Goal: Task Accomplishment & Management: Manage account settings

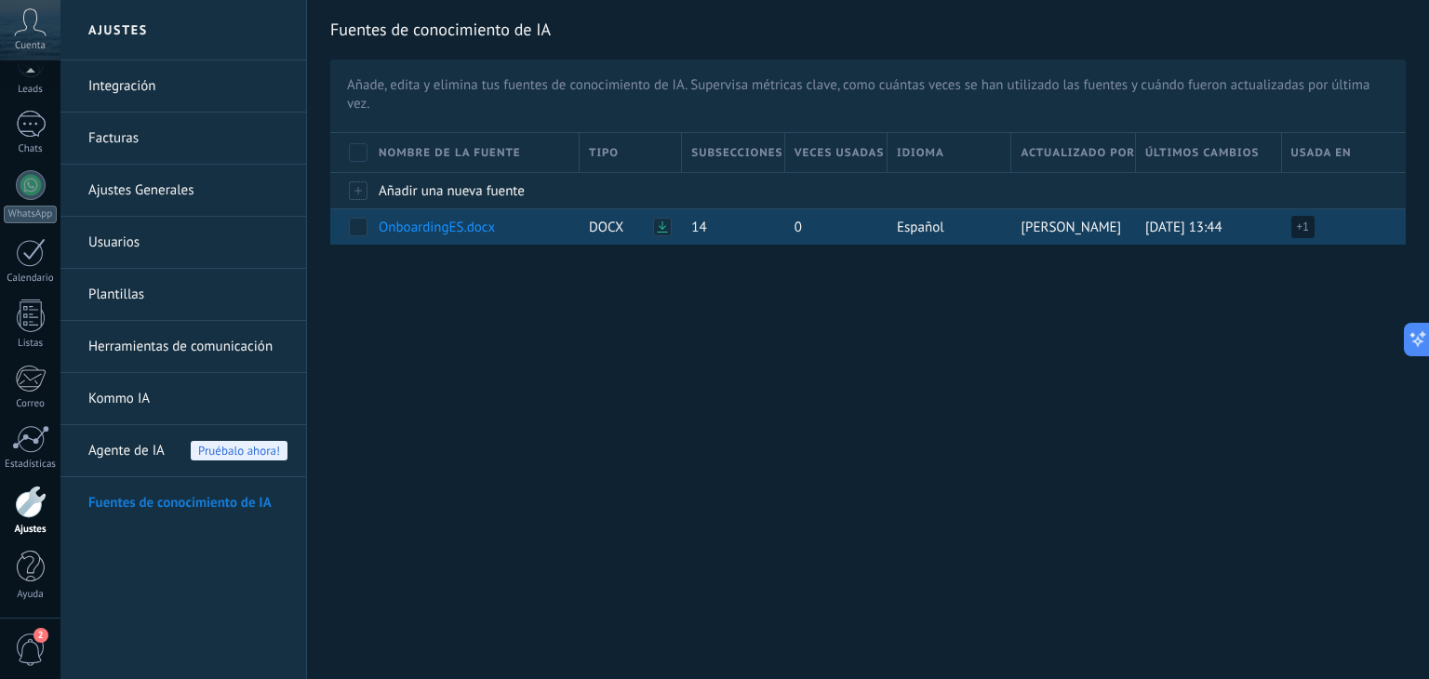
click at [1301, 224] on span "+ 1" at bounding box center [1303, 227] width 13 height 19
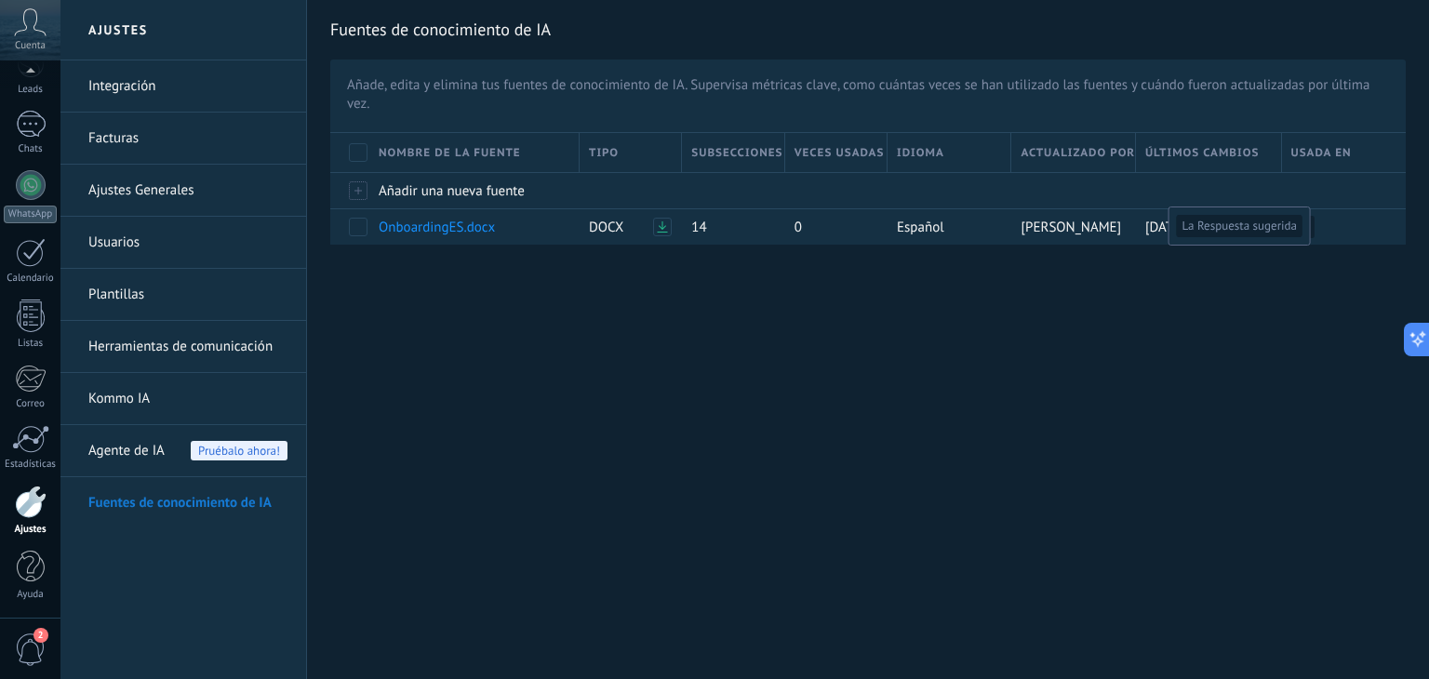
click at [1022, 300] on div "Fuentes de conocimiento de IA Añade, edita y elimina tus fuentes de conocimient…" at bounding box center [868, 152] width 1122 height 305
click at [120, 82] on link "Integración" at bounding box center [187, 86] width 199 height 52
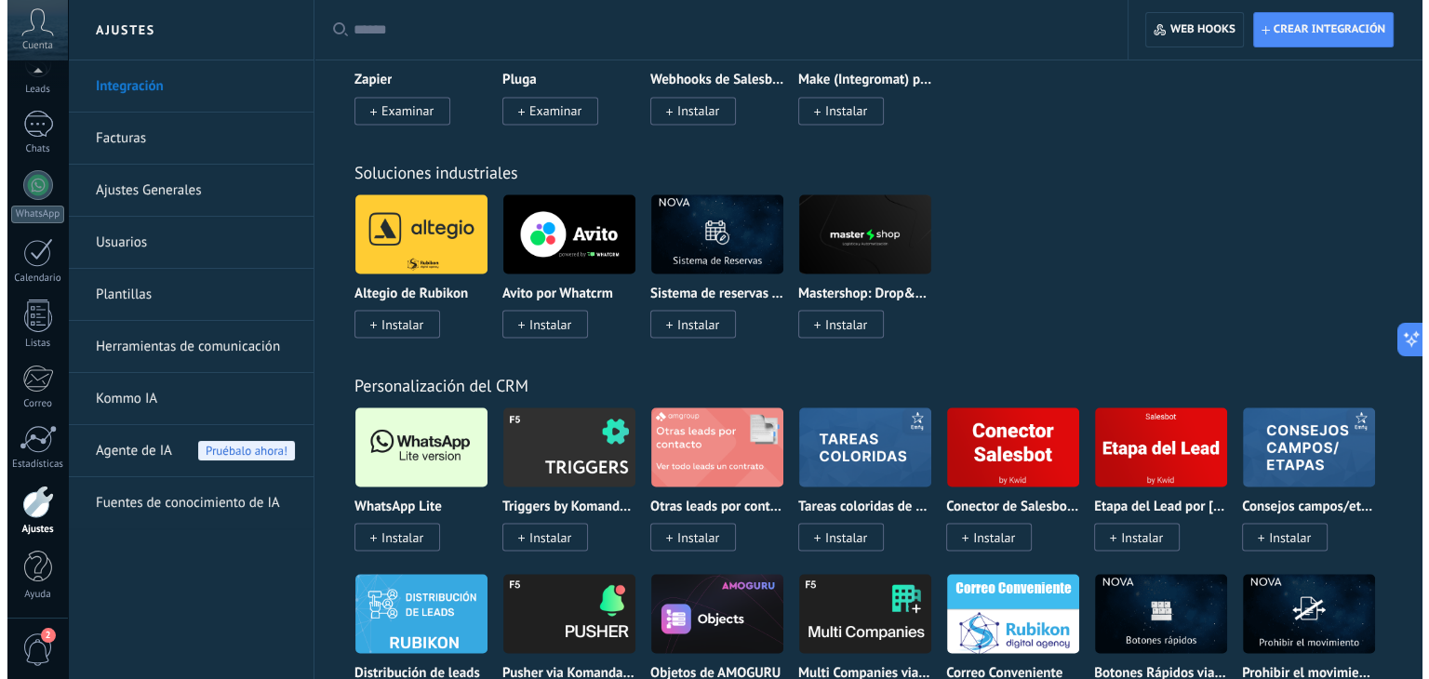
scroll to position [3443, 0]
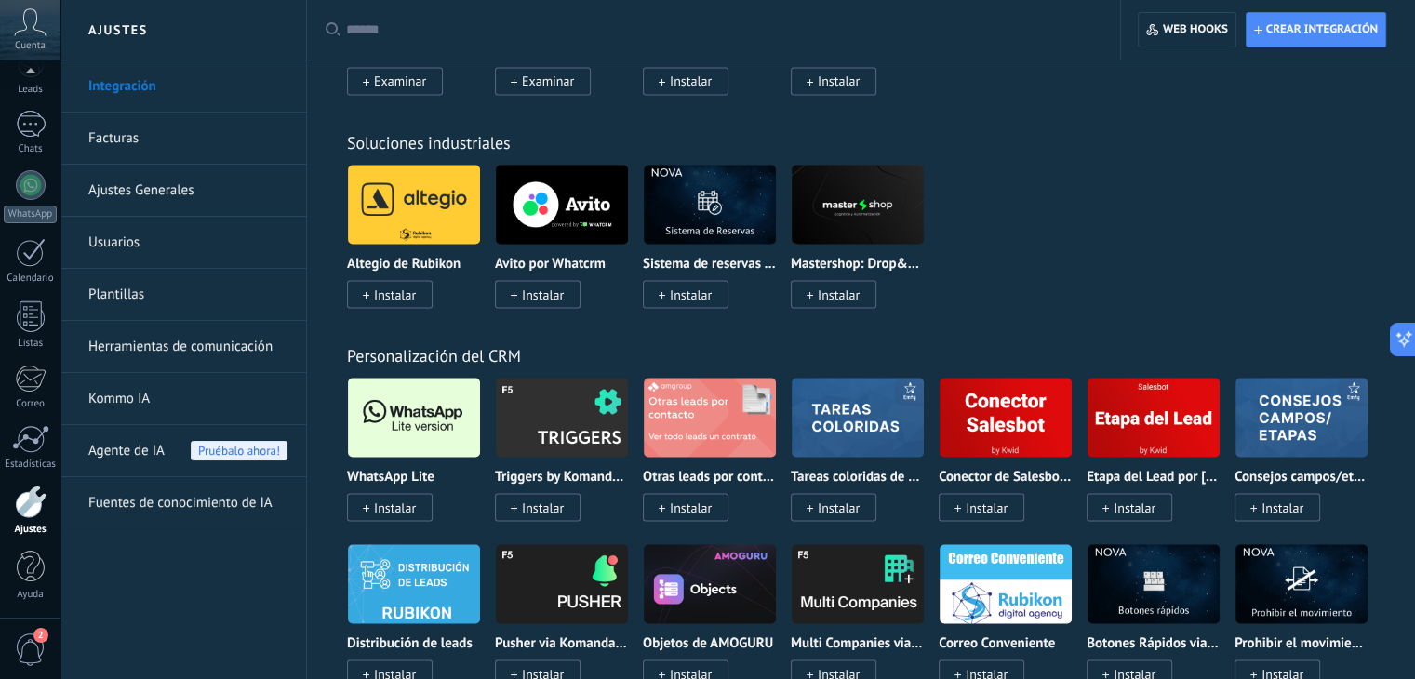
click at [411, 516] on span "Instalar" at bounding box center [395, 507] width 42 height 17
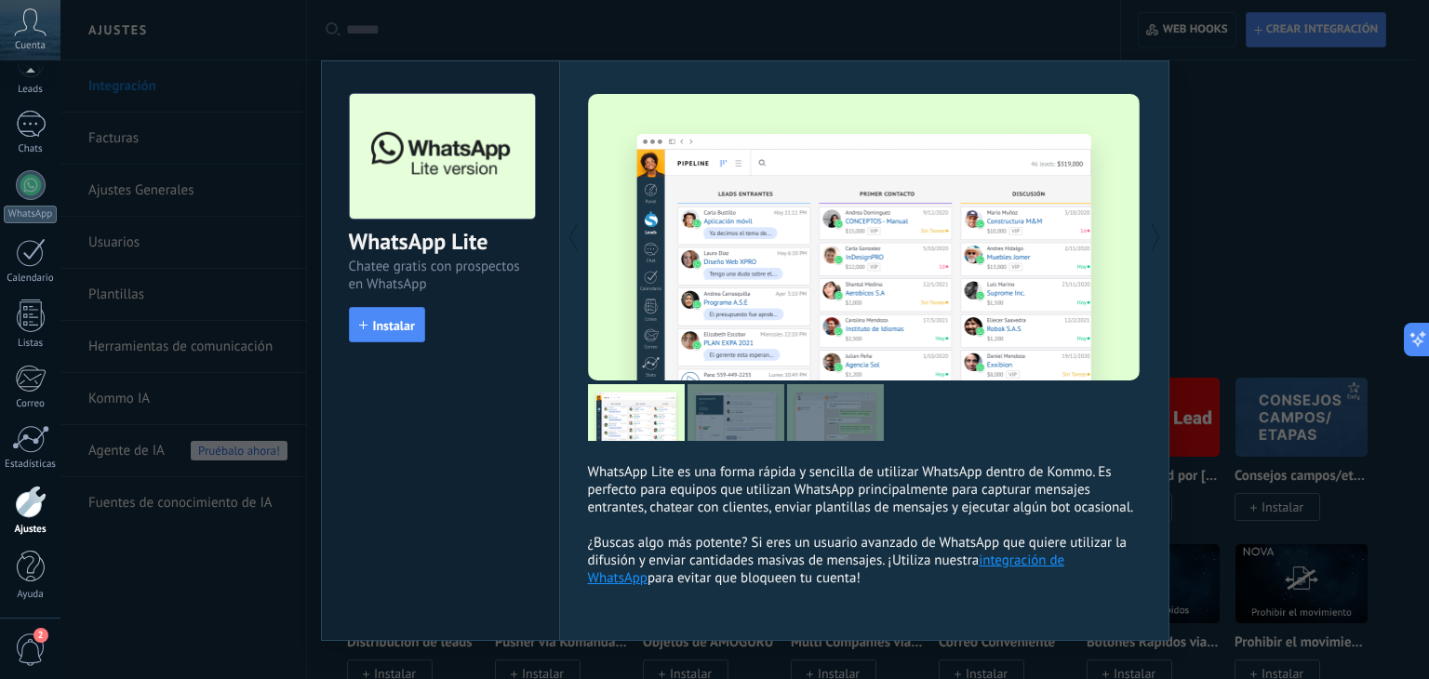
scroll to position [33, 0]
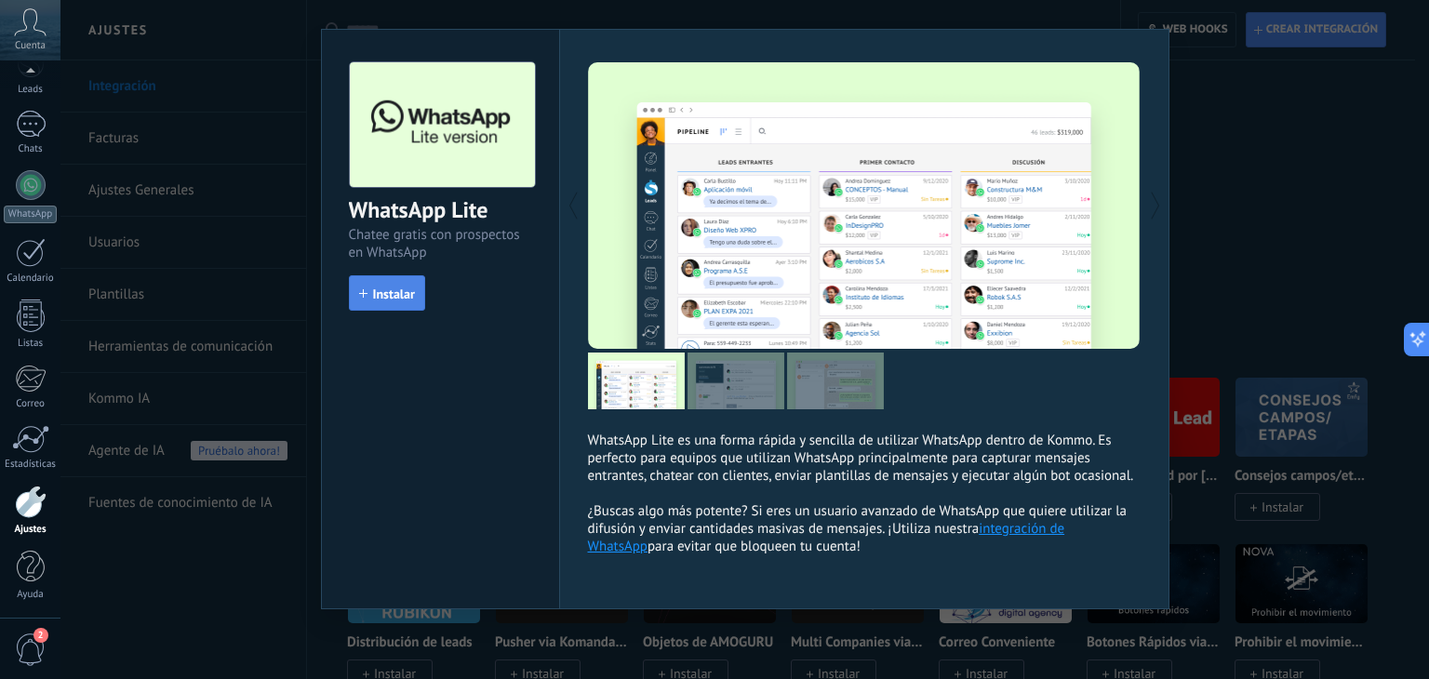
click at [409, 294] on span "Instalar" at bounding box center [394, 294] width 42 height 13
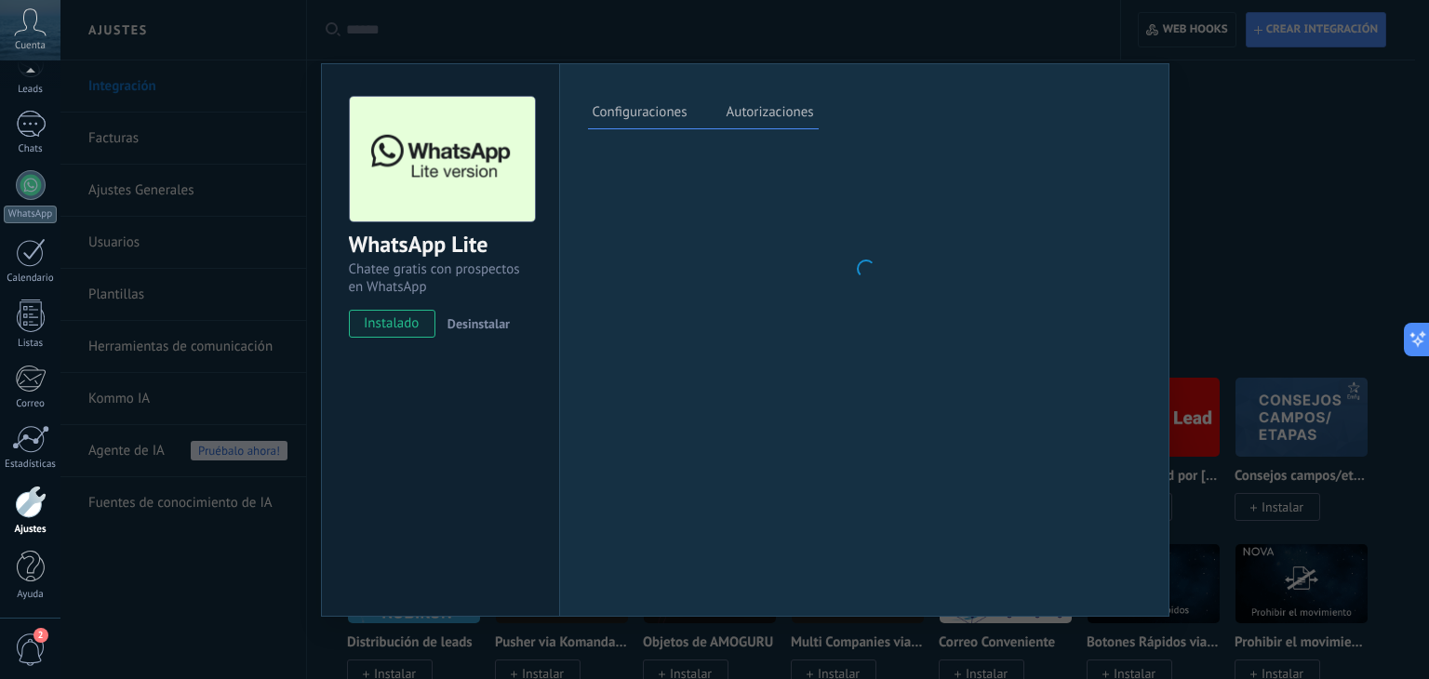
scroll to position [0, 0]
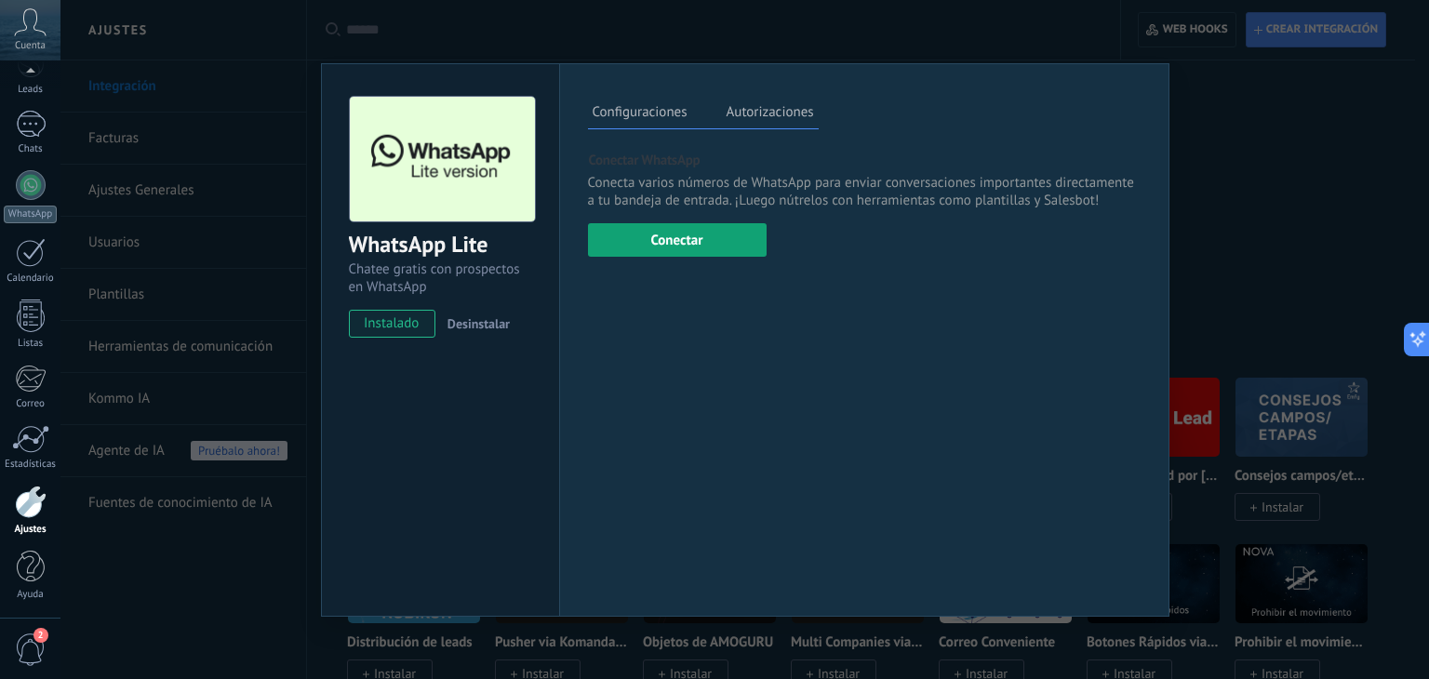
click at [703, 247] on button "Conectar" at bounding box center [677, 239] width 179 height 33
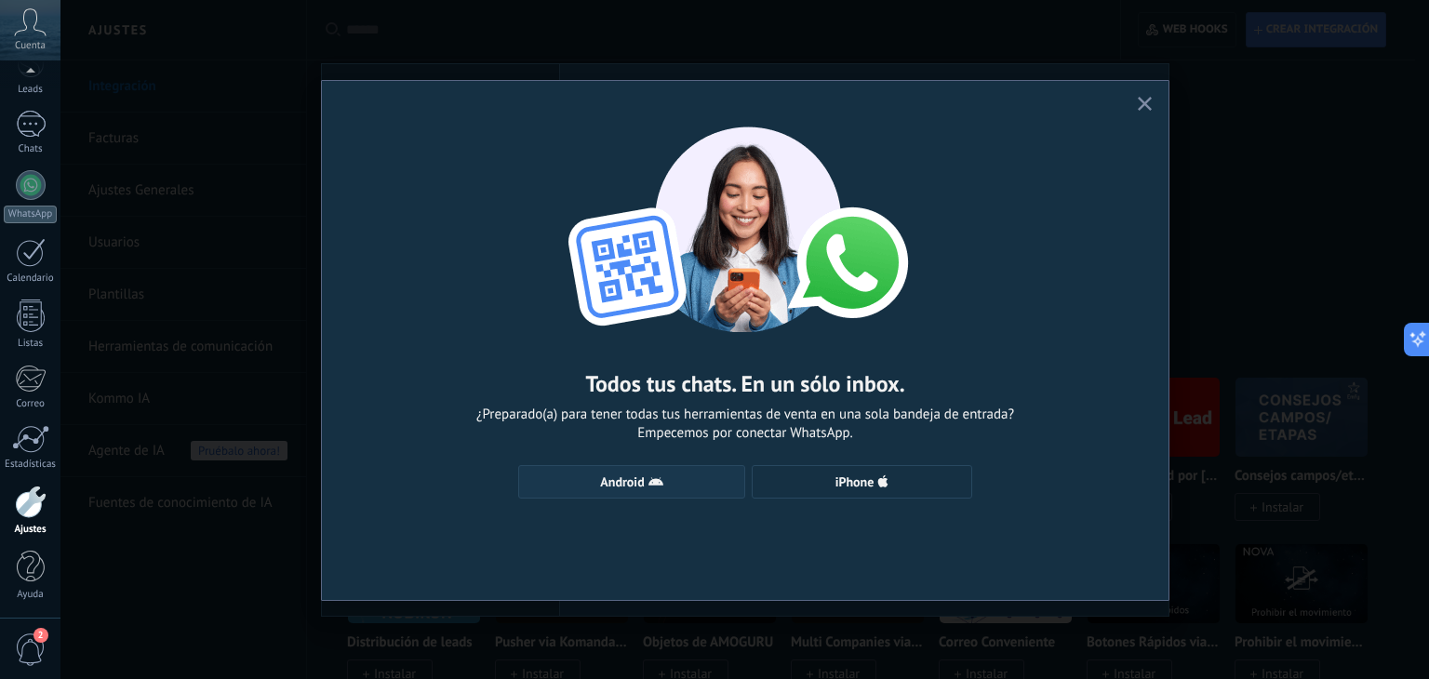
click at [663, 481] on icon "button" at bounding box center [656, 482] width 15 height 15
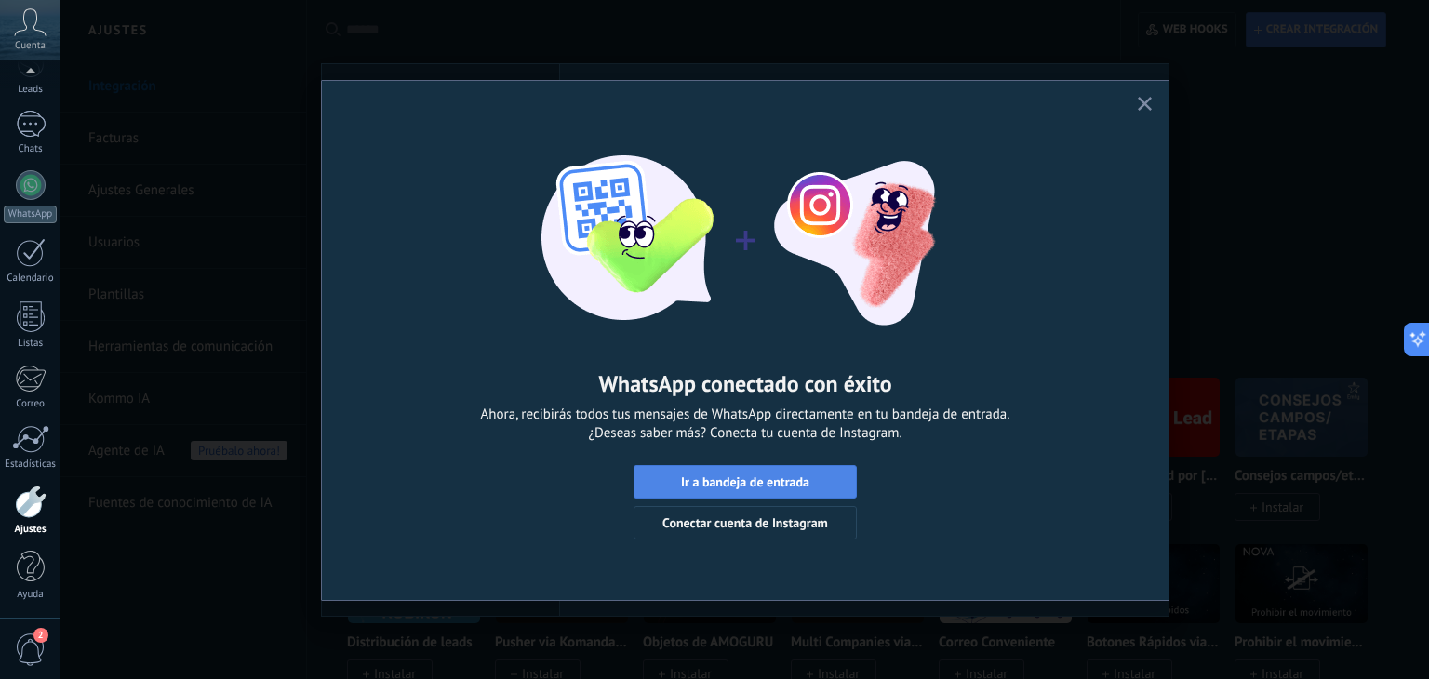
click at [733, 476] on span "Ir a bandeja de entrada" at bounding box center [745, 482] width 128 height 13
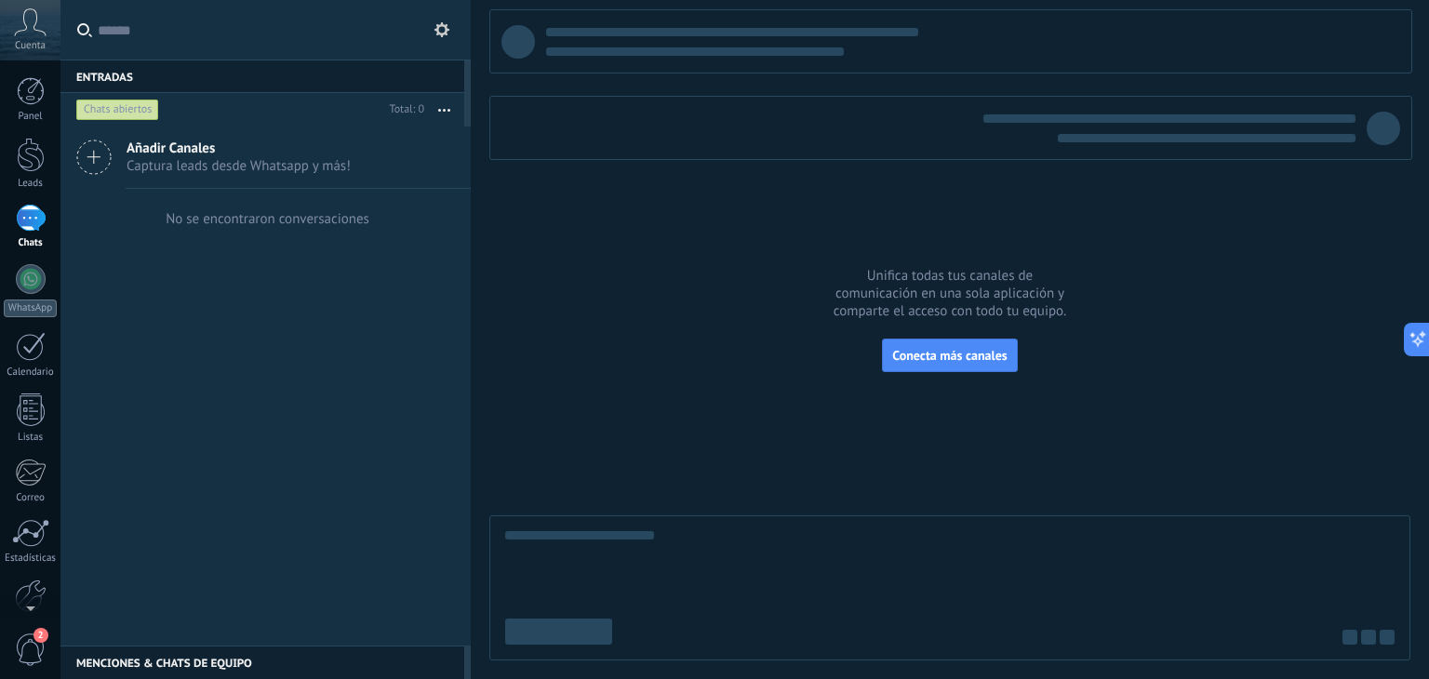
click at [436, 113] on button "button" at bounding box center [444, 109] width 40 height 33
click at [192, 263] on div "Añadir Canales Captura leads desde Whatsapp y más! No se encontraron conversaci…" at bounding box center [265, 386] width 410 height 519
click at [278, 284] on div "Añadir Canales Captura leads desde Whatsapp y más! No se encontraron conversaci…" at bounding box center [265, 386] width 410 height 519
click at [39, 101] on div at bounding box center [31, 91] width 28 height 28
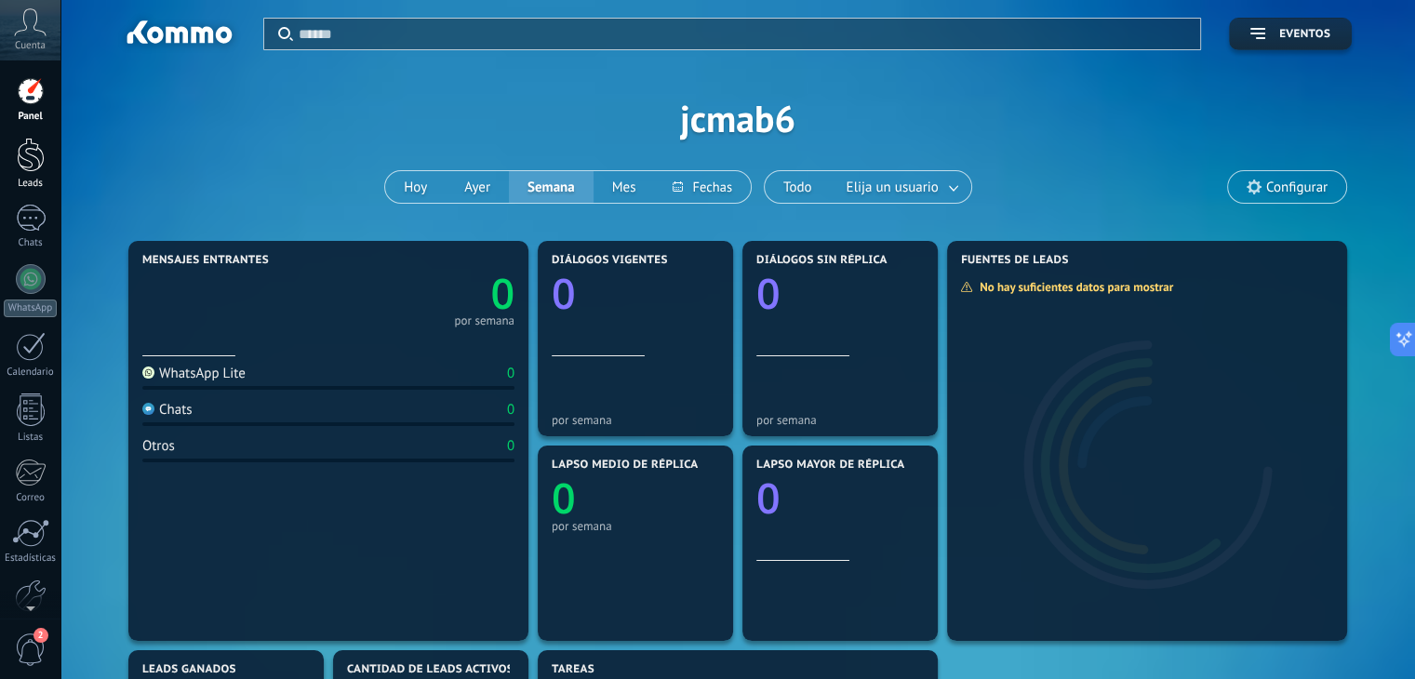
click at [28, 150] on div at bounding box center [31, 155] width 28 height 34
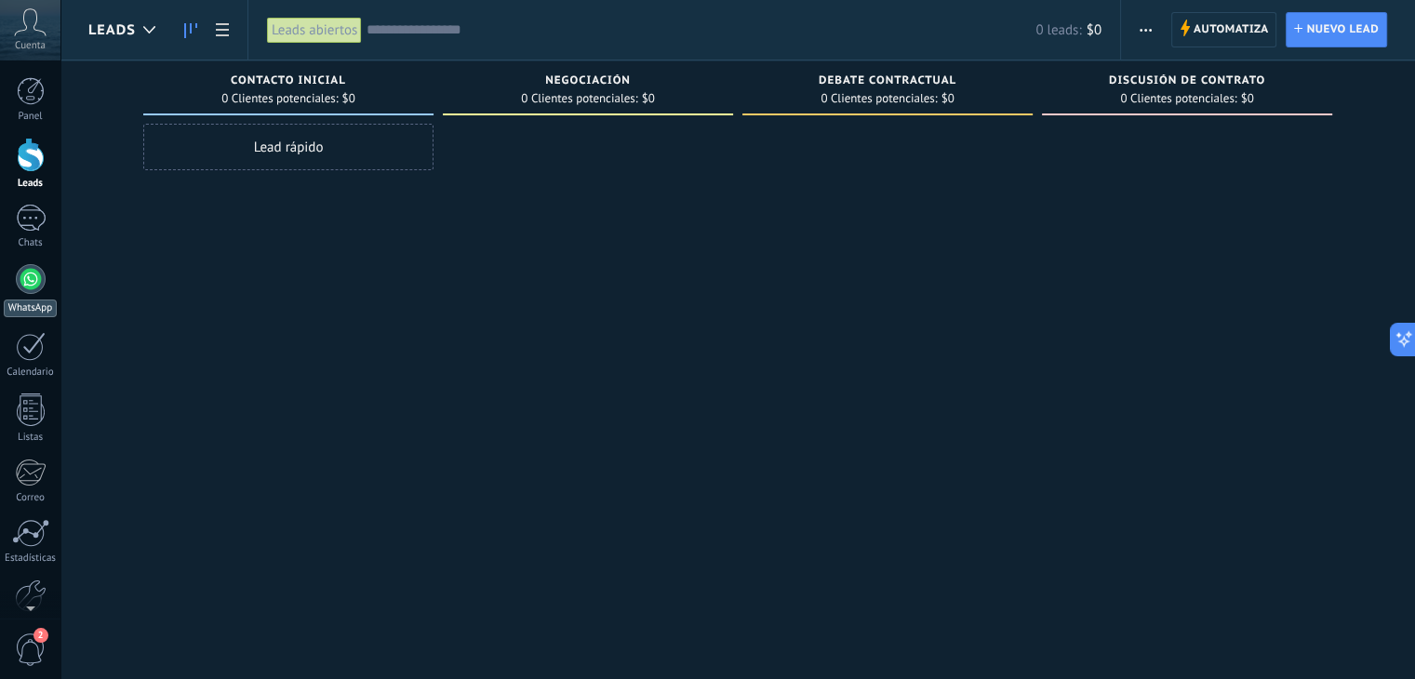
click at [25, 280] on div at bounding box center [31, 279] width 30 height 30
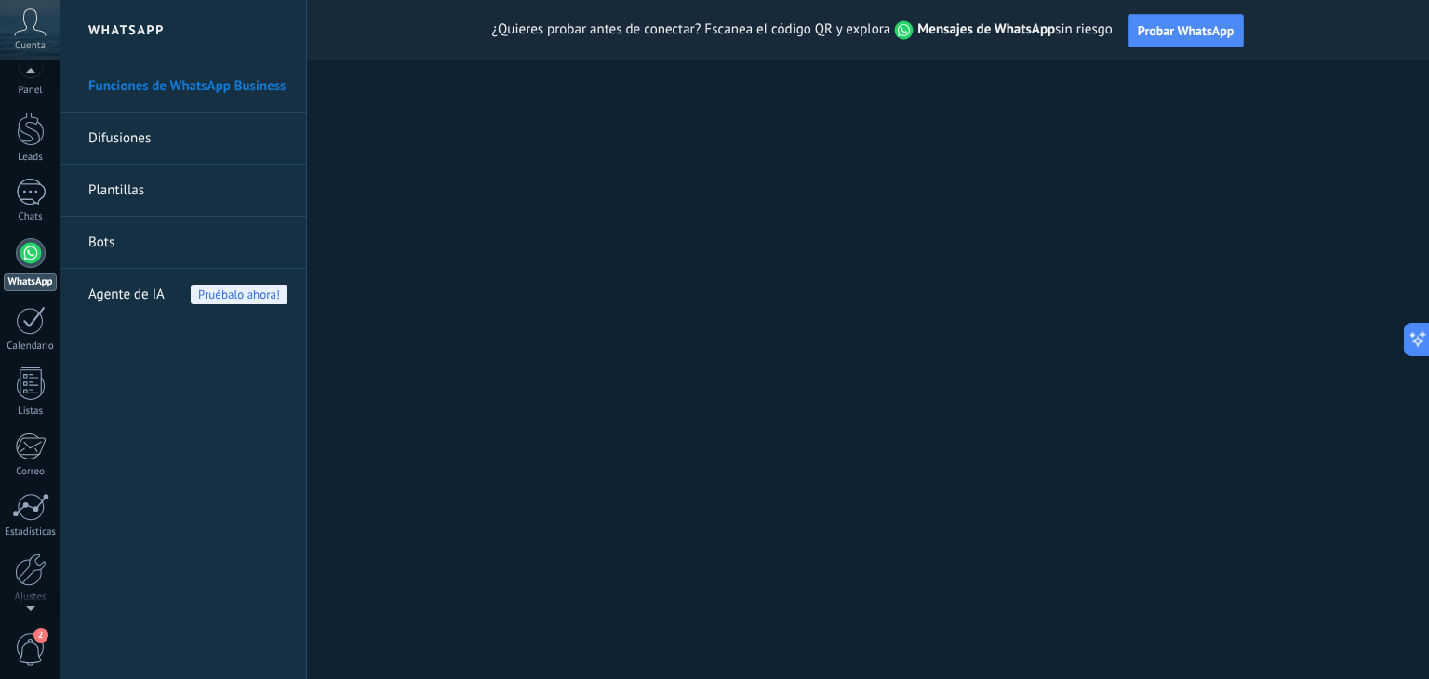
scroll to position [89, 0]
click at [32, 646] on span "2" at bounding box center [31, 650] width 32 height 33
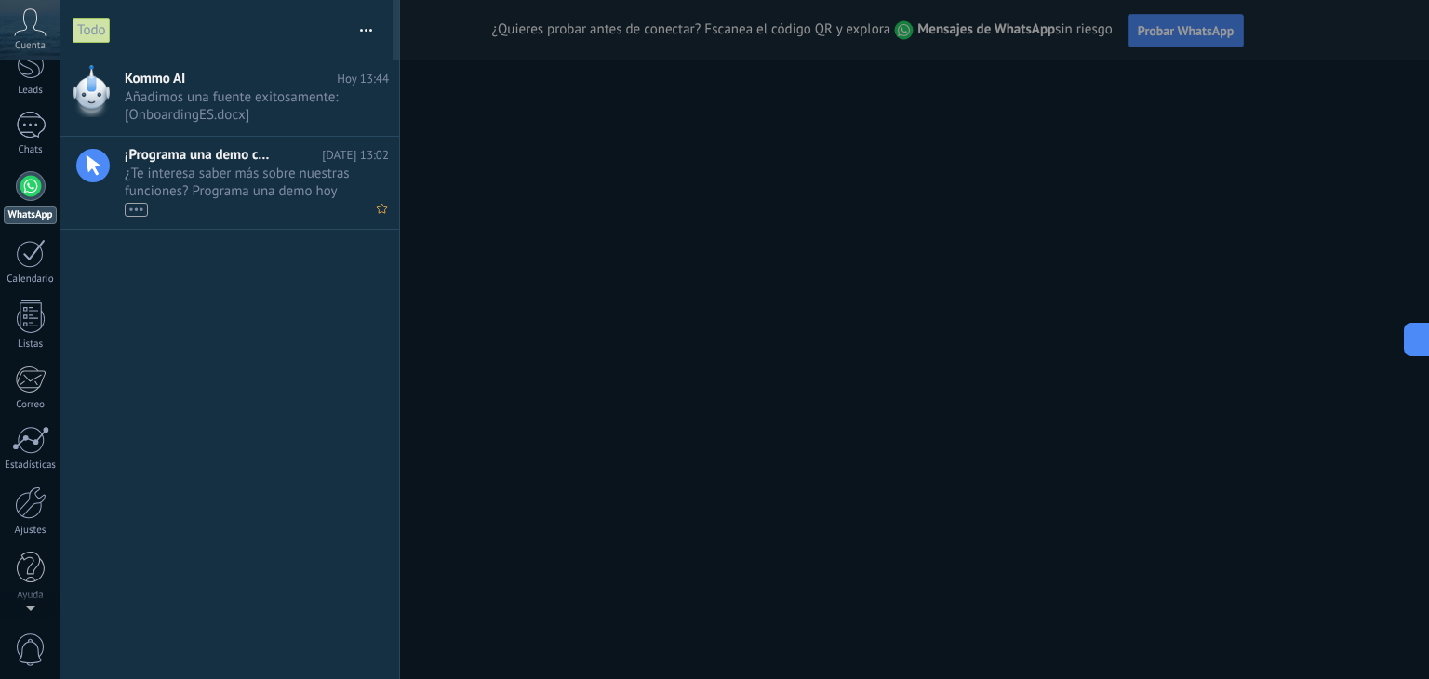
scroll to position [0, 0]
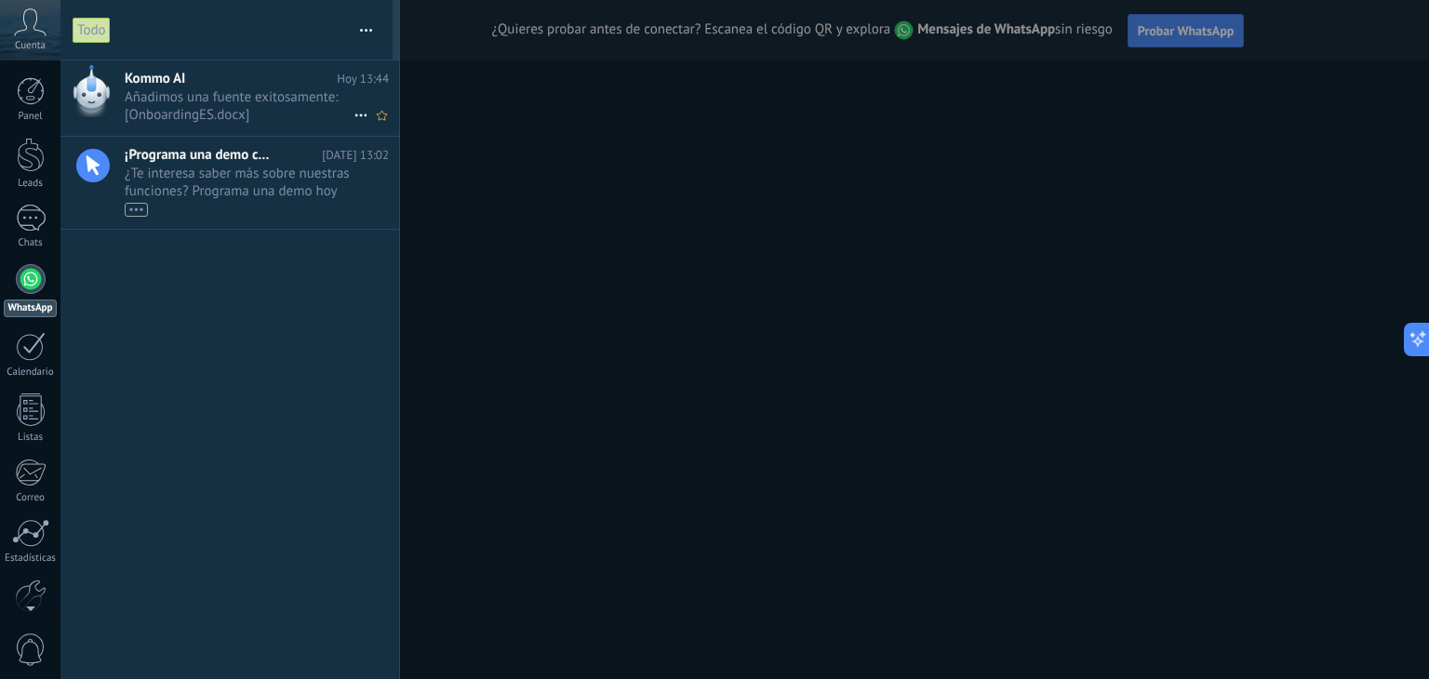
click at [258, 100] on span "Añadimos una fuente exitosamente: [OnboardingES.docx] •••" at bounding box center [239, 105] width 229 height 35
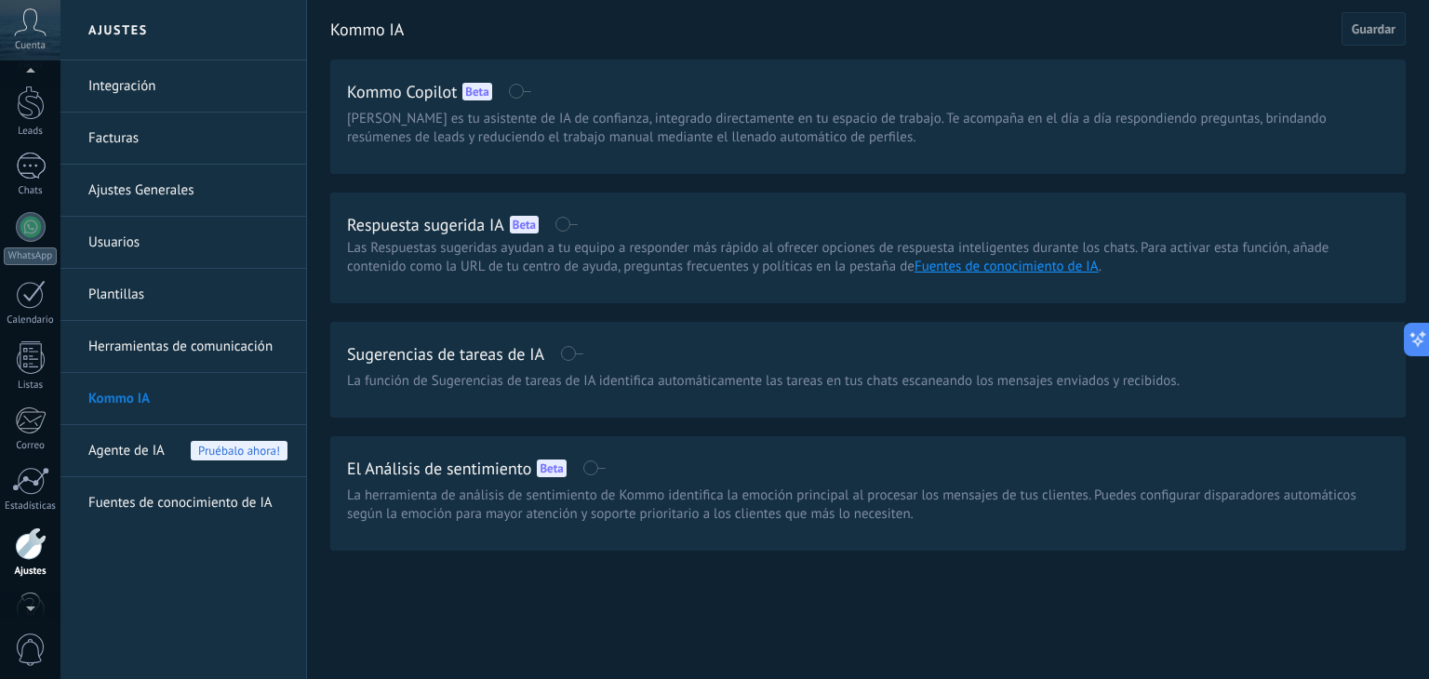
scroll to position [26, 0]
click at [36, 27] on icon at bounding box center [30, 22] width 33 height 28
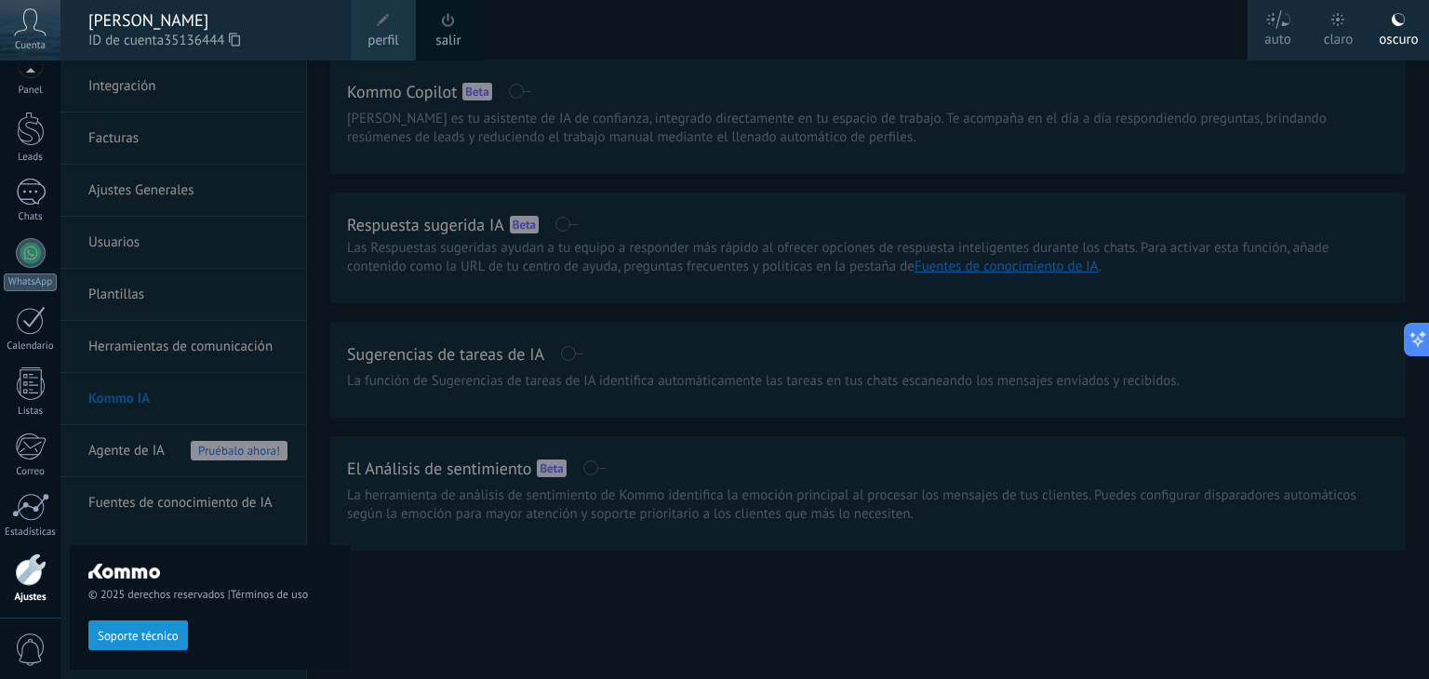
scroll to position [94, 0]
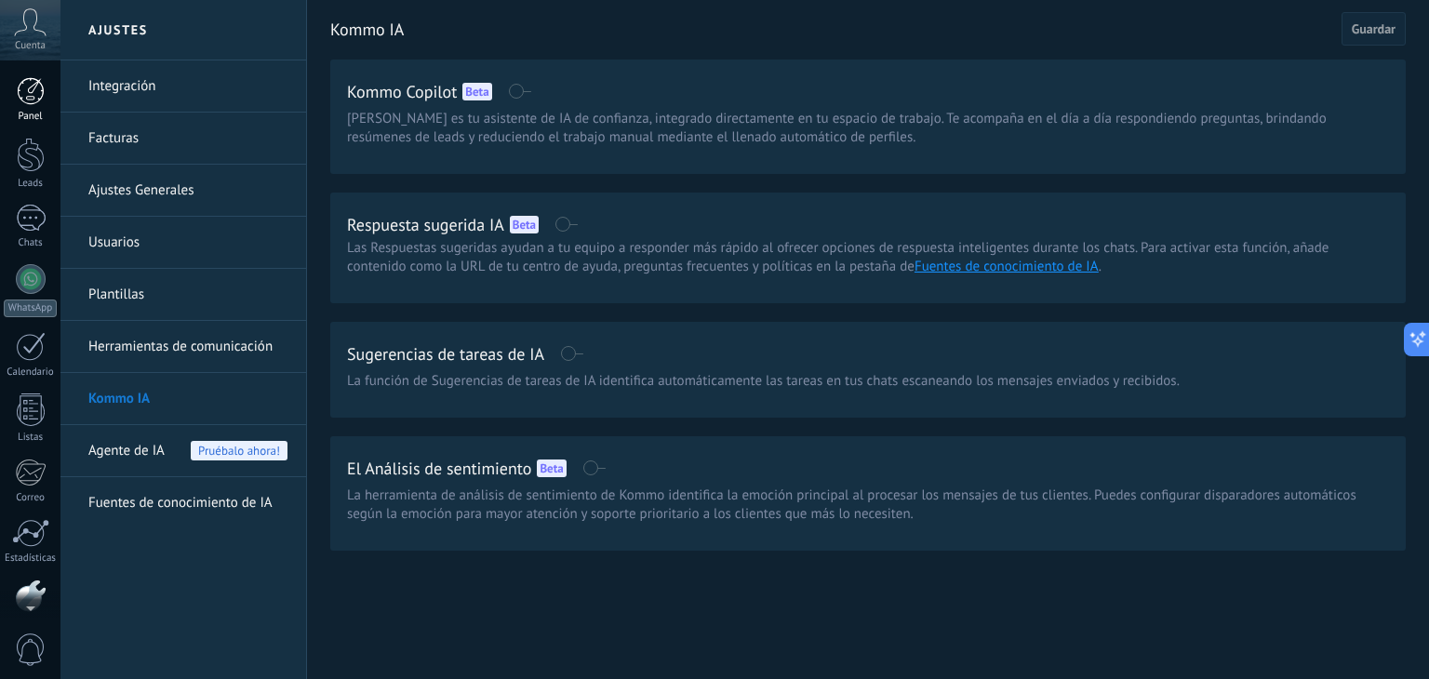
click at [44, 94] on link "Panel" at bounding box center [30, 100] width 60 height 46
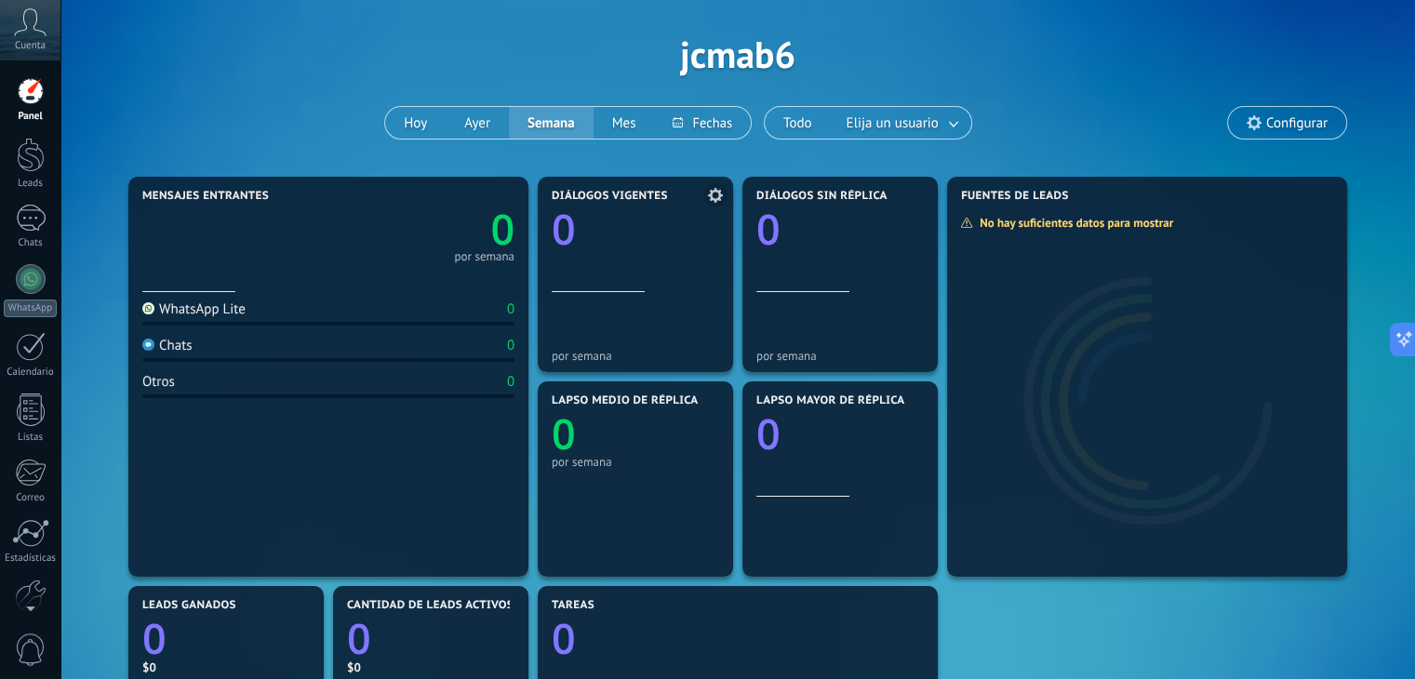
scroll to position [186, 0]
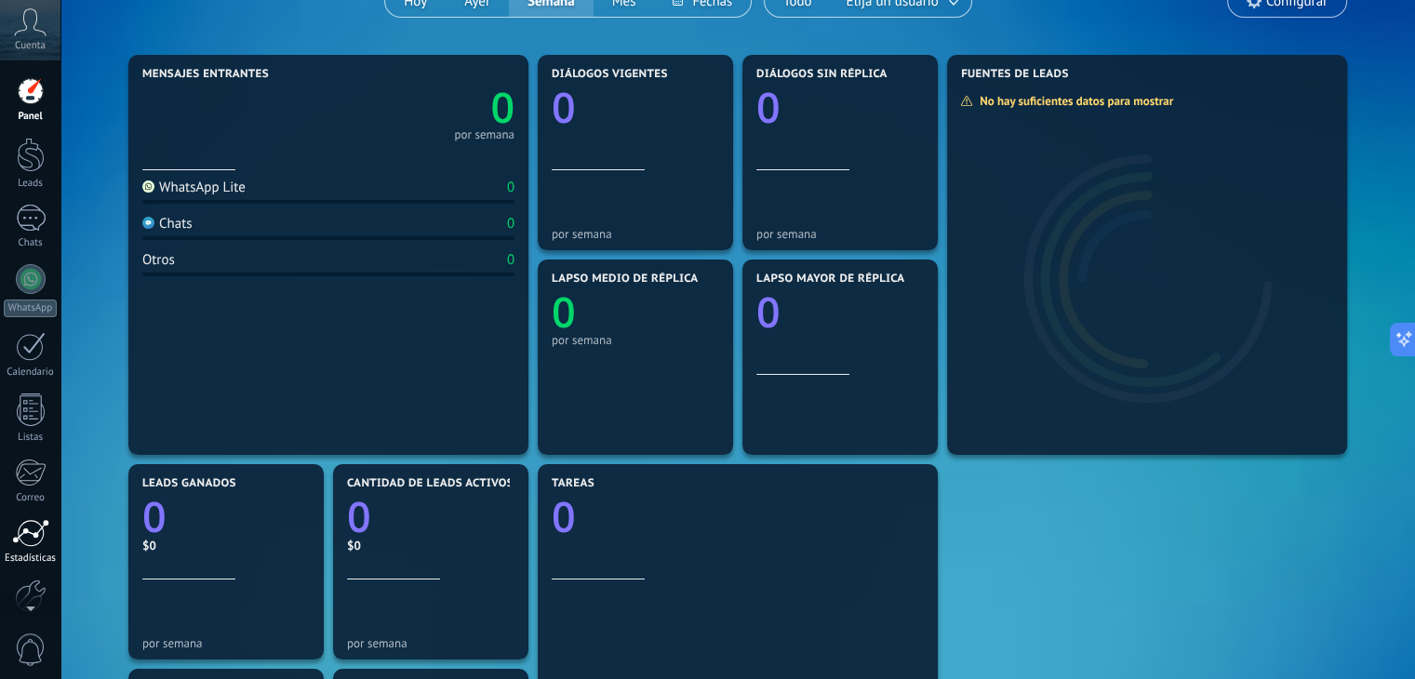
click at [35, 543] on div at bounding box center [30, 533] width 37 height 28
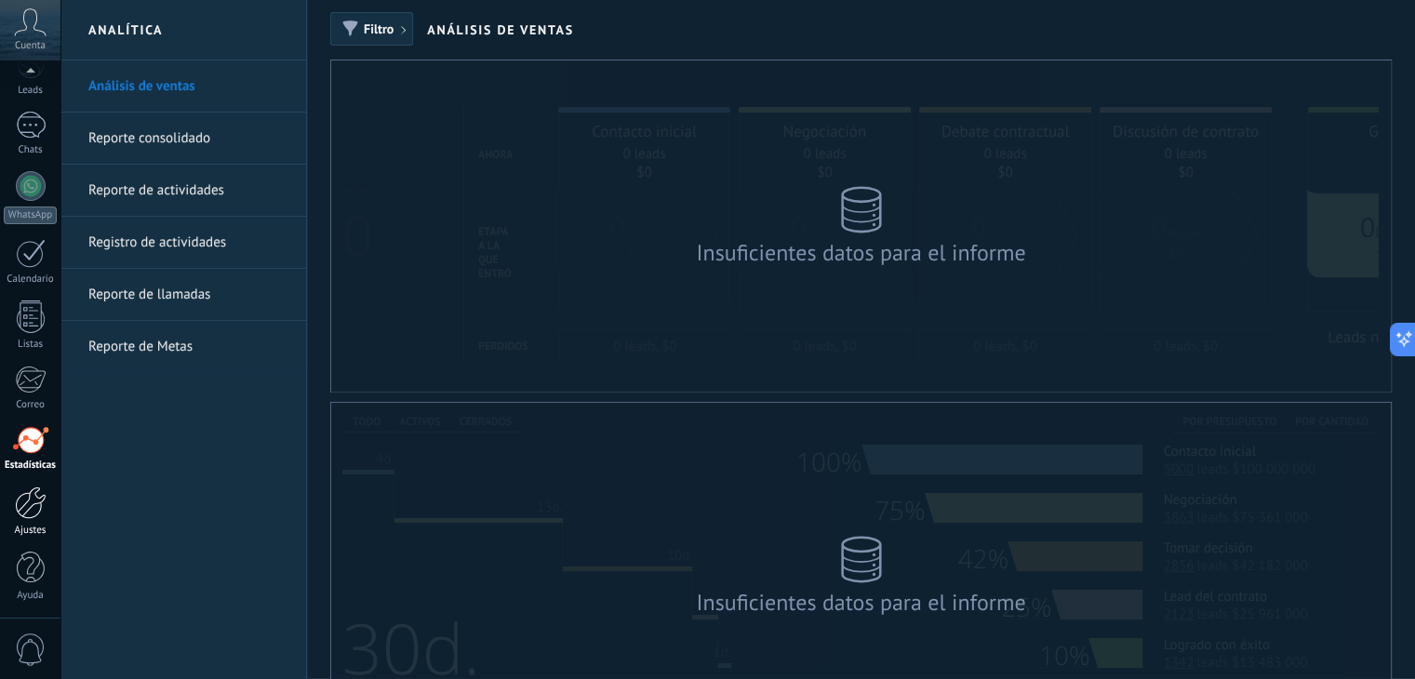
click at [25, 510] on div at bounding box center [31, 503] width 32 height 33
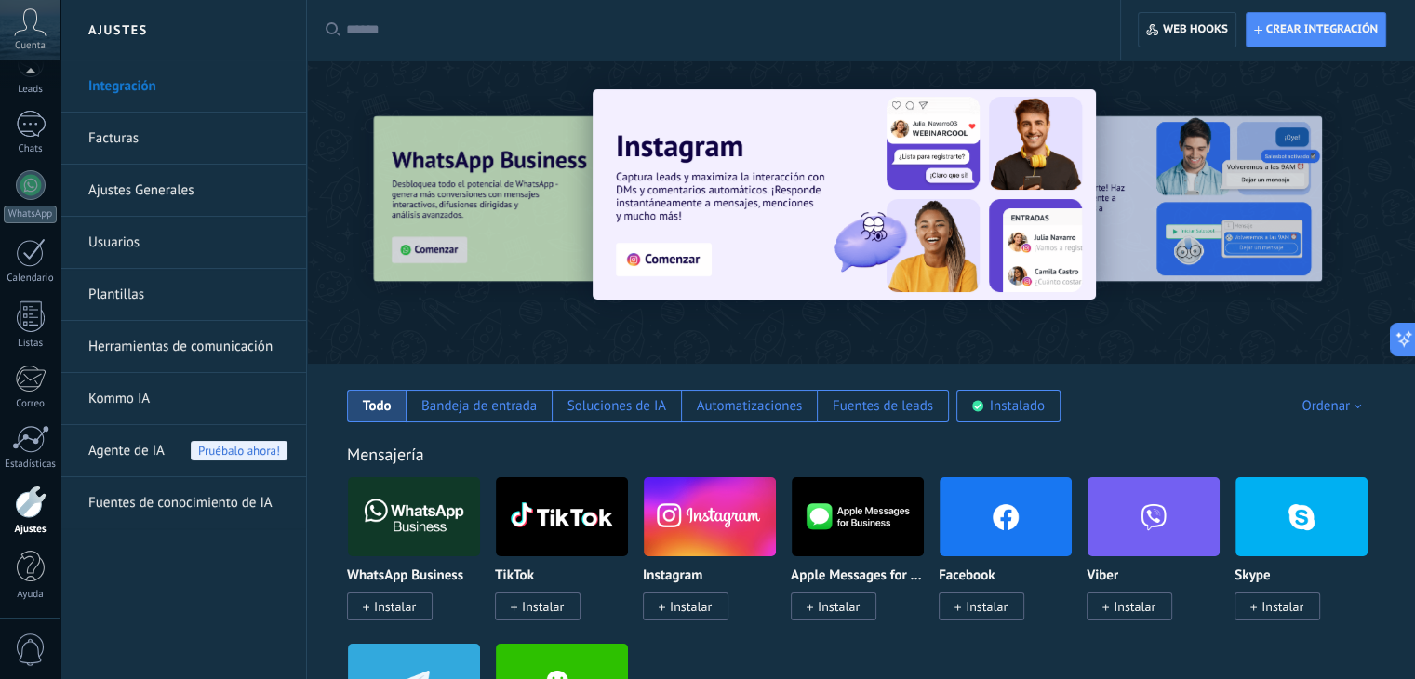
click at [187, 80] on link "Integración" at bounding box center [187, 86] width 199 height 52
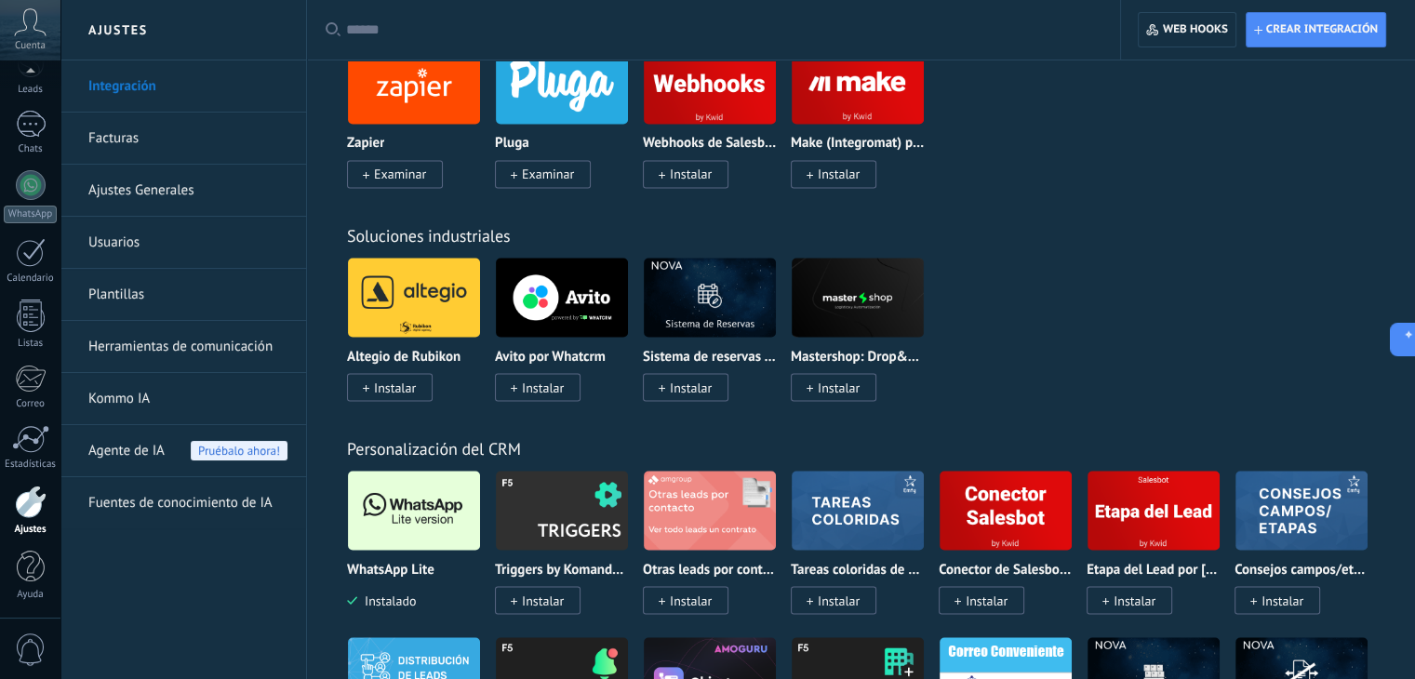
scroll to position [3443, 0]
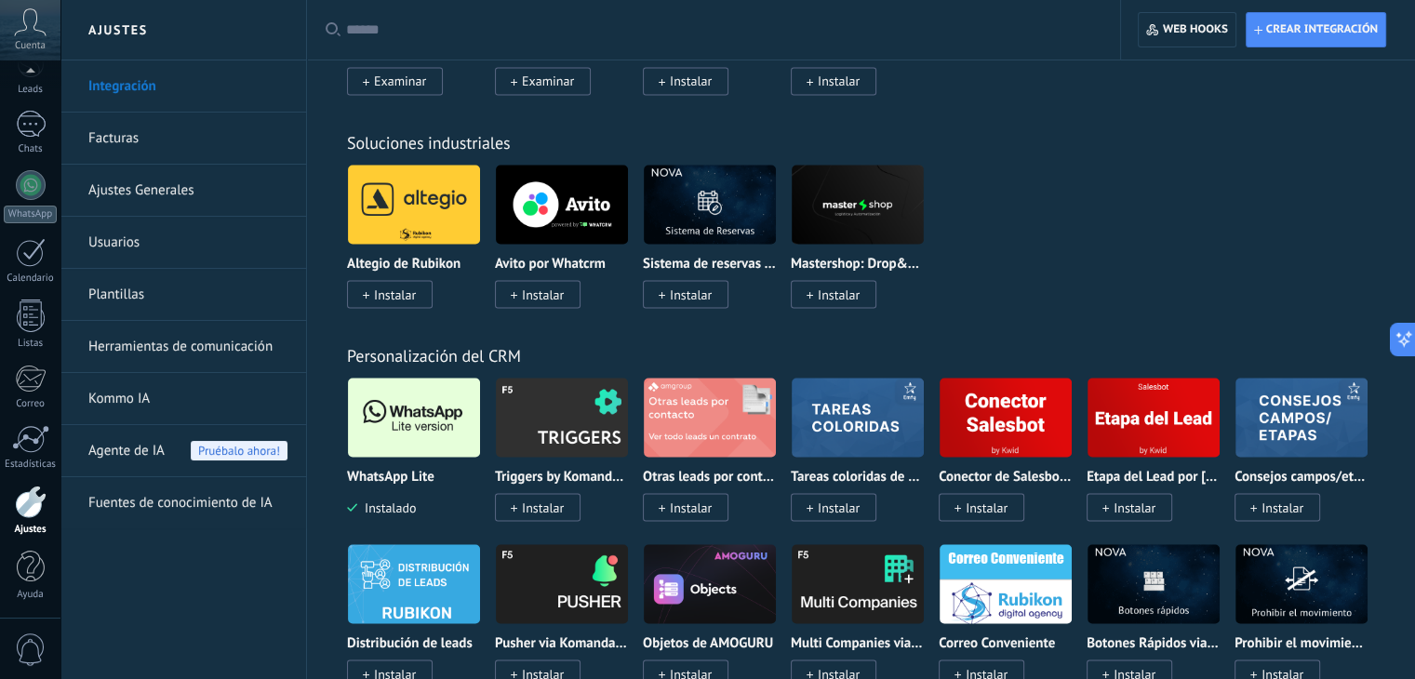
click at [432, 462] on img at bounding box center [414, 417] width 132 height 90
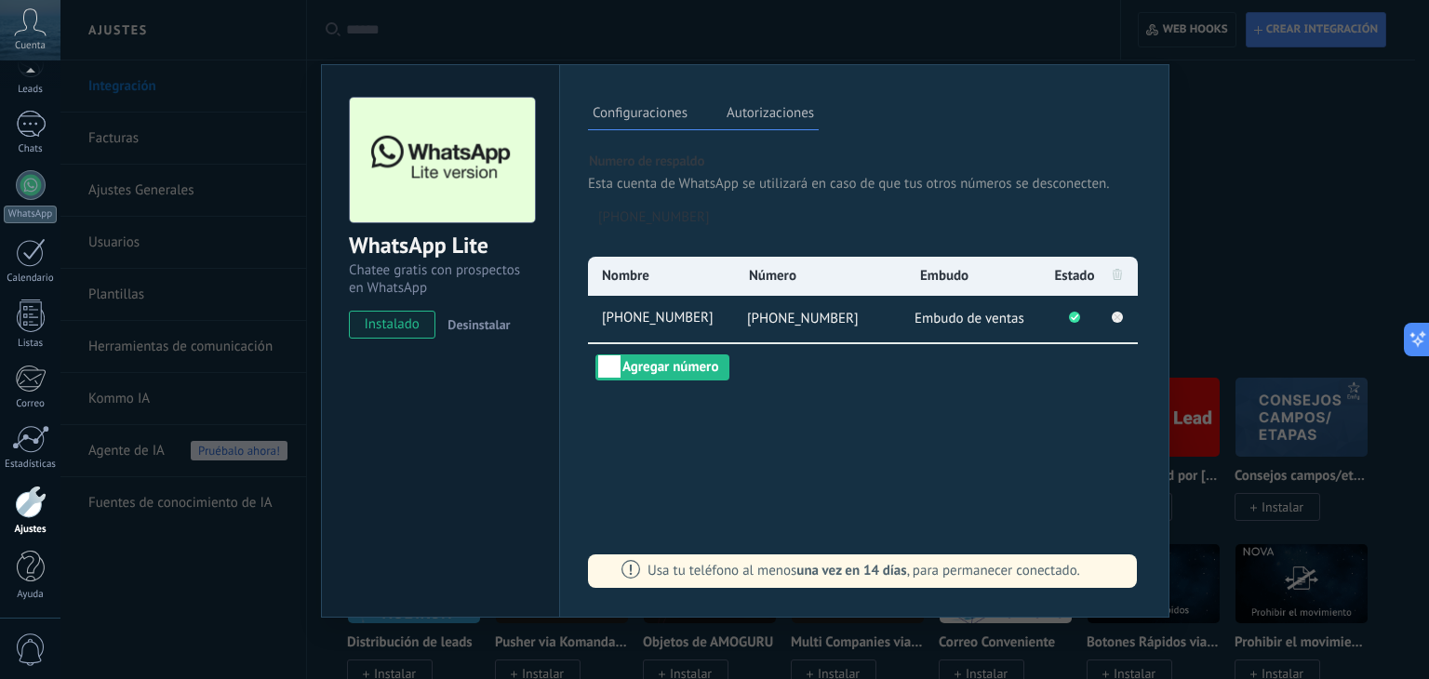
click at [757, 116] on label "Autorizaciones" at bounding box center [770, 115] width 97 height 27
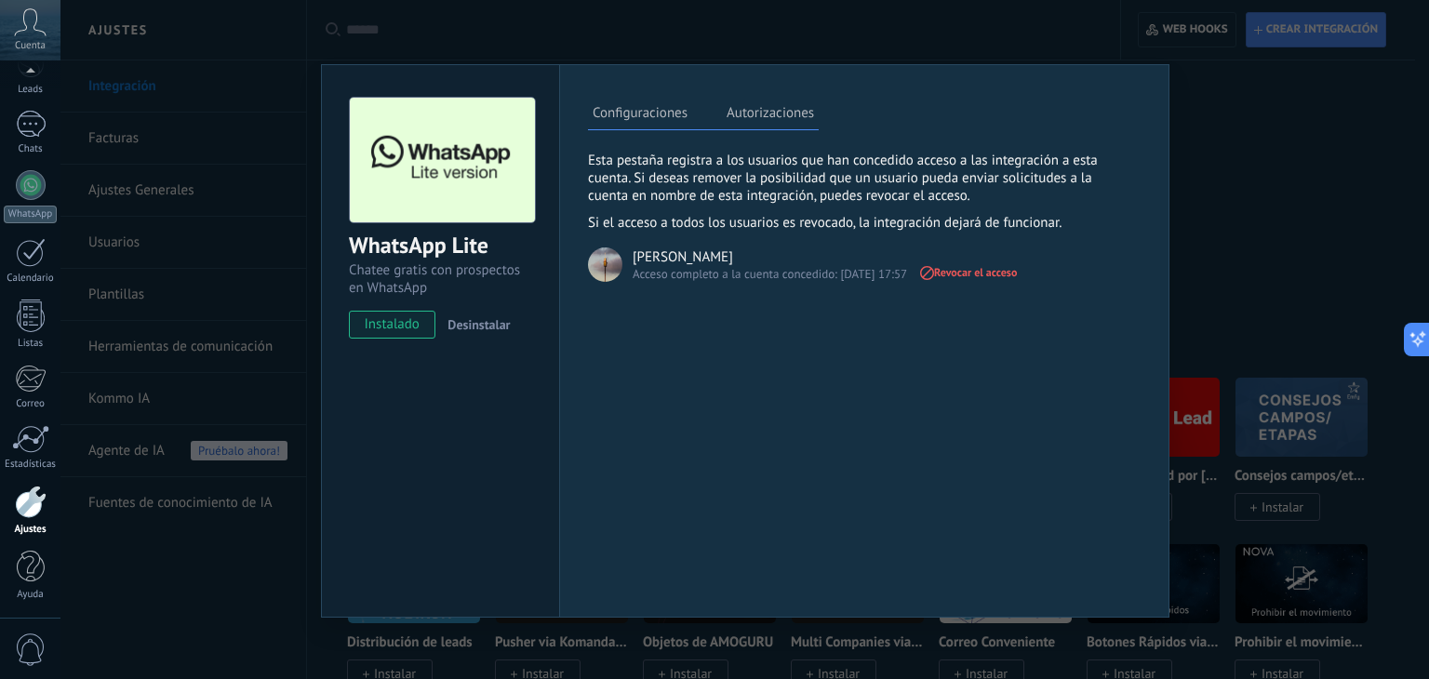
click at [654, 113] on label "Configuraciones" at bounding box center [640, 115] width 104 height 27
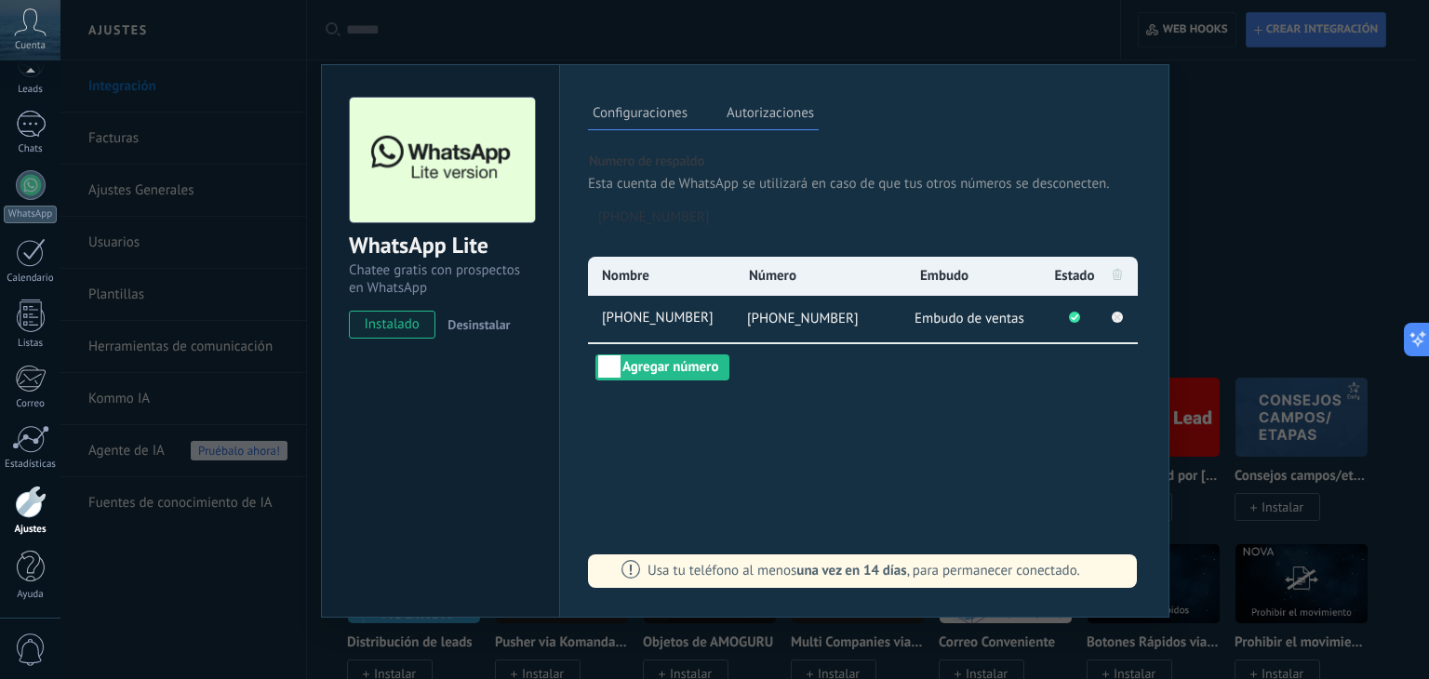
click at [672, 156] on p "Numero de respaldo" at bounding box center [864, 162] width 553 height 18
click at [600, 20] on div "WhatsApp Lite Chatee gratis con prospectos en WhatsApp instalado Desinstalar Co…" at bounding box center [744, 339] width 1369 height 679
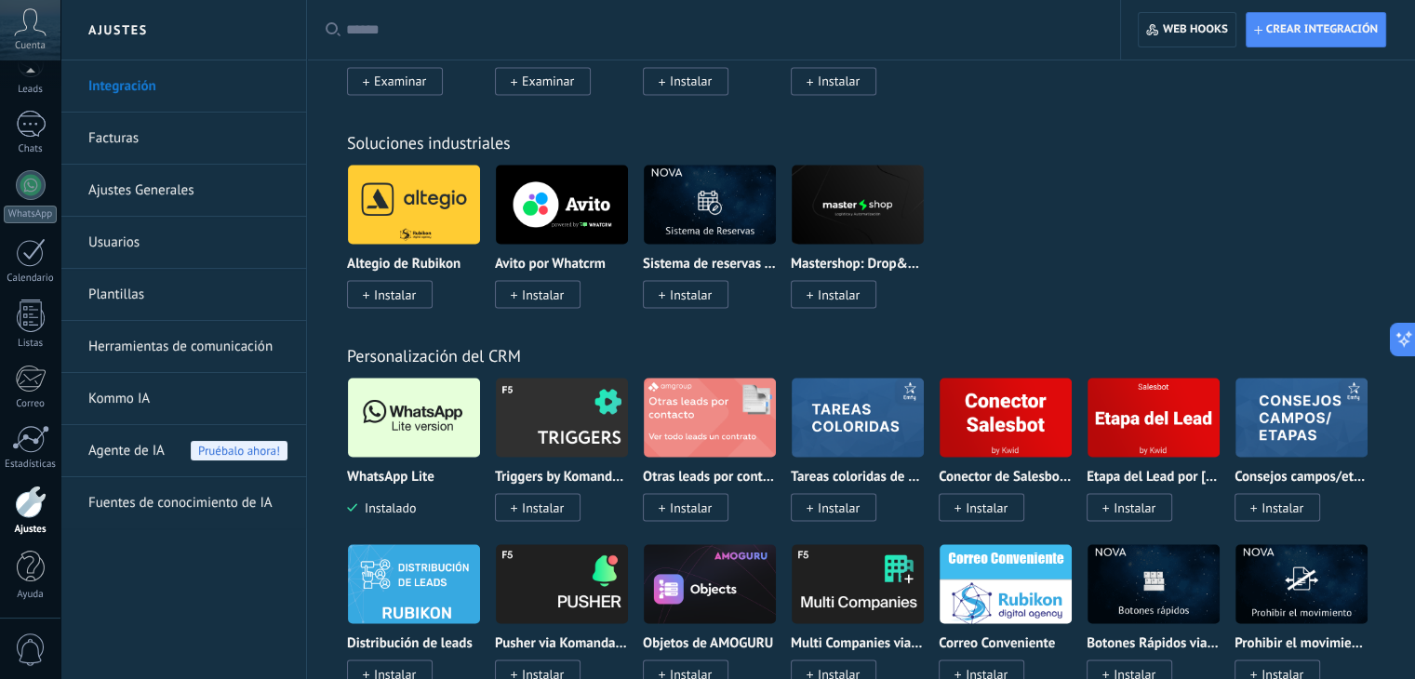
click at [139, 187] on link "Ajustes Generales" at bounding box center [187, 191] width 199 height 52
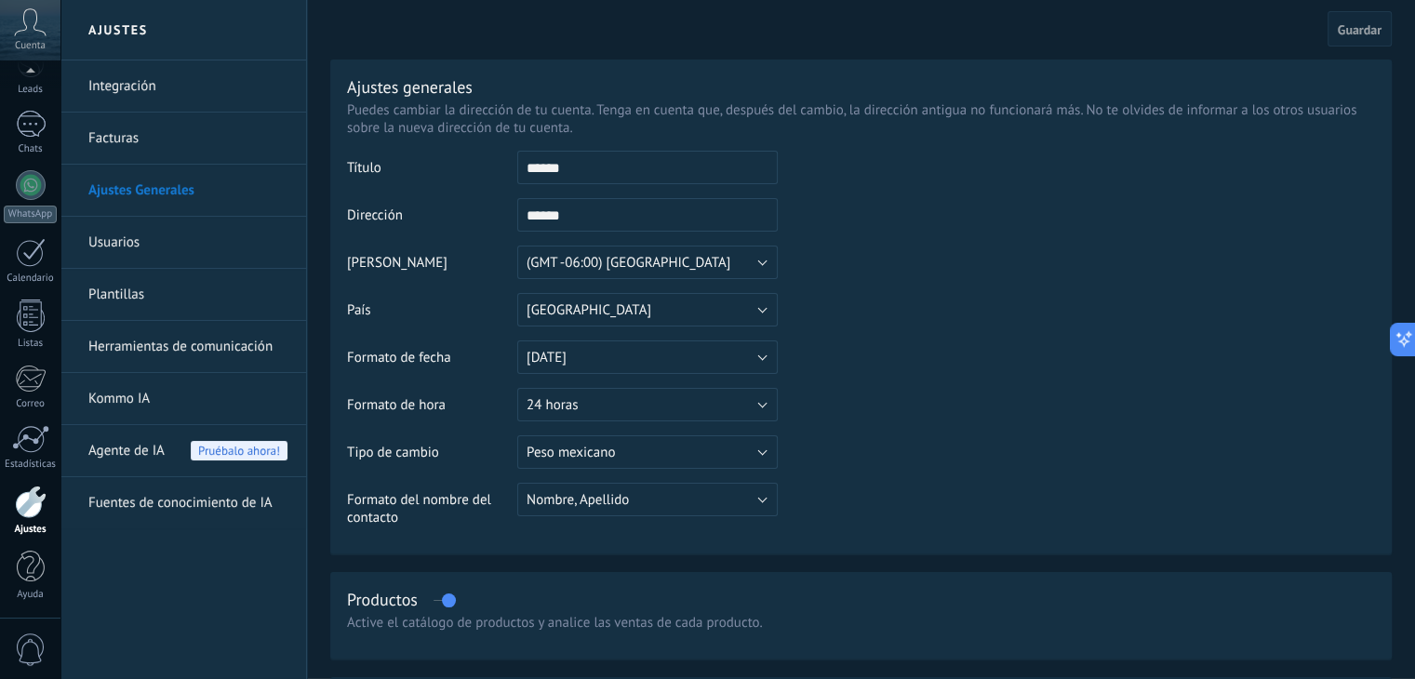
click at [582, 171] on input "******" at bounding box center [647, 167] width 261 height 33
type input "*"
type input "**********"
click at [580, 219] on input "******" at bounding box center [647, 214] width 261 height 33
type input "*"
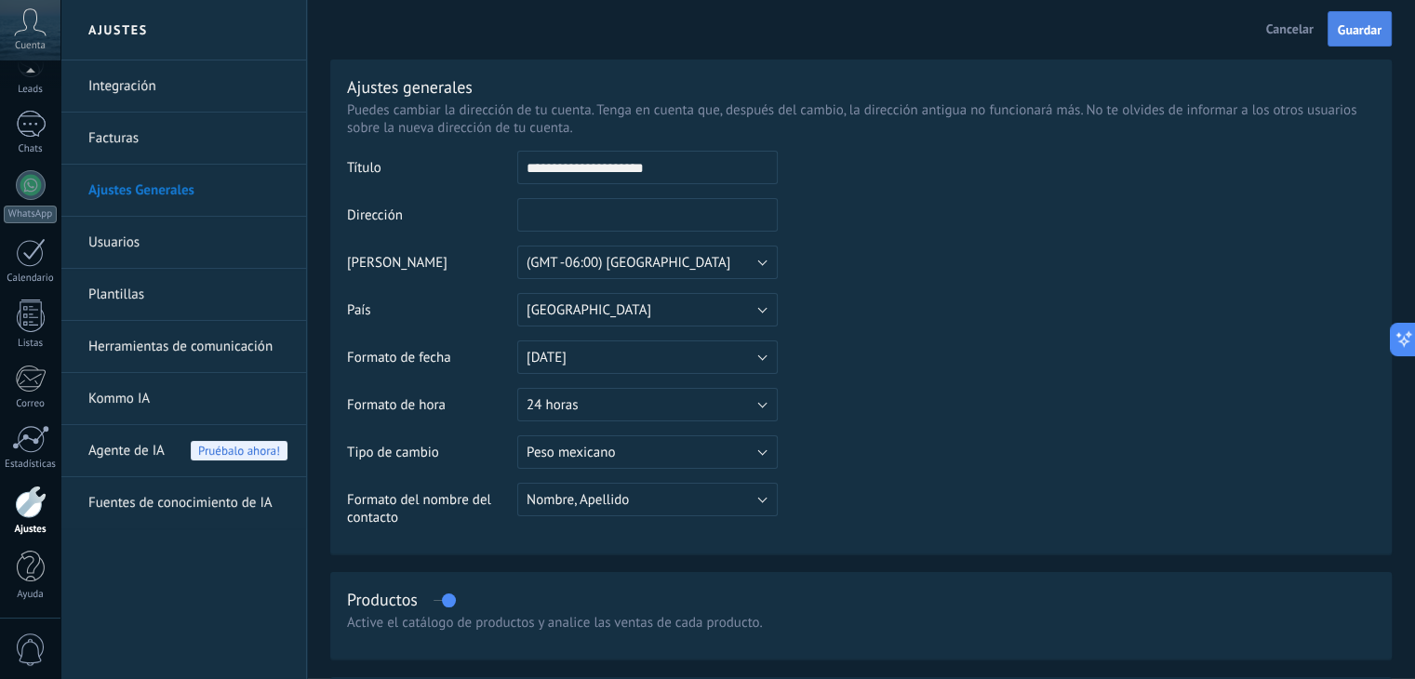
click at [1363, 23] on span "Guardar" at bounding box center [1360, 29] width 44 height 13
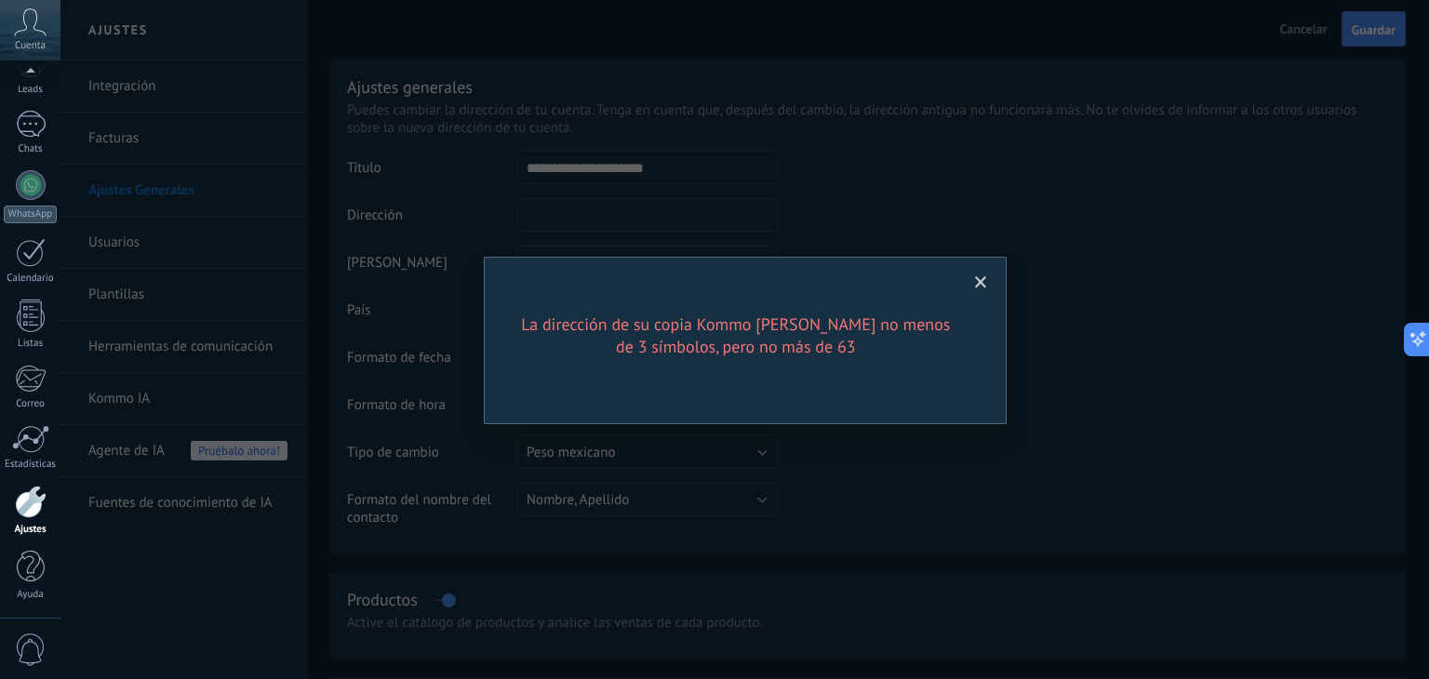
click at [983, 280] on span at bounding box center [981, 282] width 12 height 13
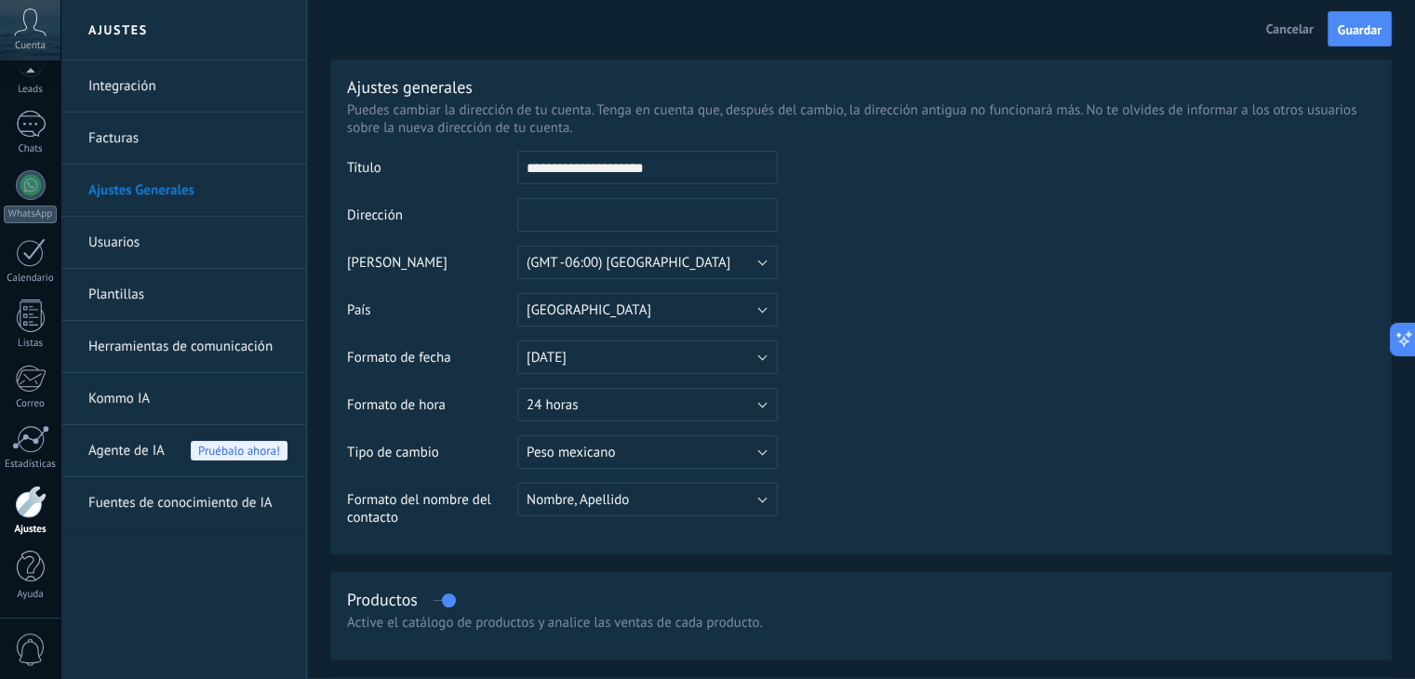
click at [581, 217] on input "text" at bounding box center [647, 214] width 261 height 33
type input "*"
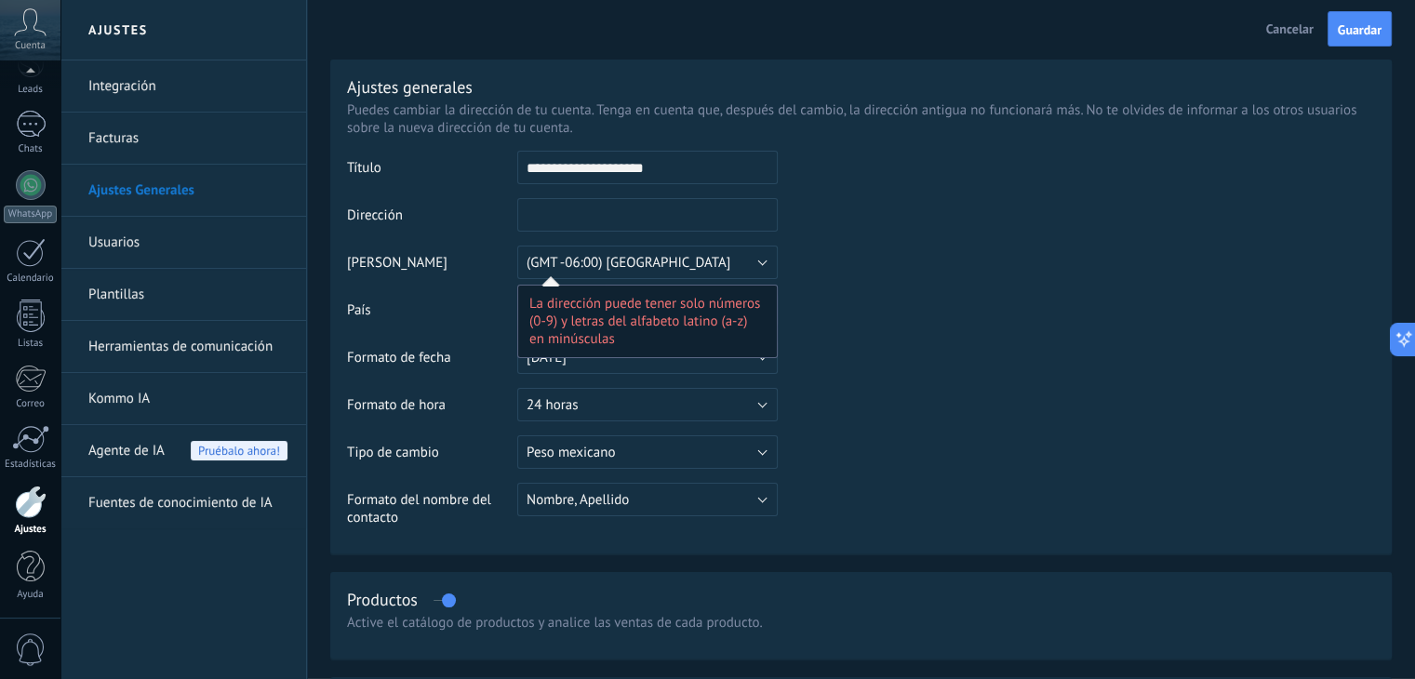
type input "*"
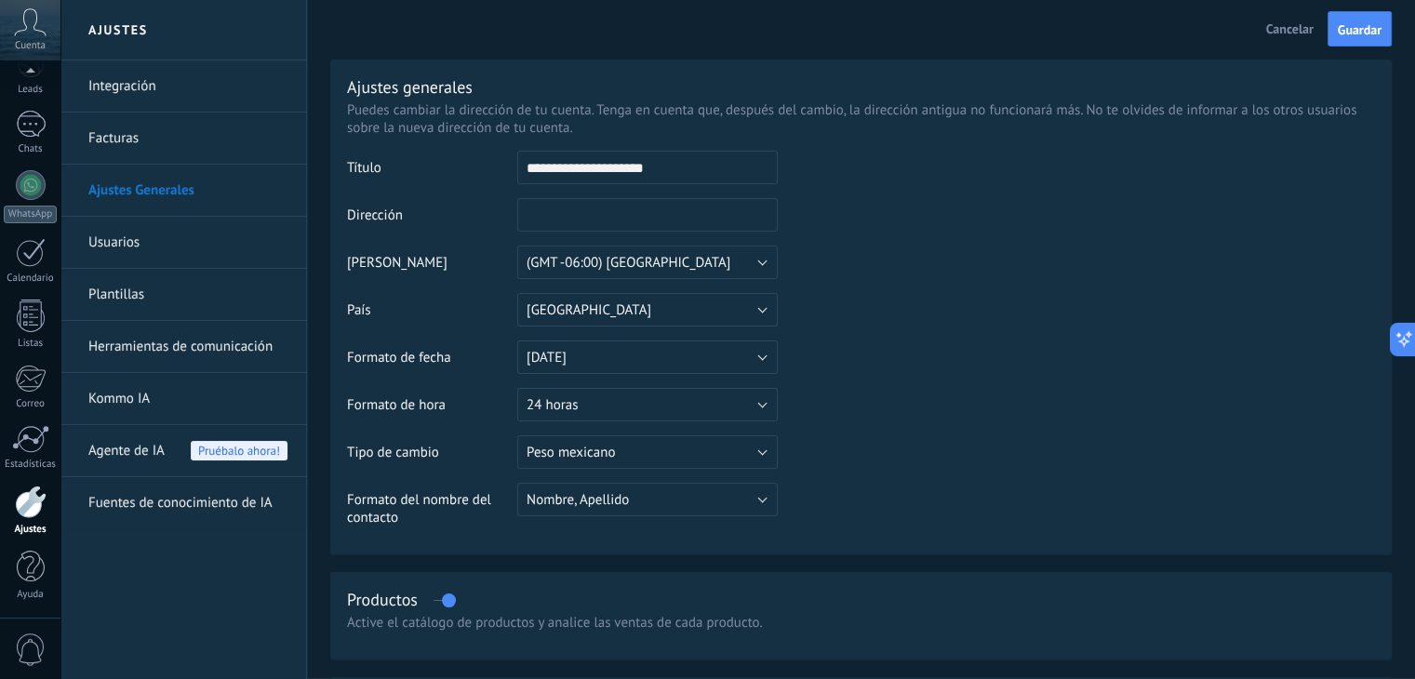
type input "*"
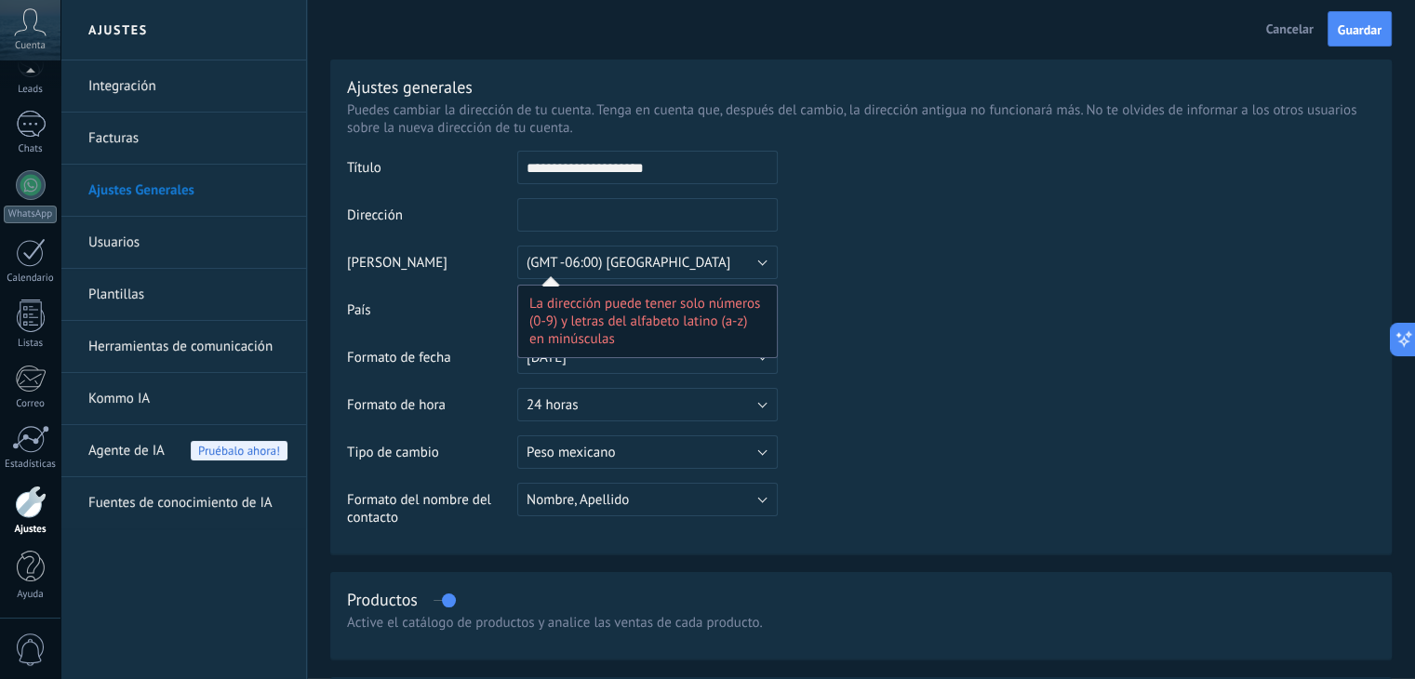
type input "*"
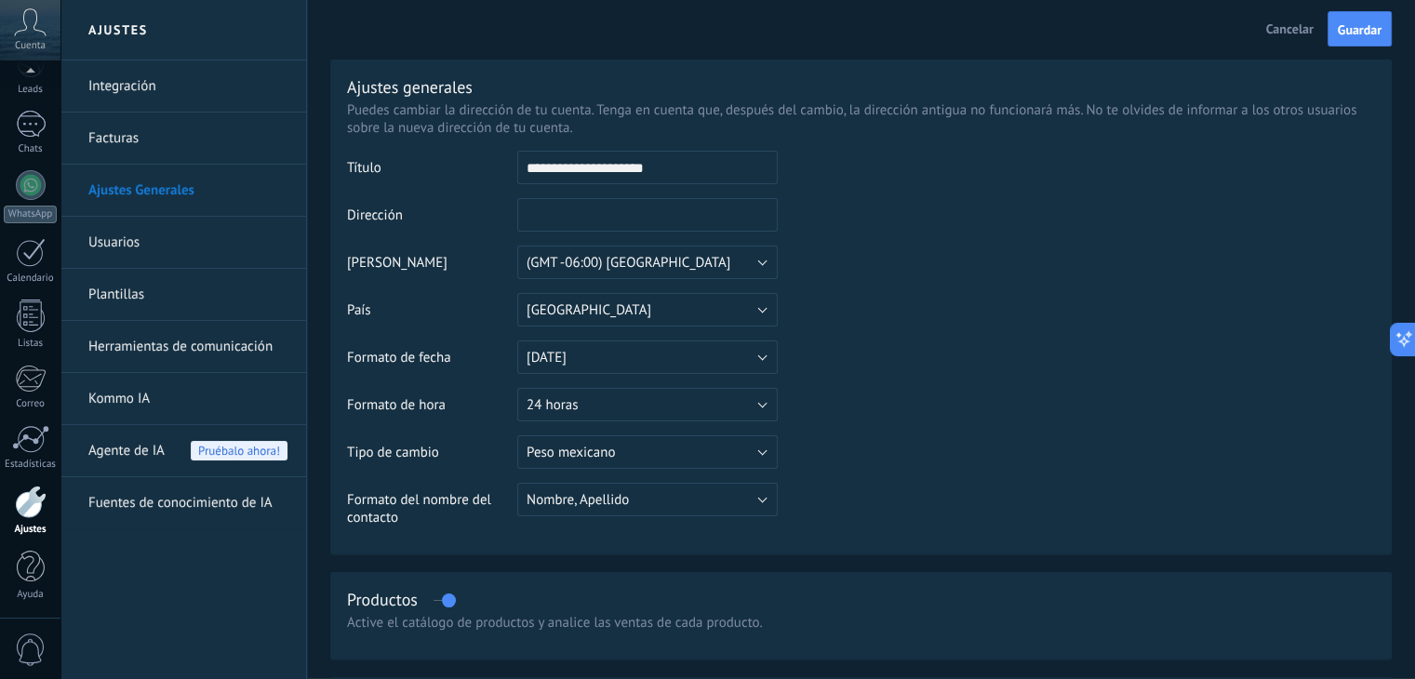
drag, startPoint x: 1035, startPoint y: 377, endPoint x: 999, endPoint y: 354, distance: 42.3
click at [1035, 377] on table "**********" at bounding box center [861, 346] width 1028 height 390
click at [603, 226] on input "text" at bounding box center [647, 214] width 261 height 33
type input "*****"
drag, startPoint x: 566, startPoint y: 217, endPoint x: 511, endPoint y: 217, distance: 54.9
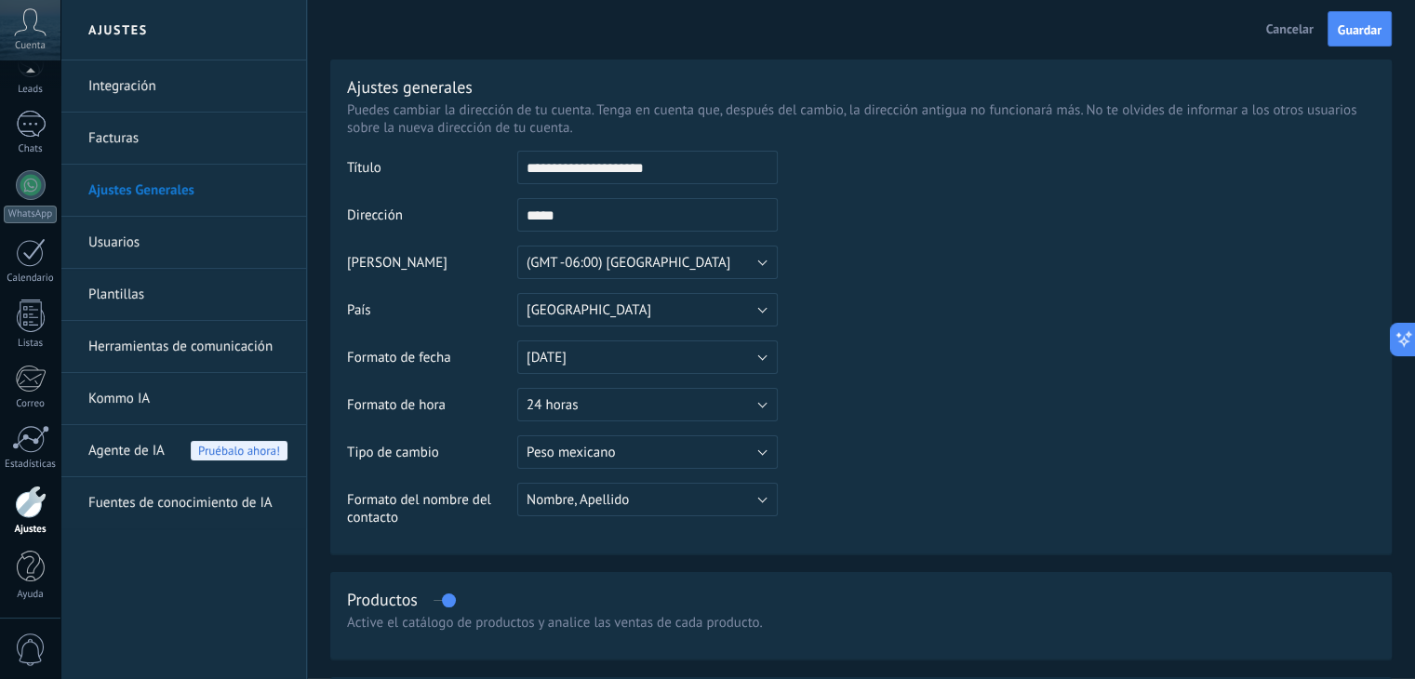
click at [511, 217] on tr "Dirección ***** La dirección puede tener solo números (0-9) y letras del alfabe…" at bounding box center [861, 221] width 1028 height 47
type input "***"
click at [1365, 31] on span "Guardar" at bounding box center [1360, 29] width 44 height 13
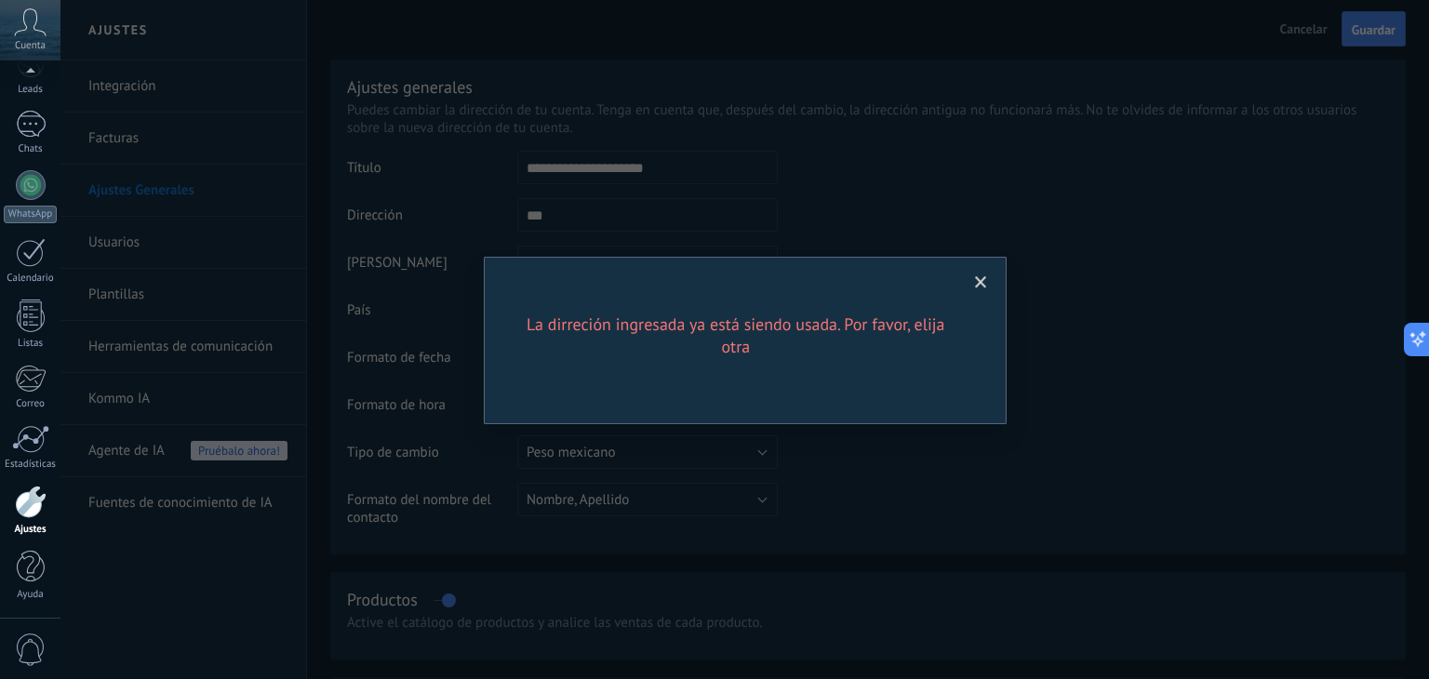
click at [980, 276] on span at bounding box center [981, 282] width 12 height 13
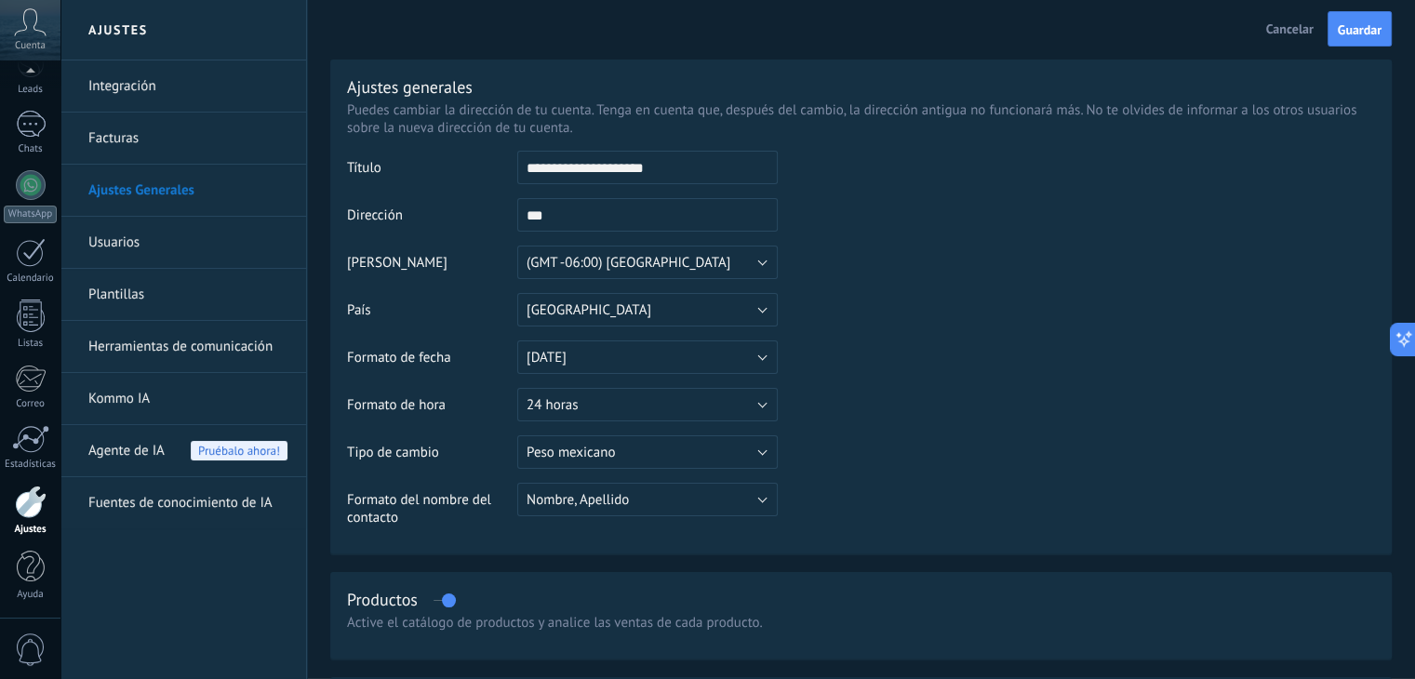
click at [953, 306] on td at bounding box center [1076, 246] width 597 height 190
click at [152, 95] on link "Integración" at bounding box center [187, 86] width 199 height 52
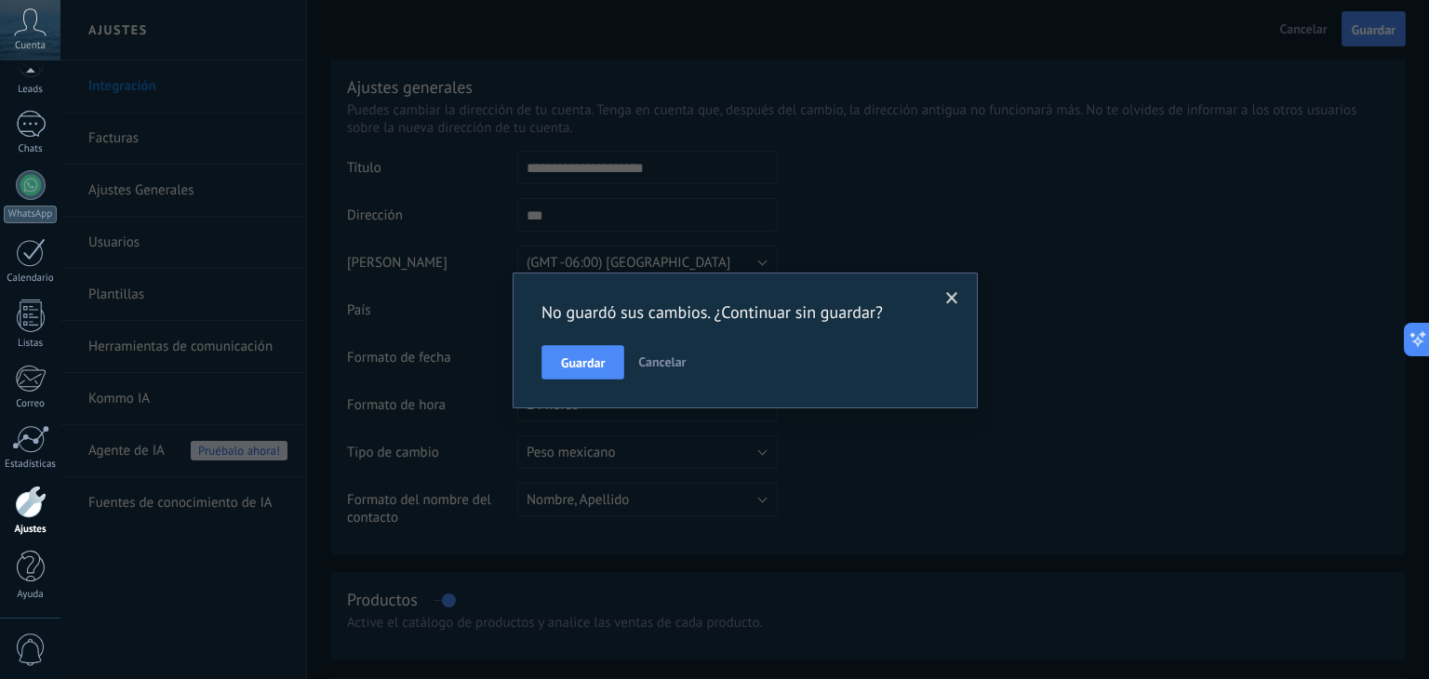
click at [658, 361] on span "Cancelar" at bounding box center [661, 362] width 47 height 17
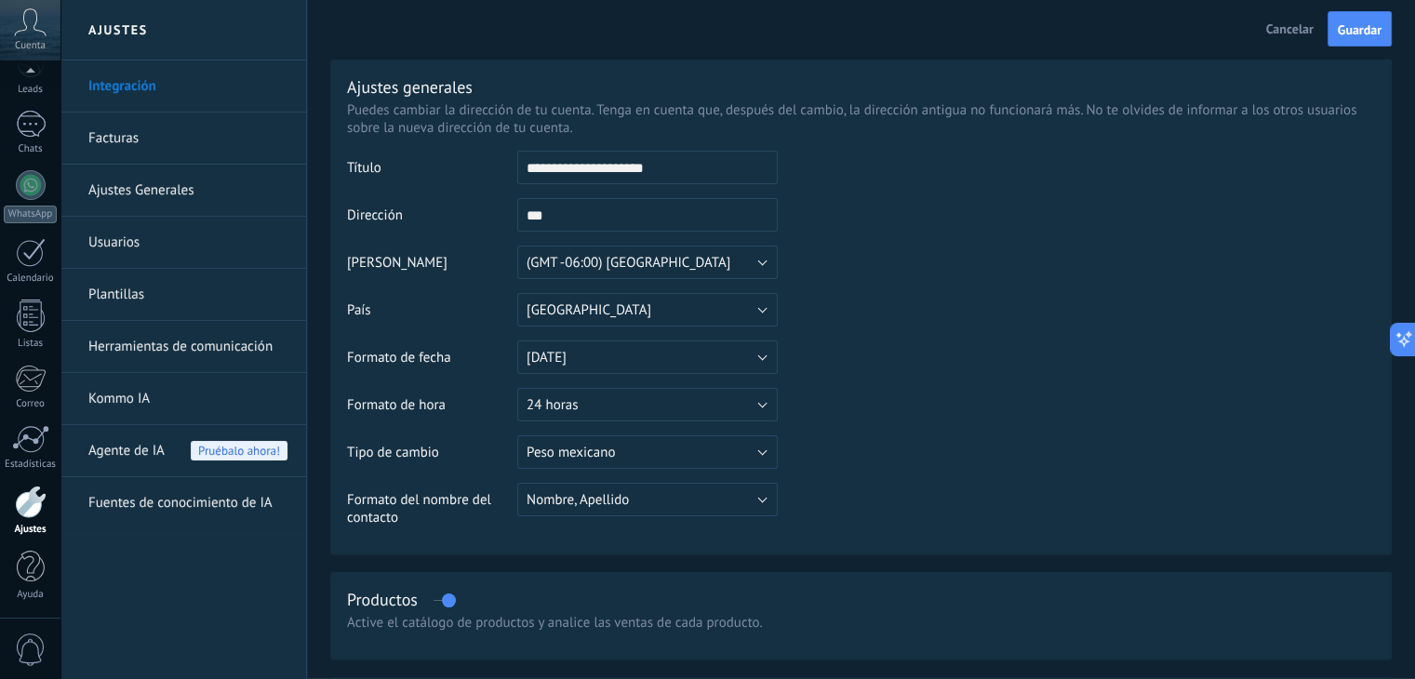
click at [931, 324] on td at bounding box center [1076, 246] width 597 height 190
click at [124, 135] on link "Facturas" at bounding box center [187, 139] width 199 height 52
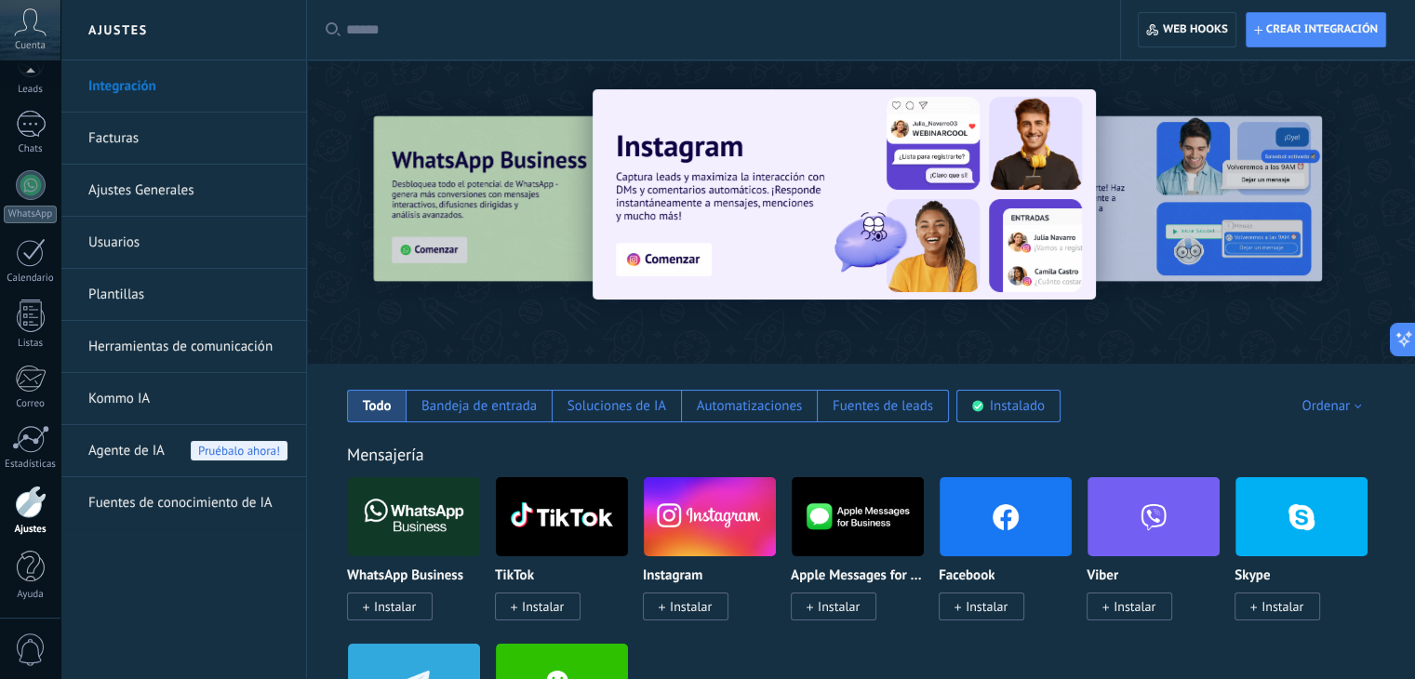
click at [28, 516] on div at bounding box center [31, 502] width 32 height 33
click at [163, 189] on link "Ajustes Generales" at bounding box center [187, 191] width 199 height 52
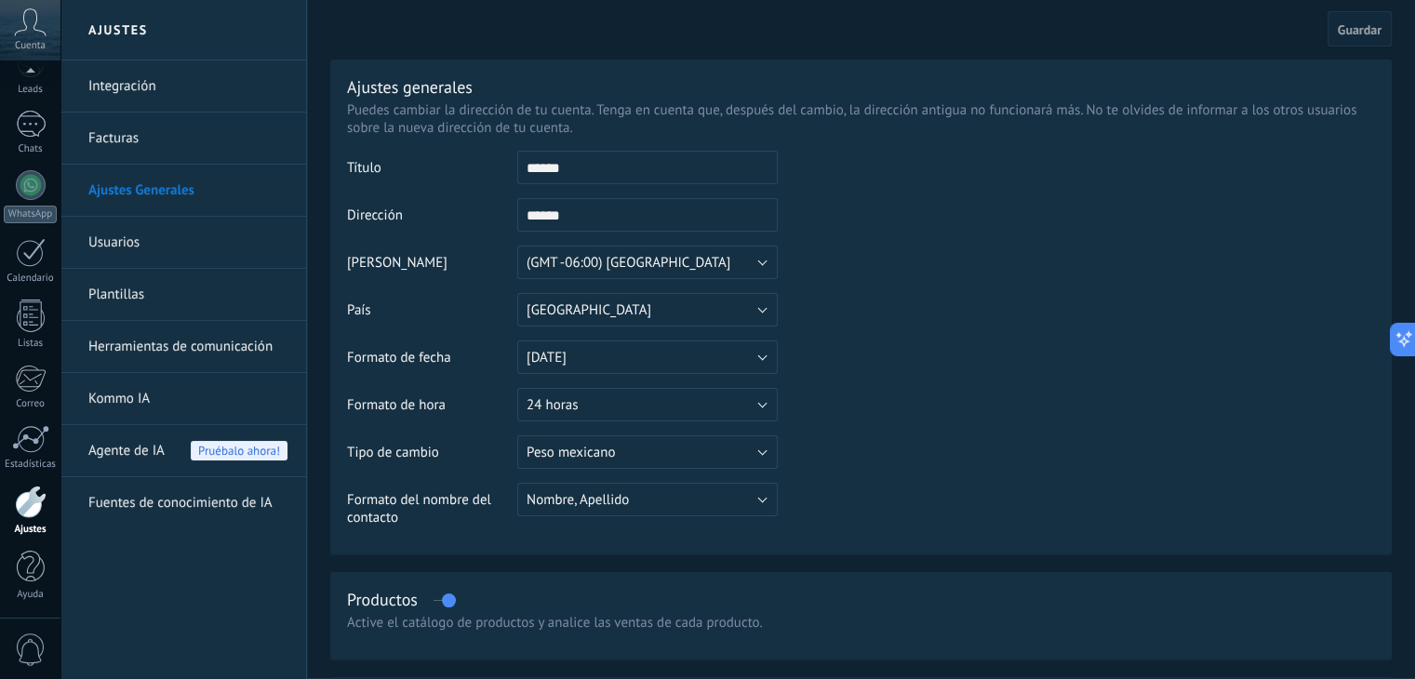
click at [581, 166] on input "******" at bounding box center [647, 167] width 261 height 33
type input "*"
click at [581, 165] on input "text" at bounding box center [647, 167] width 261 height 33
type input "*"
type input "**********"
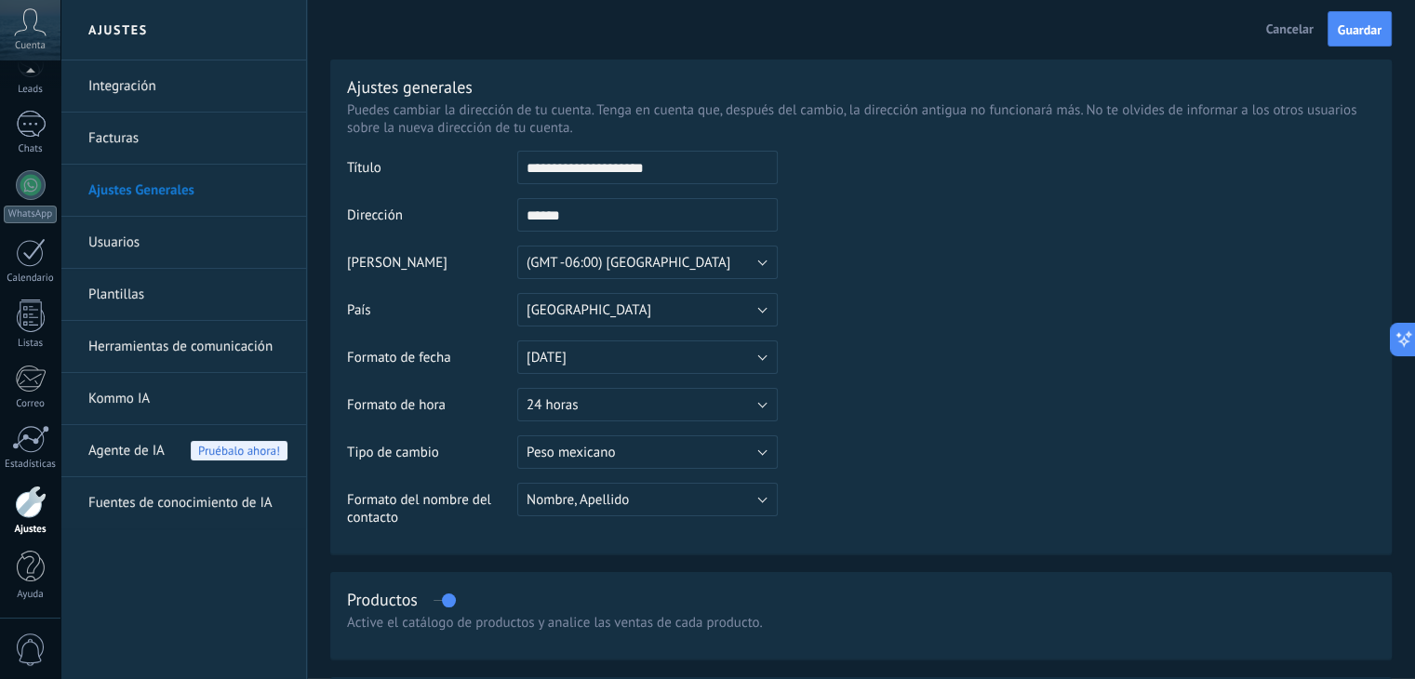
click at [801, 213] on td at bounding box center [1076, 246] width 597 height 190
click at [1348, 31] on span "Guardar" at bounding box center [1360, 29] width 44 height 13
click at [108, 73] on link "Integración" at bounding box center [187, 86] width 199 height 52
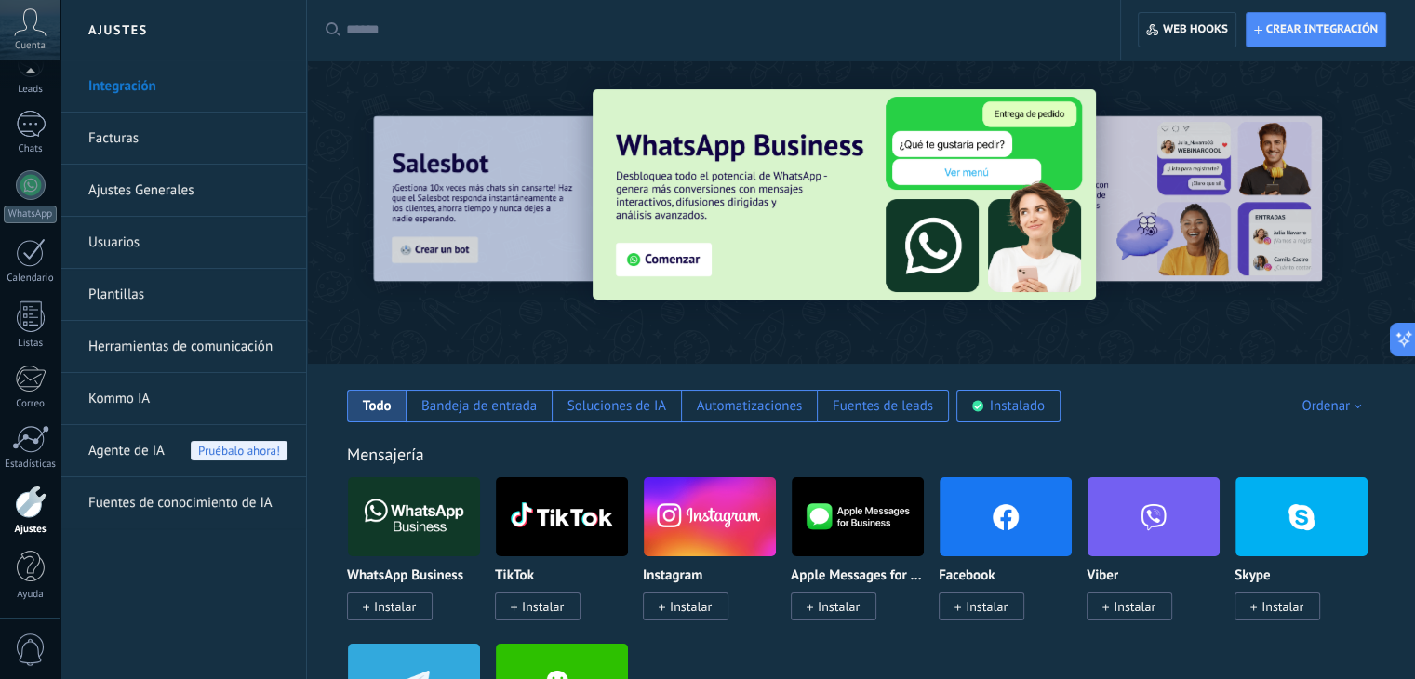
scroll to position [465, 0]
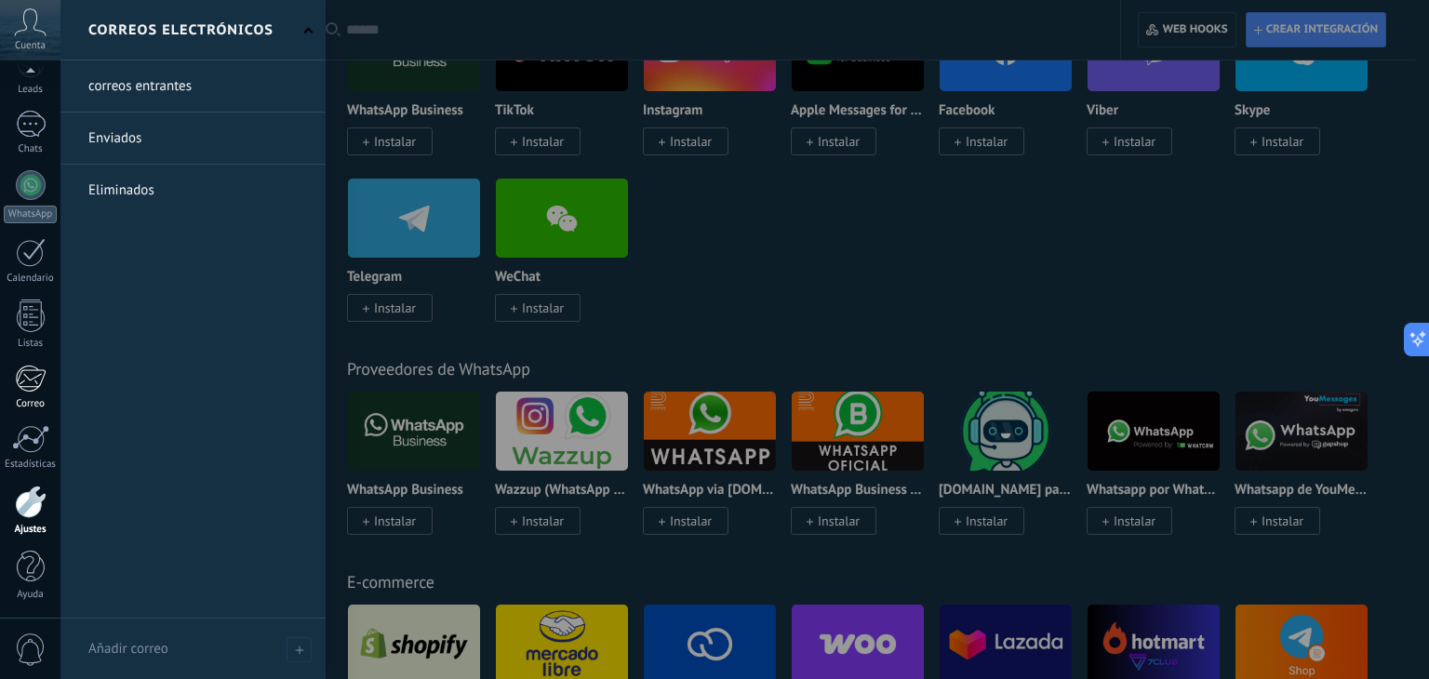
click at [31, 392] on link "Correo" at bounding box center [30, 388] width 60 height 46
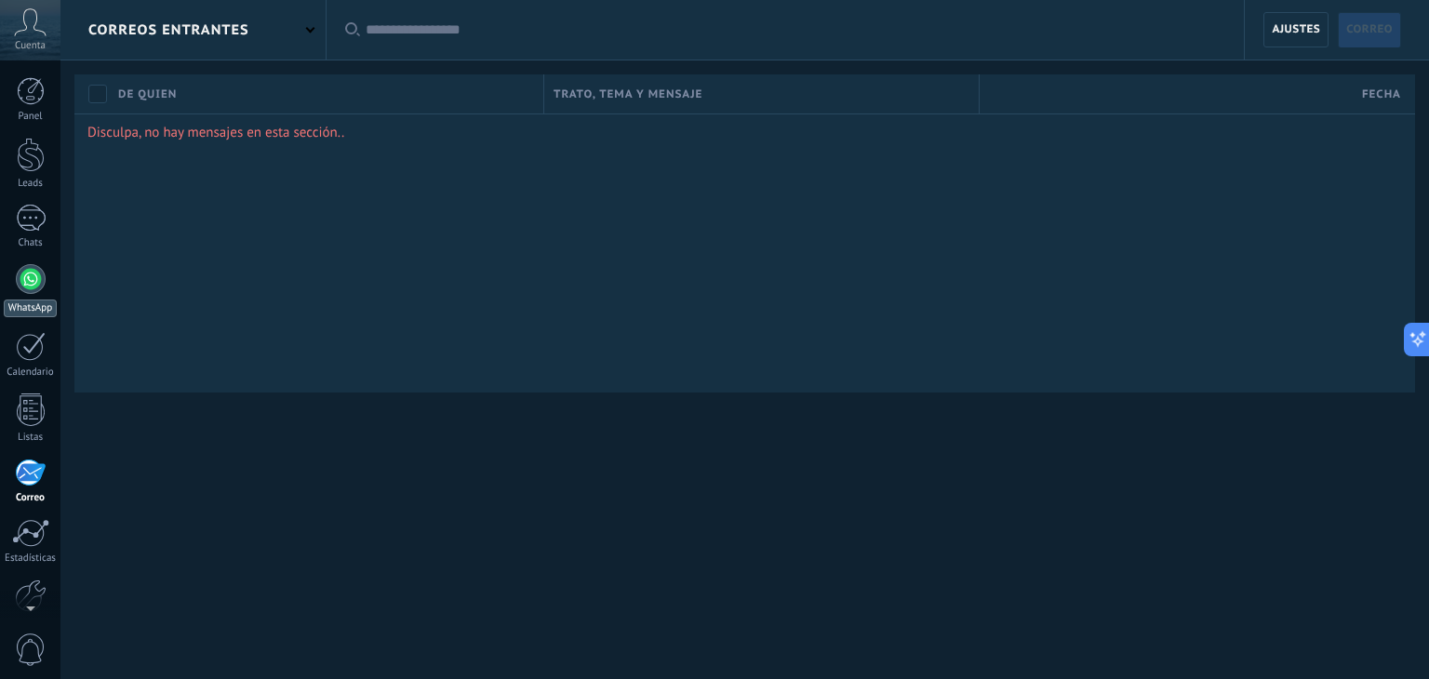
click at [33, 284] on div at bounding box center [31, 279] width 30 height 30
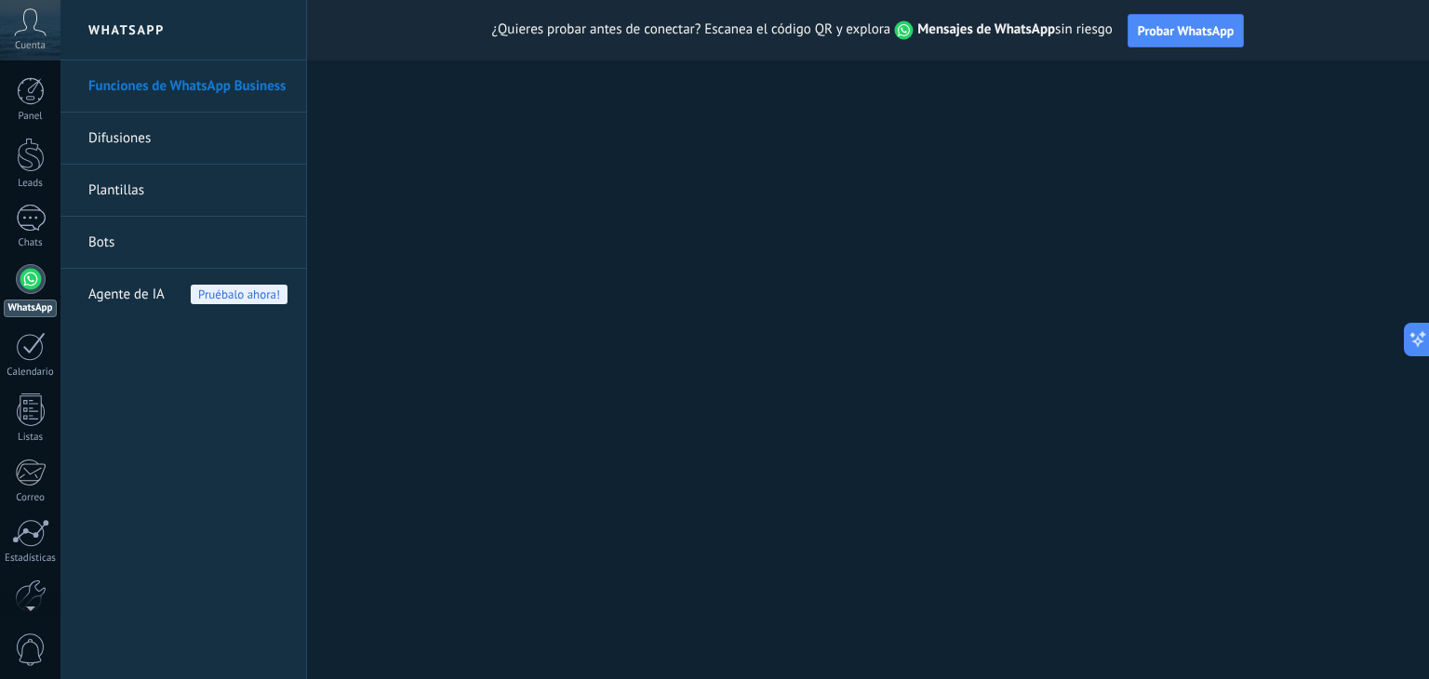
click at [157, 142] on link "Difusiones" at bounding box center [187, 139] width 199 height 52
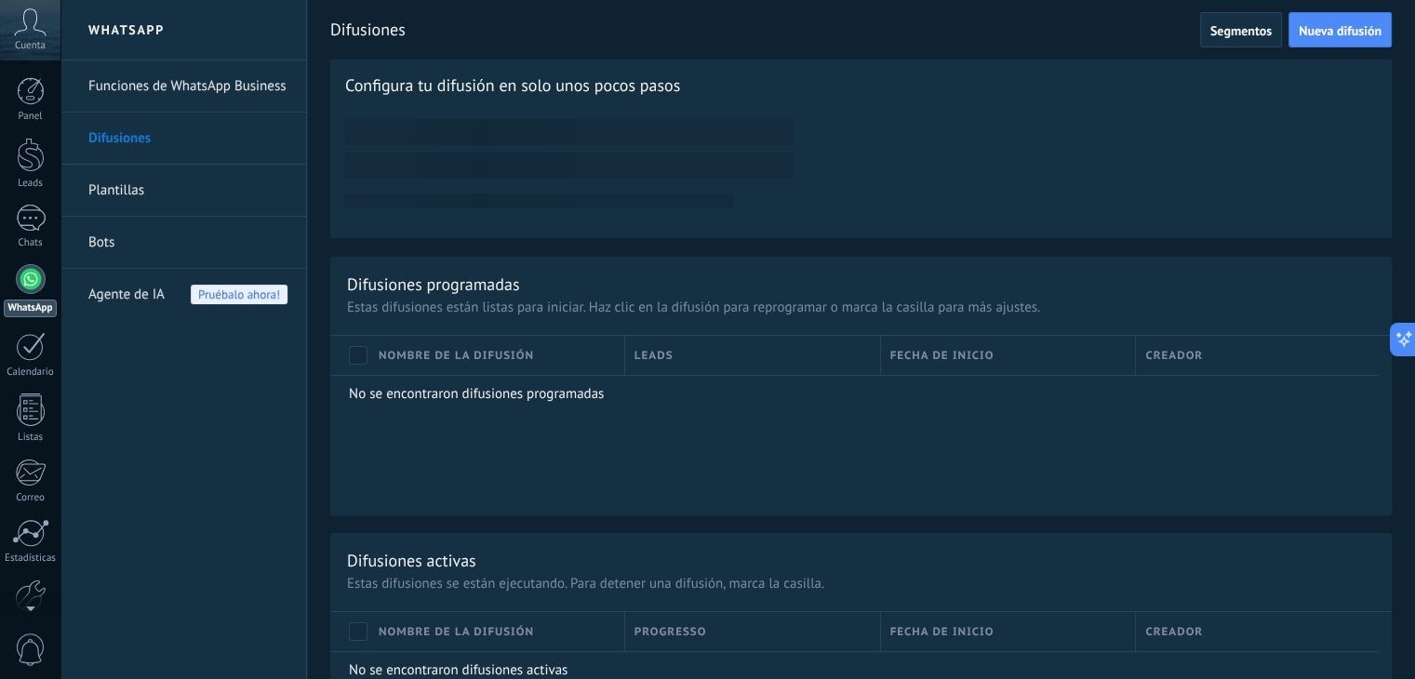
click at [133, 185] on link "Plantillas" at bounding box center [187, 191] width 199 height 52
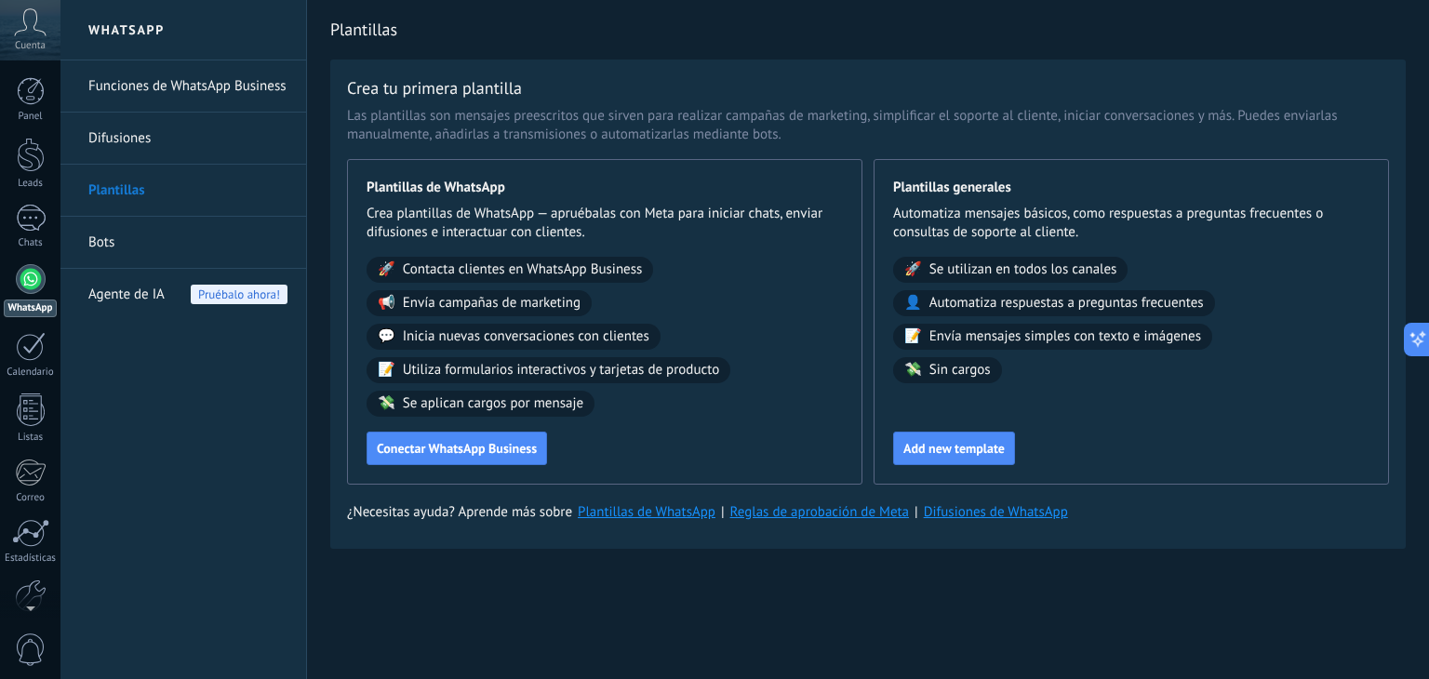
click at [123, 233] on link "Bots" at bounding box center [187, 243] width 199 height 52
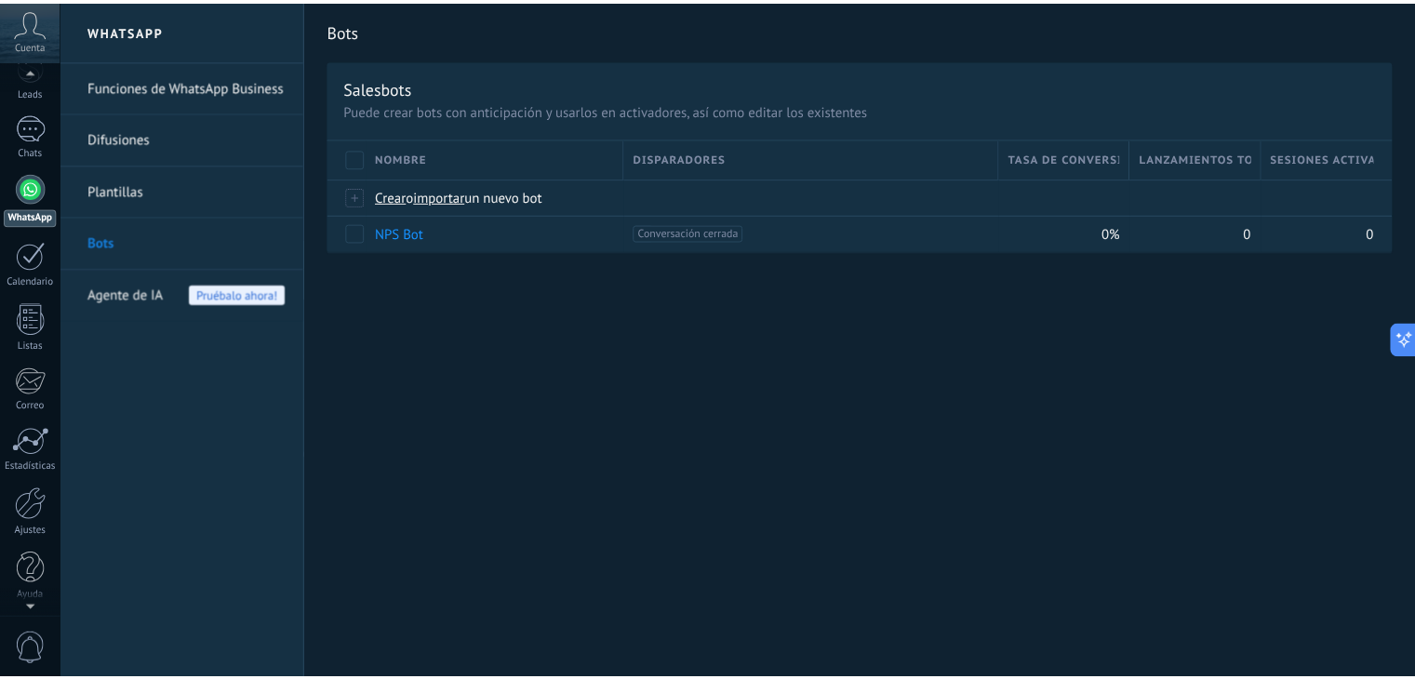
scroll to position [94, 0]
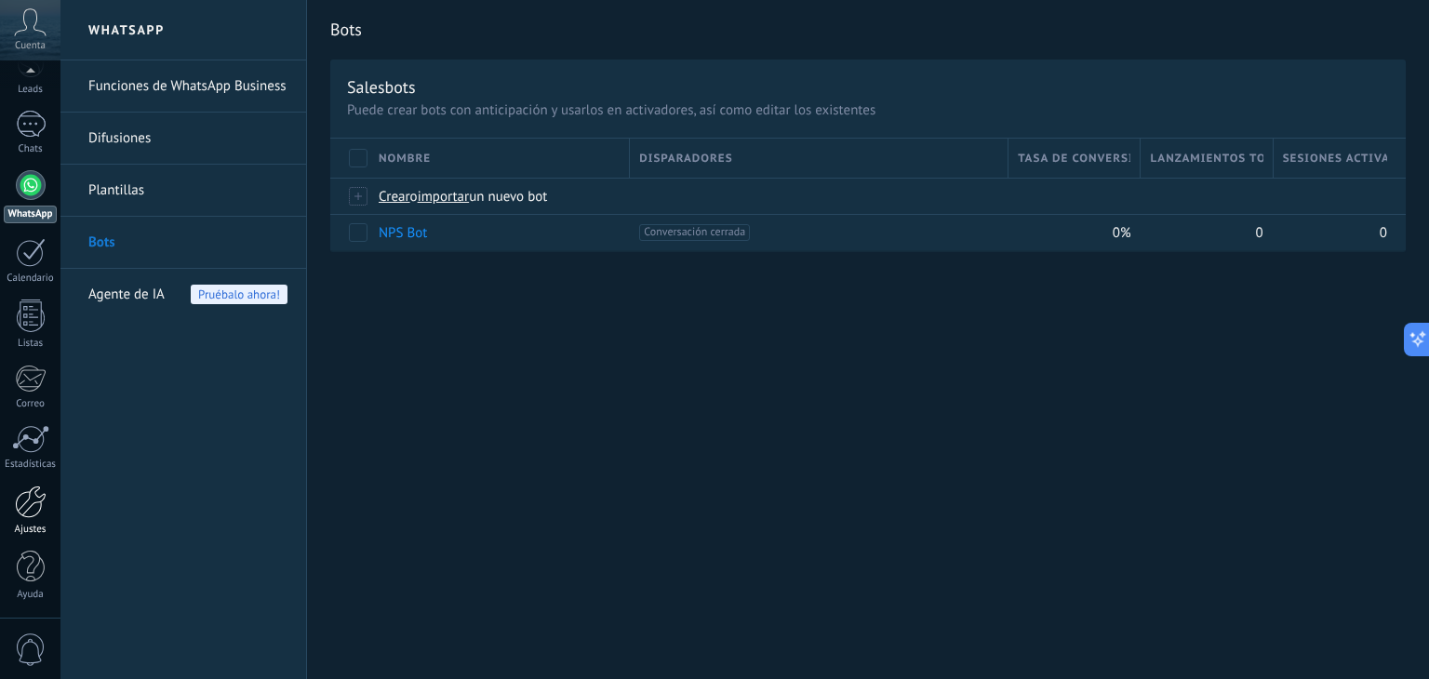
click at [17, 507] on div at bounding box center [31, 502] width 32 height 33
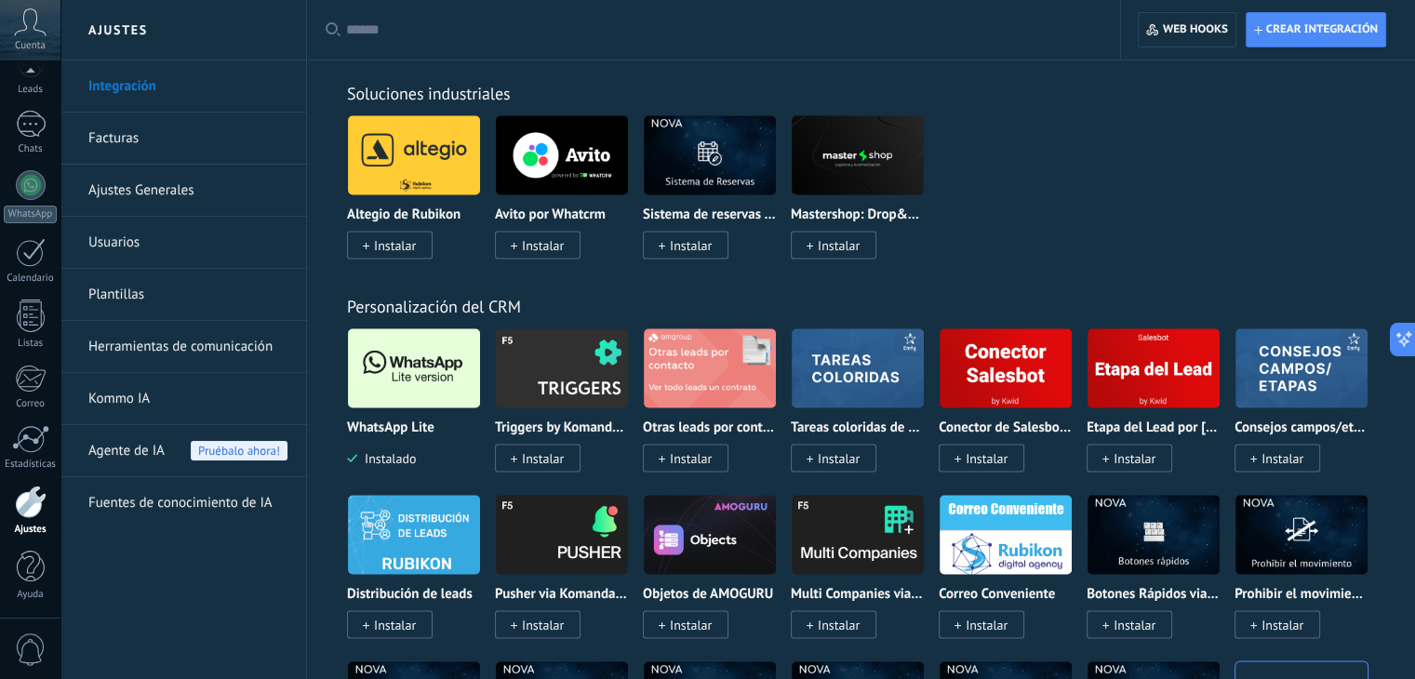
scroll to position [3629, 0]
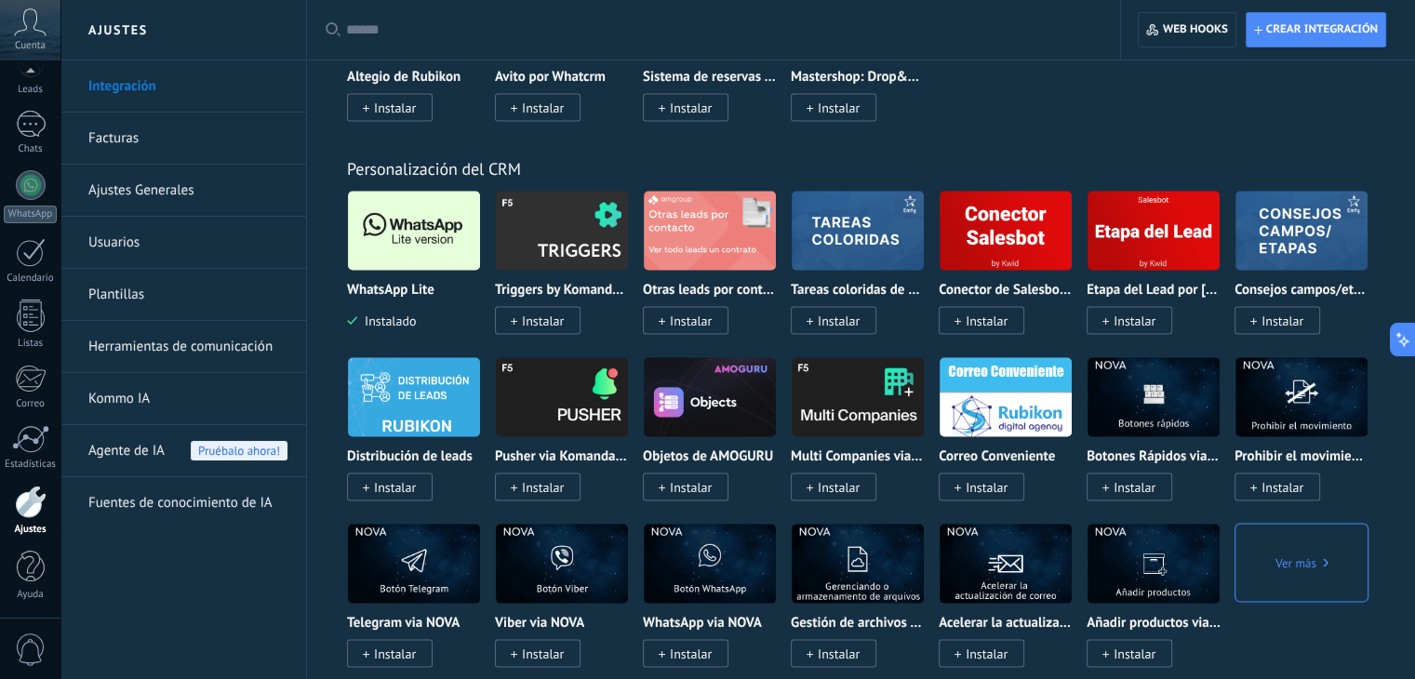
click at [451, 264] on img at bounding box center [414, 231] width 132 height 90
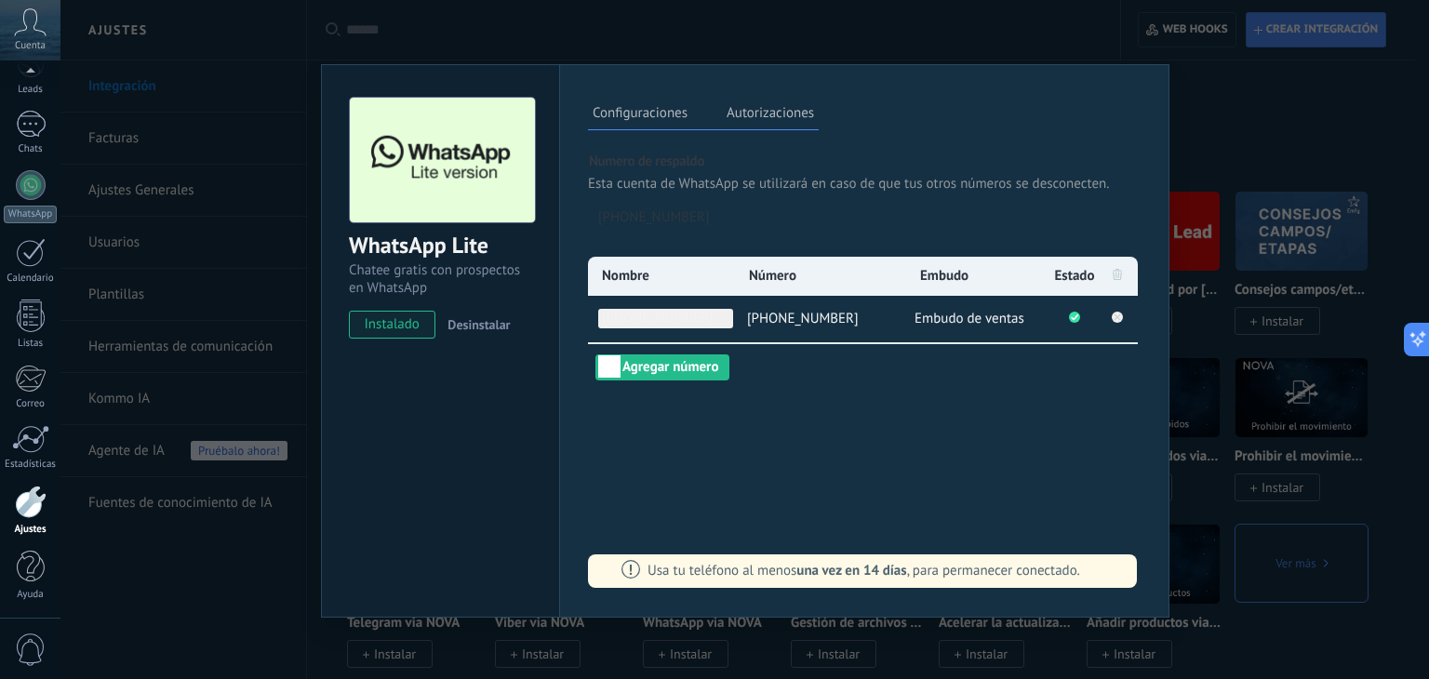
click at [714, 316] on span "+5215662048900" at bounding box center [665, 319] width 135 height 20
type input "*"
type input "*********"
click at [777, 379] on div "Nombre Número Embudo Estado ********* +5215662048900 Embudo de ventas Agregar n…" at bounding box center [864, 319] width 553 height 124
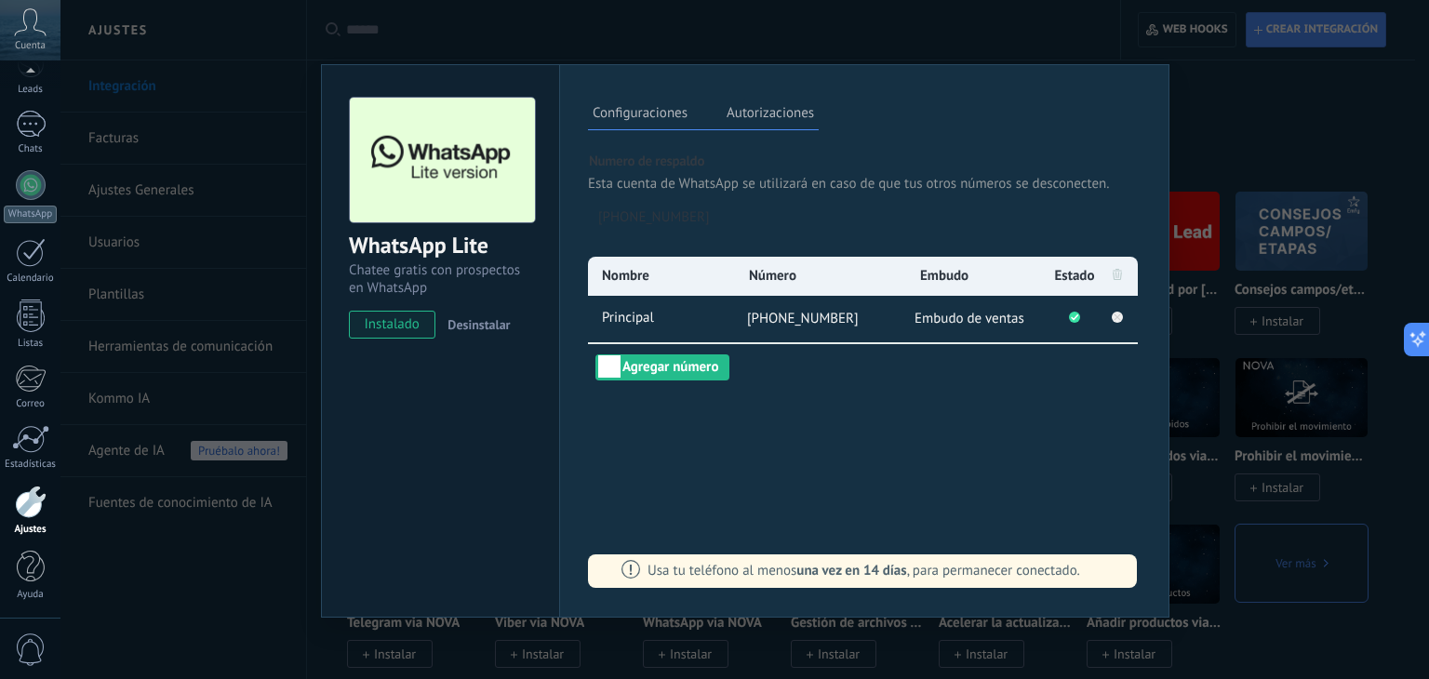
click at [1263, 126] on div "WhatsApp Lite Chatee gratis con prospectos en WhatsApp instalado Desinstalar Co…" at bounding box center [744, 339] width 1369 height 679
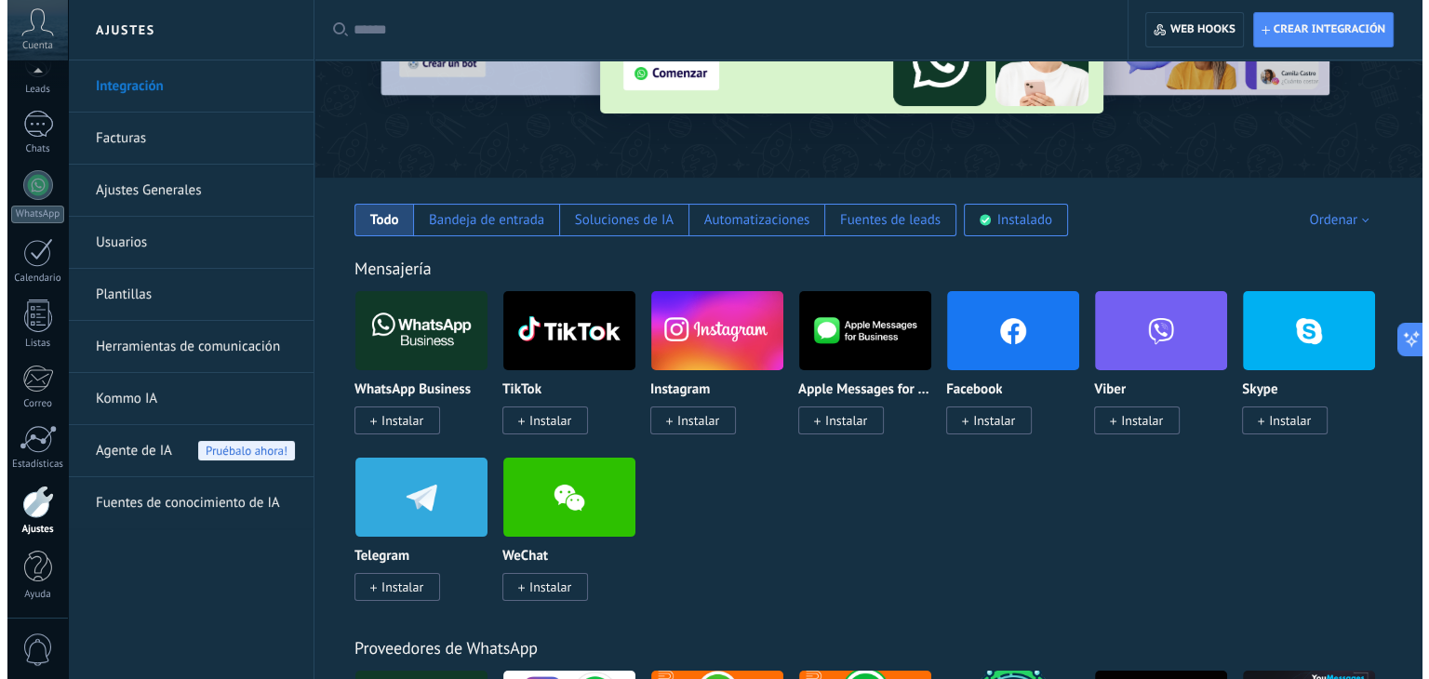
scroll to position [0, 0]
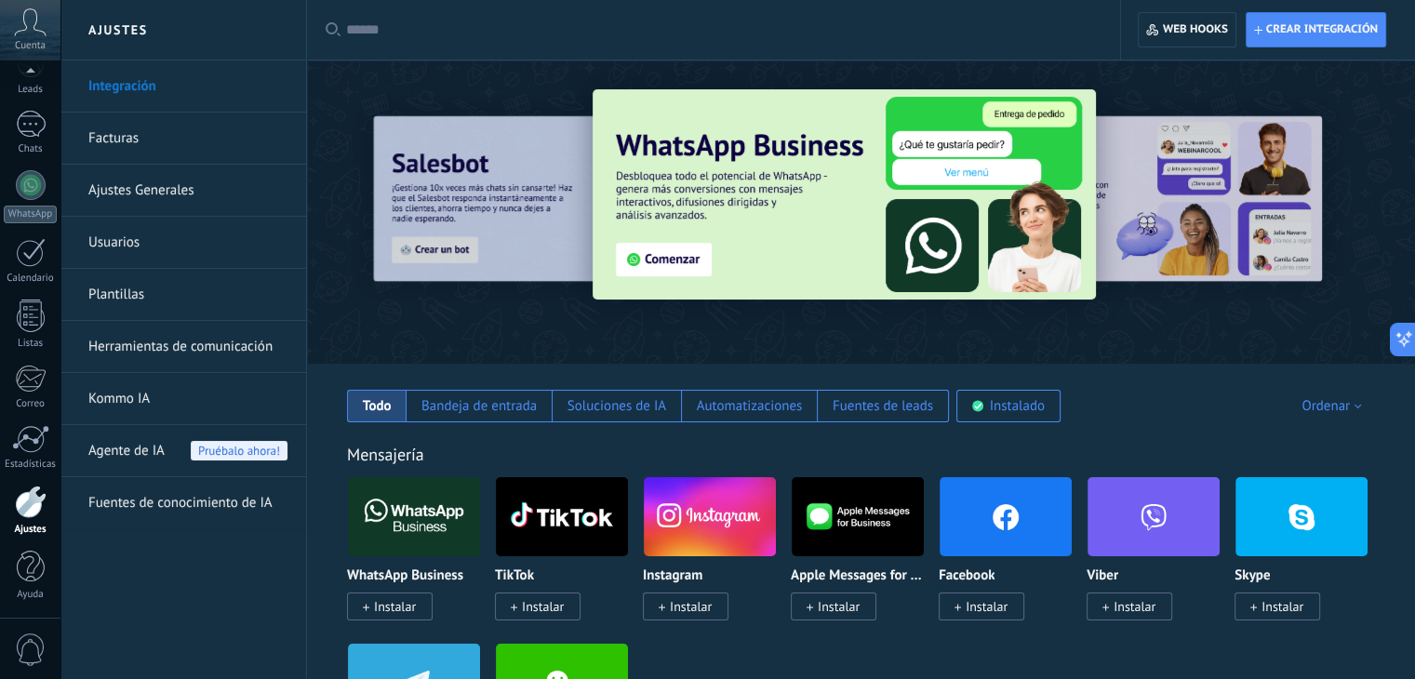
click at [994, 610] on span "Instalar" at bounding box center [987, 606] width 42 height 17
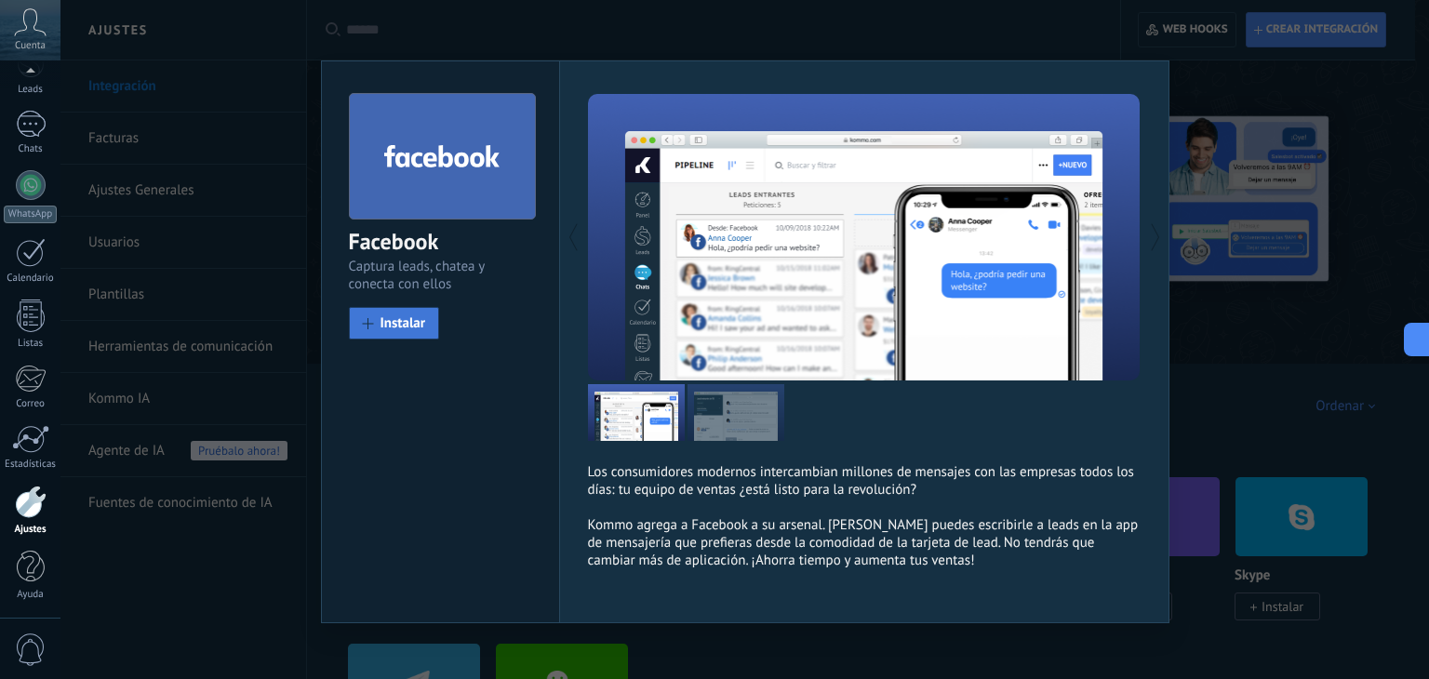
click at [413, 322] on span "Instalar" at bounding box center [404, 323] width 46 height 14
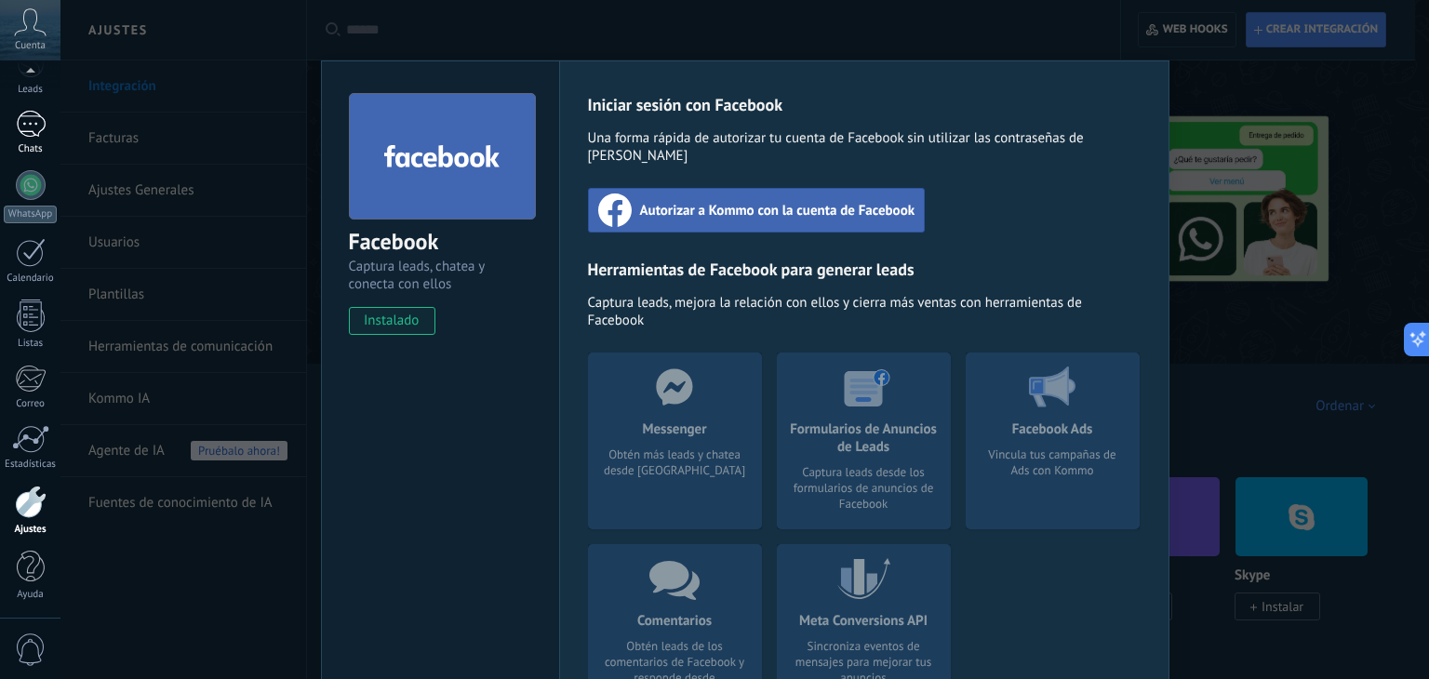
click at [42, 129] on div at bounding box center [31, 124] width 30 height 27
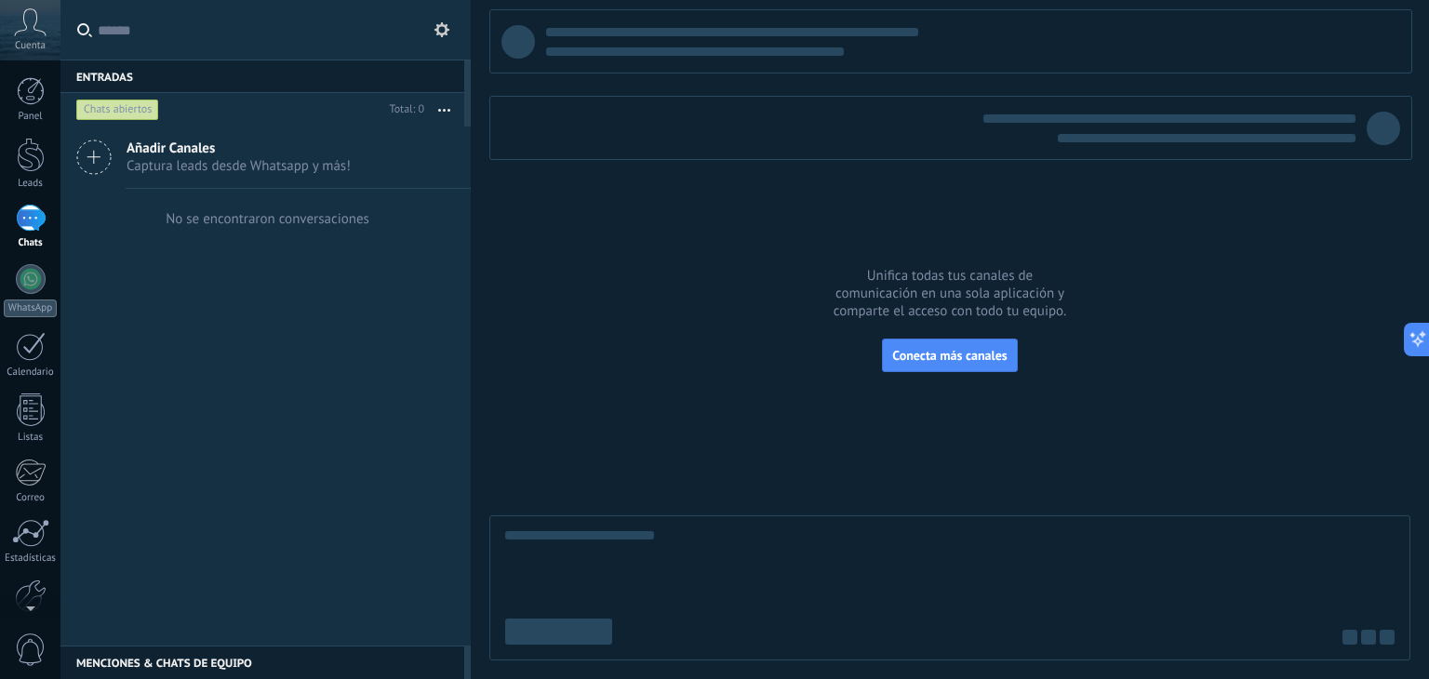
click at [840, 46] on div at bounding box center [978, 42] width 865 height 28
click at [844, 110] on div at bounding box center [950, 128] width 923 height 64
click at [111, 114] on div "Chats abiertos" at bounding box center [117, 110] width 83 height 22
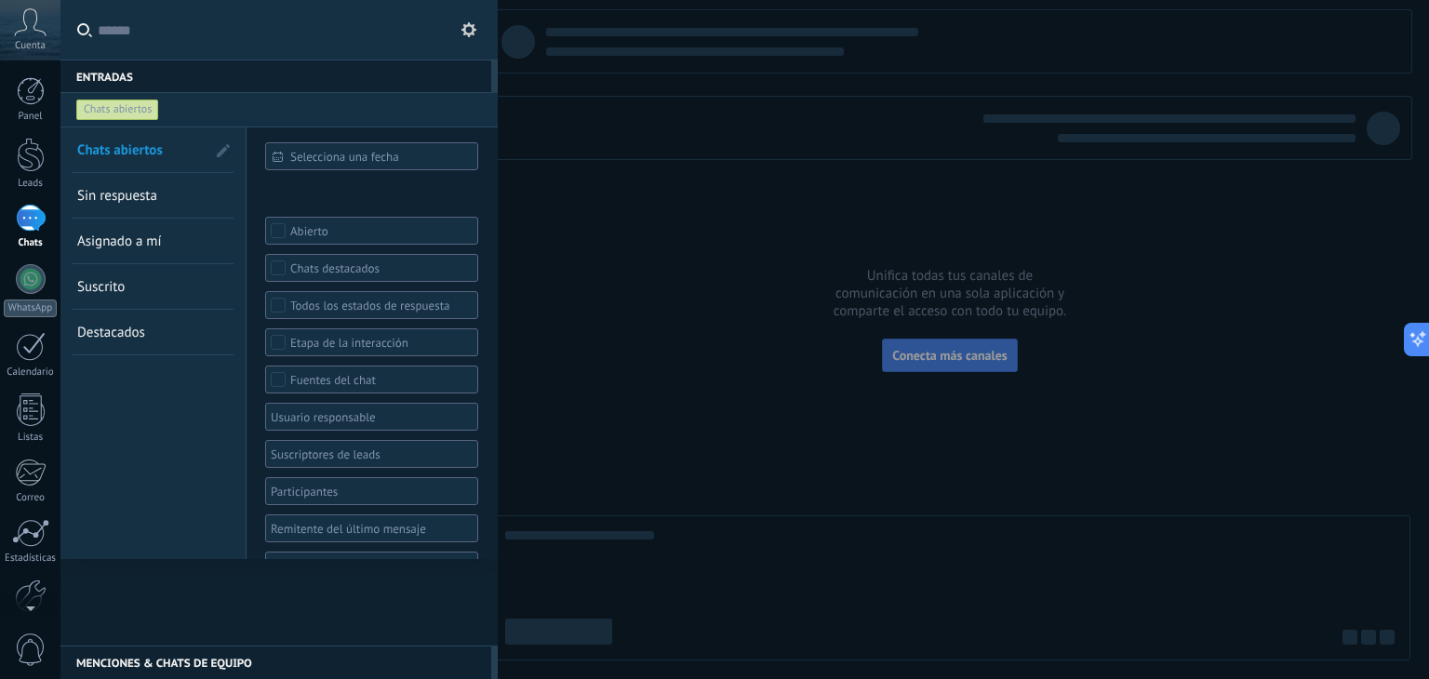
click at [156, 191] on span "Sin respuesta" at bounding box center [117, 196] width 80 height 18
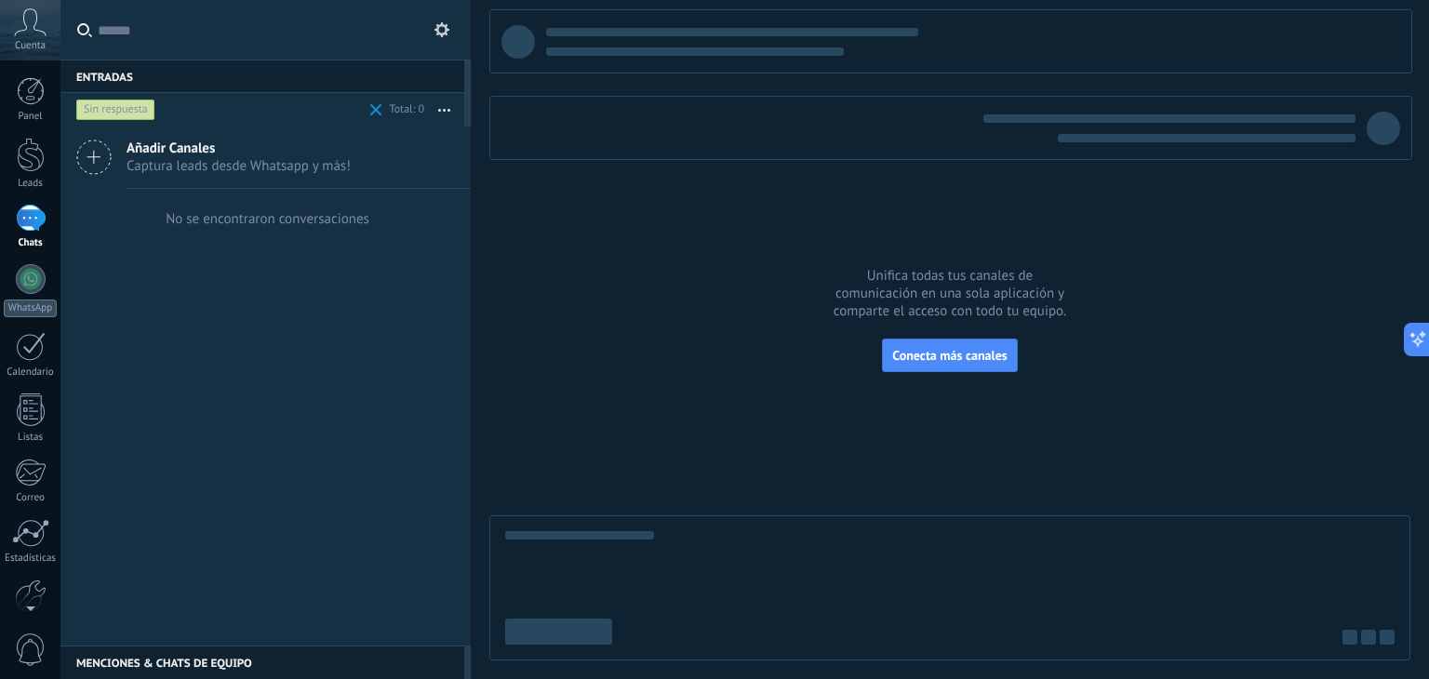
click at [19, 213] on div "1" at bounding box center [31, 218] width 30 height 27
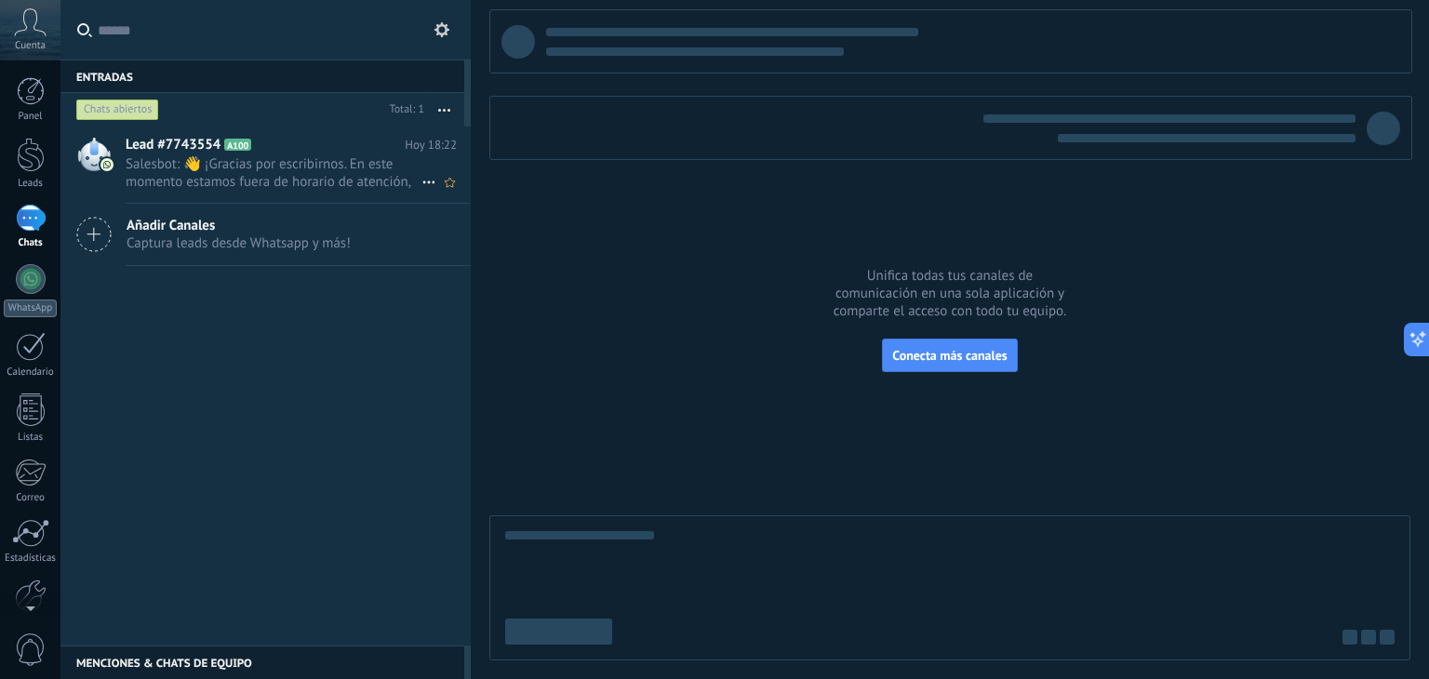
click at [304, 146] on h2 "Lead #7743554 A100" at bounding box center [265, 145] width 279 height 19
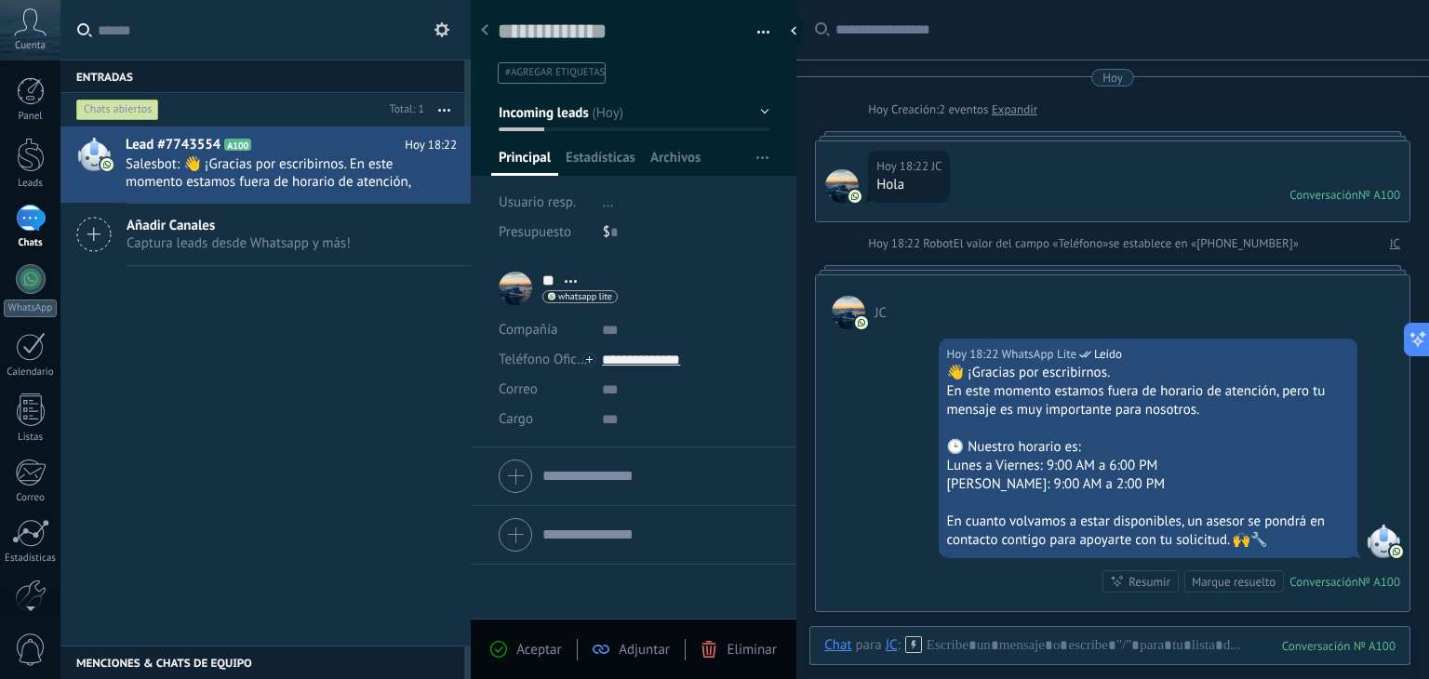
click at [1038, 113] on link "Expandir" at bounding box center [1015, 109] width 46 height 19
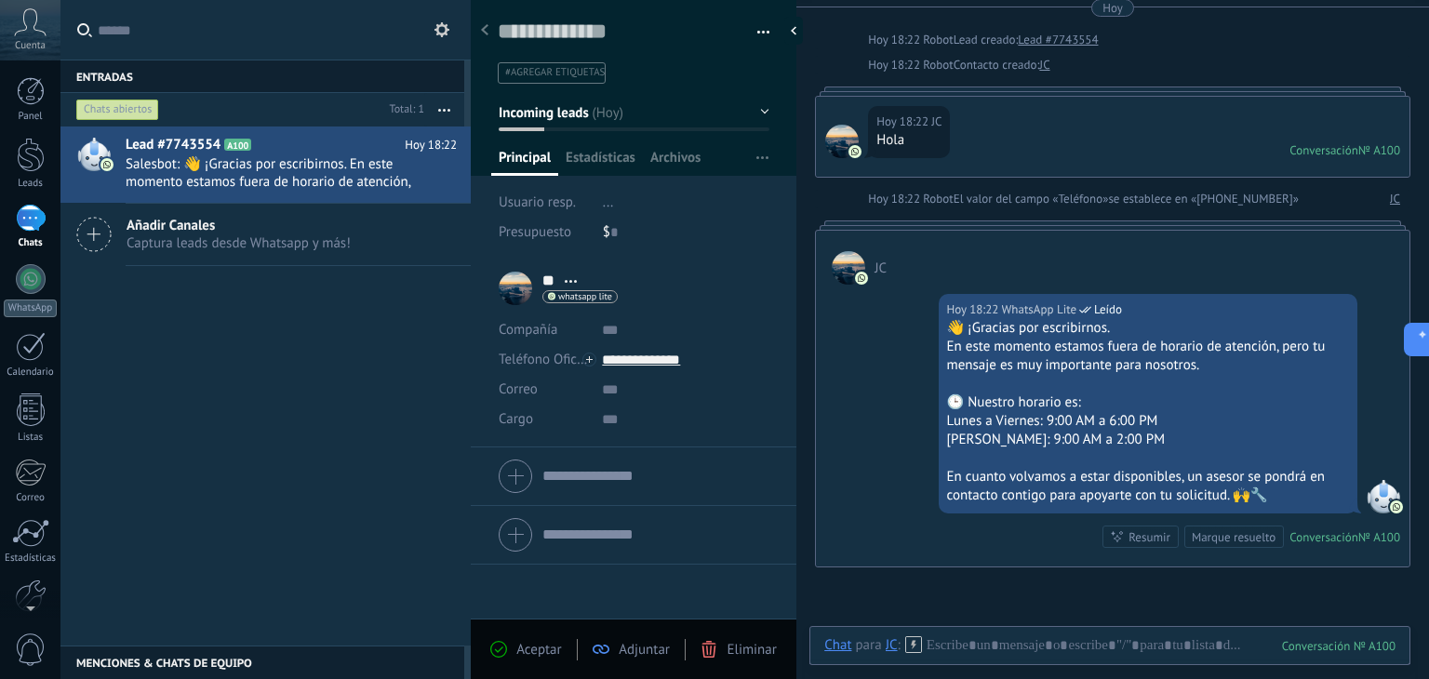
scroll to position [93, 0]
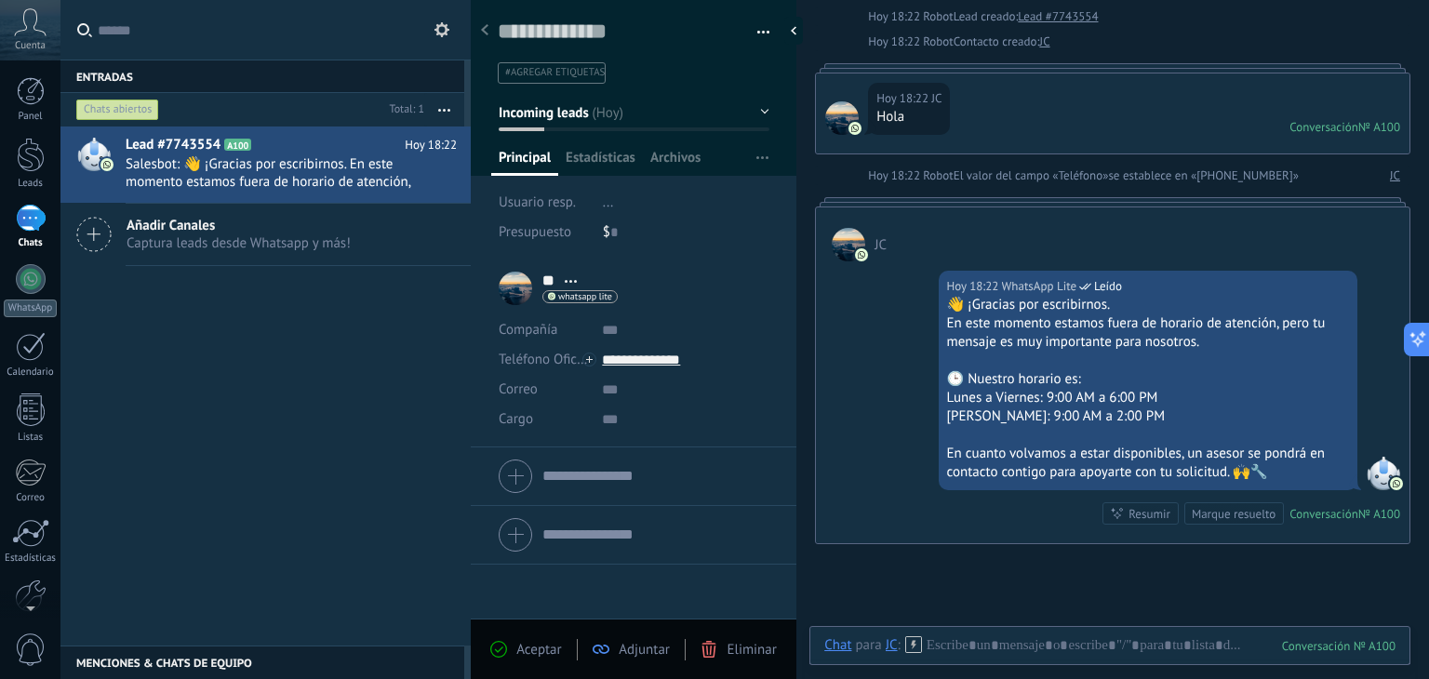
click at [610, 203] on span "..." at bounding box center [608, 203] width 11 height 18
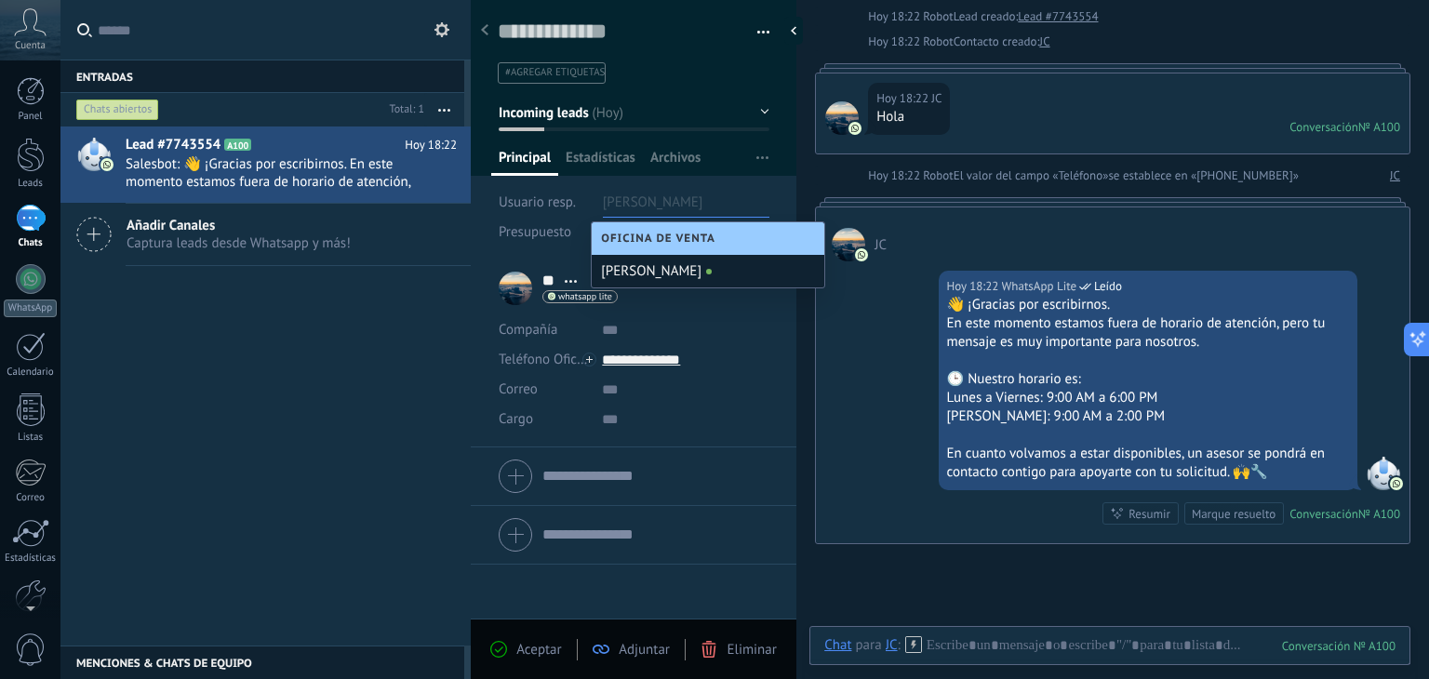
click at [373, 339] on div "Lead #7743554 A100 Hoy 18:22 Salesbot: 👋 ¡Gracias por escribirnos. En este mome…" at bounding box center [265, 386] width 410 height 519
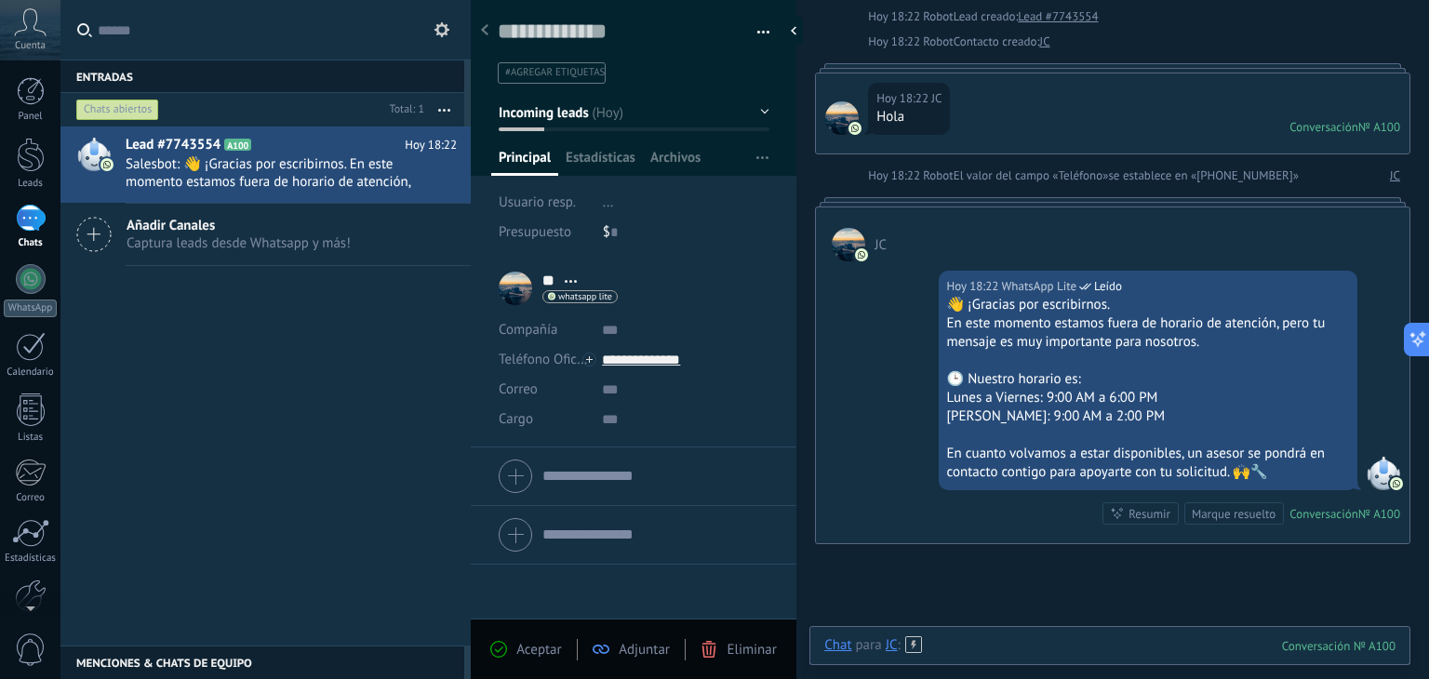
click at [1012, 643] on div at bounding box center [1109, 664] width 571 height 56
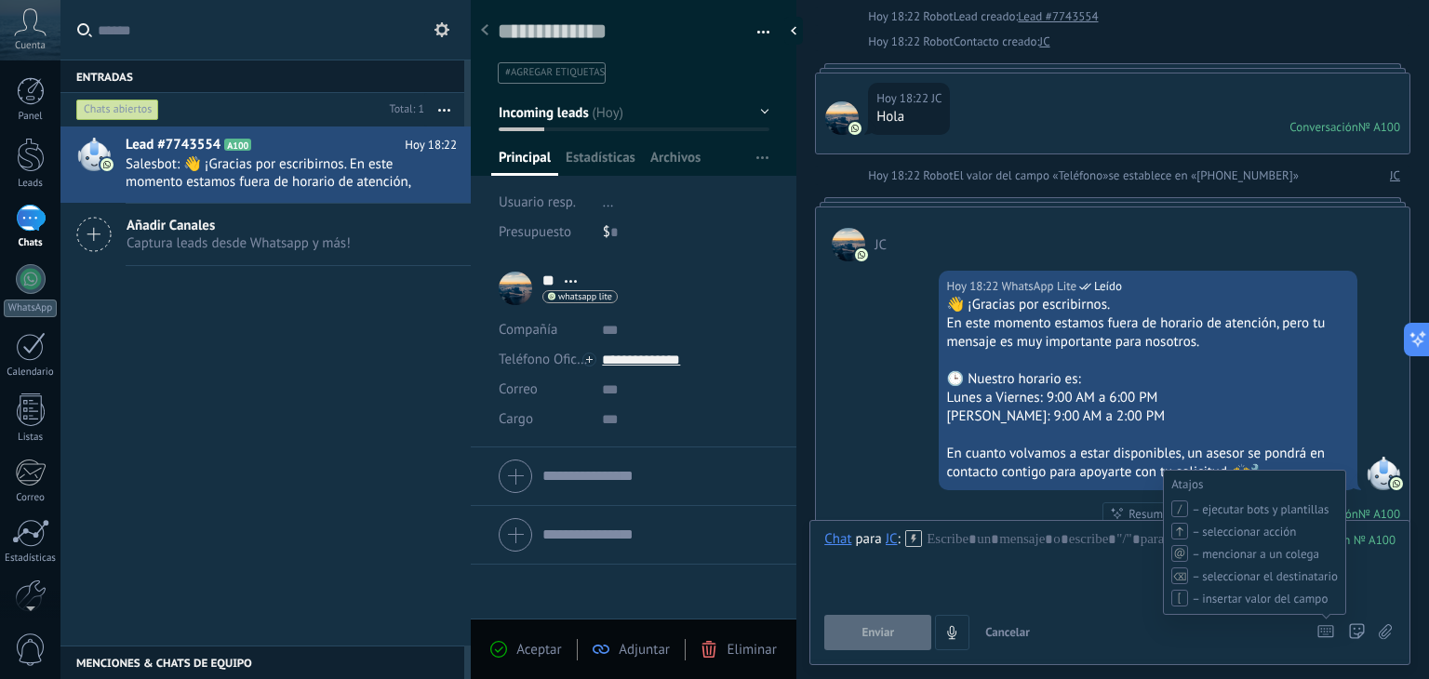
click at [1328, 632] on use at bounding box center [1326, 631] width 15 height 11
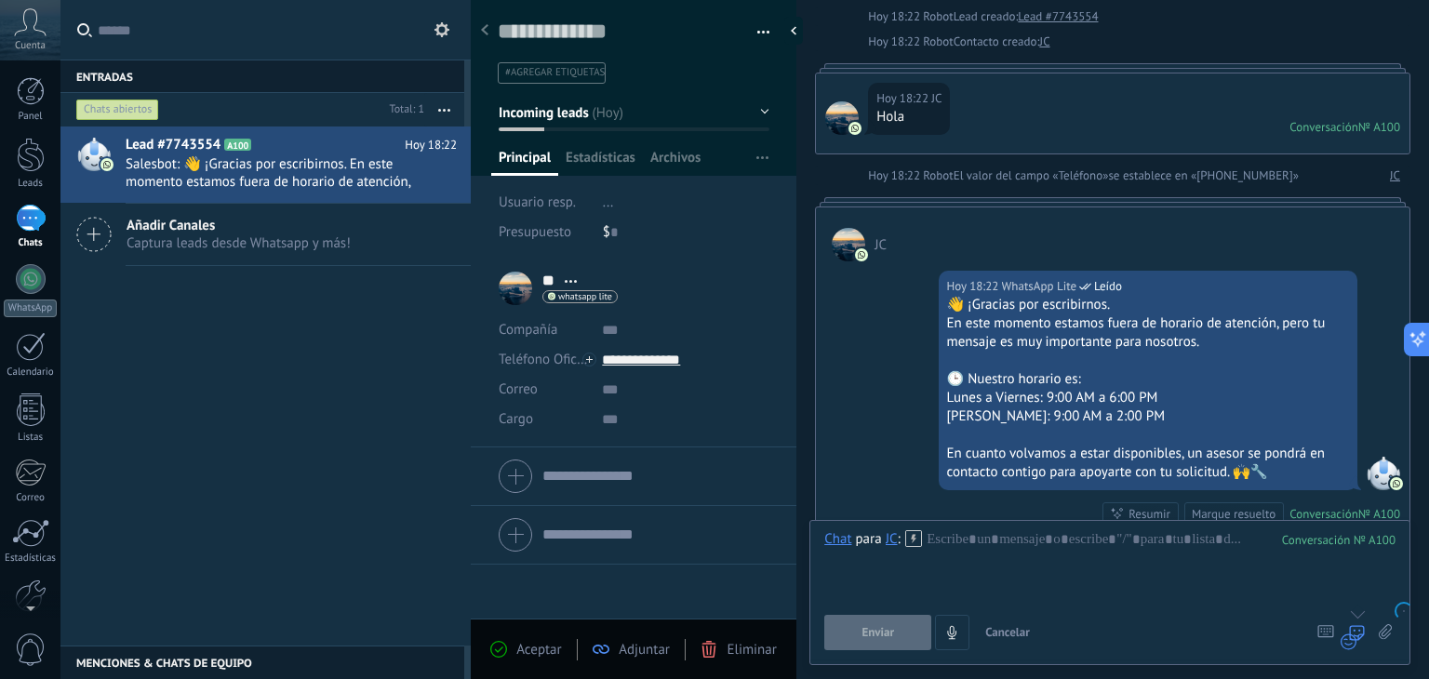
click at [1357, 633] on div at bounding box center [1356, 632] width 17 height 35
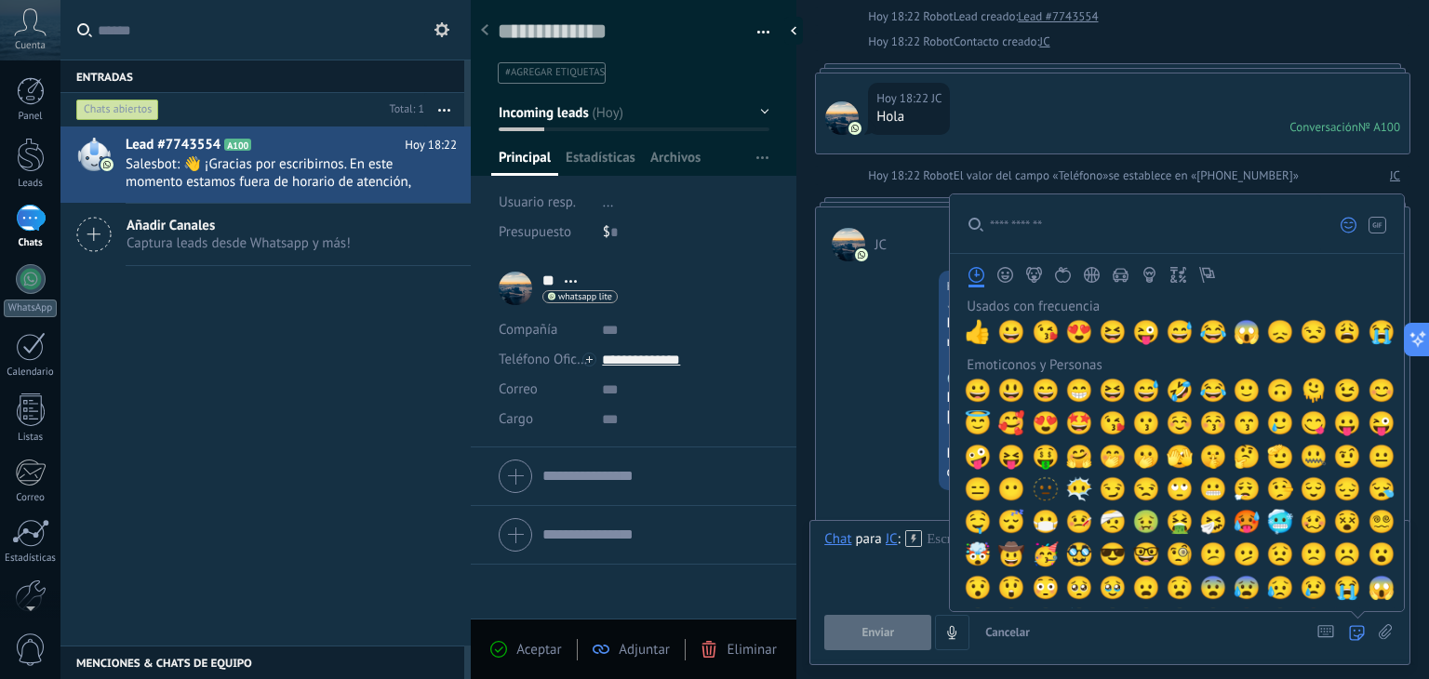
click at [1359, 632] on icon at bounding box center [1357, 633] width 16 height 16
click at [1003, 334] on span "😀" at bounding box center [1012, 332] width 28 height 26
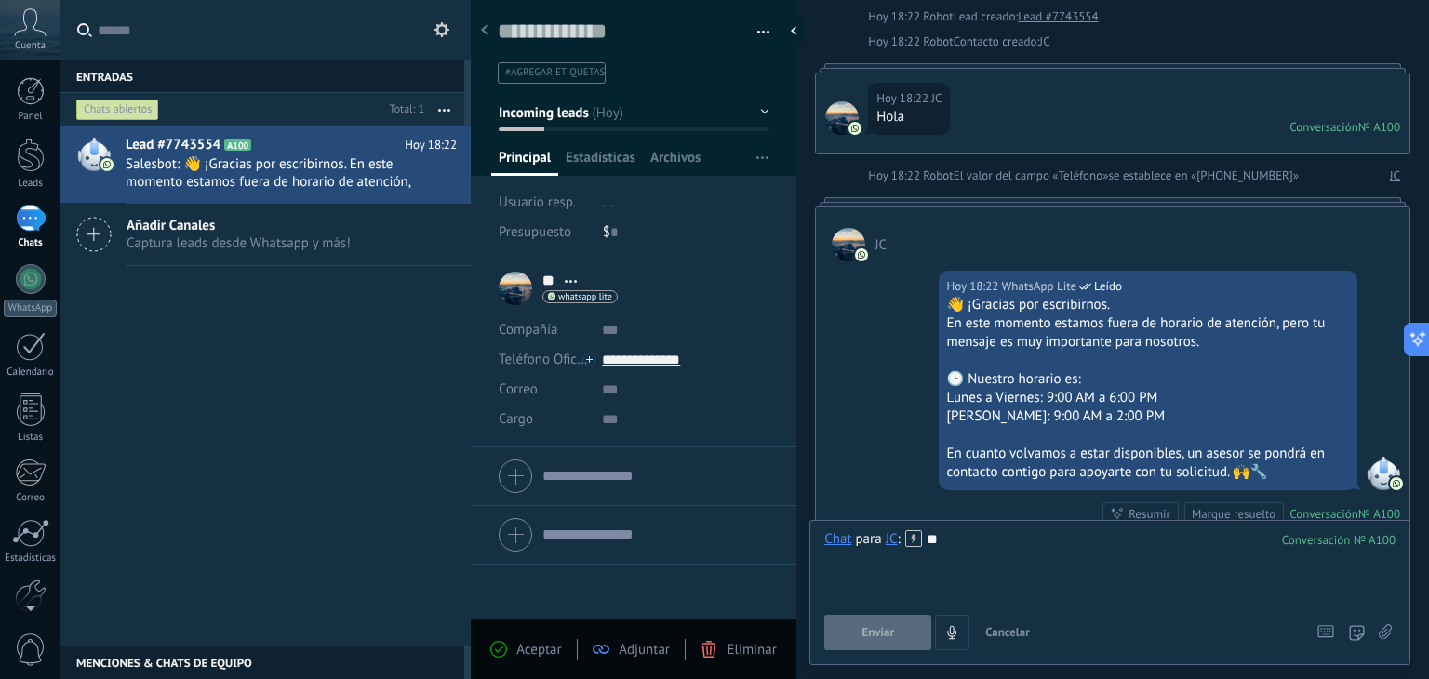
click at [871, 633] on span "Enviar" at bounding box center [878, 632] width 33 height 13
click at [975, 544] on div "**" at bounding box center [1109, 565] width 571 height 71
click at [883, 624] on button "Enviar" at bounding box center [877, 632] width 107 height 35
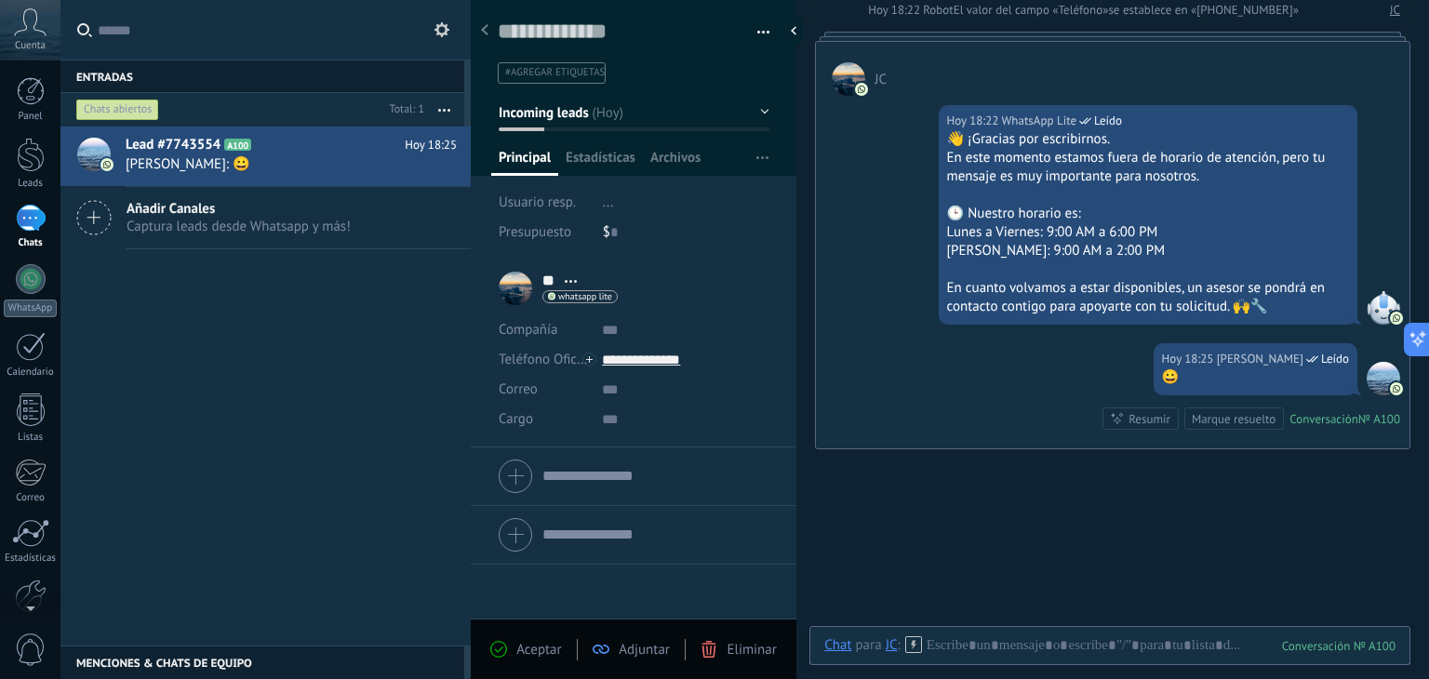
scroll to position [166, 0]
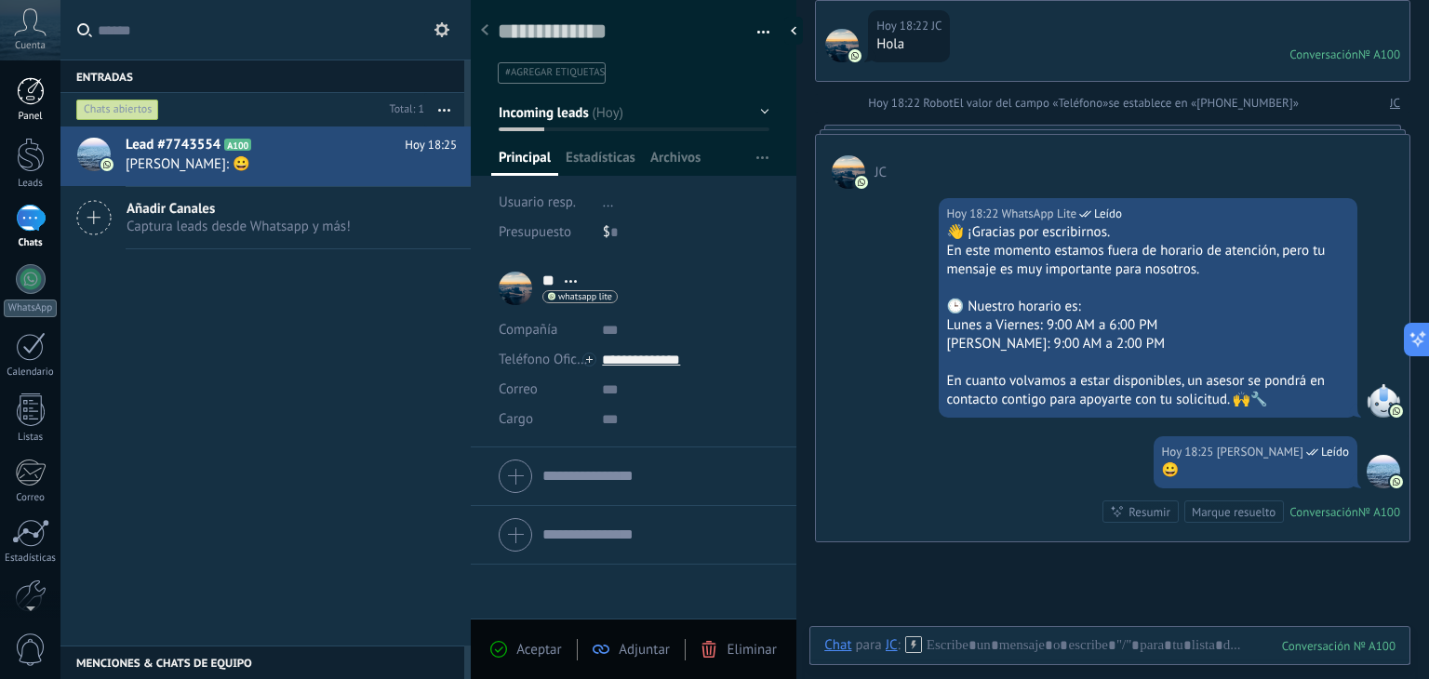
click at [25, 87] on div at bounding box center [31, 91] width 28 height 28
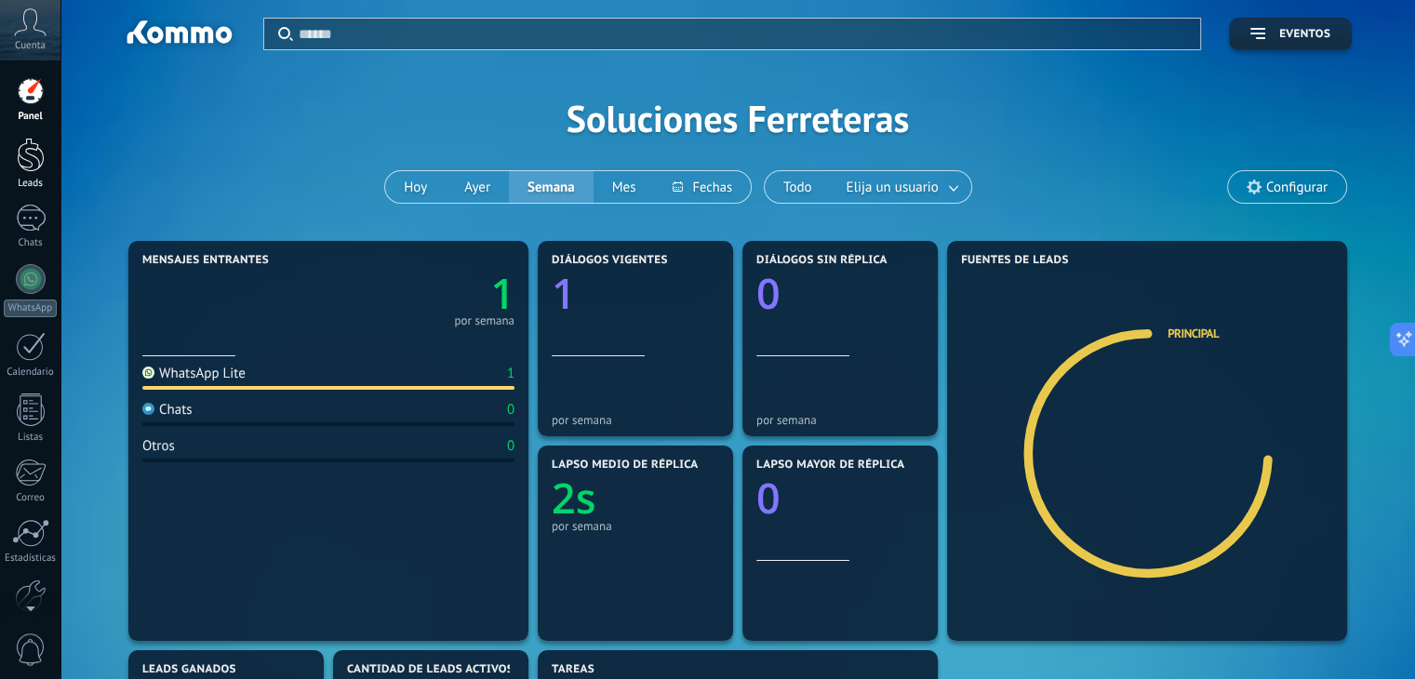
click at [30, 159] on div at bounding box center [31, 155] width 28 height 34
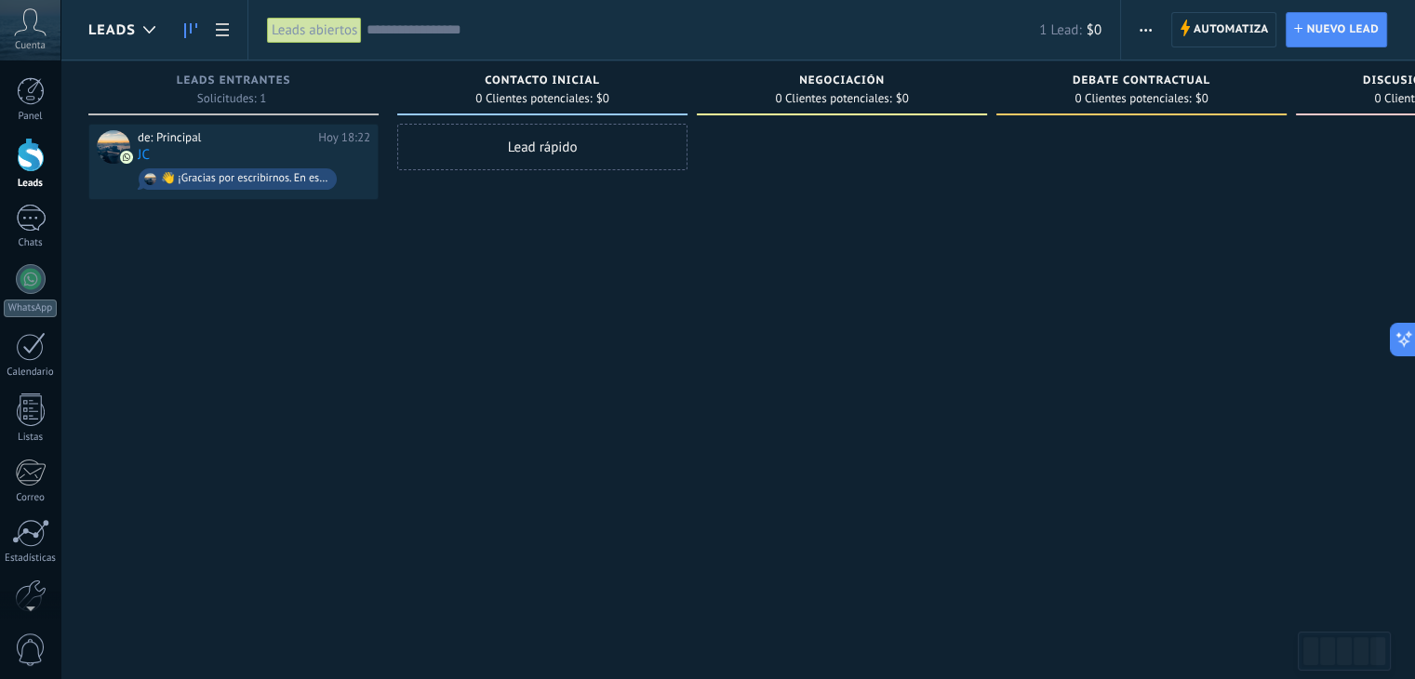
click at [1142, 27] on span "button" at bounding box center [1146, 29] width 12 height 35
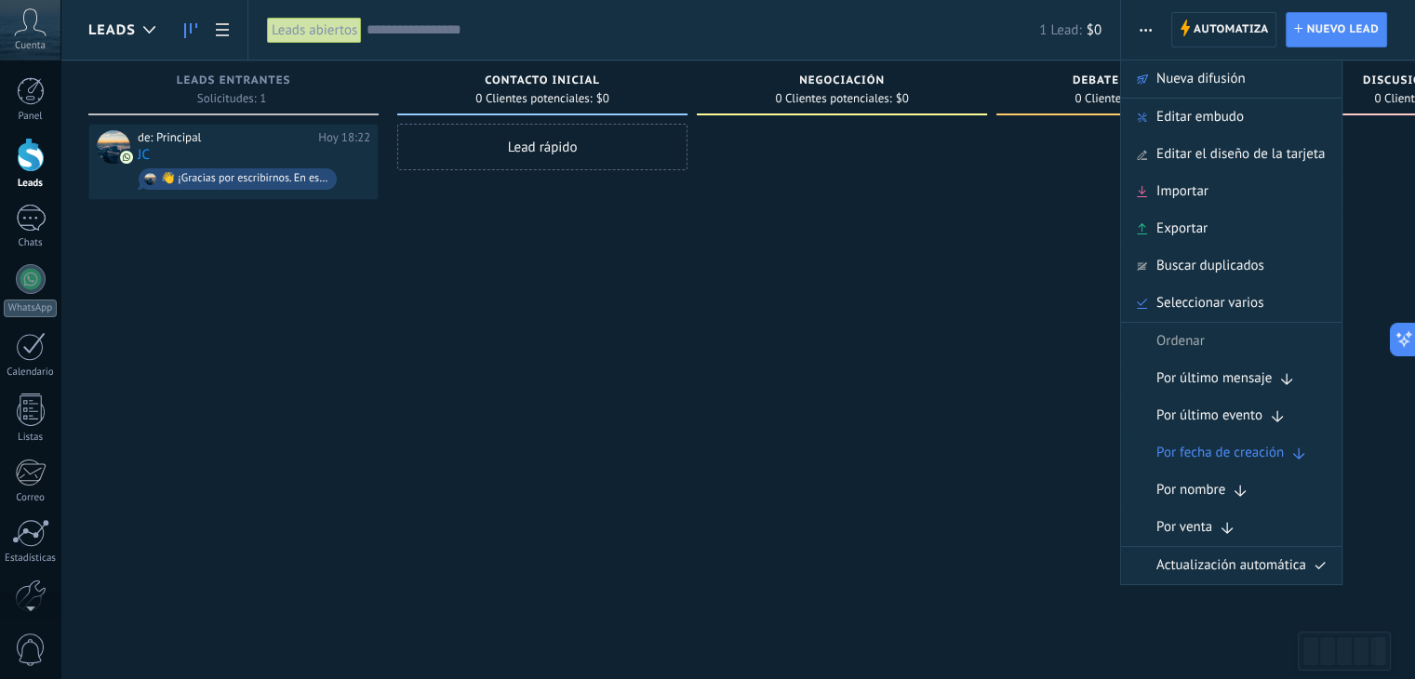
click at [1203, 115] on span "Editar embudo" at bounding box center [1200, 117] width 87 height 37
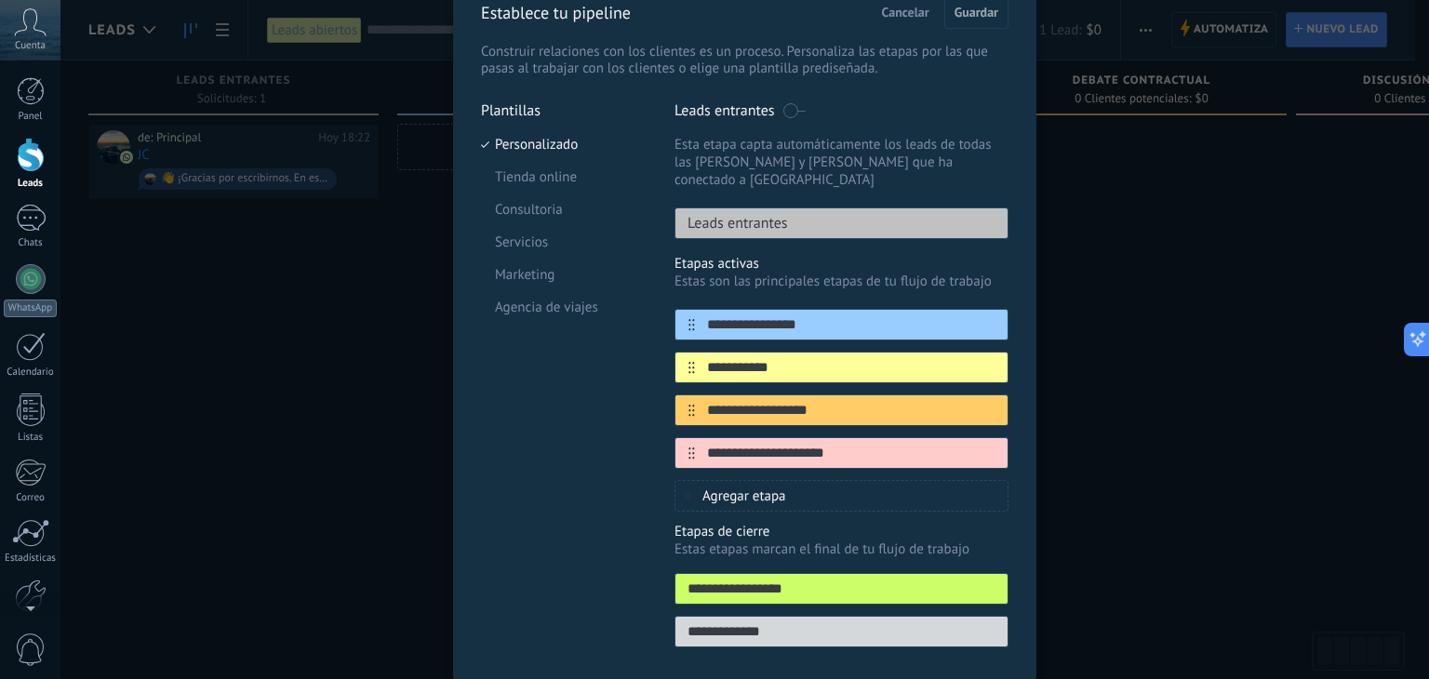
scroll to position [141, 0]
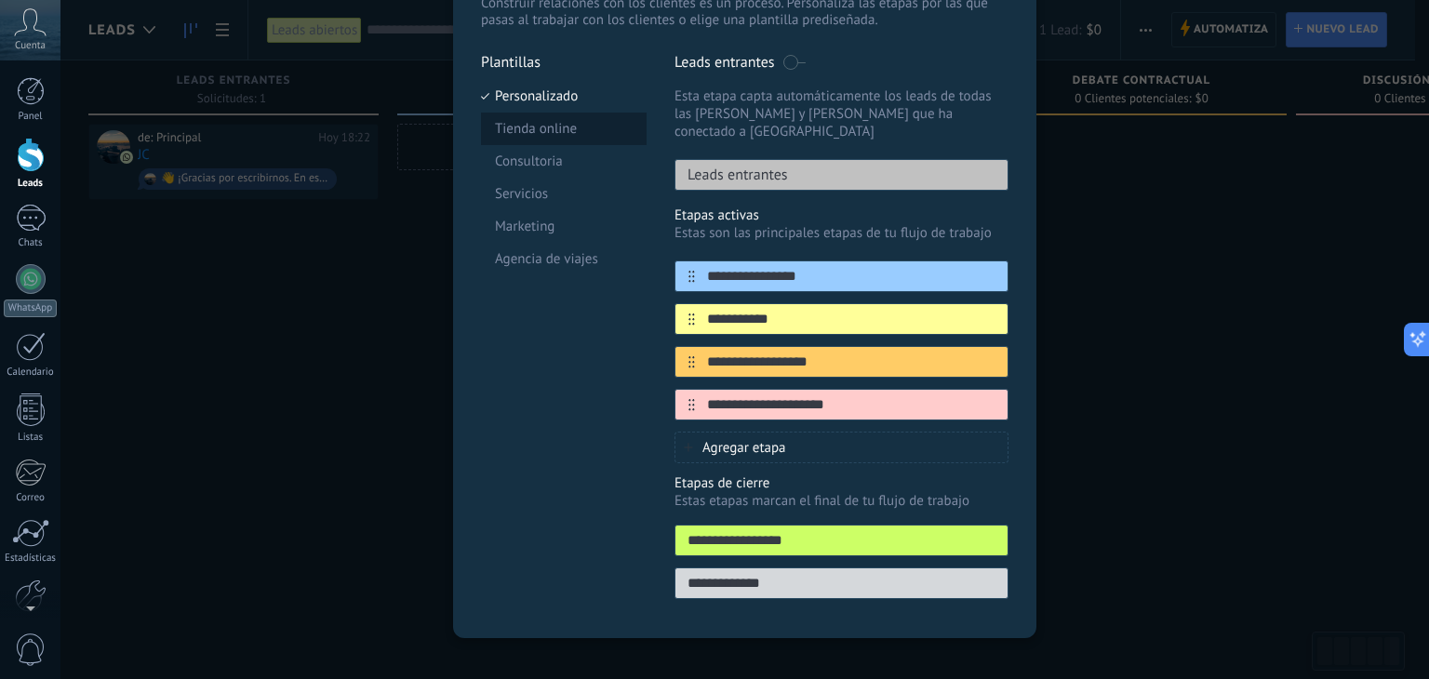
click at [578, 127] on li "Tienda online" at bounding box center [564, 129] width 166 height 33
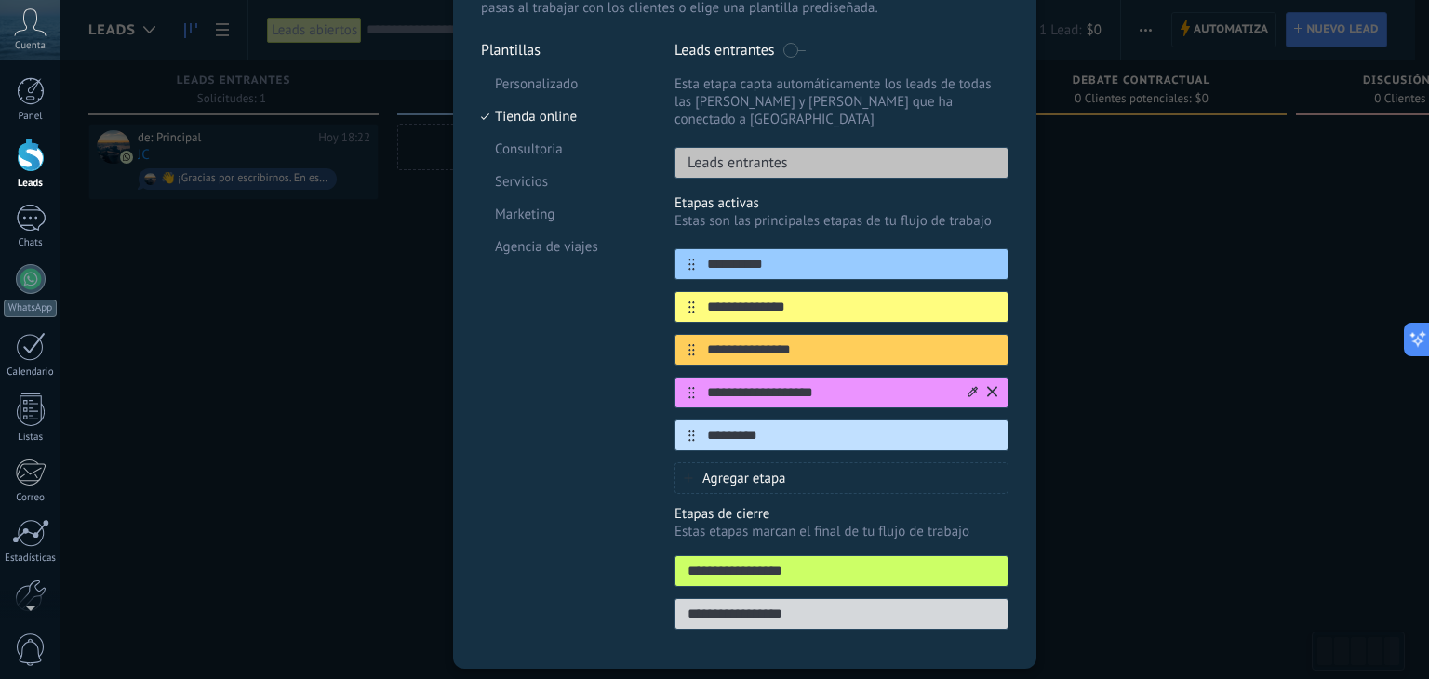
scroll to position [184, 0]
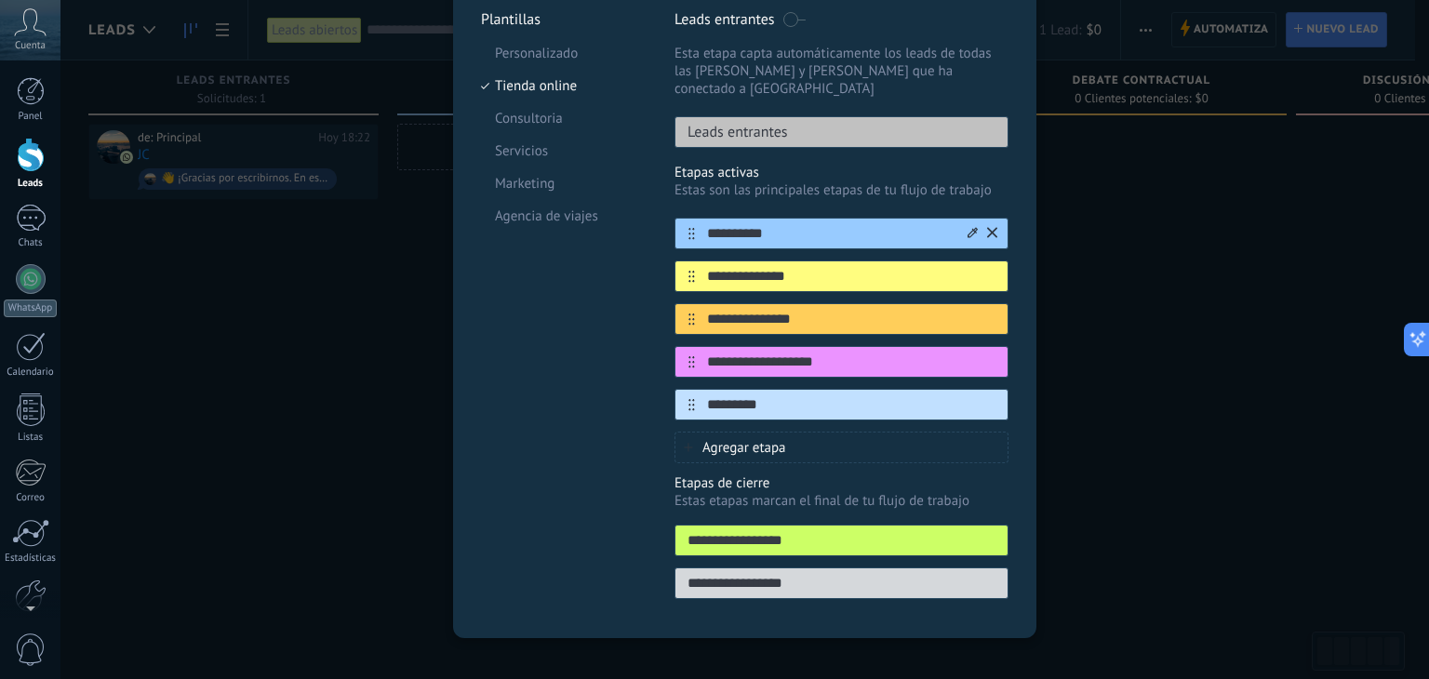
click at [971, 227] on icon at bounding box center [973, 232] width 10 height 11
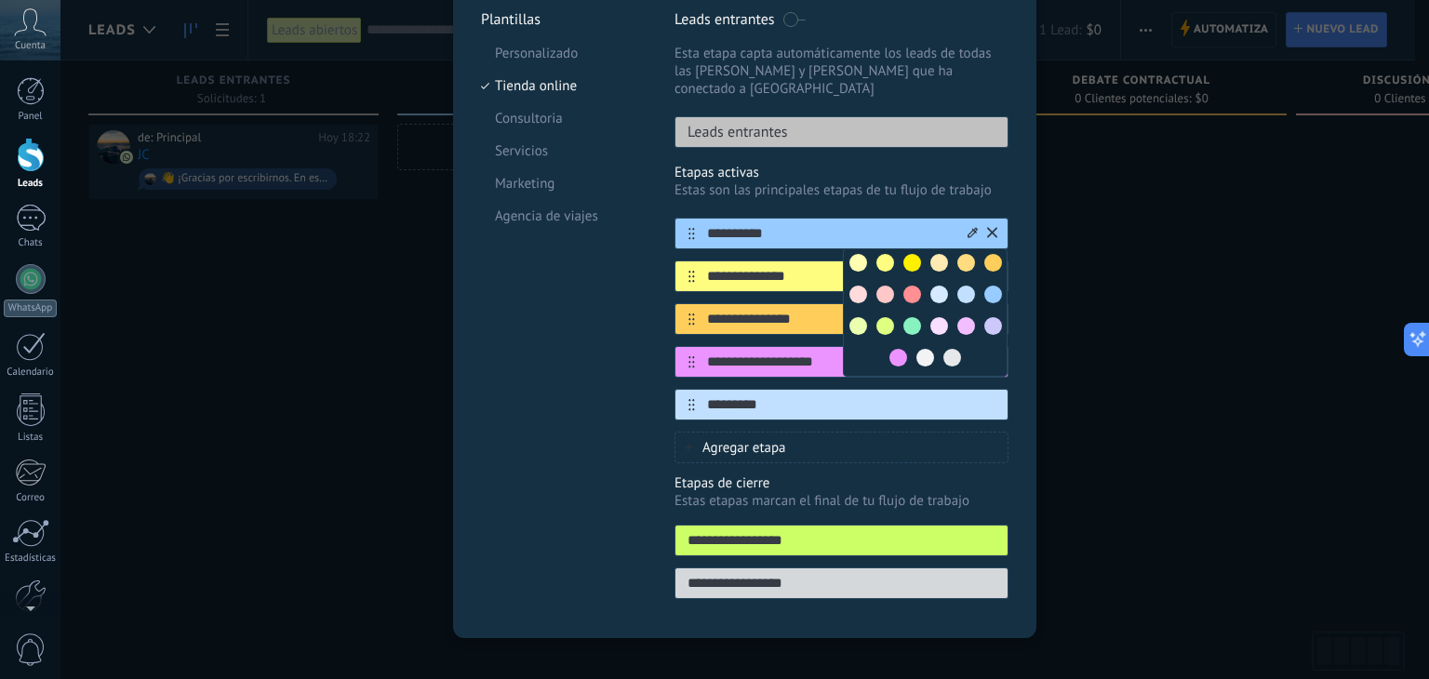
click at [768, 224] on input "**********" at bounding box center [830, 234] width 270 height 20
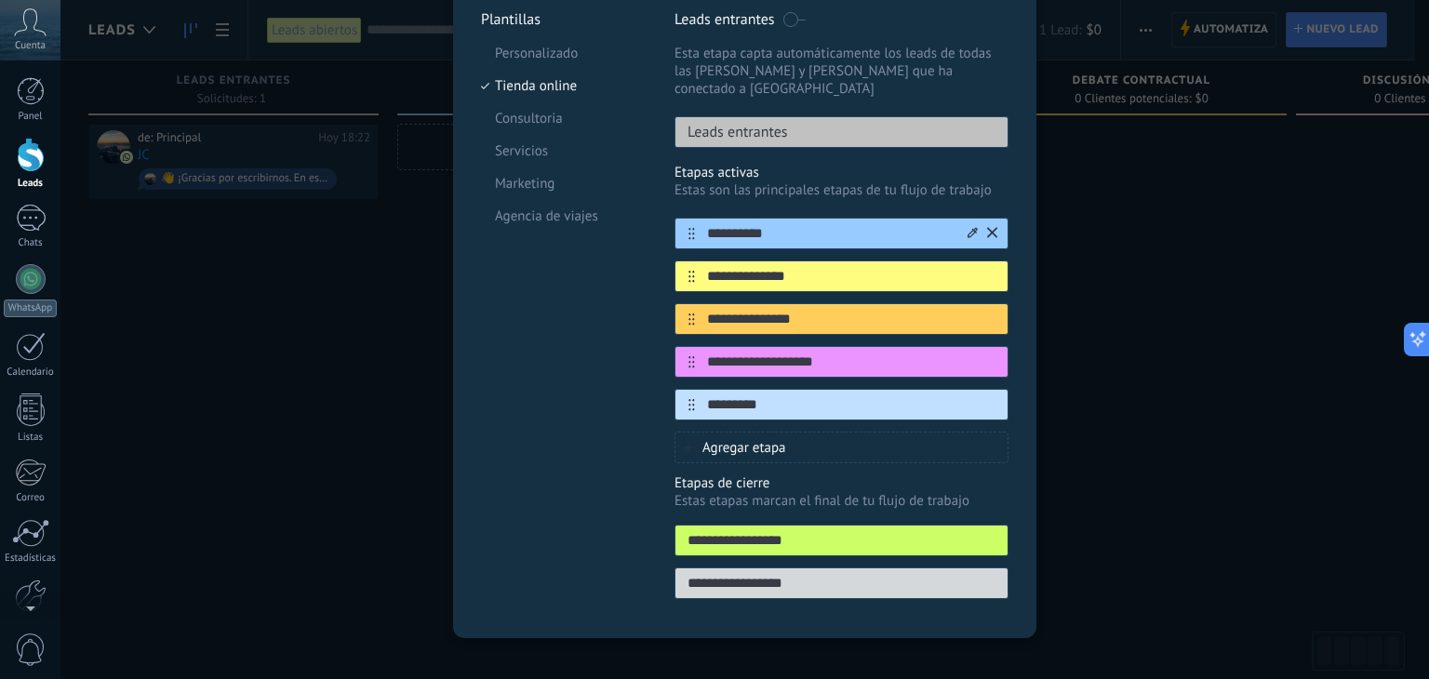
click at [783, 224] on input "**********" at bounding box center [830, 234] width 270 height 20
type input "*"
click at [756, 224] on input "**********" at bounding box center [830, 234] width 270 height 20
type input "**********"
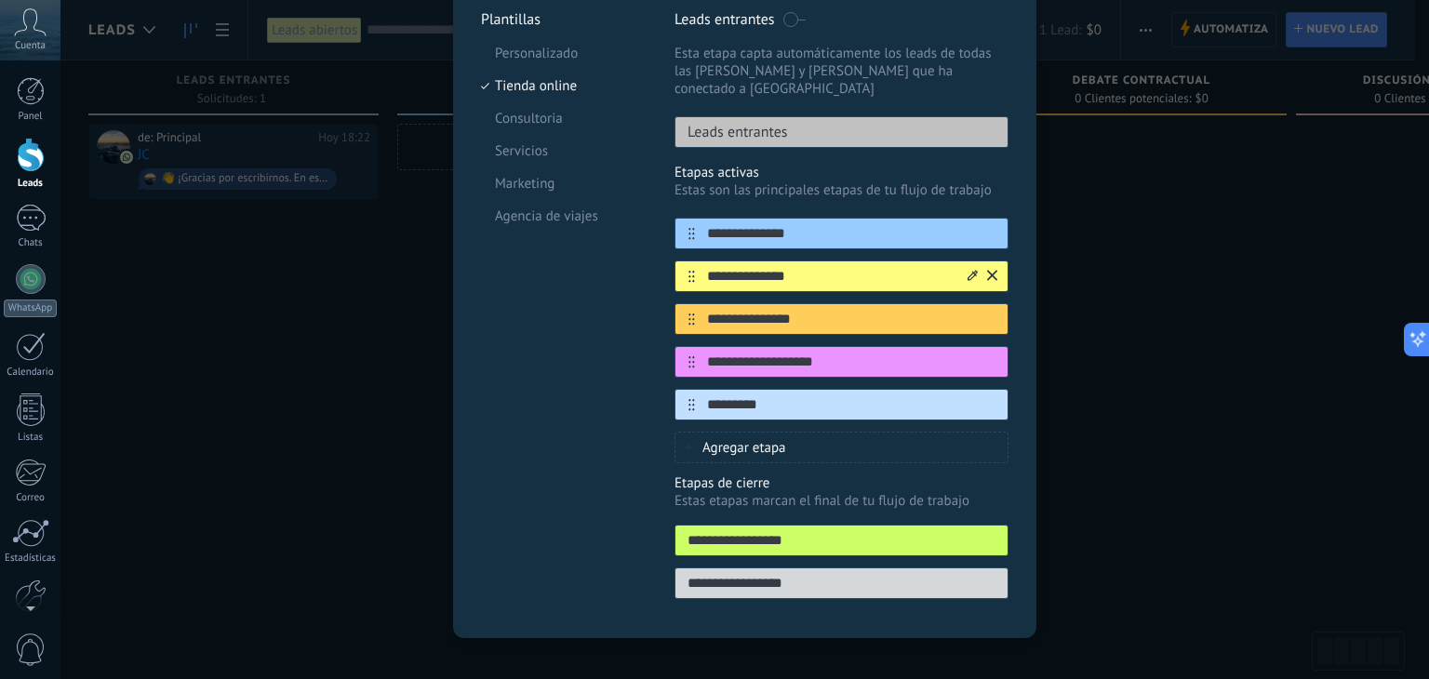
click at [850, 267] on input "**********" at bounding box center [830, 277] width 270 height 20
type input "*"
type input "**********"
drag, startPoint x: 815, startPoint y: 221, endPoint x: 684, endPoint y: 221, distance: 131.2
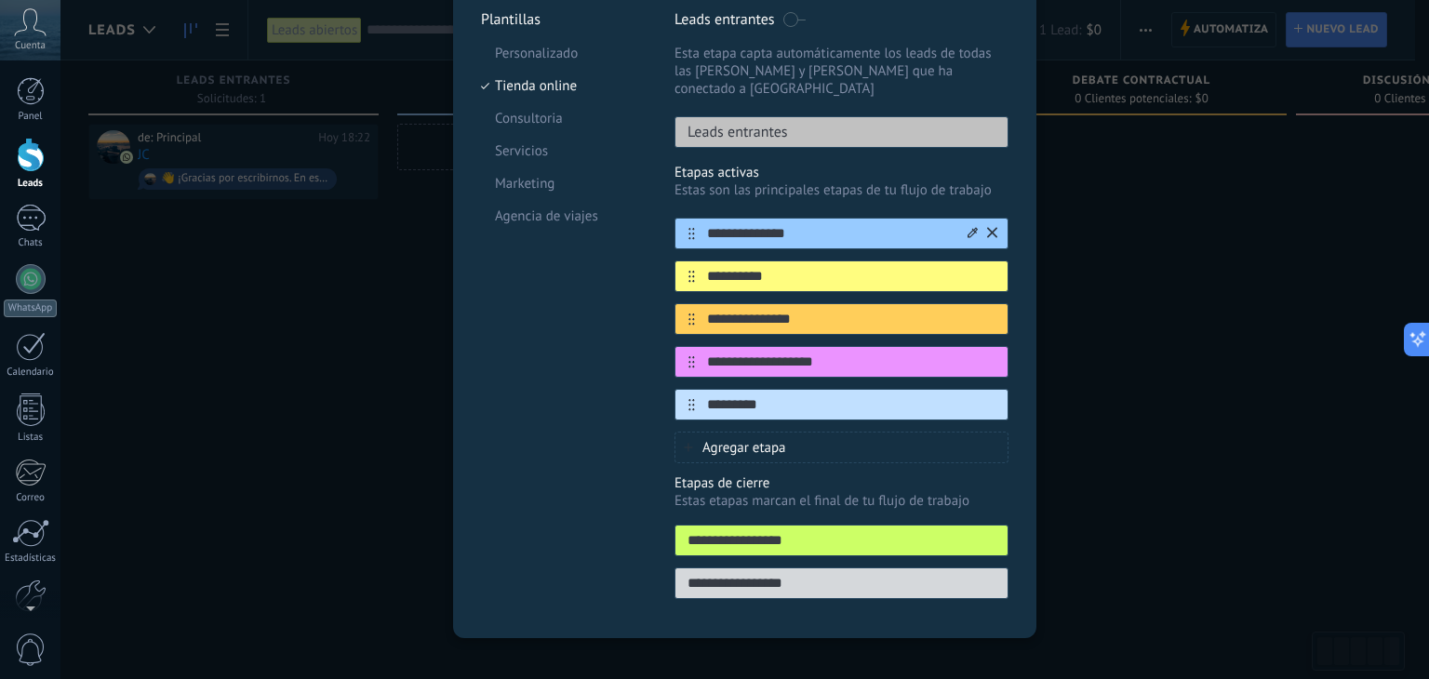
click at [684, 221] on div "**********" at bounding box center [842, 234] width 334 height 32
type input "*"
type input "**********"
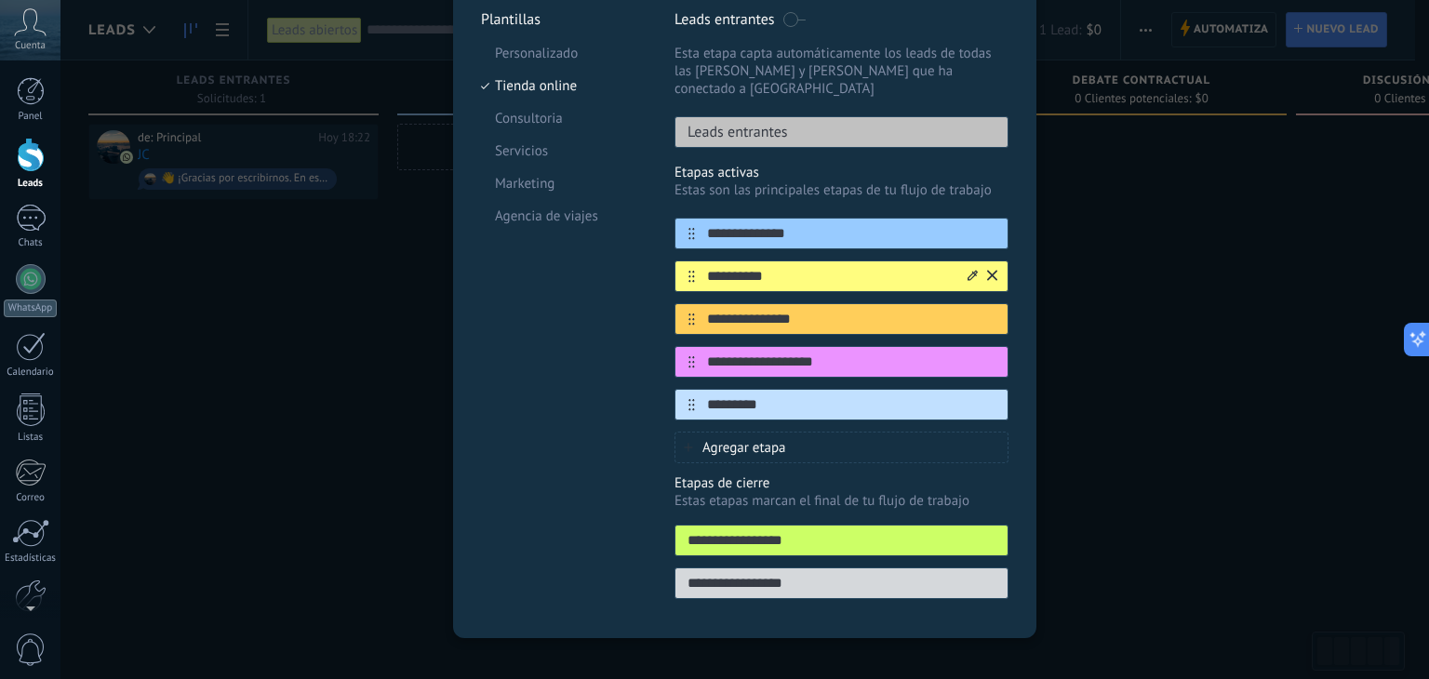
click at [772, 267] on input "**********" at bounding box center [830, 277] width 270 height 20
type input "*"
type input "**********"
drag, startPoint x: 818, startPoint y: 298, endPoint x: 664, endPoint y: 298, distance: 153.5
click at [664, 298] on div "**********" at bounding box center [745, 310] width 528 height 600
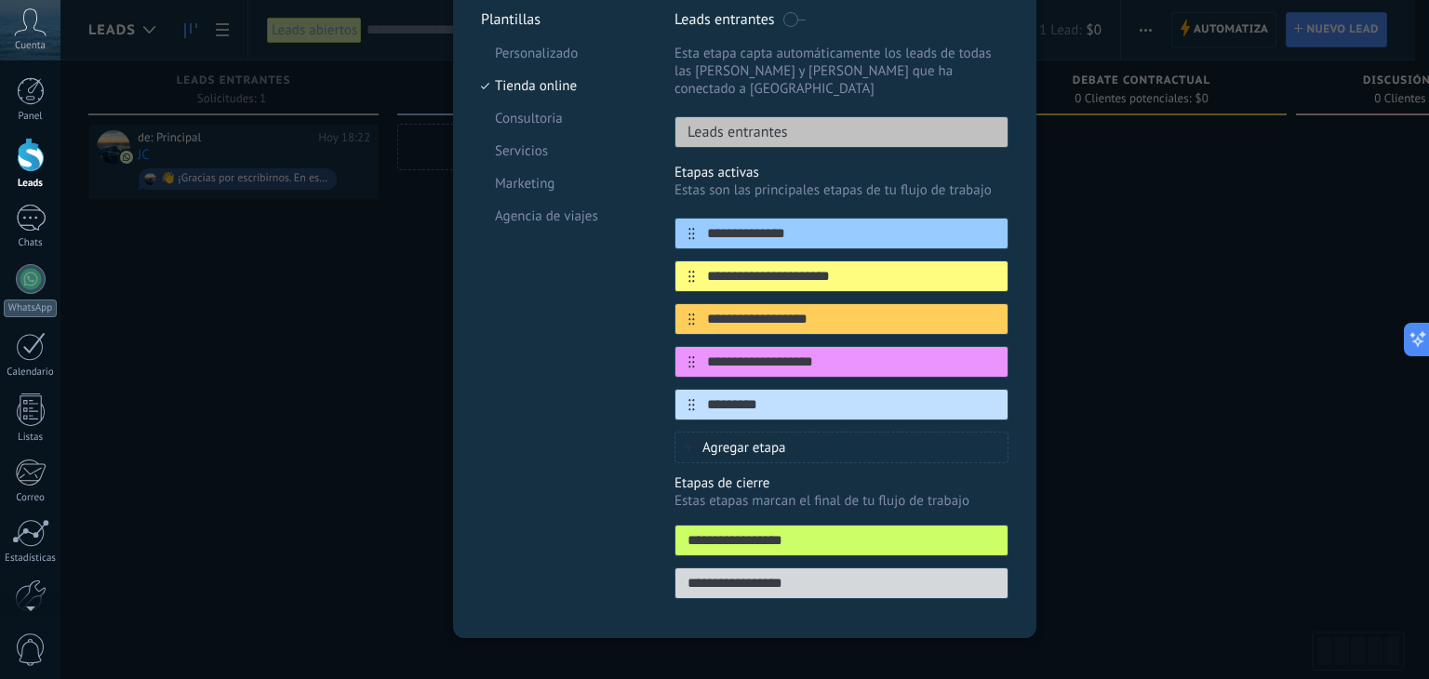
type input "**********"
drag, startPoint x: 645, startPoint y: 7, endPoint x: 636, endPoint y: 68, distance: 61.1
click at [636, 68] on div "**********" at bounding box center [745, 257] width 528 height 706
click at [829, 353] on input "**********" at bounding box center [830, 363] width 270 height 20
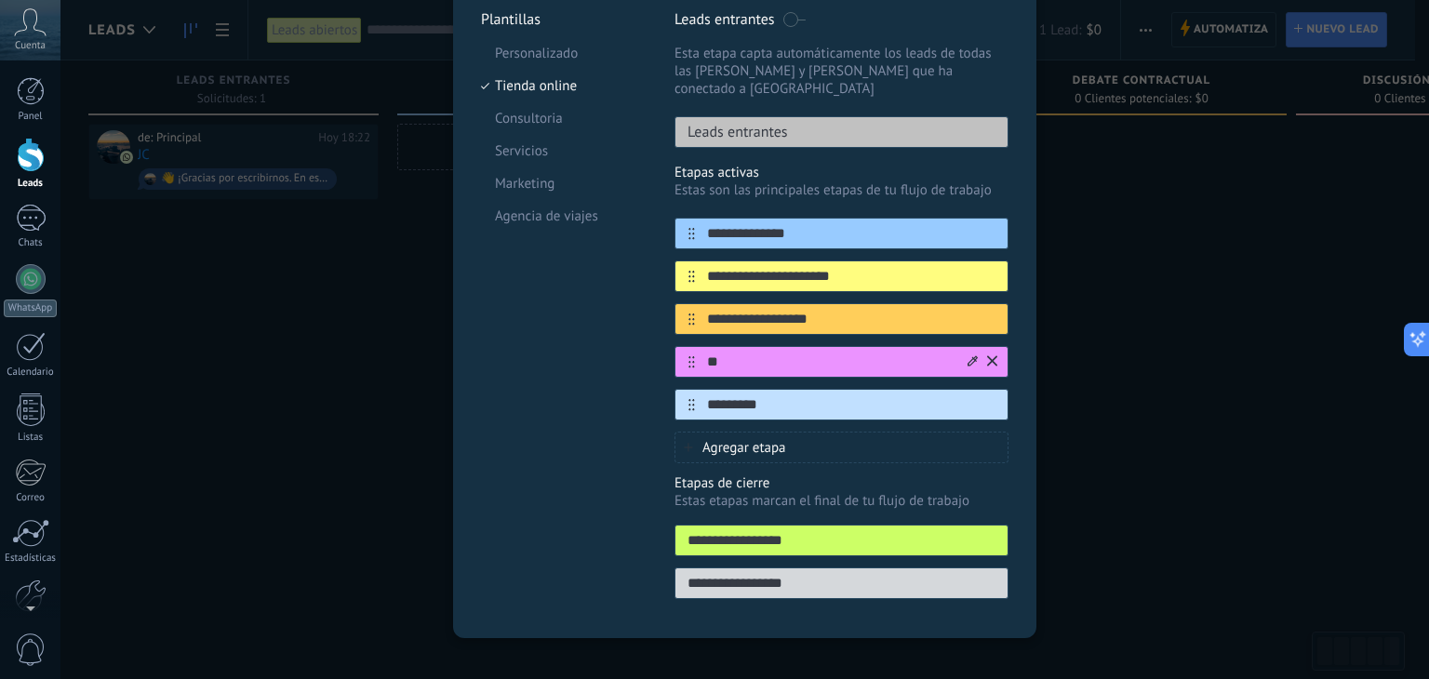
type input "*"
type input "**********"
click at [809, 395] on input "*********" at bounding box center [830, 405] width 270 height 20
type input "*"
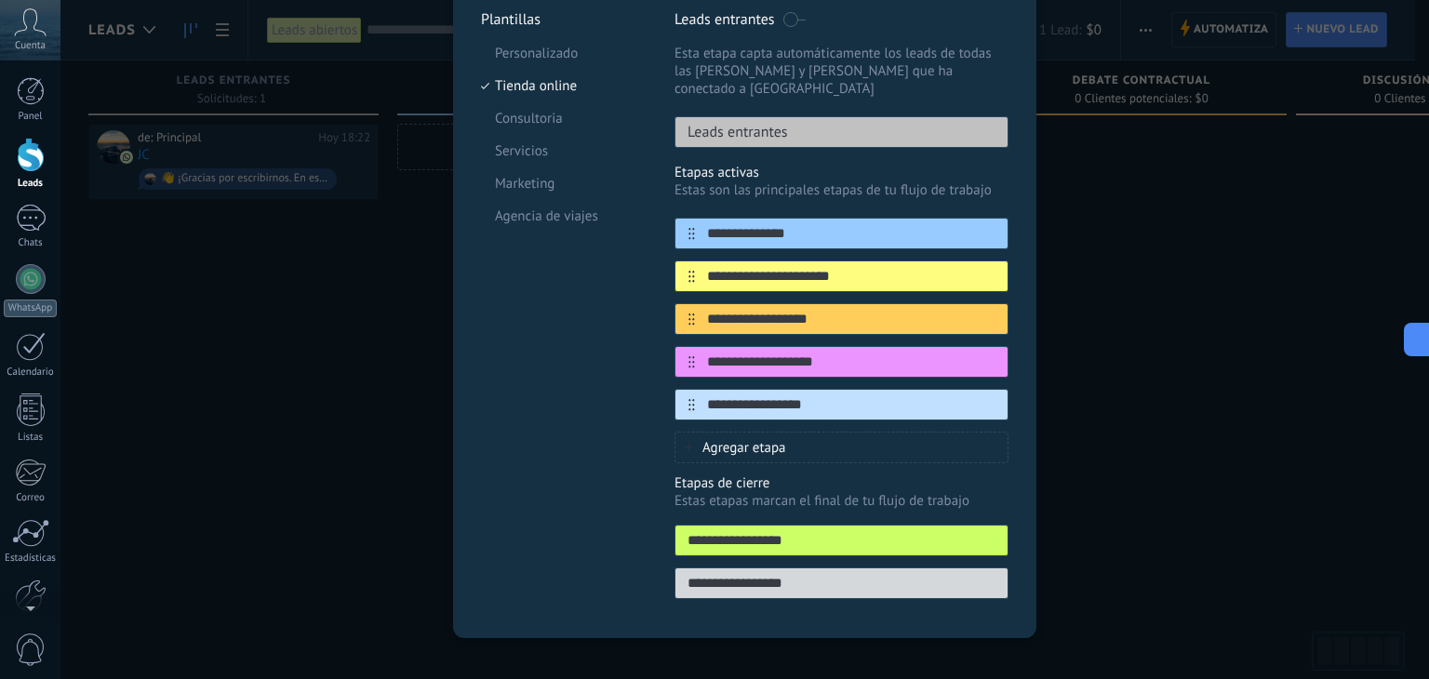
type input "**********"
click at [809, 432] on div "Agregar etapa" at bounding box center [842, 448] width 334 height 32
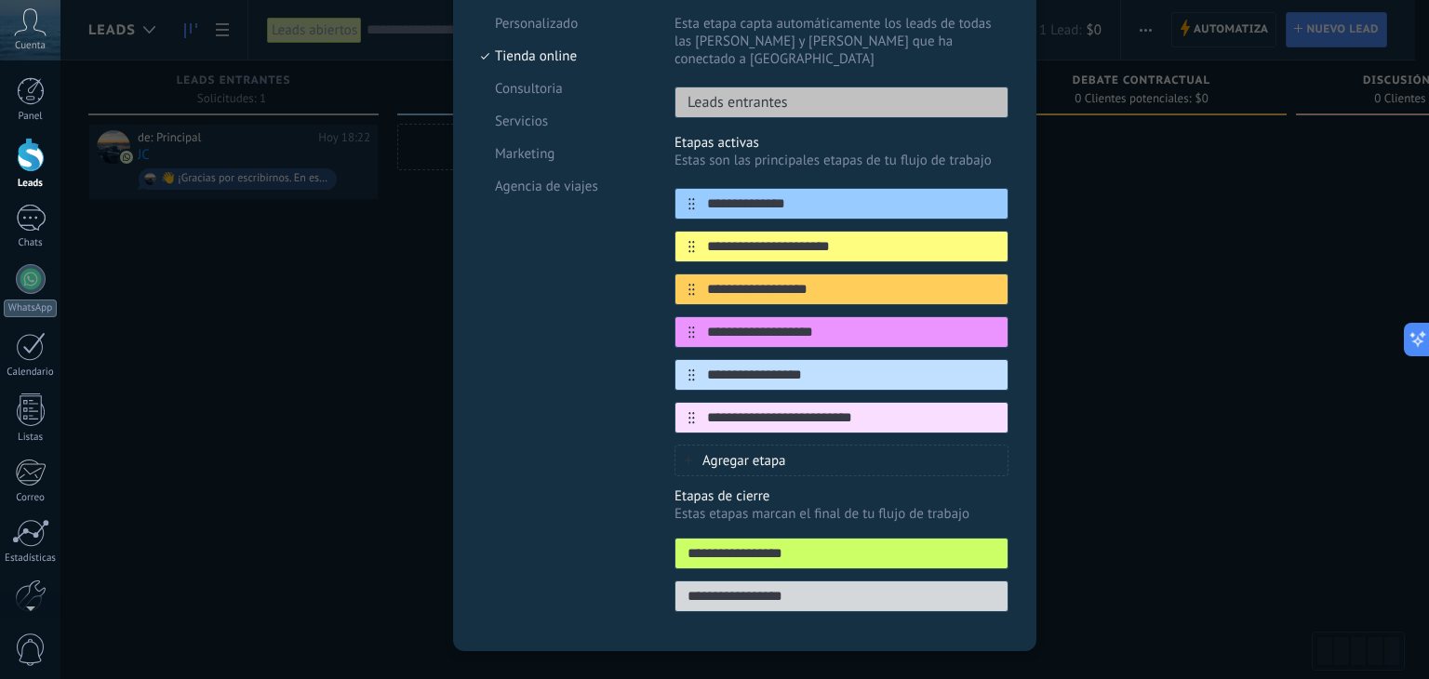
scroll to position [227, 0]
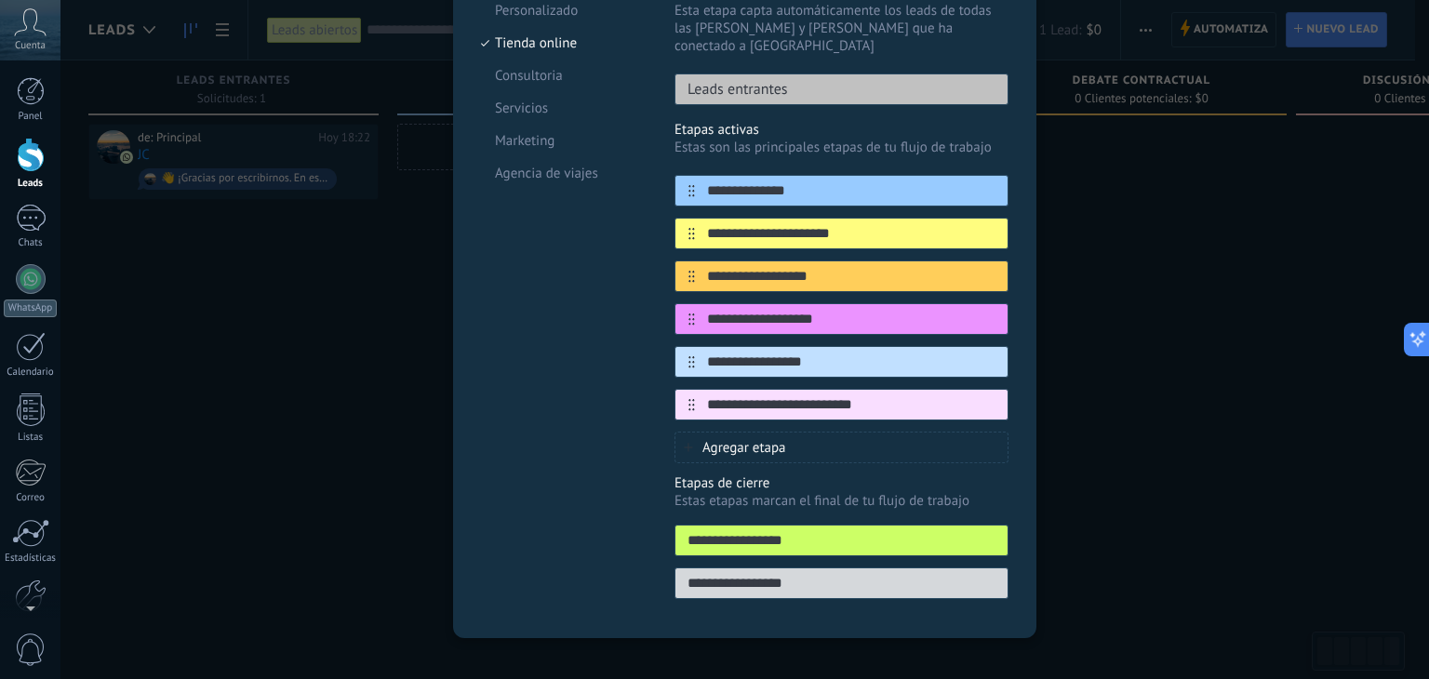
type input "**********"
click at [866, 310] on input "**********" at bounding box center [830, 320] width 270 height 20
drag, startPoint x: 866, startPoint y: 302, endPoint x: 785, endPoint y: 305, distance: 81.0
click at [785, 310] on input "**********" at bounding box center [830, 320] width 270 height 20
click at [864, 310] on input "**********" at bounding box center [830, 320] width 270 height 20
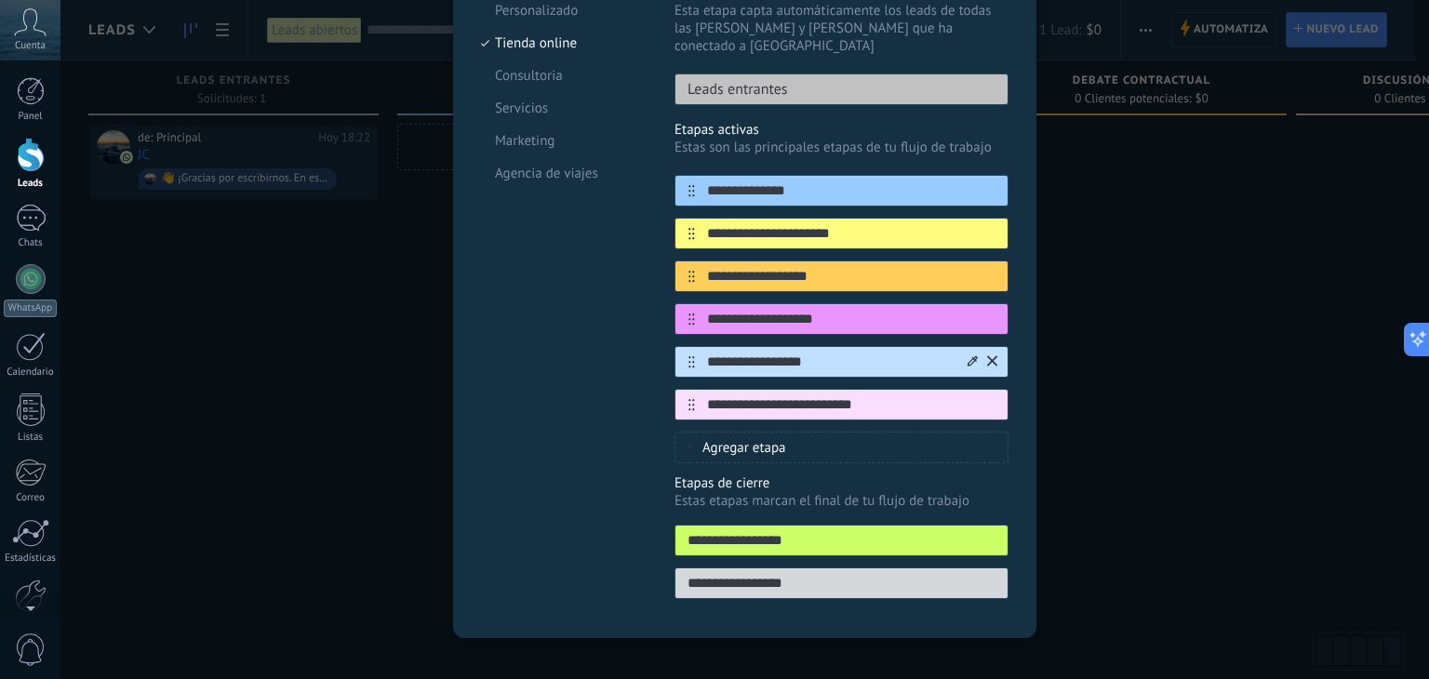
click at [849, 353] on input "**********" at bounding box center [830, 363] width 270 height 20
drag, startPoint x: 864, startPoint y: 299, endPoint x: 690, endPoint y: 299, distance: 173.1
click at [690, 303] on div "**********" at bounding box center [842, 319] width 334 height 32
drag, startPoint x: 914, startPoint y: 383, endPoint x: 677, endPoint y: 383, distance: 236.4
click at [677, 389] on div "**********" at bounding box center [842, 405] width 334 height 32
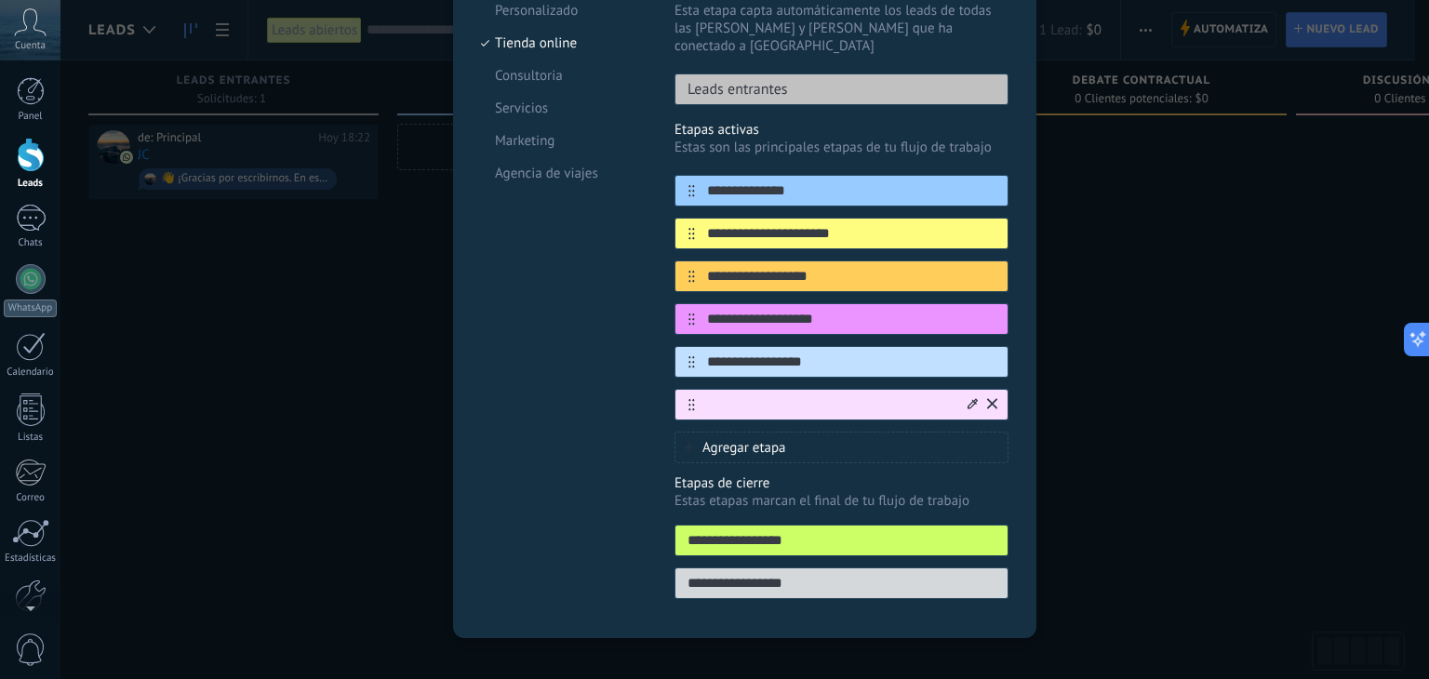
click at [752, 395] on input "text" at bounding box center [830, 405] width 270 height 20
paste input "**********"
type input "**********"
click at [810, 432] on div "Agregar etapa" at bounding box center [842, 448] width 334 height 32
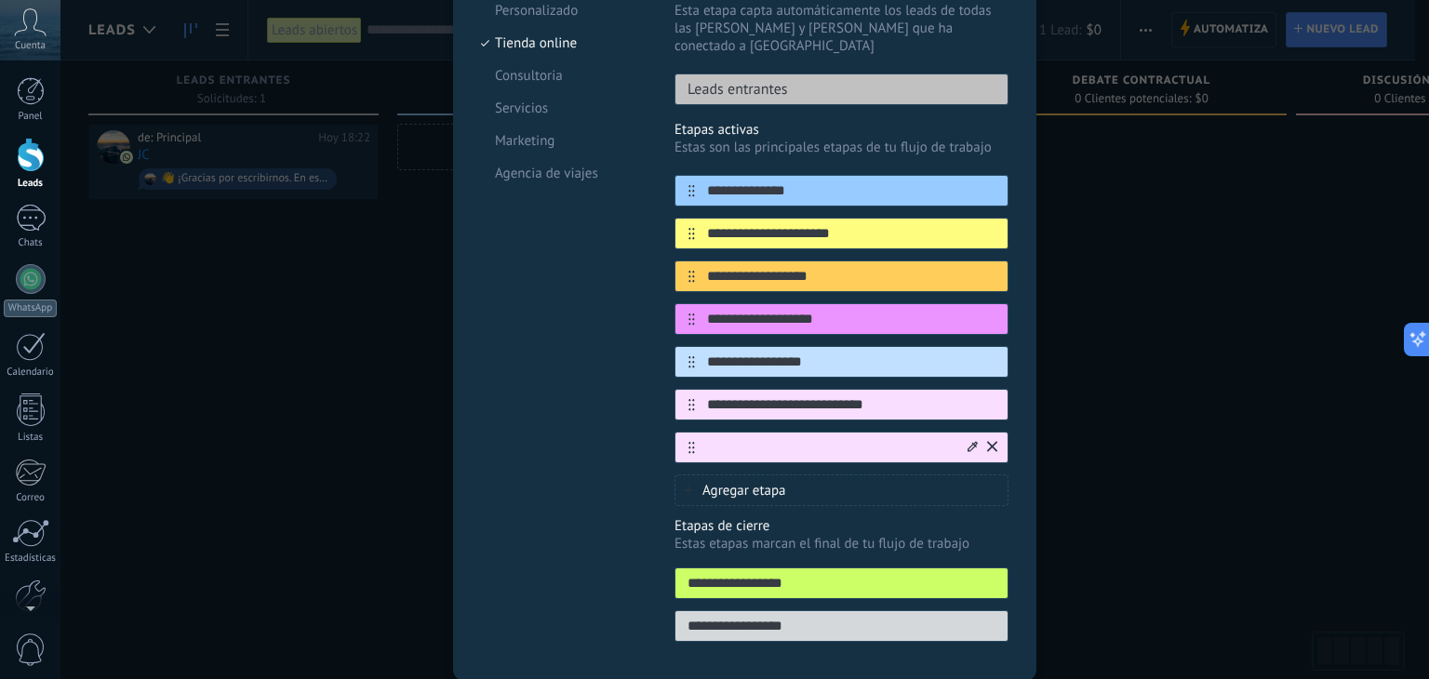
click at [774, 438] on input "text" at bounding box center [830, 448] width 270 height 20
paste input "**********"
type input "**********"
drag, startPoint x: 843, startPoint y: 167, endPoint x: 665, endPoint y: 179, distance: 178.1
click at [665, 179] on div "**********" at bounding box center [745, 310] width 528 height 686
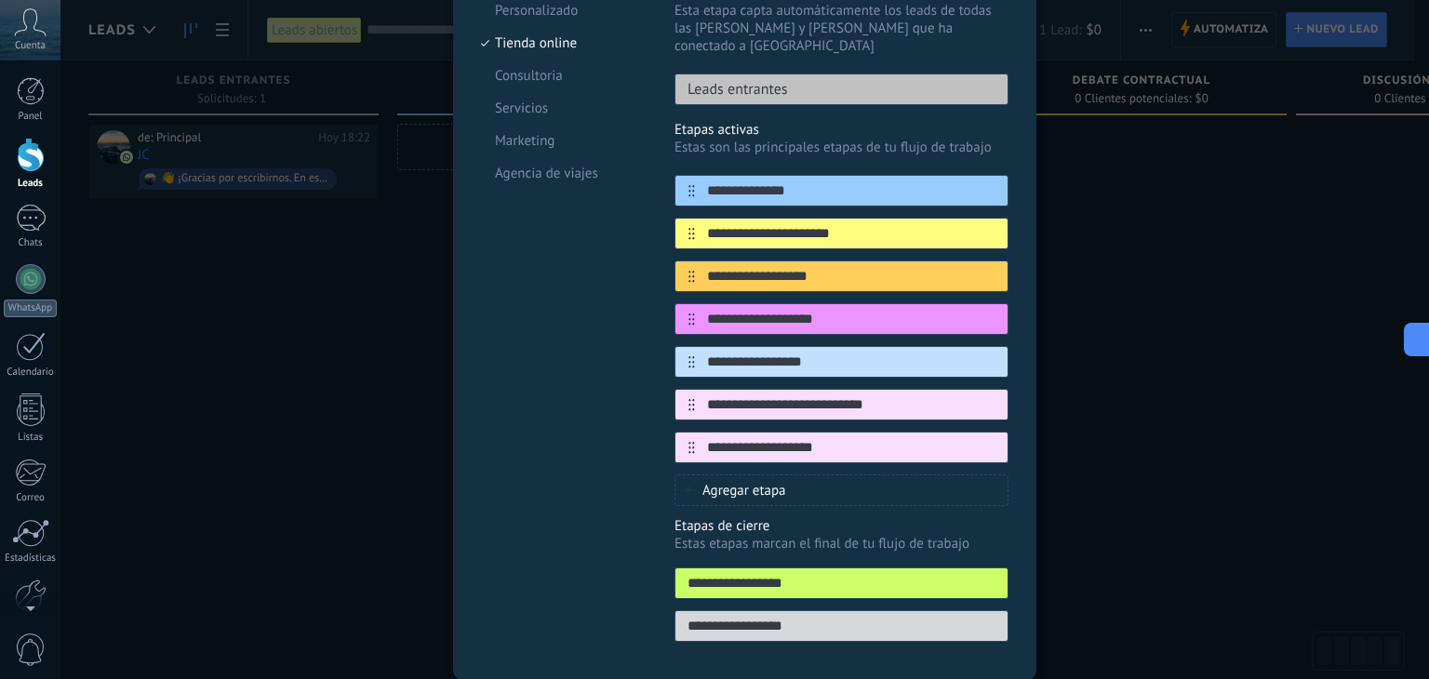
paste input "text"
type input "**********"
drag, startPoint x: 892, startPoint y: 212, endPoint x: 652, endPoint y: 213, distance: 240.1
click at [652, 213] on div "**********" at bounding box center [745, 310] width 528 height 686
paste input "**"
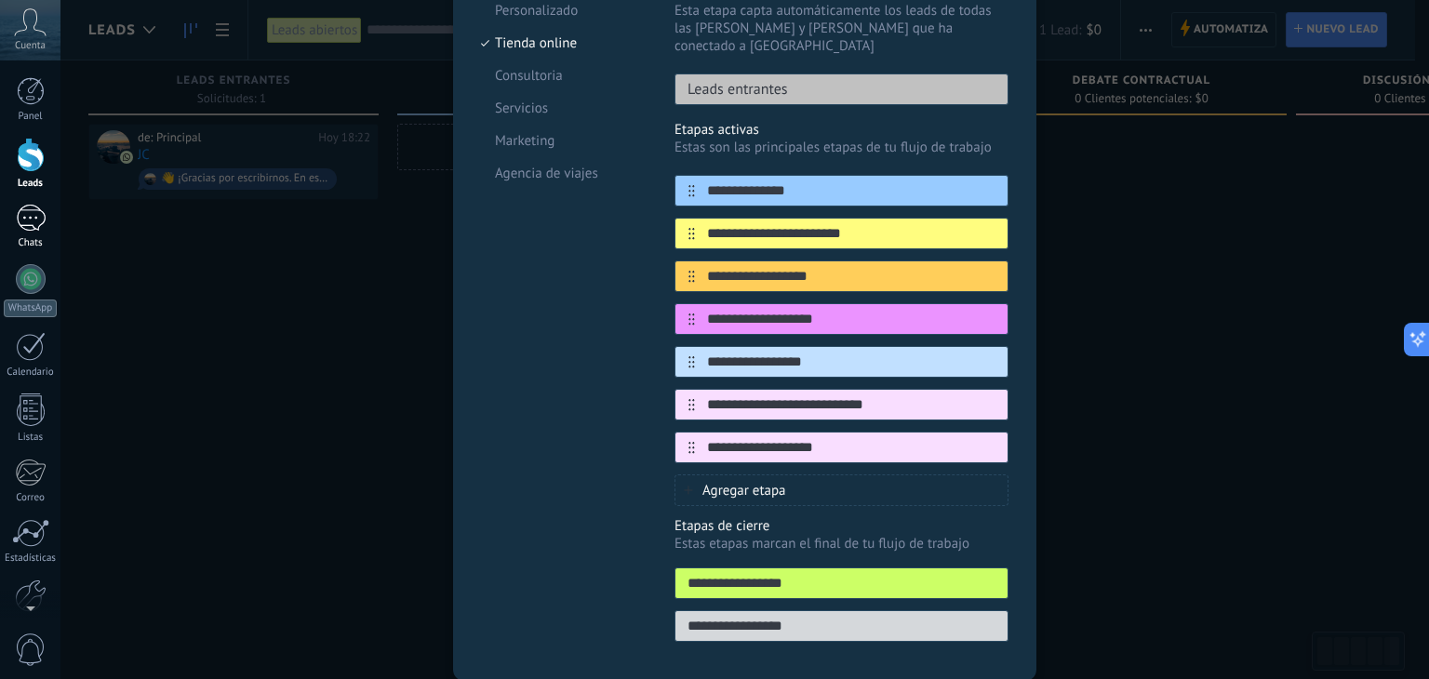
type input "**********"
drag, startPoint x: 862, startPoint y: 255, endPoint x: 592, endPoint y: 260, distance: 269.9
click at [592, 260] on div "**********" at bounding box center [745, 310] width 528 height 686
paste input "text"
type input "**********"
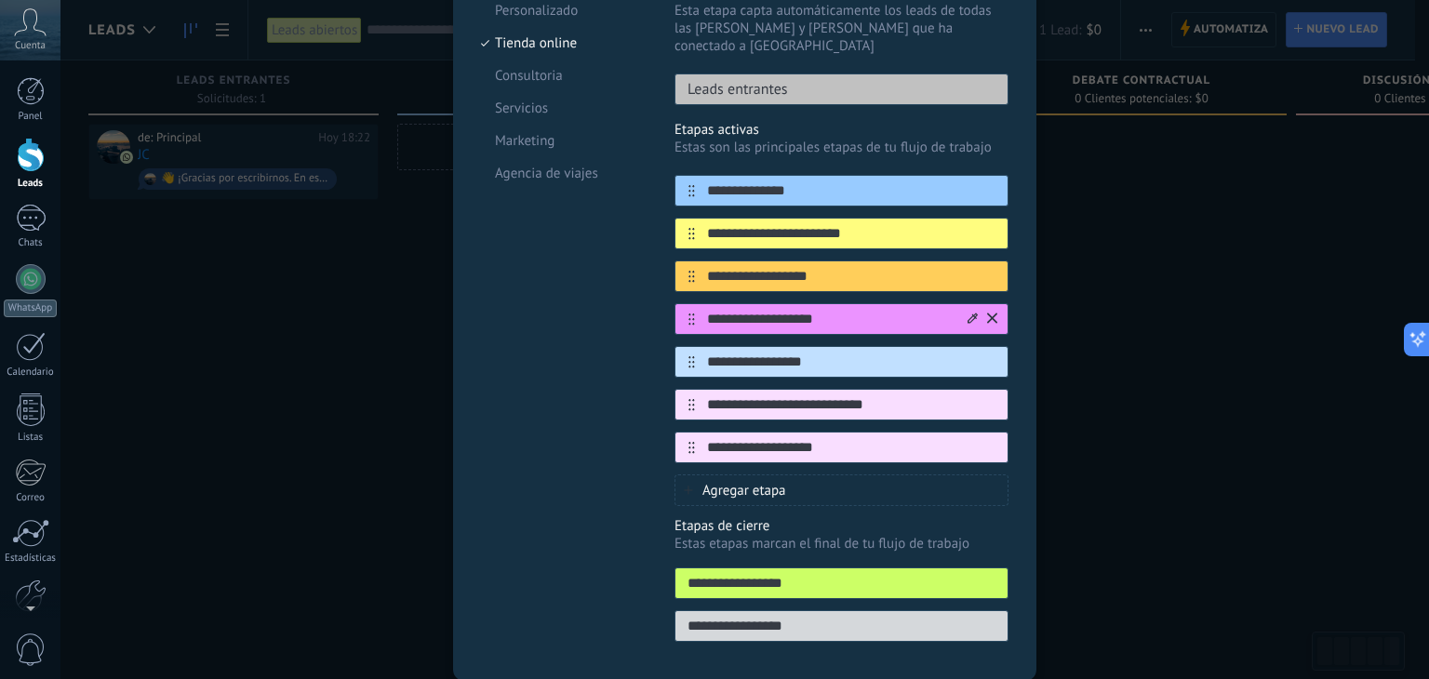
drag, startPoint x: 864, startPoint y: 299, endPoint x: 690, endPoint y: 301, distance: 173.1
click at [690, 303] on div "**********" at bounding box center [842, 319] width 334 height 32
paste input "text"
type input "**********"
drag, startPoint x: 854, startPoint y: 336, endPoint x: 679, endPoint y: 342, distance: 175.0
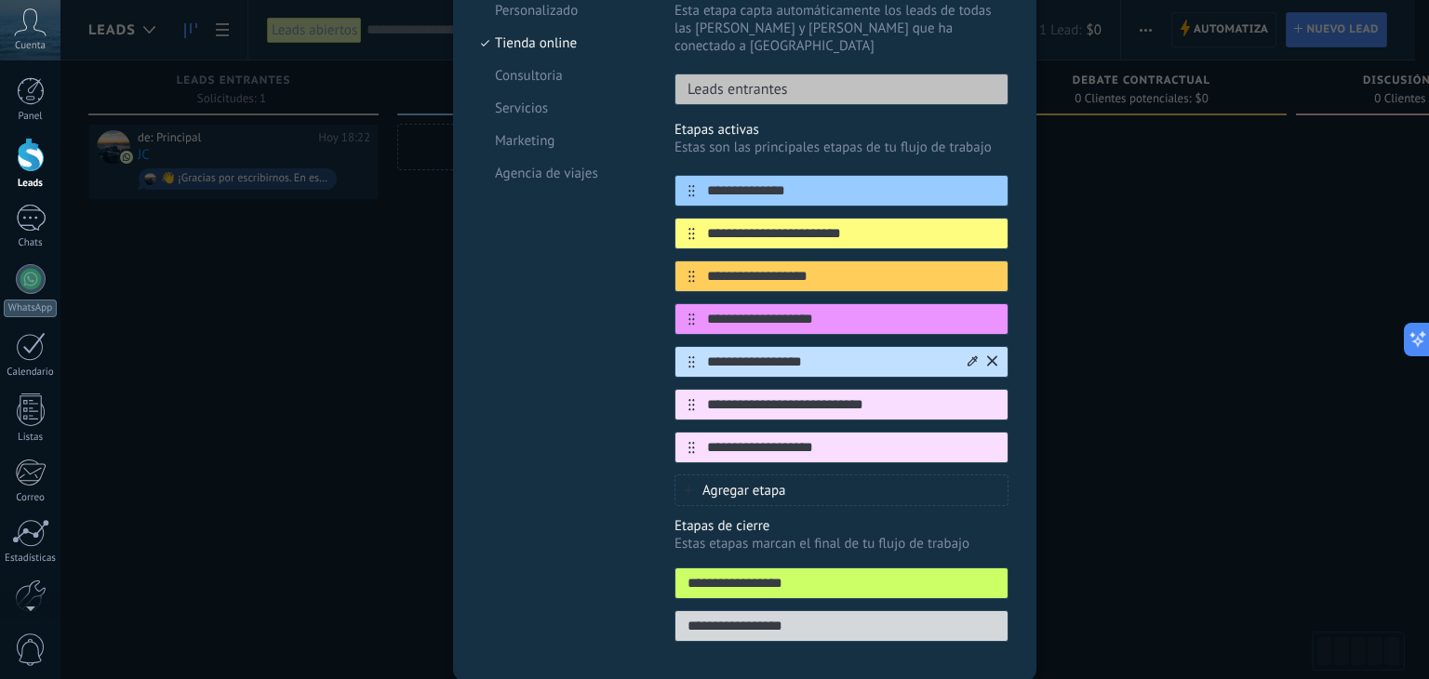
click at [679, 346] on div "**********" at bounding box center [842, 362] width 334 height 32
paste input "**********"
type input "**********"
drag, startPoint x: 893, startPoint y: 382, endPoint x: 661, endPoint y: 385, distance: 232.7
click at [661, 385] on div "**********" at bounding box center [745, 310] width 528 height 686
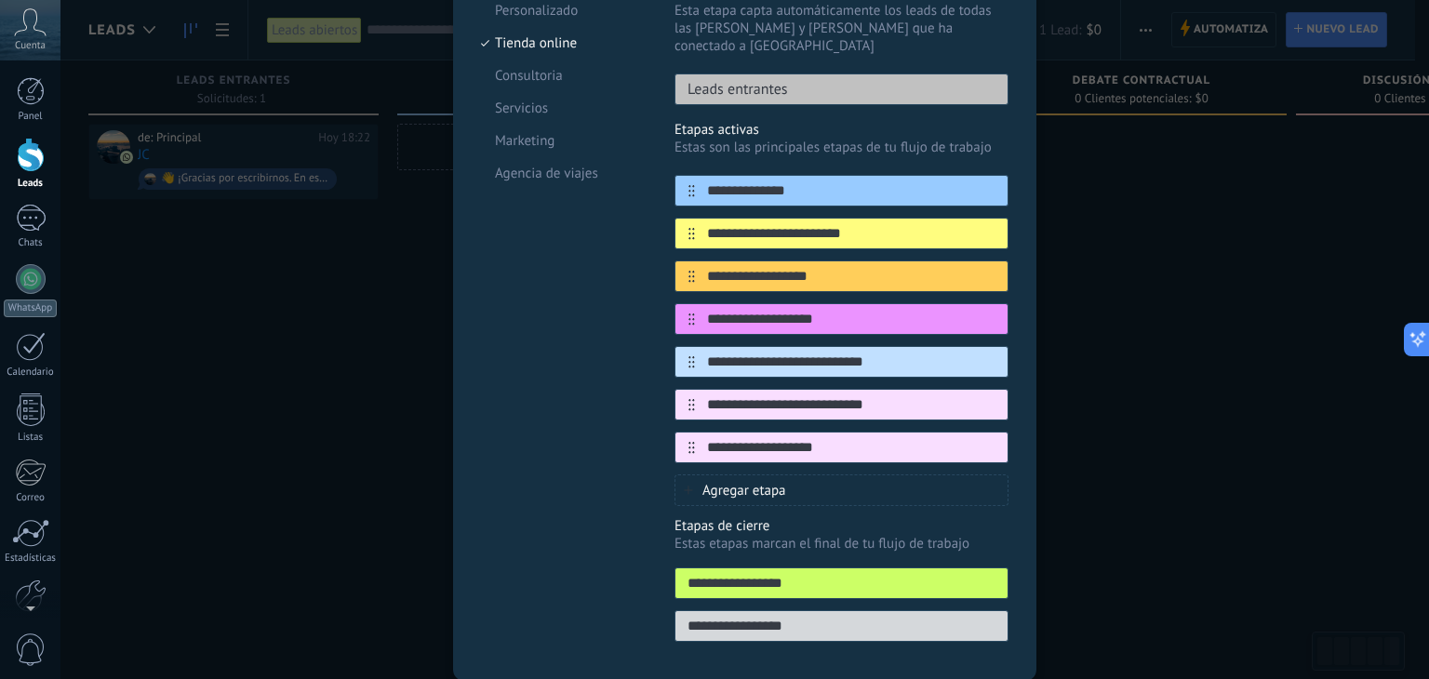
paste input "text"
type input "**********"
drag, startPoint x: 846, startPoint y: 427, endPoint x: 691, endPoint y: 431, distance: 154.5
click at [695, 438] on input "**********" at bounding box center [830, 448] width 270 height 20
paste input "text"
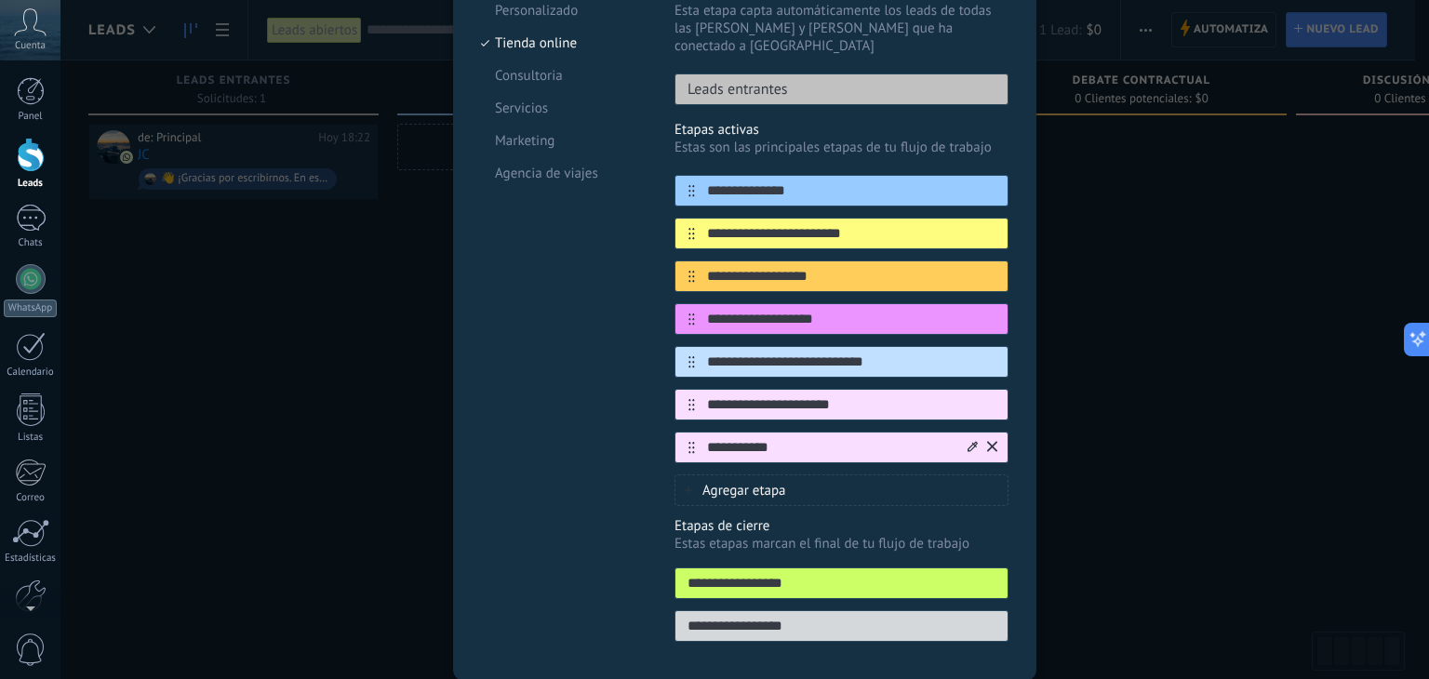
scroll to position [269, 0]
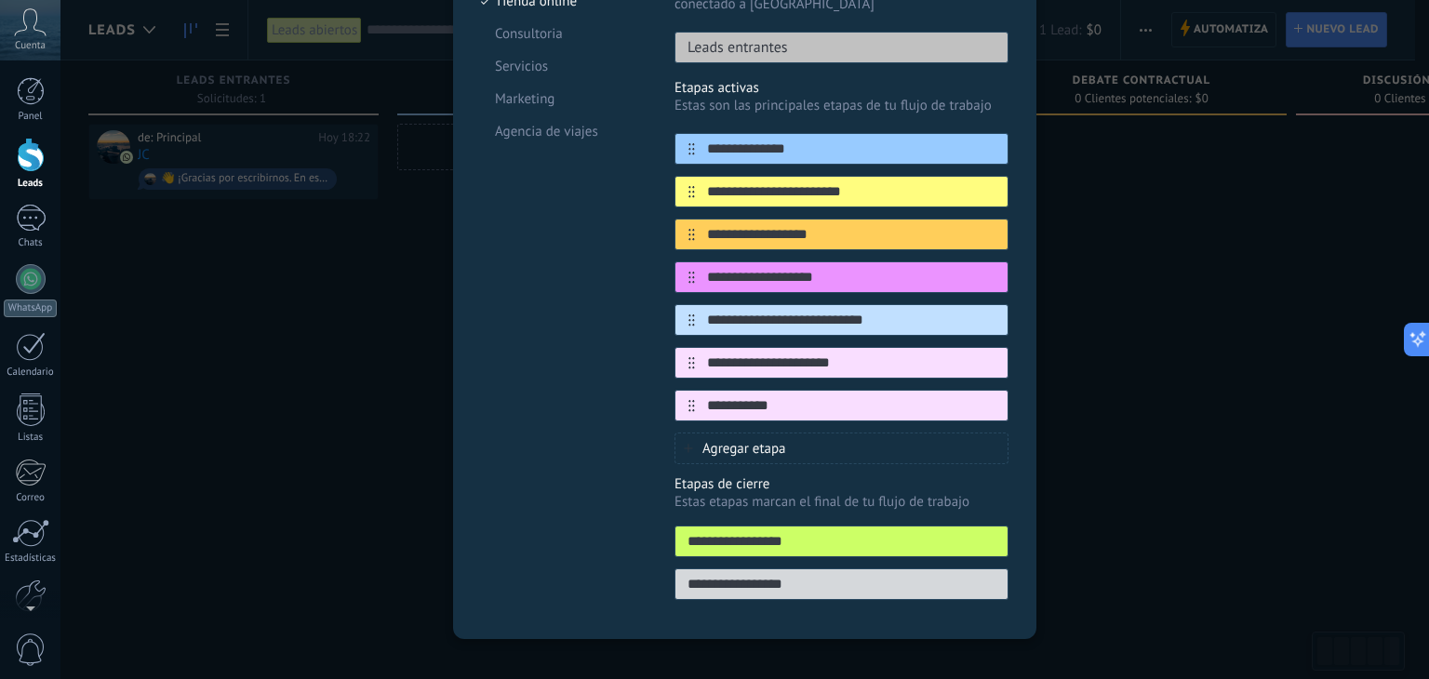
type input "**********"
click at [808, 433] on div "Agregar etapa" at bounding box center [842, 449] width 334 height 32
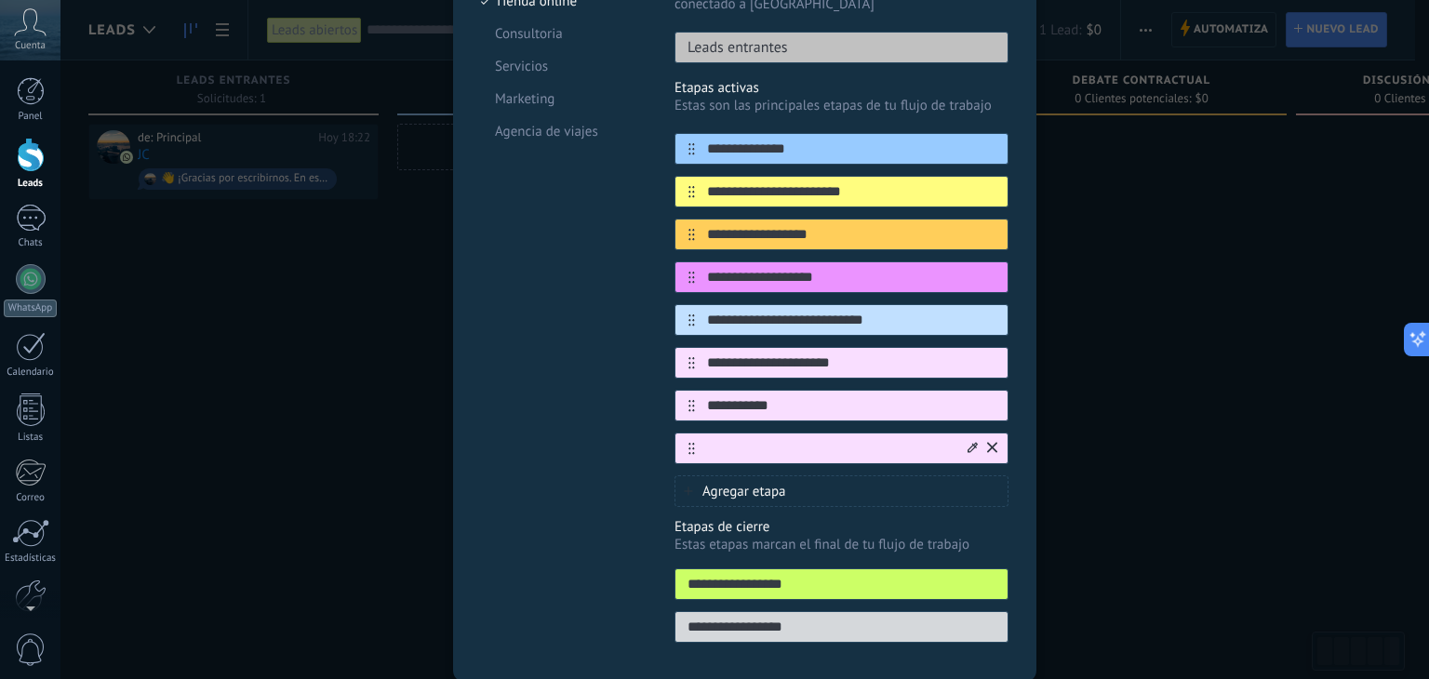
click at [763, 439] on input "text" at bounding box center [830, 449] width 270 height 20
paste input "**********"
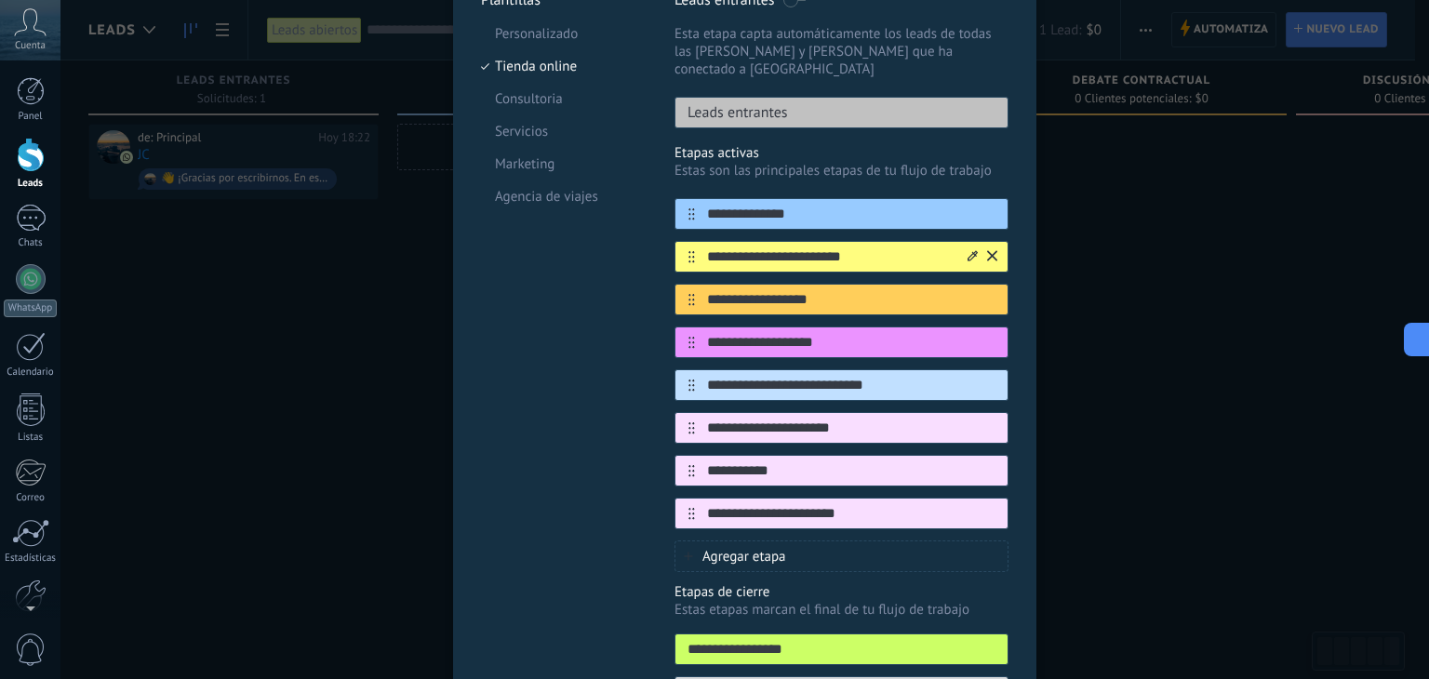
scroll to position [176, 0]
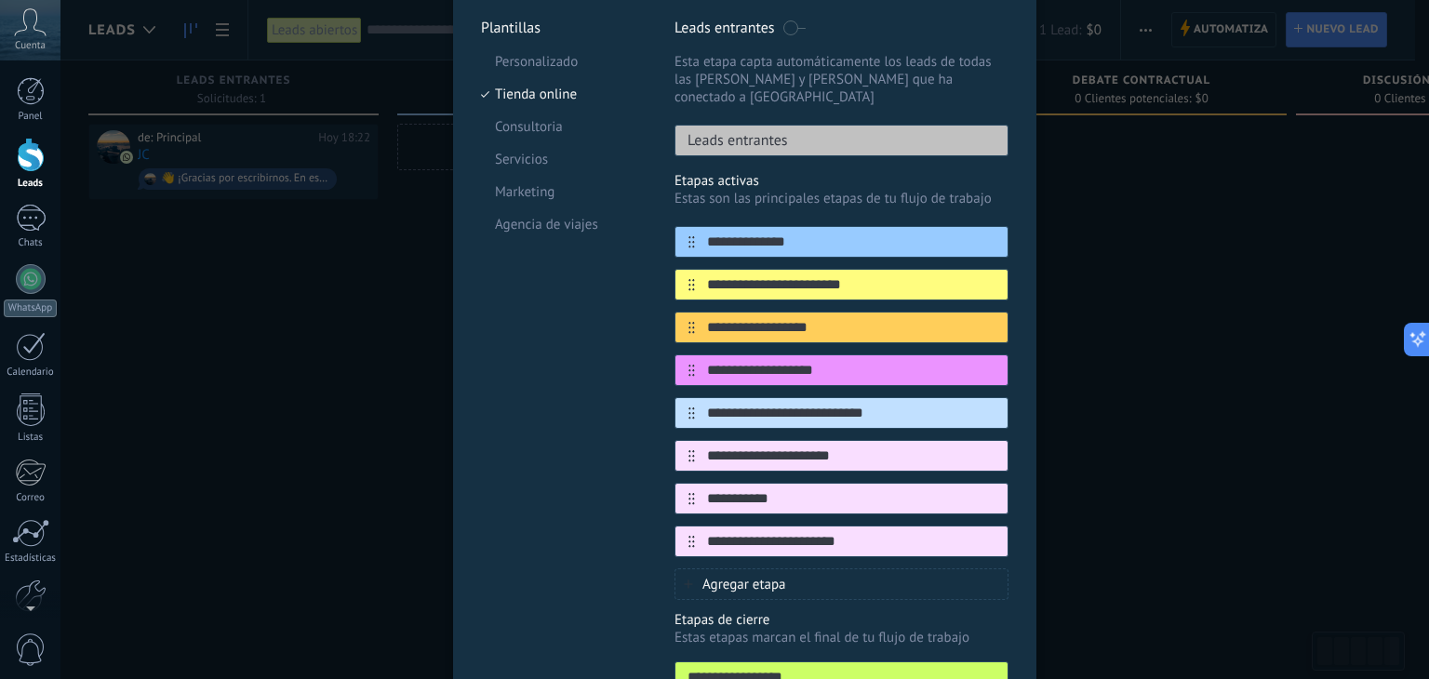
type input "**********"
click at [857, 125] on div "Leads entrantes" at bounding box center [842, 141] width 334 height 32
click at [965, 227] on div at bounding box center [981, 242] width 33 height 30
click at [971, 235] on icon at bounding box center [973, 240] width 10 height 11
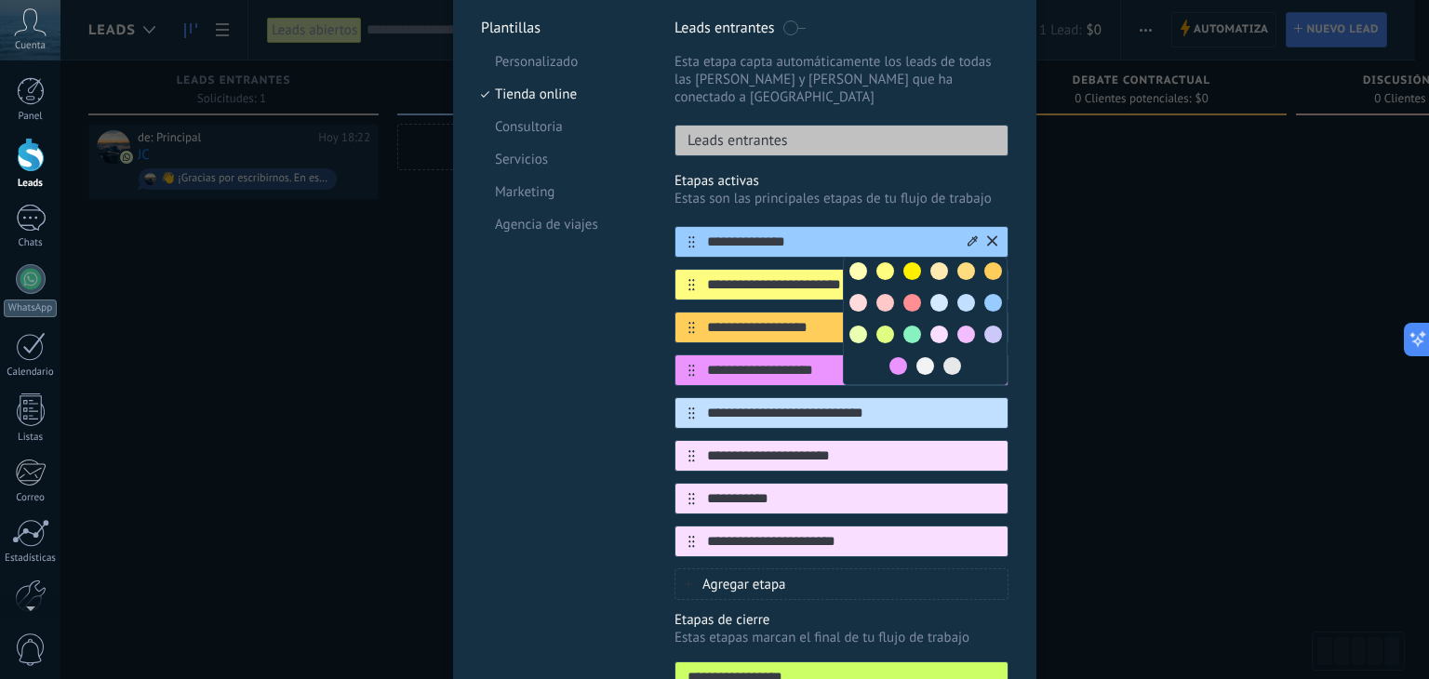
click at [609, 351] on div "Plantillas Personalizado Tienda online Consultoria Servicios Marketing Agencia …" at bounding box center [564, 383] width 166 height 729
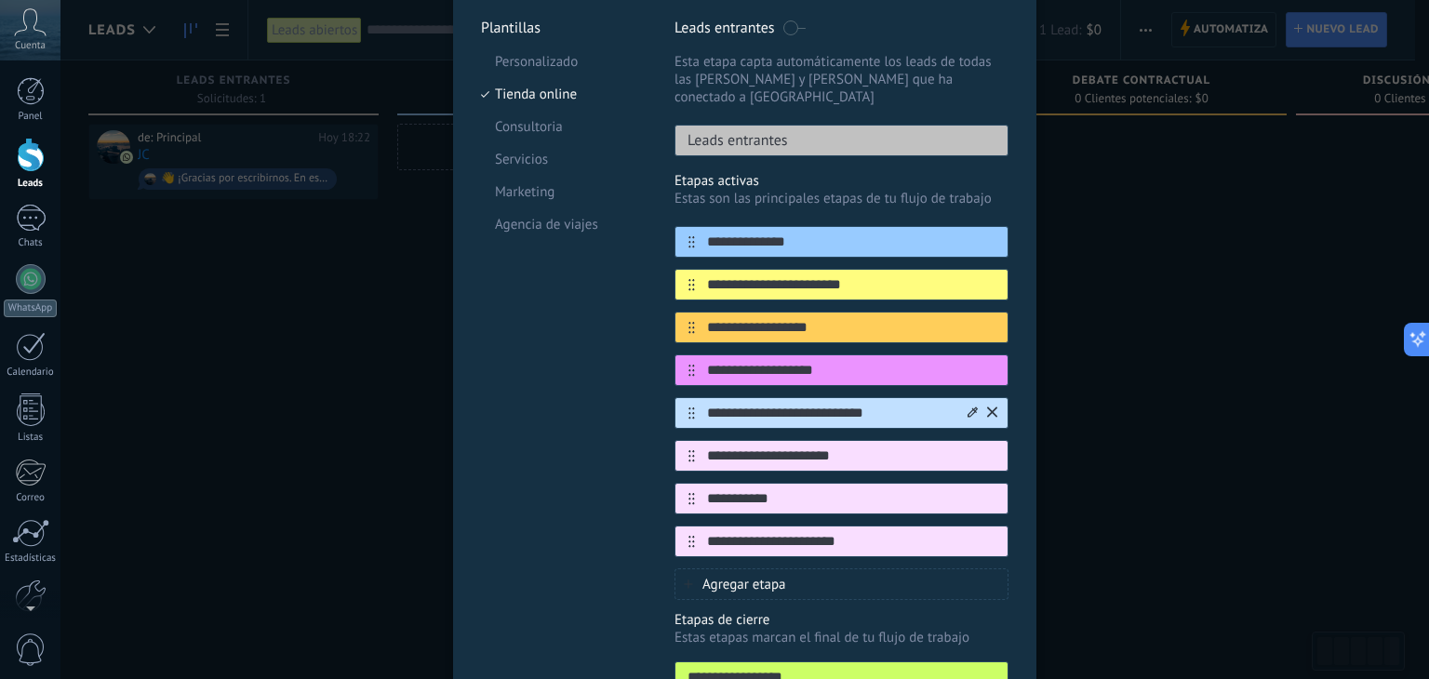
click at [965, 398] on div at bounding box center [981, 413] width 33 height 30
click at [968, 407] on icon at bounding box center [973, 412] width 10 height 10
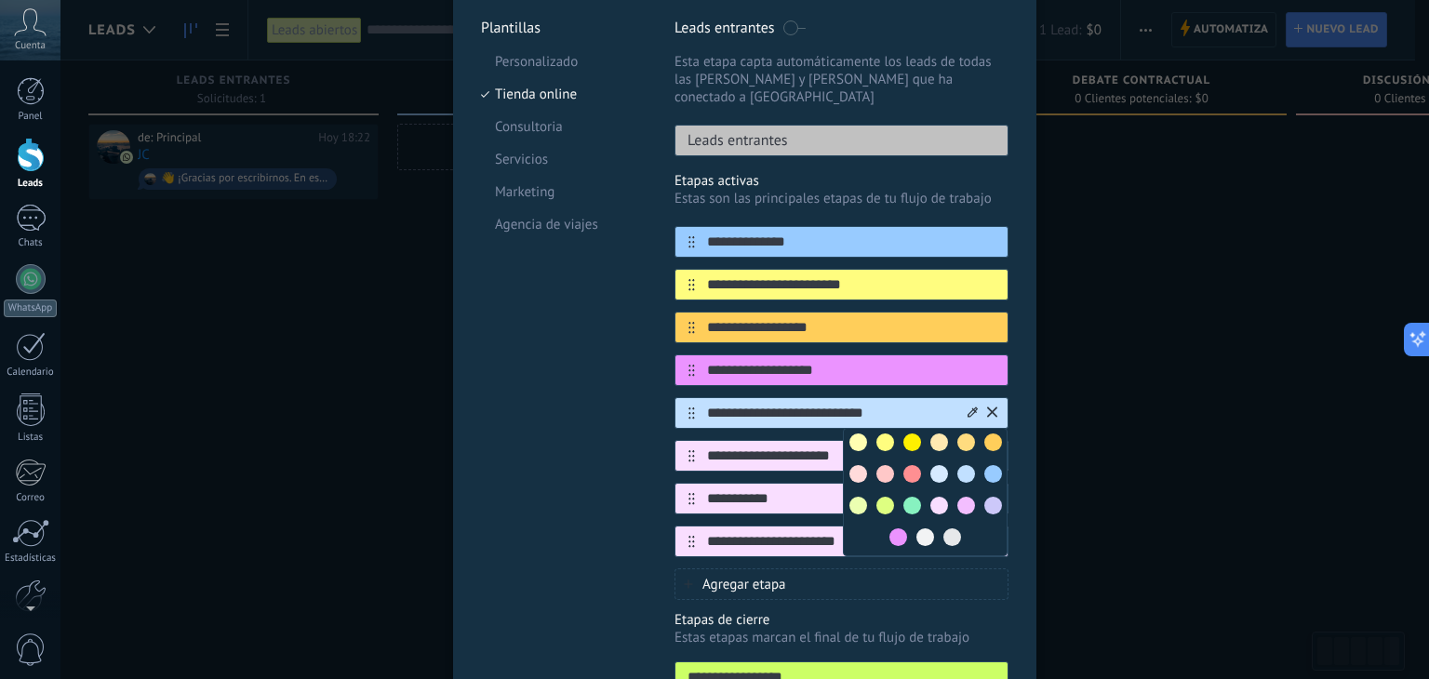
click at [946, 529] on span at bounding box center [953, 538] width 18 height 18
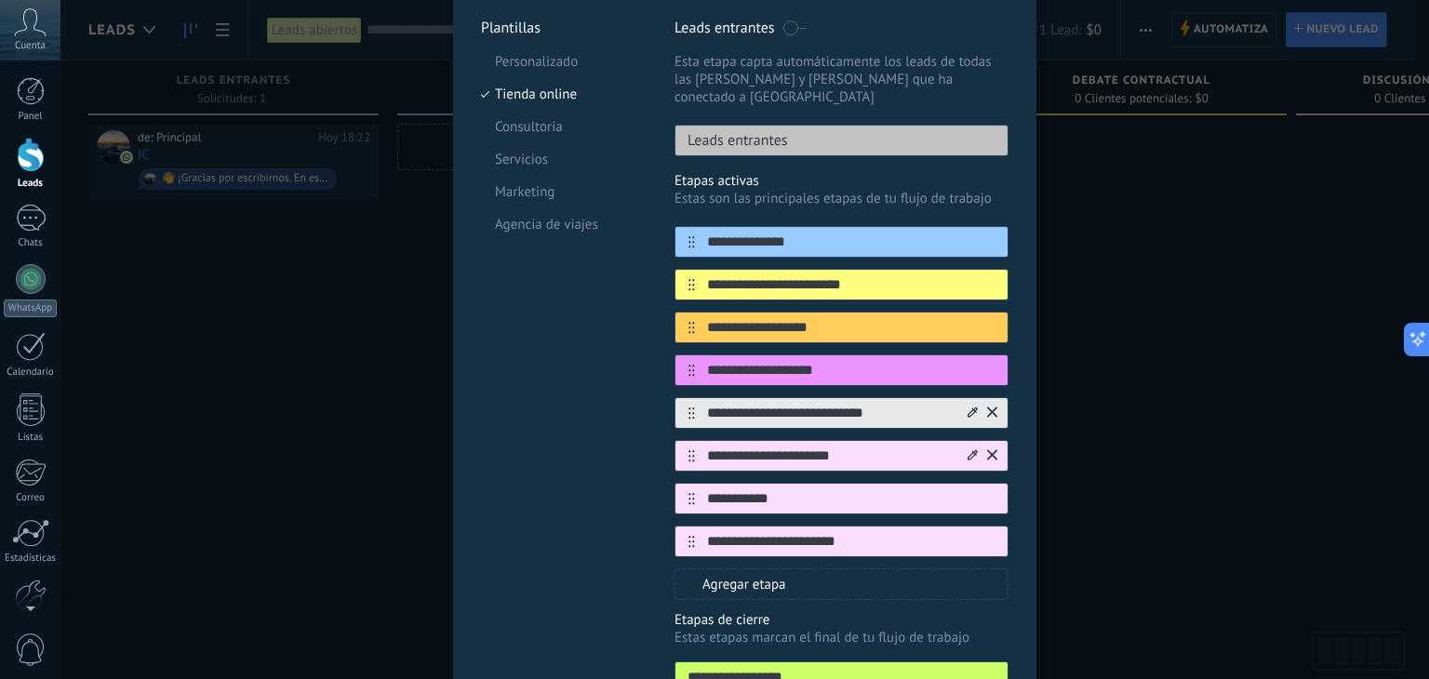
click at [968, 449] on icon at bounding box center [973, 454] width 10 height 10
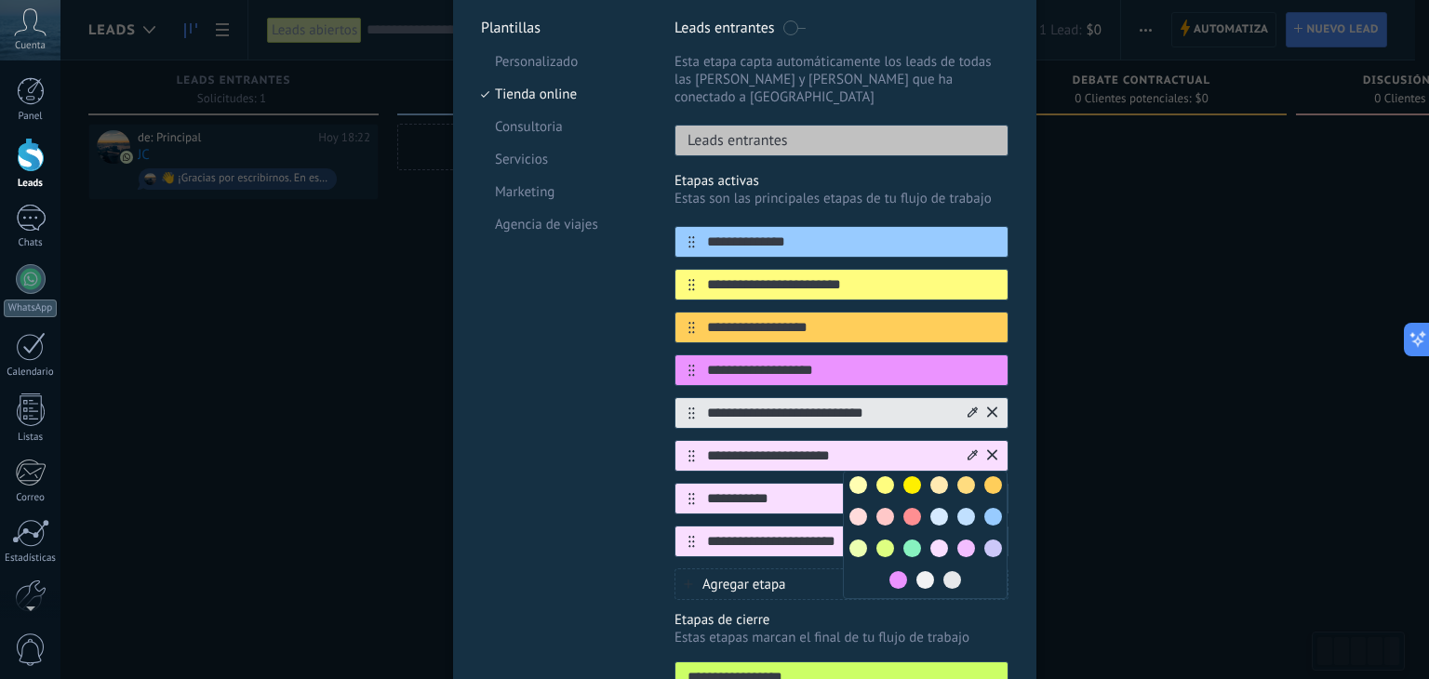
click at [934, 540] on span at bounding box center [940, 549] width 18 height 18
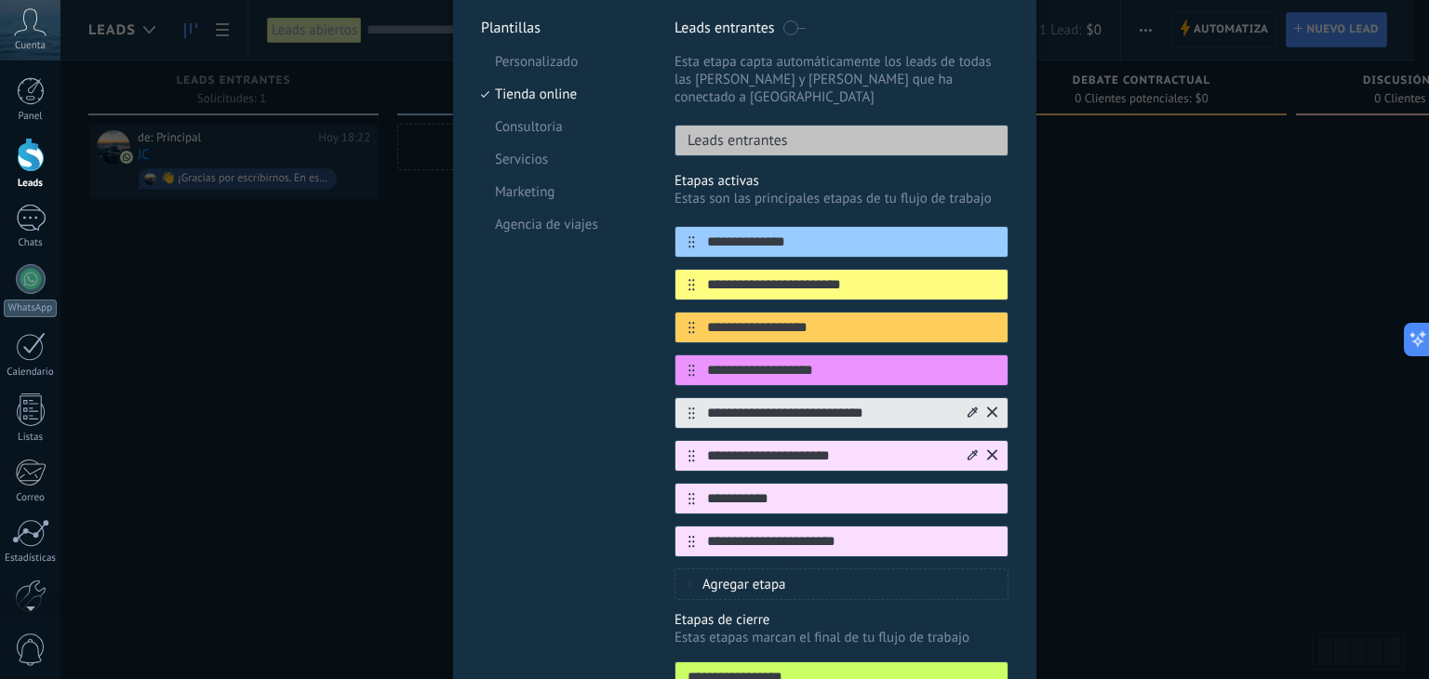
click at [965, 441] on div at bounding box center [981, 456] width 33 height 30
click at [0, 0] on icon at bounding box center [0, 0] width 0 height 0
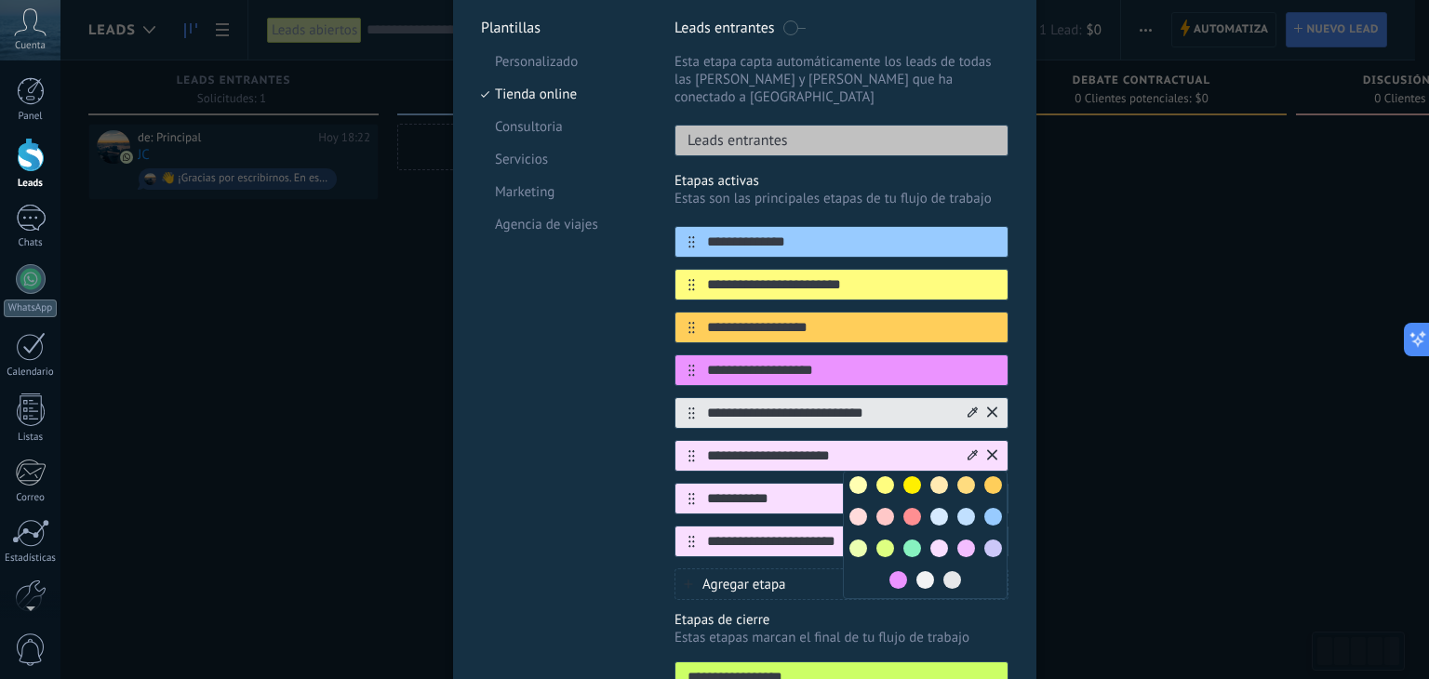
click at [860, 508] on span at bounding box center [859, 517] width 18 height 18
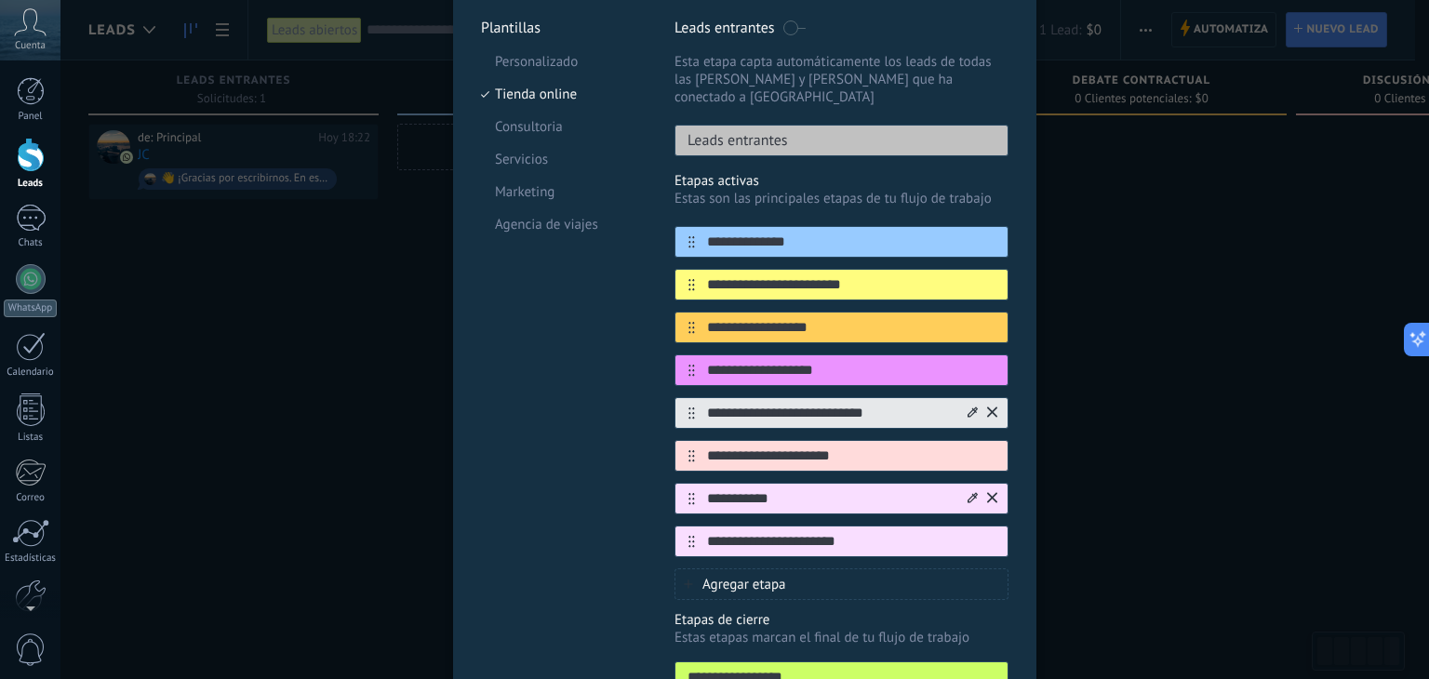
click at [972, 492] on icon at bounding box center [973, 497] width 10 height 11
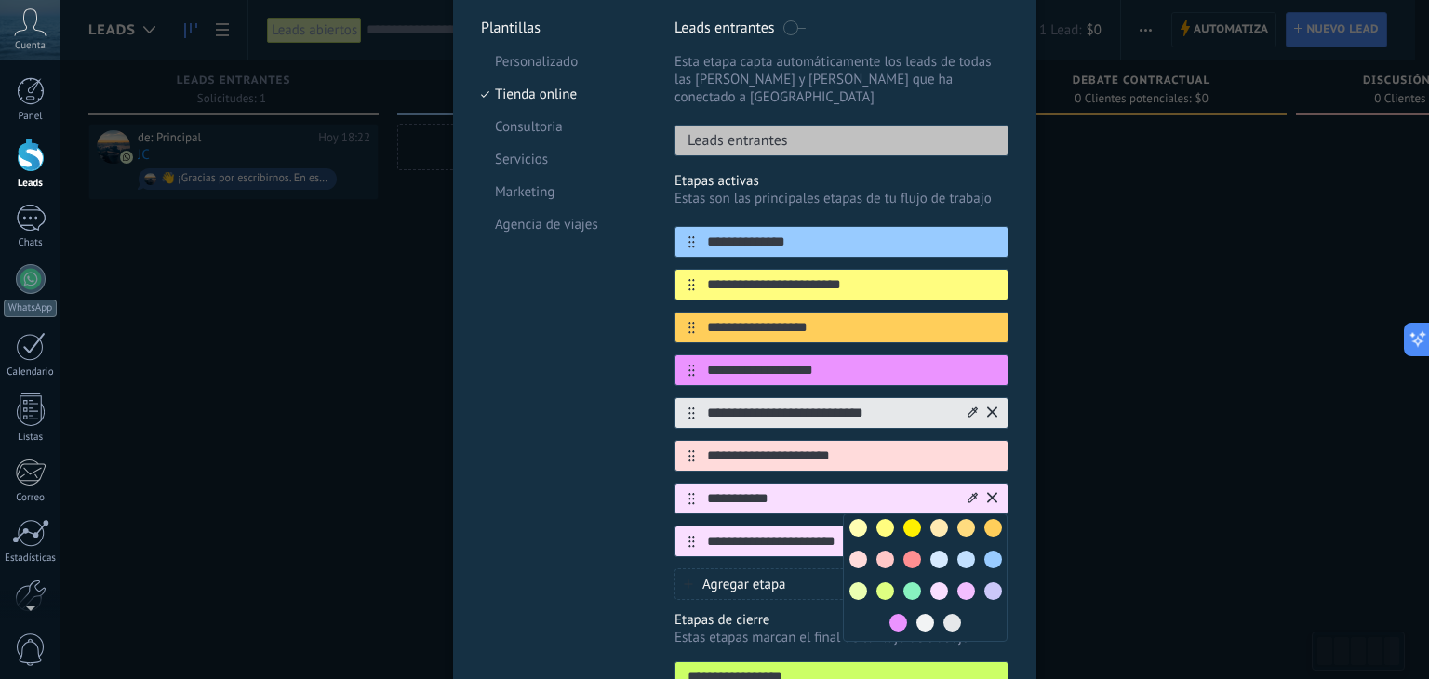
click at [936, 583] on span at bounding box center [940, 592] width 18 height 18
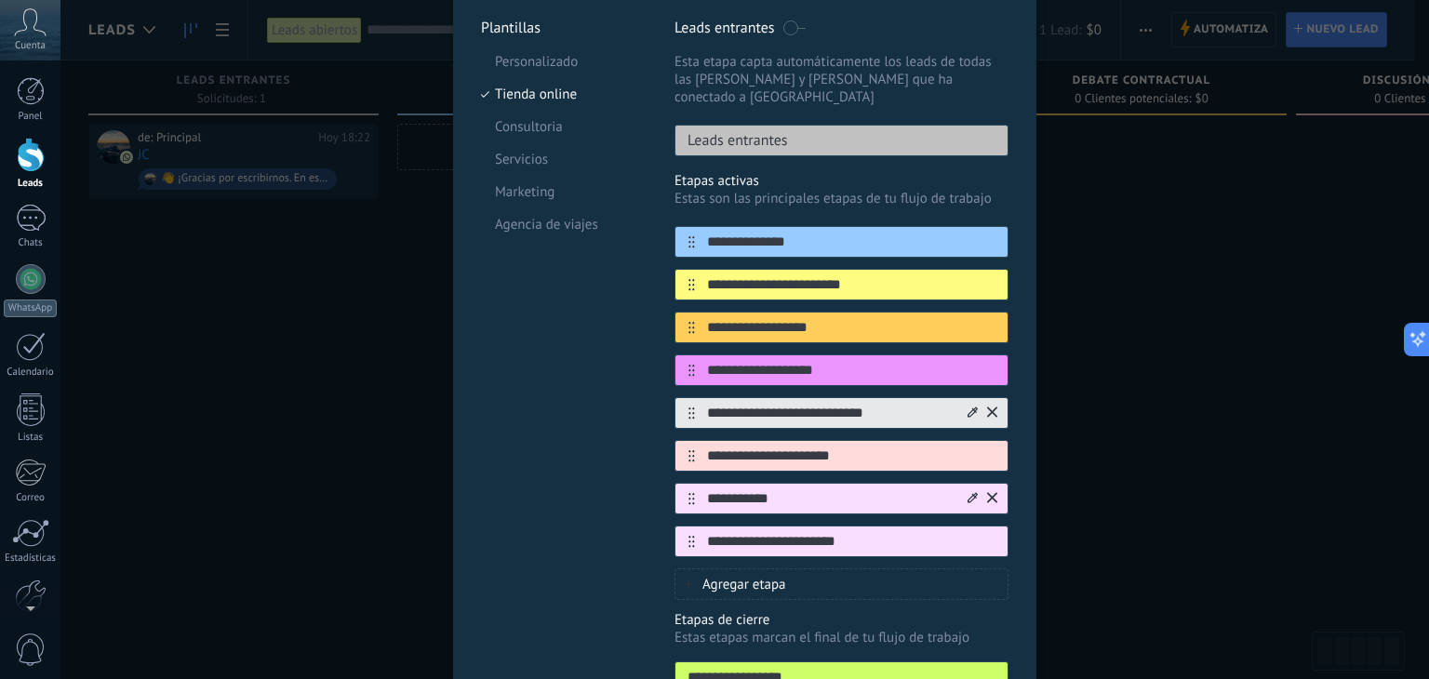
click at [968, 492] on icon at bounding box center [973, 497] width 10 height 11
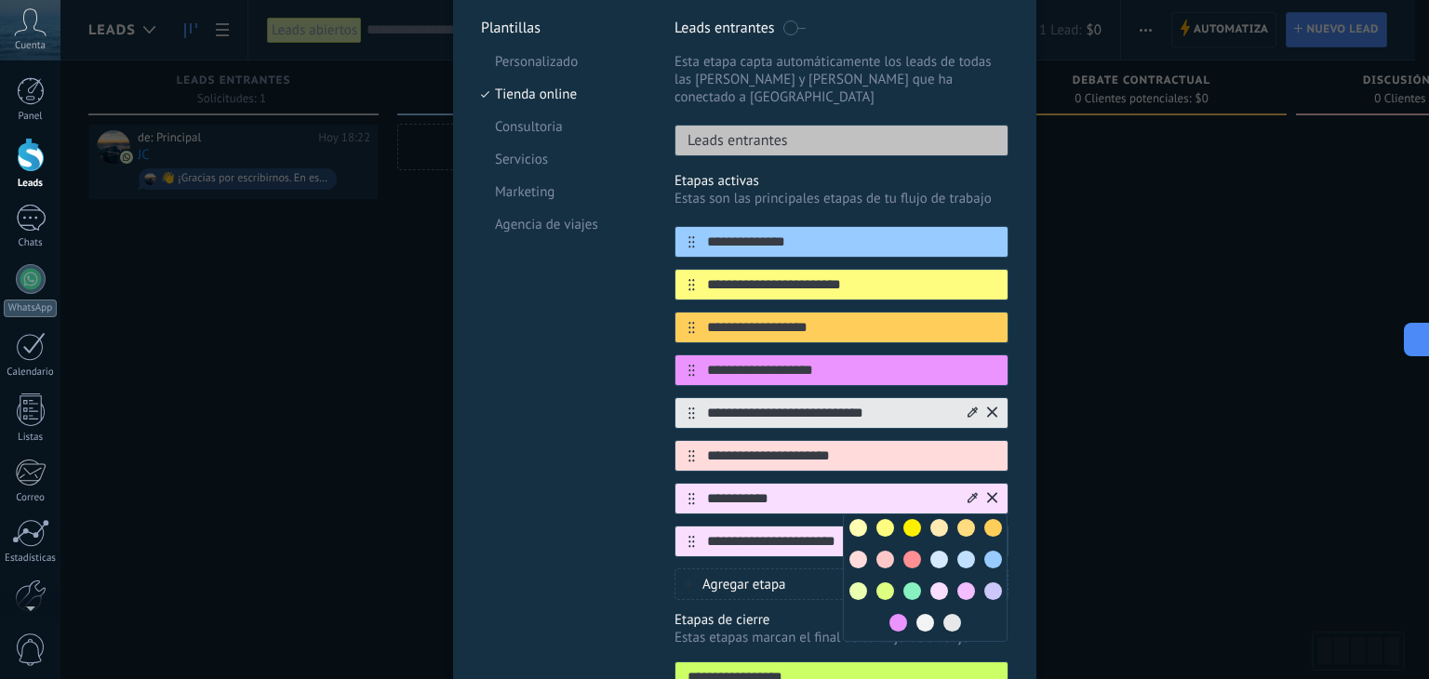
click at [895, 614] on span at bounding box center [899, 623] width 18 height 18
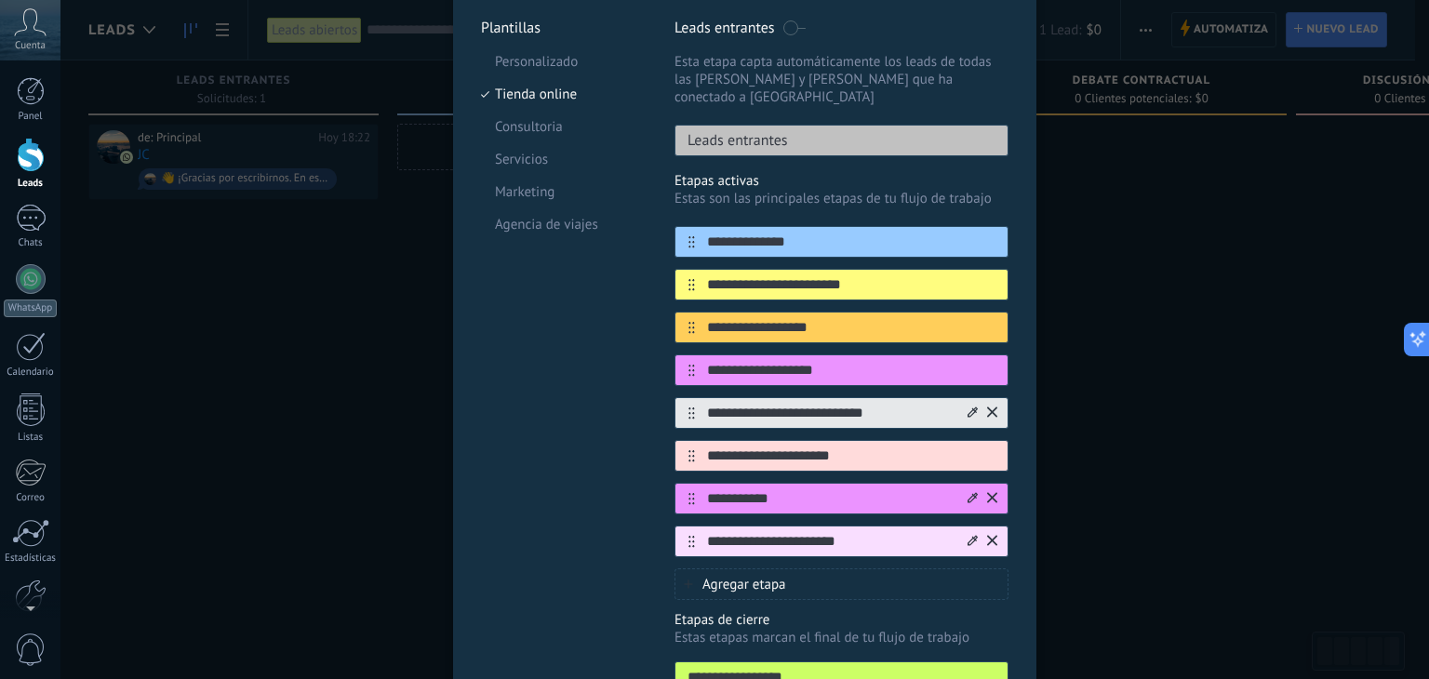
click at [968, 535] on icon at bounding box center [973, 540] width 10 height 11
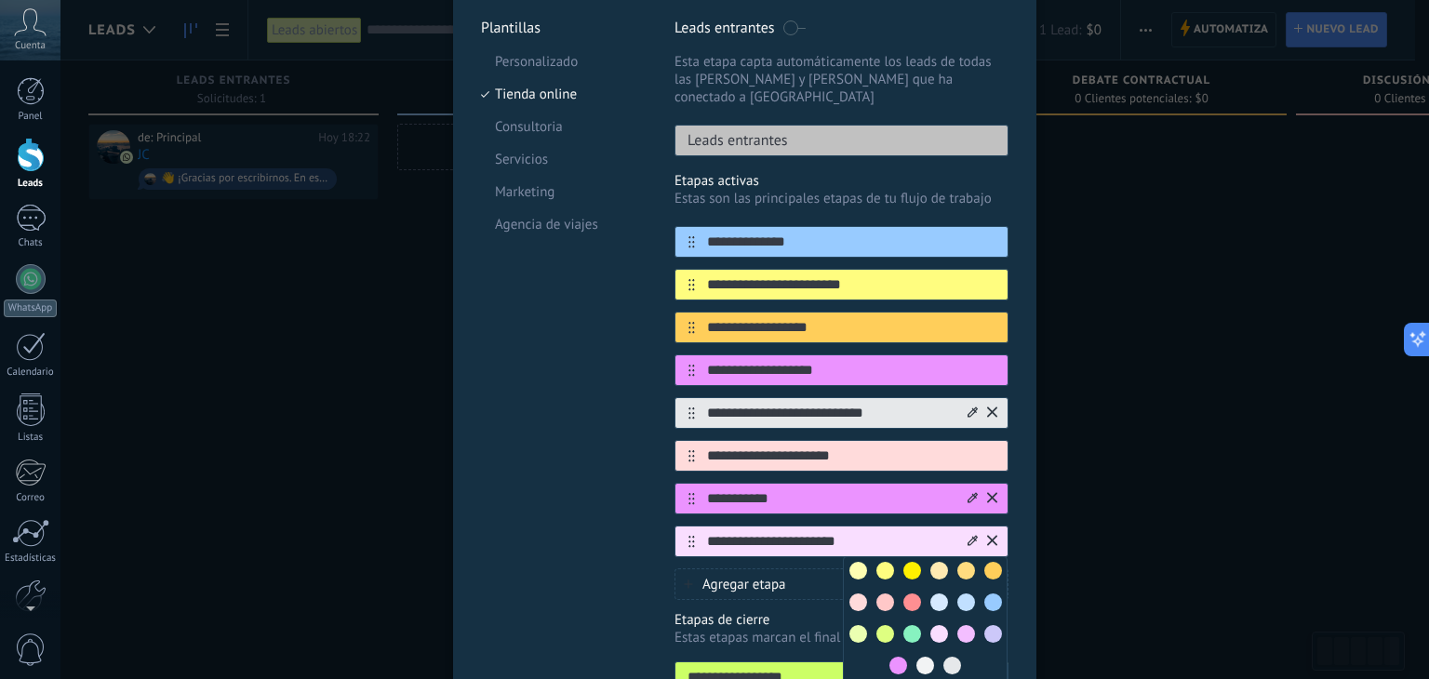
click at [860, 625] on span at bounding box center [859, 634] width 18 height 18
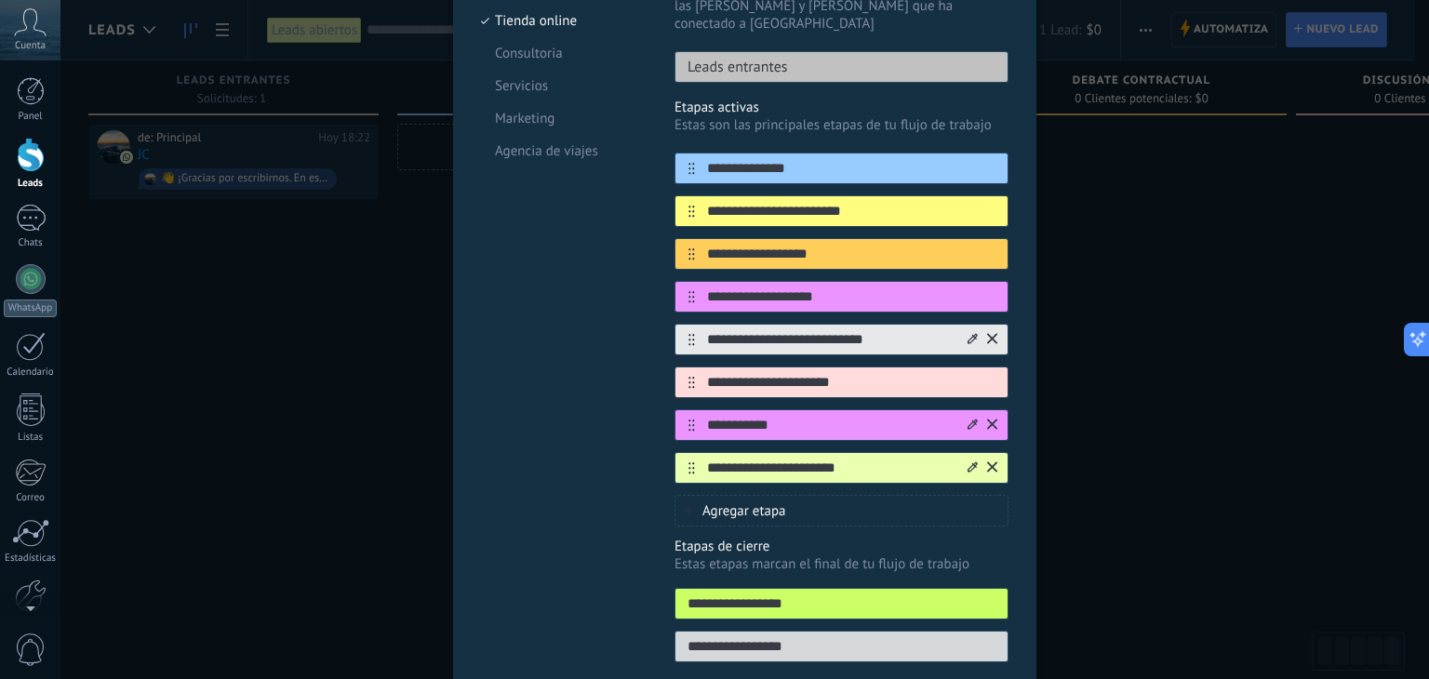
scroll to position [312, 0]
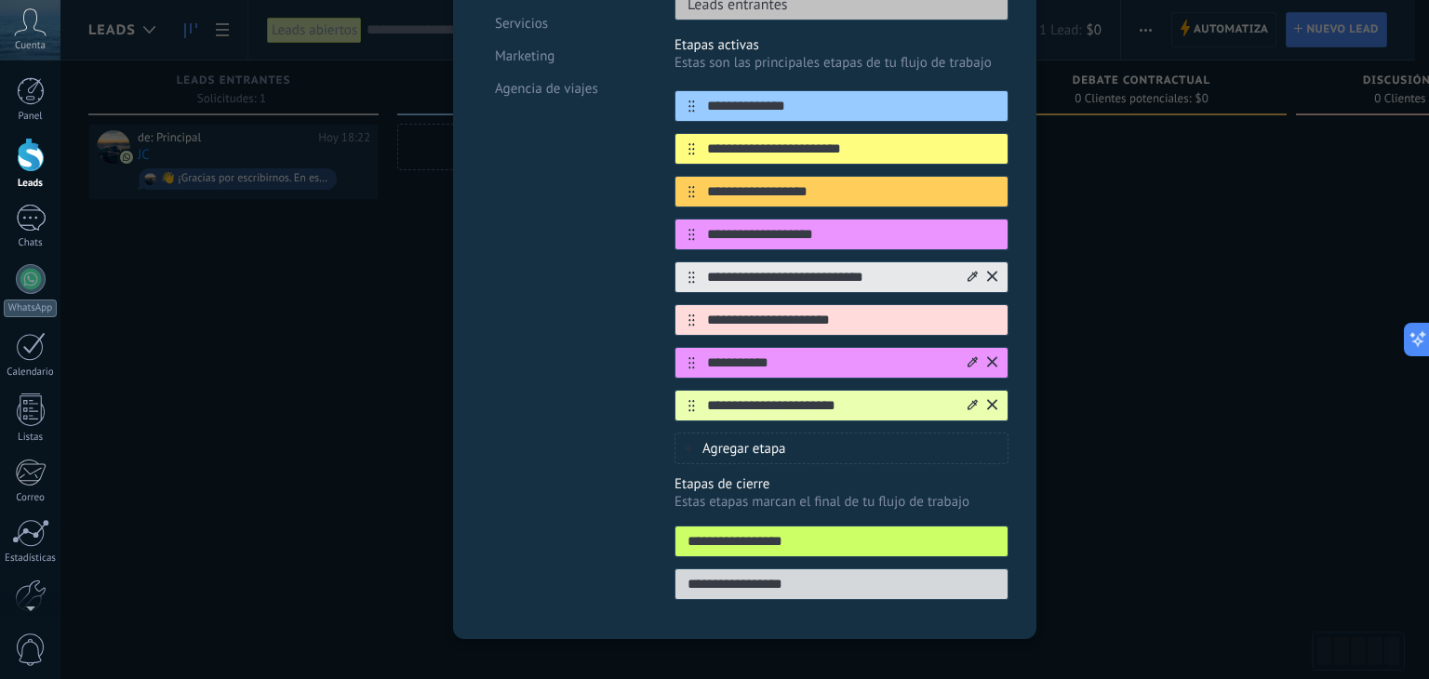
click at [945, 532] on input "**********" at bounding box center [842, 542] width 332 height 20
click at [618, 477] on div "Plantillas Personalizado Tienda online Consultoria Servicios Marketing Agencia …" at bounding box center [564, 247] width 166 height 729
click at [990, 356] on icon at bounding box center [992, 361] width 10 height 10
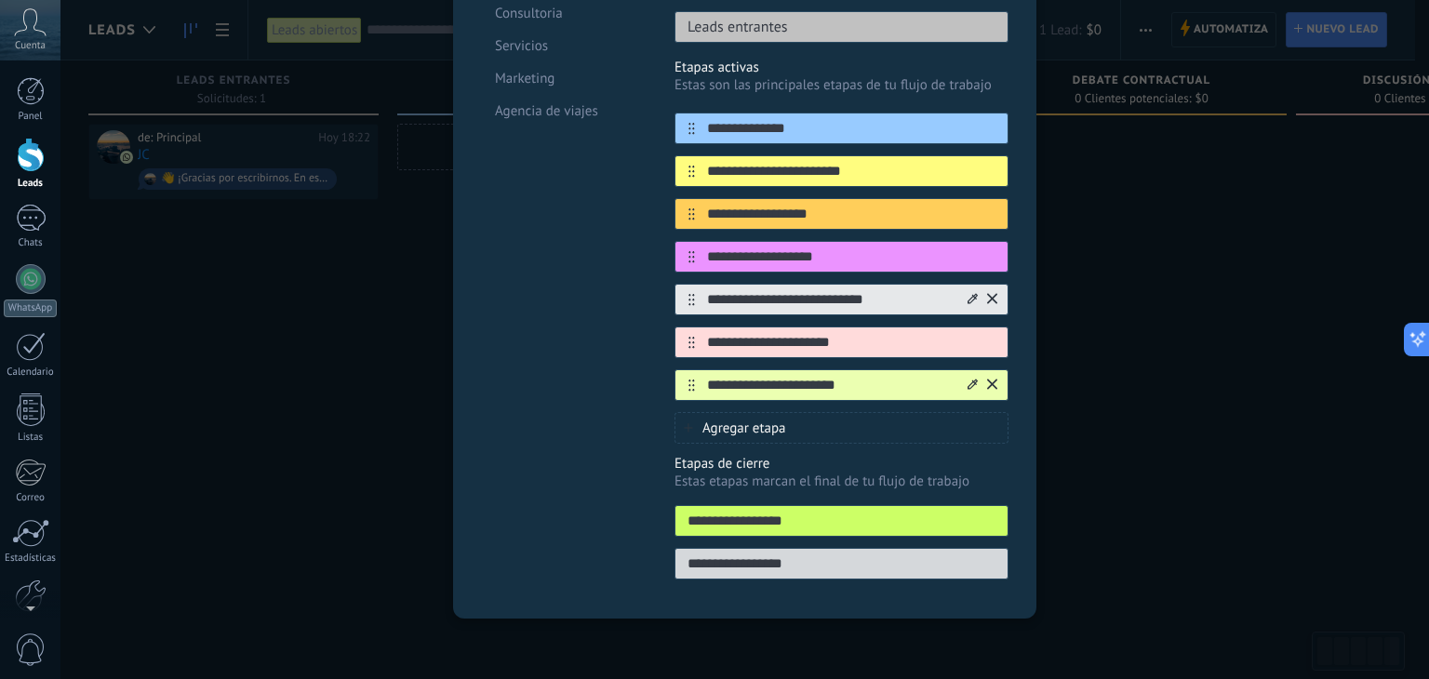
scroll to position [269, 0]
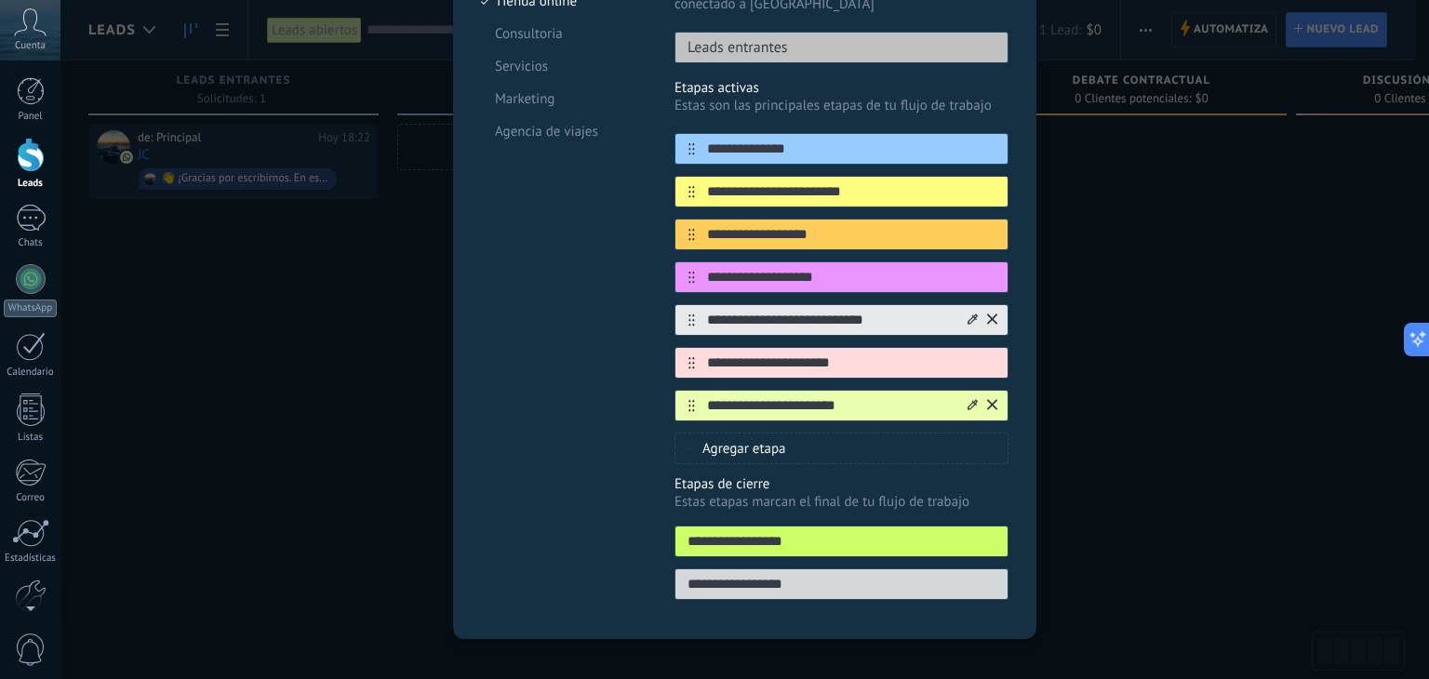
click at [990, 399] on icon at bounding box center [992, 404] width 10 height 10
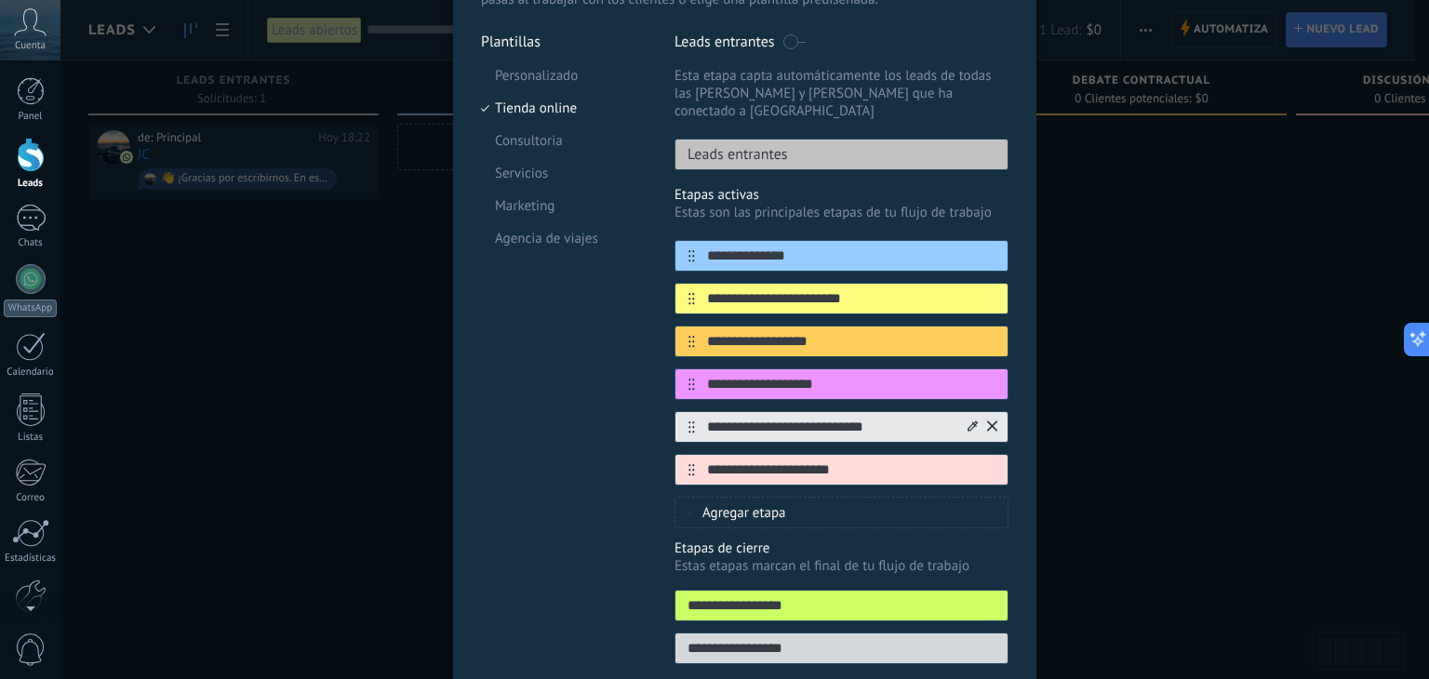
scroll to position [134, 0]
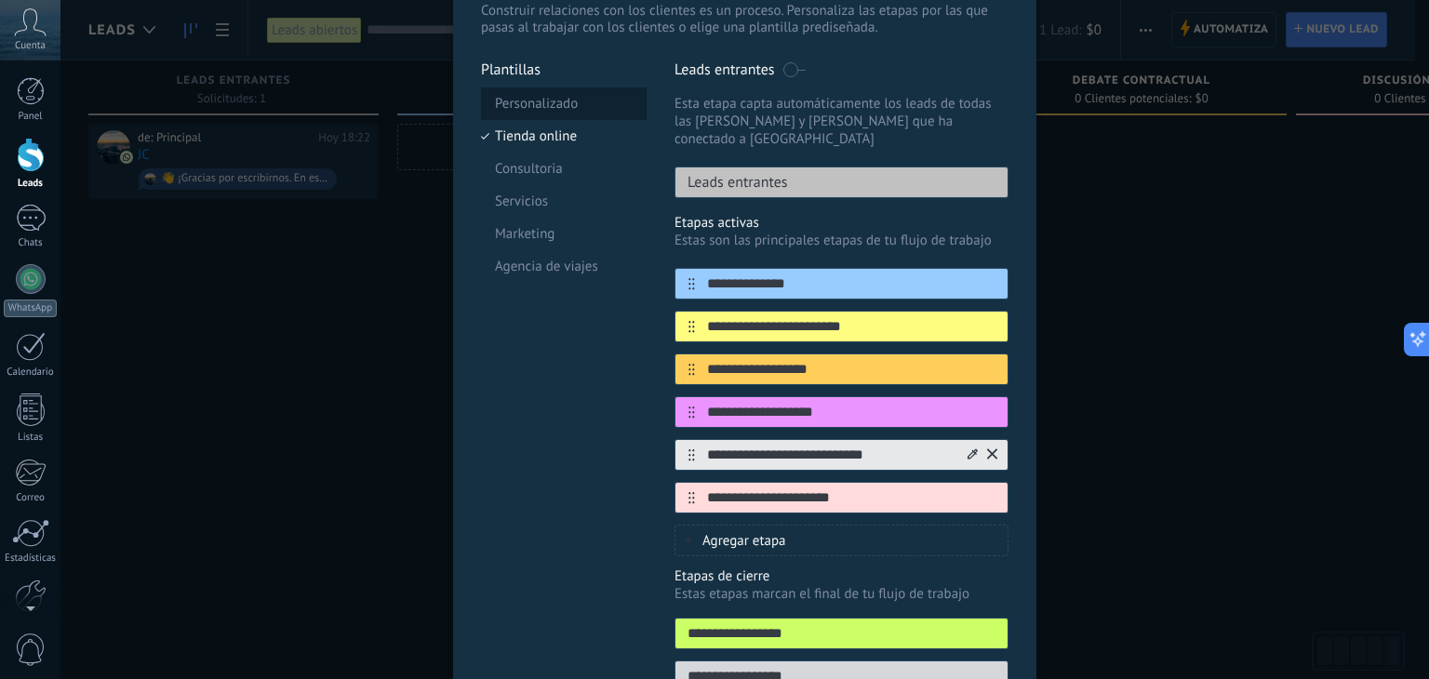
click at [538, 103] on li "Personalizado" at bounding box center [564, 103] width 166 height 33
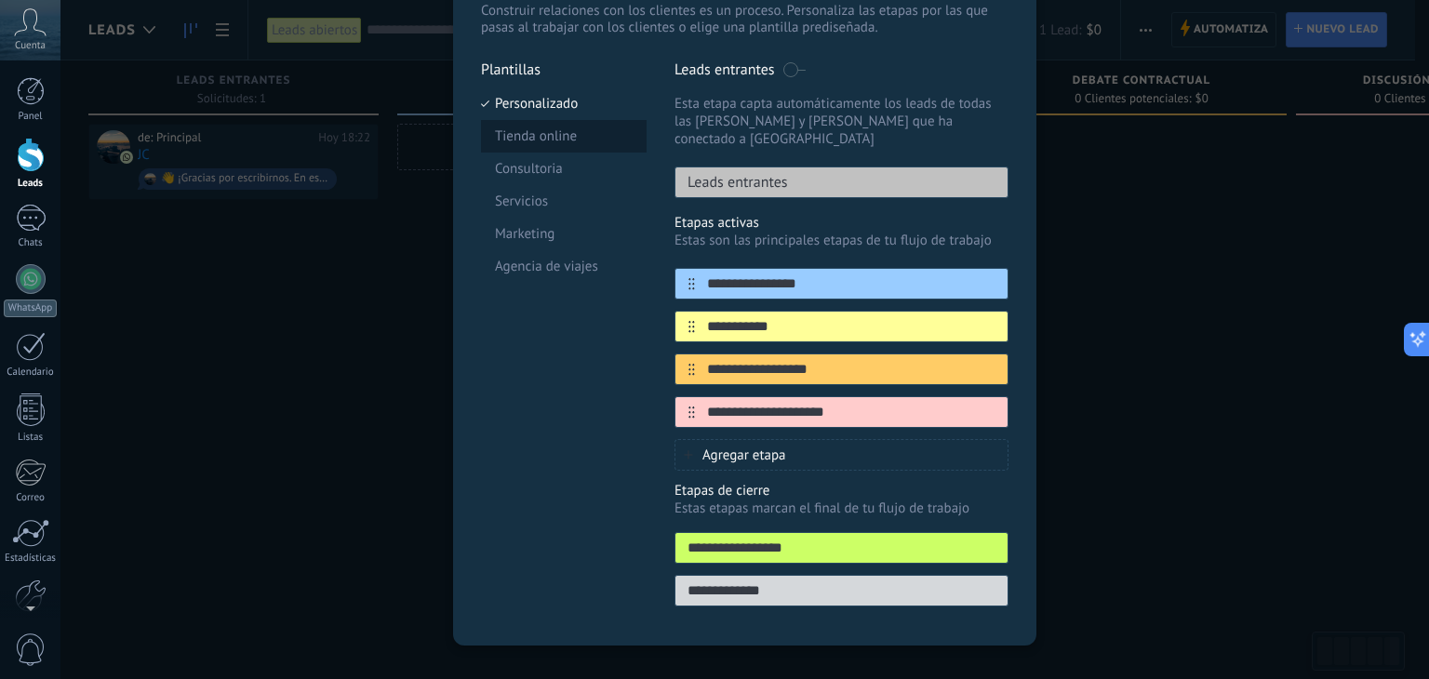
click at [543, 144] on li "Tienda online" at bounding box center [564, 136] width 166 height 33
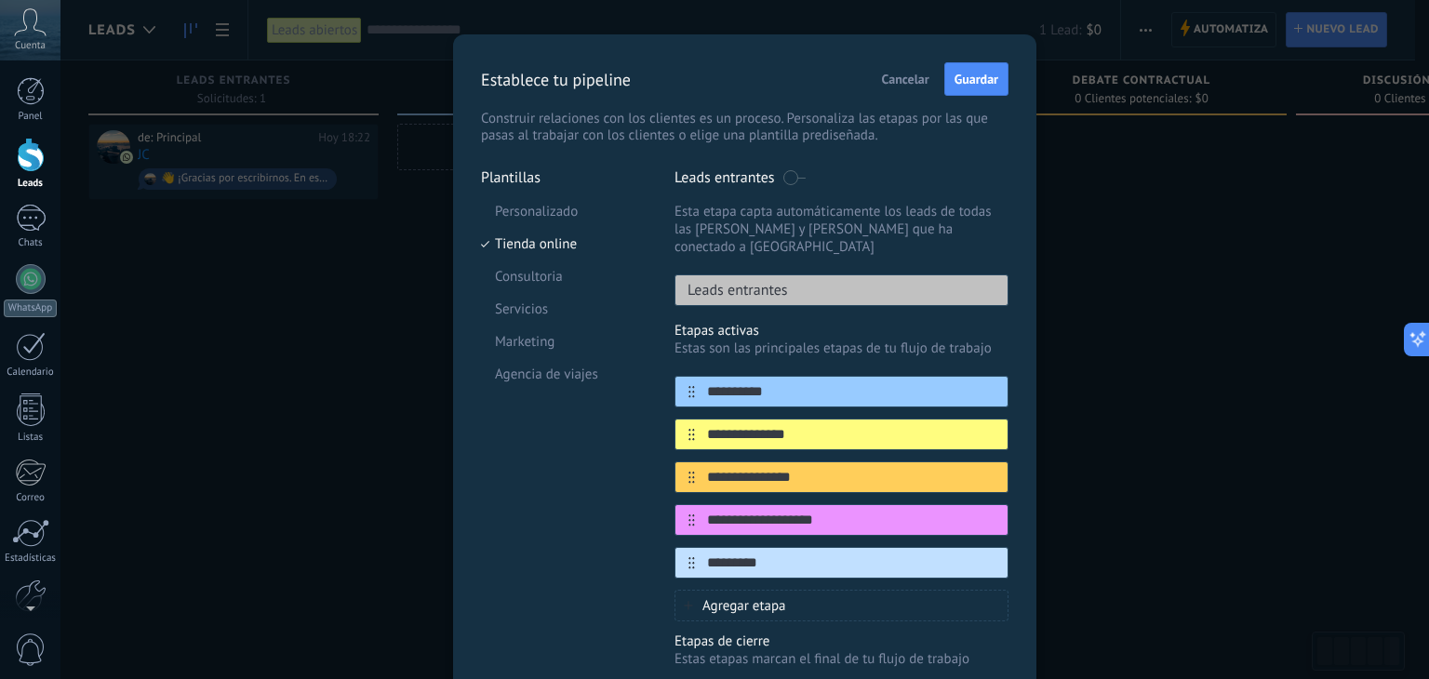
scroll to position [0, 0]
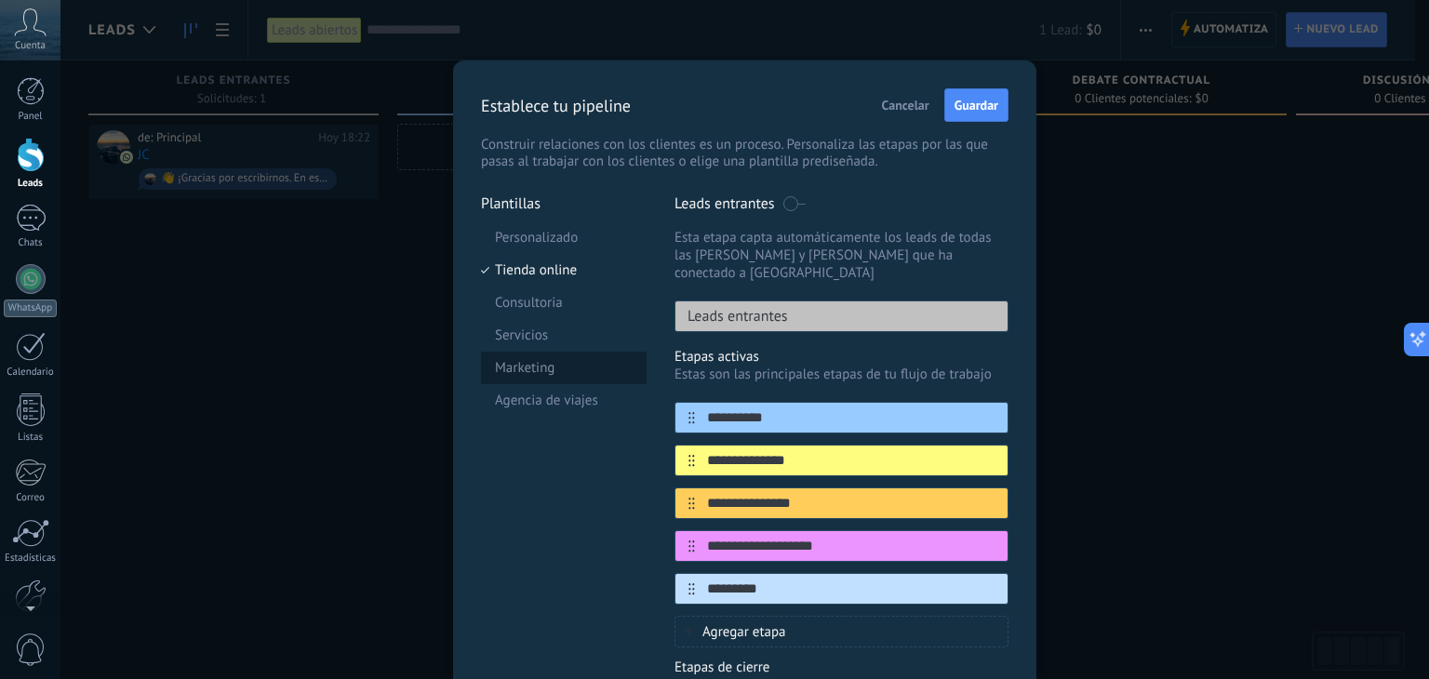
click at [543, 369] on li "Marketing" at bounding box center [564, 368] width 166 height 33
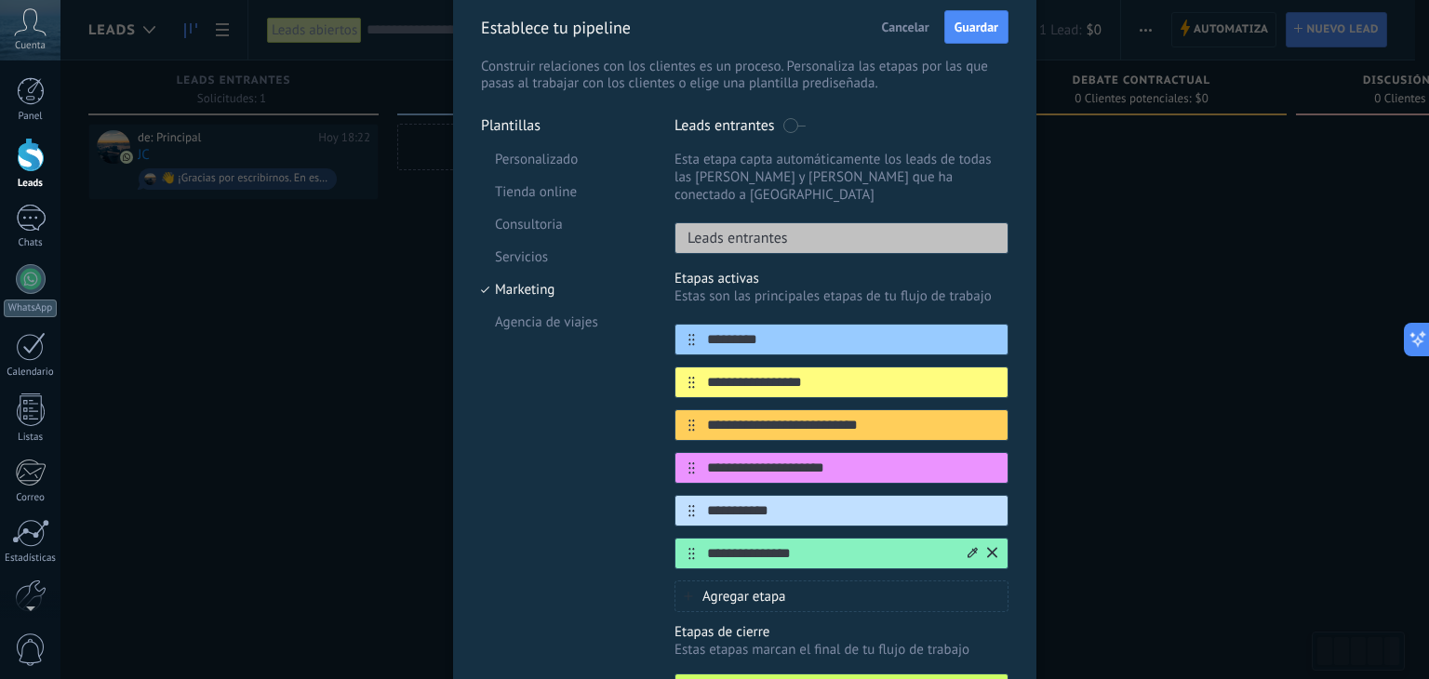
scroll to position [186, 0]
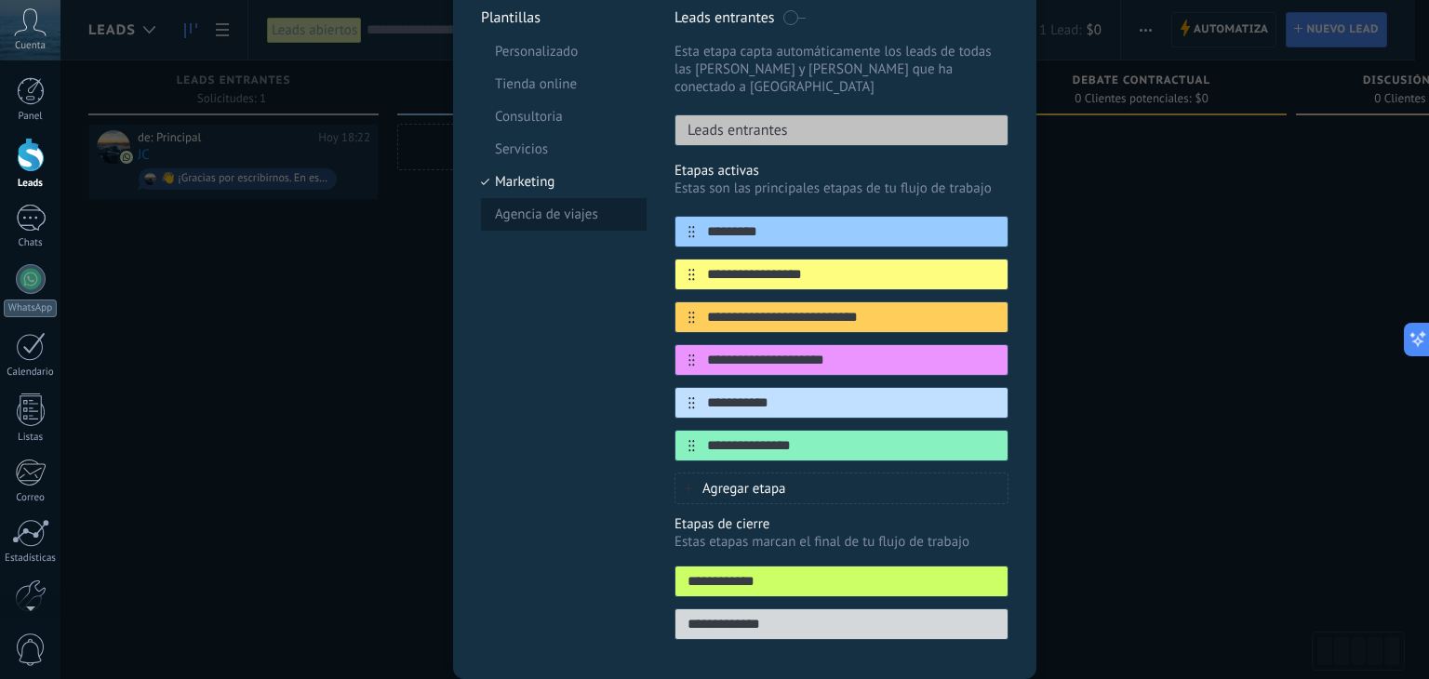
click at [543, 219] on li "Agencia de viajes" at bounding box center [564, 214] width 166 height 33
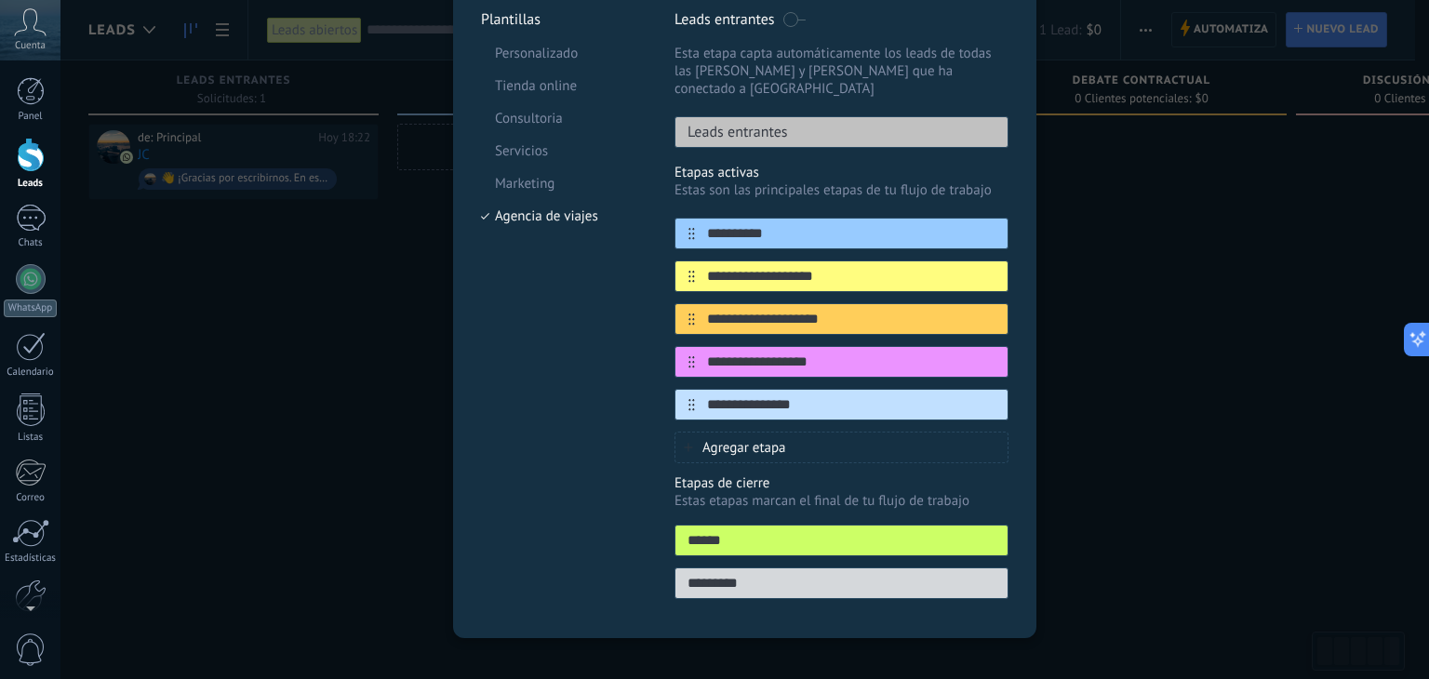
scroll to position [91, 0]
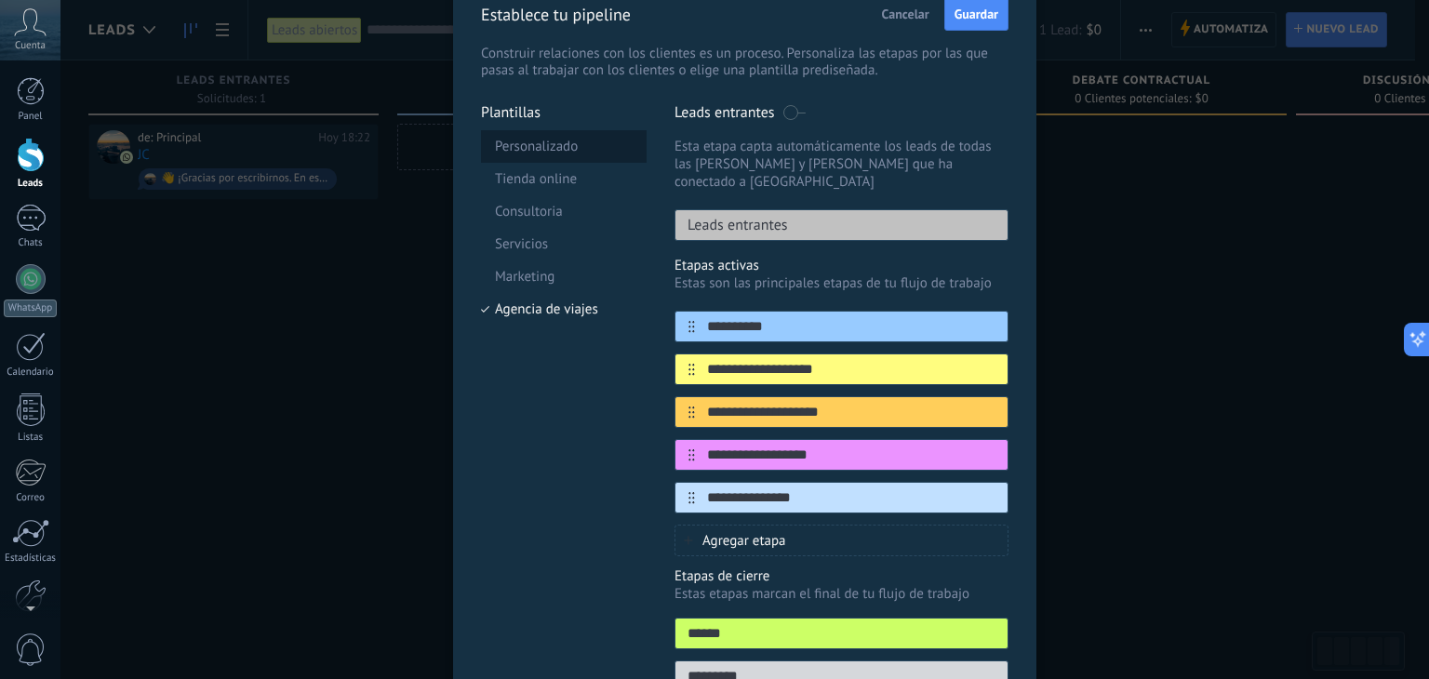
click at [570, 150] on li "Personalizado" at bounding box center [564, 146] width 166 height 33
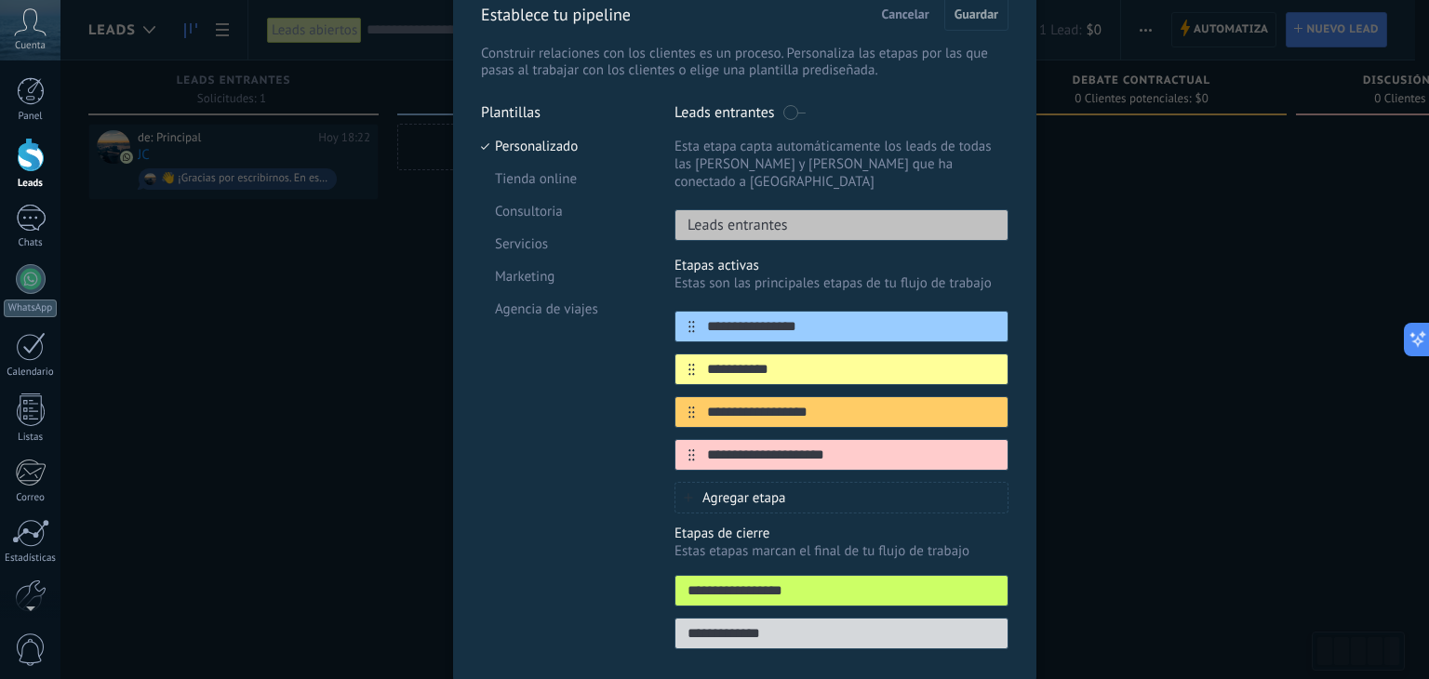
click at [753, 216] on p "Leads entrantes" at bounding box center [732, 225] width 113 height 19
click at [780, 216] on p "Leads entrantes" at bounding box center [732, 225] width 113 height 19
drag, startPoint x: 793, startPoint y: 207, endPoint x: 735, endPoint y: 207, distance: 57.7
click at [735, 209] on div "Leads entrantes" at bounding box center [842, 225] width 334 height 32
click at [818, 216] on div "Leads entrantes" at bounding box center [842, 225] width 334 height 32
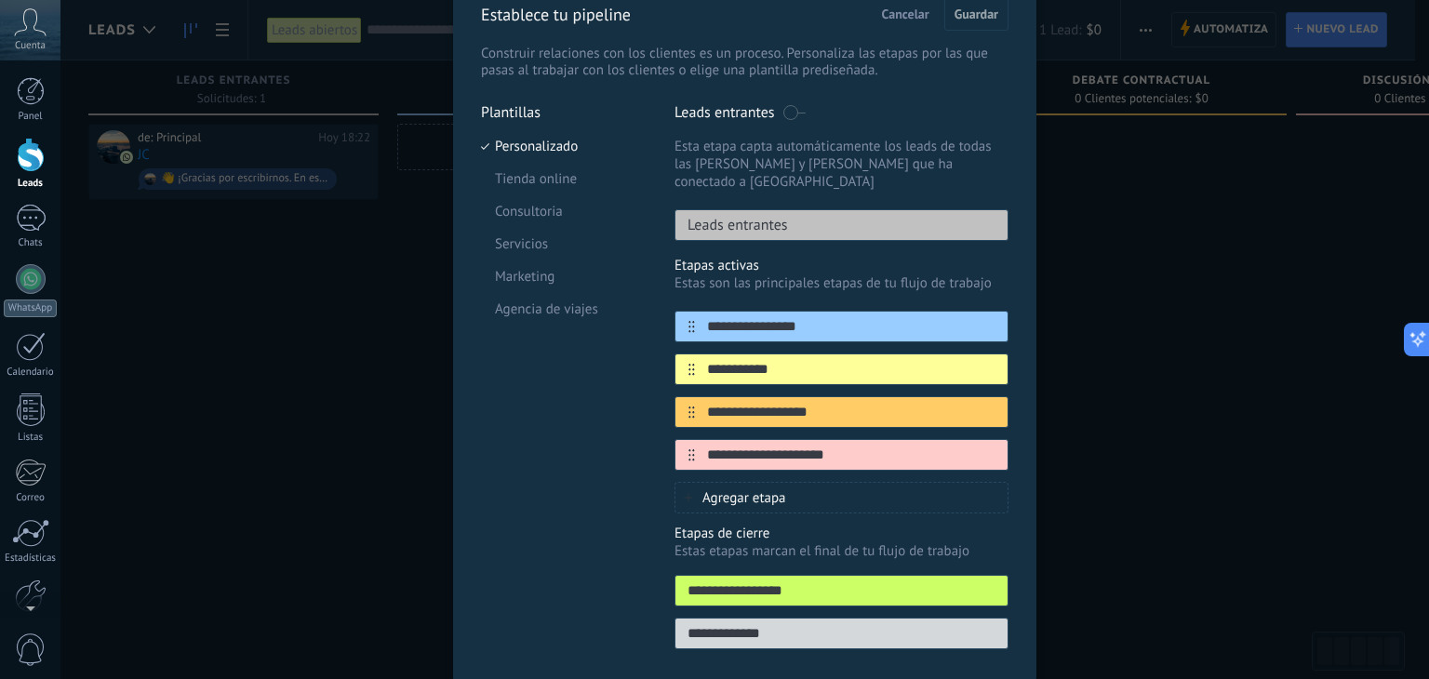
click at [822, 257] on p "Etapas activas" at bounding box center [842, 266] width 334 height 18
click at [805, 257] on p "Etapas activas" at bounding box center [842, 266] width 334 height 18
drag, startPoint x: 814, startPoint y: 308, endPoint x: 666, endPoint y: 289, distance: 149.1
click at [666, 289] on div "**********" at bounding box center [745, 381] width 528 height 557
paste input "text"
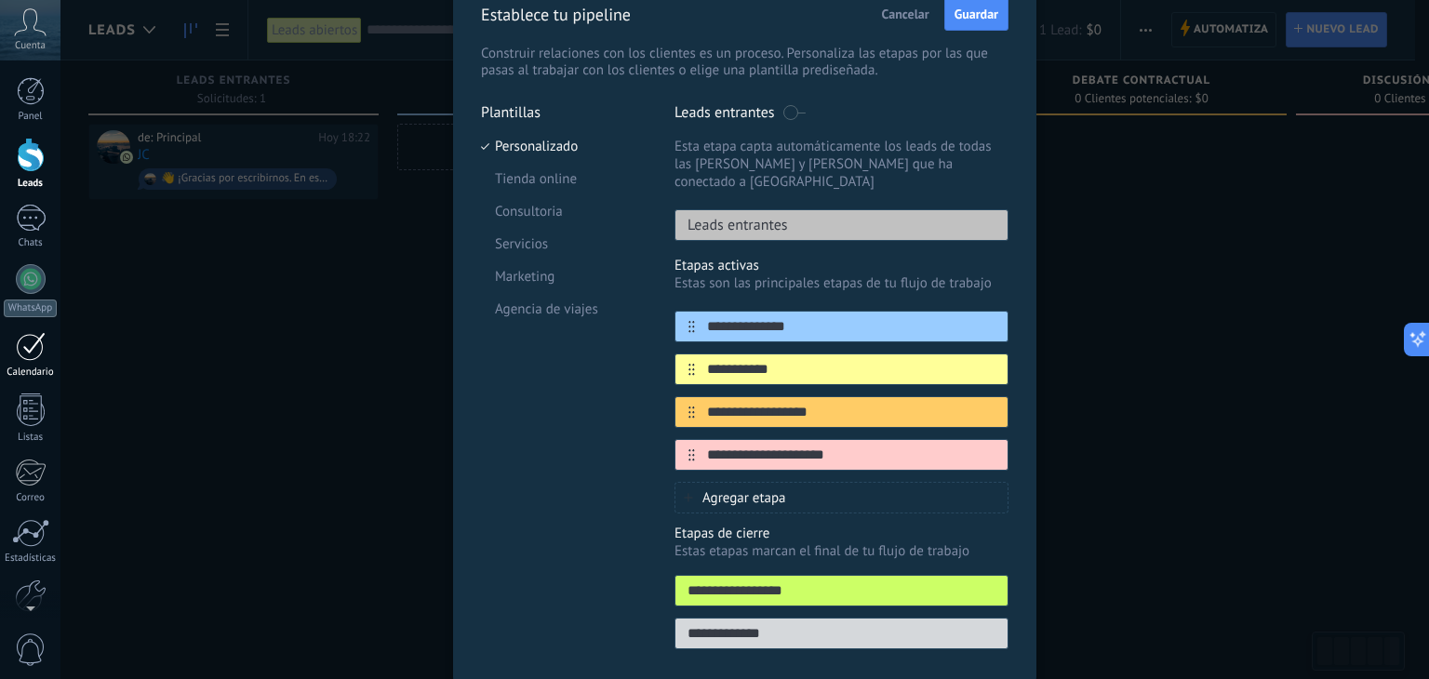
type input "**********"
drag, startPoint x: 811, startPoint y: 353, endPoint x: 669, endPoint y: 355, distance: 142.4
click at [669, 355] on div "**********" at bounding box center [745, 381] width 528 height 557
paste input "**********"
type input "**********"
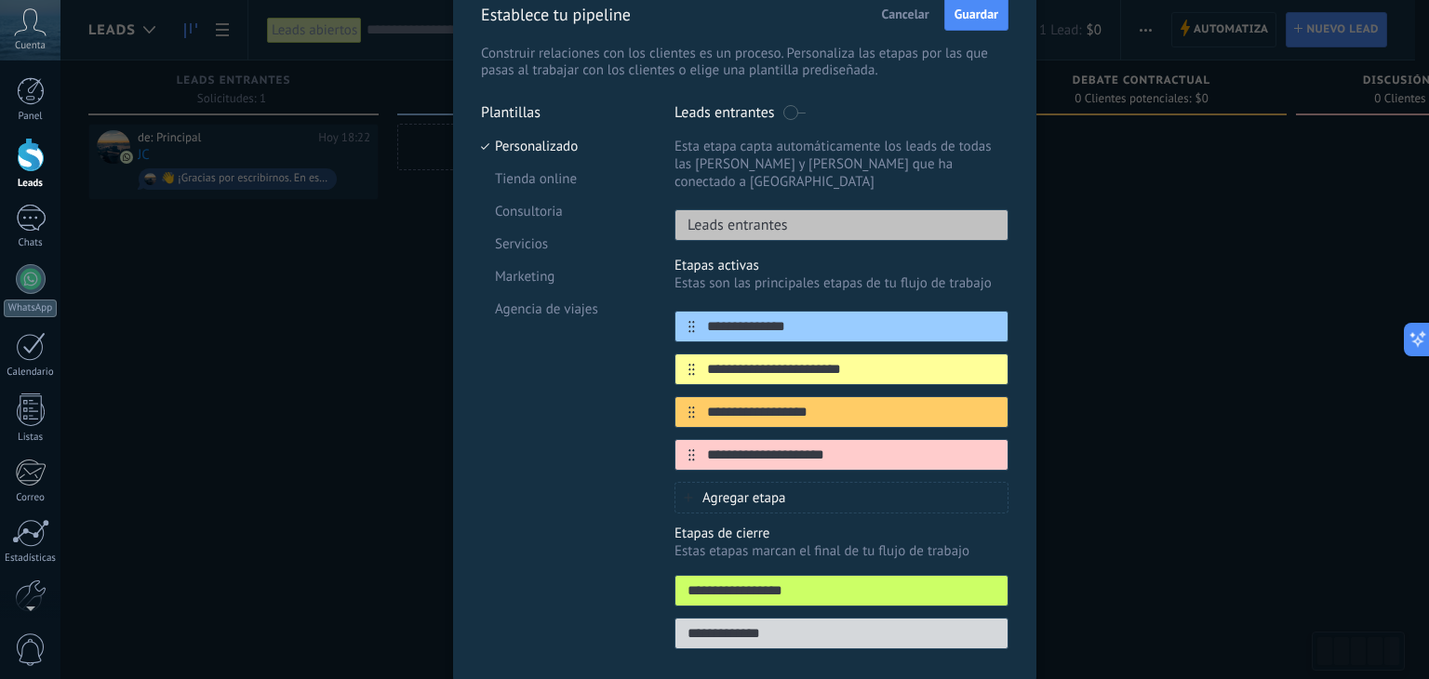
drag, startPoint x: 835, startPoint y: 399, endPoint x: 608, endPoint y: 388, distance: 227.3
click at [608, 388] on div "**********" at bounding box center [745, 381] width 528 height 557
paste input "text"
type input "**********"
click at [827, 446] on input "**********" at bounding box center [830, 456] width 270 height 20
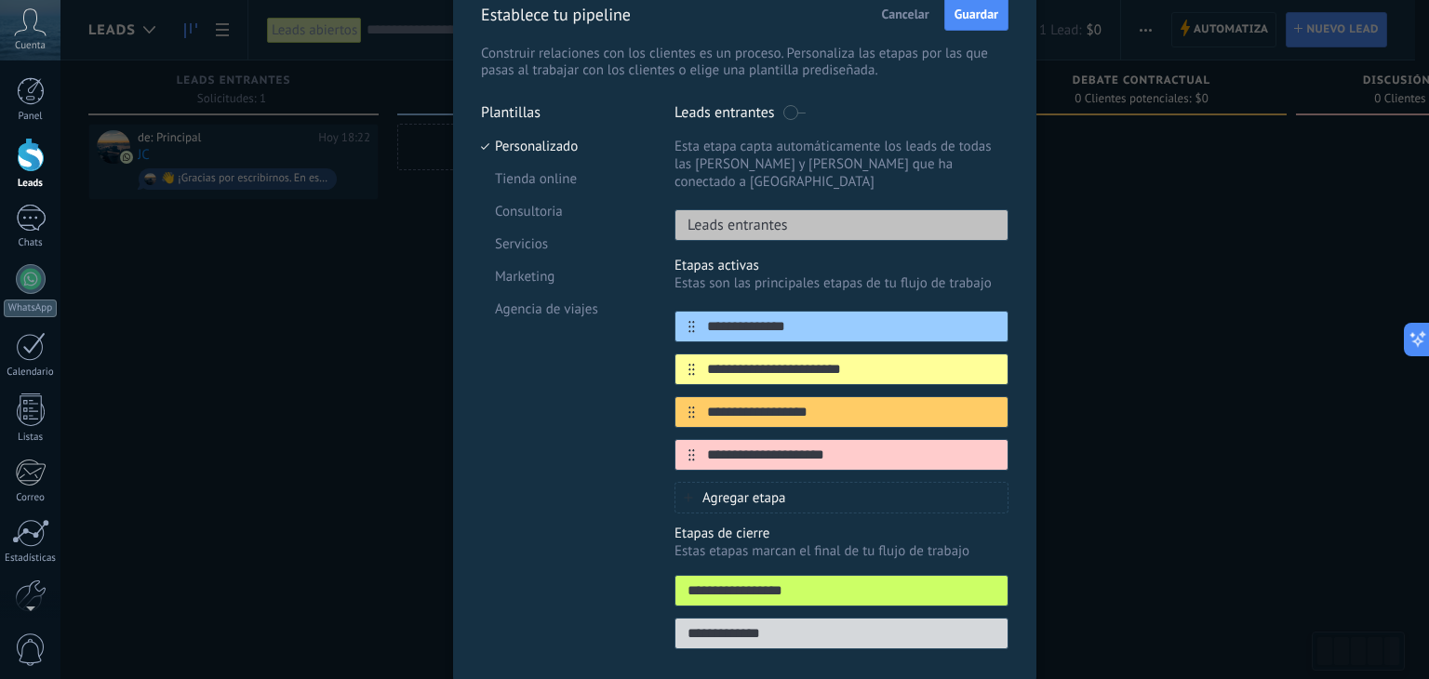
drag, startPoint x: 868, startPoint y: 440, endPoint x: 663, endPoint y: 436, distance: 205.7
click at [663, 436] on div "**********" at bounding box center [745, 381] width 528 height 557
paste input "**********"
type input "**********"
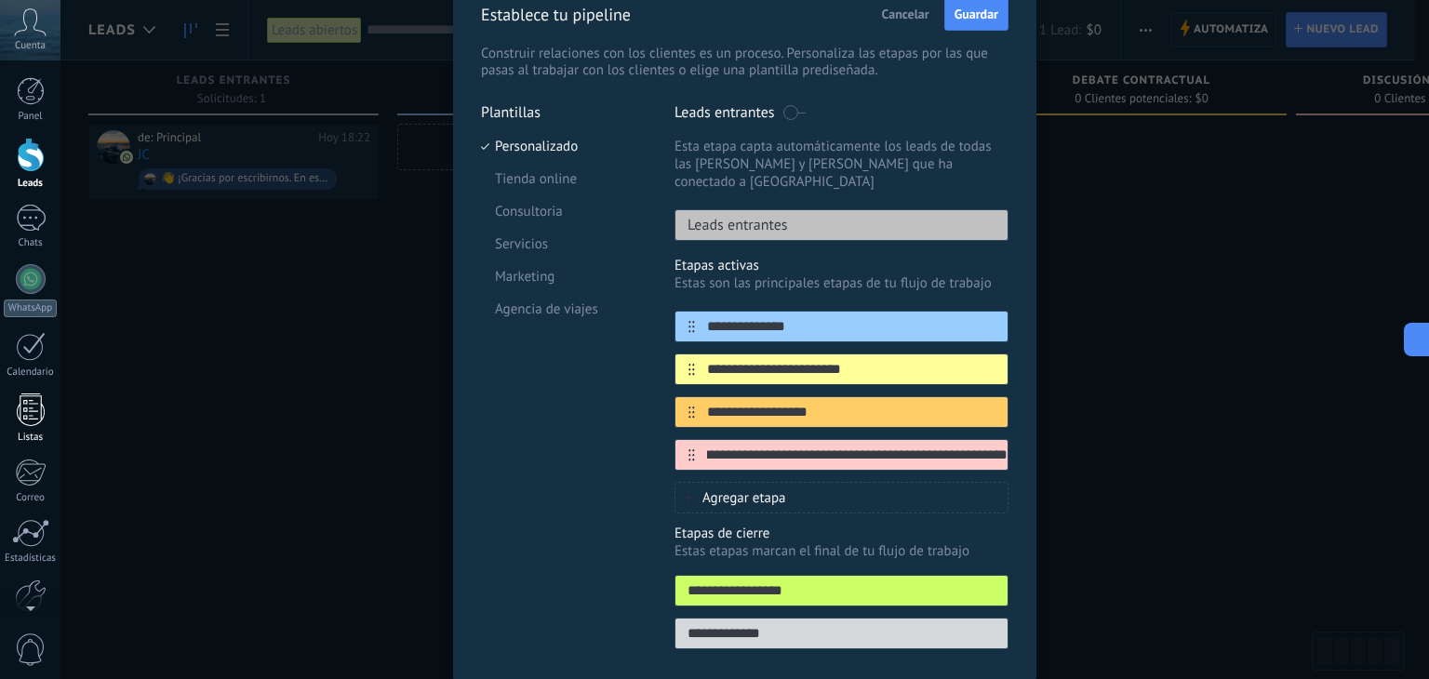
scroll to position [0, 0]
click at [774, 489] on span "Agregar etapa" at bounding box center [745, 498] width 84 height 18
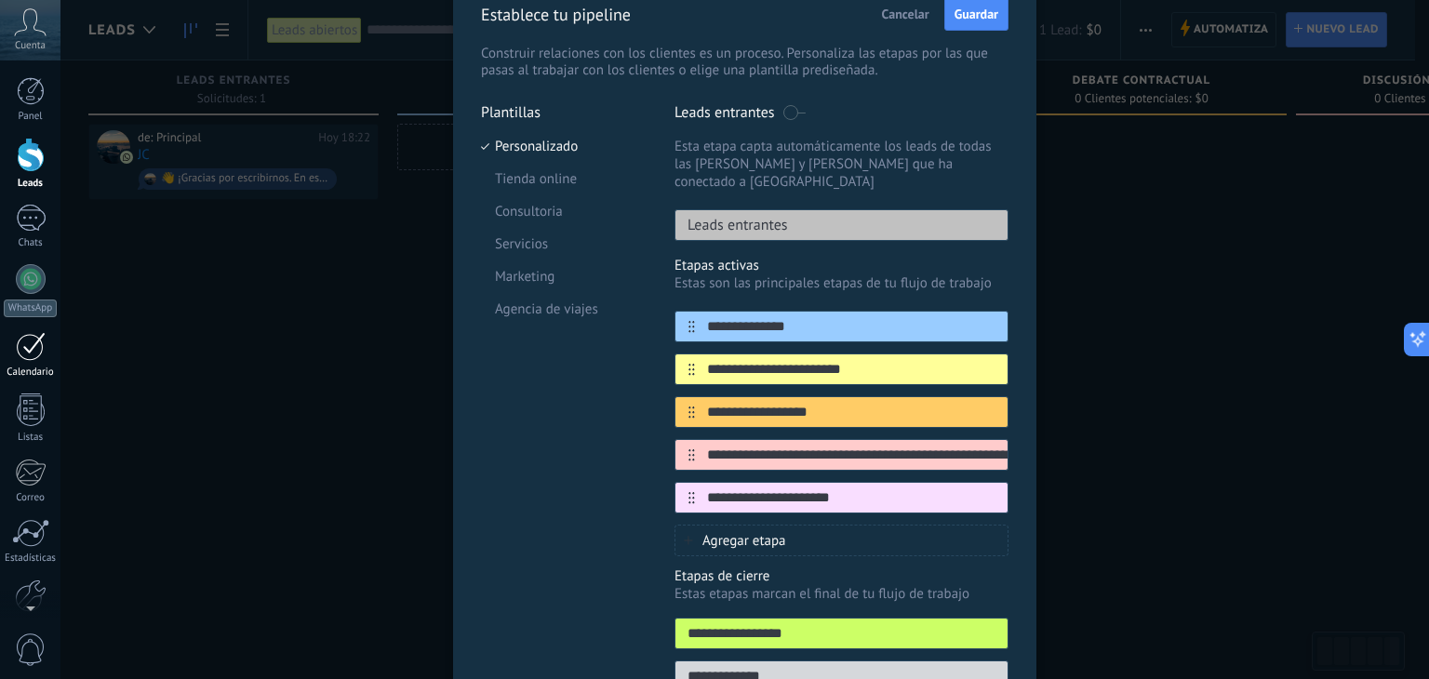
type input "**********"
click at [814, 525] on div "Agregar etapa" at bounding box center [842, 541] width 334 height 32
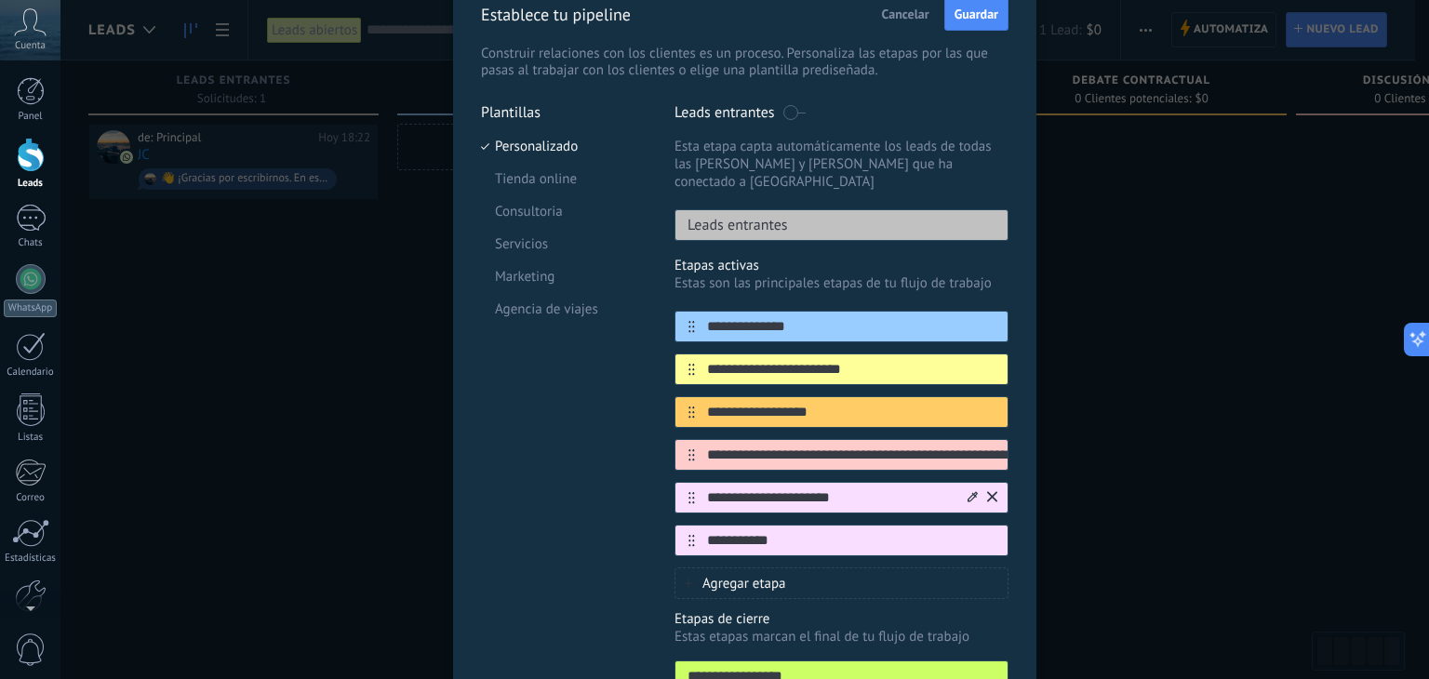
type input "**********"
drag, startPoint x: 867, startPoint y: 478, endPoint x: 674, endPoint y: 478, distance: 193.6
click at [675, 482] on div "**********" at bounding box center [842, 498] width 334 height 32
paste input "text"
drag, startPoint x: 820, startPoint y: 483, endPoint x: 635, endPoint y: 482, distance: 185.2
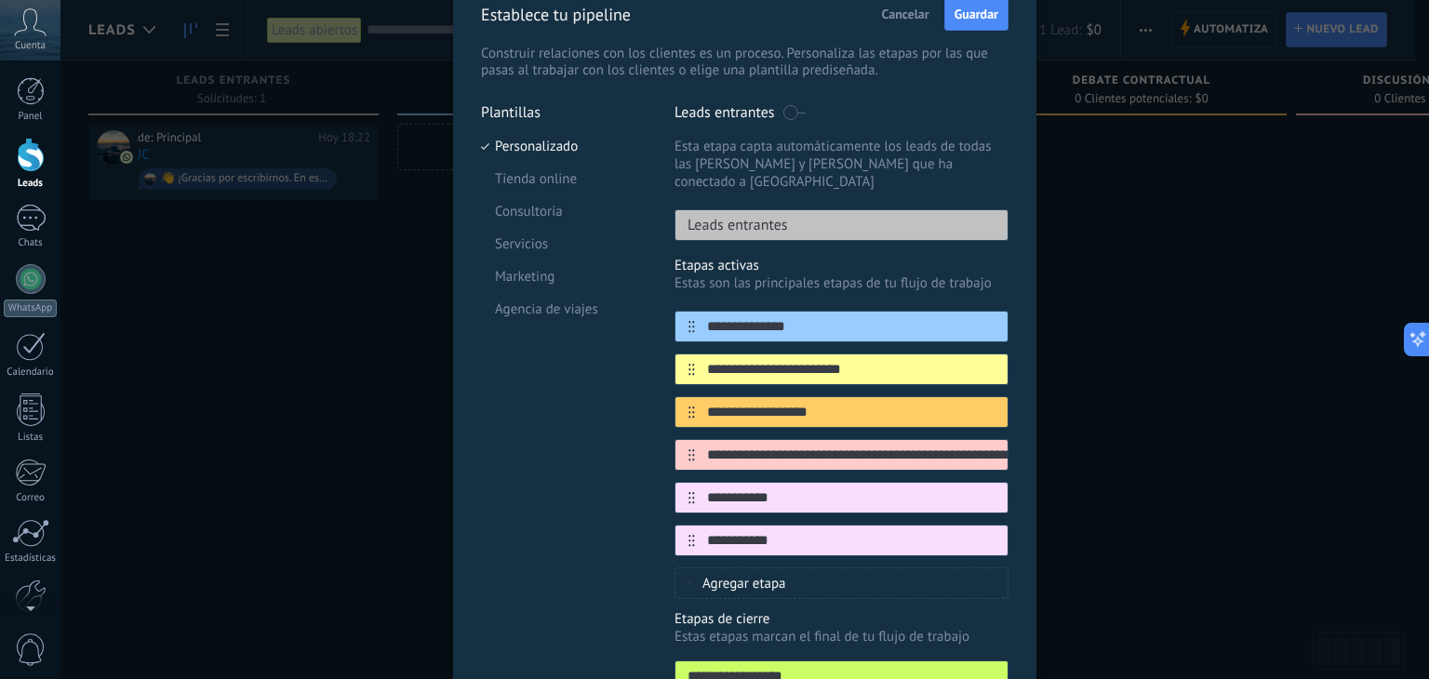
click at [635, 482] on div "**********" at bounding box center [745, 424] width 528 height 643
paste input "**********"
type input "**********"
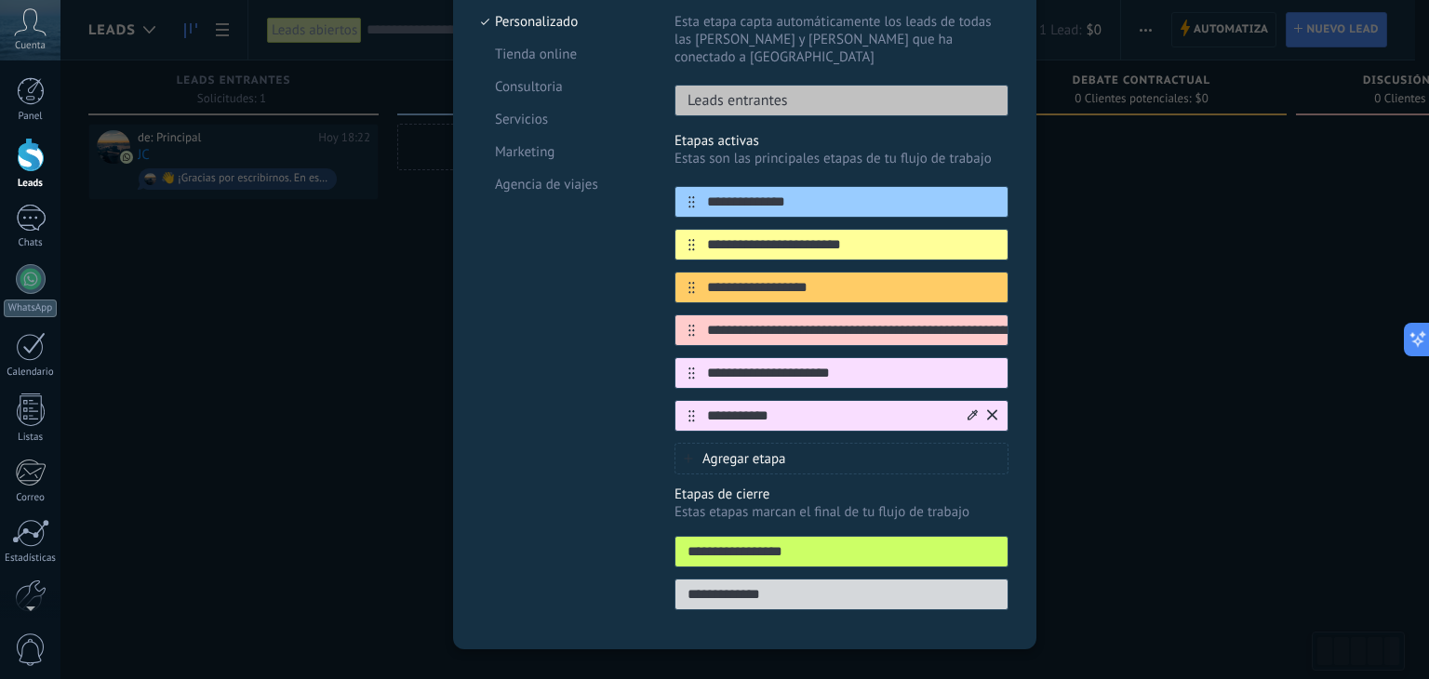
scroll to position [227, 0]
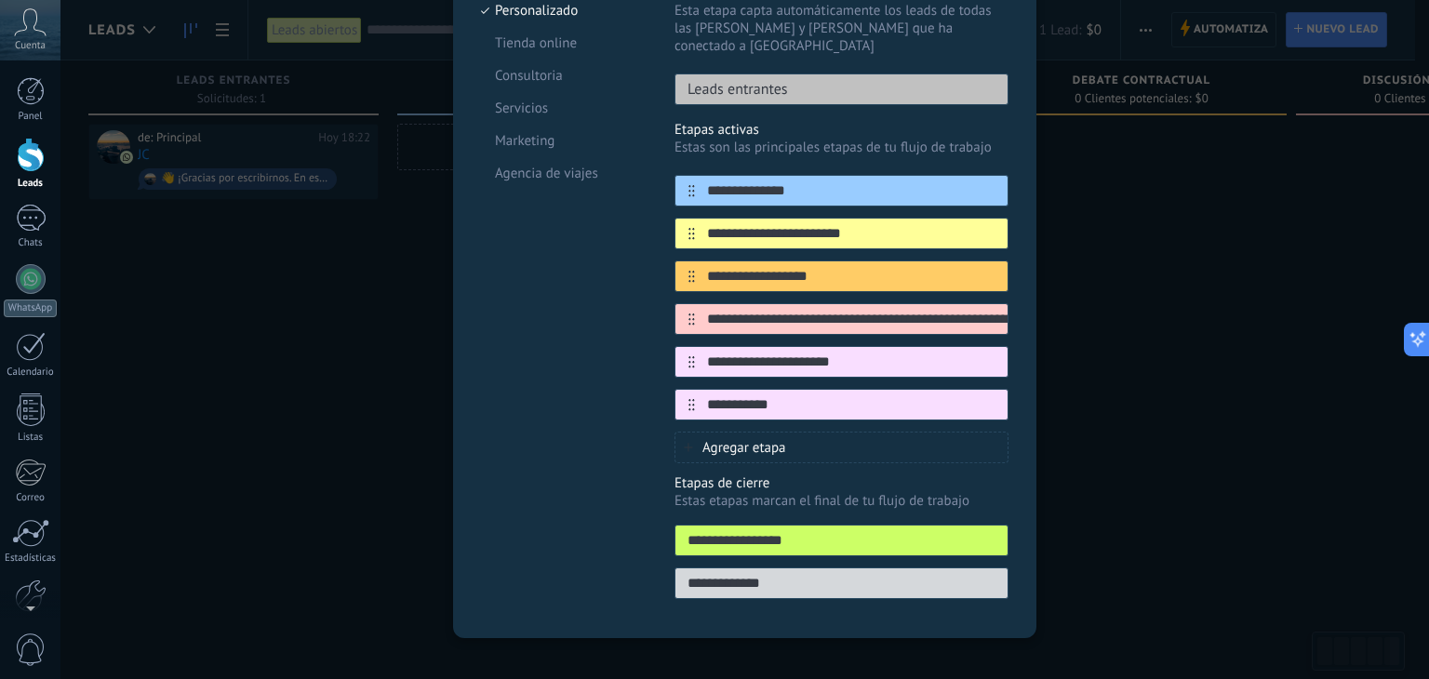
click at [789, 574] on input "**********" at bounding box center [842, 584] width 332 height 20
drag, startPoint x: 796, startPoint y: 564, endPoint x: 643, endPoint y: 567, distance: 152.6
click at [643, 567] on div "**********" at bounding box center [745, 288] width 528 height 643
paste input "**********"
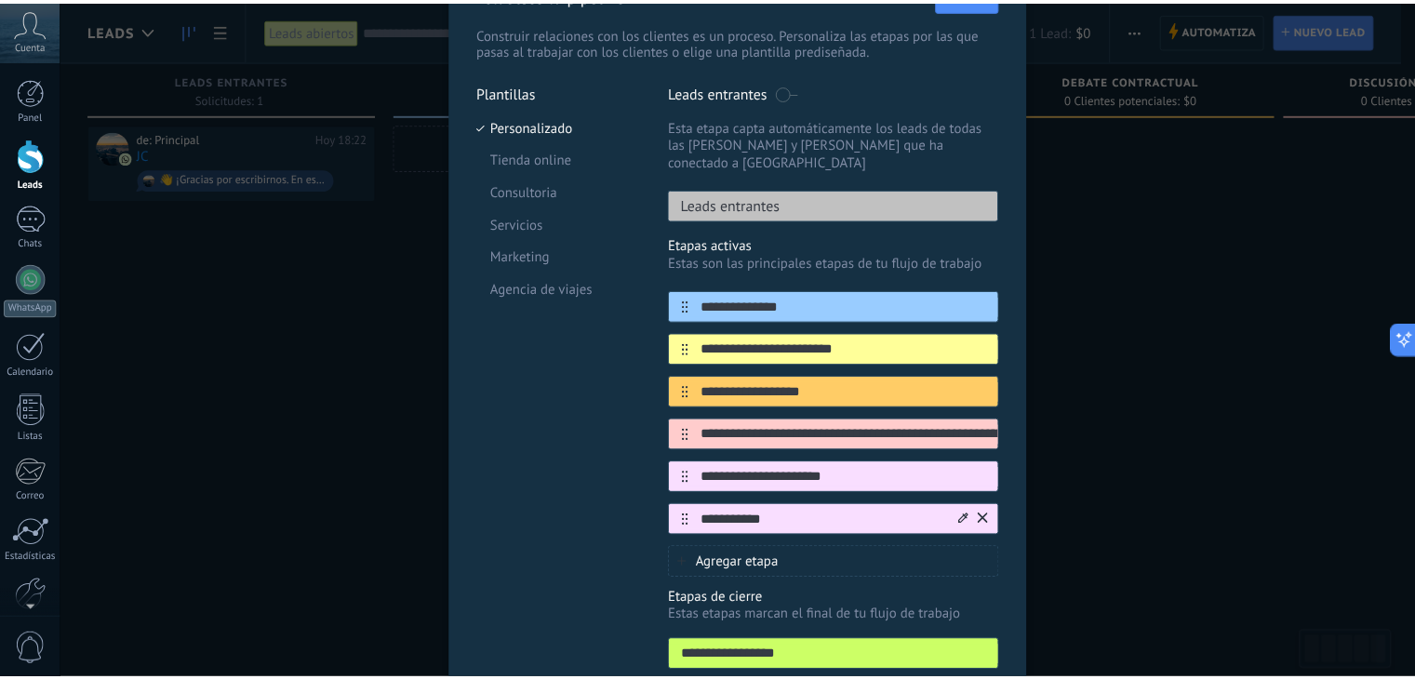
scroll to position [0, 0]
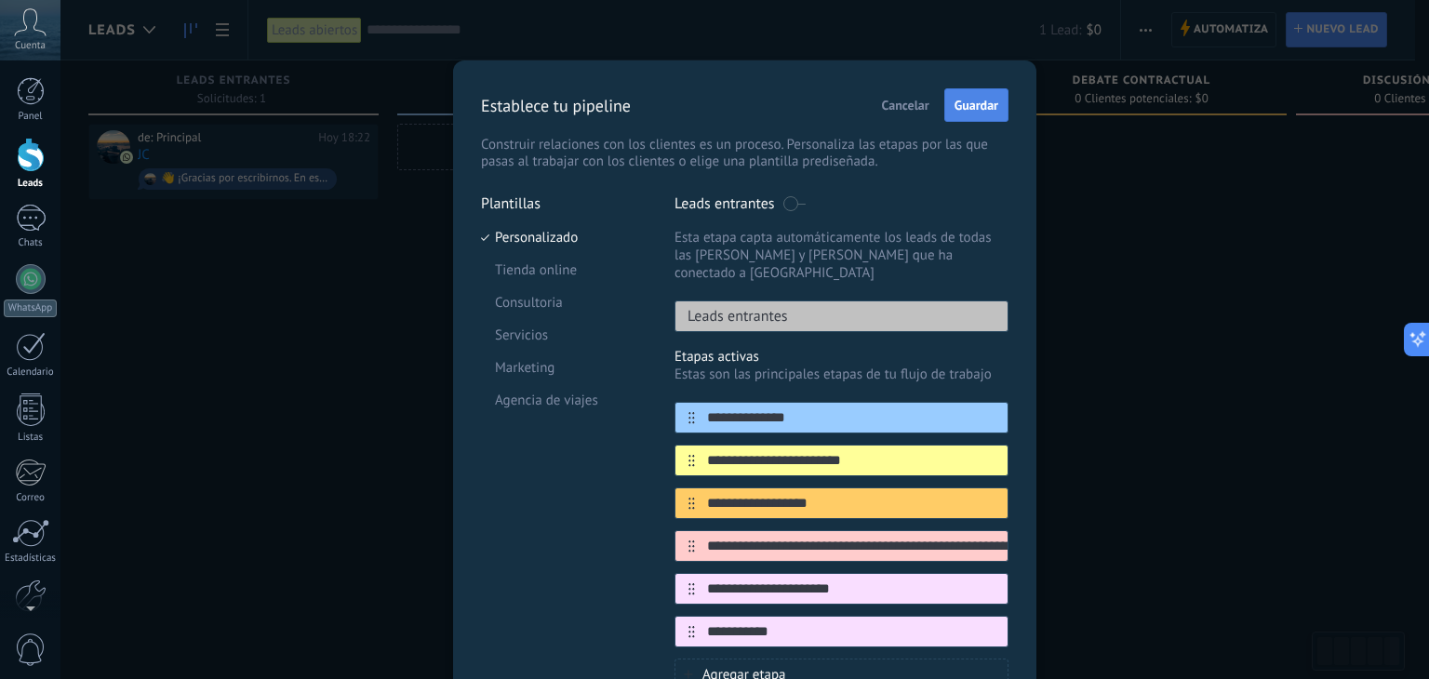
type input "**********"
click at [966, 102] on span "Guardar" at bounding box center [977, 105] width 44 height 13
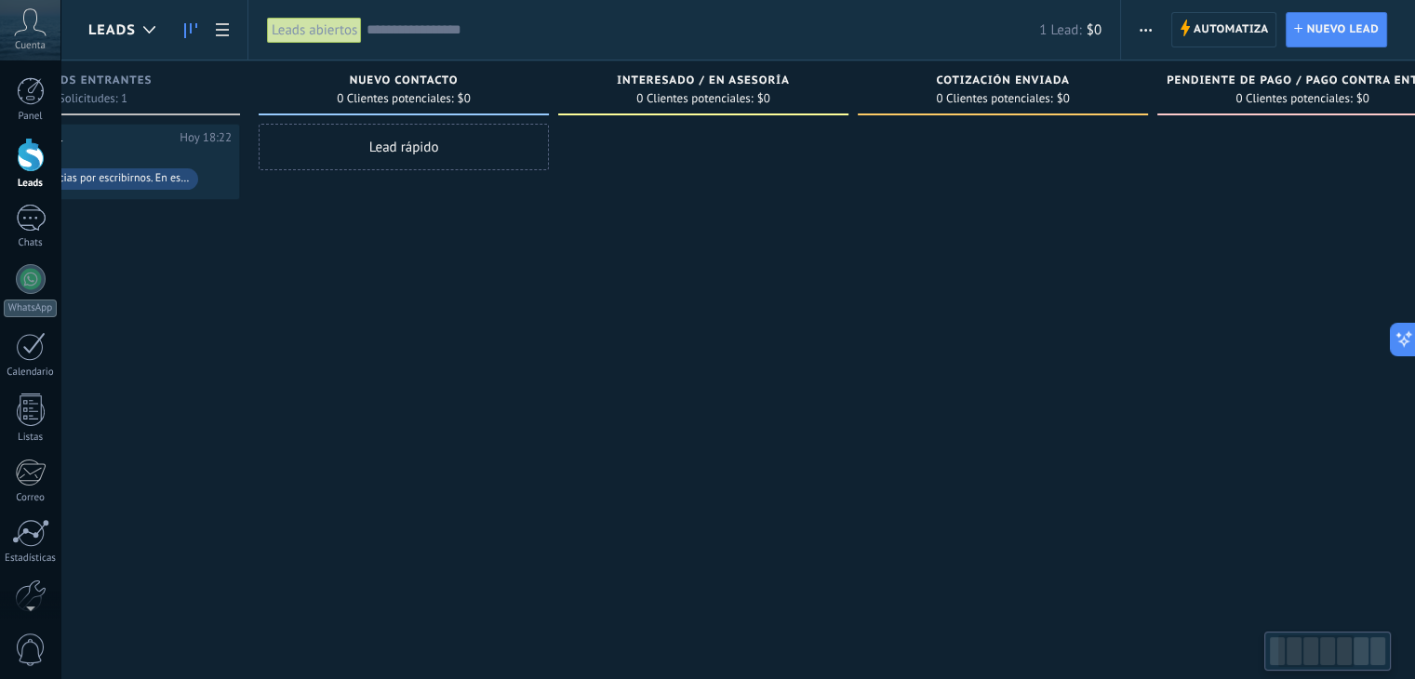
scroll to position [0, 14]
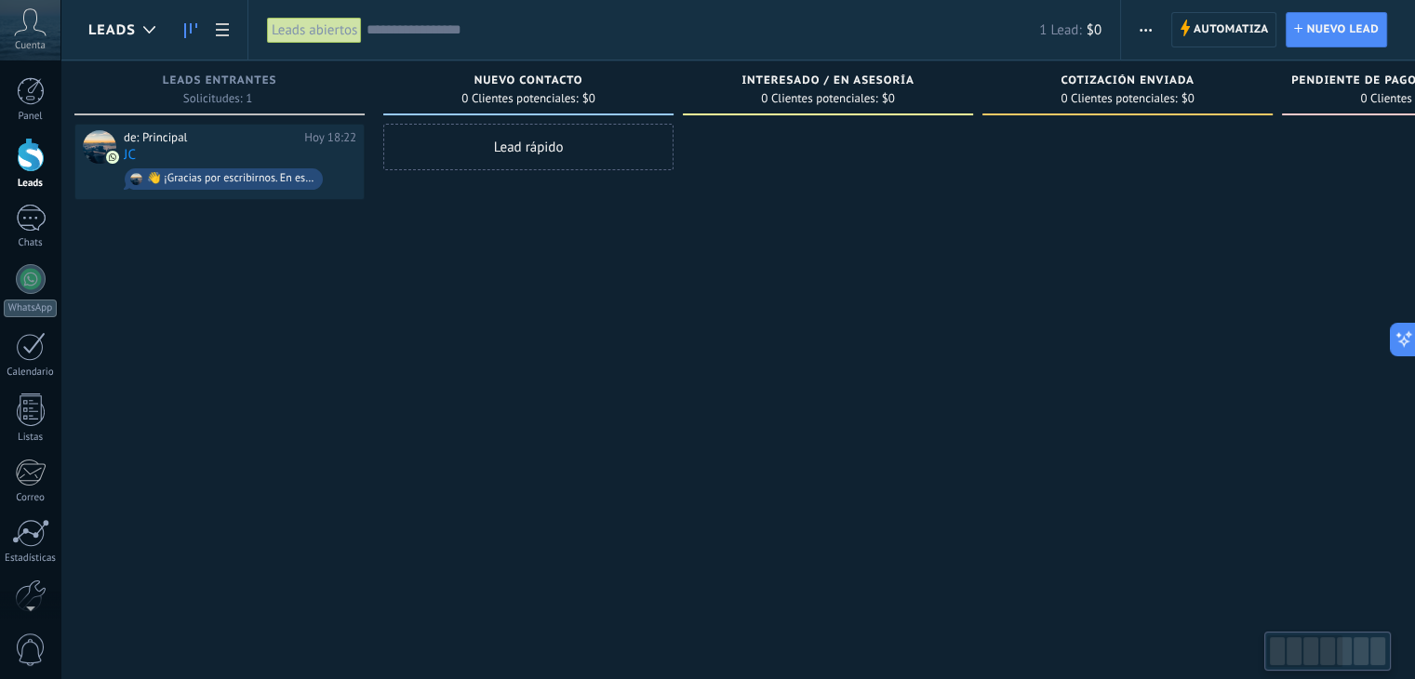
drag, startPoint x: 1337, startPoint y: 657, endPoint x: 1306, endPoint y: 656, distance: 31.7
click at [1306, 656] on div at bounding box center [1304, 652] width 75 height 32
drag, startPoint x: 1367, startPoint y: 657, endPoint x: 1308, endPoint y: 656, distance: 58.6
click at [1308, 656] on div at bounding box center [1327, 652] width 119 height 32
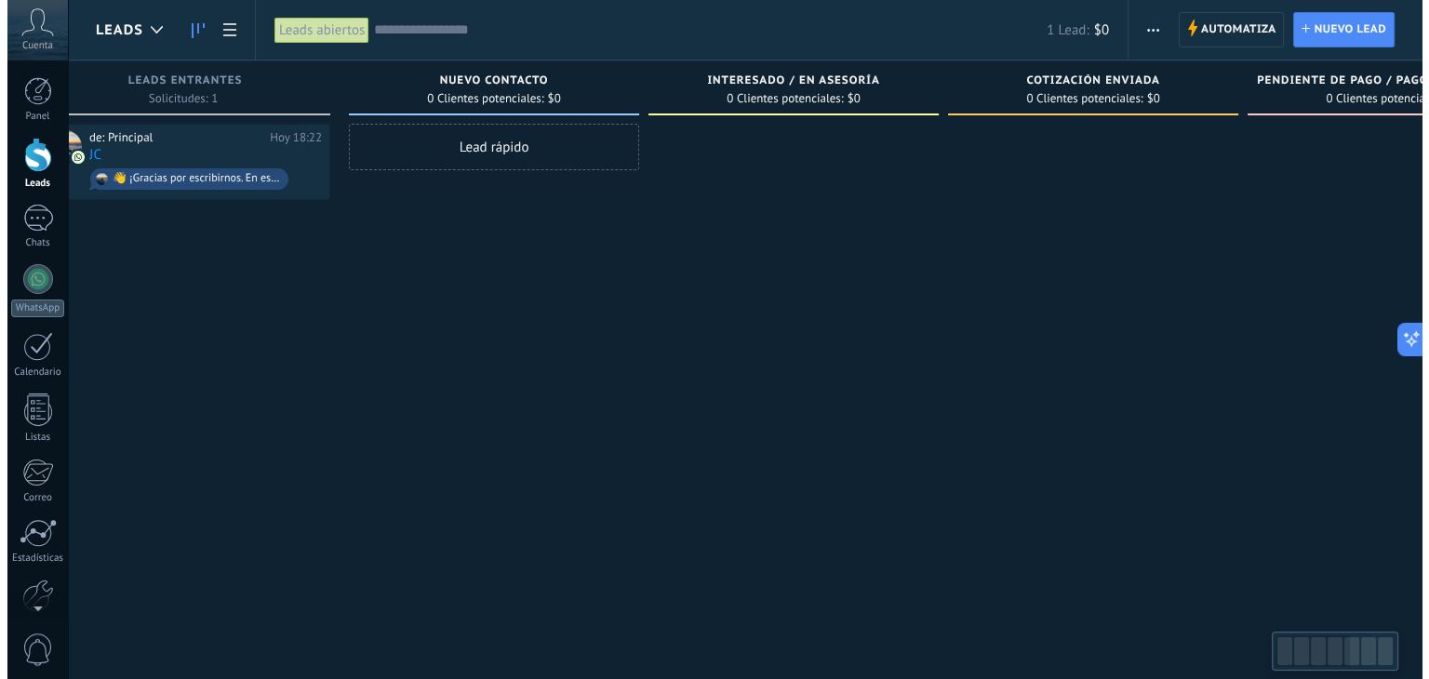
scroll to position [0, 13]
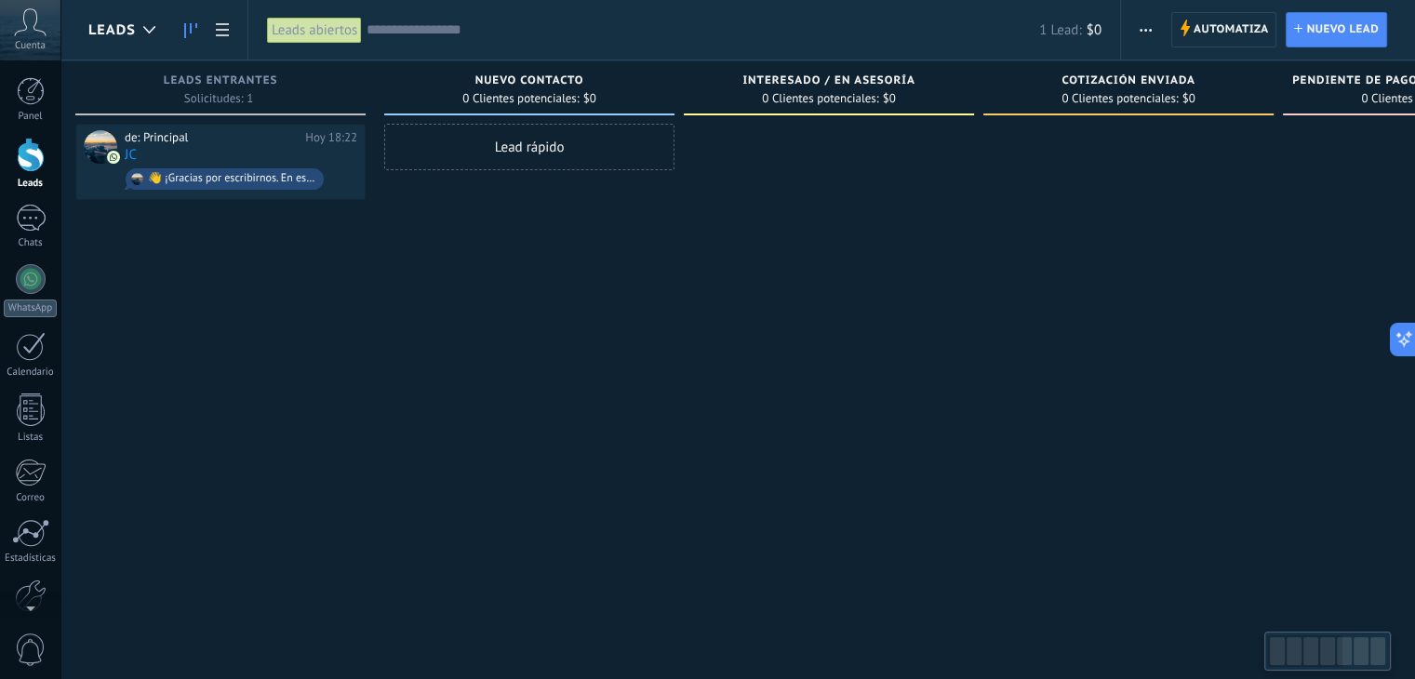
click at [1314, 654] on div at bounding box center [1304, 652] width 75 height 32
click at [42, 213] on div "1" at bounding box center [31, 218] width 30 height 27
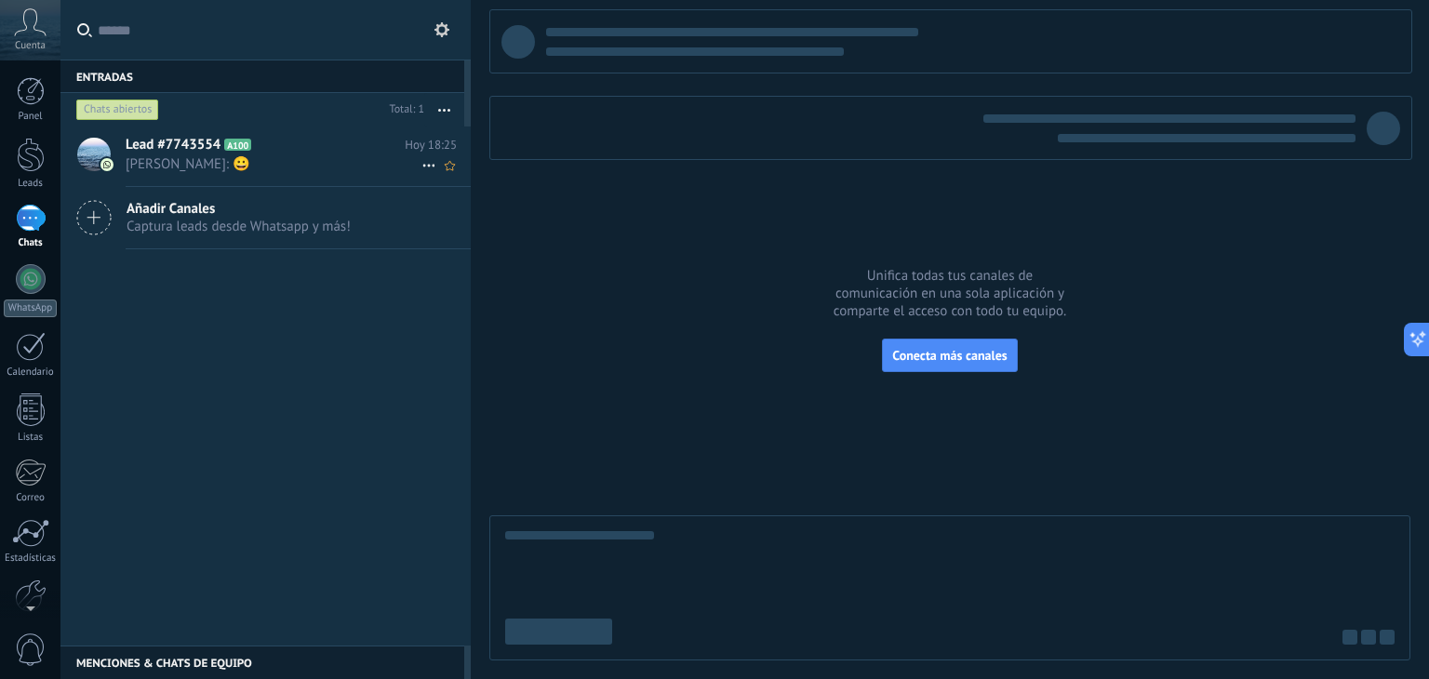
click at [243, 145] on span "A100" at bounding box center [237, 145] width 27 height 12
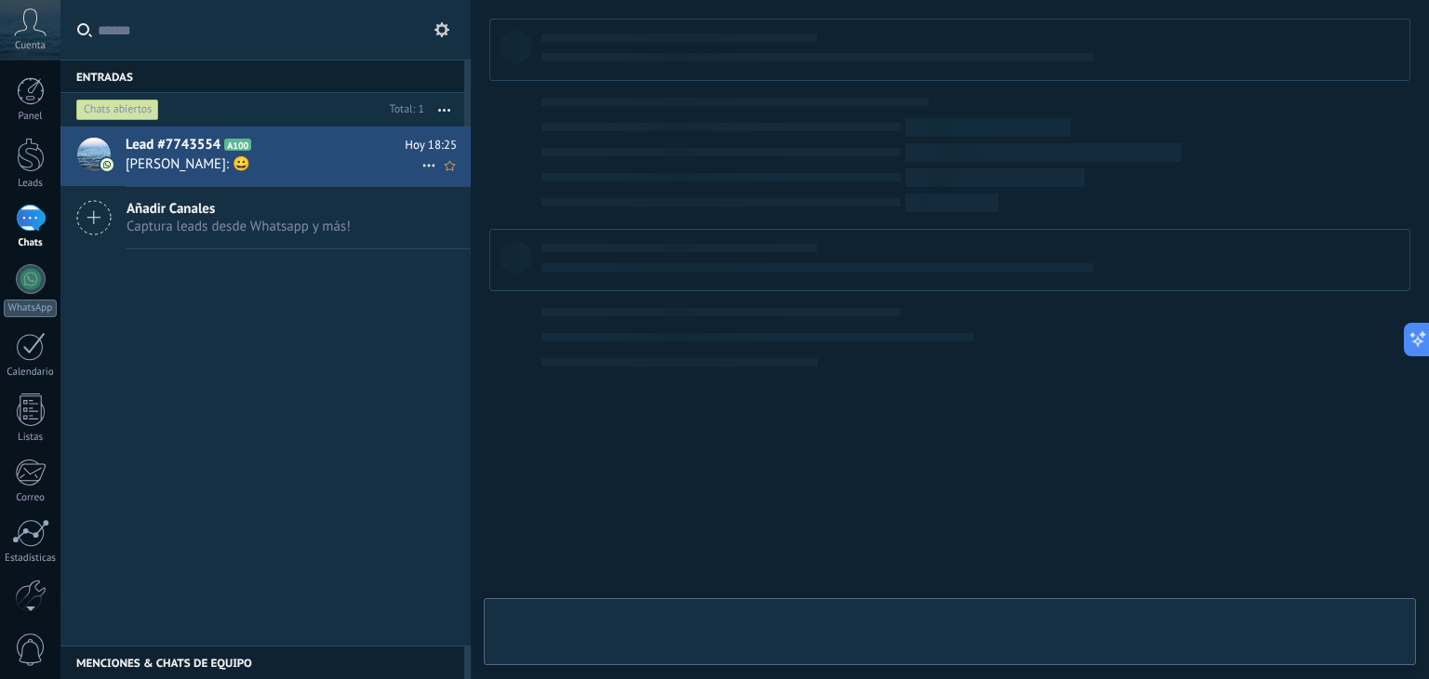
type textarea "**********"
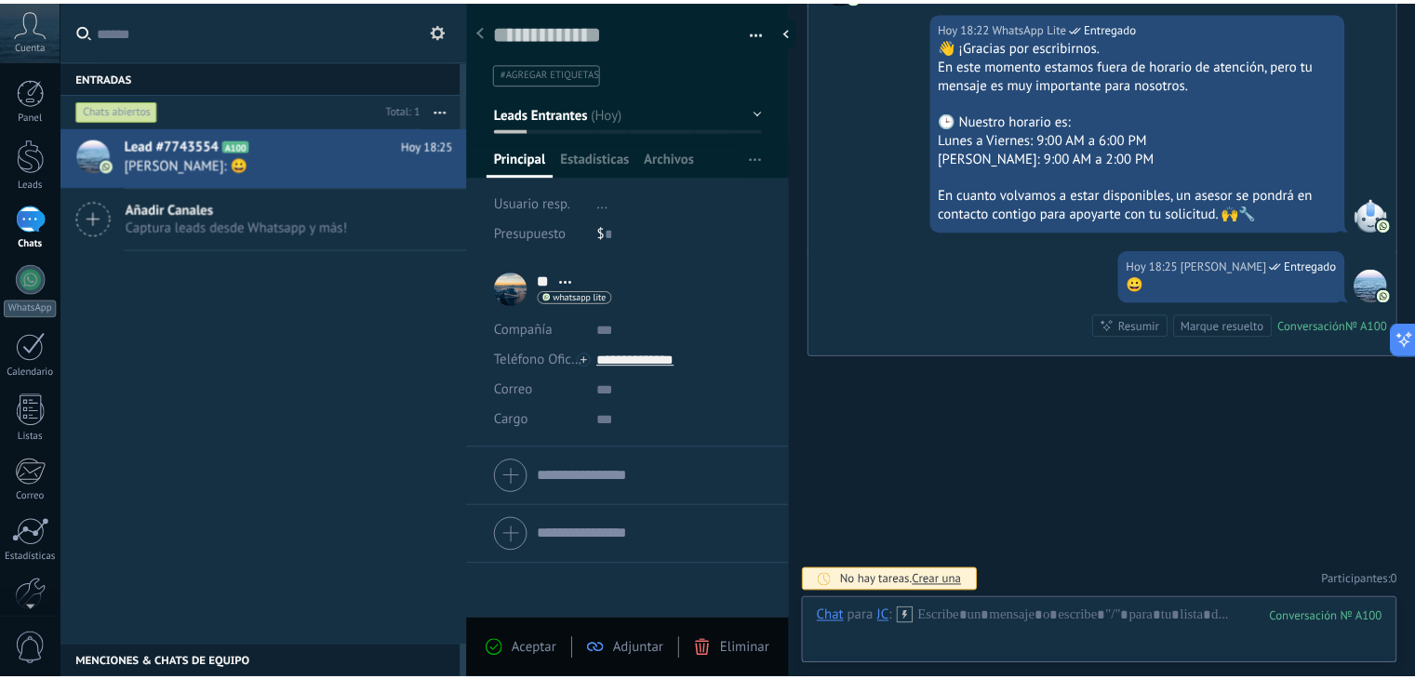
scroll to position [328, 0]
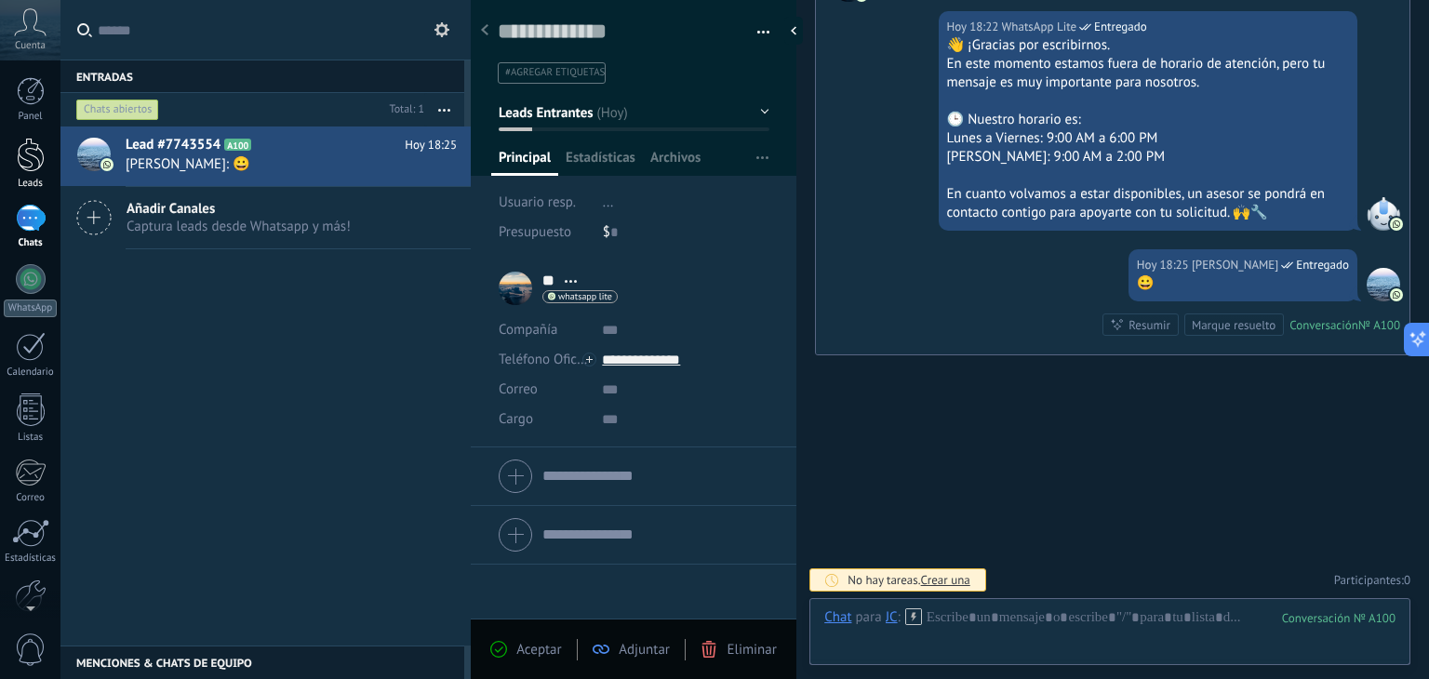
click at [34, 161] on div at bounding box center [31, 155] width 28 height 34
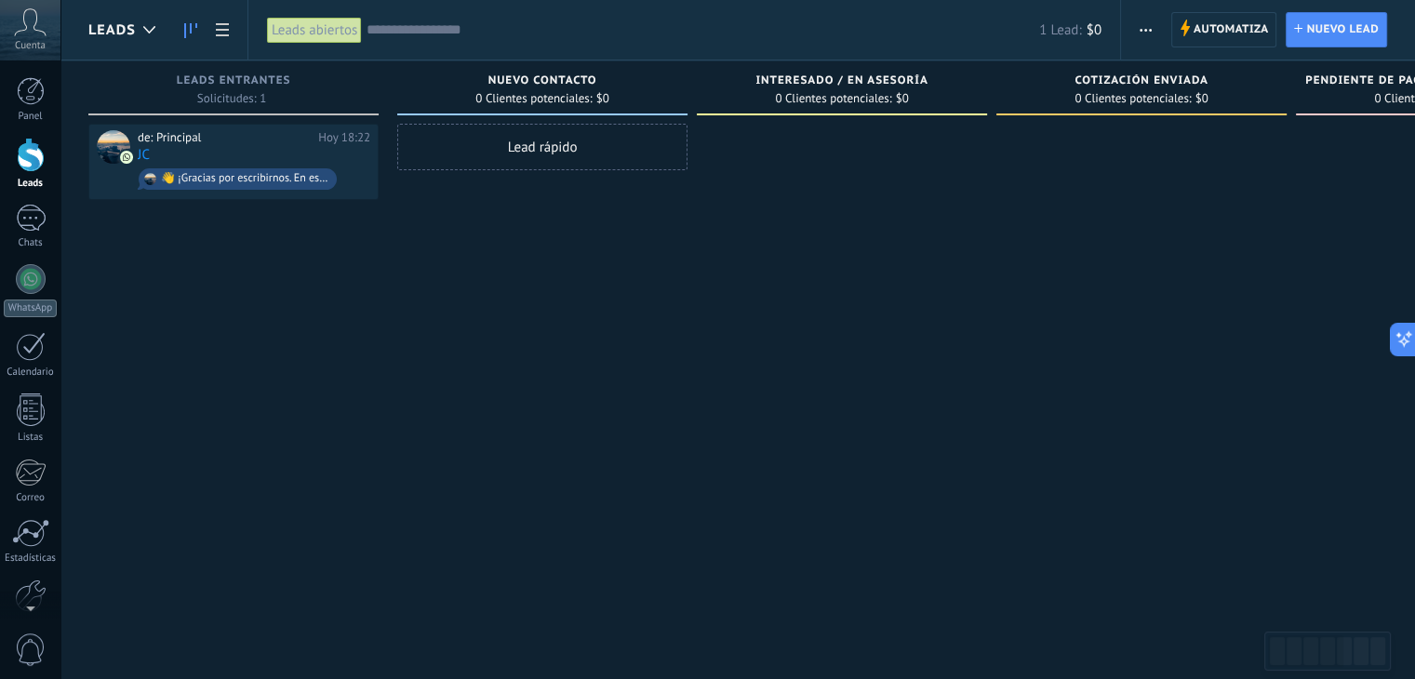
click at [610, 87] on div "Nuevo contacto" at bounding box center [543, 82] width 272 height 16
click at [581, 86] on span "Nuevo contacto" at bounding box center [543, 80] width 109 height 13
click at [855, 80] on span "Interesado / En asesoría" at bounding box center [842, 80] width 172 height 13
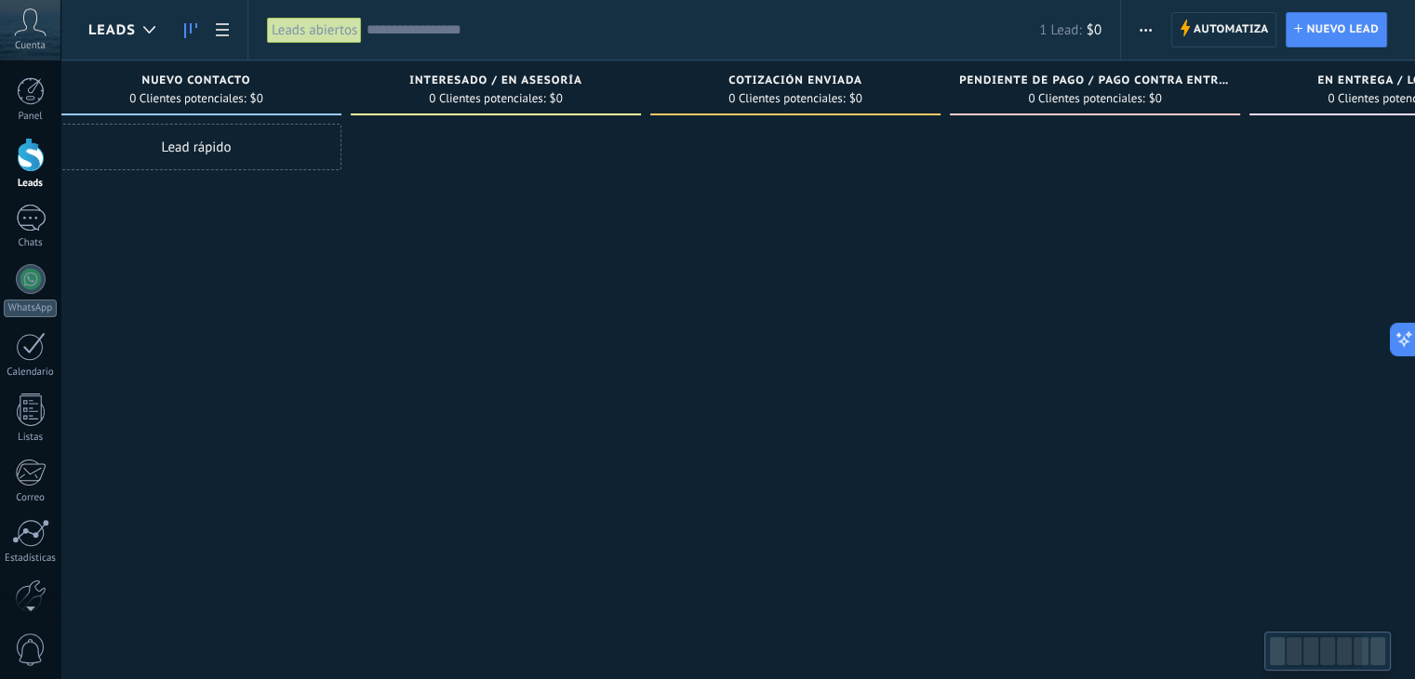
drag, startPoint x: 904, startPoint y: 87, endPoint x: 563, endPoint y: 109, distance: 341.2
click at [563, 109] on div "Interesado / En asesoría 0 Clientes potenciales: $0" at bounding box center [496, 87] width 290 height 55
click at [511, 161] on div at bounding box center [494, 342] width 290 height 436
click at [451, 149] on div at bounding box center [493, 342] width 290 height 436
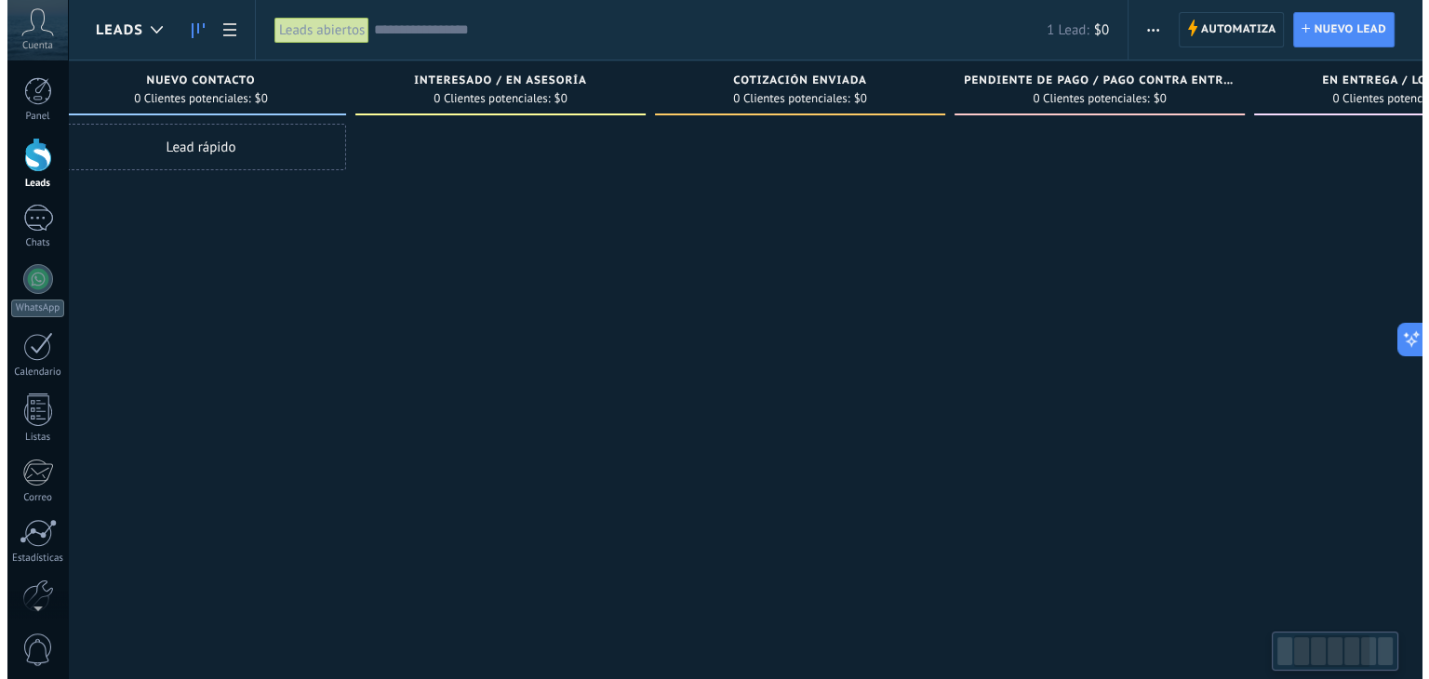
scroll to position [0, 350]
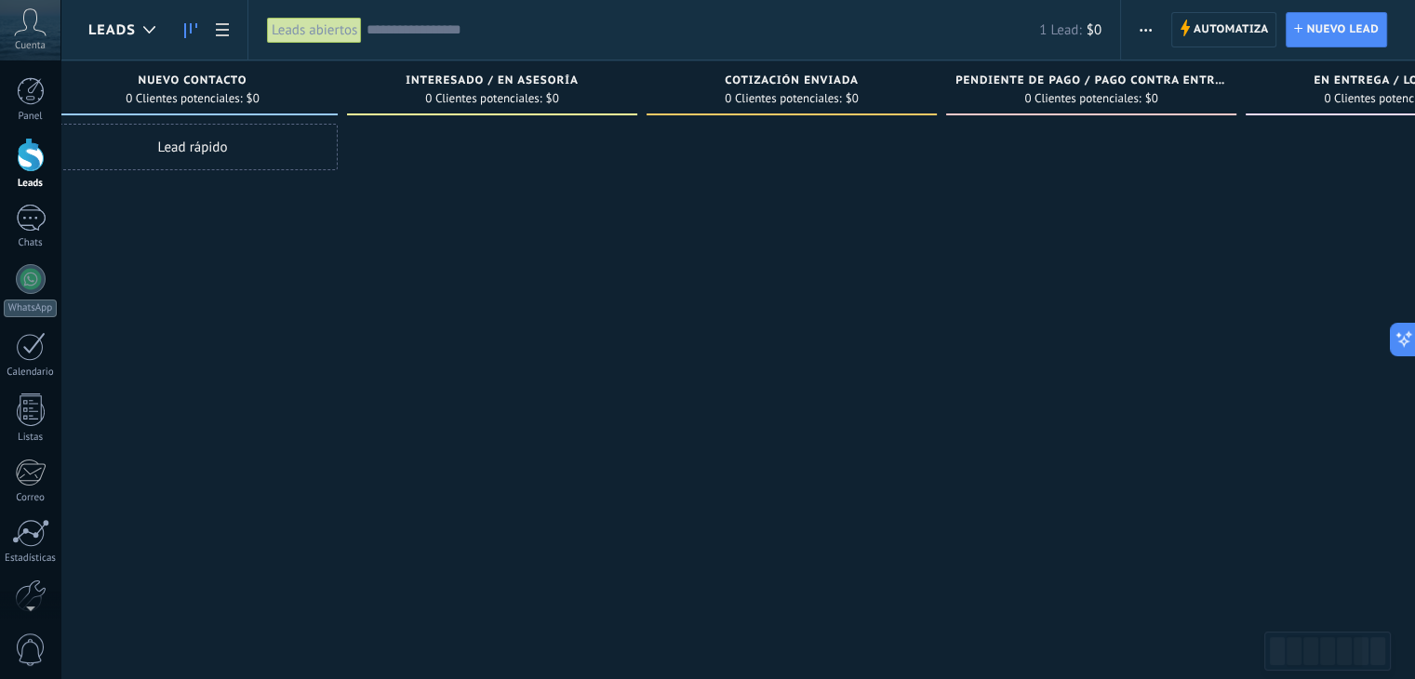
click at [856, 87] on div "Cotización enviada" at bounding box center [792, 82] width 272 height 16
click at [837, 75] on span "Cotización enviada" at bounding box center [792, 80] width 134 height 13
click at [837, 87] on span "Cotización enviada" at bounding box center [792, 80] width 134 height 13
drag, startPoint x: 1042, startPoint y: 83, endPoint x: 938, endPoint y: 83, distance: 104.2
click at [938, 83] on div "Leads Entrantes Solicitudes: 1 0 0 0 1 0 0 0 1 de: Principal Hoy 18:22 JC 👋 ¡Gr…" at bounding box center [801, 310] width 2125 height 500
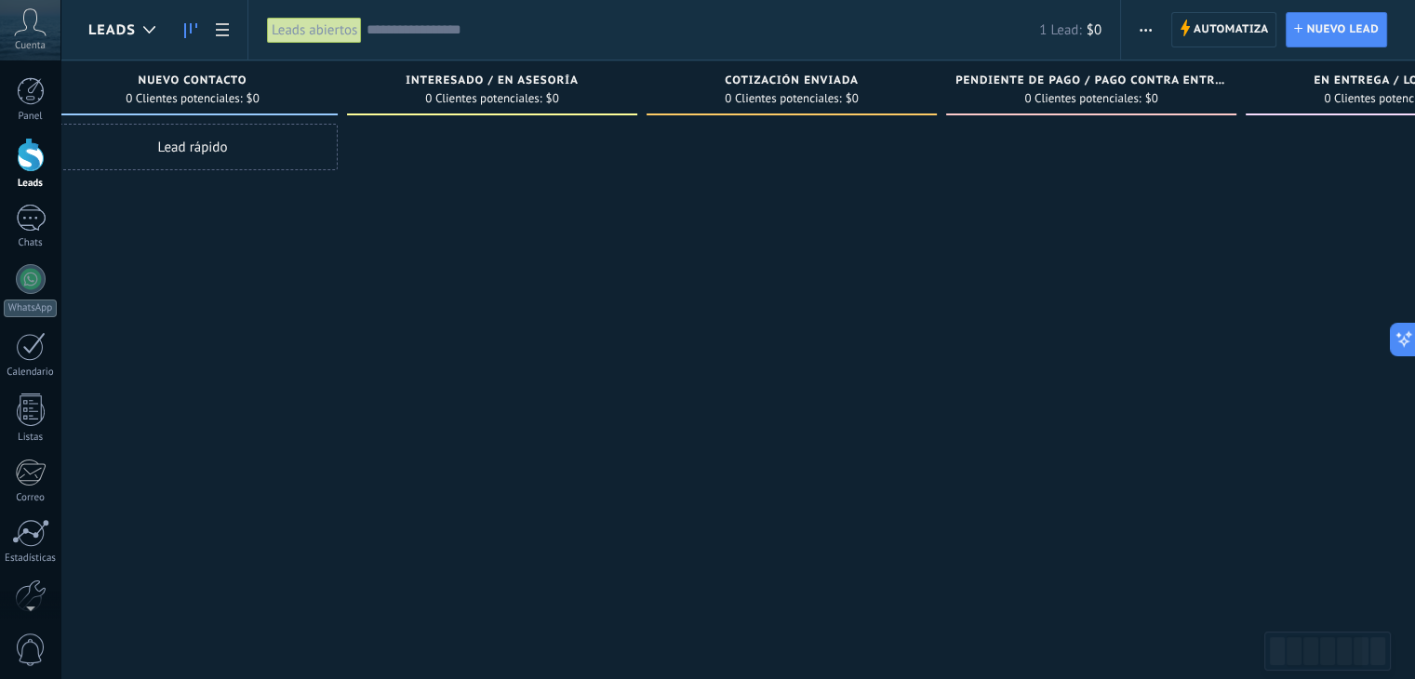
click at [1106, 79] on span "Pendiente de pago / Pago contra entrega / Pago confirmado" at bounding box center [1092, 80] width 272 height 13
click at [1161, 80] on span "Pendiente de pago / Pago contra entrega / Pago confirmado" at bounding box center [1092, 80] width 272 height 13
click at [1153, 32] on button "button" at bounding box center [1145, 29] width 27 height 35
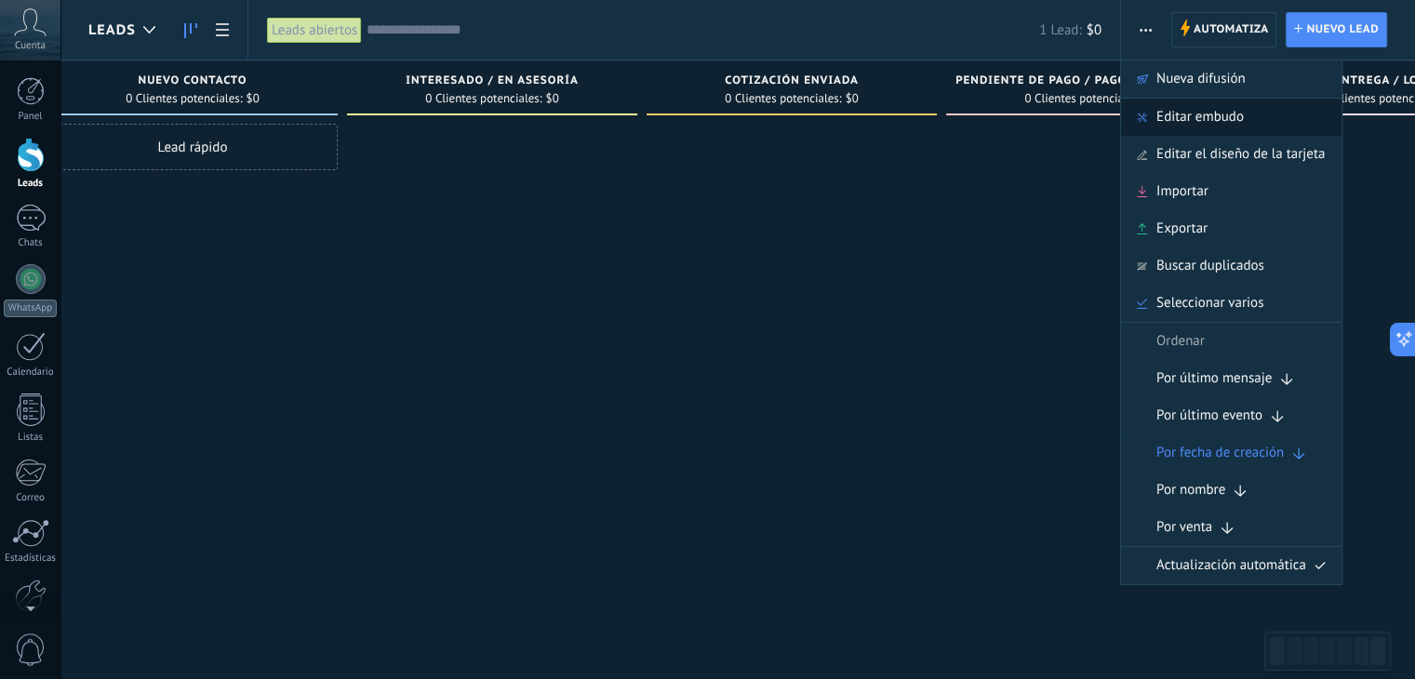
click at [1267, 118] on div "Editar embudo" at bounding box center [1231, 117] width 221 height 37
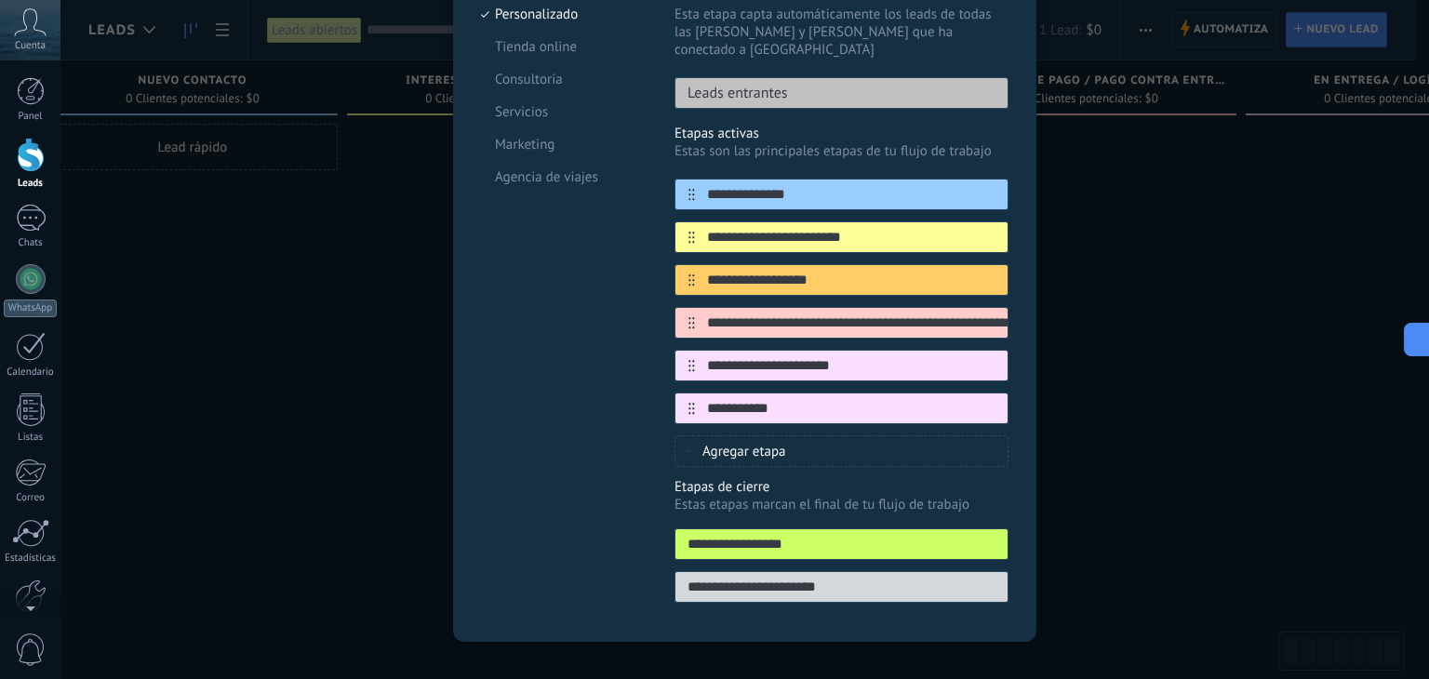
scroll to position [227, 0]
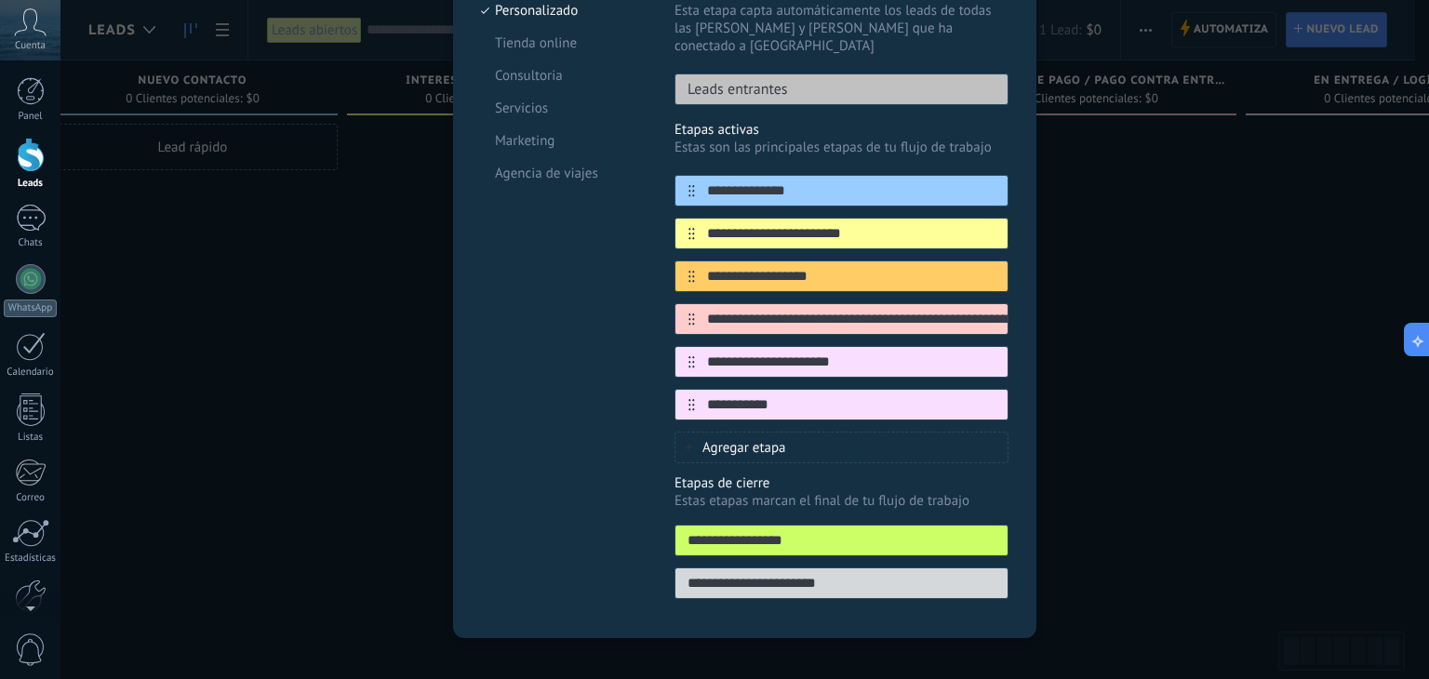
click at [824, 432] on div "Agregar etapa" at bounding box center [842, 448] width 334 height 32
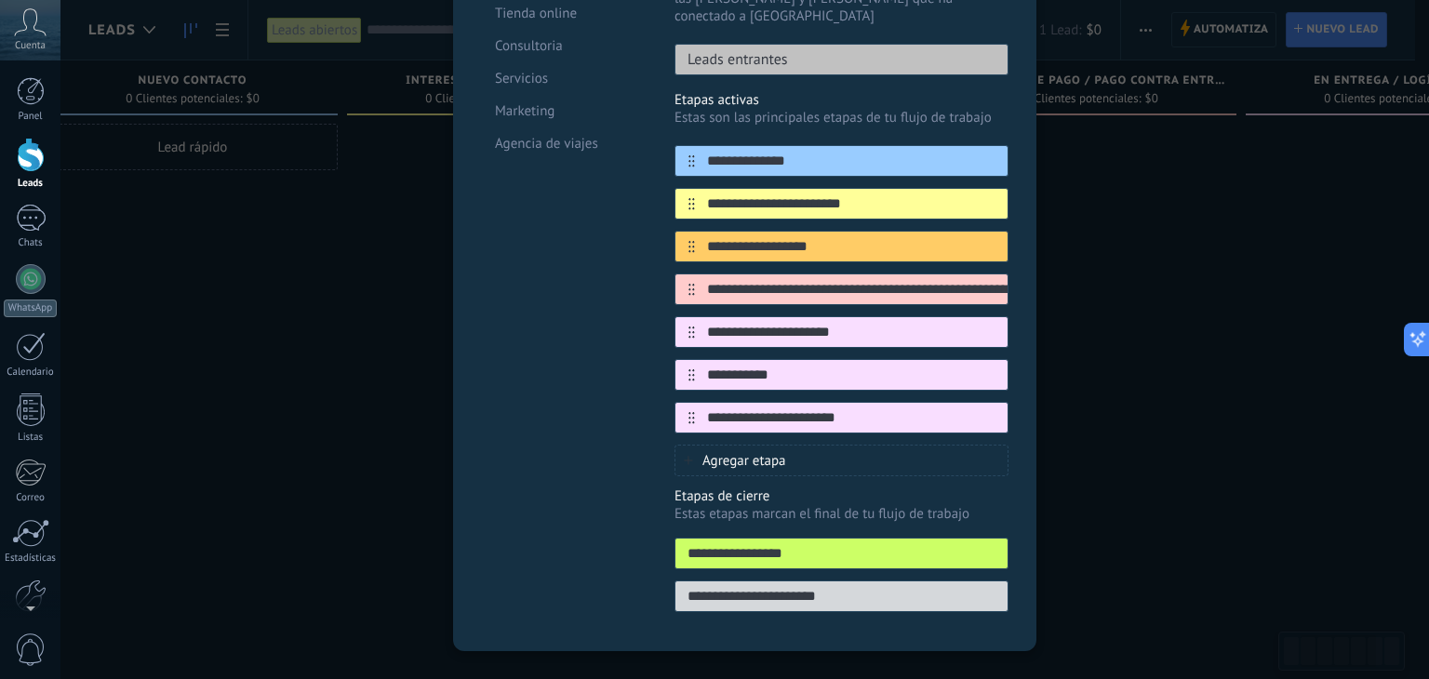
scroll to position [269, 0]
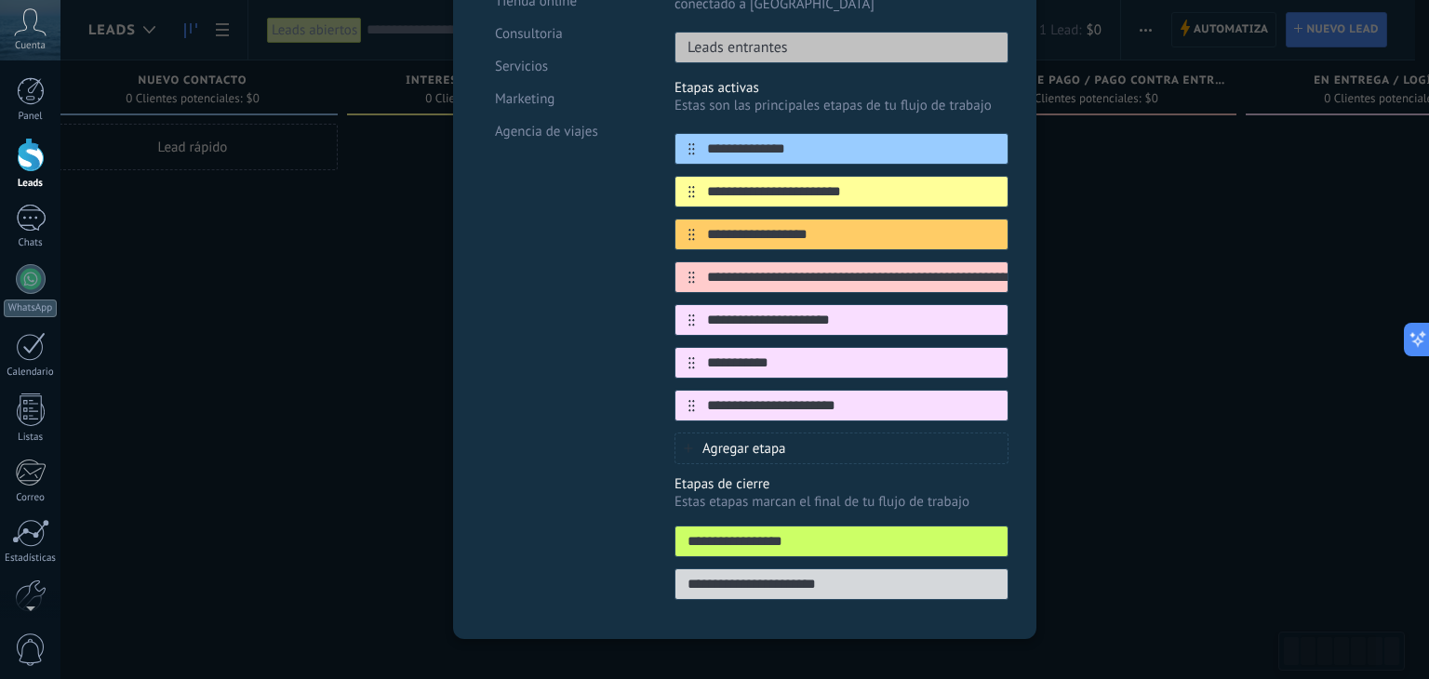
type input "**********"
drag, startPoint x: 844, startPoint y: 559, endPoint x: 671, endPoint y: 563, distance: 173.1
click at [675, 569] on div "**********" at bounding box center [842, 585] width 334 height 32
click at [771, 575] on input "text" at bounding box center [842, 585] width 332 height 20
click at [970, 356] on icon at bounding box center [973, 361] width 10 height 11
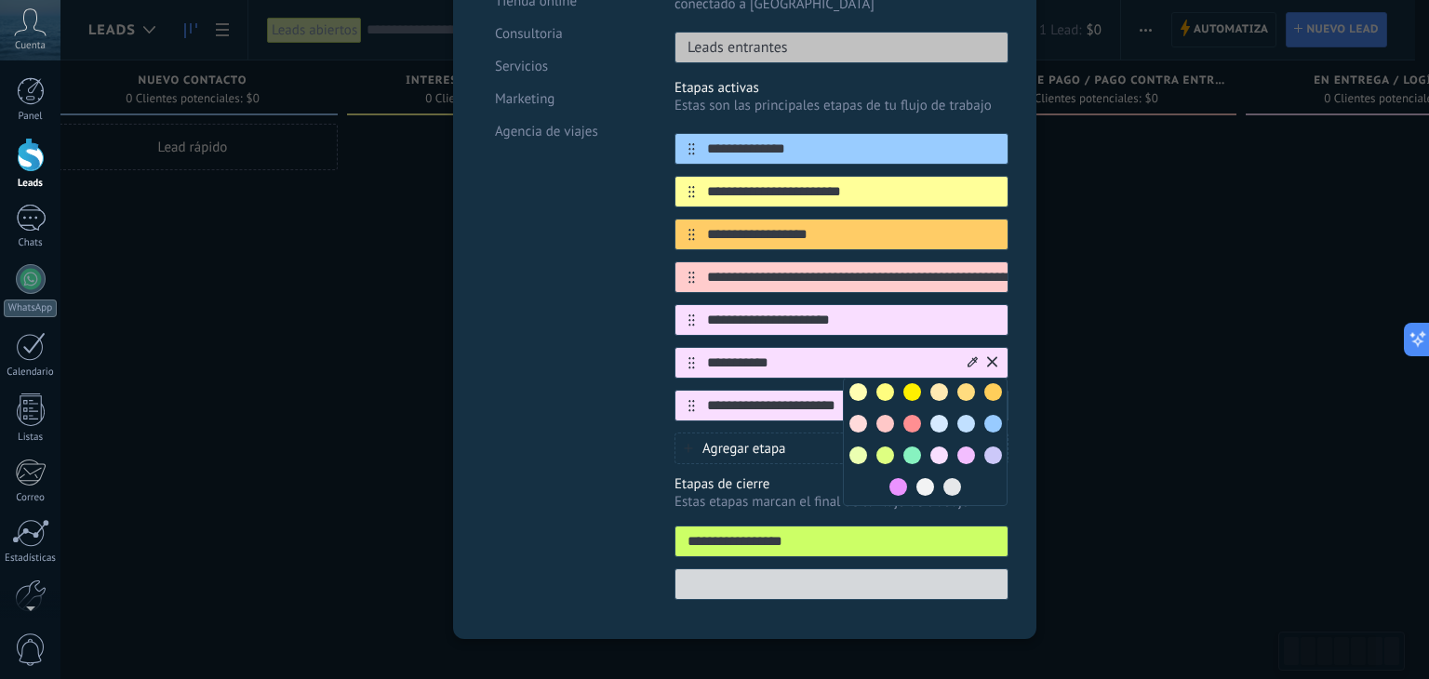
click at [904, 415] on span at bounding box center [913, 424] width 18 height 18
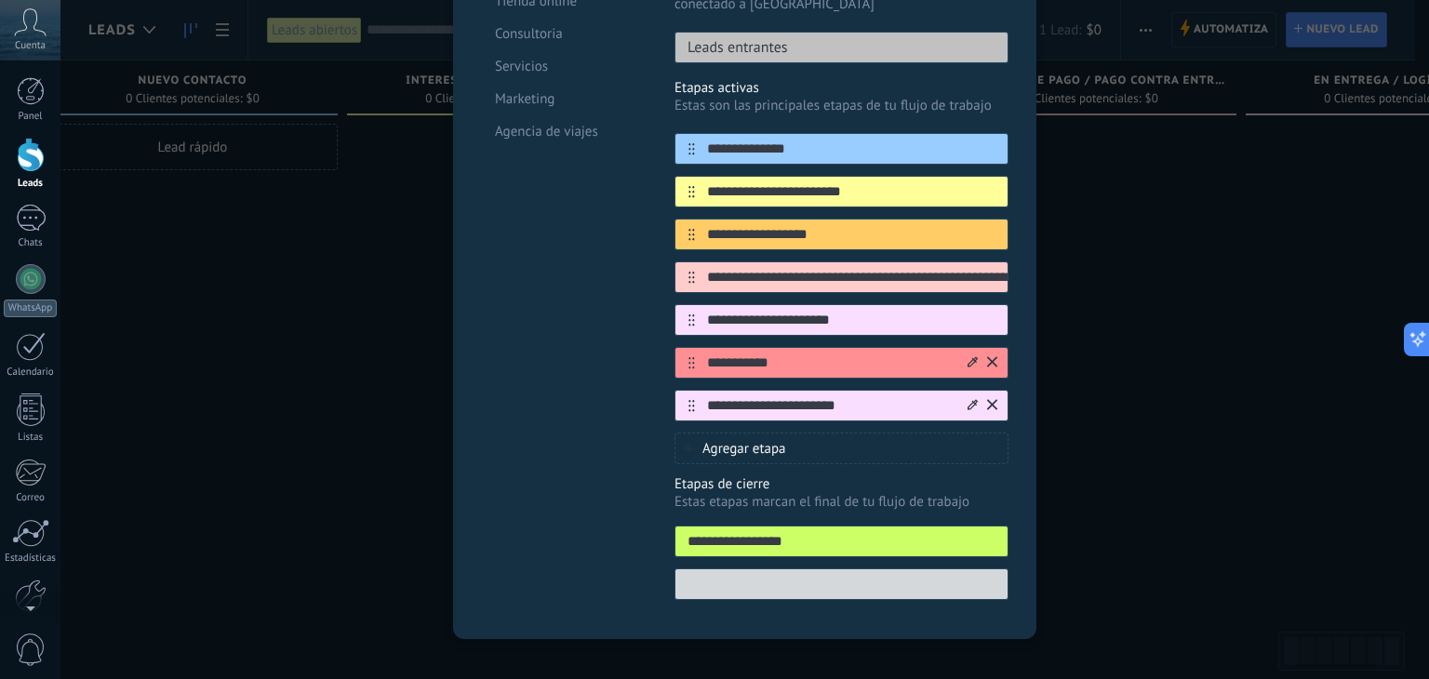
click at [971, 399] on icon at bounding box center [973, 404] width 10 height 11
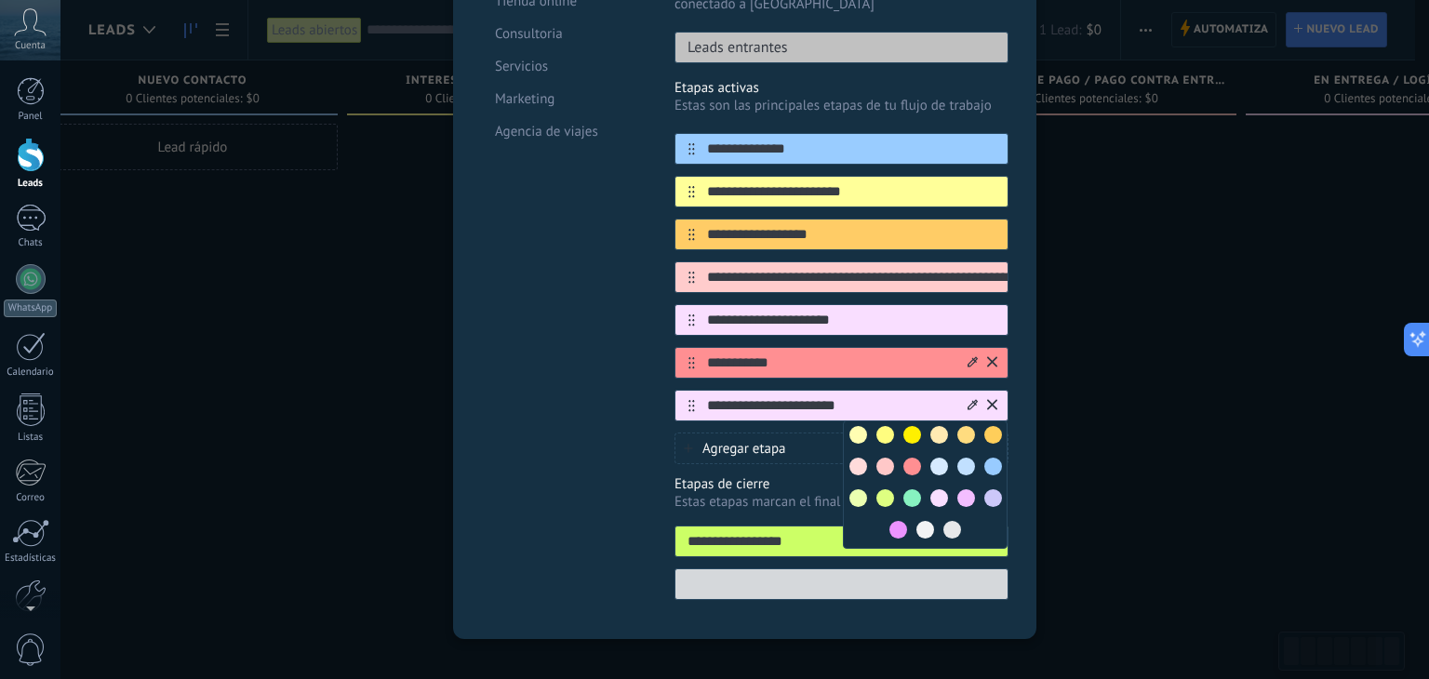
click at [988, 458] on span at bounding box center [994, 467] width 18 height 18
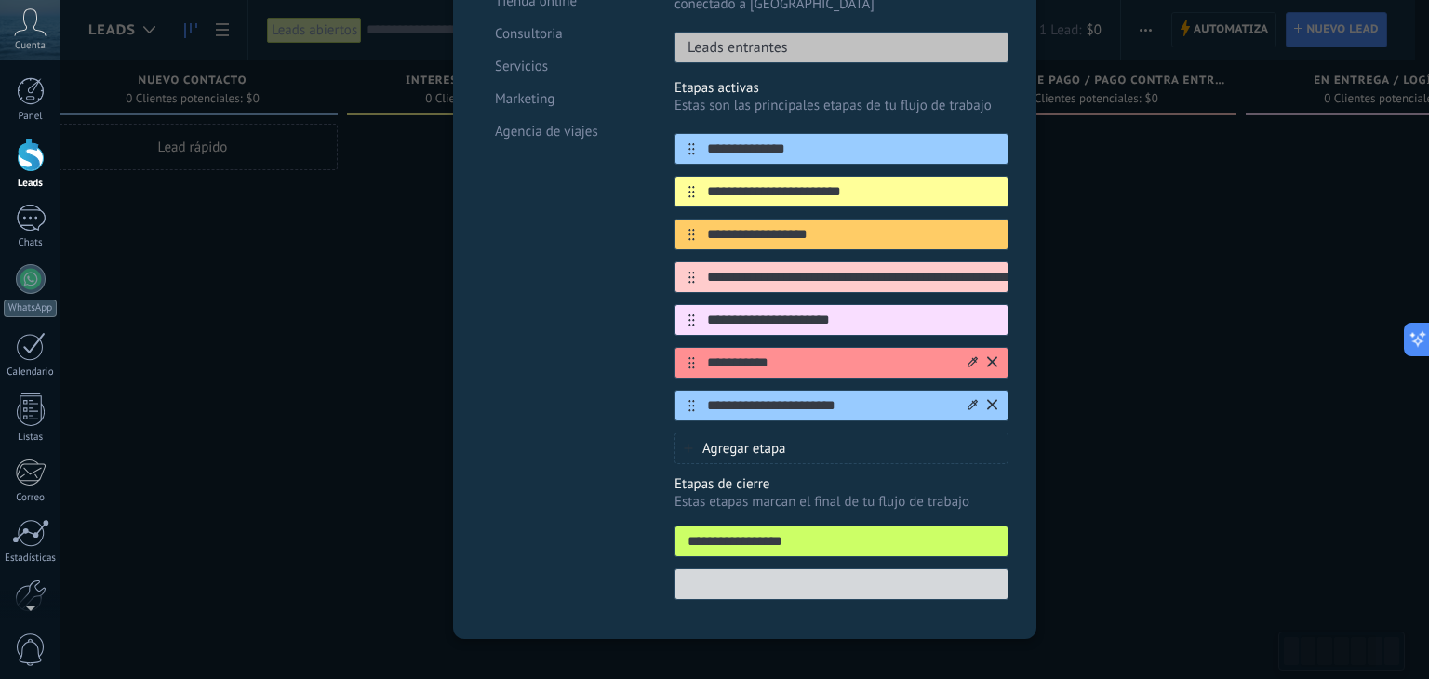
click at [968, 399] on icon at bounding box center [973, 404] width 10 height 11
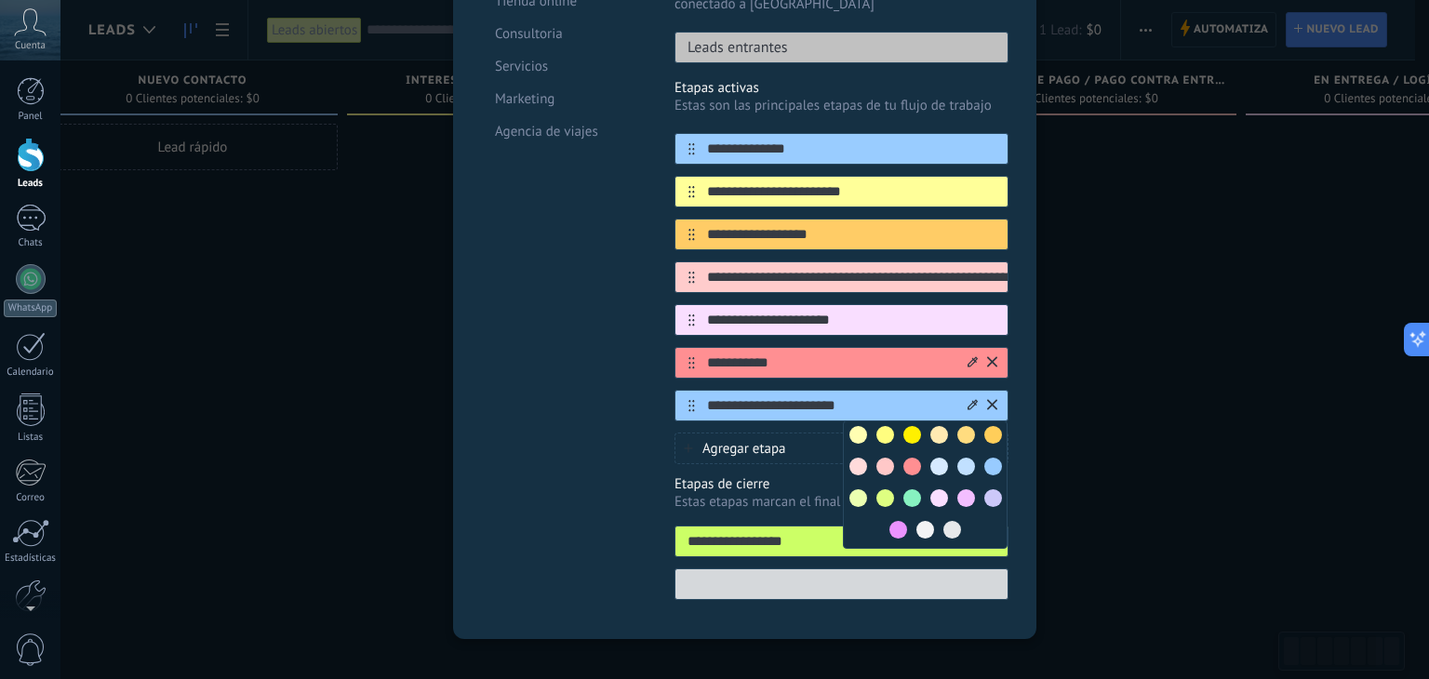
click at [852, 458] on span at bounding box center [859, 467] width 18 height 18
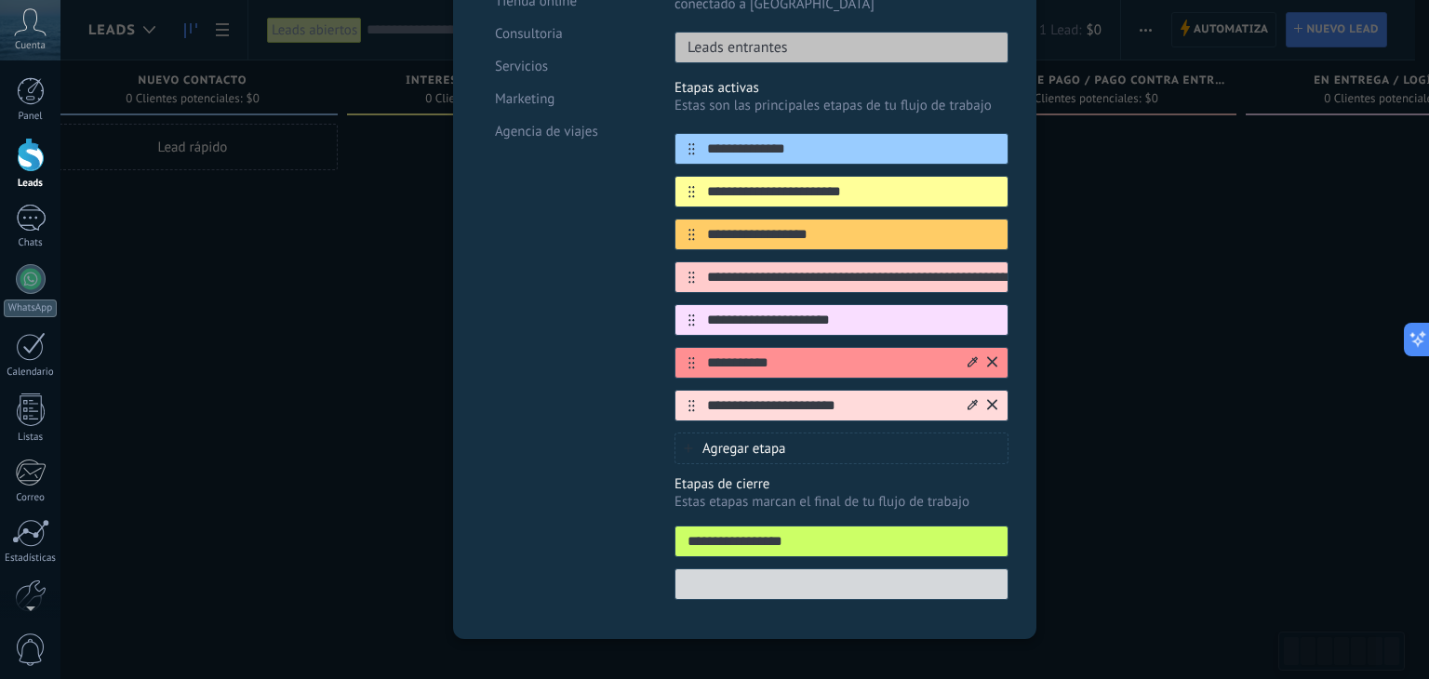
click at [618, 425] on div "Plantillas Personalizado Tienda online Consultoria Servicios Marketing Agencia …" at bounding box center [564, 269] width 166 height 686
click at [793, 575] on input "text" at bounding box center [842, 585] width 332 height 20
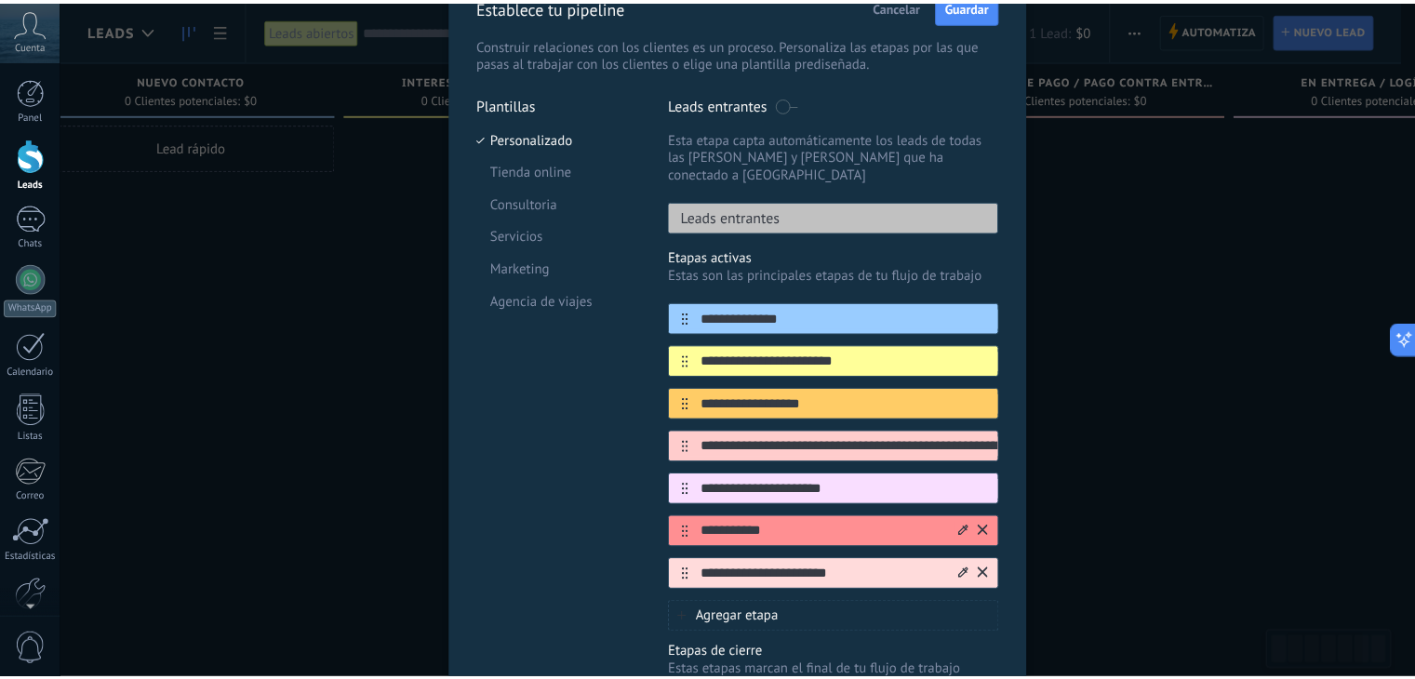
scroll to position [0, 0]
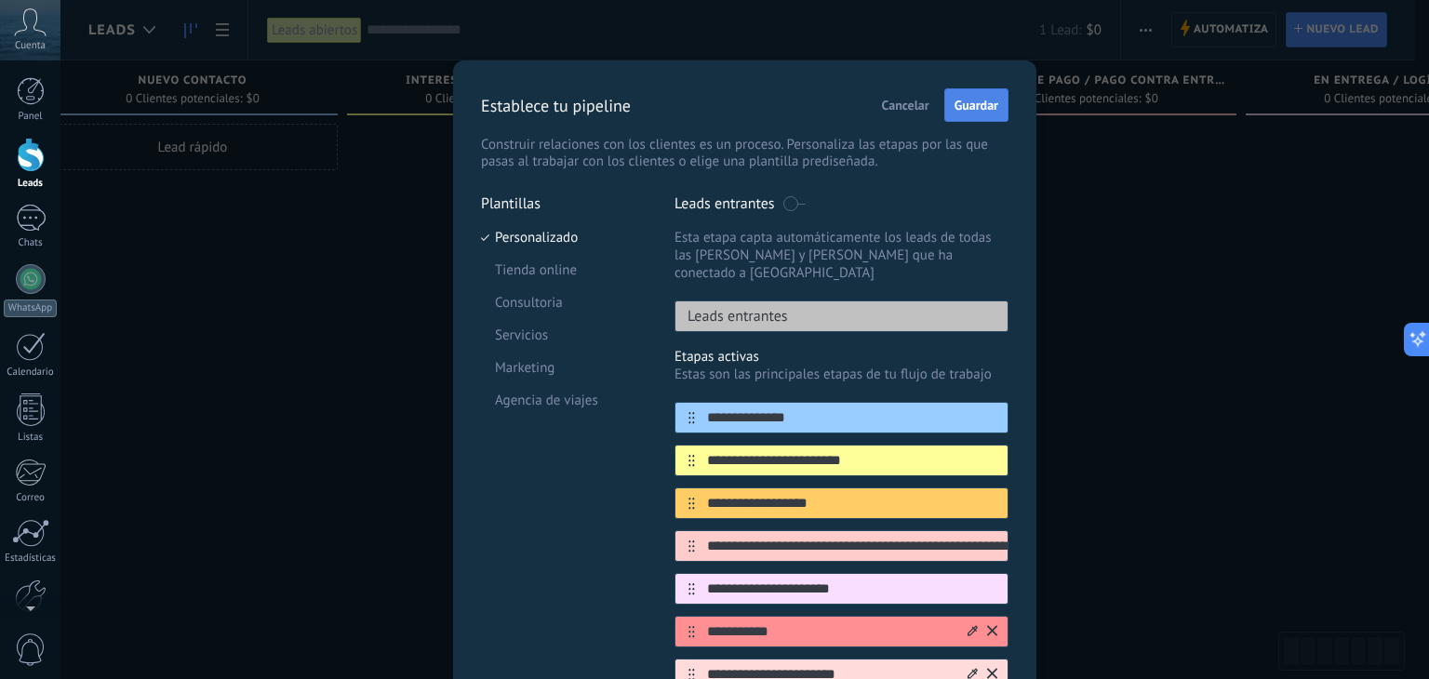
type input "**********"
click at [979, 108] on span "Guardar" at bounding box center [977, 105] width 44 height 13
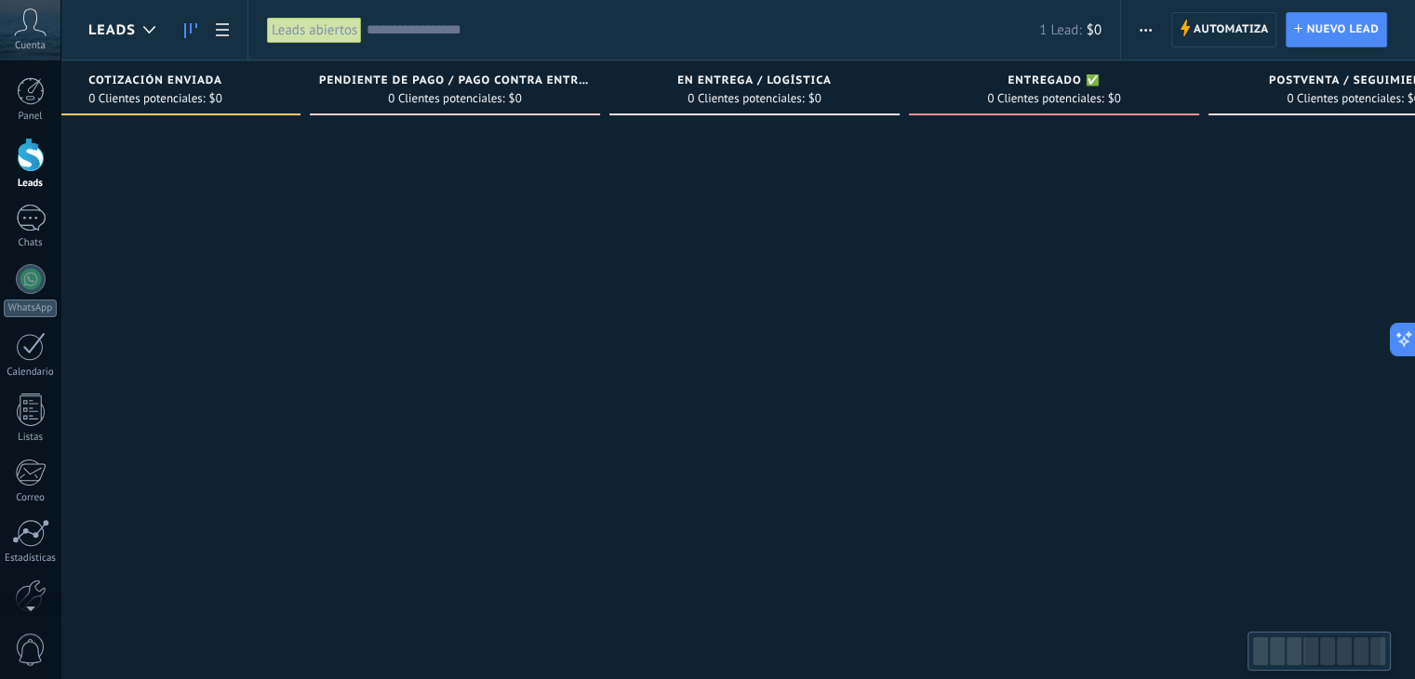
scroll to position [0, 995]
drag, startPoint x: 1037, startPoint y: 82, endPoint x: -7, endPoint y: 71, distance: 1044.1
click at [0, 71] on html ".abccls-1,.abccls-2{fill-rule:evenodd}.abccls-2{fill:#fff} .abfcls-1{fill:none}…" at bounding box center [707, 339] width 1415 height 679
click at [1299, 85] on span "Postventa / Seguimiento" at bounding box center [1345, 80] width 169 height 13
click at [1035, 83] on span "Entregado ✅" at bounding box center [1045, 80] width 92 height 13
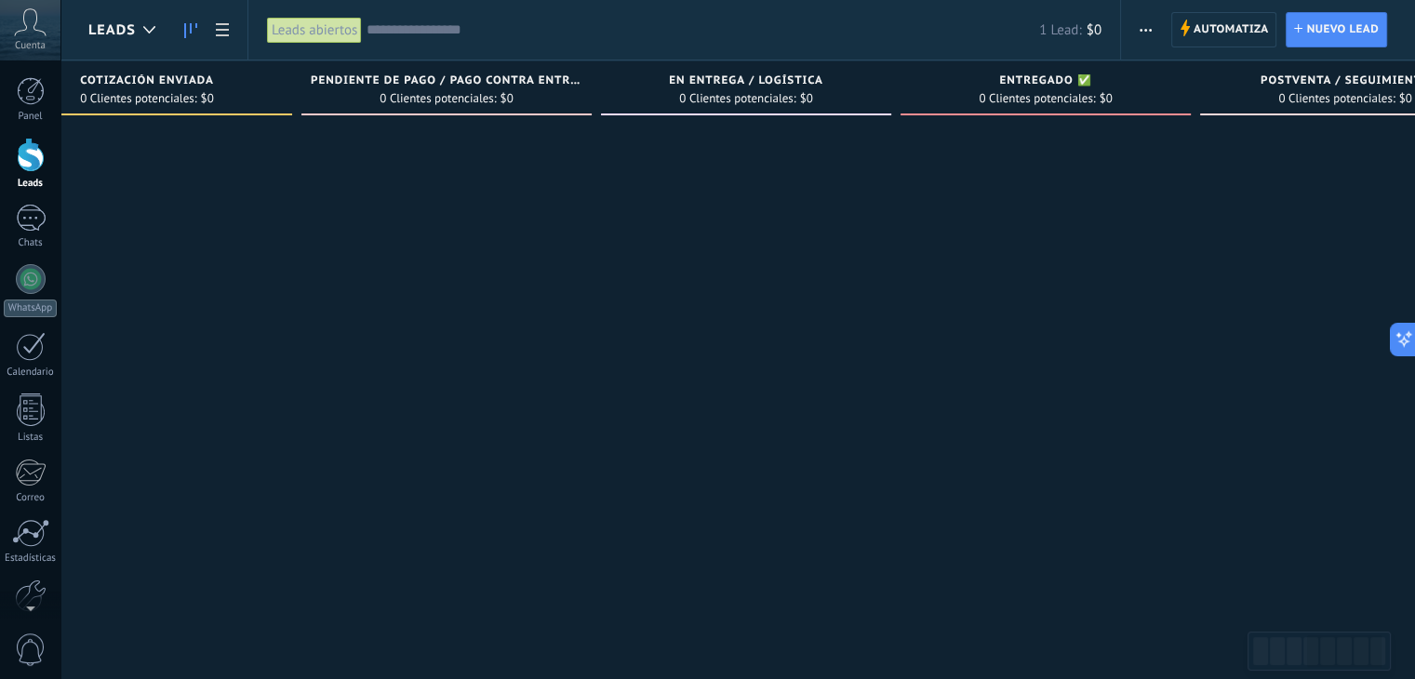
click at [775, 81] on span "En entrega / Logística" at bounding box center [746, 80] width 154 height 13
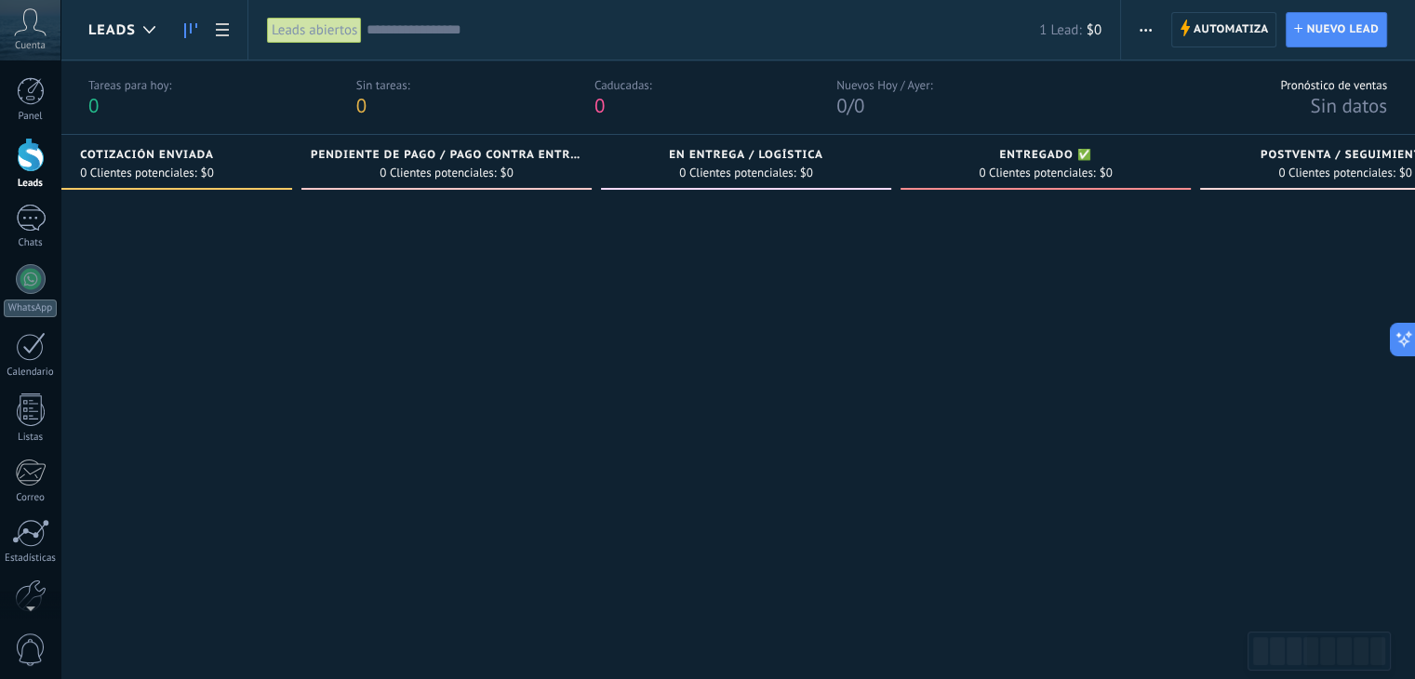
click at [190, 167] on span "0 Clientes potenciales:" at bounding box center [138, 172] width 116 height 11
click at [188, 151] on span "Cotización enviada" at bounding box center [147, 155] width 134 height 13
click at [196, 156] on span "Cotización enviada" at bounding box center [147, 155] width 134 height 13
click at [197, 154] on span "Cotización enviada" at bounding box center [147, 155] width 134 height 13
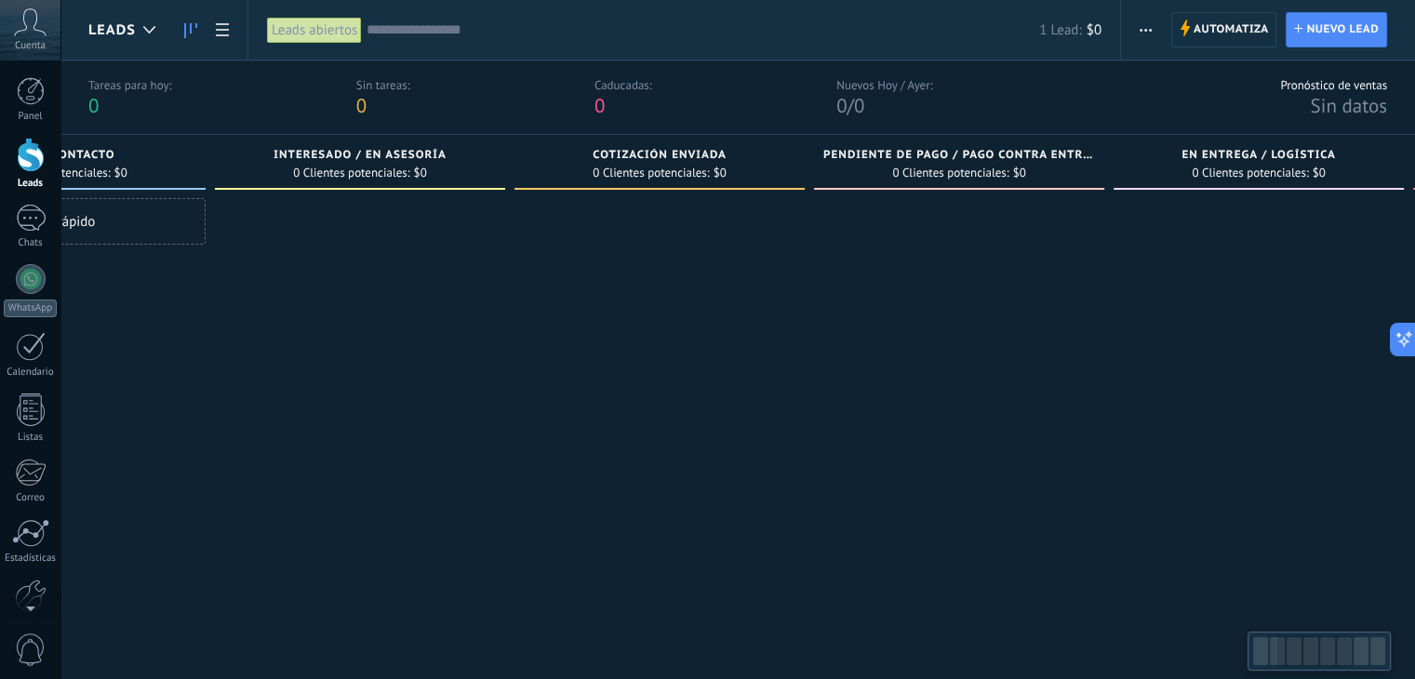
scroll to position [0, 475]
drag, startPoint x: 186, startPoint y: 163, endPoint x: 703, endPoint y: 176, distance: 517.5
click at [703, 176] on div "Cotización enviada 0 Clientes potenciales: $0" at bounding box center [667, 162] width 290 height 55
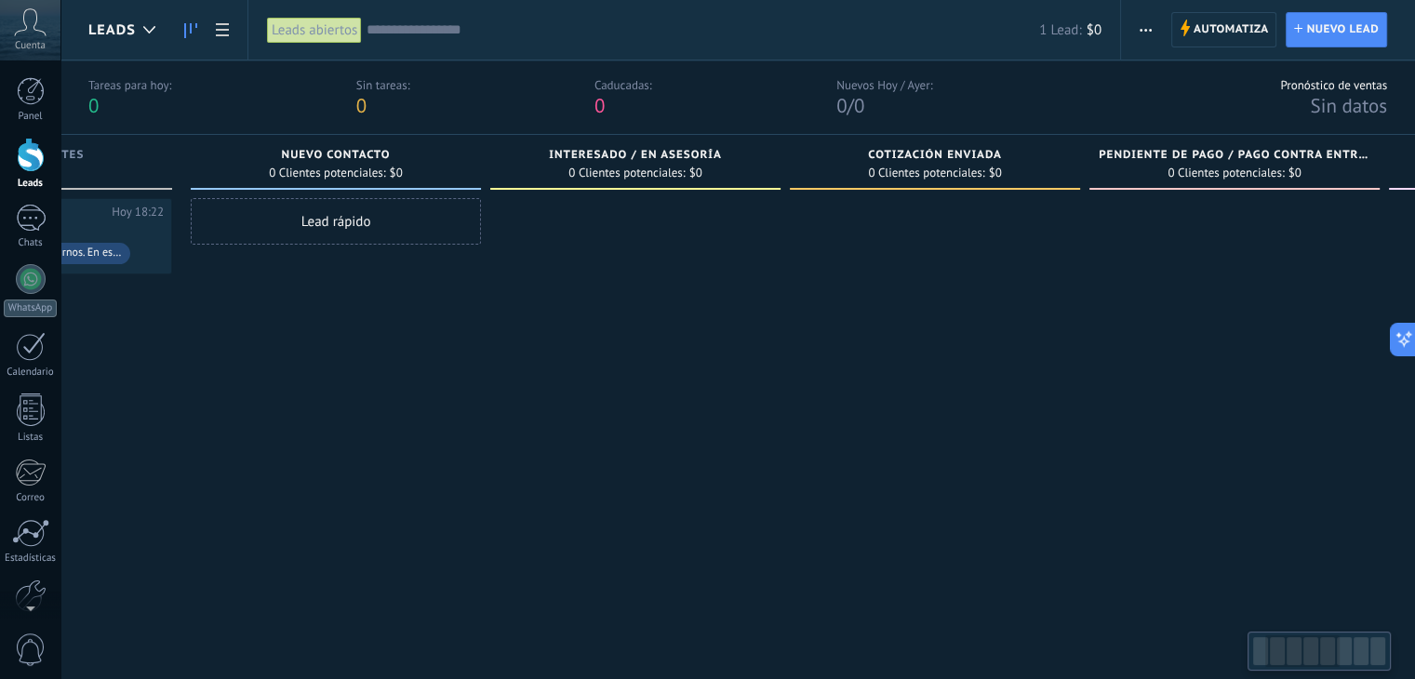
scroll to position [0, 138]
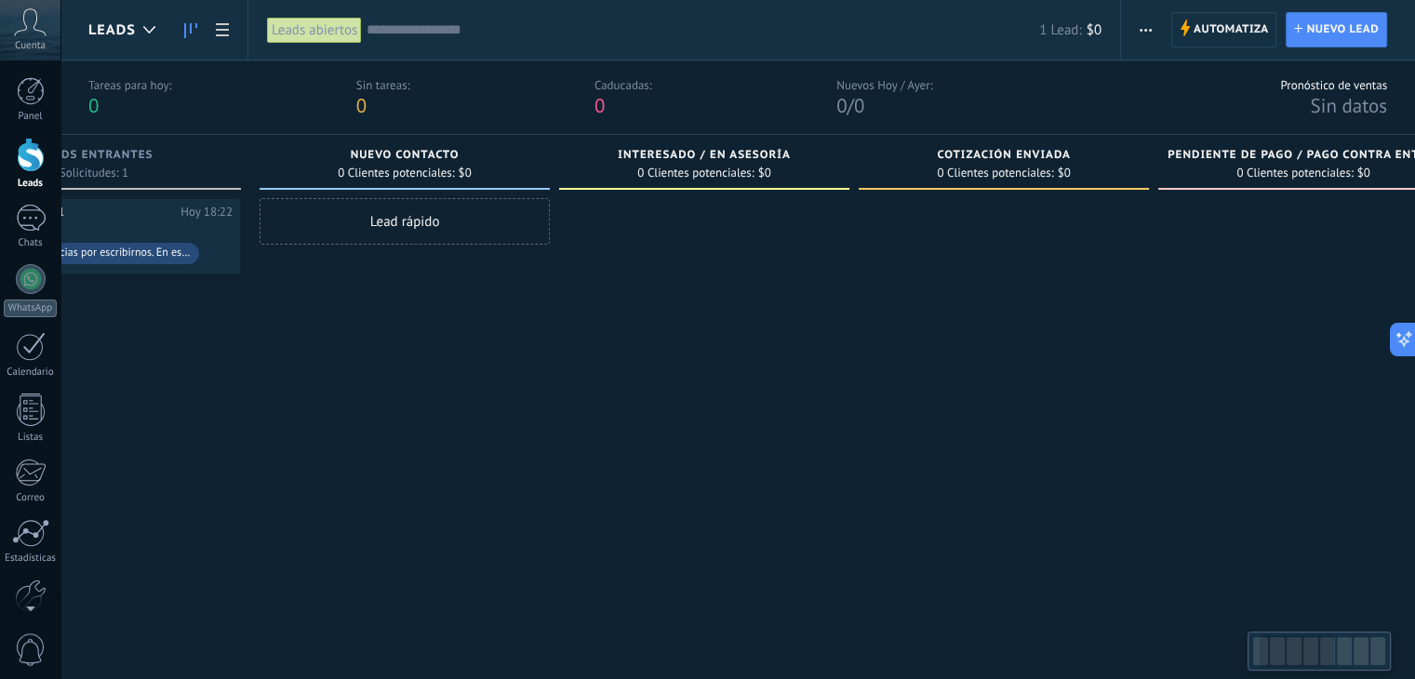
drag, startPoint x: 420, startPoint y: 165, endPoint x: 761, endPoint y: 180, distance: 341.8
click at [761, 180] on div "0 Clientes potenciales: $0" at bounding box center [705, 173] width 272 height 16
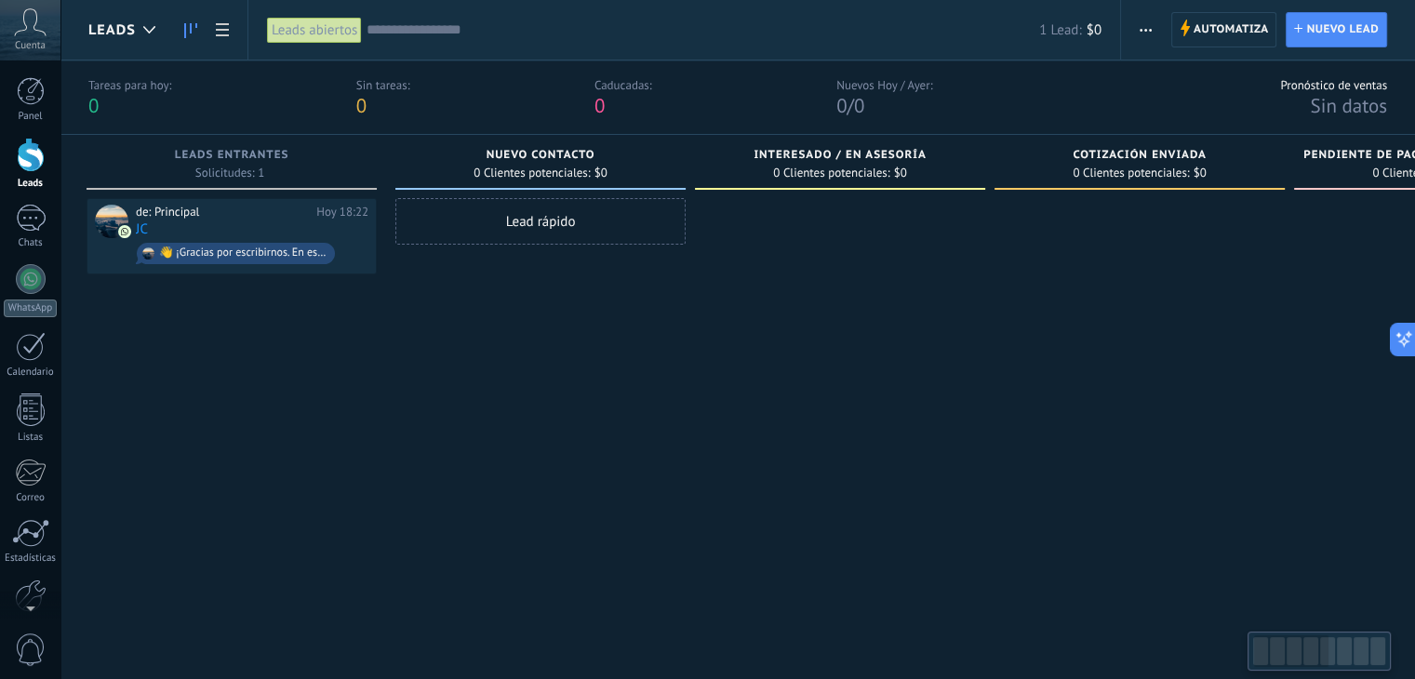
scroll to position [0, 0]
drag, startPoint x: 156, startPoint y: 164, endPoint x: 440, endPoint y: 164, distance: 283.8
click at [440, 164] on div "Leads Entrantes Solicitudes: 1 0 0 0 1 0 0 0 1 de: Principal Hoy 18:22 JC 👋 ¡Gr…" at bounding box center [1300, 385] width 2425 height 500
click at [240, 171] on span "Solicitudes: 1 0 0 0 1 0 0 0 1" at bounding box center [231, 172] width 69 height 11
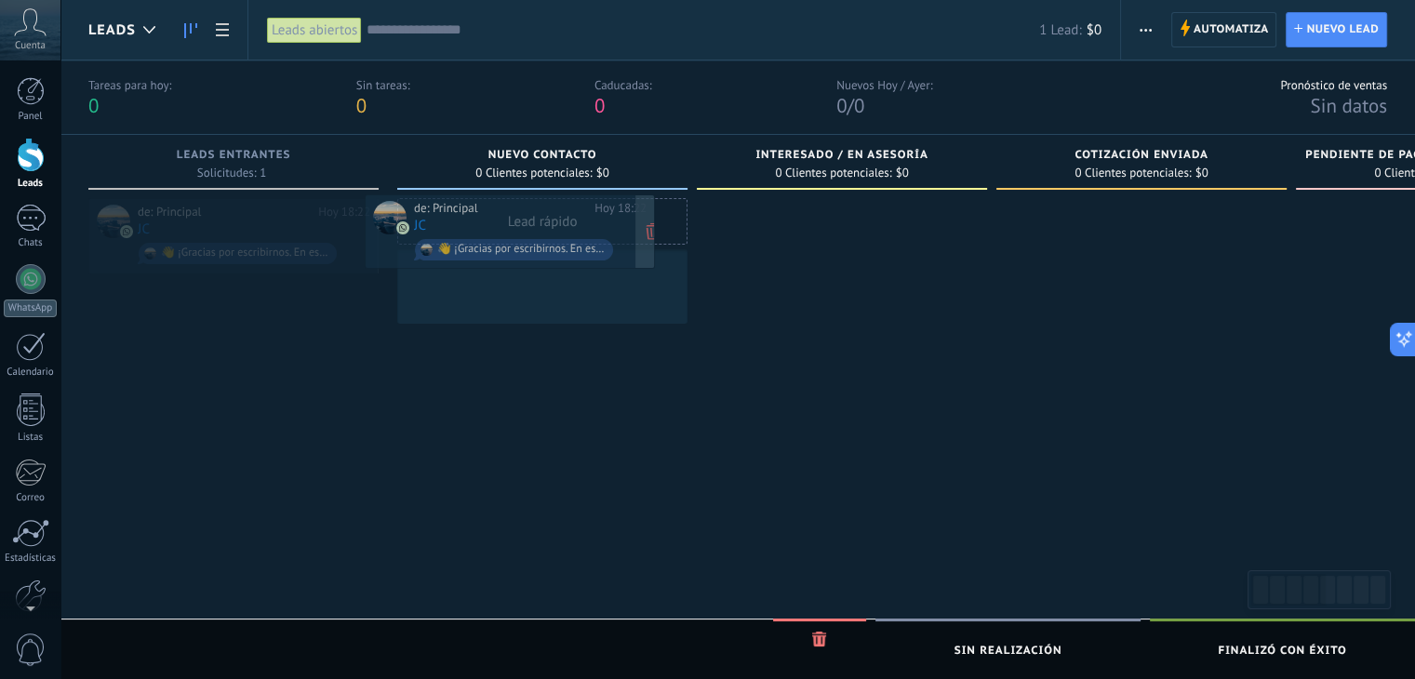
drag, startPoint x: 247, startPoint y: 232, endPoint x: 523, endPoint y: 228, distance: 276.4
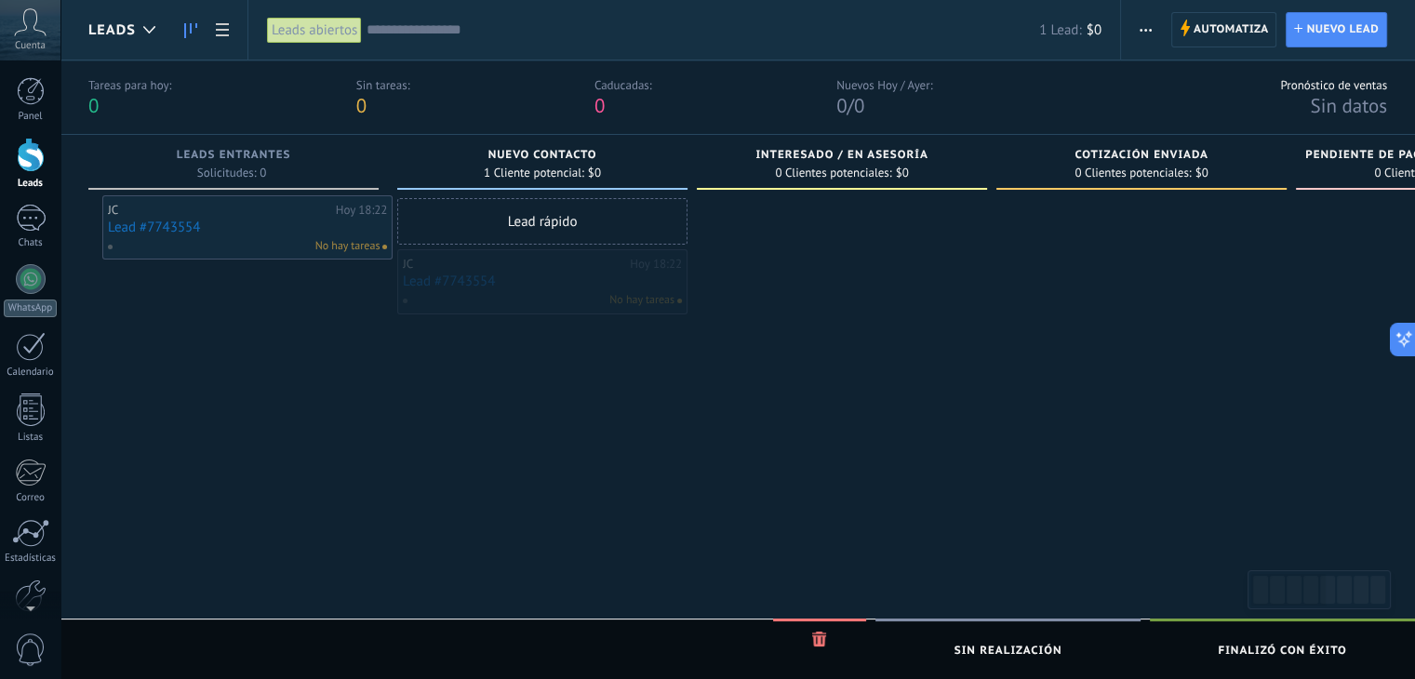
drag, startPoint x: 561, startPoint y: 268, endPoint x: 265, endPoint y: 213, distance: 301.0
drag, startPoint x: 557, startPoint y: 273, endPoint x: 224, endPoint y: 221, distance: 337.0
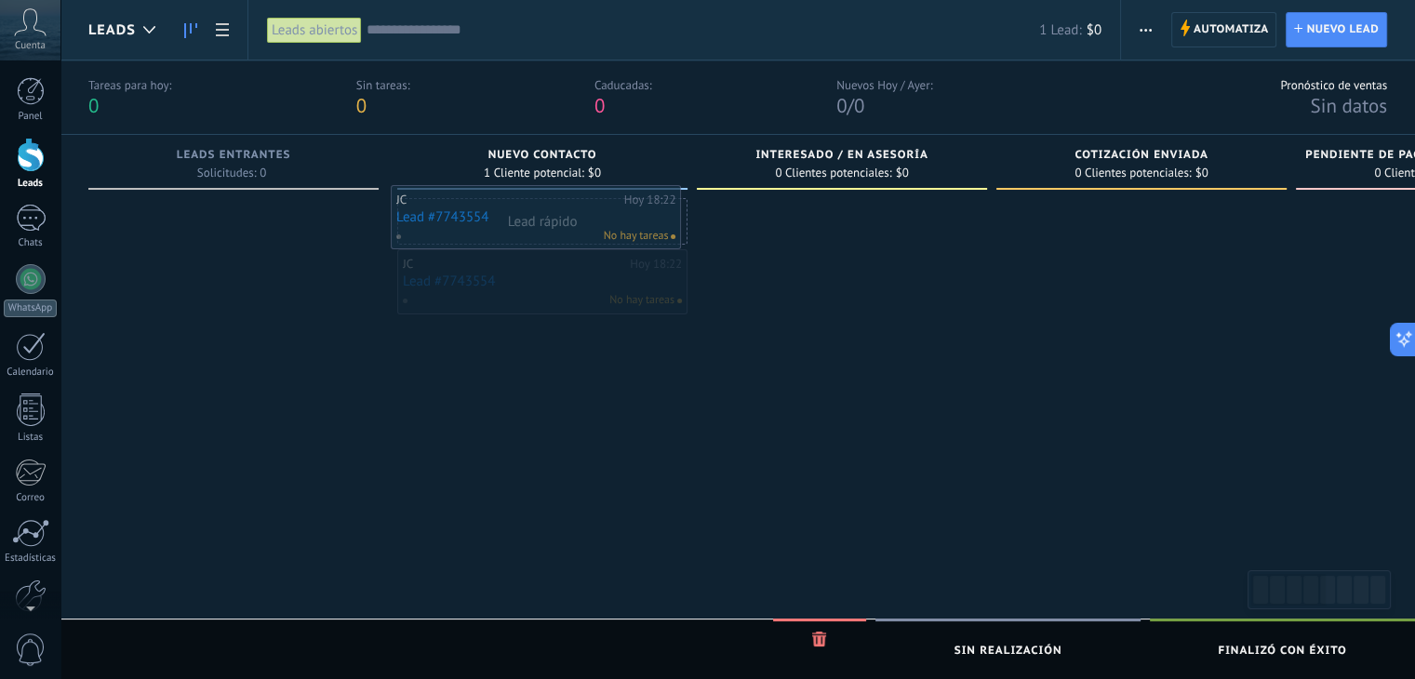
drag, startPoint x: 513, startPoint y: 283, endPoint x: 506, endPoint y: 219, distance: 64.5
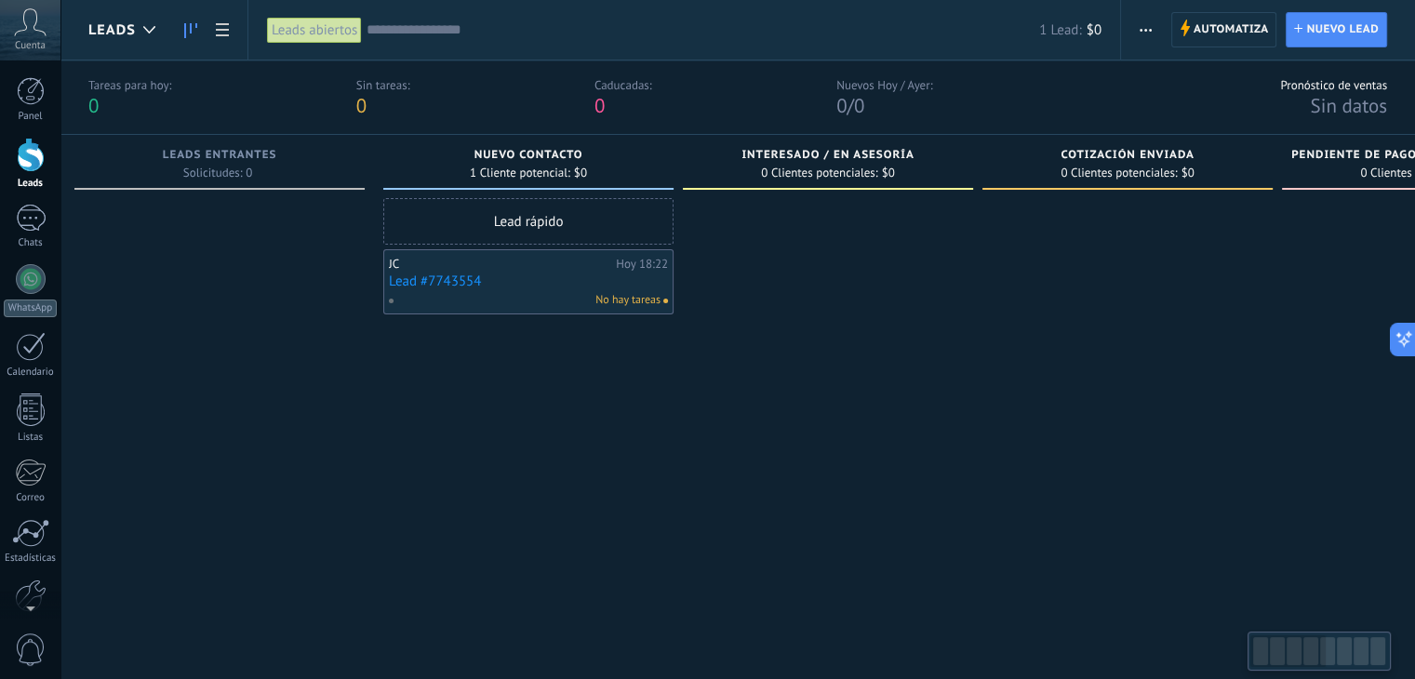
scroll to position [0, 932]
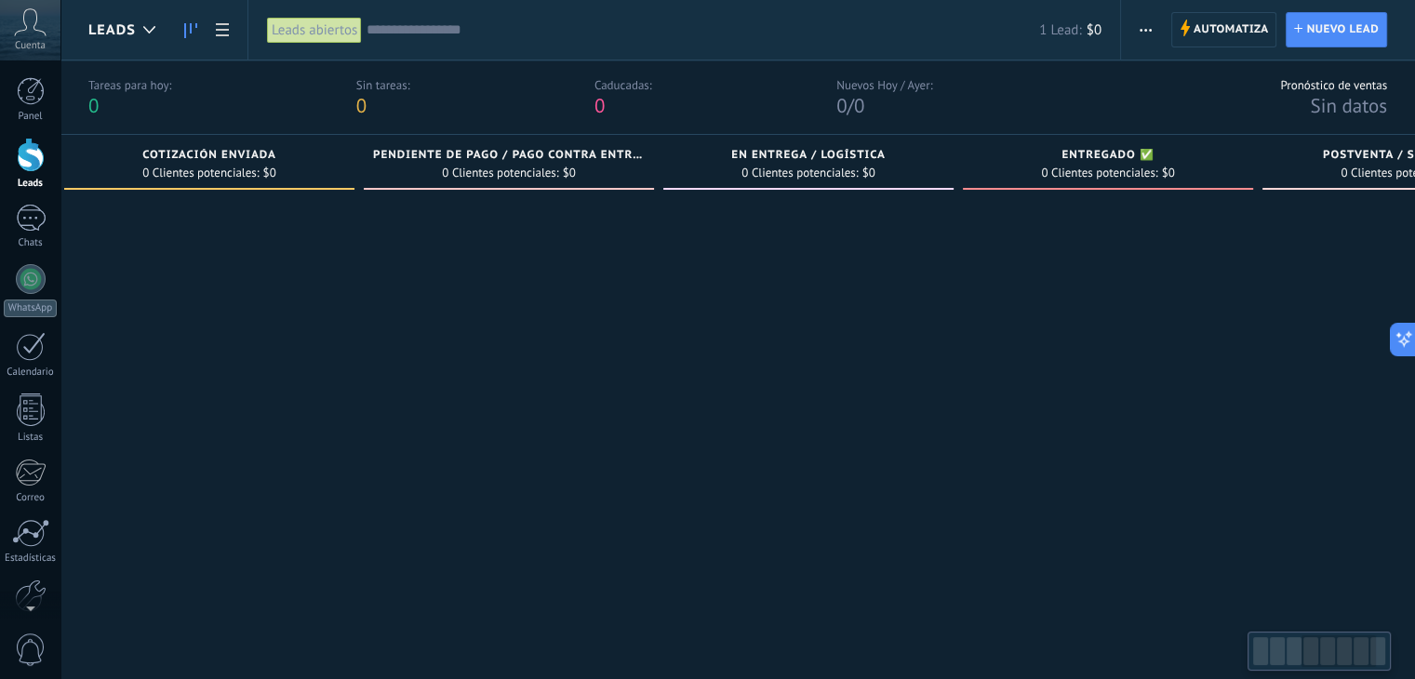
drag, startPoint x: 1310, startPoint y: 644, endPoint x: 1360, endPoint y: 649, distance: 50.5
click at [1360, 649] on div at bounding box center [1339, 652] width 74 height 32
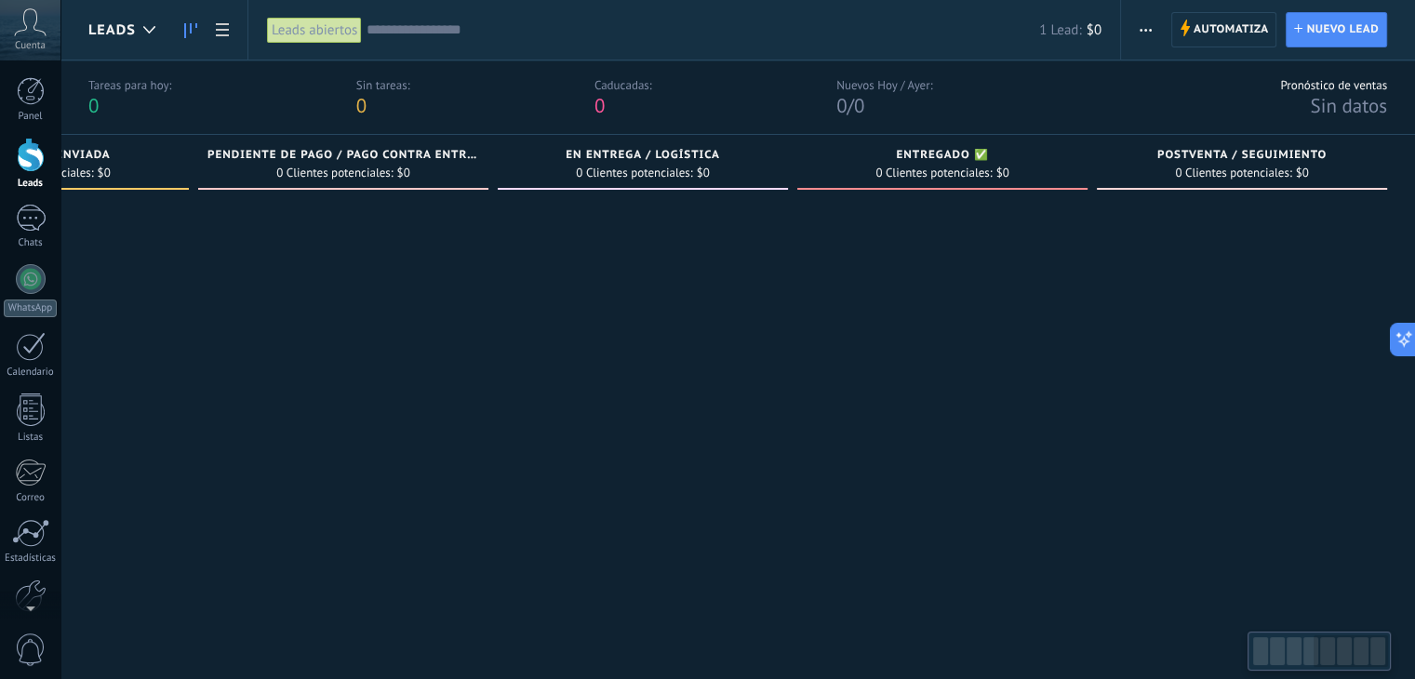
drag, startPoint x: 1309, startPoint y: 656, endPoint x: 1376, endPoint y: 649, distance: 67.4
click at [1376, 649] on div at bounding box center [1351, 652] width 74 height 32
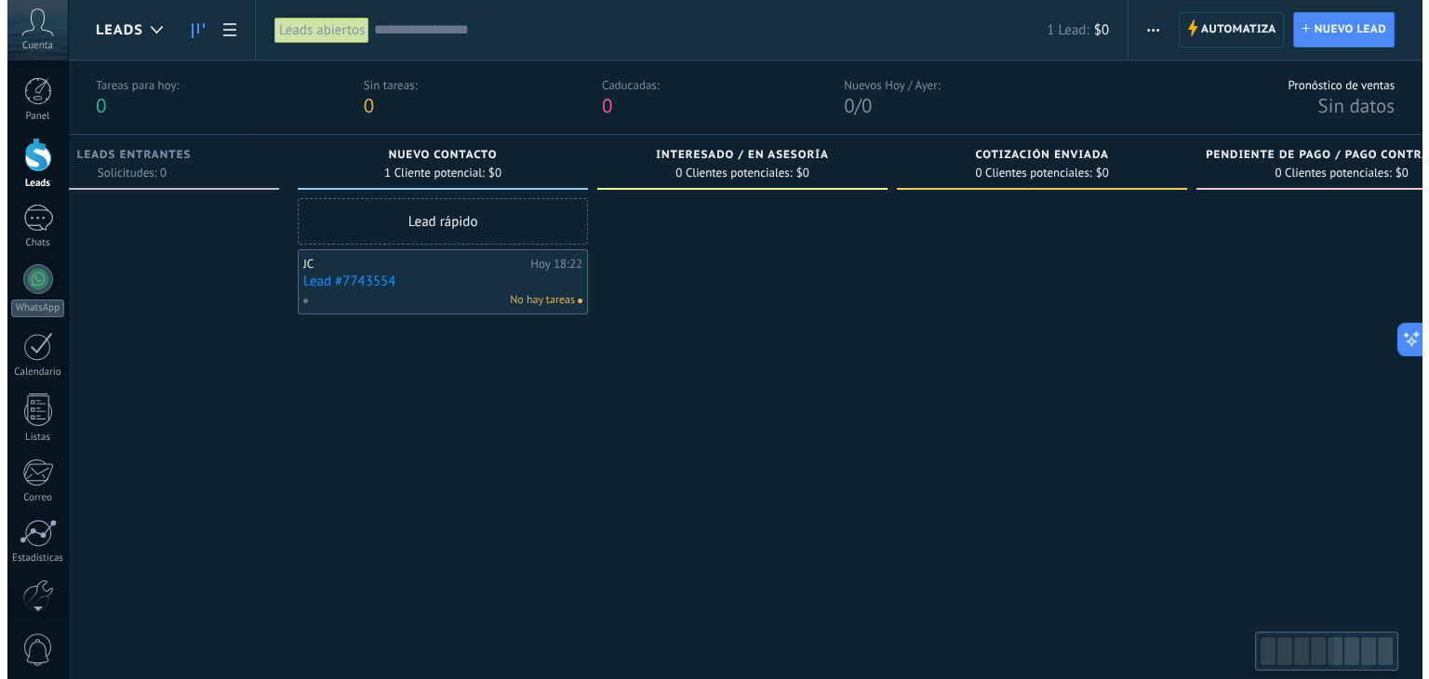
scroll to position [0, 14]
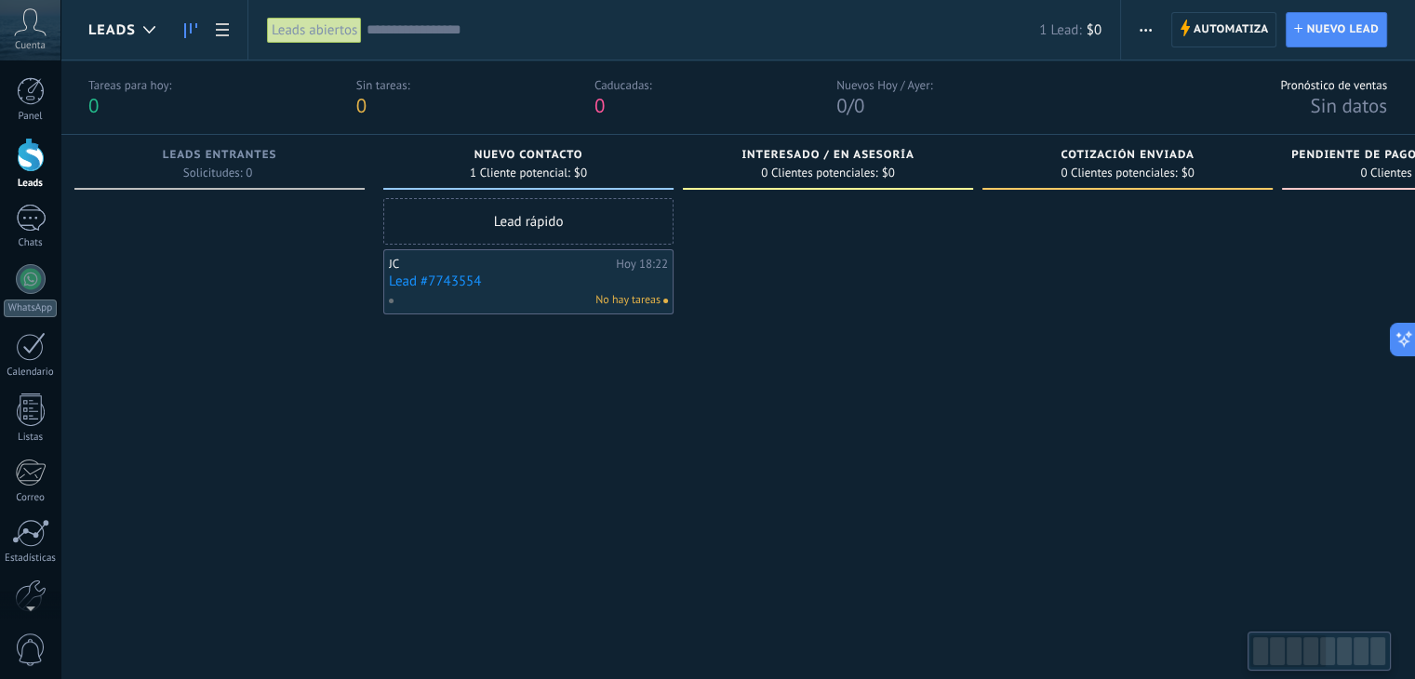
drag, startPoint x: 1361, startPoint y: 648, endPoint x: 1223, endPoint y: 648, distance: 138.6
click at [1223, 648] on body ".abccls-1,.abccls-2{fill-rule:evenodd}.abccls-2{fill:#fff} .abfcls-1{fill:none}…" at bounding box center [707, 339] width 1415 height 679
click at [33, 220] on div "1" at bounding box center [31, 218] width 30 height 27
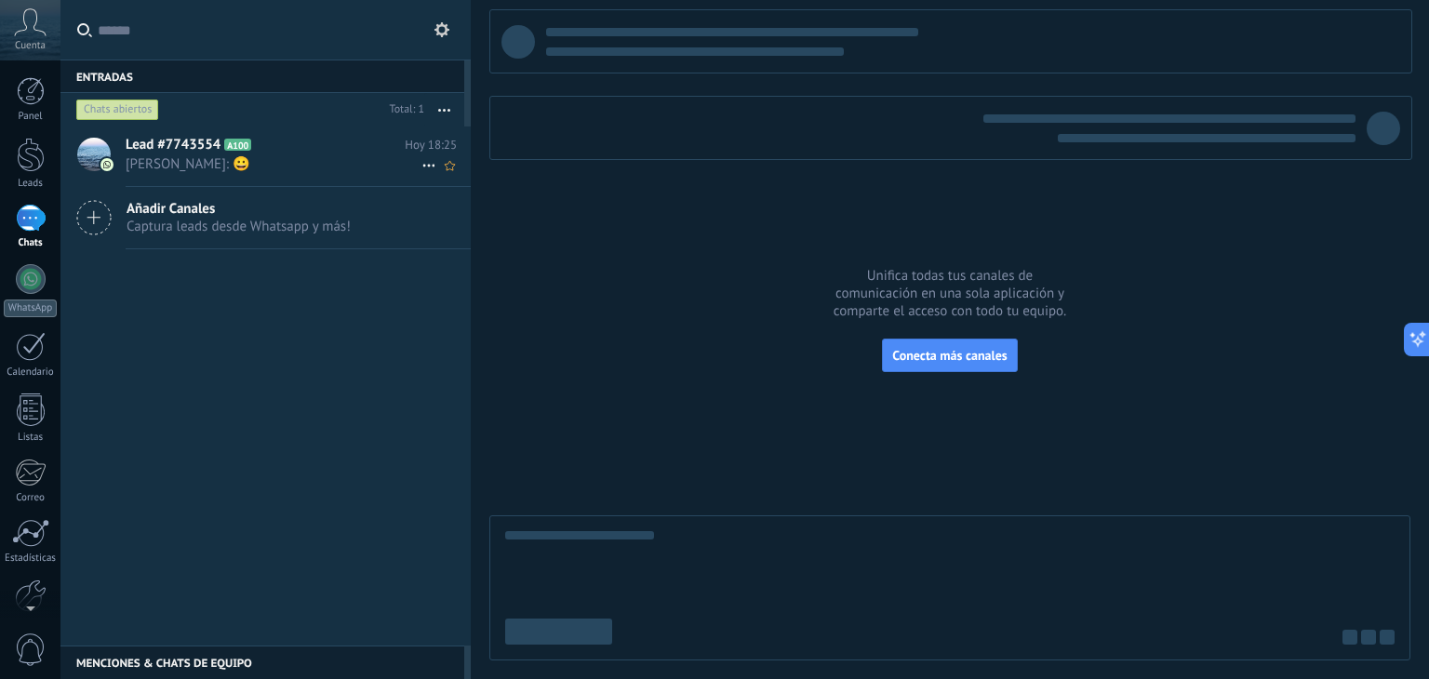
click at [216, 141] on span "Lead #7743554" at bounding box center [173, 145] width 95 height 19
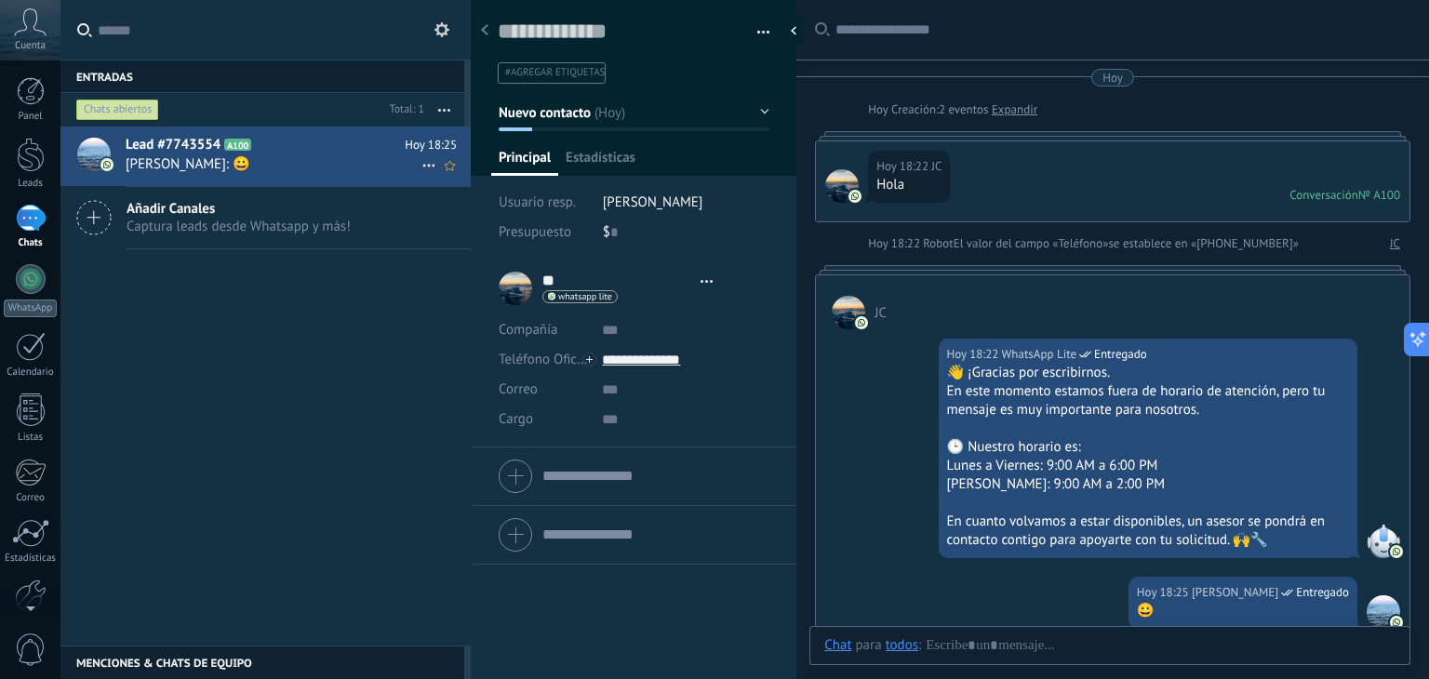
type textarea "**********"
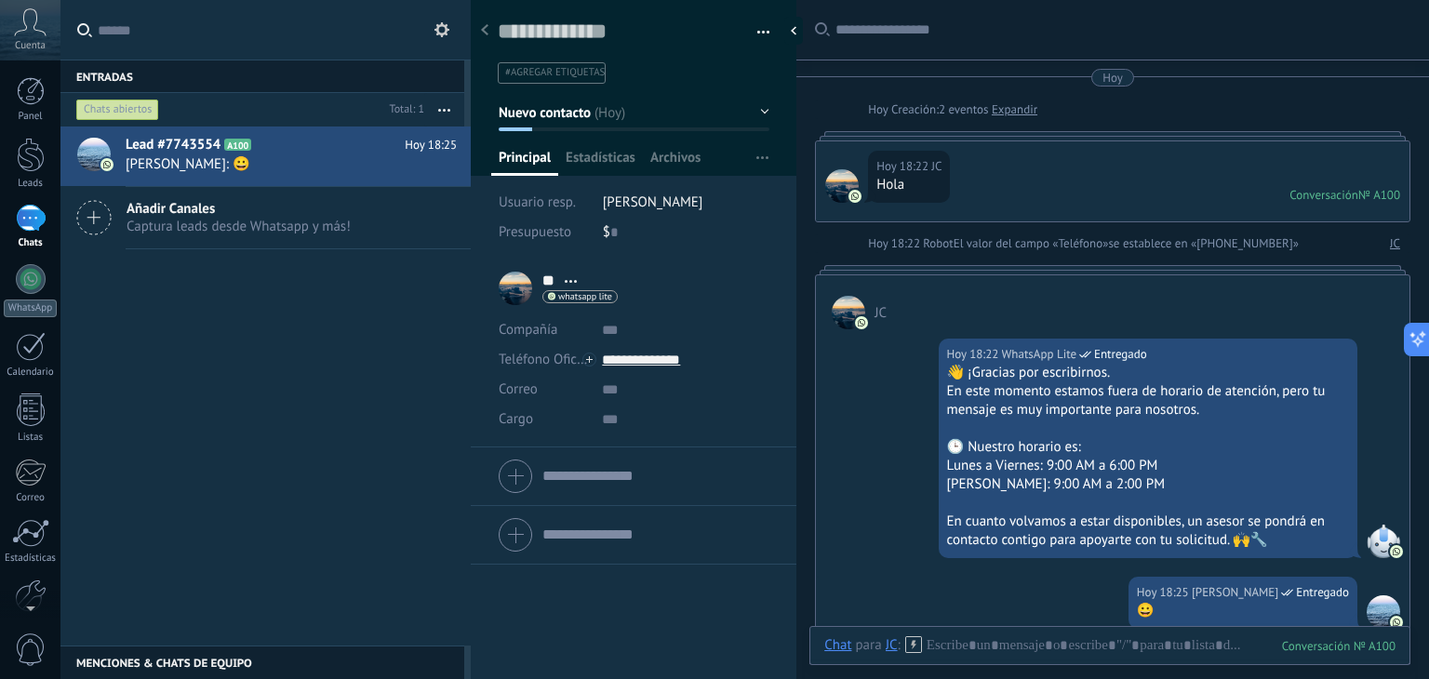
scroll to position [288, 0]
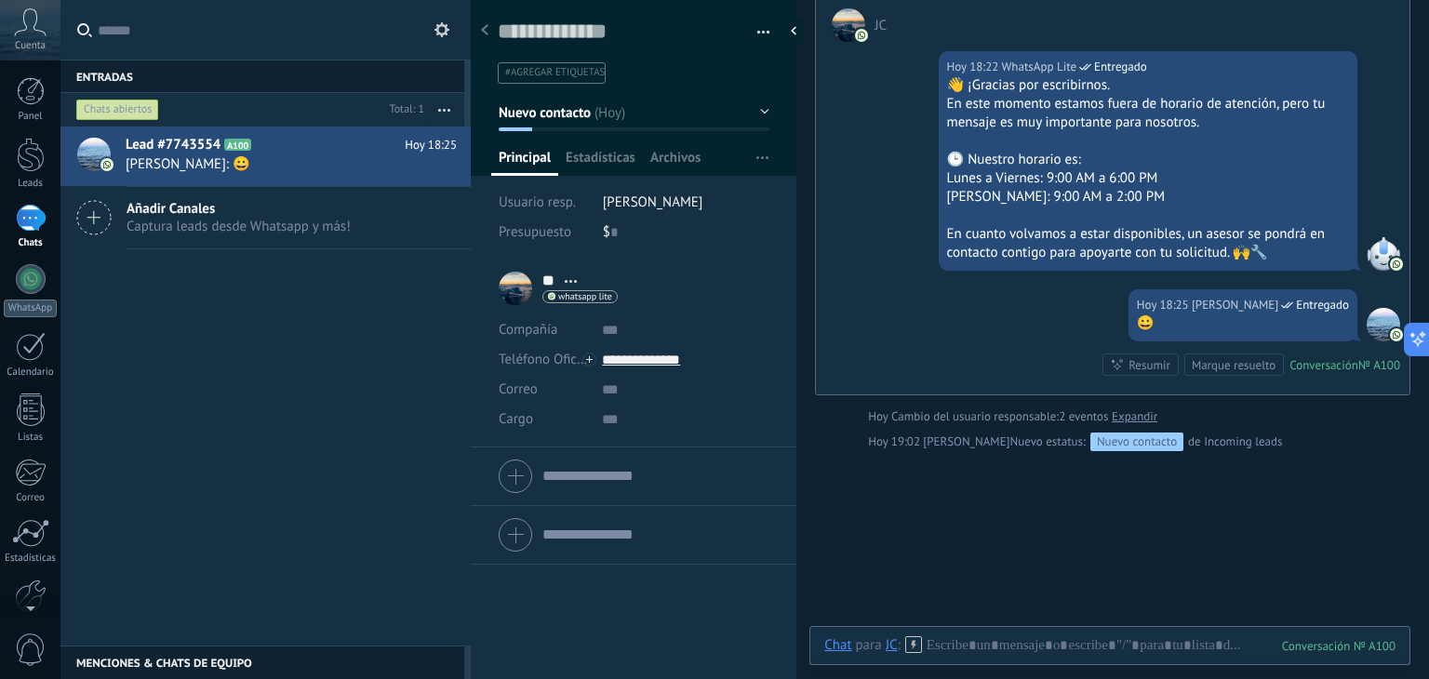
click at [1133, 418] on link "Expandir" at bounding box center [1135, 417] width 46 height 19
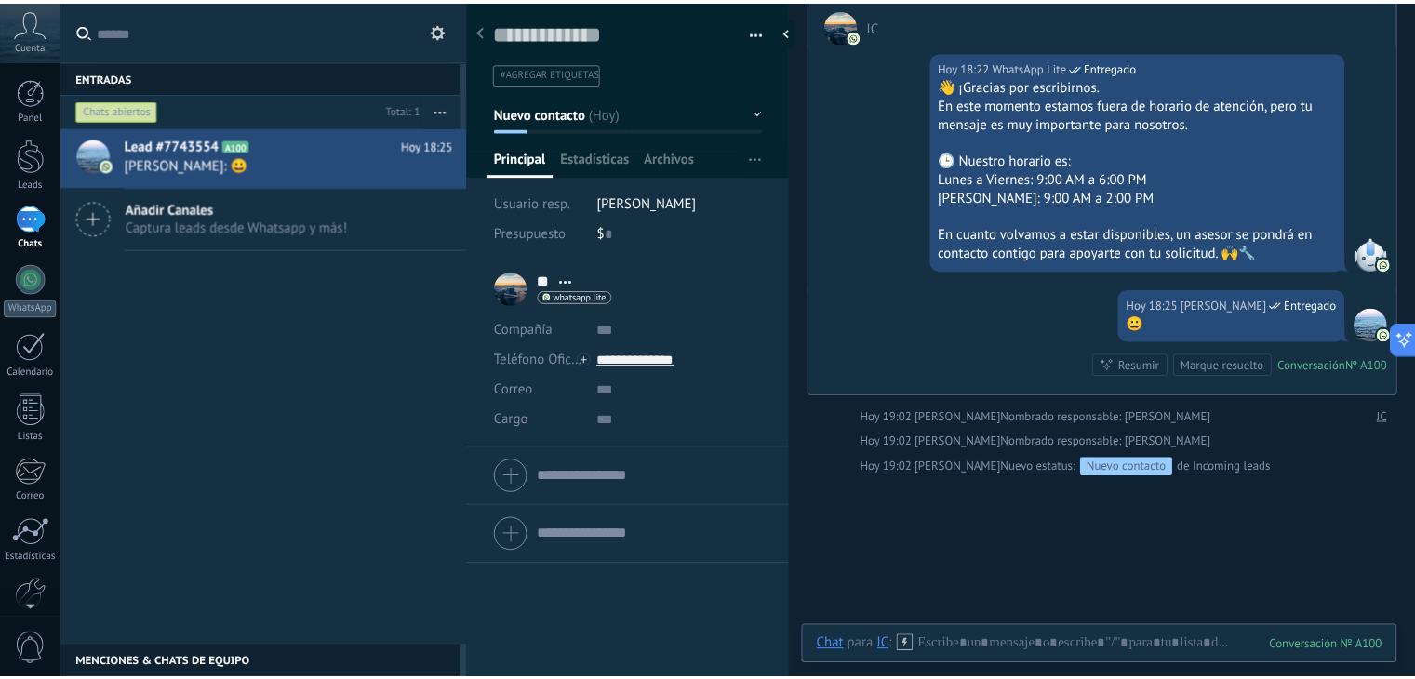
scroll to position [372, 0]
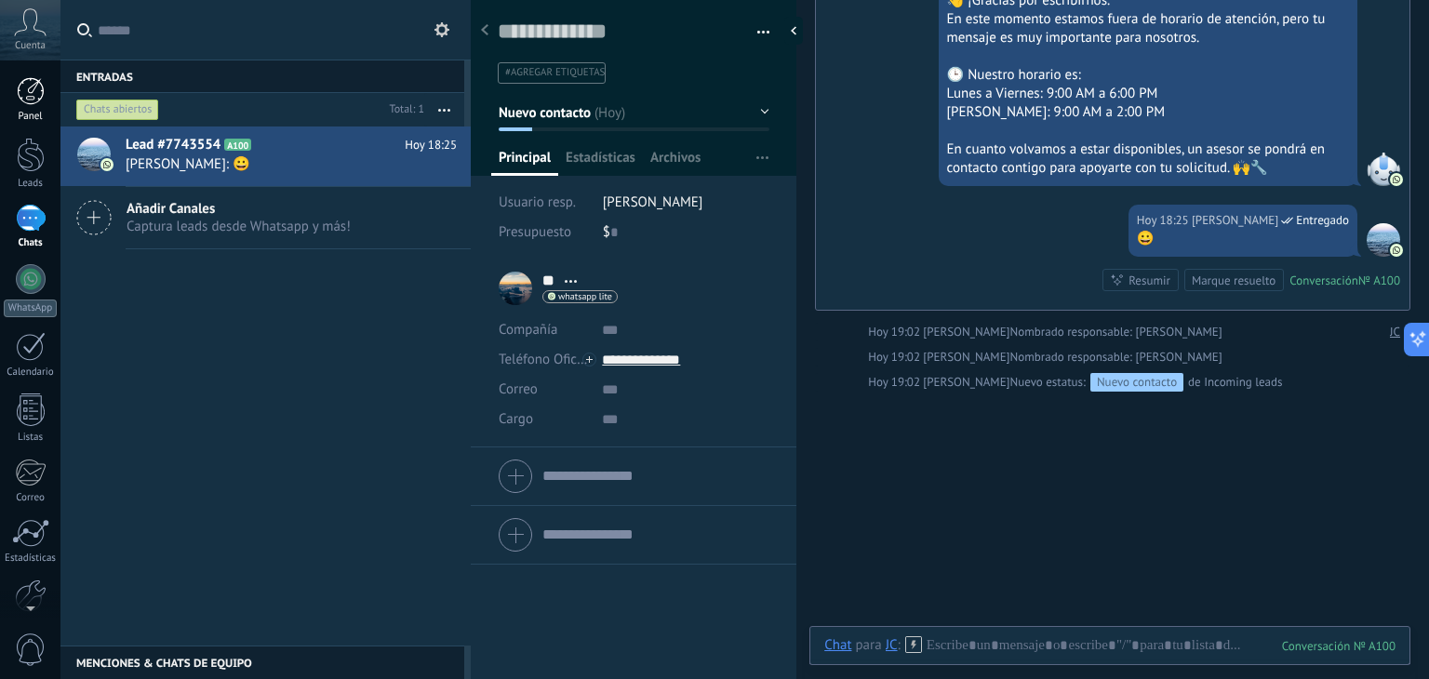
click at [41, 101] on div at bounding box center [31, 91] width 28 height 28
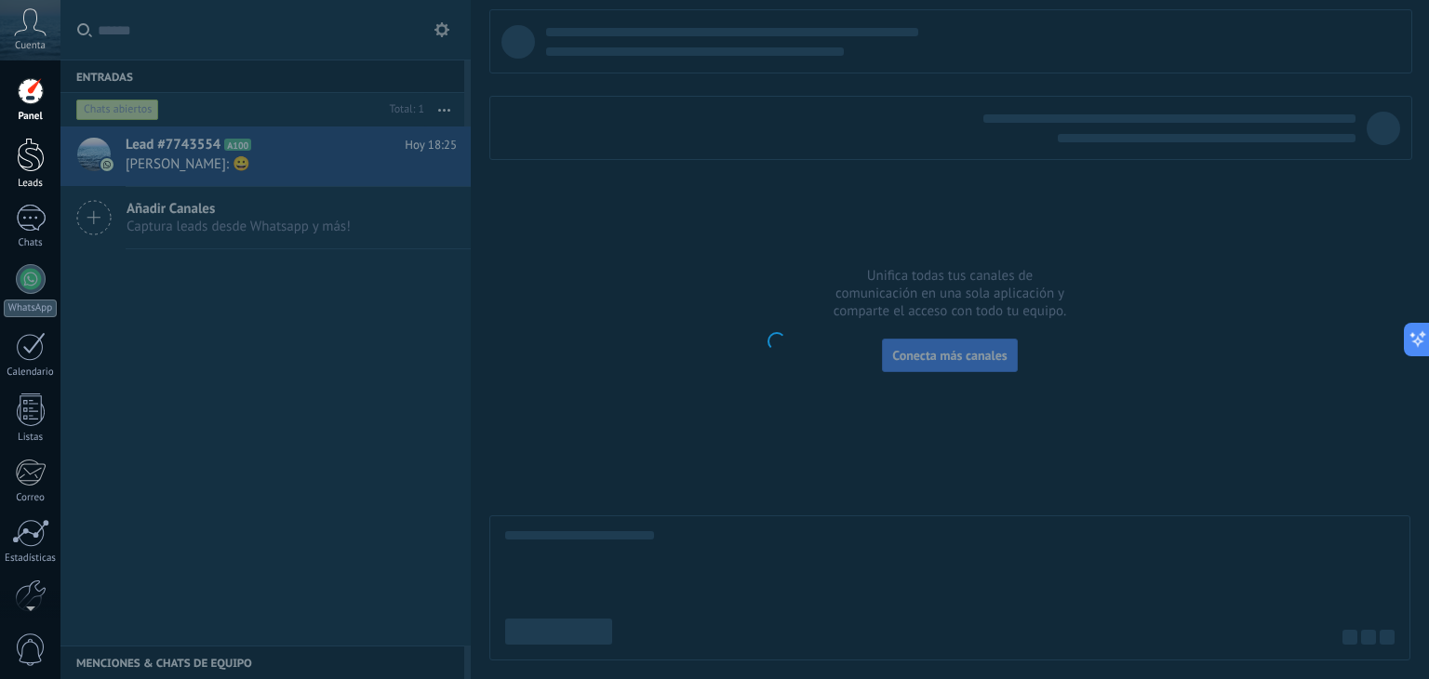
click at [22, 157] on div at bounding box center [31, 155] width 28 height 34
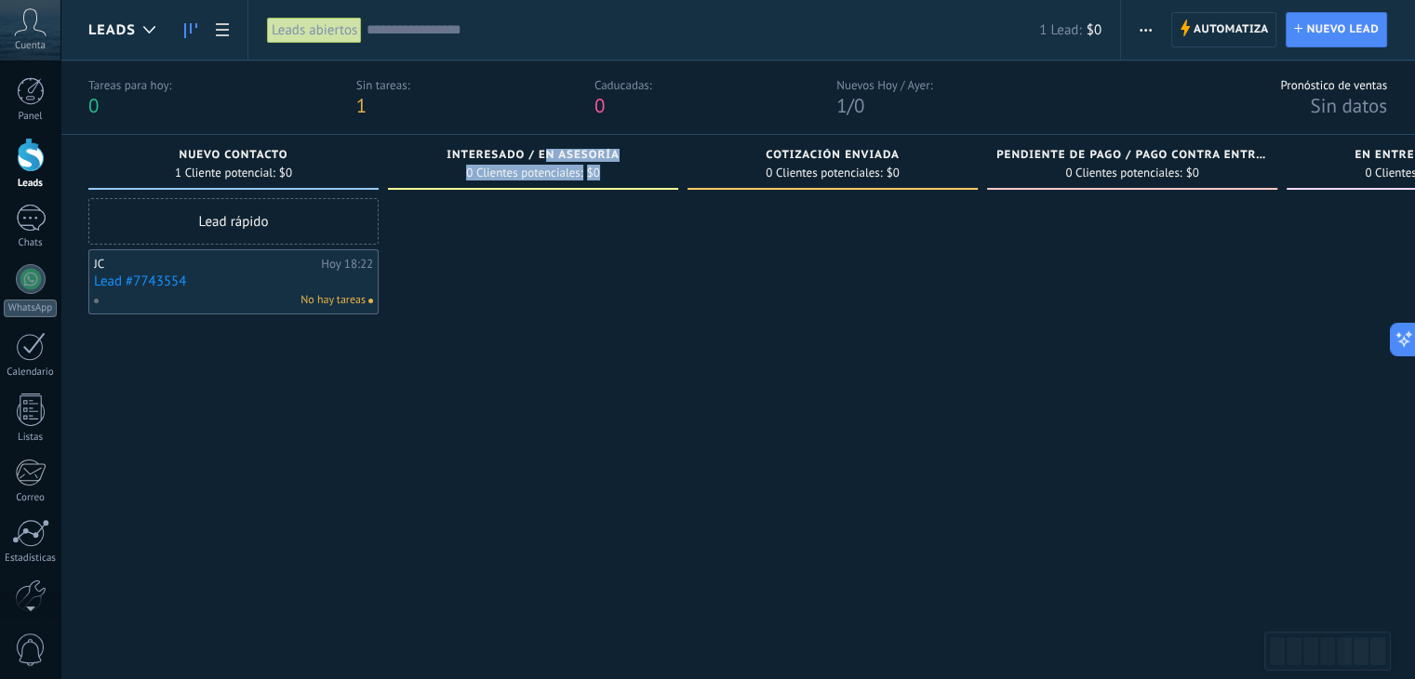
drag, startPoint x: 544, startPoint y: 154, endPoint x: 767, endPoint y: 161, distance: 222.5
click at [767, 161] on div "Leads Entrantes Solicitudes: 0 0 0 0 0 0 0 0 0 Nuevo contacto 1 Cliente potenci…" at bounding box center [1146, 385] width 2116 height 500
drag, startPoint x: 313, startPoint y: 146, endPoint x: 558, endPoint y: 157, distance: 245.9
click at [558, 157] on div "Leads Entrantes Solicitudes: 0 0 0 0 0 0 0 0 0 Nuevo contacto 1 Cliente potenci…" at bounding box center [1146, 385] width 2116 height 500
drag, startPoint x: 393, startPoint y: 160, endPoint x: 726, endPoint y: 164, distance: 333.2
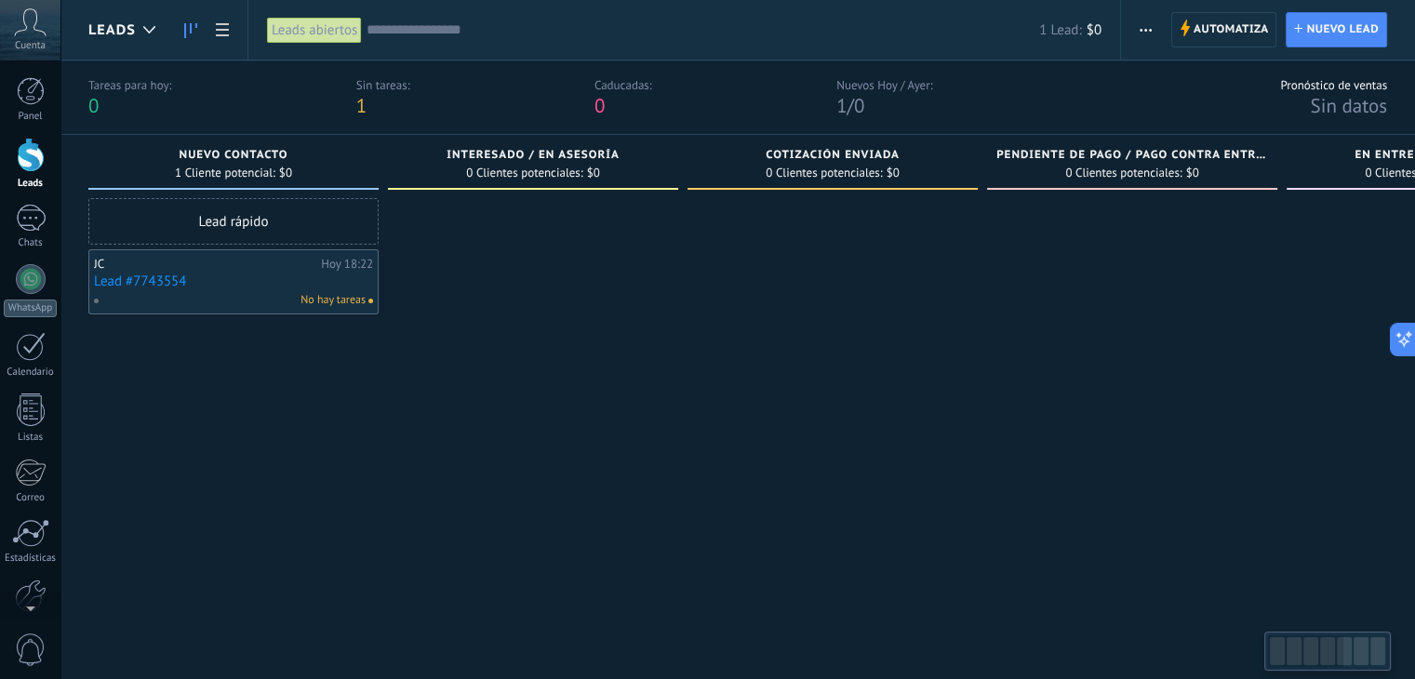
click at [726, 164] on div "Leads Entrantes Solicitudes: 0 0 0 0 0 0 0 0 0 Nuevo contacto 1 Cliente potenci…" at bounding box center [1146, 385] width 2116 height 500
click at [485, 187] on div "Interesado / En asesoría 0 Clientes potenciales: $0" at bounding box center [533, 162] width 290 height 55
click at [488, 186] on div "Interesado / En asesoría 0 Clientes potenciales: $0" at bounding box center [533, 162] width 290 height 55
click at [491, 184] on div "Interesado / En asesoría 0 Clientes potenciales: $0" at bounding box center [533, 162] width 290 height 55
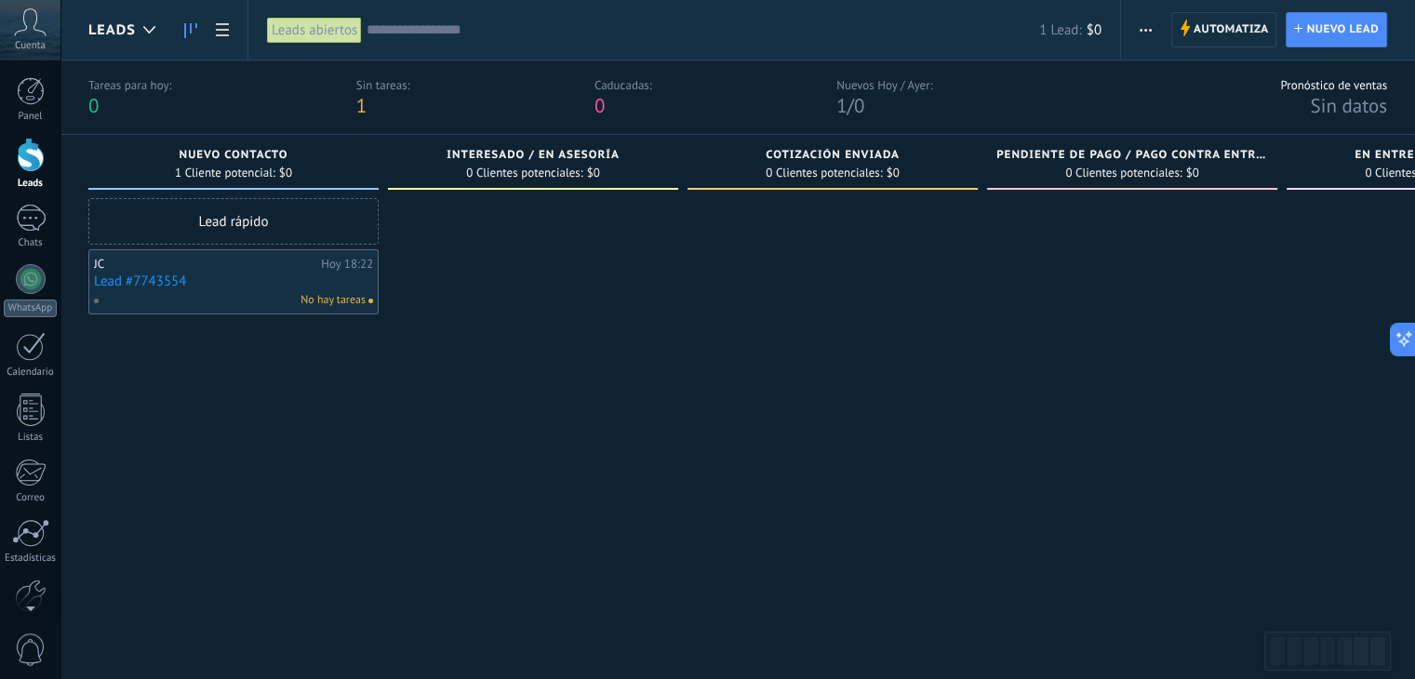
click at [459, 181] on div "Interesado / En asesoría 0 Clientes potenciales: $0" at bounding box center [533, 162] width 290 height 55
click at [454, 181] on div "Interesado / En asesoría 0 Clientes potenciales: $0" at bounding box center [533, 162] width 290 height 55
click at [449, 216] on div at bounding box center [533, 416] width 290 height 436
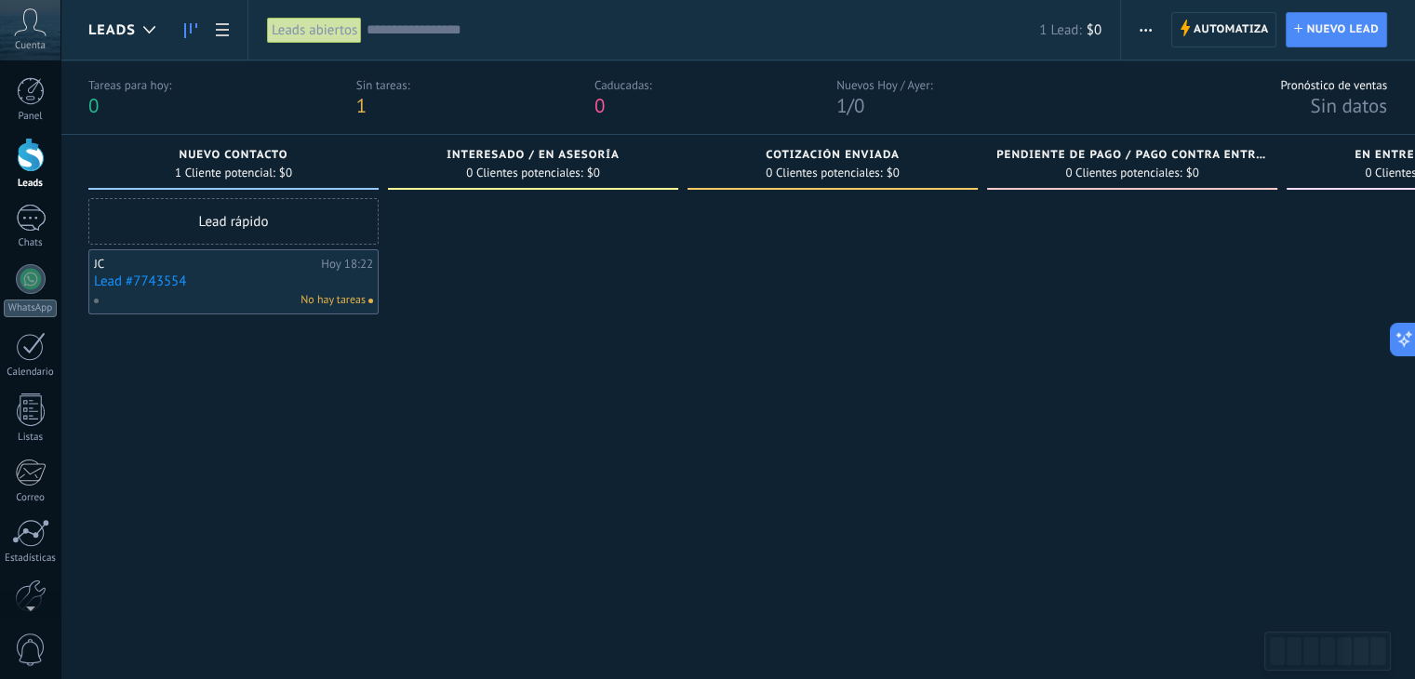
click at [519, 212] on div at bounding box center [533, 416] width 290 height 436
click at [764, 198] on div at bounding box center [833, 416] width 290 height 436
click at [289, 210] on div "Lead rápido" at bounding box center [233, 221] width 290 height 47
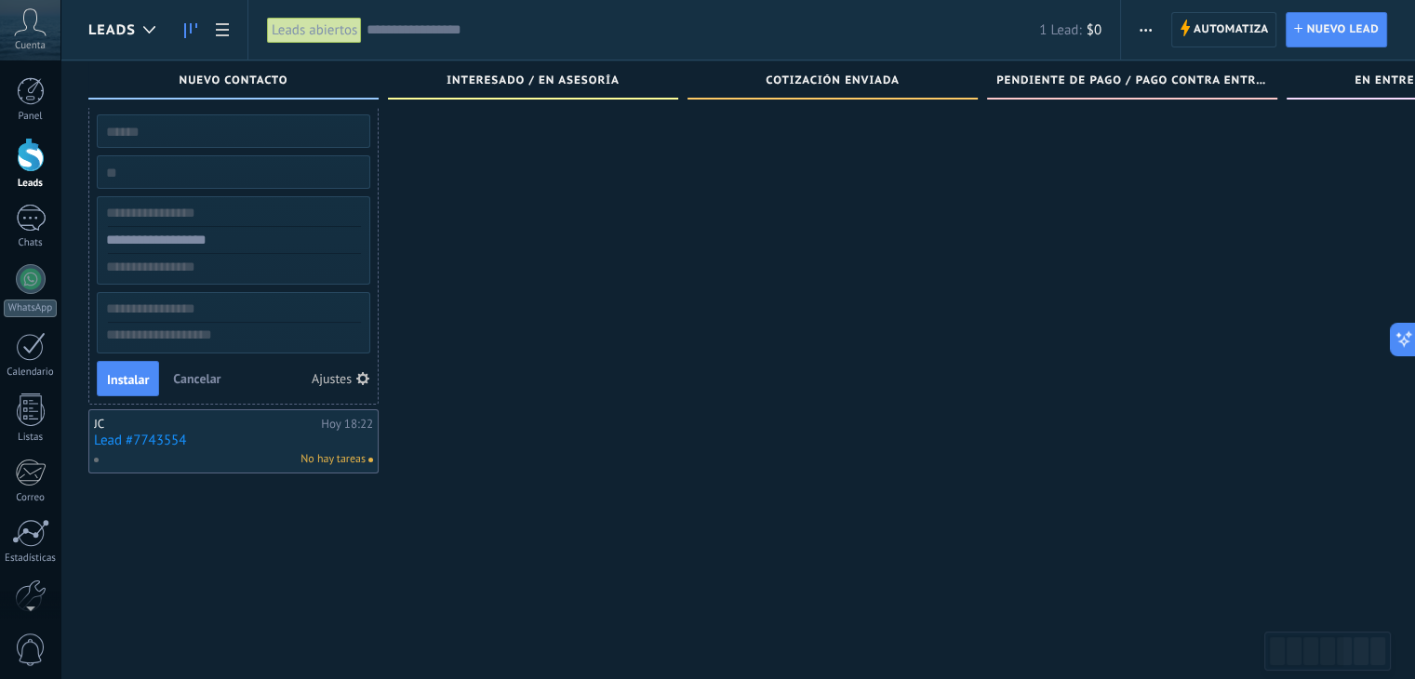
scroll to position [18, 0]
click at [485, 489] on div at bounding box center [533, 324] width 290 height 436
click at [299, 421] on div "JC" at bounding box center [205, 424] width 222 height 15
click at [194, 374] on span "Cancelar" at bounding box center [196, 378] width 47 height 17
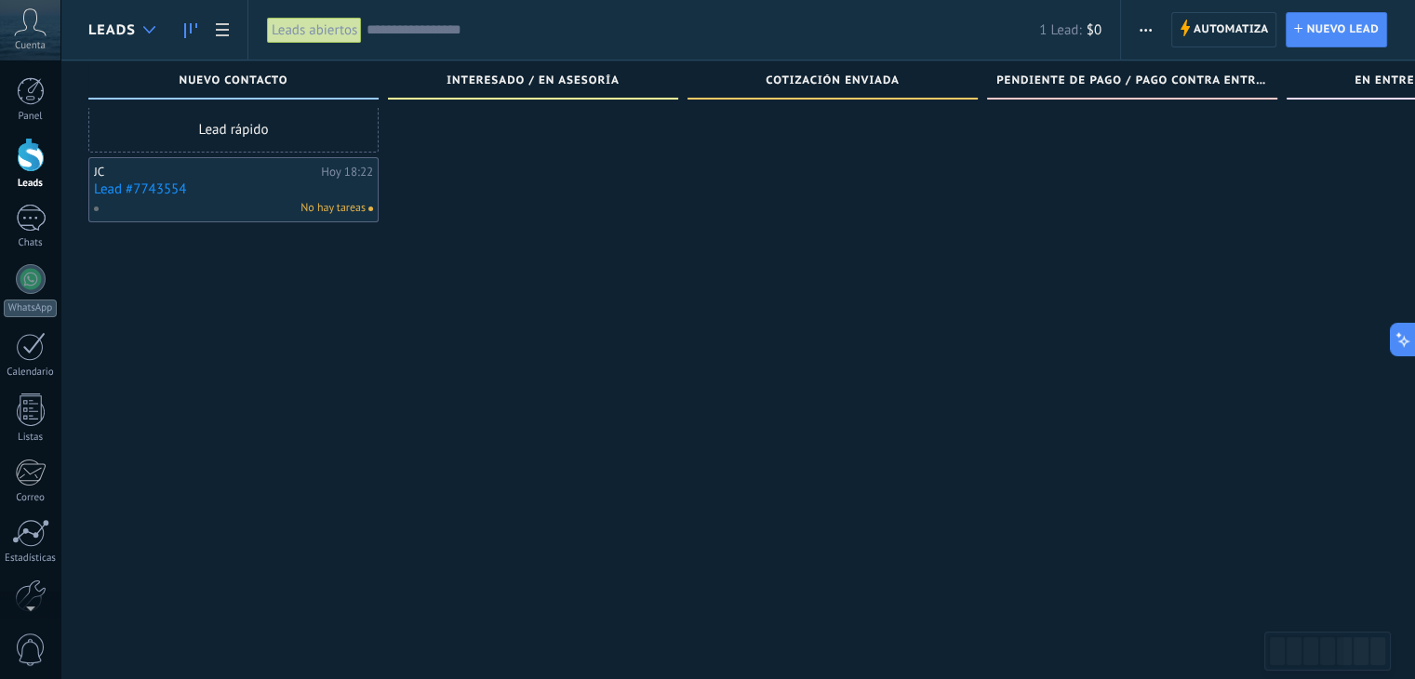
click at [152, 26] on icon at bounding box center [149, 29] width 12 height 7
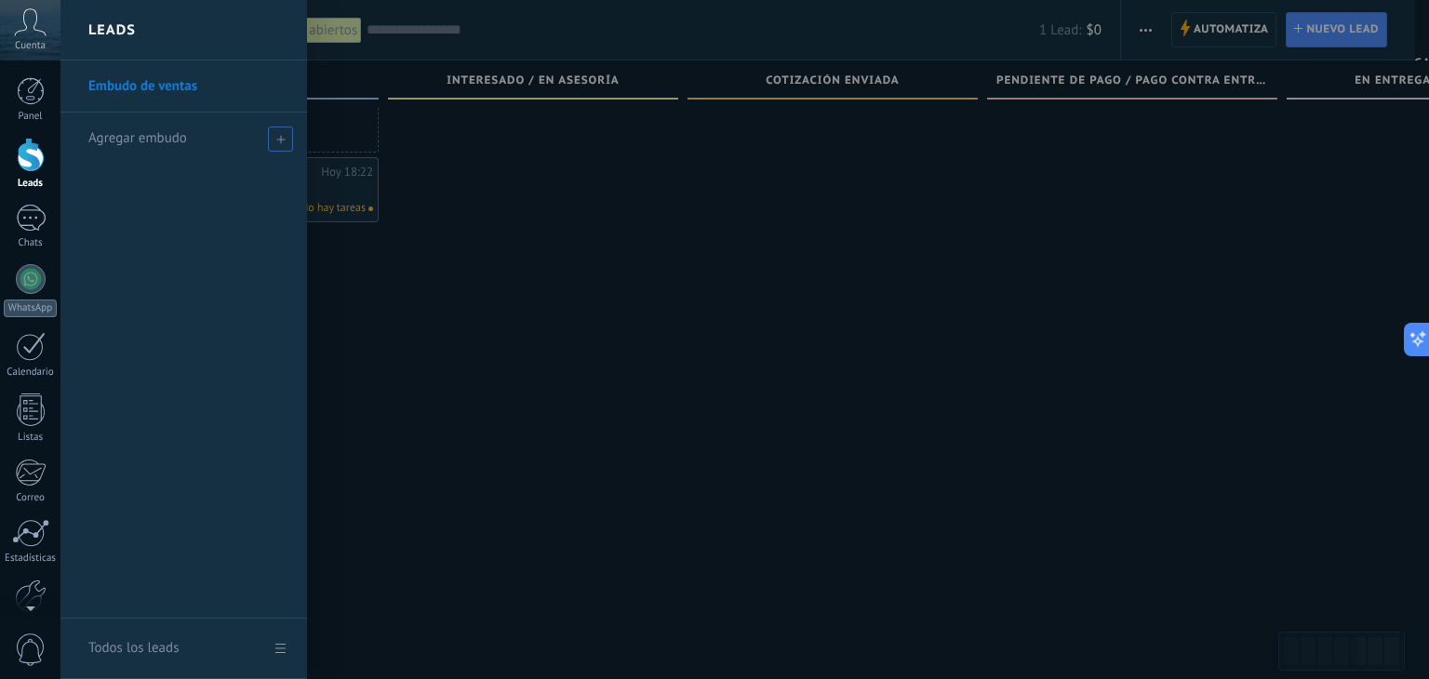
click at [191, 135] on div "Agregar embudo" at bounding box center [188, 138] width 200 height 51
click at [202, 142] on input "text" at bounding box center [175, 139] width 175 height 30
type input "*"
type input "********"
click at [285, 141] on span at bounding box center [283, 138] width 17 height 13
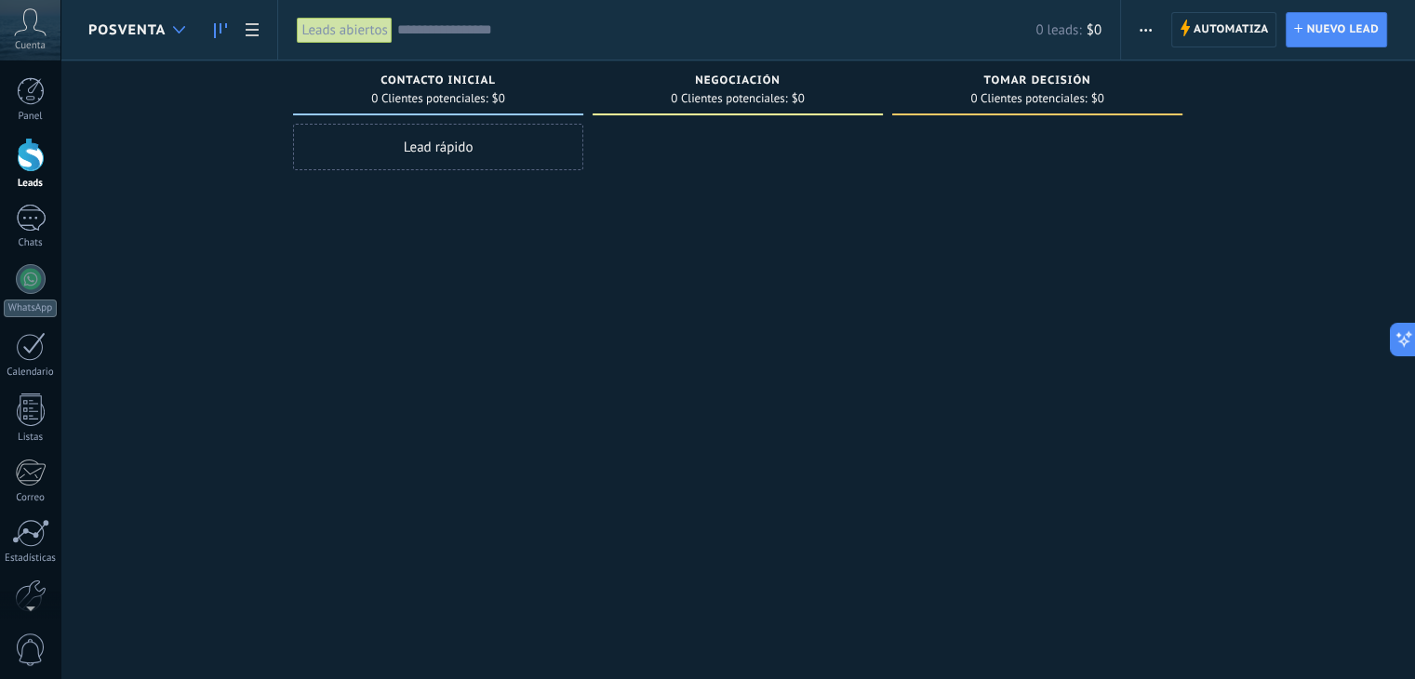
click at [181, 26] on icon at bounding box center [179, 29] width 12 height 7
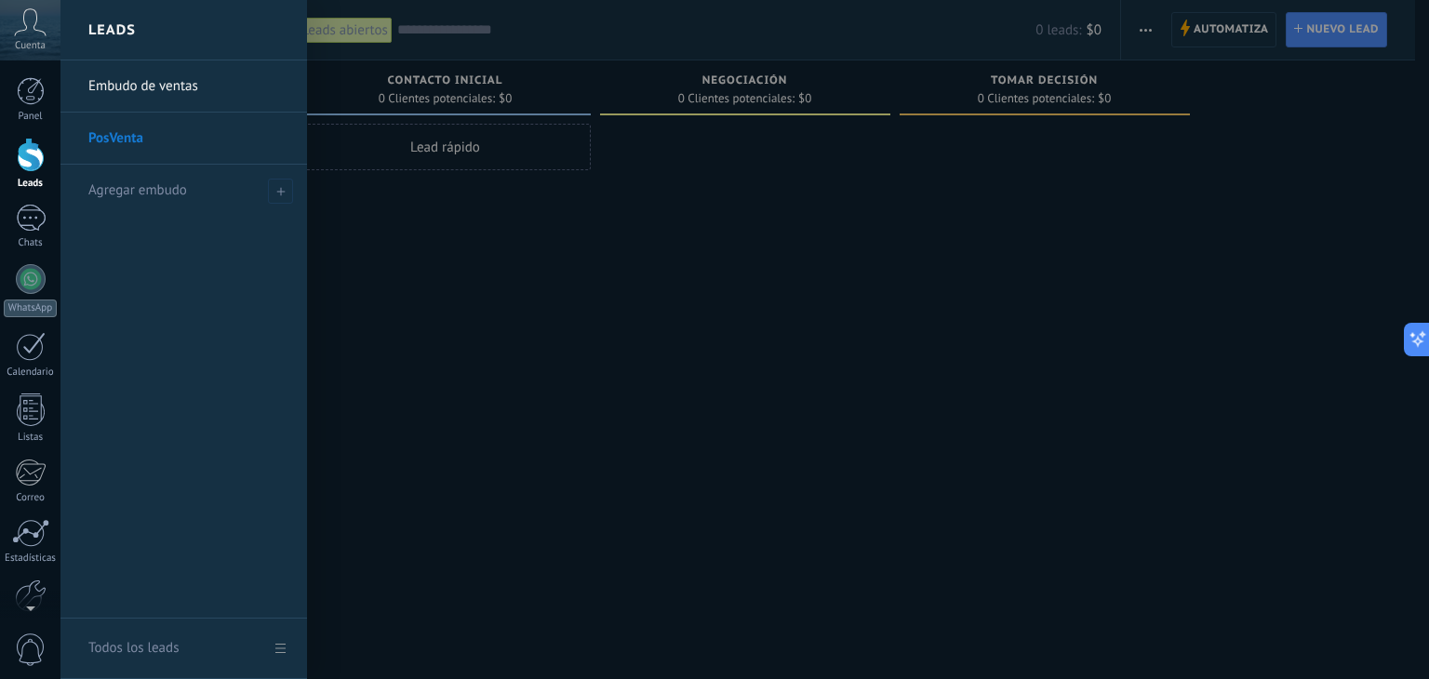
click at [191, 88] on link "Embudo de ventas" at bounding box center [188, 86] width 200 height 52
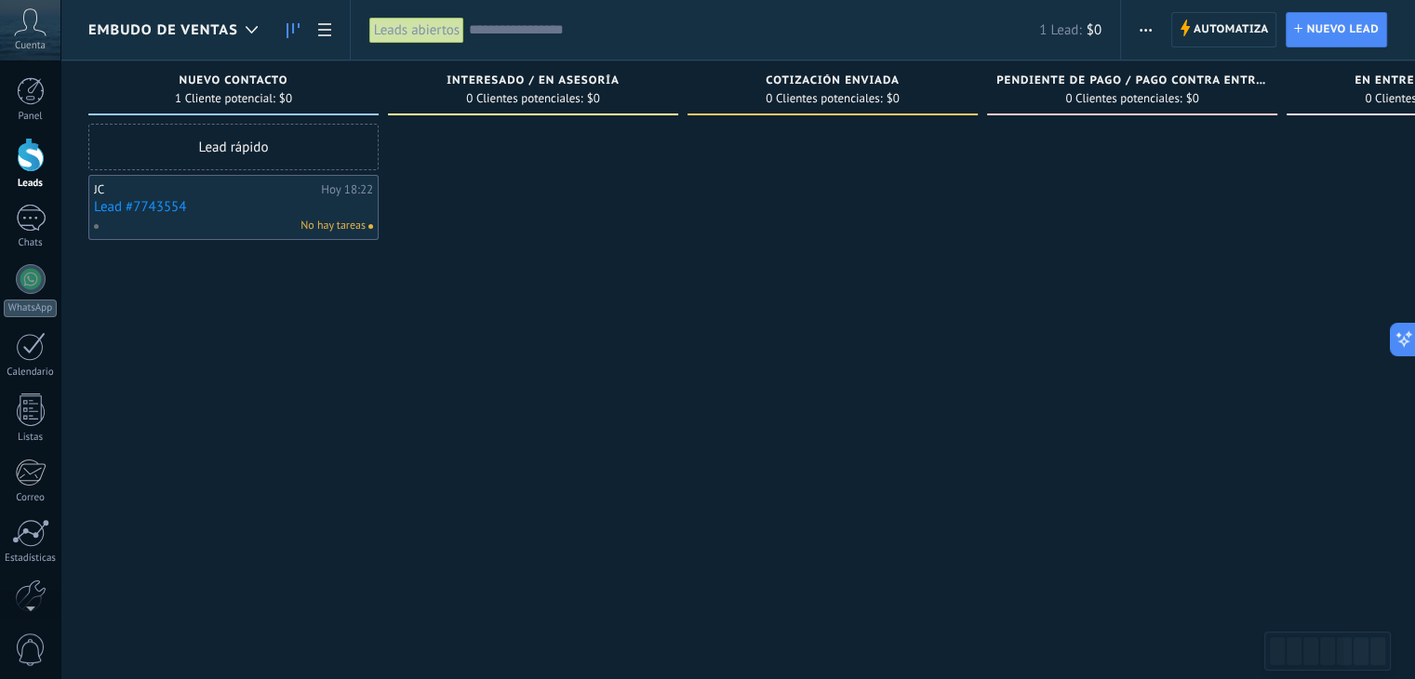
click at [1150, 34] on span "button" at bounding box center [1146, 29] width 12 height 35
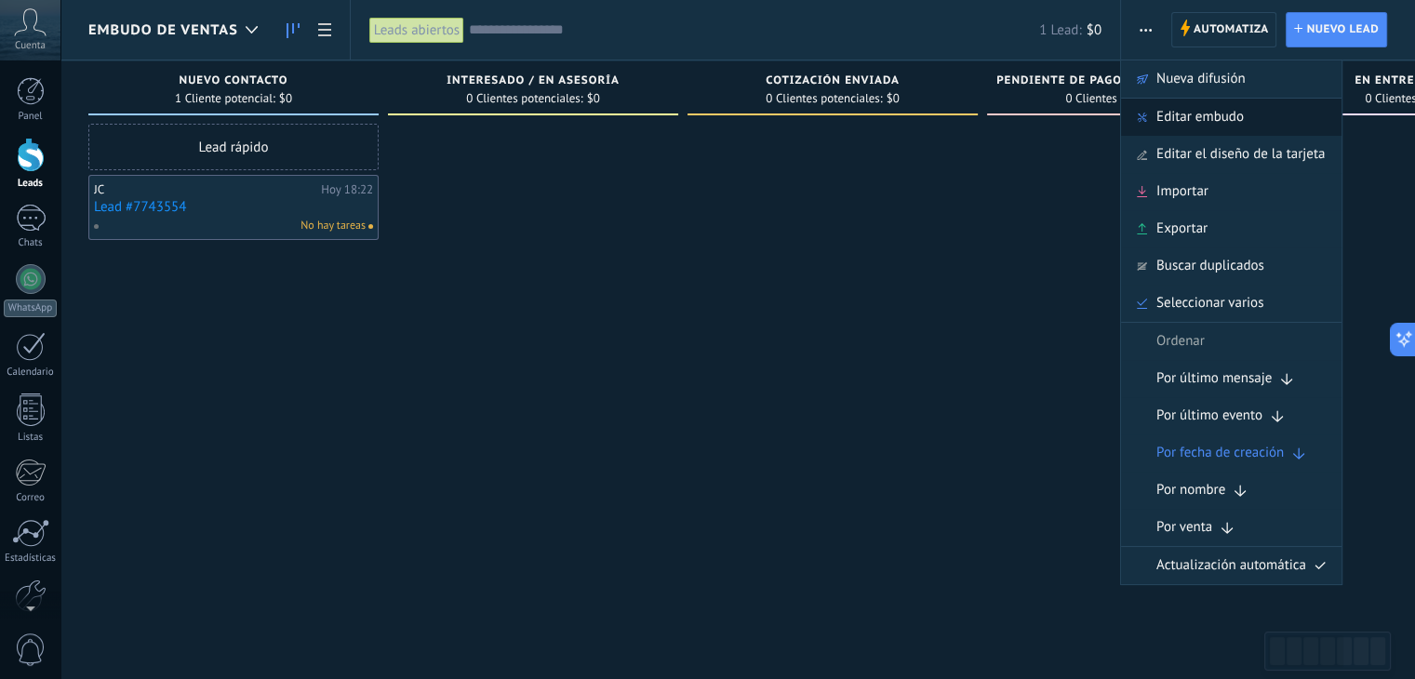
click at [1180, 120] on span "Editar embudo" at bounding box center [1200, 117] width 87 height 37
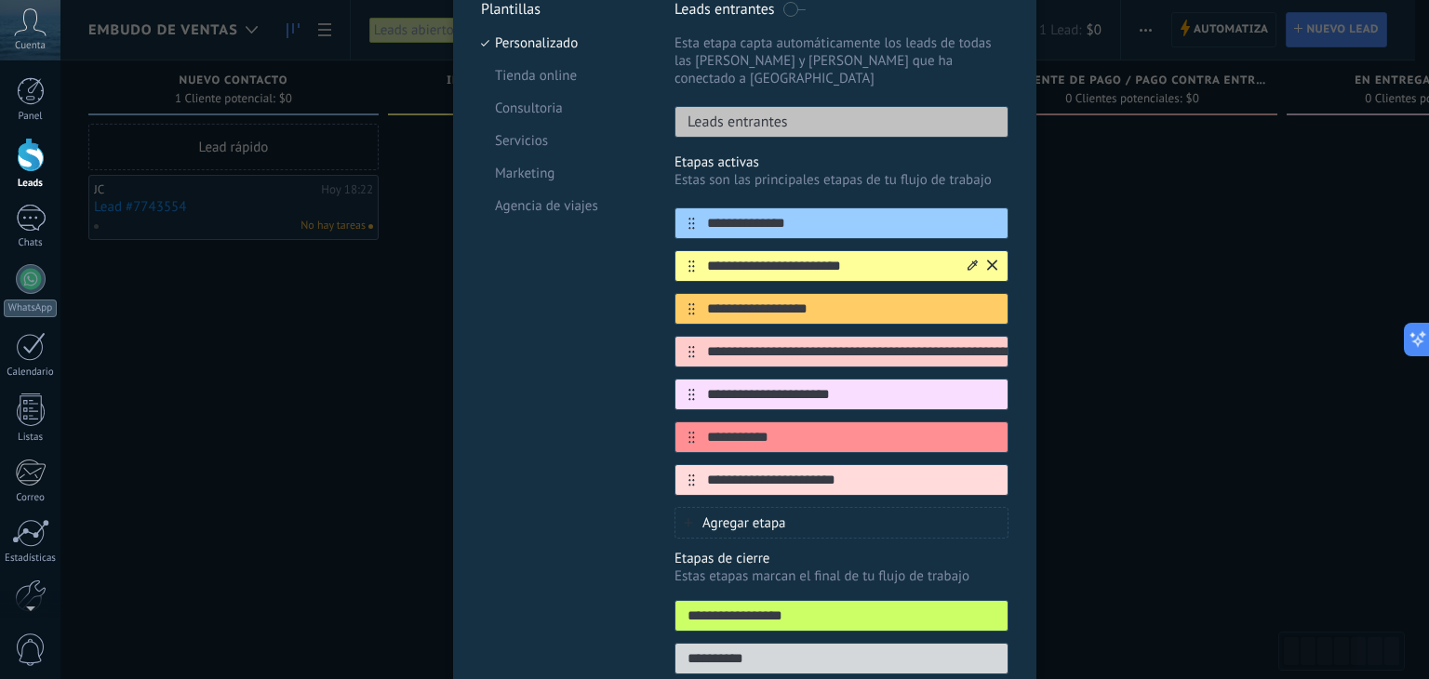
scroll to position [269, 0]
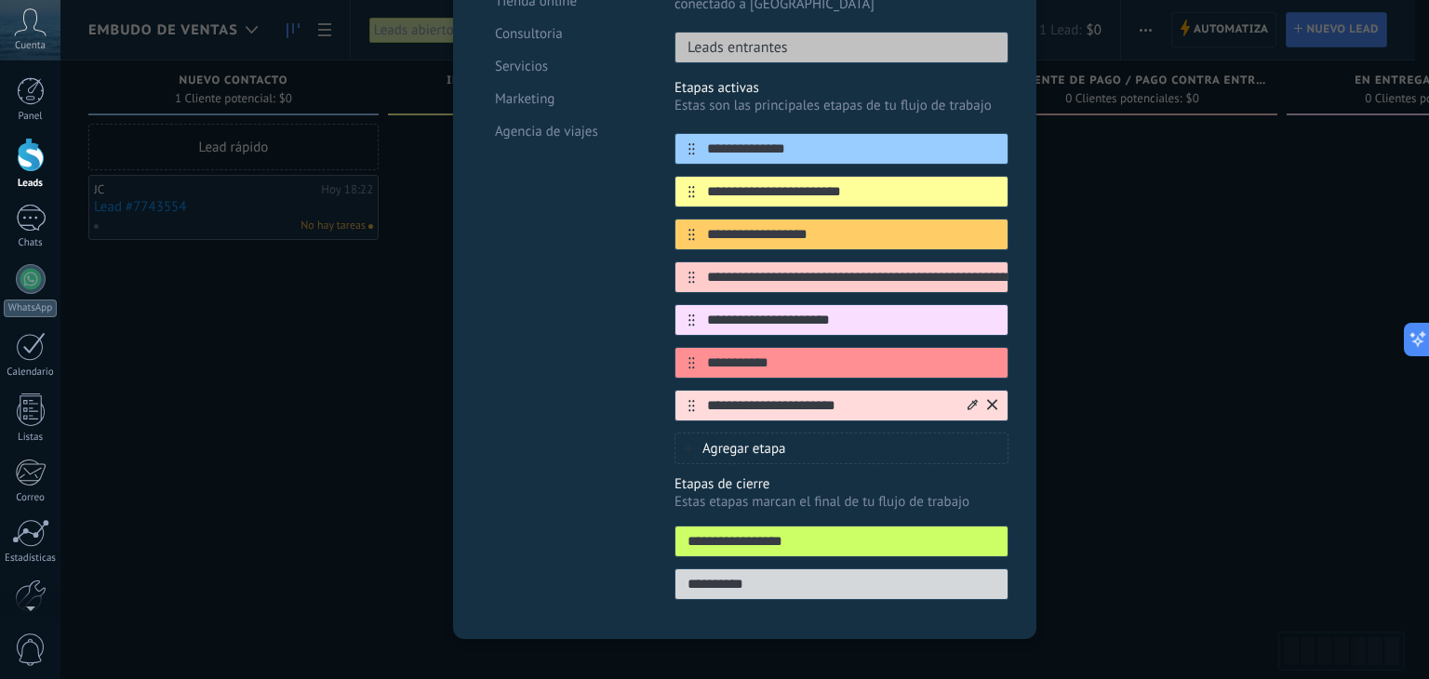
click at [987, 399] on icon at bounding box center [992, 404] width 10 height 11
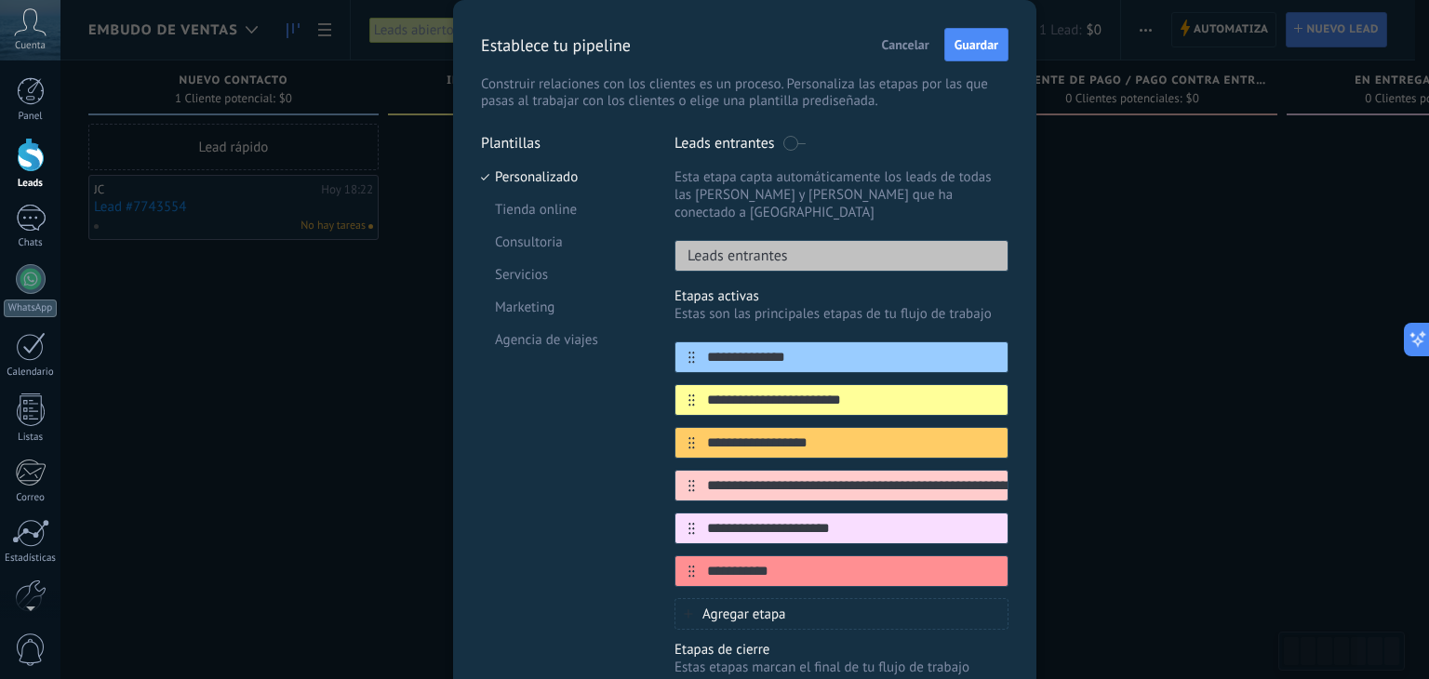
scroll to position [0, 0]
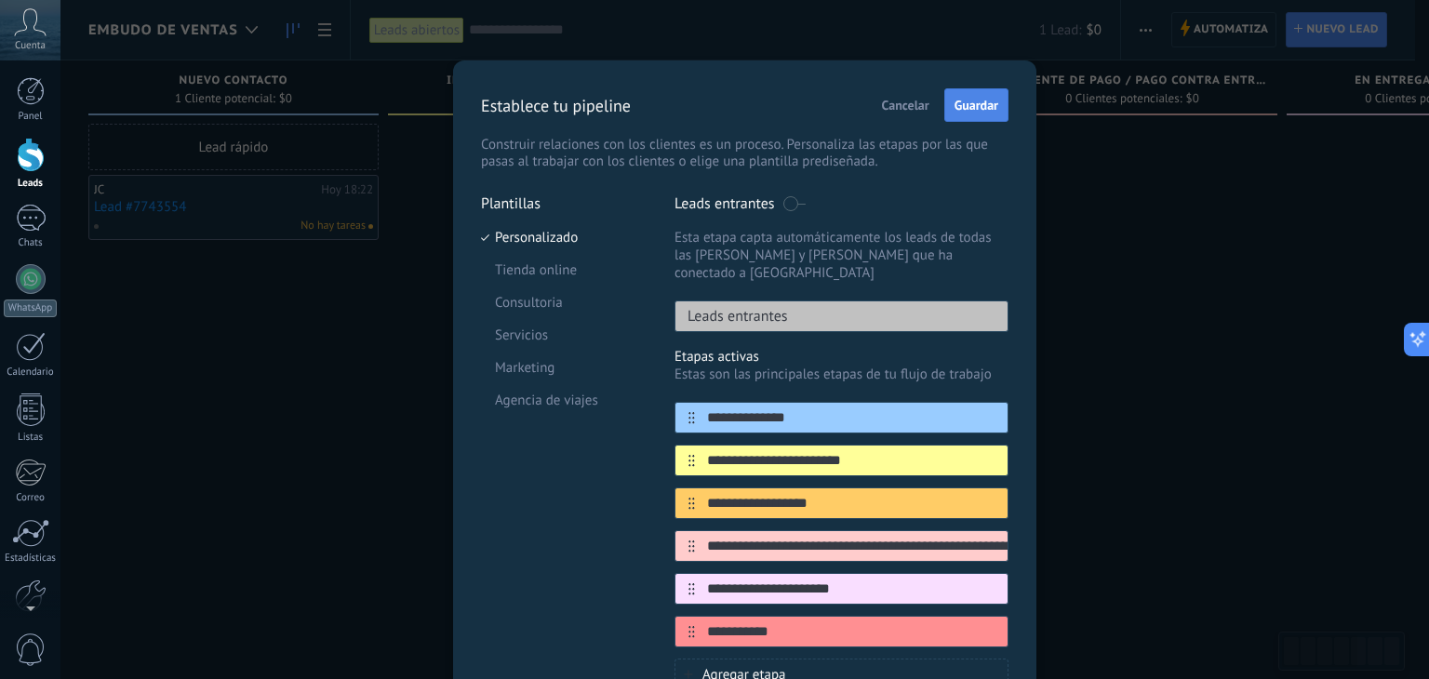
click at [964, 101] on span "Guardar" at bounding box center [977, 105] width 44 height 13
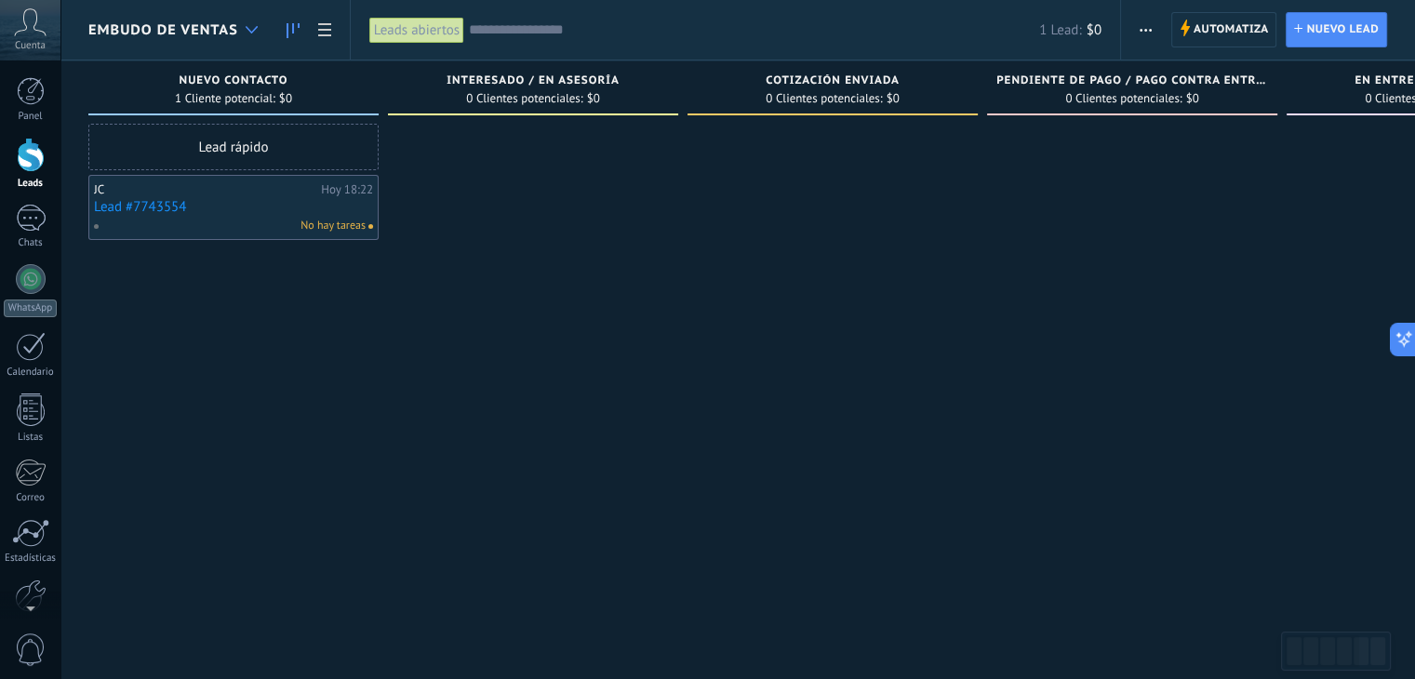
click at [249, 30] on icon at bounding box center [252, 29] width 12 height 7
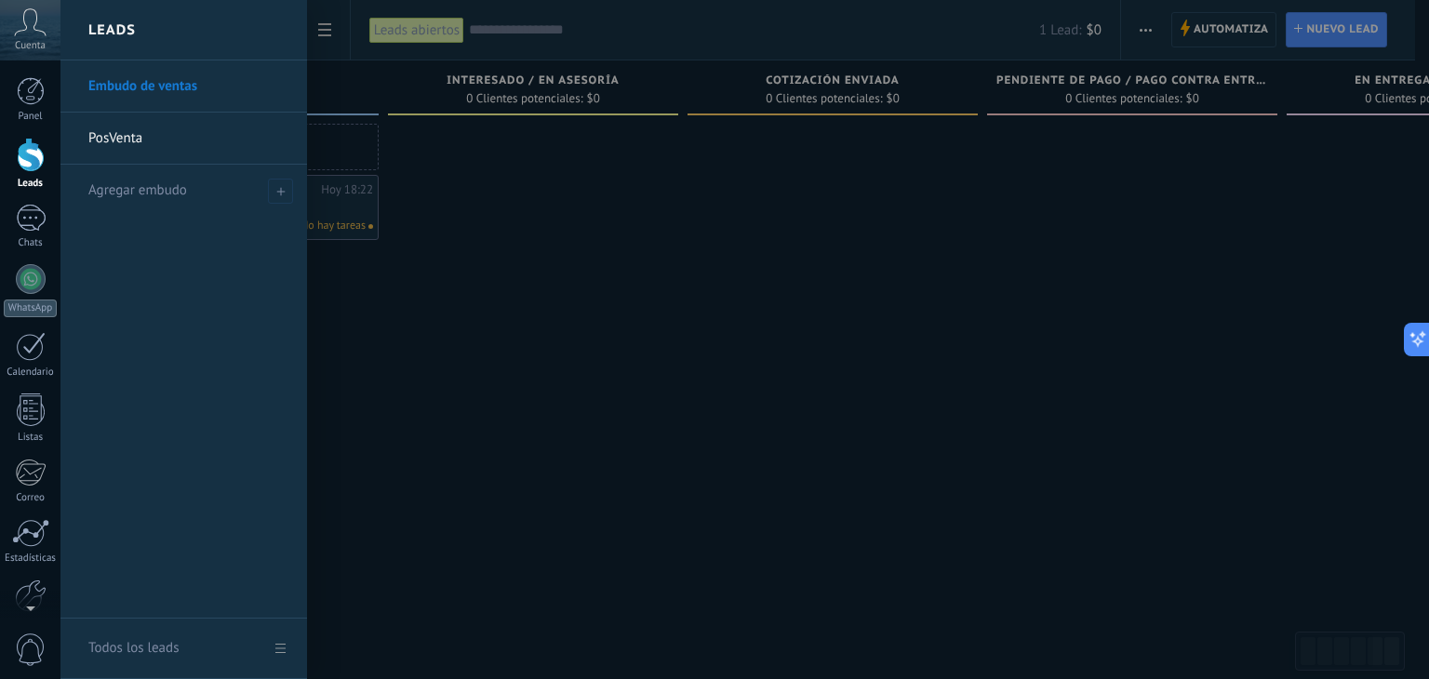
click at [155, 94] on link "Embudo de ventas" at bounding box center [188, 86] width 200 height 52
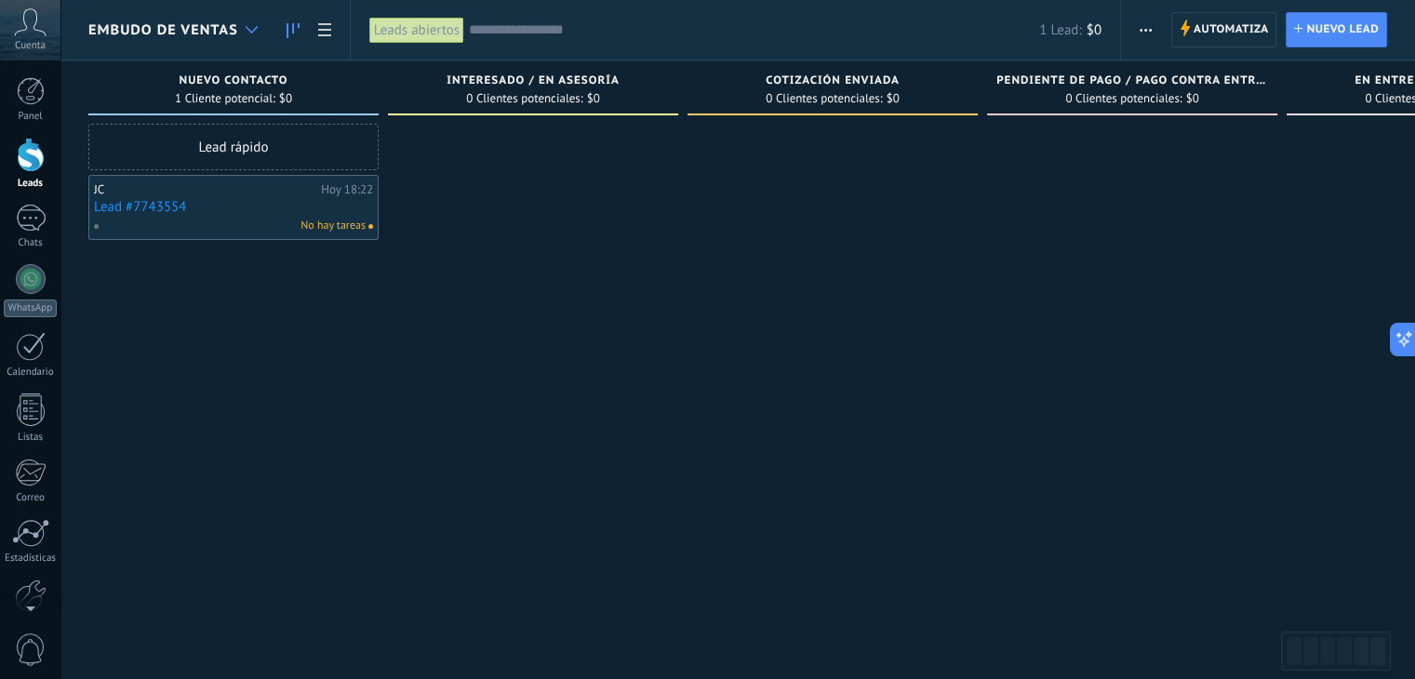
click at [254, 29] on icon at bounding box center [252, 29] width 12 height 7
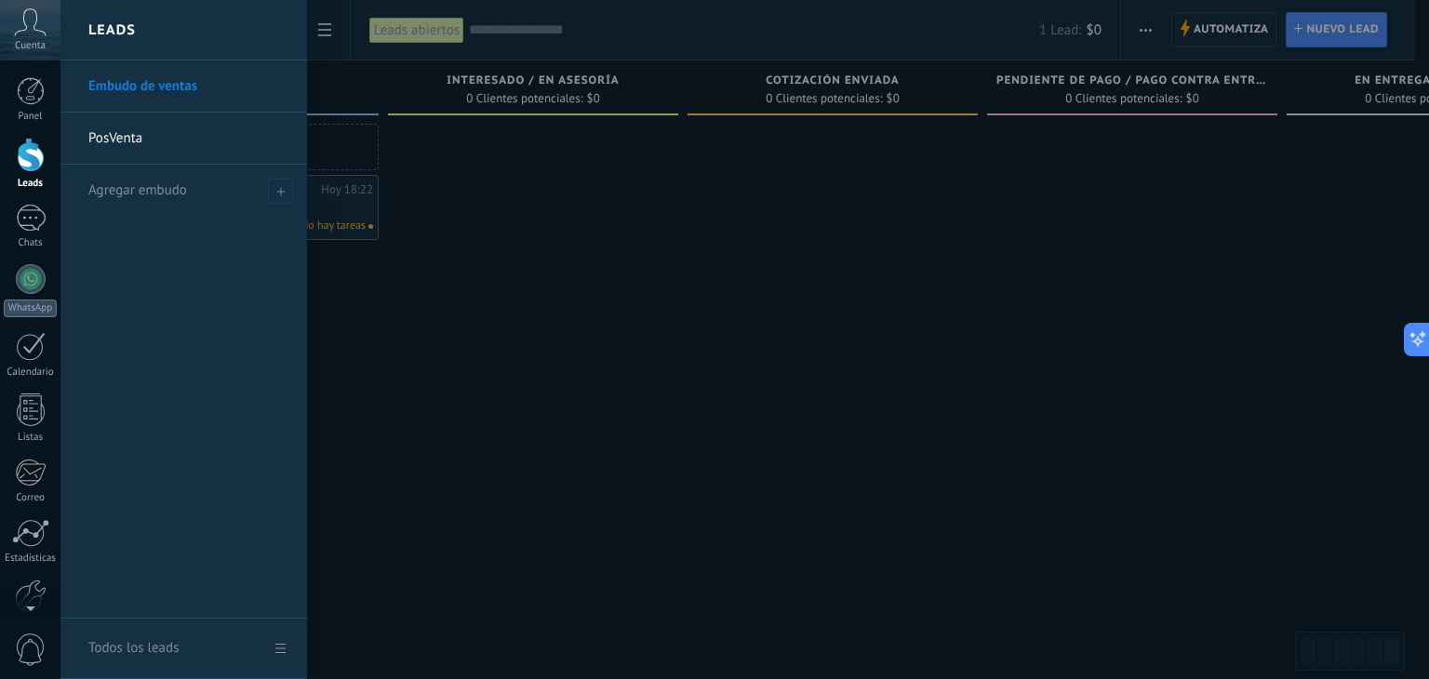
click at [145, 129] on link "PosVenta" at bounding box center [188, 139] width 200 height 52
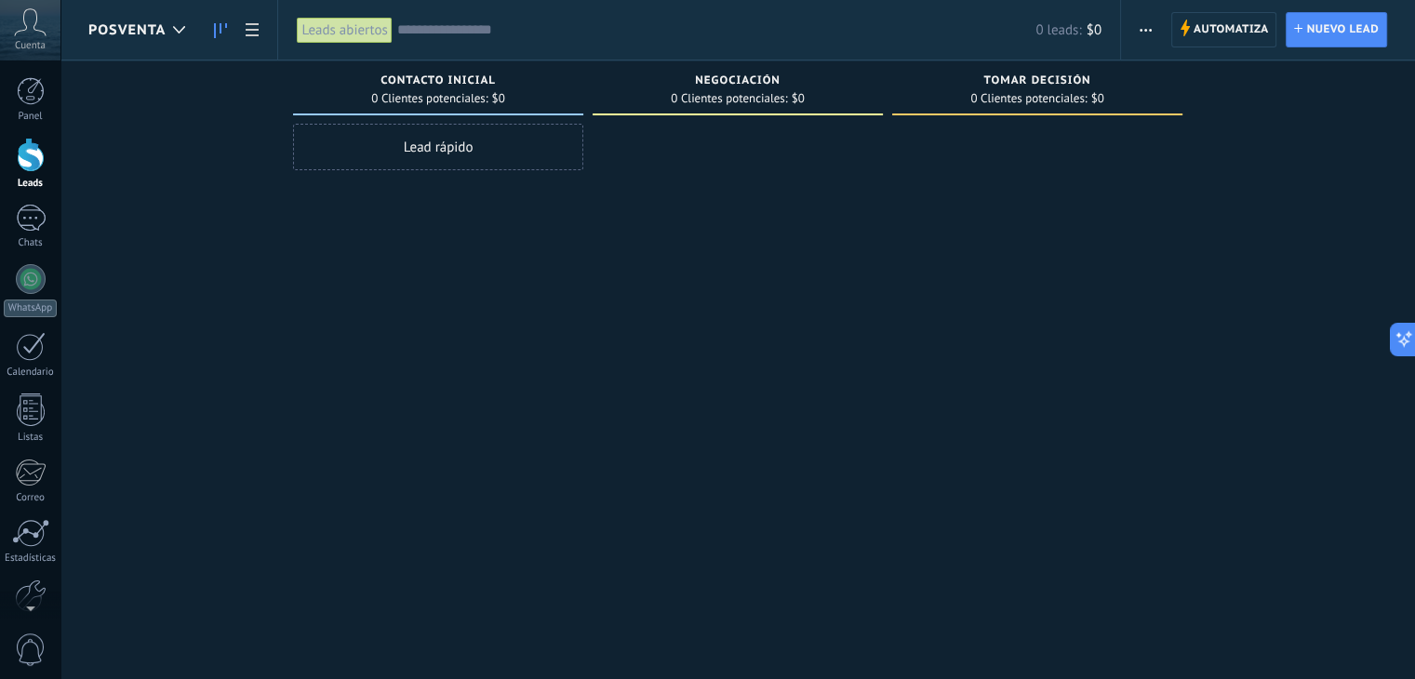
click at [757, 94] on span "0 Clientes potenciales:" at bounding box center [729, 98] width 116 height 11
click at [749, 81] on span "Negociación" at bounding box center [738, 80] width 86 height 13
click at [745, 81] on span "Negociación" at bounding box center [738, 80] width 86 height 13
drag, startPoint x: 784, startPoint y: 79, endPoint x: 770, endPoint y: 75, distance: 15.3
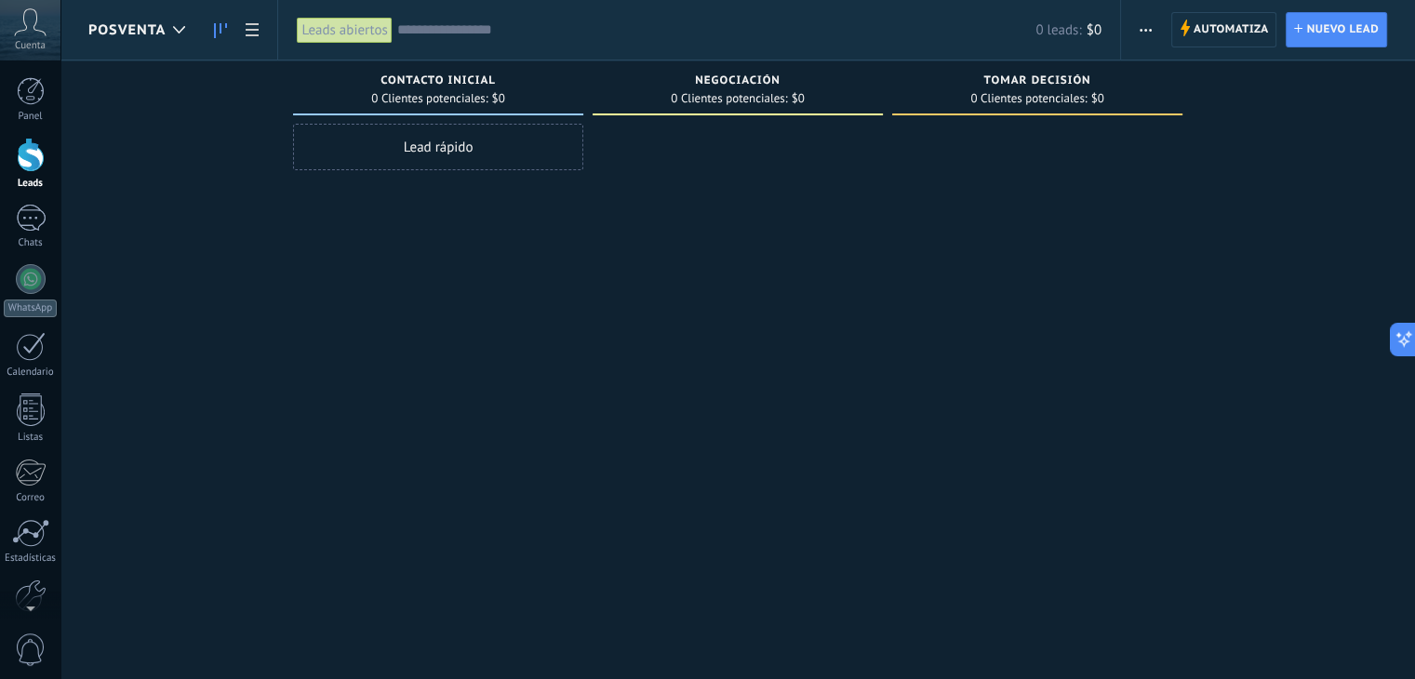
click at [726, 75] on div "Negociación" at bounding box center [738, 82] width 272 height 16
drag, startPoint x: 777, startPoint y: 76, endPoint x: 738, endPoint y: 77, distance: 39.1
click at [730, 80] on span "Negociación" at bounding box center [738, 80] width 86 height 13
click at [1150, 39] on span "button" at bounding box center [1146, 29] width 12 height 35
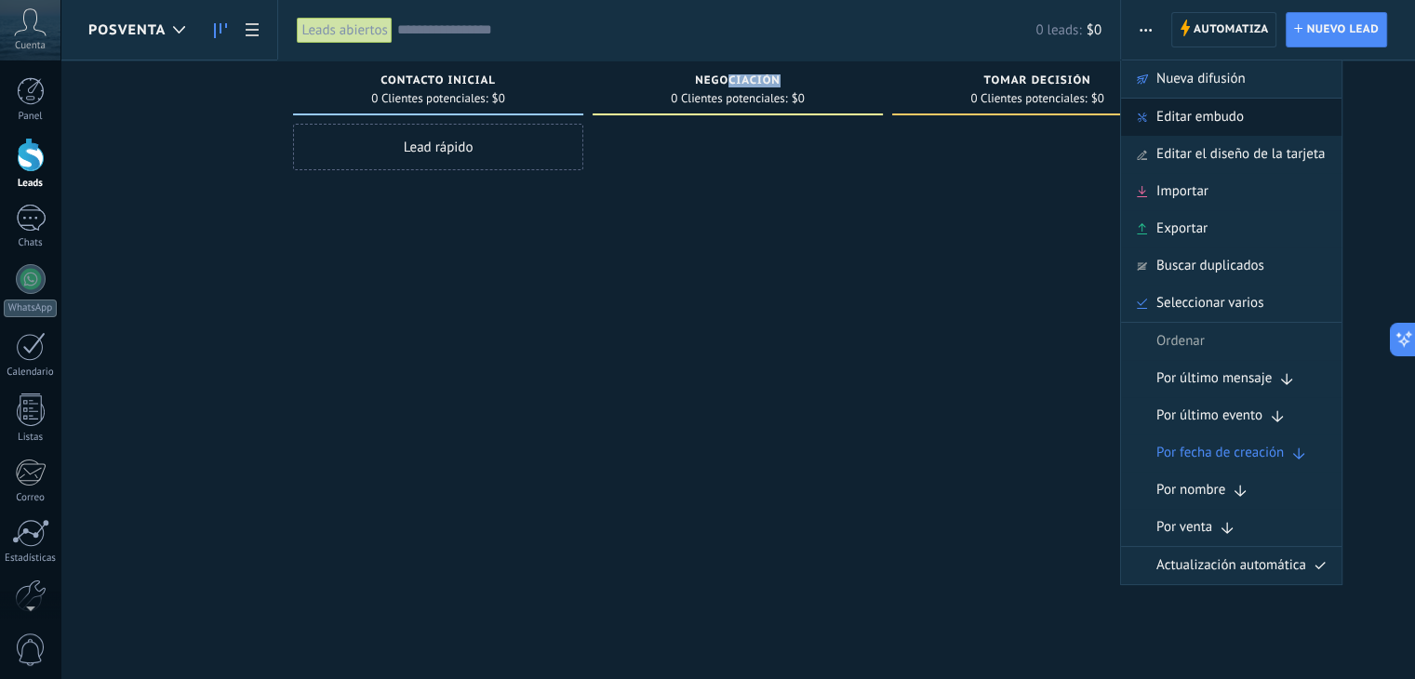
click at [1187, 111] on span "Editar embudo" at bounding box center [1200, 117] width 87 height 37
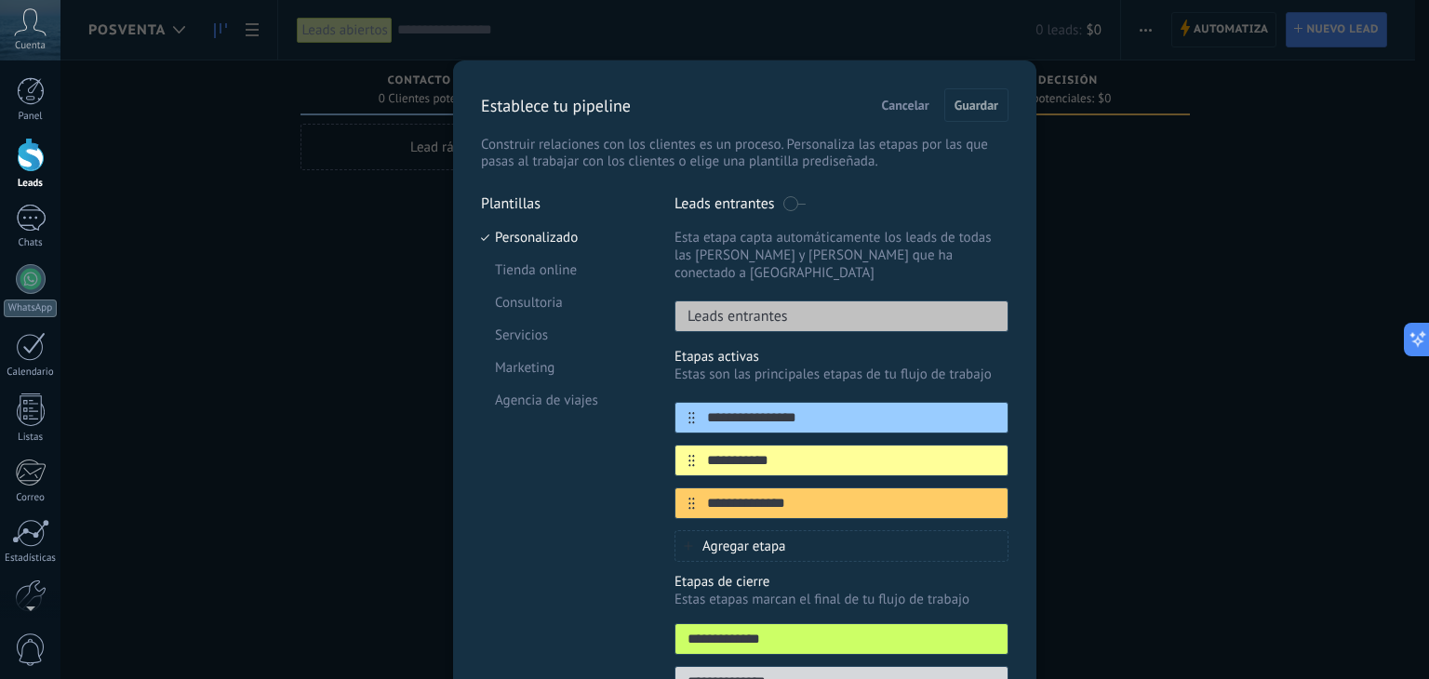
scroll to position [93, 0]
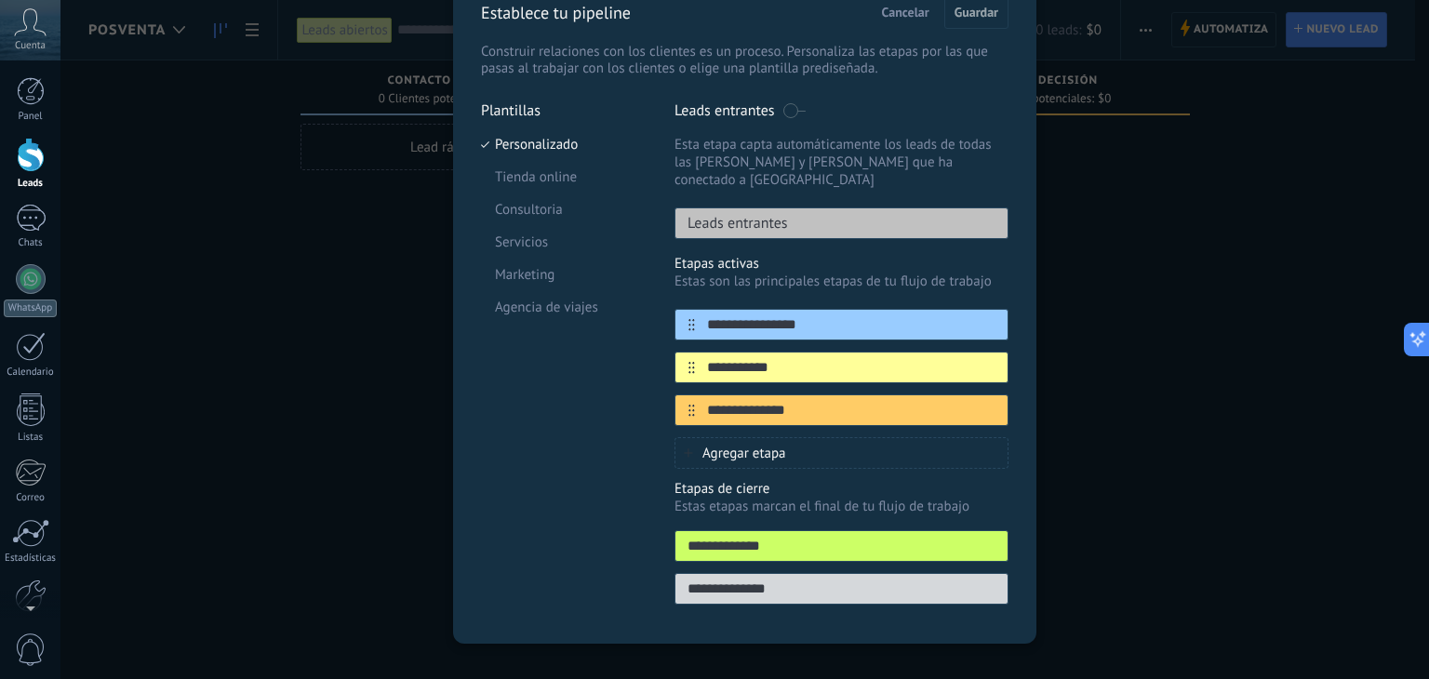
drag, startPoint x: 812, startPoint y: 345, endPoint x: 652, endPoint y: 341, distance: 160.1
click at [652, 341] on div "**********" at bounding box center [745, 358] width 528 height 515
click at [711, 358] on input "********" at bounding box center [830, 368] width 270 height 20
click at [733, 358] on input "********" at bounding box center [830, 368] width 270 height 20
type input "********"
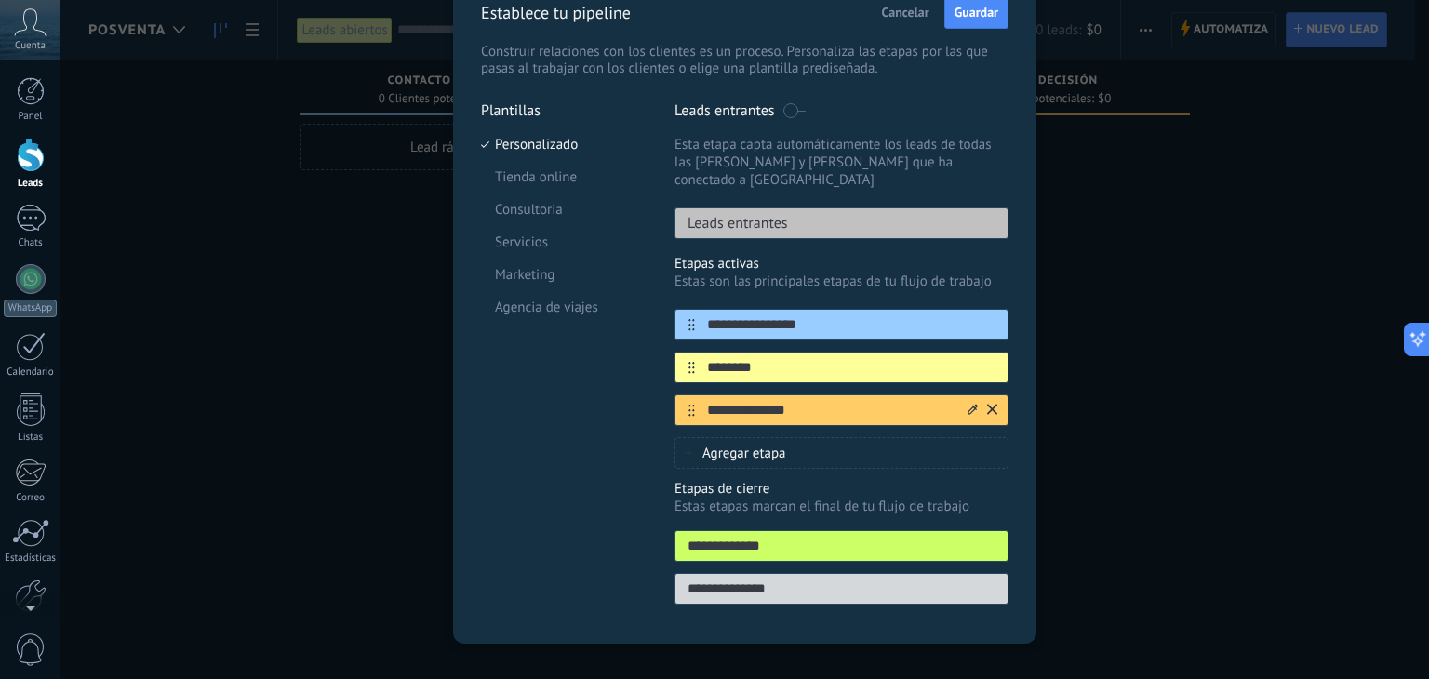
click at [801, 401] on input "**********" at bounding box center [830, 411] width 270 height 20
click at [897, 11] on span "Cancelar" at bounding box center [905, 12] width 47 height 13
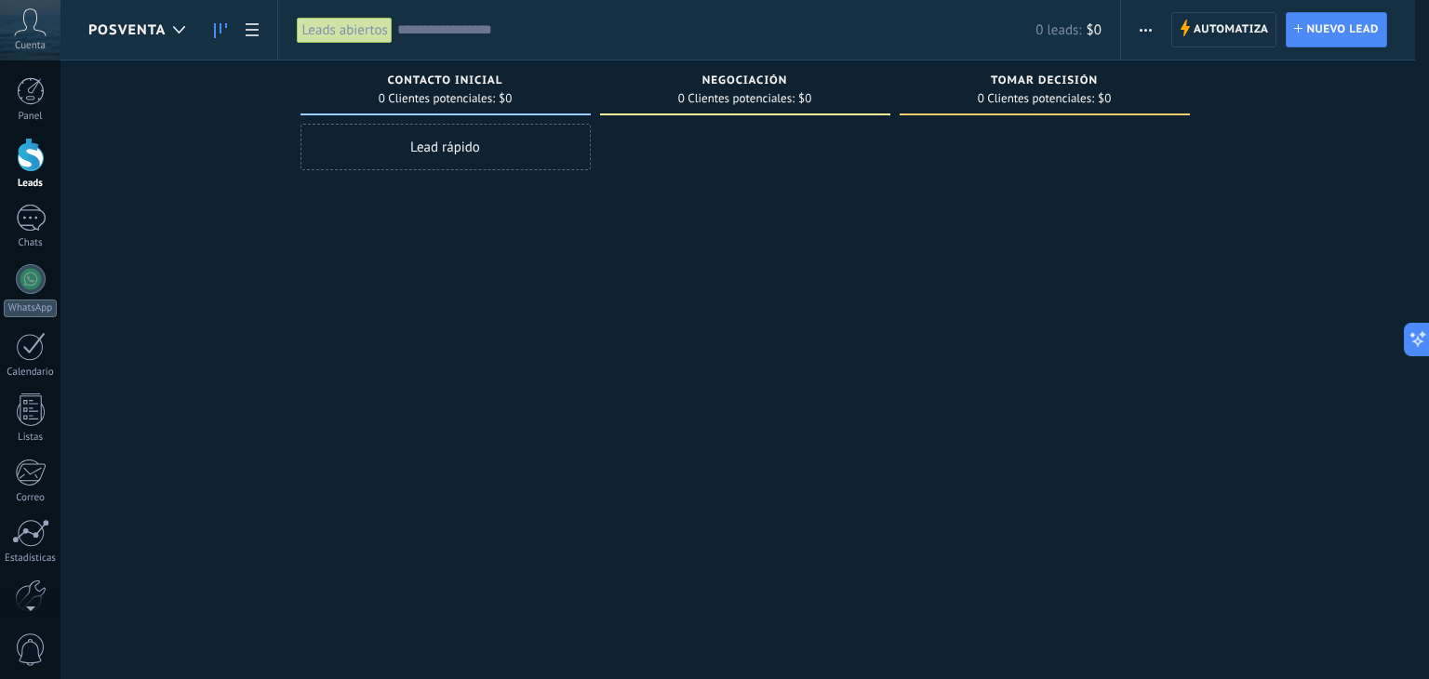
scroll to position [0, 0]
click at [181, 31] on use at bounding box center [179, 29] width 12 height 7
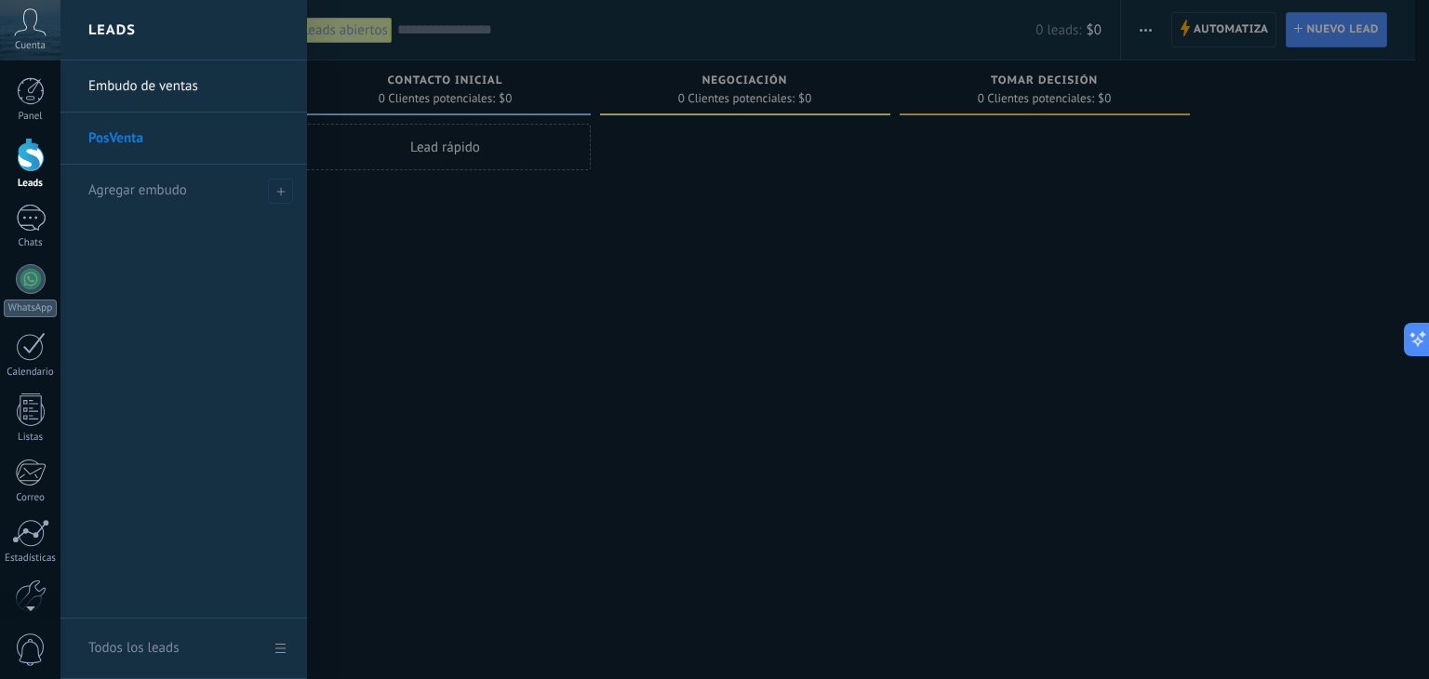
drag, startPoint x: 133, startPoint y: 137, endPoint x: 201, endPoint y: 131, distance: 68.2
click at [201, 131] on link "PosVenta" at bounding box center [188, 139] width 200 height 52
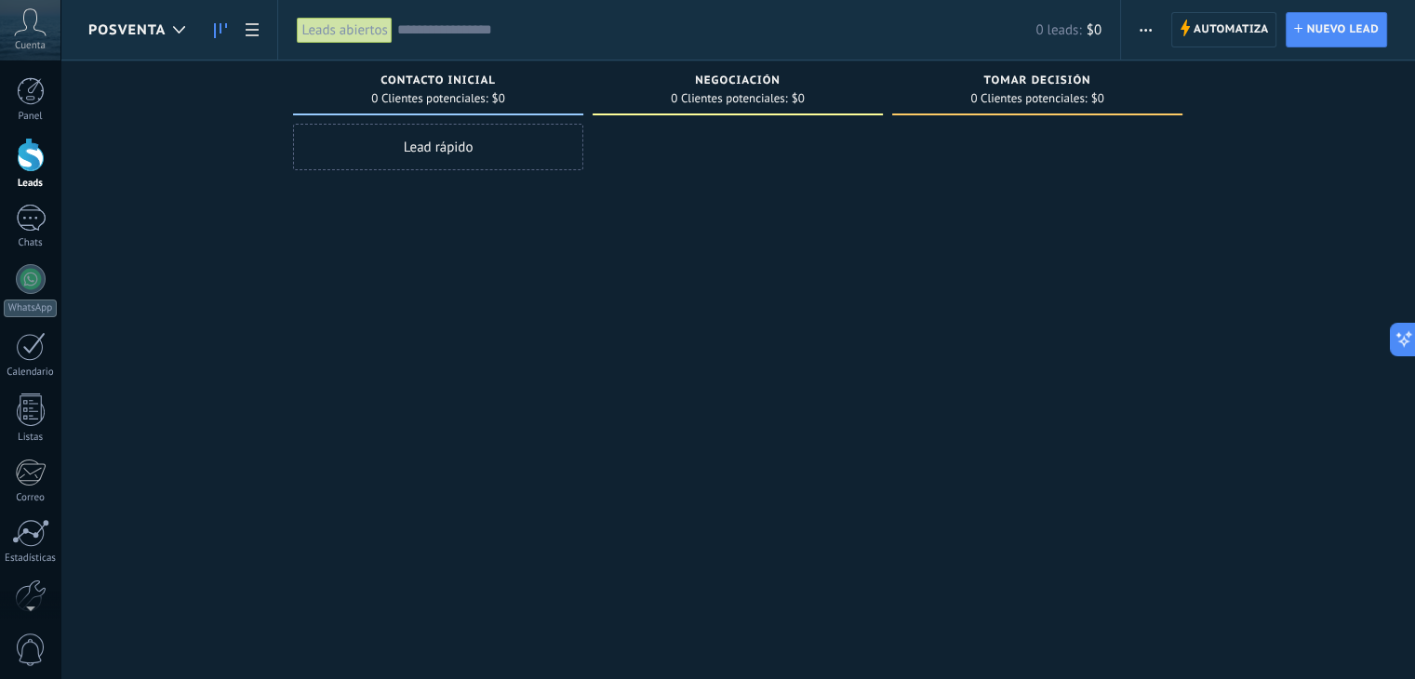
click at [1141, 34] on span "button" at bounding box center [1146, 29] width 12 height 35
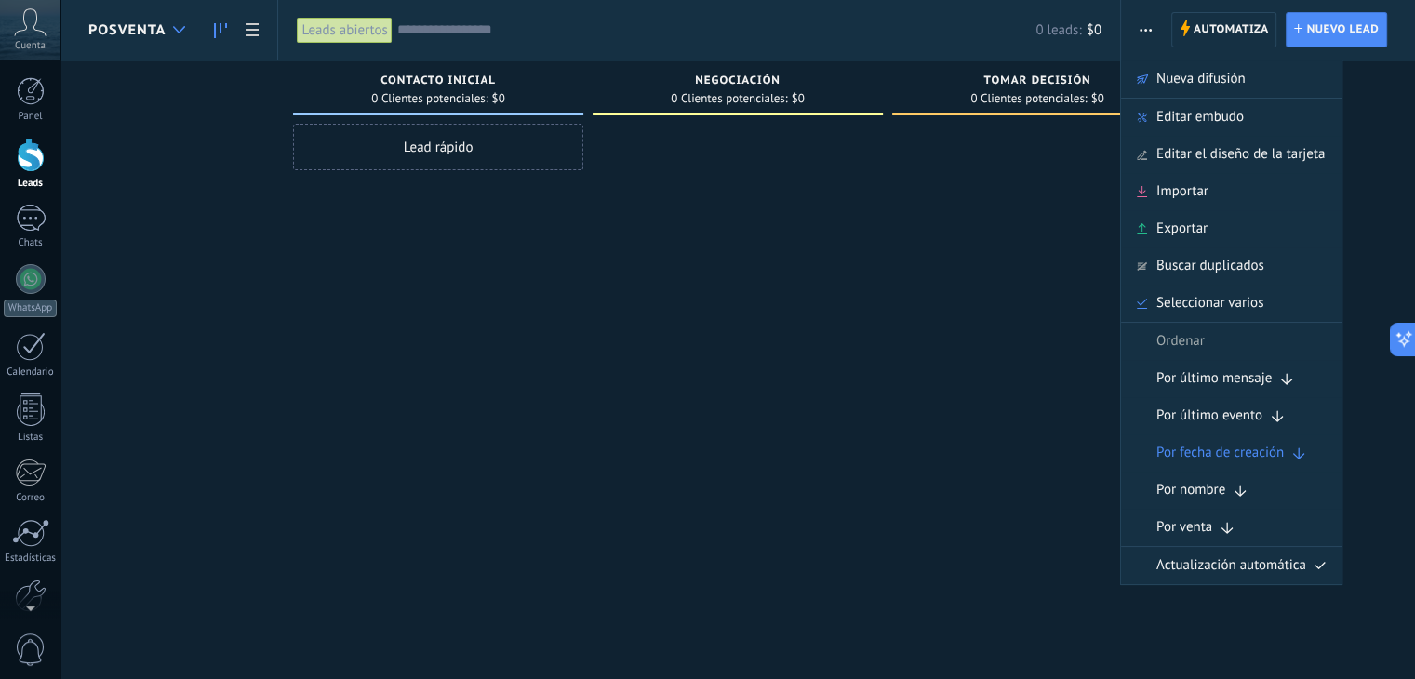
click at [179, 32] on use at bounding box center [179, 29] width 12 height 7
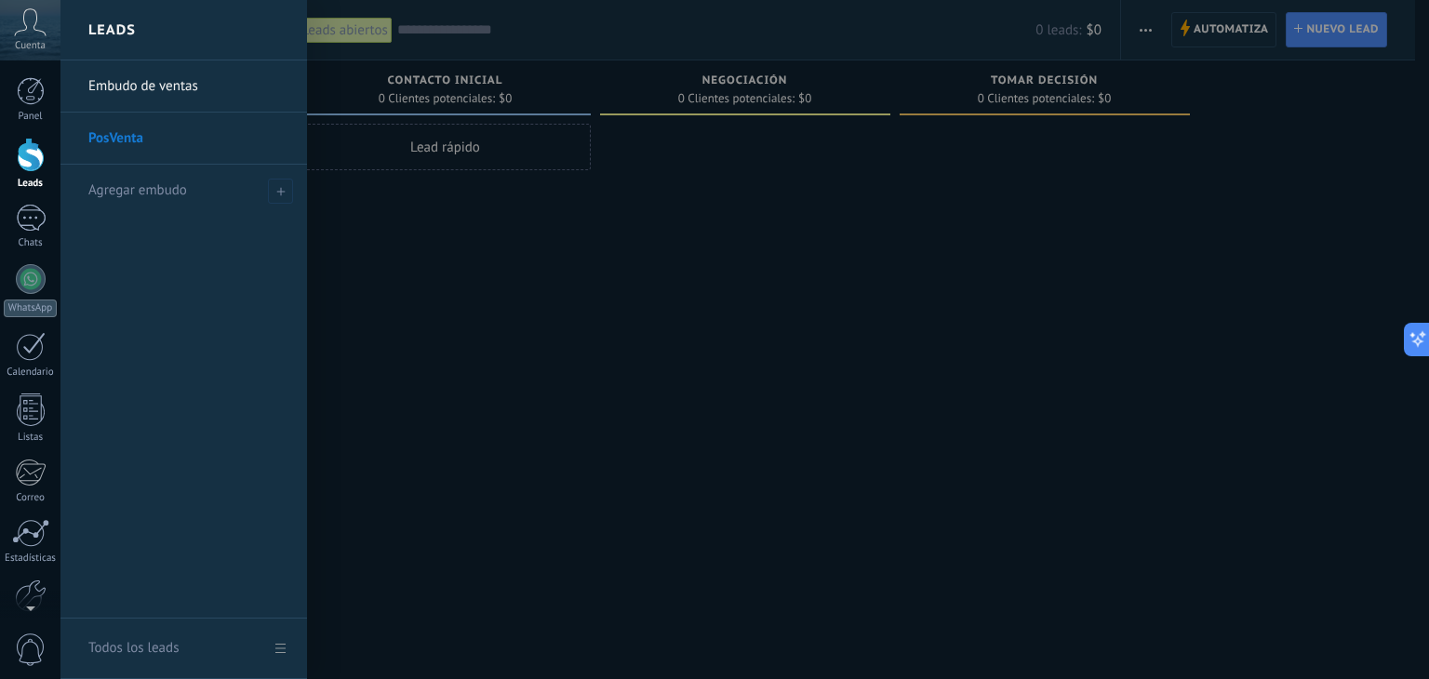
click at [172, 85] on link "Embudo de ventas" at bounding box center [188, 86] width 200 height 52
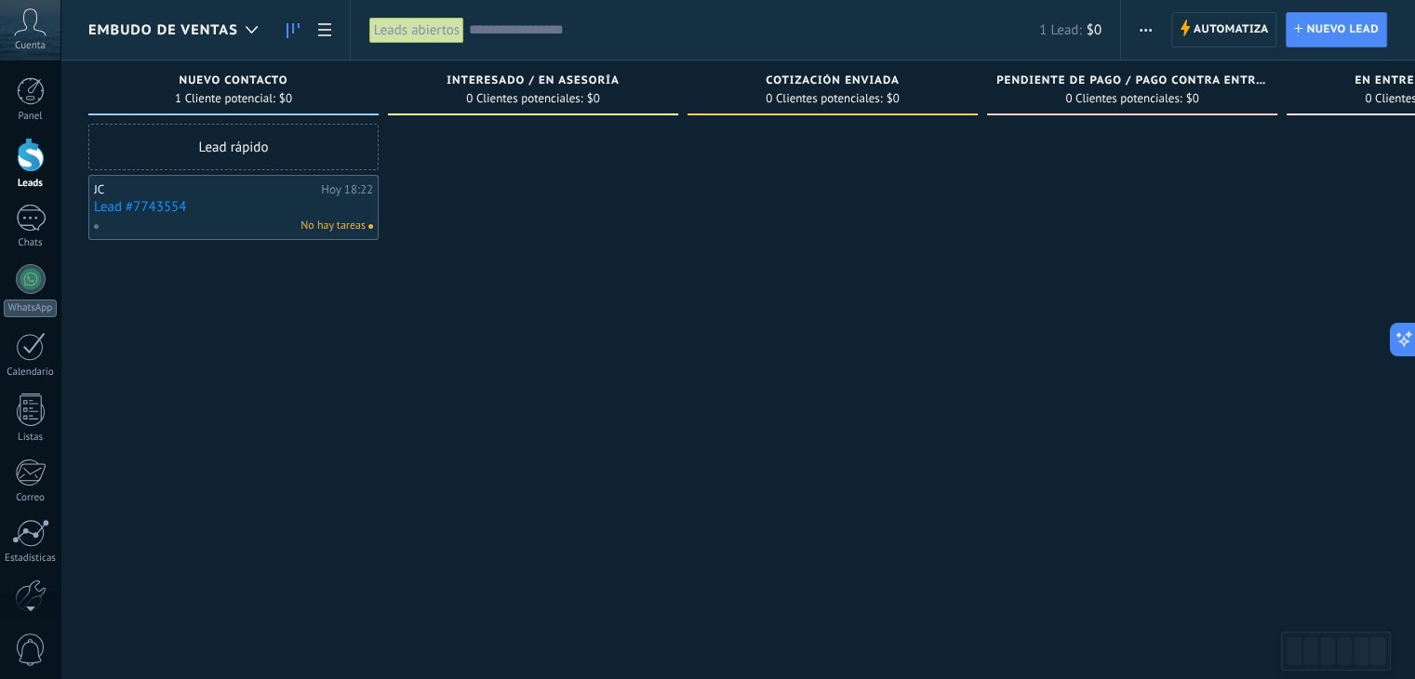
click at [207, 211] on link "Lead #7743554" at bounding box center [233, 207] width 279 height 16
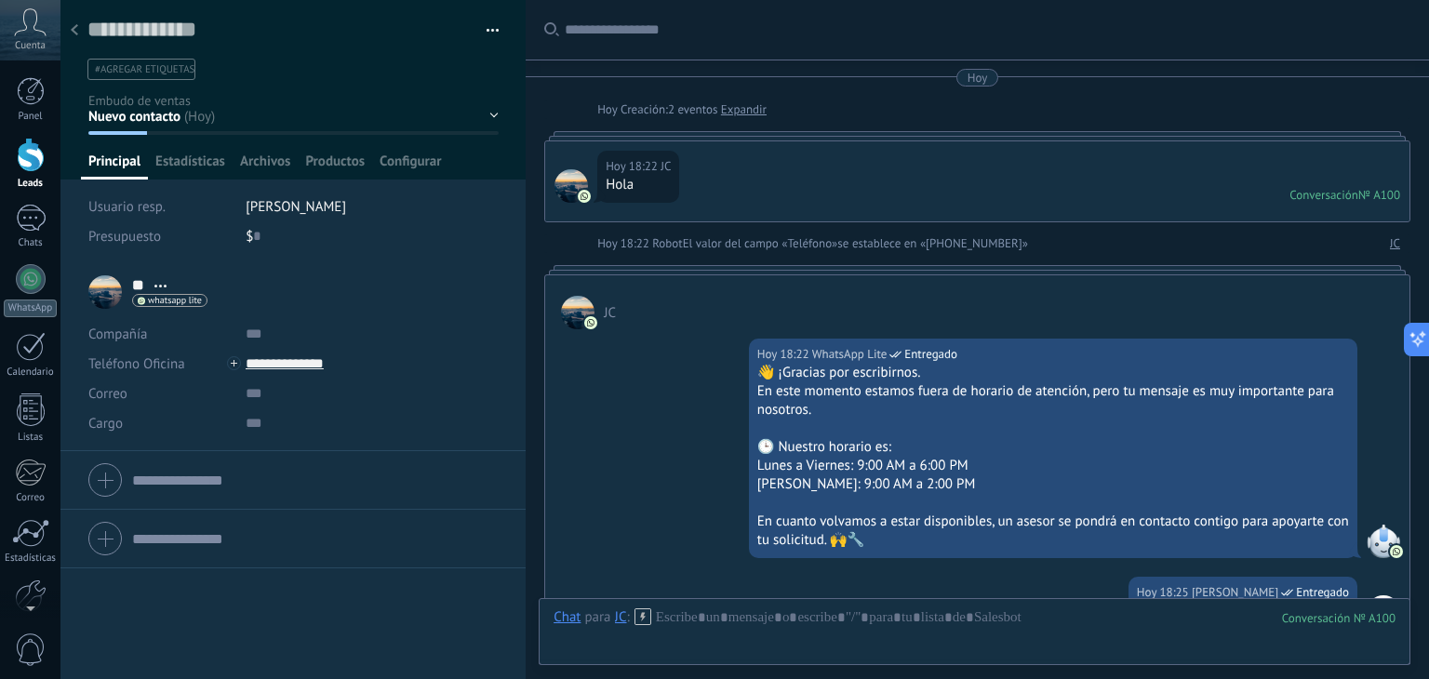
scroll to position [383, 0]
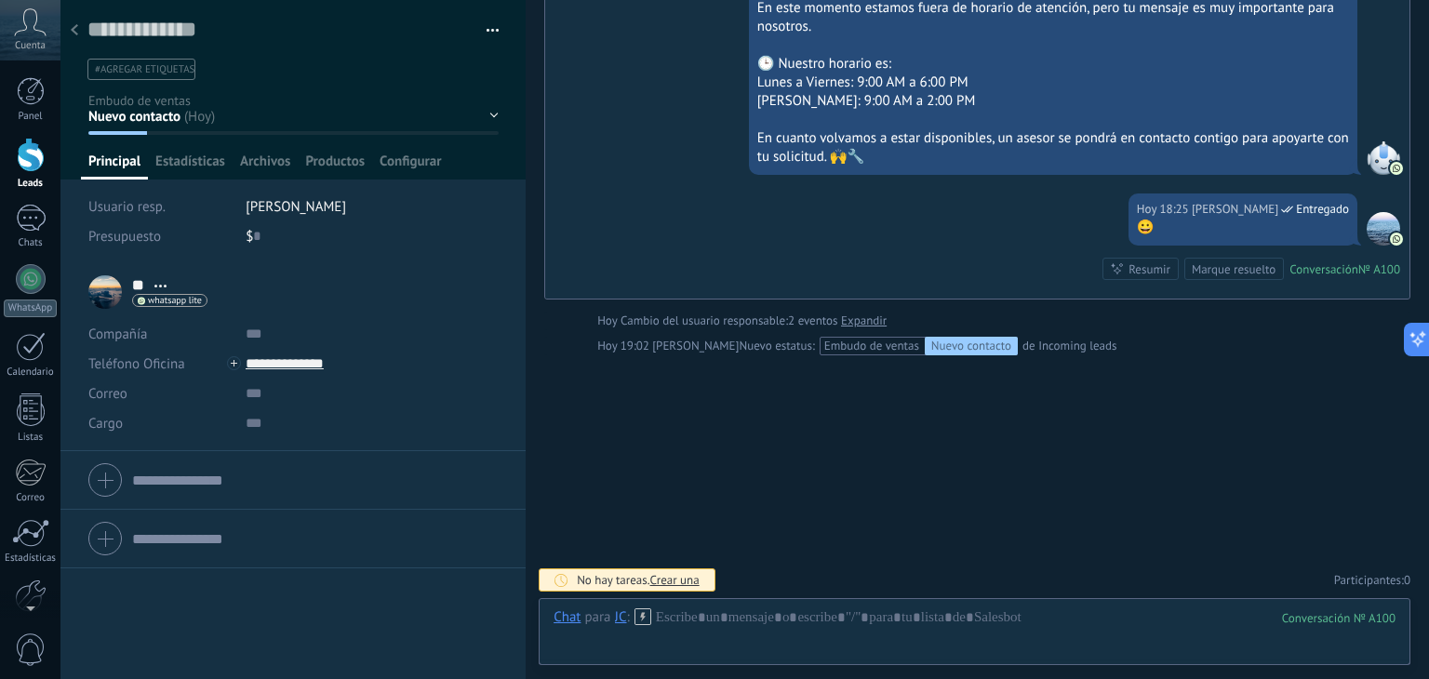
click at [301, 209] on span "[PERSON_NAME]" at bounding box center [296, 207] width 100 height 18
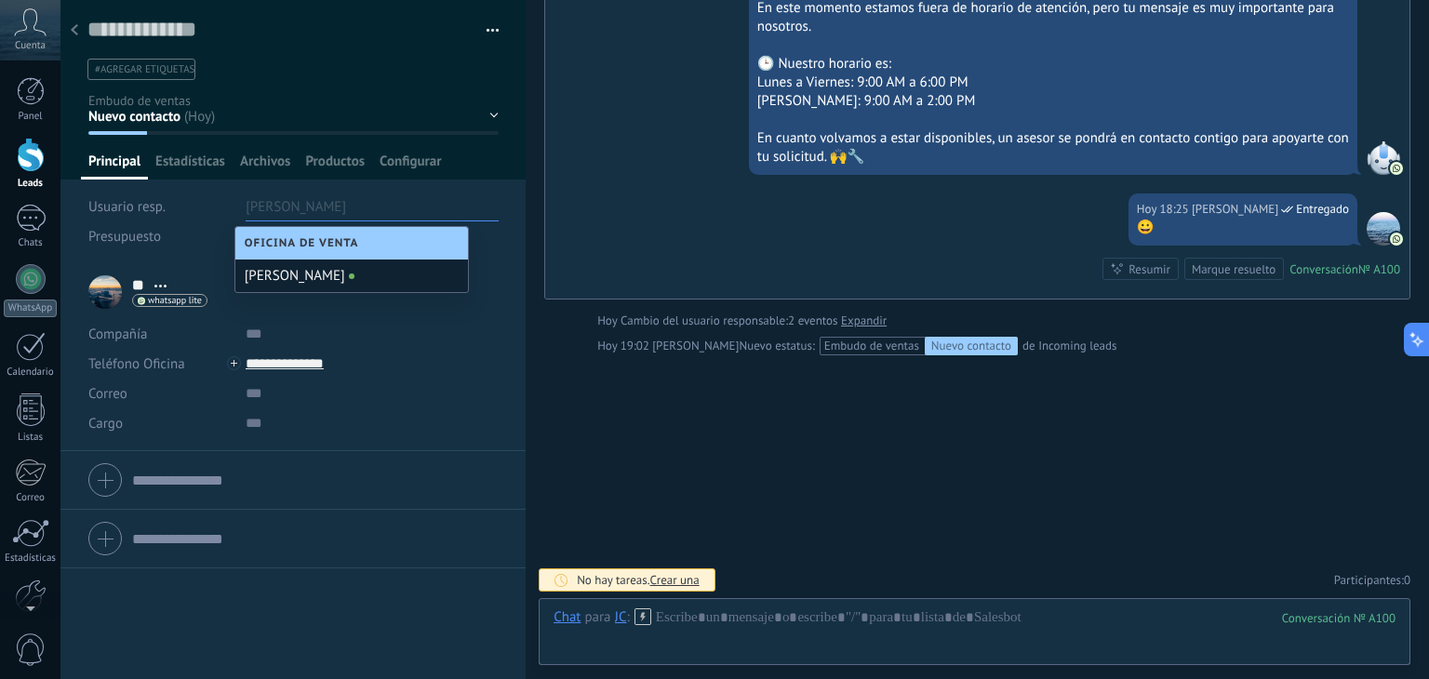
click at [346, 243] on span "Oficina de Venta" at bounding box center [307, 243] width 124 height 14
click at [503, 249] on div "Guardar y crear Imprimir Administrar etiquetas Exportar a excel" at bounding box center [293, 131] width 466 height 263
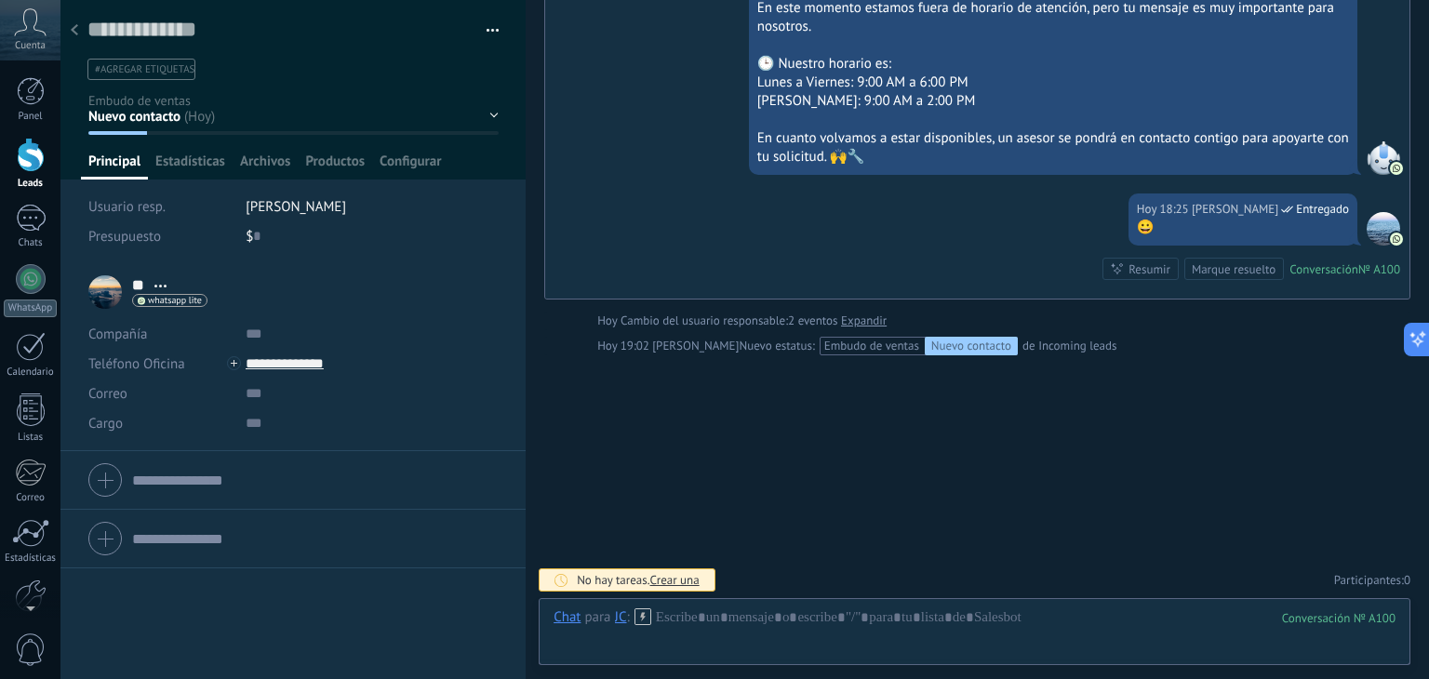
click at [346, 206] on span "[PERSON_NAME]" at bounding box center [296, 207] width 100 height 18
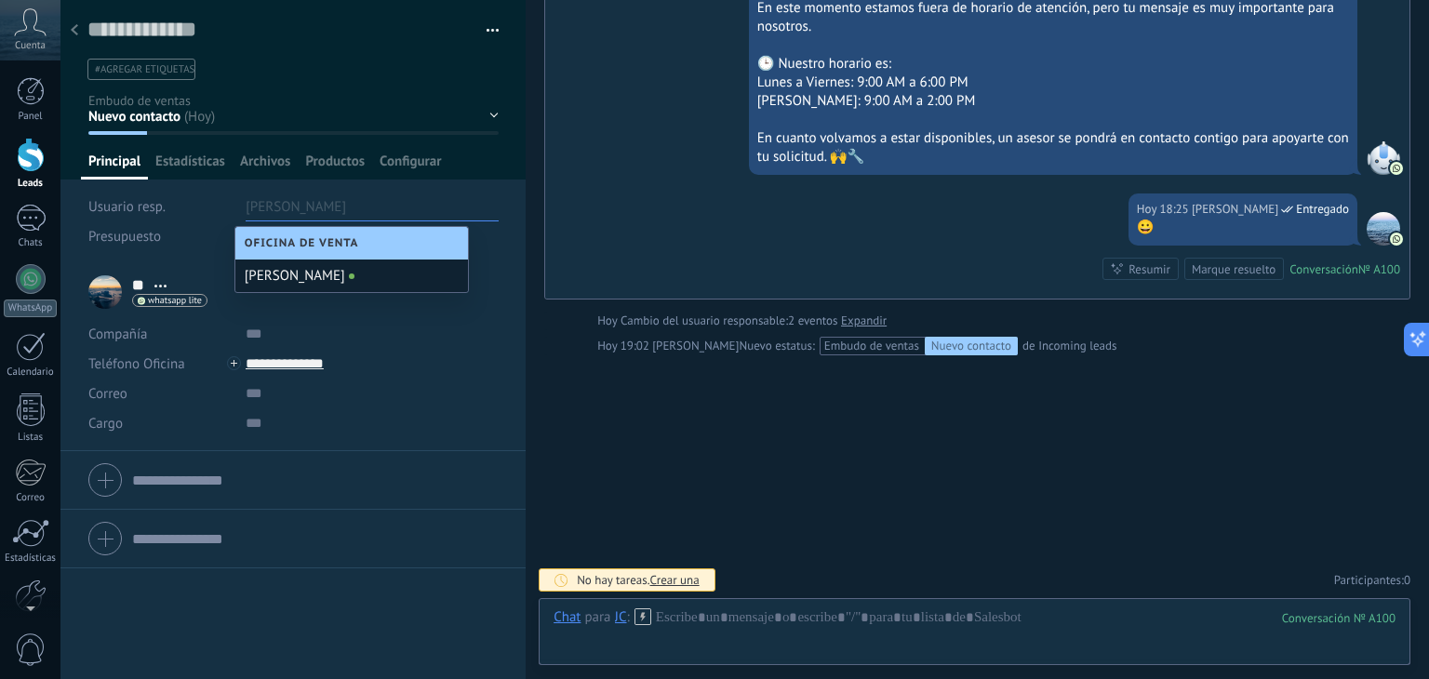
click at [349, 243] on span "Oficina de Venta" at bounding box center [307, 243] width 124 height 14
click at [443, 206] on li "[PERSON_NAME]" at bounding box center [372, 207] width 253 height 30
click at [386, 247] on div "Oficina de Venta" at bounding box center [351, 243] width 233 height 33
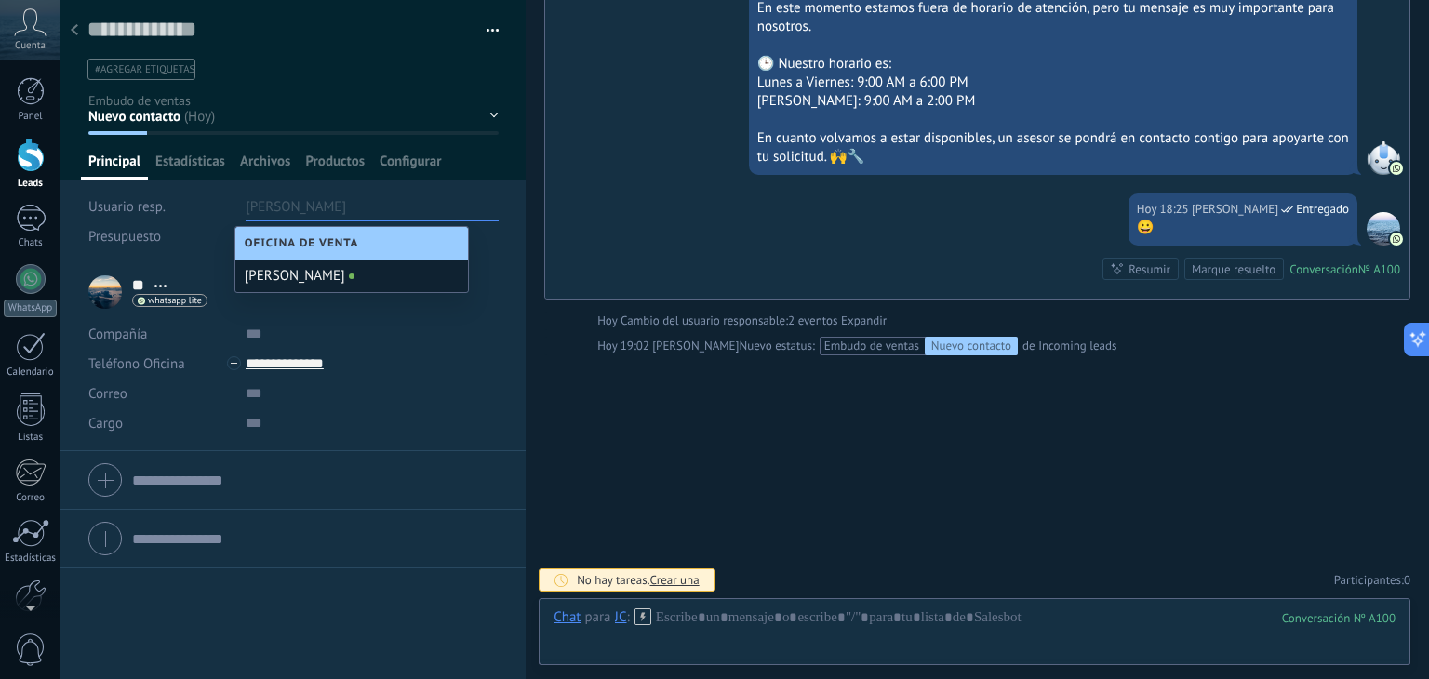
click at [398, 313] on div "** JC ** JC Apellido Abrir detalle Copie el nombre Desatar" at bounding box center [292, 292] width 409 height 47
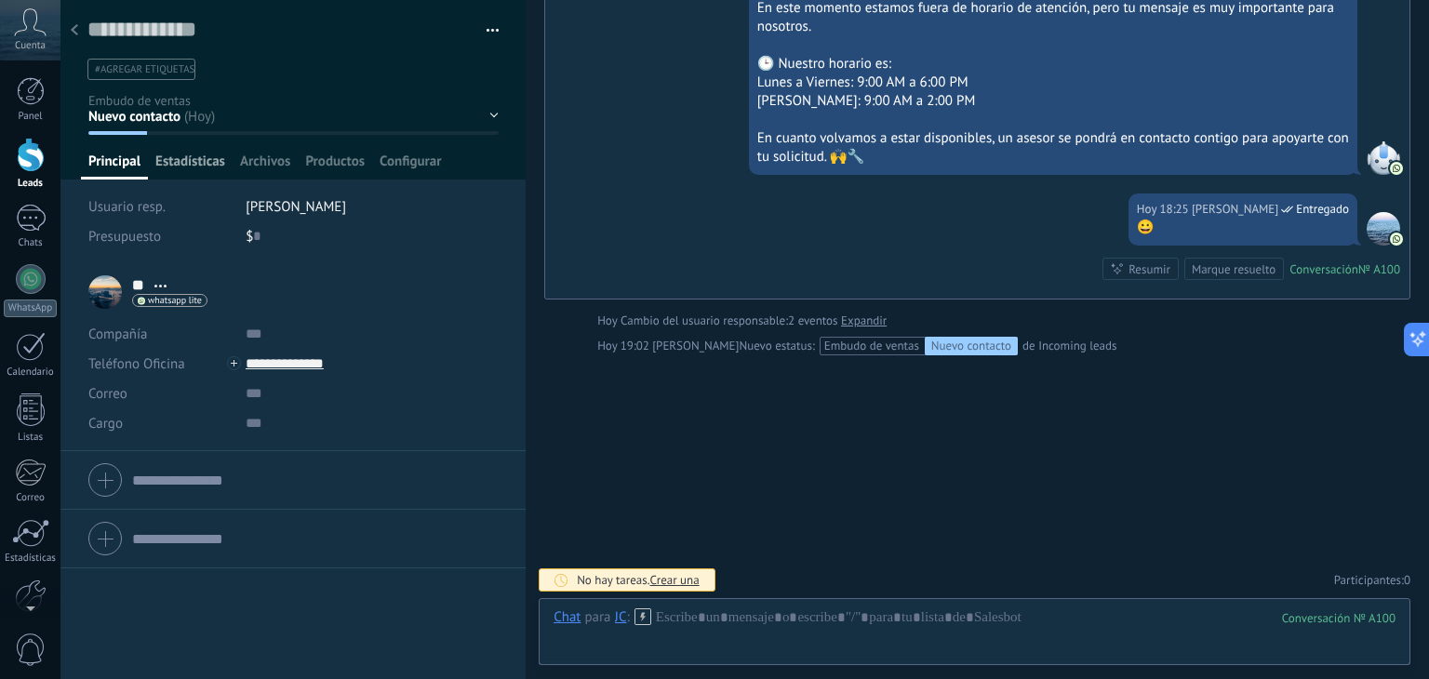
click at [192, 161] on span "Estadísticas" at bounding box center [190, 166] width 70 height 27
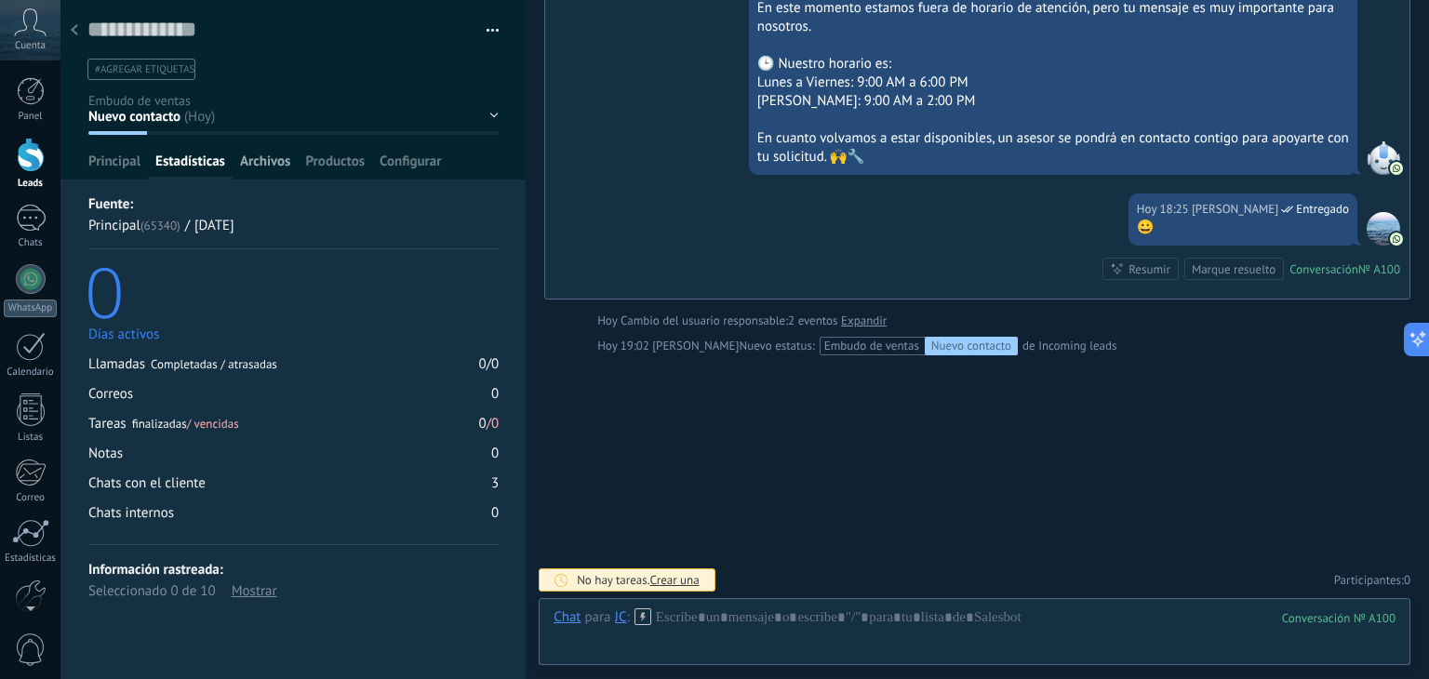
click at [256, 166] on span "Archivos" at bounding box center [265, 166] width 50 height 27
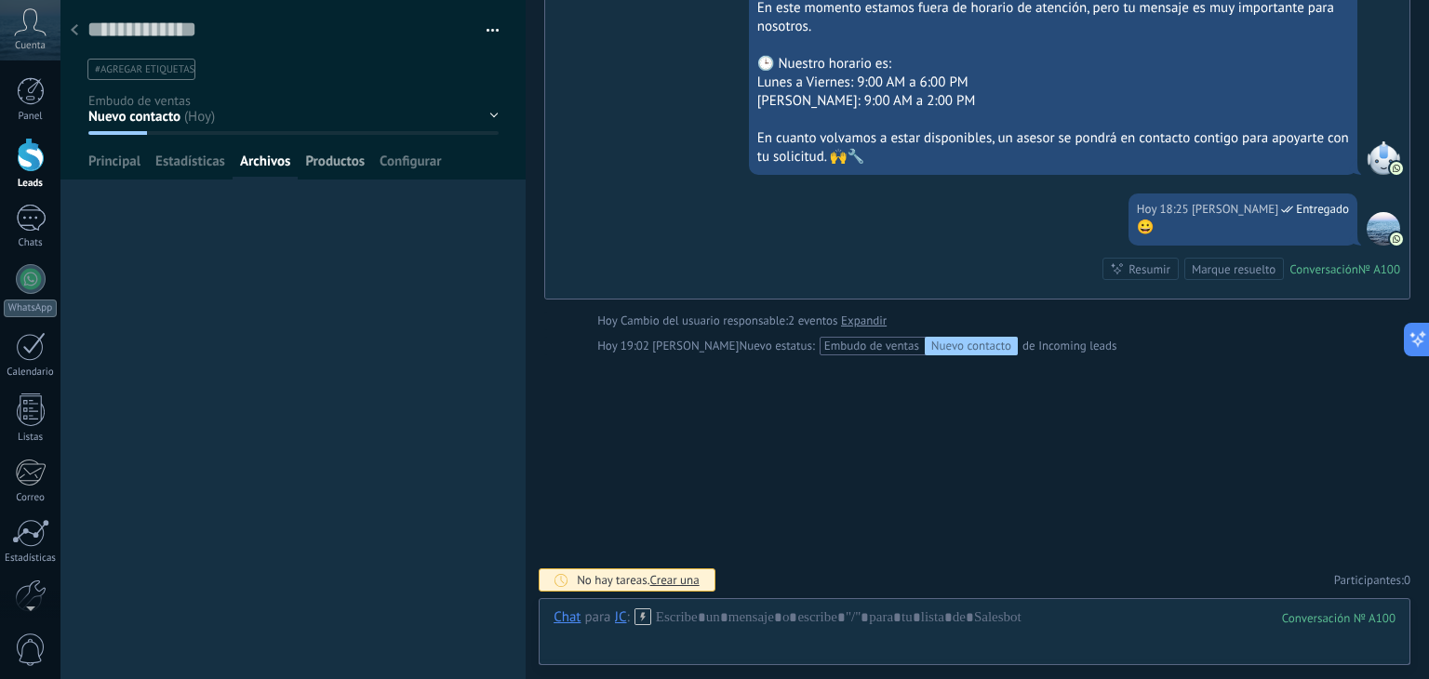
click at [331, 163] on span "Productos" at bounding box center [335, 166] width 60 height 27
click at [420, 168] on span "Configurar" at bounding box center [410, 166] width 61 height 27
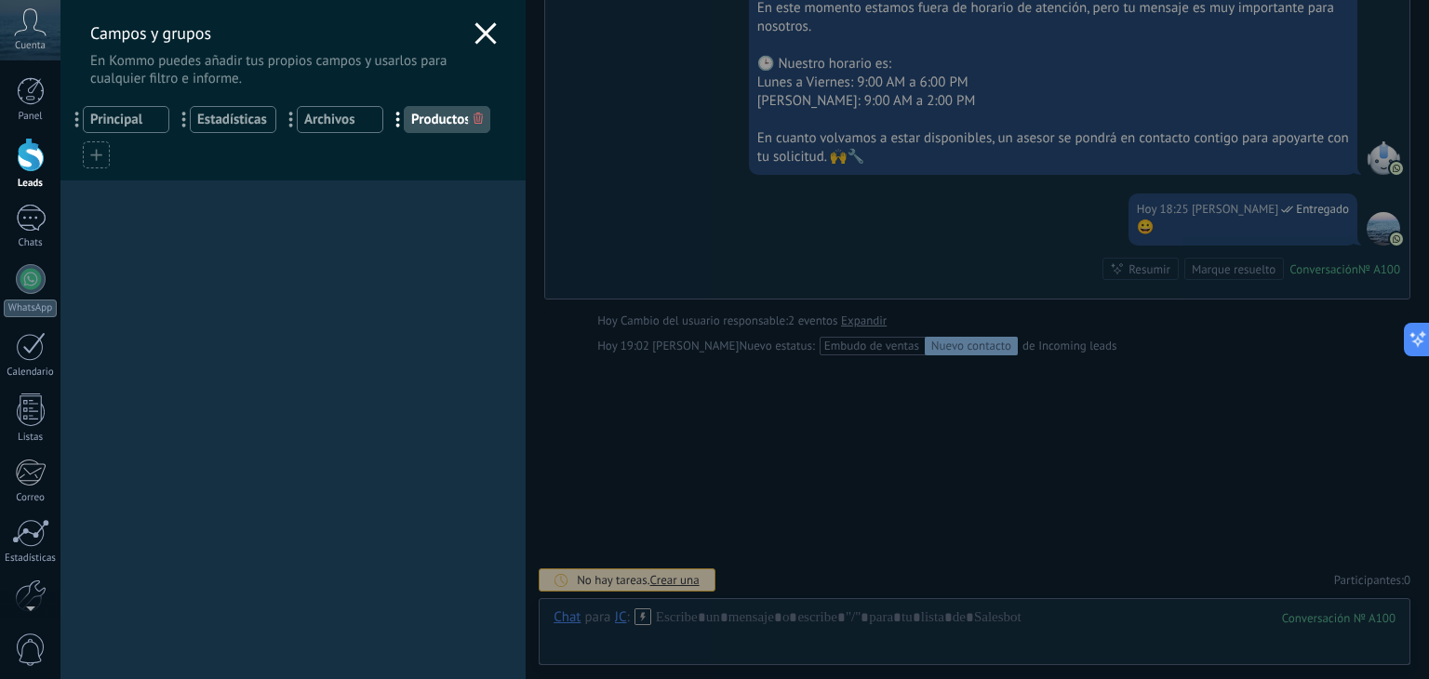
click at [480, 20] on div "Campos y grupos En Kommo puedes añadir tus propios campos y usarlos para cualqu…" at bounding box center [292, 43] width 465 height 87
click at [480, 33] on use at bounding box center [486, 32] width 21 height 21
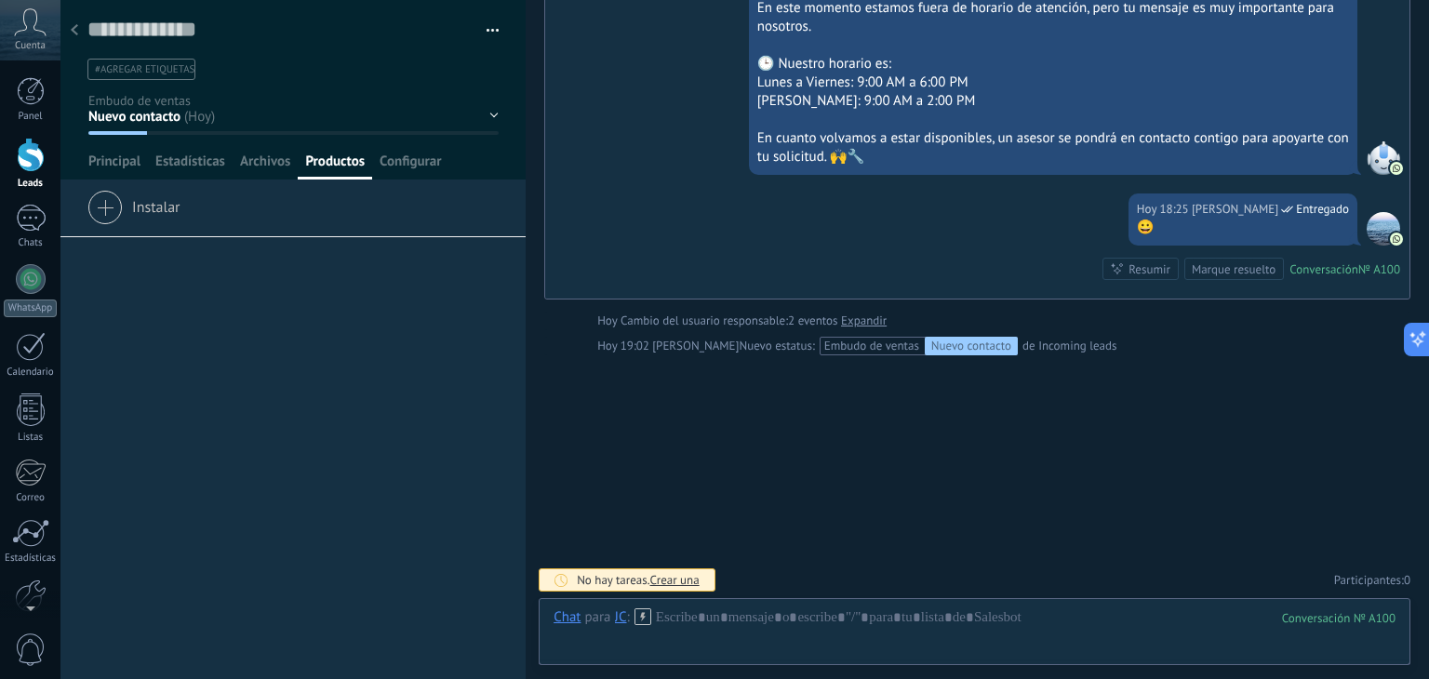
click at [84, 29] on div at bounding box center [74, 31] width 26 height 36
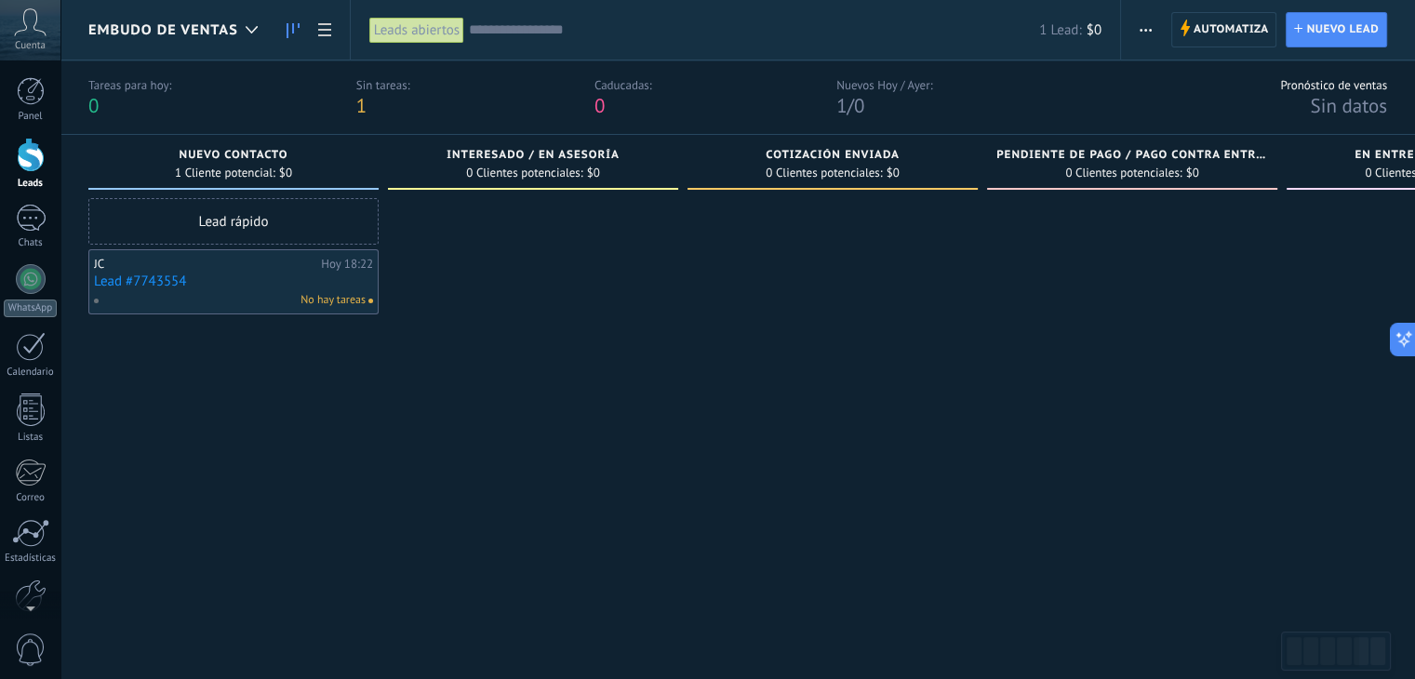
click at [221, 267] on div "JC" at bounding box center [205, 264] width 222 height 15
click at [216, 281] on link "Lead #7743554" at bounding box center [233, 282] width 279 height 16
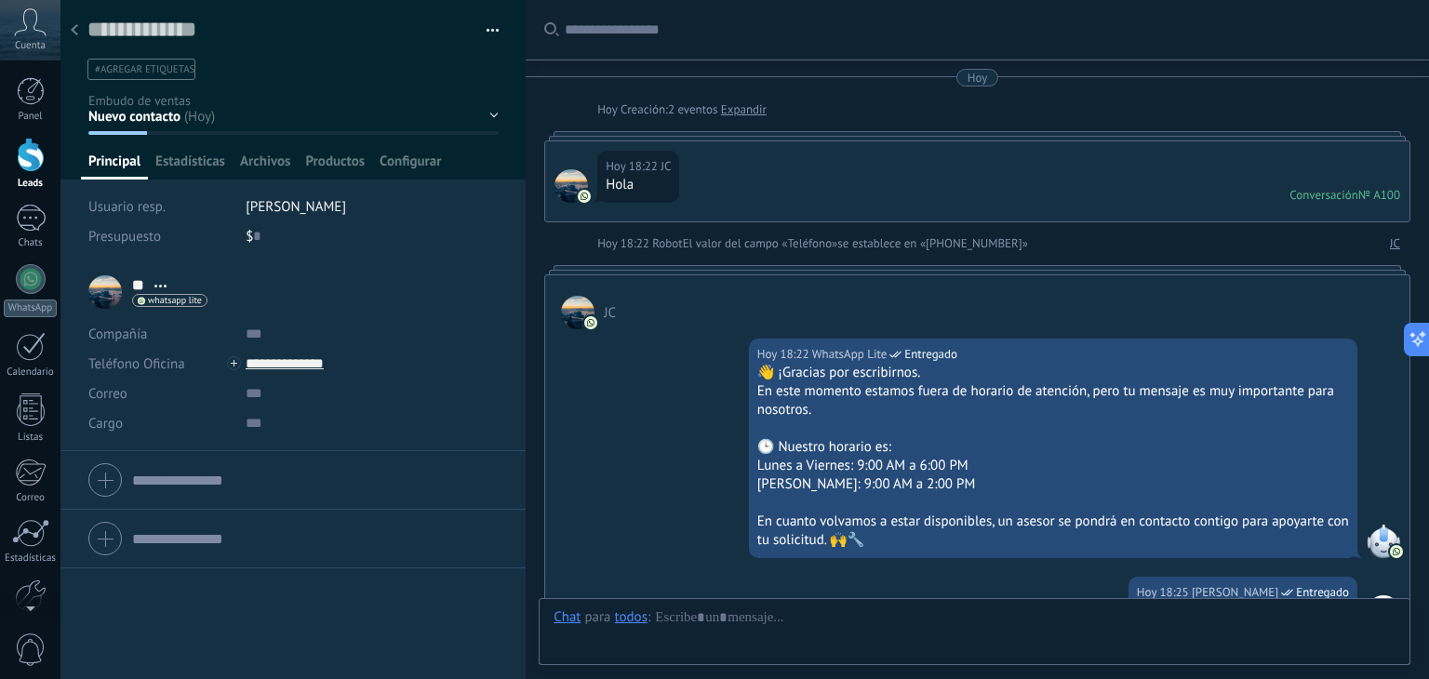
scroll to position [383, 0]
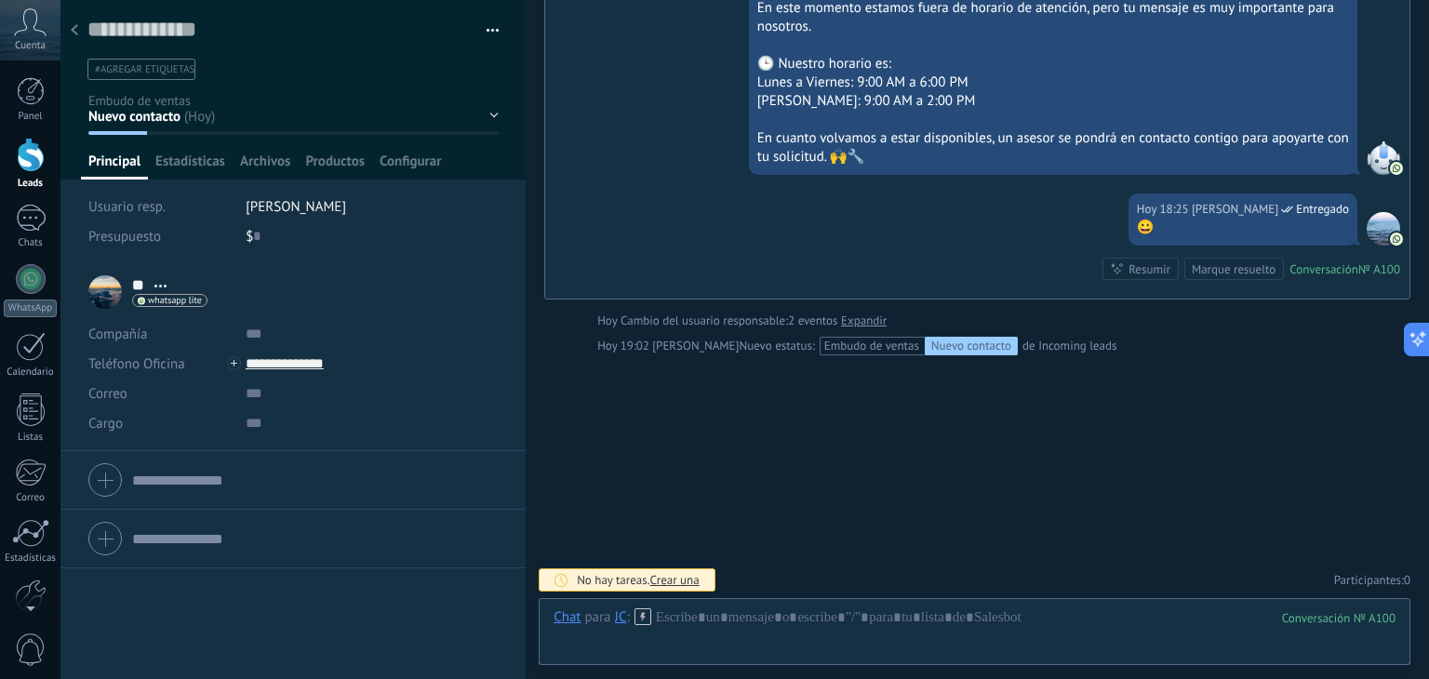
click at [990, 343] on div "Nuevo contacto" at bounding box center [971, 346] width 93 height 19
click at [166, 281] on span "Abrir detalle Copie el nombre Desatar Contacto principal" at bounding box center [160, 286] width 31 height 14
click at [240, 306] on link "Abrir detalle" at bounding box center [218, 310] width 74 height 18
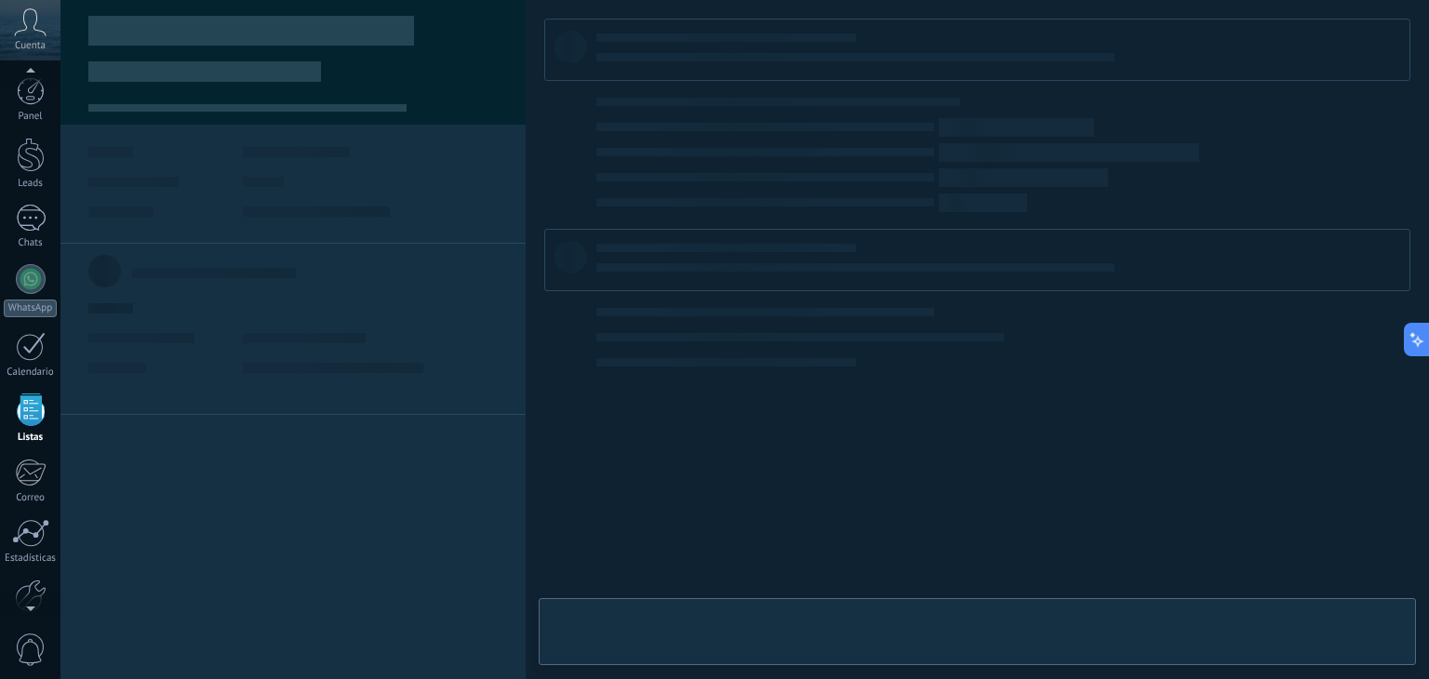
scroll to position [47, 0]
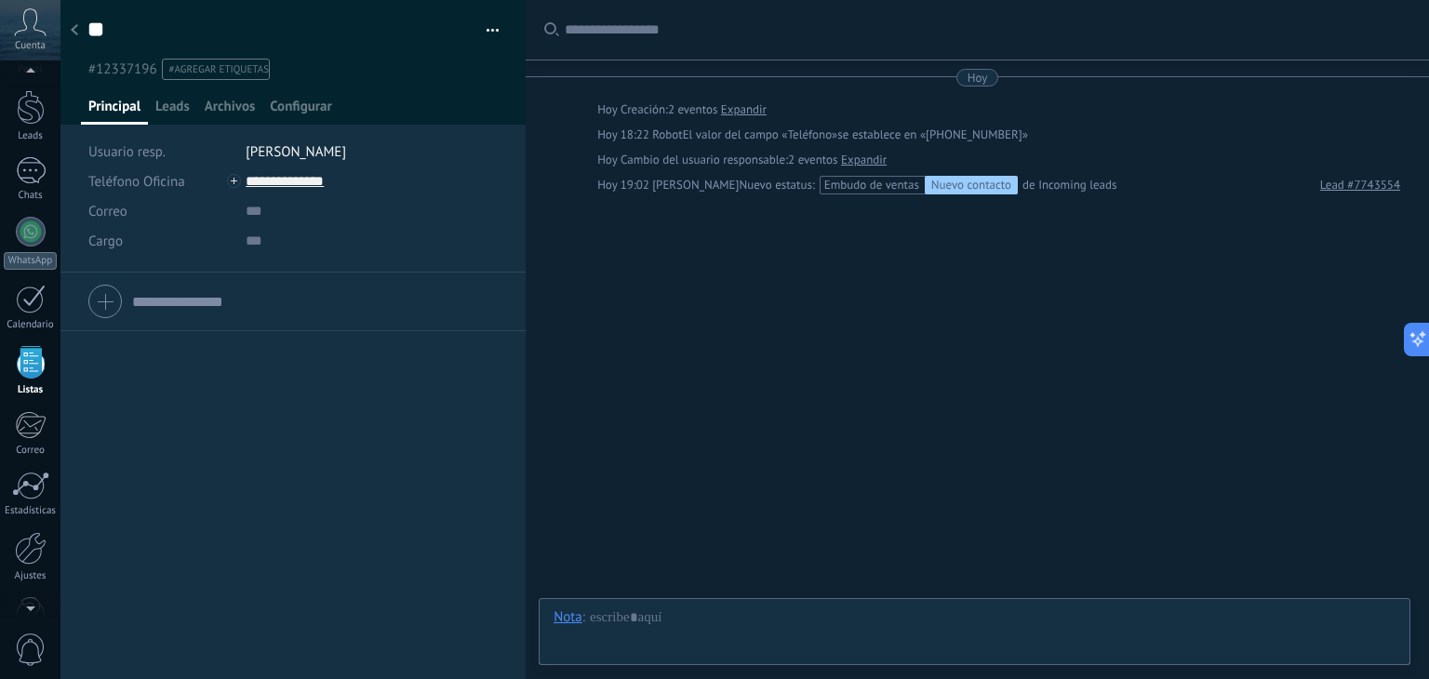
click at [487, 33] on span "button" at bounding box center [493, 34] width 13 height 4
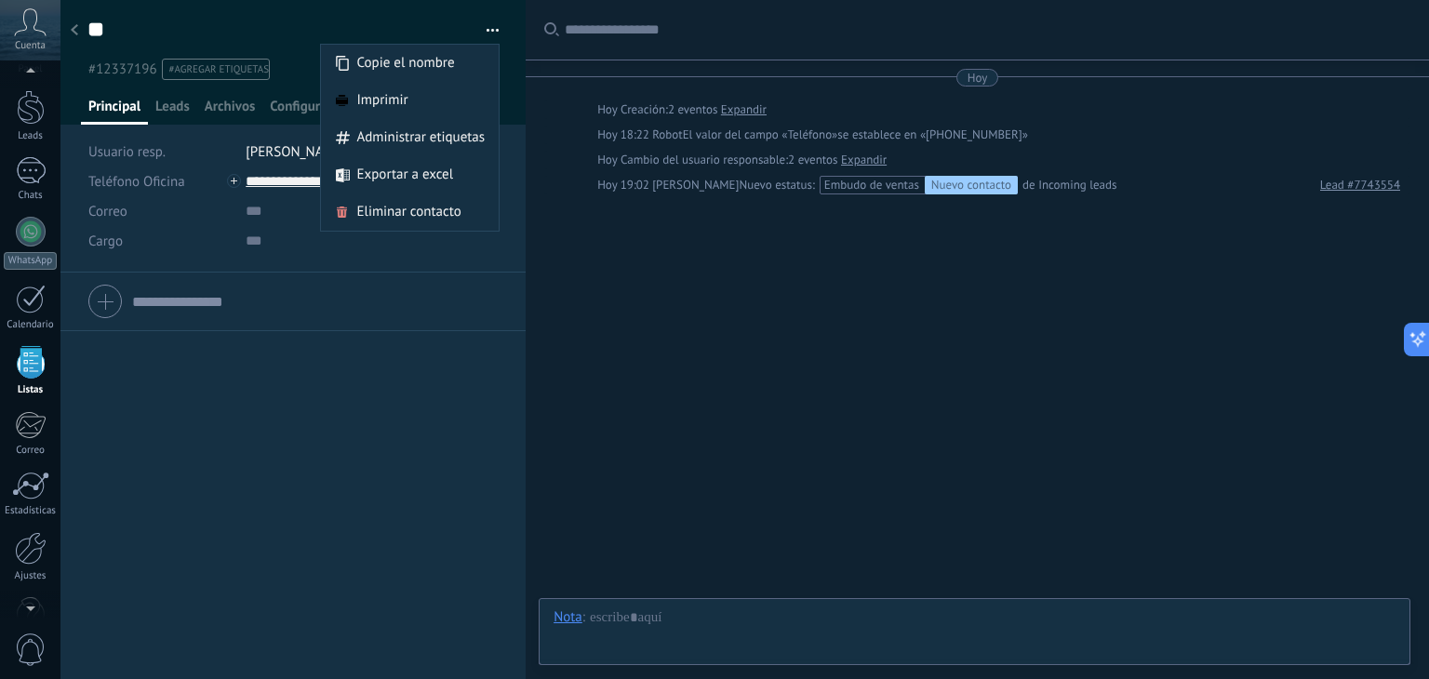
click at [280, 426] on div "Teléfono Oficina Ofic. directo Celular Fax Casa Otro Teléfono Oficina Llamar Co…" at bounding box center [292, 476] width 465 height 407
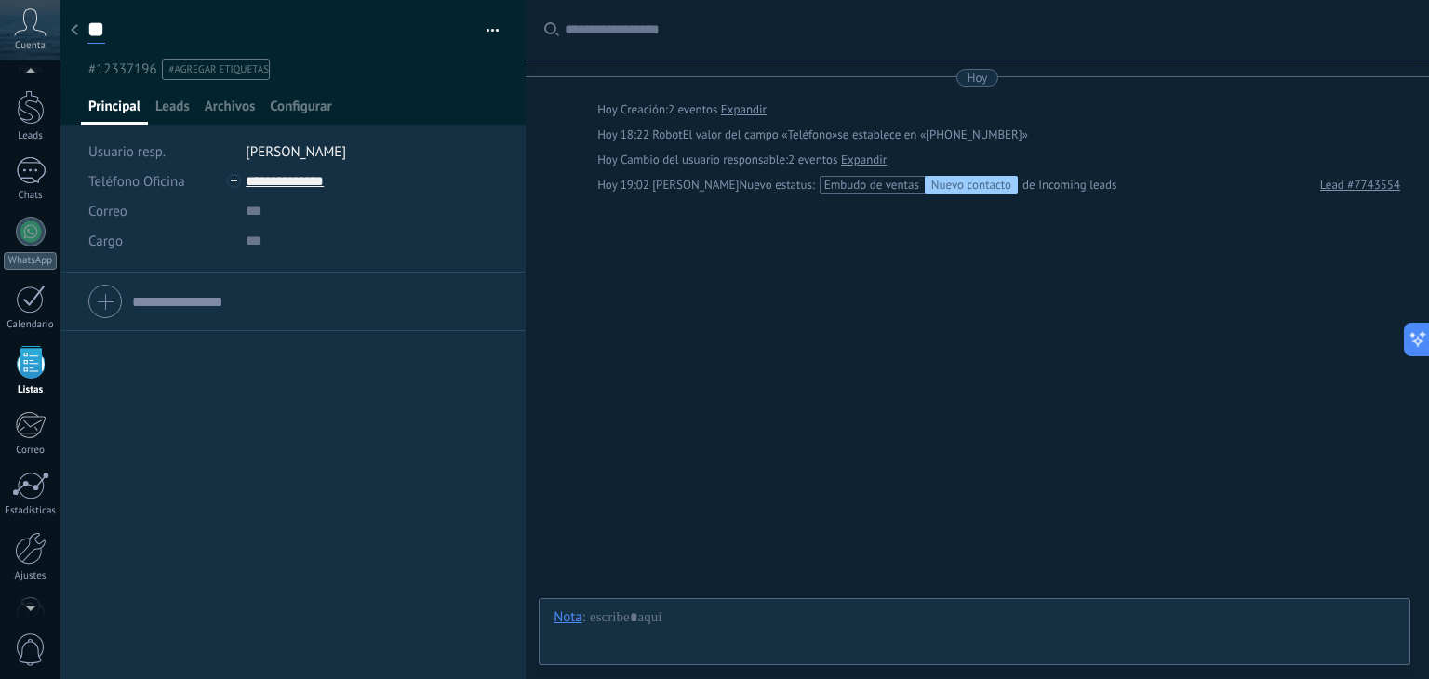
click at [100, 33] on input "**" at bounding box center [96, 30] width 18 height 28
click at [73, 29] on use at bounding box center [74, 29] width 7 height 11
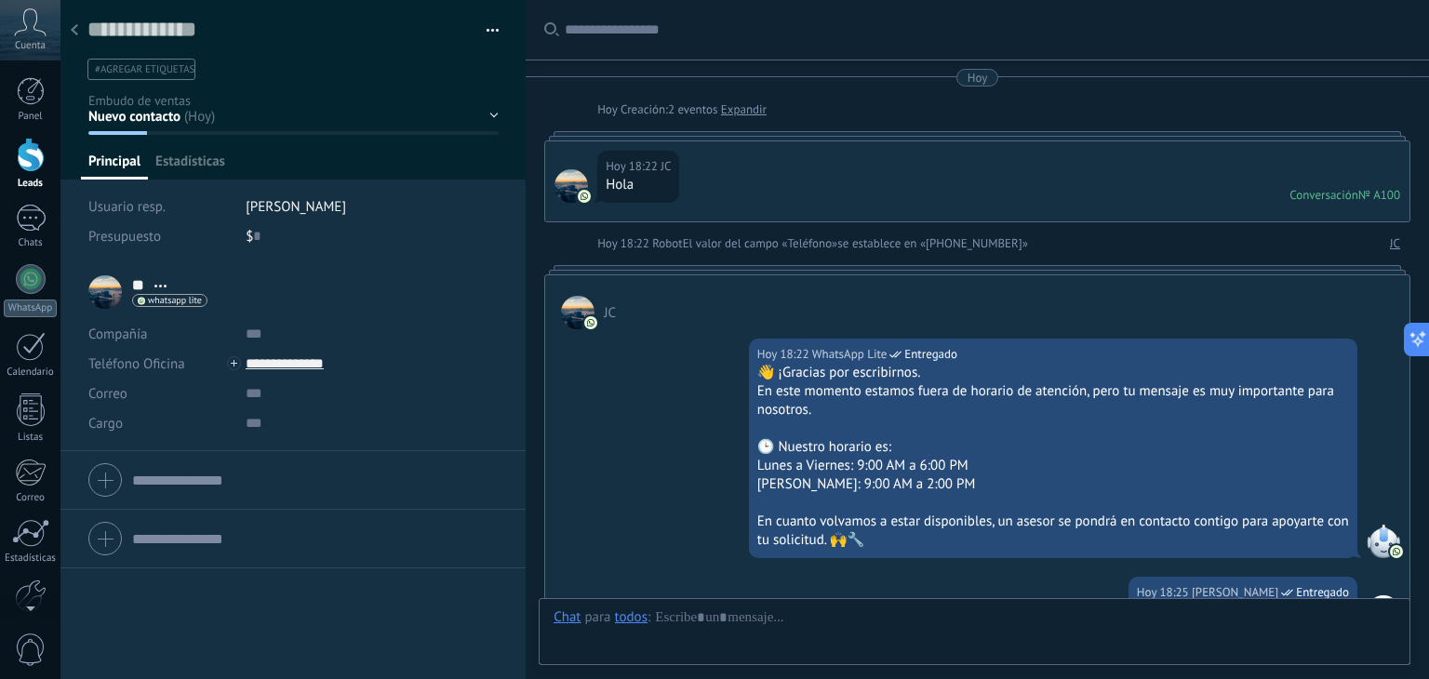
scroll to position [382, 0]
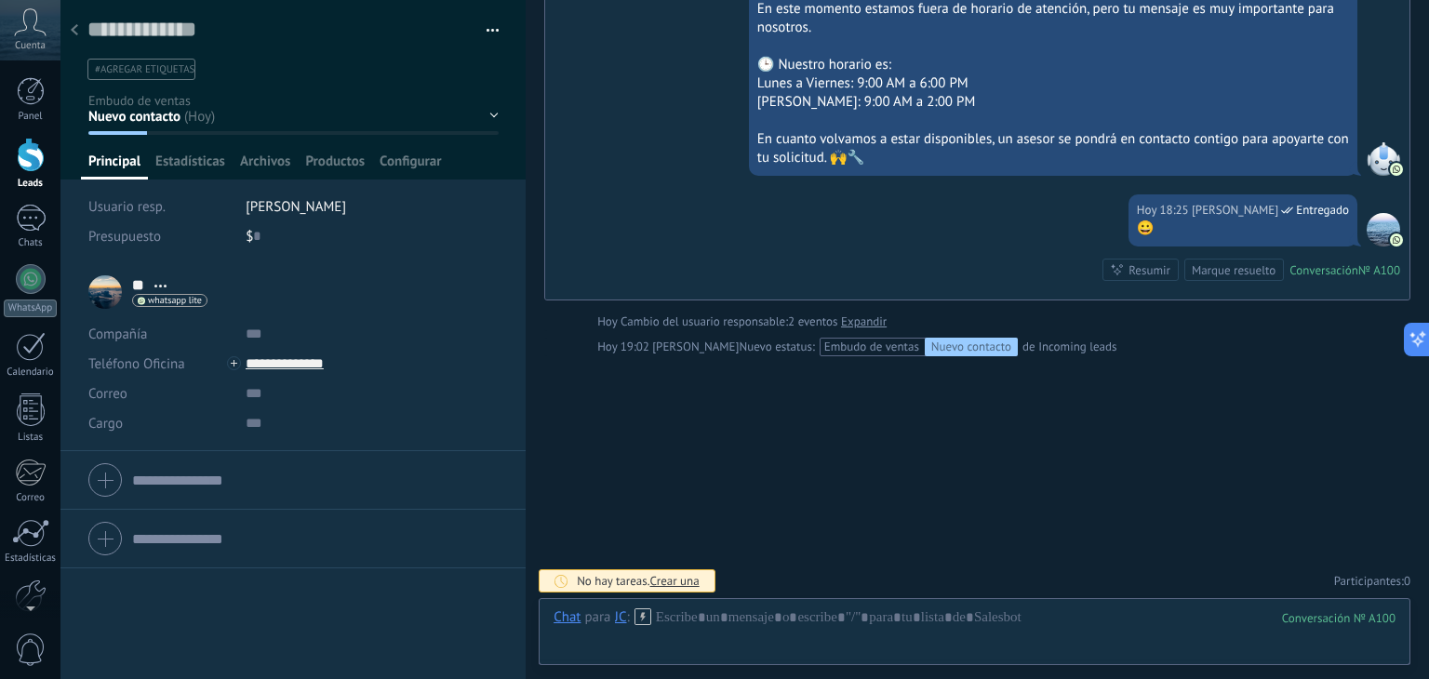
click at [73, 42] on div at bounding box center [74, 31] width 26 height 36
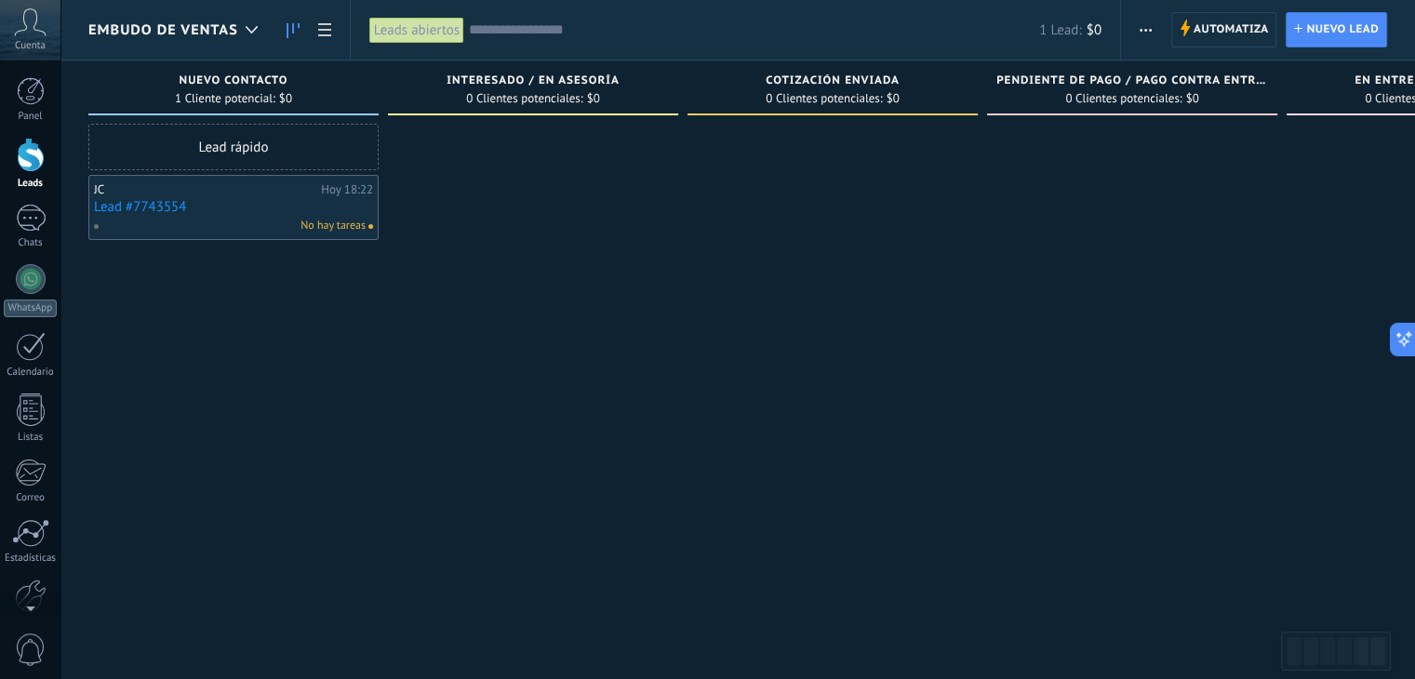
click at [213, 206] on link "Lead #7743554" at bounding box center [233, 207] width 279 height 16
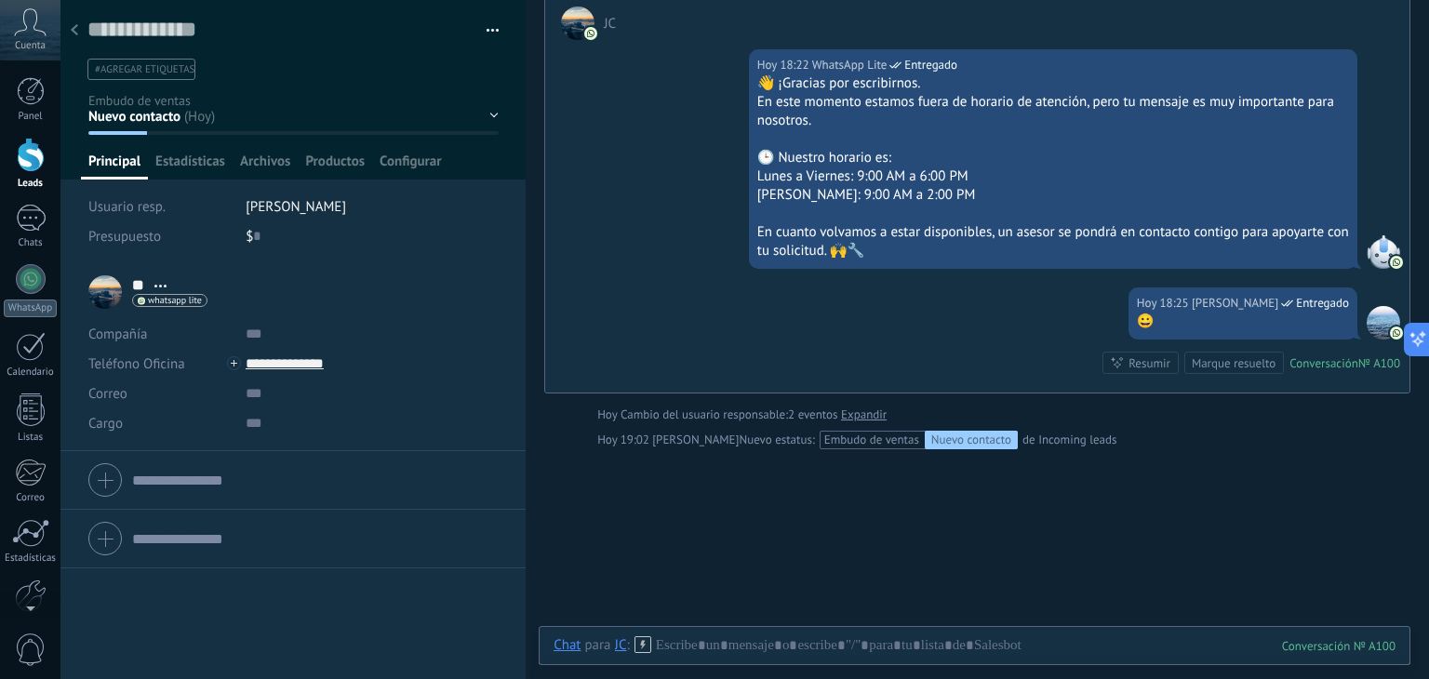
scroll to position [382, 0]
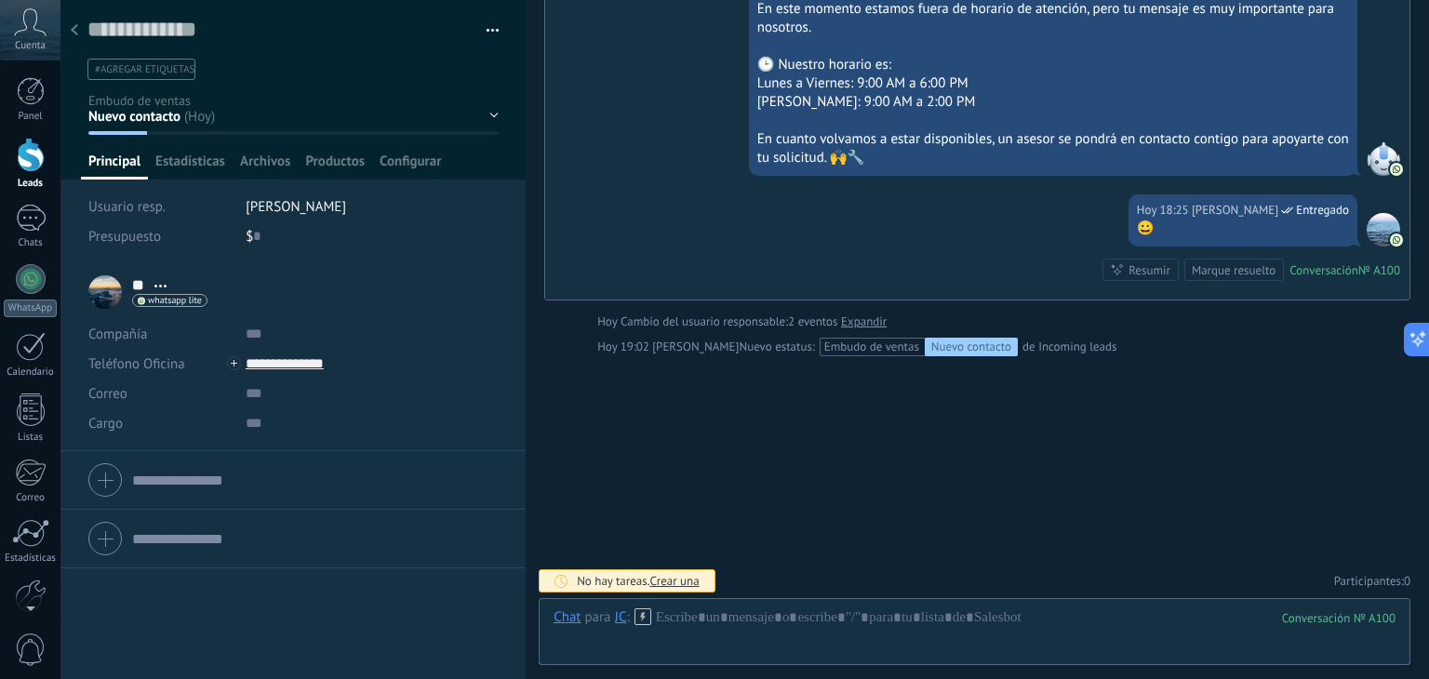
click at [76, 36] on div at bounding box center [74, 31] width 26 height 36
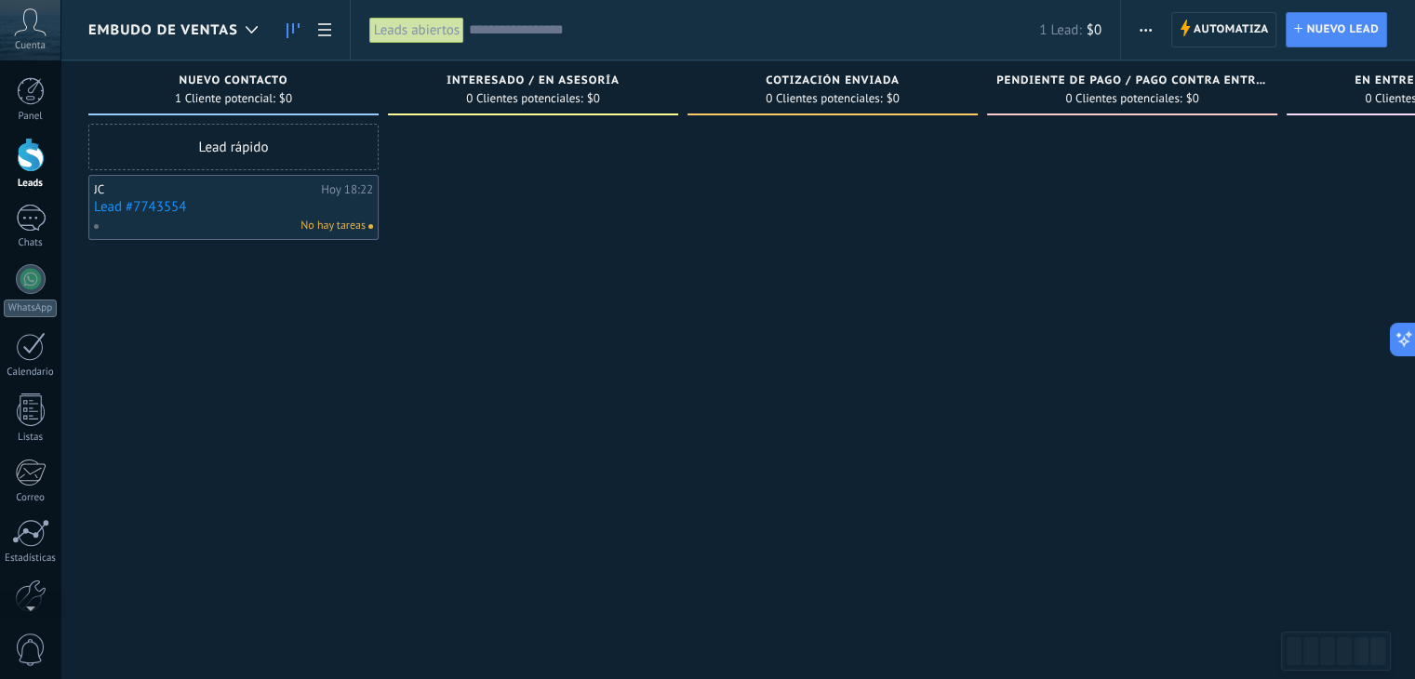
click at [145, 204] on link "Lead #7743554" at bounding box center [233, 207] width 279 height 16
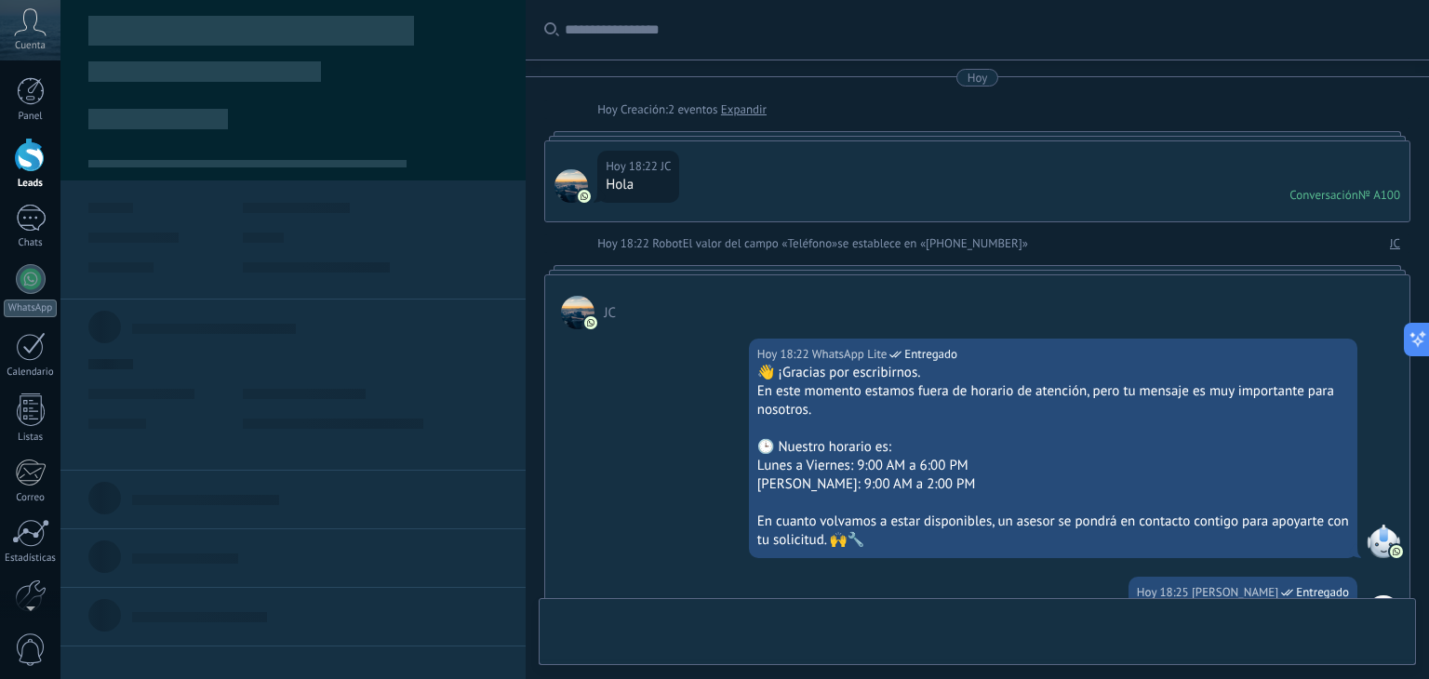
type textarea "**********"
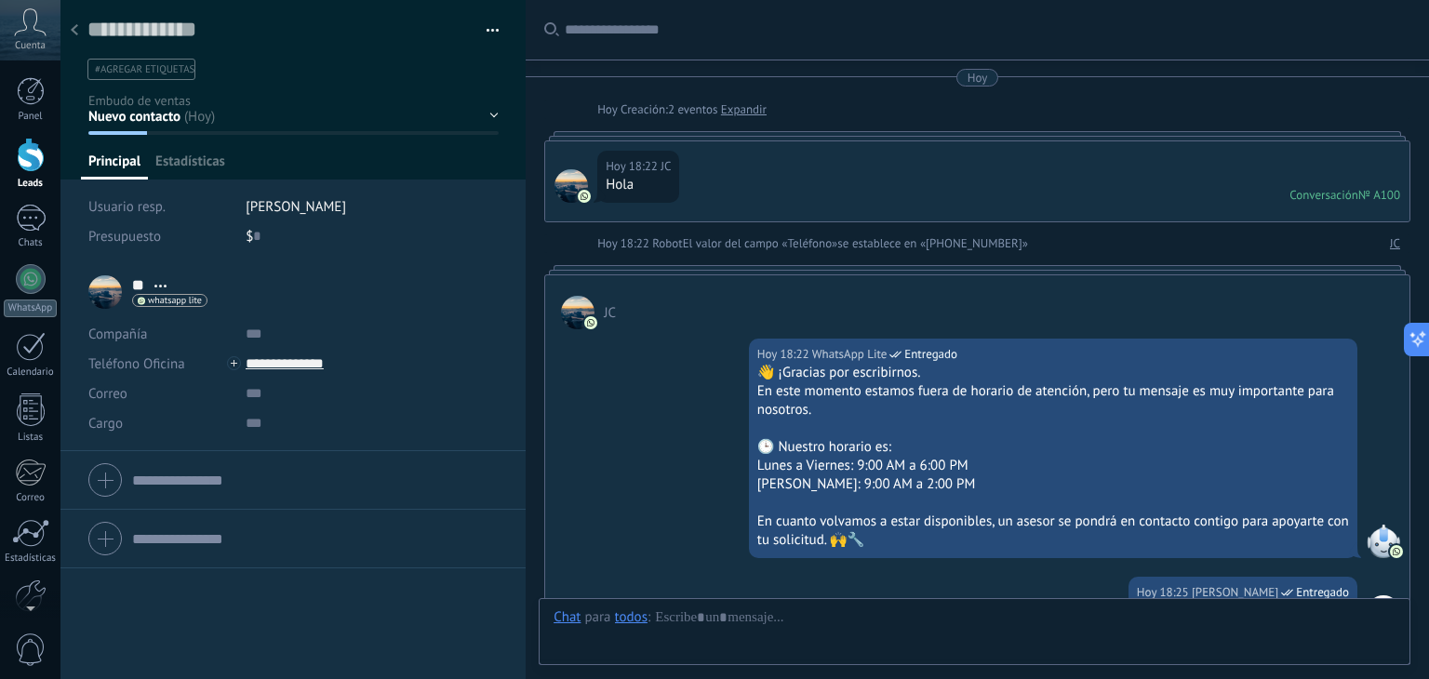
scroll to position [27, 0]
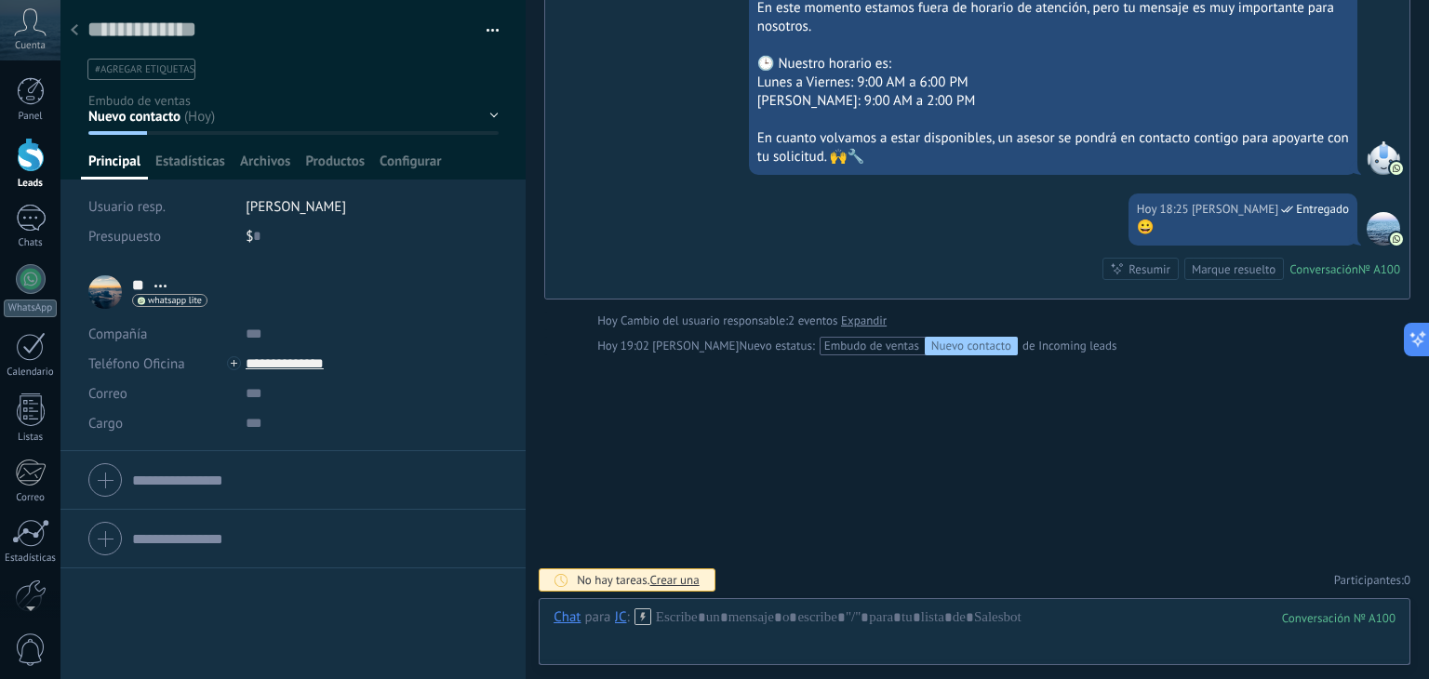
click at [0, 0] on div "Nuevo contacto Interesado / En asesoría Cotización enviada Pendiente de pago / …" at bounding box center [0, 0] width 0 height 0
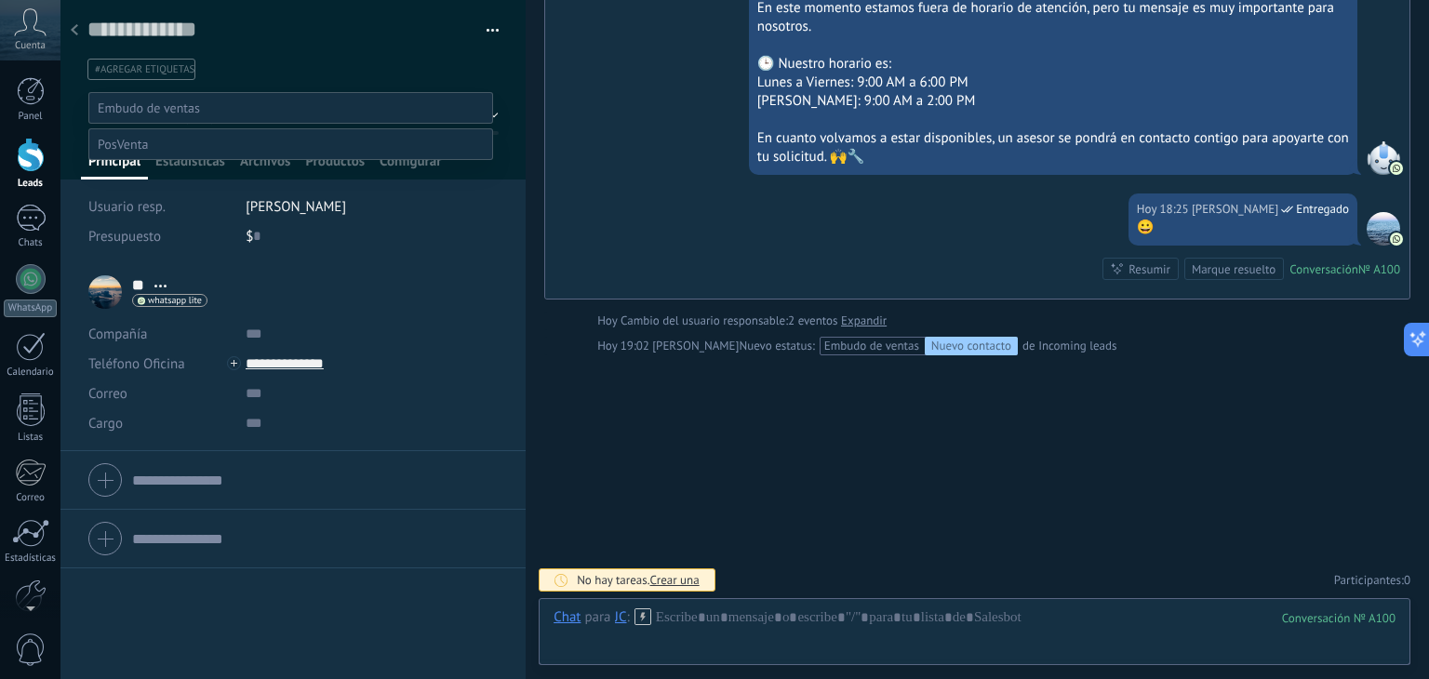
click at [381, 82] on div at bounding box center [744, 339] width 1369 height 679
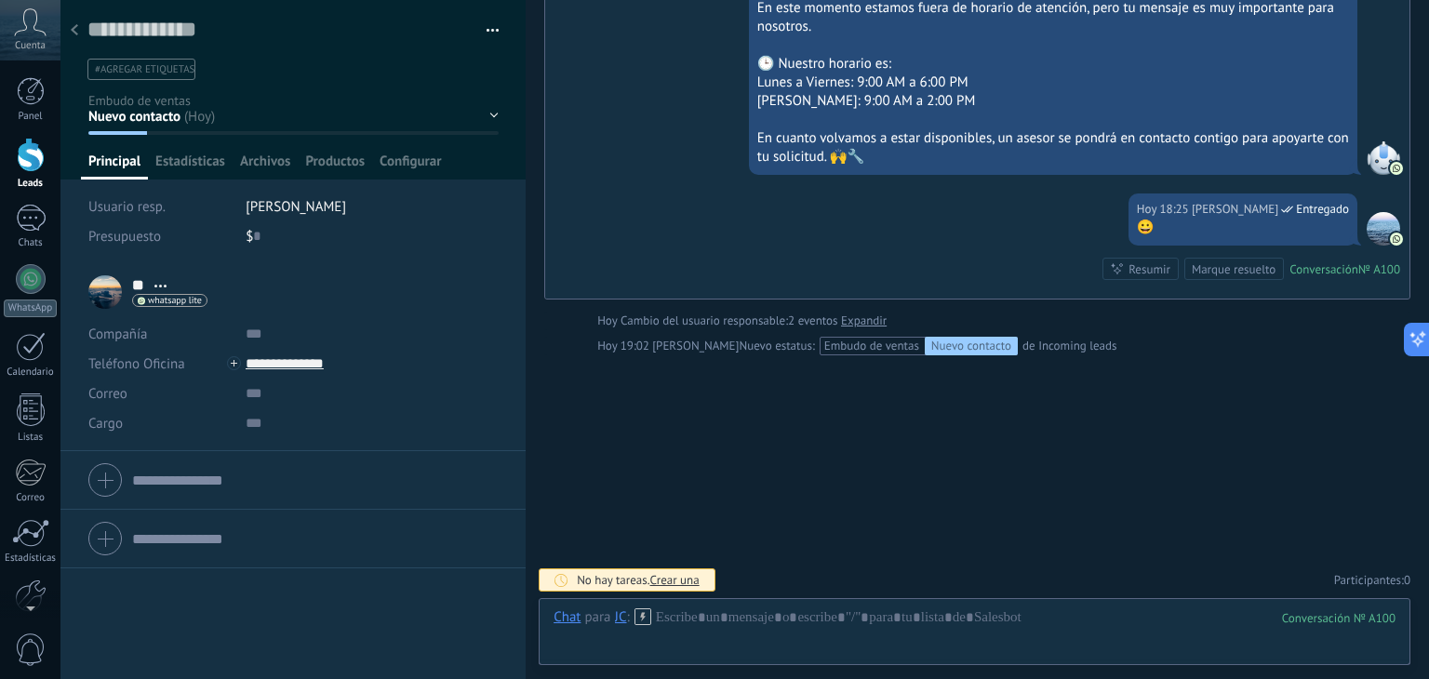
drag, startPoint x: 260, startPoint y: 298, endPoint x: 253, endPoint y: 314, distance: 17.1
click at [260, 299] on div "** JC ** JC Apellido Abrir detalle Copie el nombre Desatar" at bounding box center [292, 292] width 409 height 47
click at [158, 280] on span "Abrir detalle Copie el nombre Desatar Contacto principal" at bounding box center [160, 286] width 31 height 14
click at [221, 304] on link "Abrir detalle" at bounding box center [218, 310] width 74 height 18
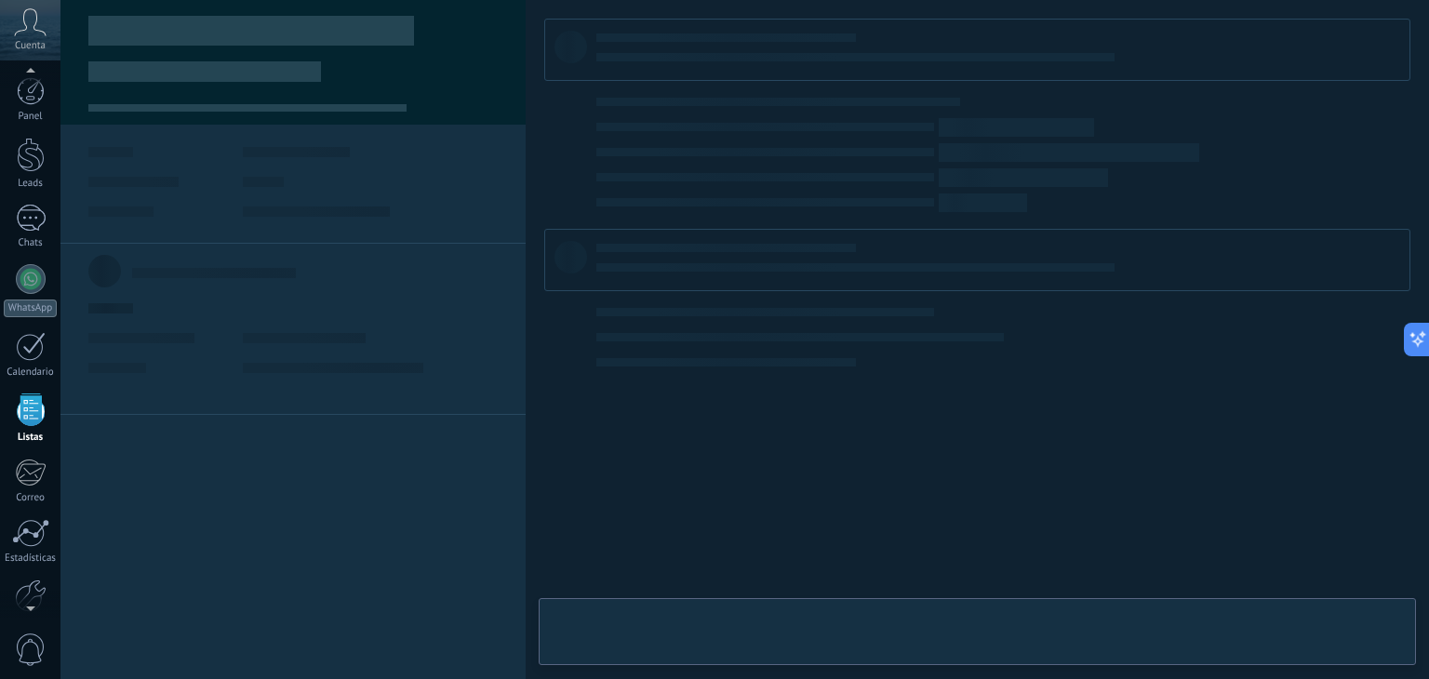
scroll to position [47, 0]
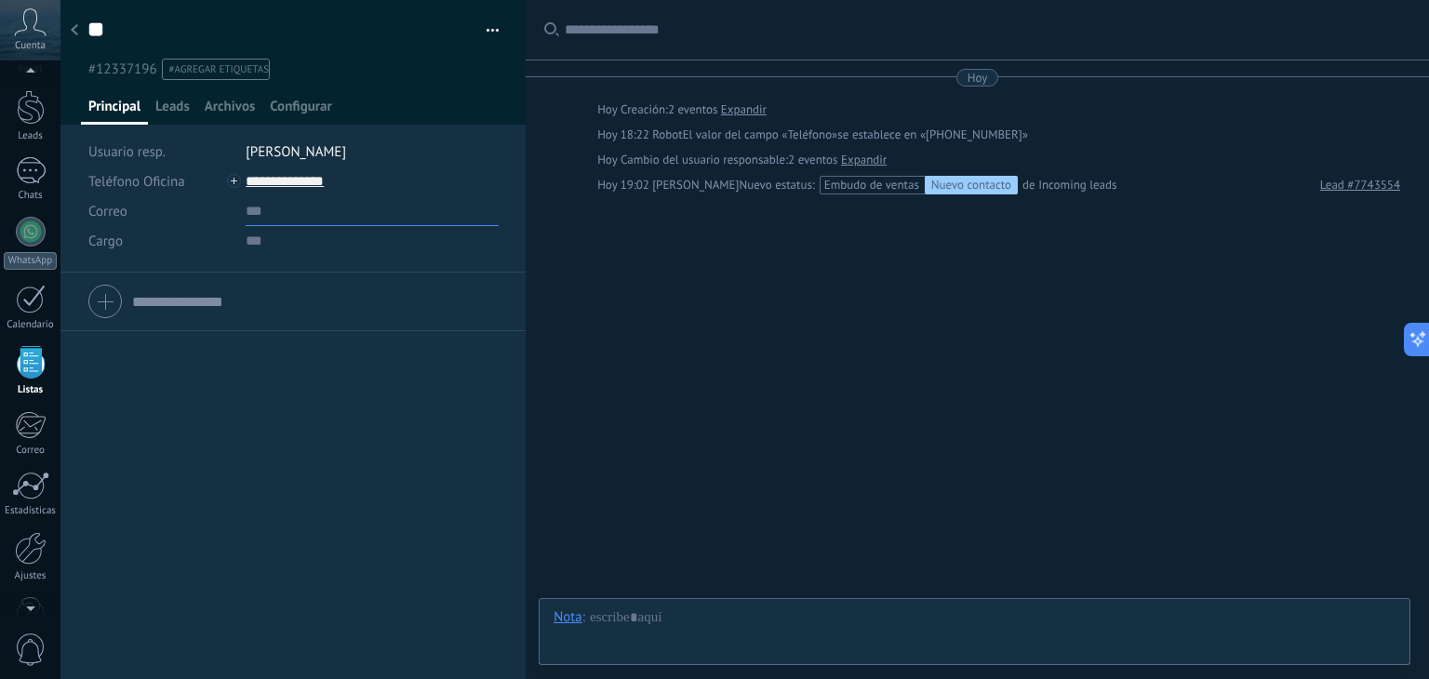
click at [253, 217] on input "text" at bounding box center [372, 211] width 253 height 30
click at [249, 244] on input "text" at bounding box center [372, 241] width 253 height 30
click at [331, 154] on span "[PERSON_NAME]" at bounding box center [296, 152] width 100 height 18
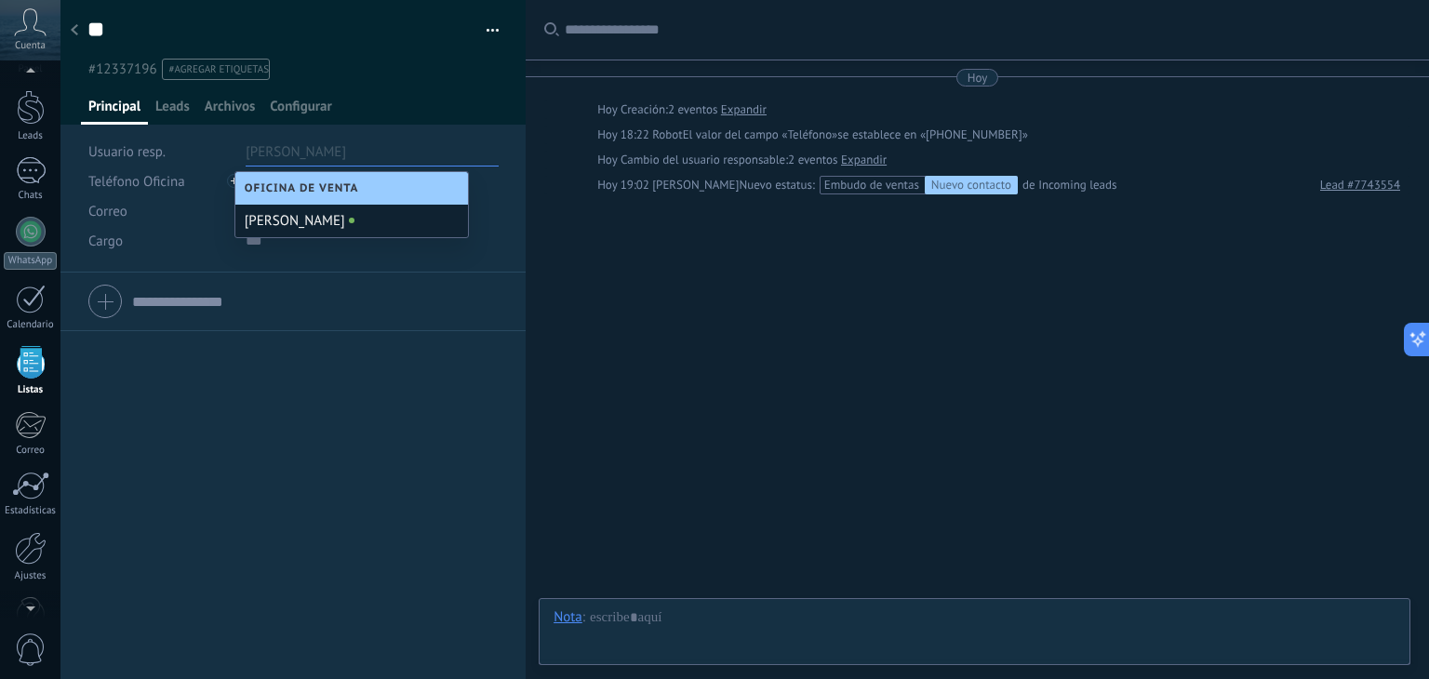
click at [462, 141] on li "[PERSON_NAME]" at bounding box center [372, 152] width 253 height 30
click at [409, 374] on div "Teléfono Oficina Ofic. directo Celular Fax Casa Otro Teléfono Oficina Llamar Co…" at bounding box center [292, 476] width 465 height 407
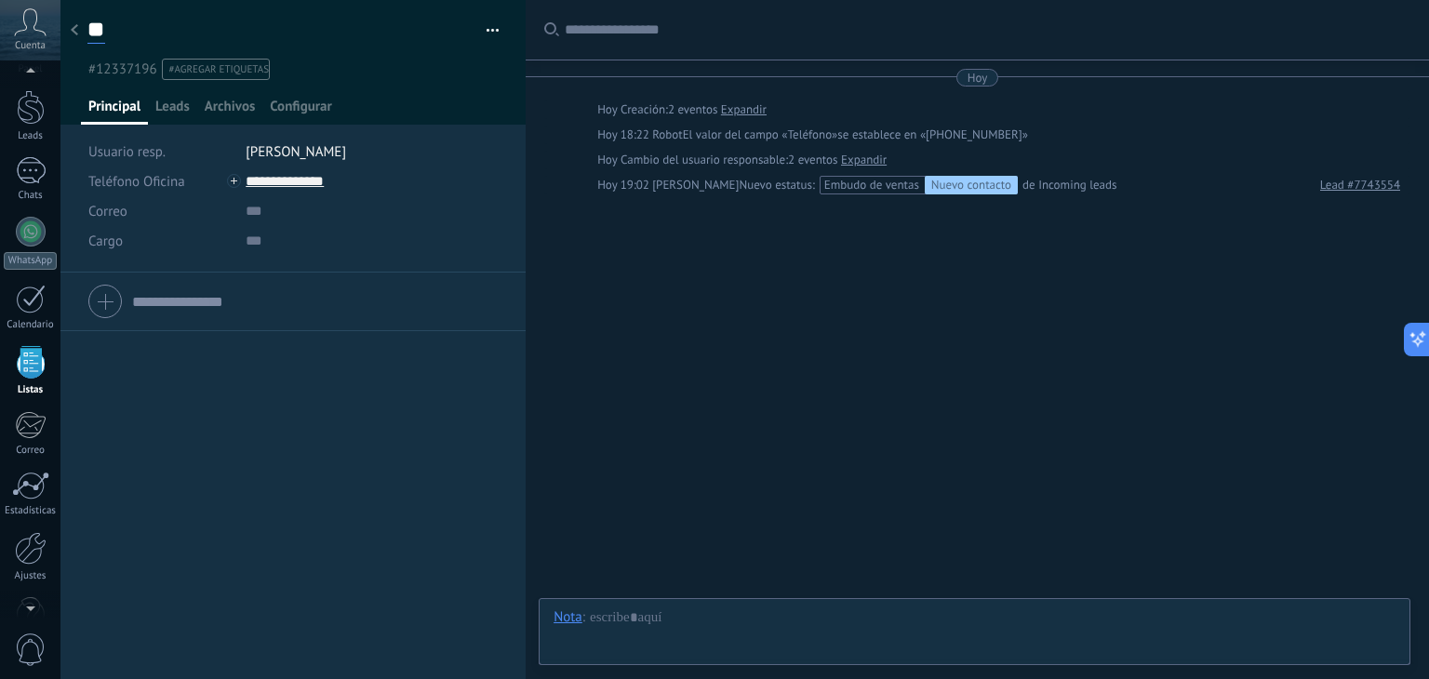
click at [97, 24] on input "**" at bounding box center [96, 30] width 18 height 28
click at [73, 31] on icon at bounding box center [74, 29] width 7 height 11
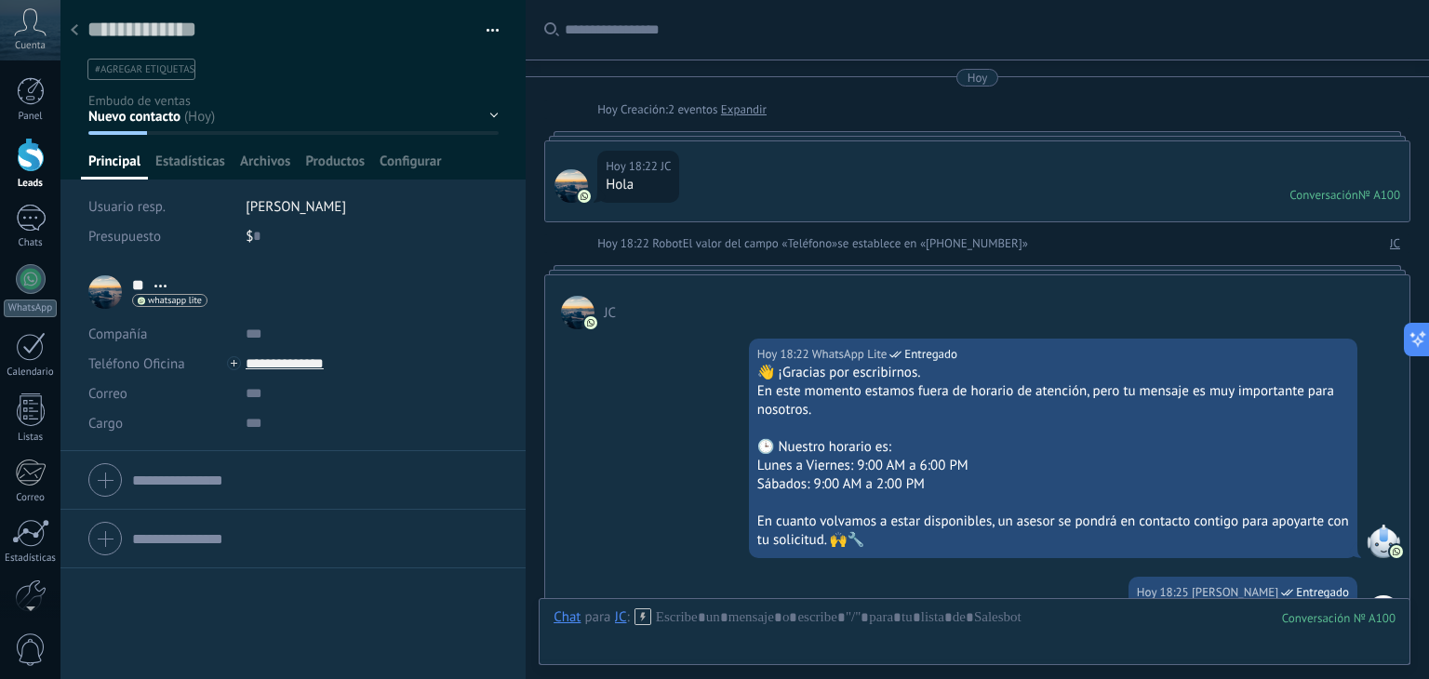
scroll to position [383, 0]
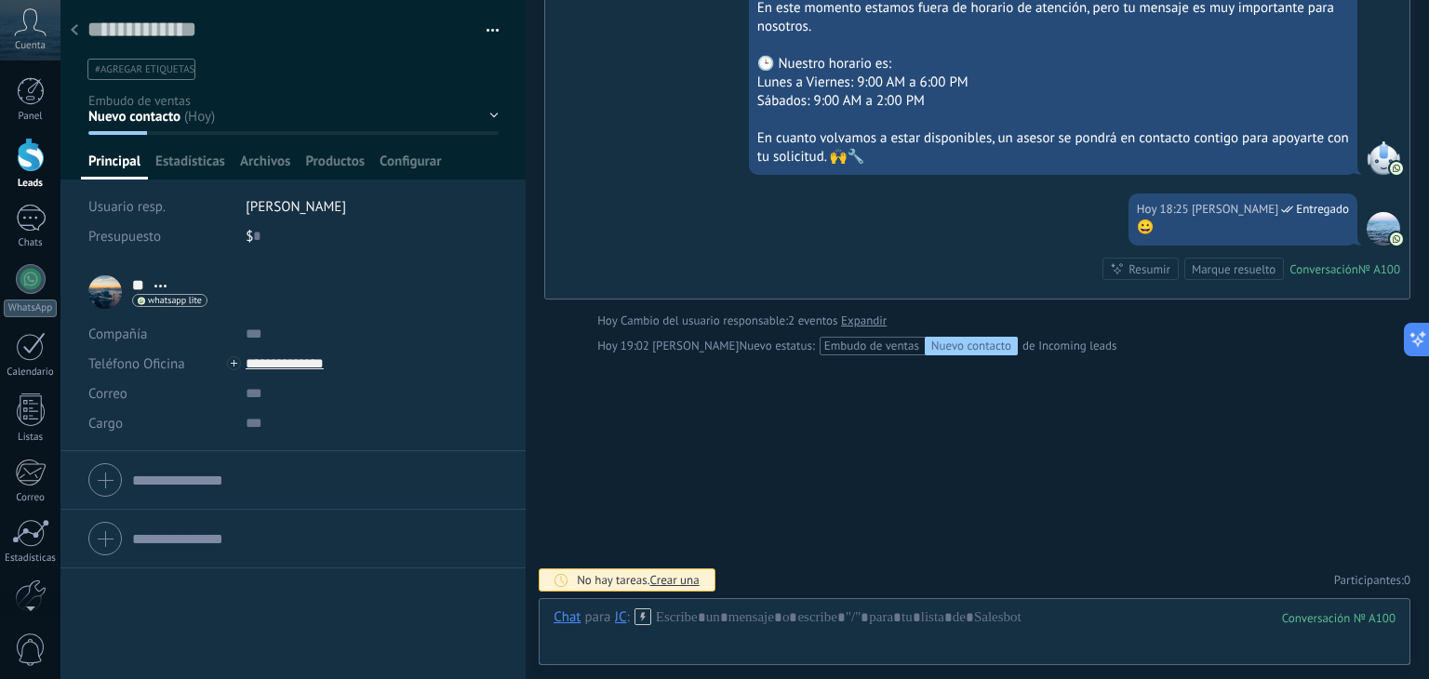
click at [73, 31] on use at bounding box center [74, 29] width 7 height 11
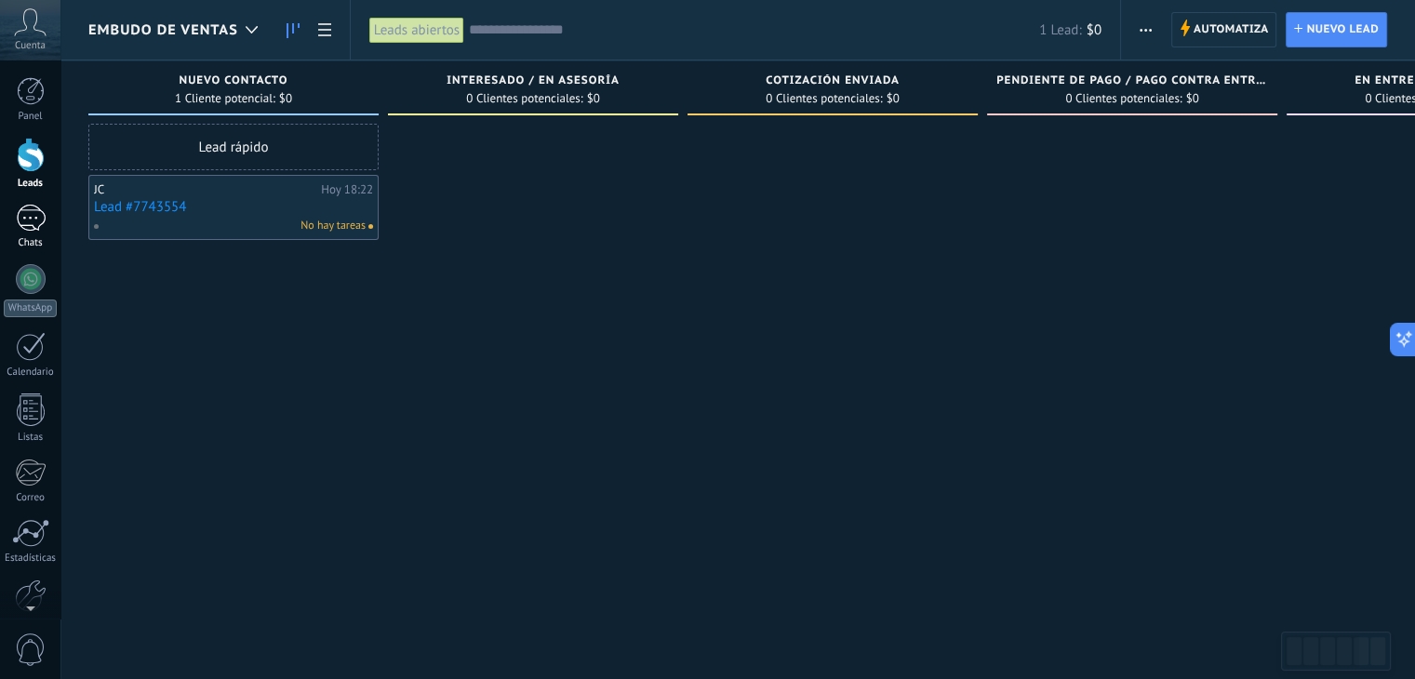
click at [30, 221] on div "1" at bounding box center [31, 218] width 30 height 27
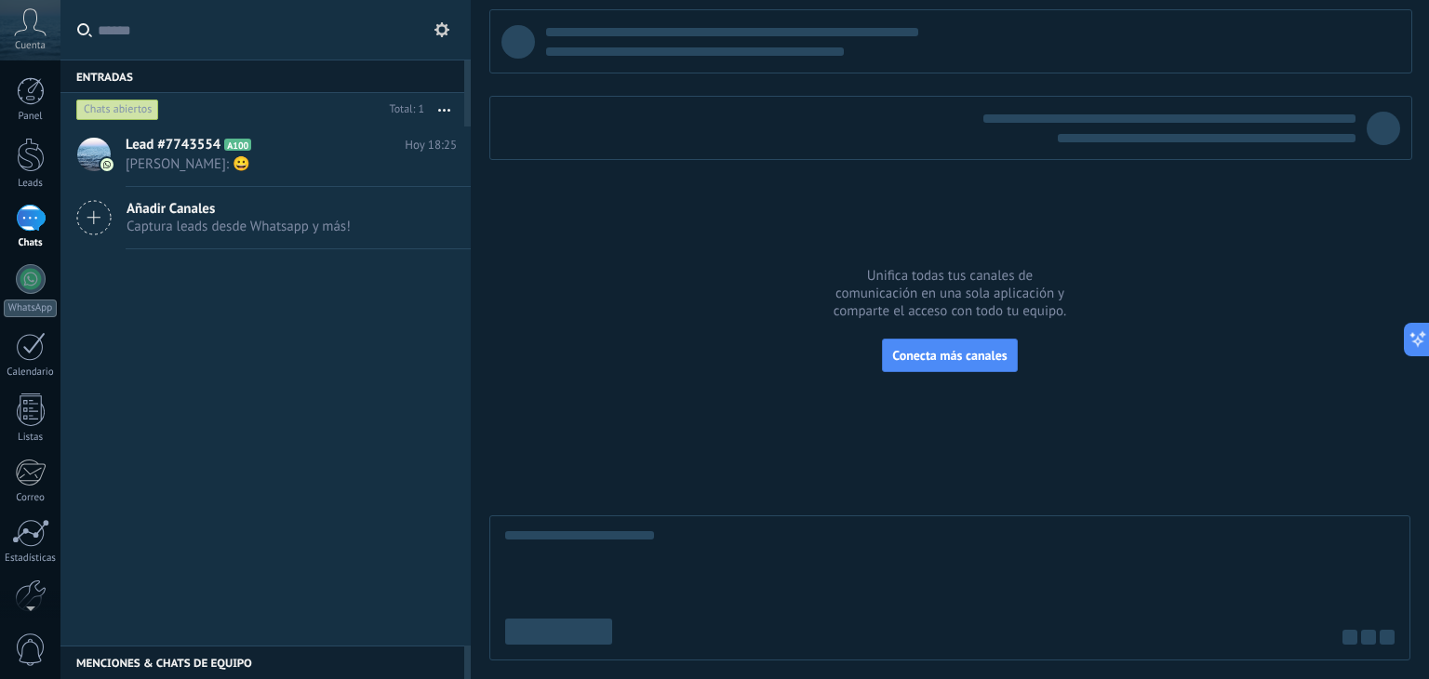
click at [450, 115] on button "button" at bounding box center [444, 109] width 40 height 33
click at [409, 291] on span "Larga espera" at bounding box center [372, 296] width 76 height 37
click at [421, 163] on icon at bounding box center [429, 165] width 22 height 22
click at [201, 359] on div at bounding box center [714, 339] width 1429 height 679
click at [192, 160] on span "[PERSON_NAME]: 😀" at bounding box center [274, 164] width 296 height 18
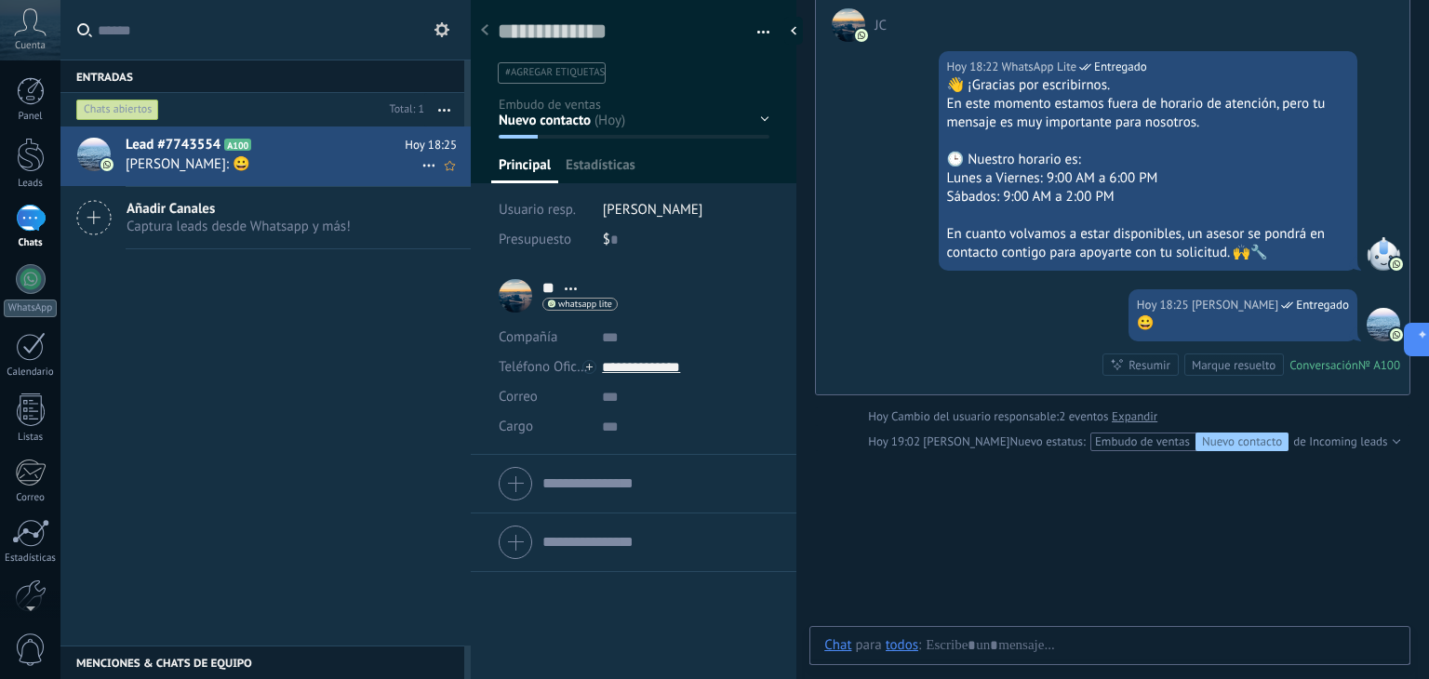
scroll to position [27, 0]
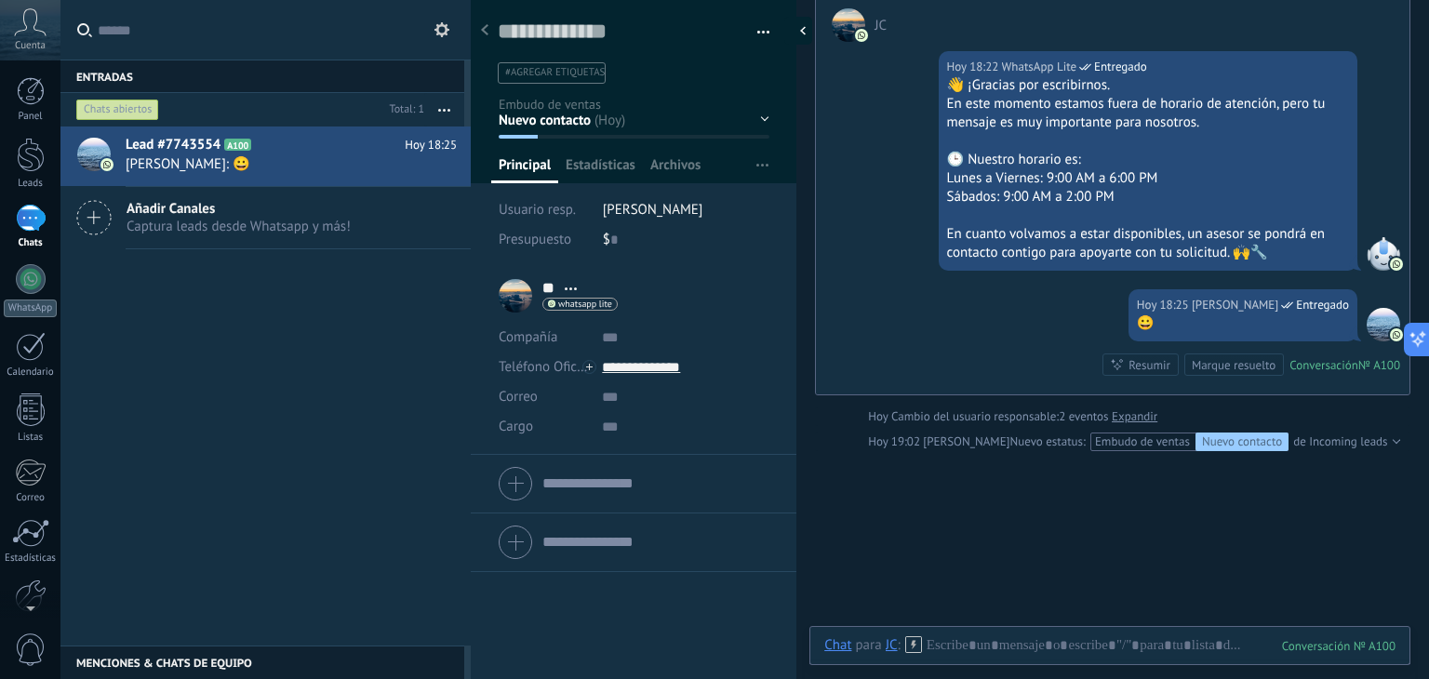
click at [796, 32] on div at bounding box center [798, 31] width 28 height 28
type textarea "**********"
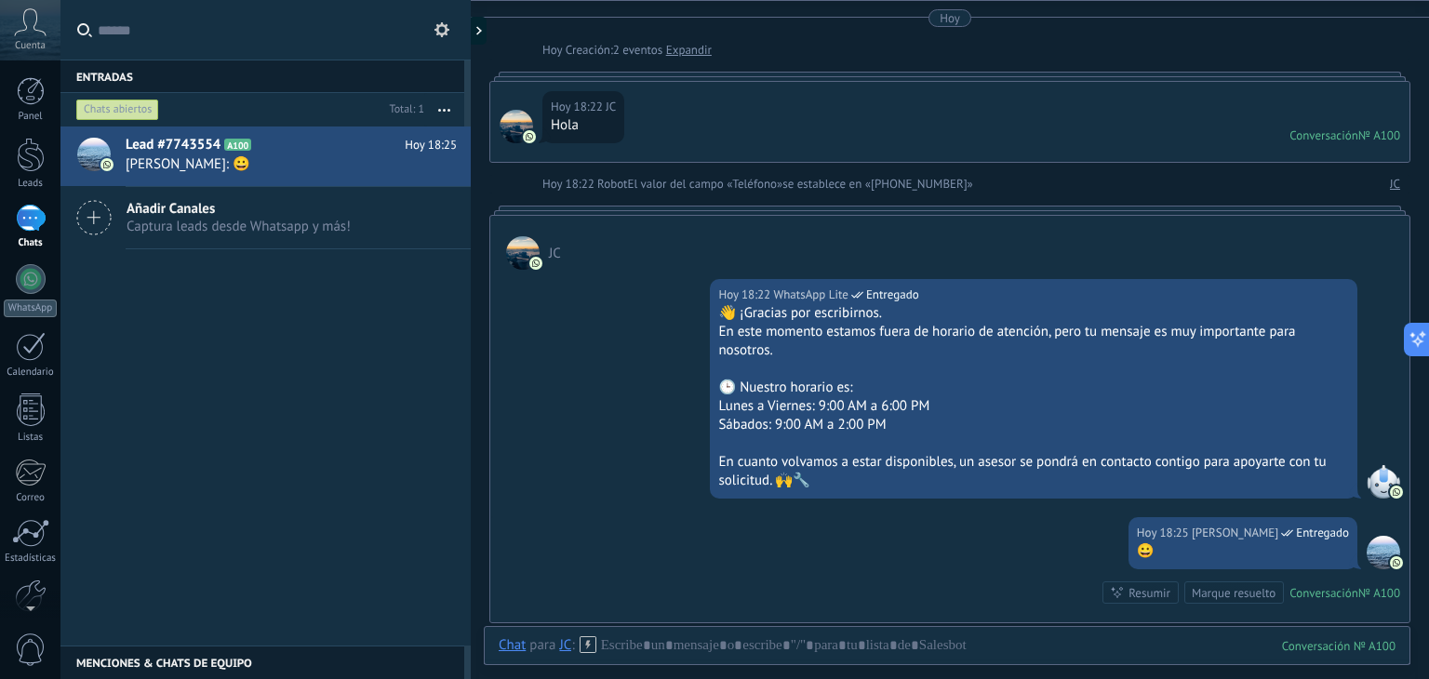
scroll to position [11, 0]
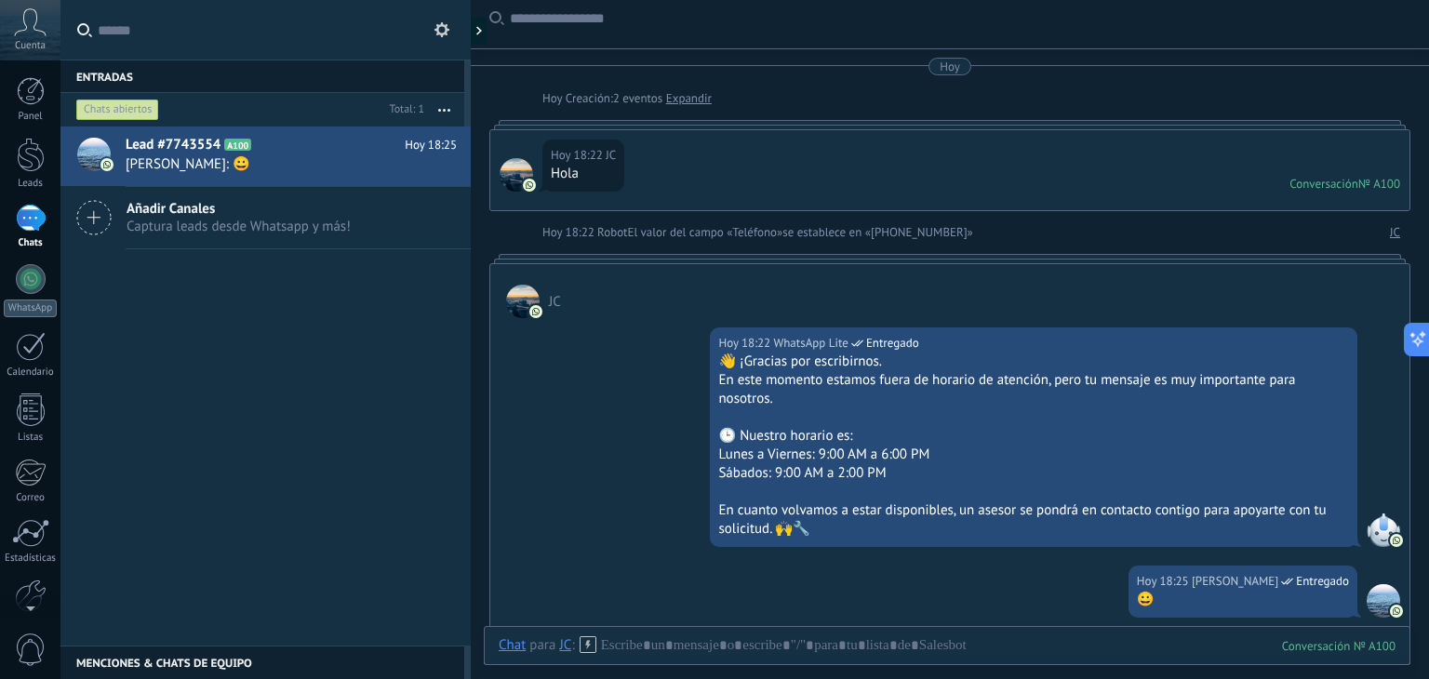
click at [584, 639] on icon at bounding box center [588, 644] width 17 height 17
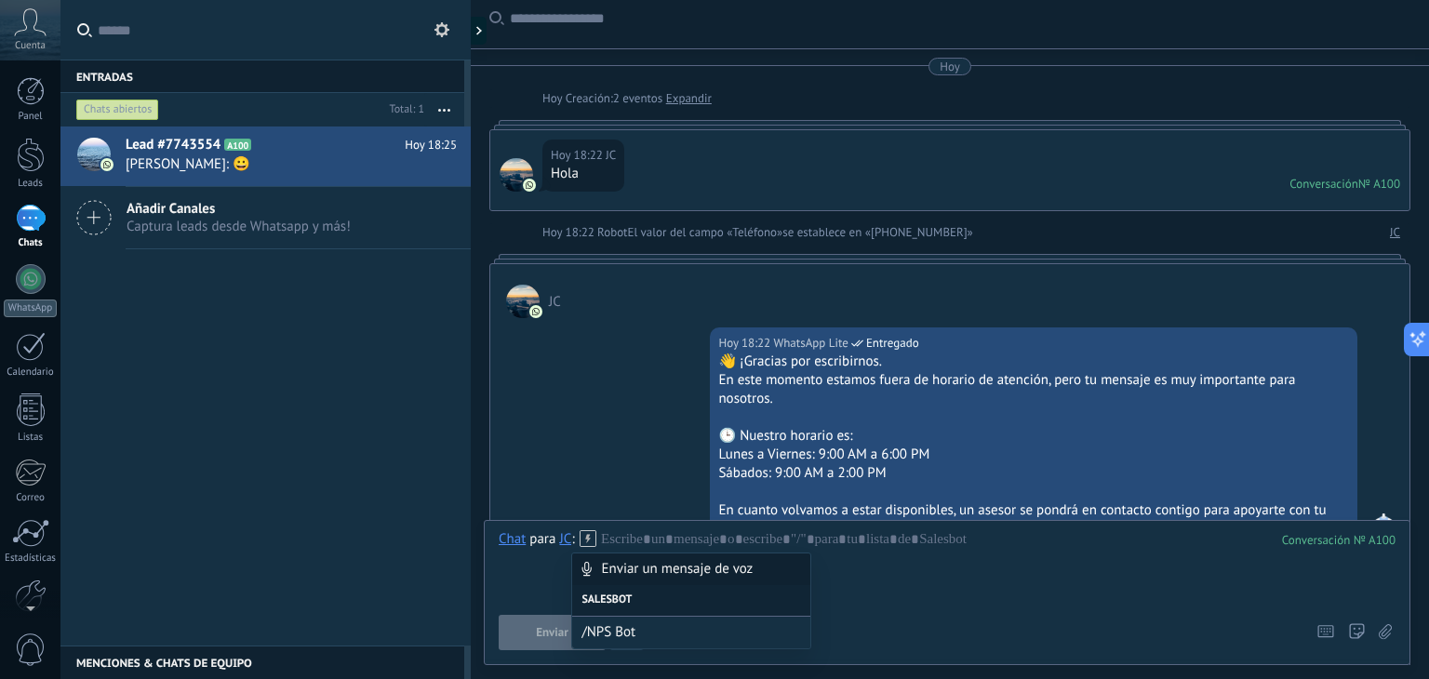
click at [249, 498] on div "Lead #7743554 A100 [DATE] 18:25 [PERSON_NAME]: 😀 Añadir Canales Captura leads d…" at bounding box center [265, 386] width 410 height 519
click at [590, 544] on icon at bounding box center [588, 538] width 17 height 17
click at [1387, 626] on icon at bounding box center [1385, 632] width 13 height 16
click at [0, 0] on input "file" at bounding box center [0, 0] width 0 height 0
click at [588, 544] on icon at bounding box center [588, 538] width 17 height 17
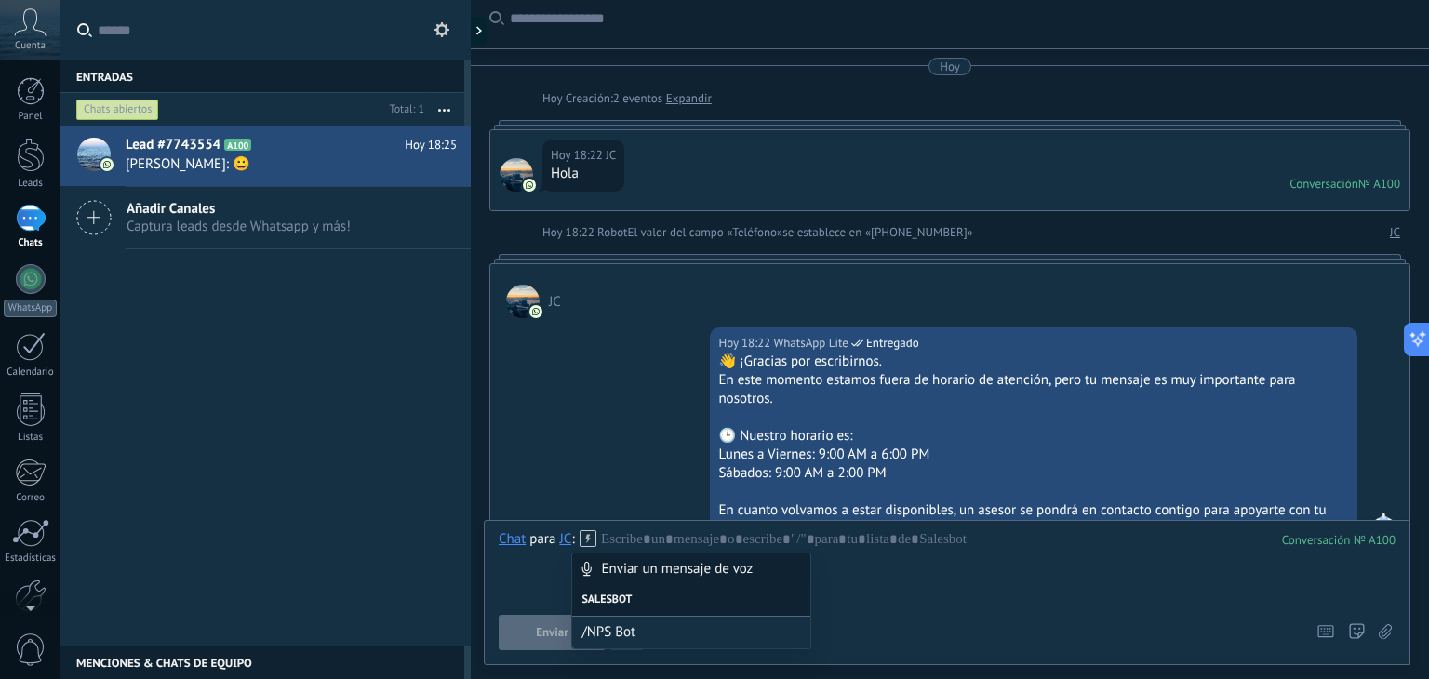
click at [618, 607] on div "Salesbot" at bounding box center [691, 601] width 238 height 32
click at [610, 594] on div "Salesbot" at bounding box center [691, 601] width 238 height 32
click at [862, 592] on div at bounding box center [947, 565] width 897 height 71
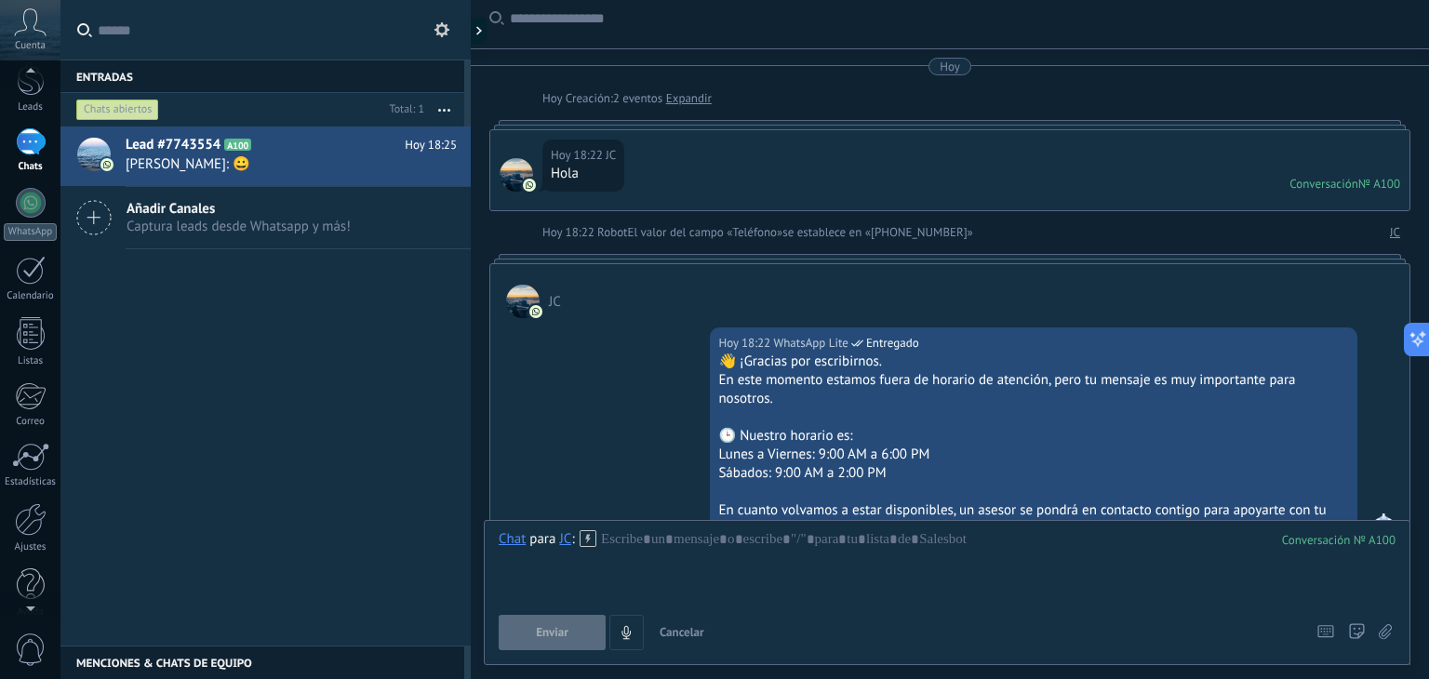
click at [28, 598] on div at bounding box center [30, 605] width 60 height 28
click at [39, 506] on div at bounding box center [31, 503] width 32 height 33
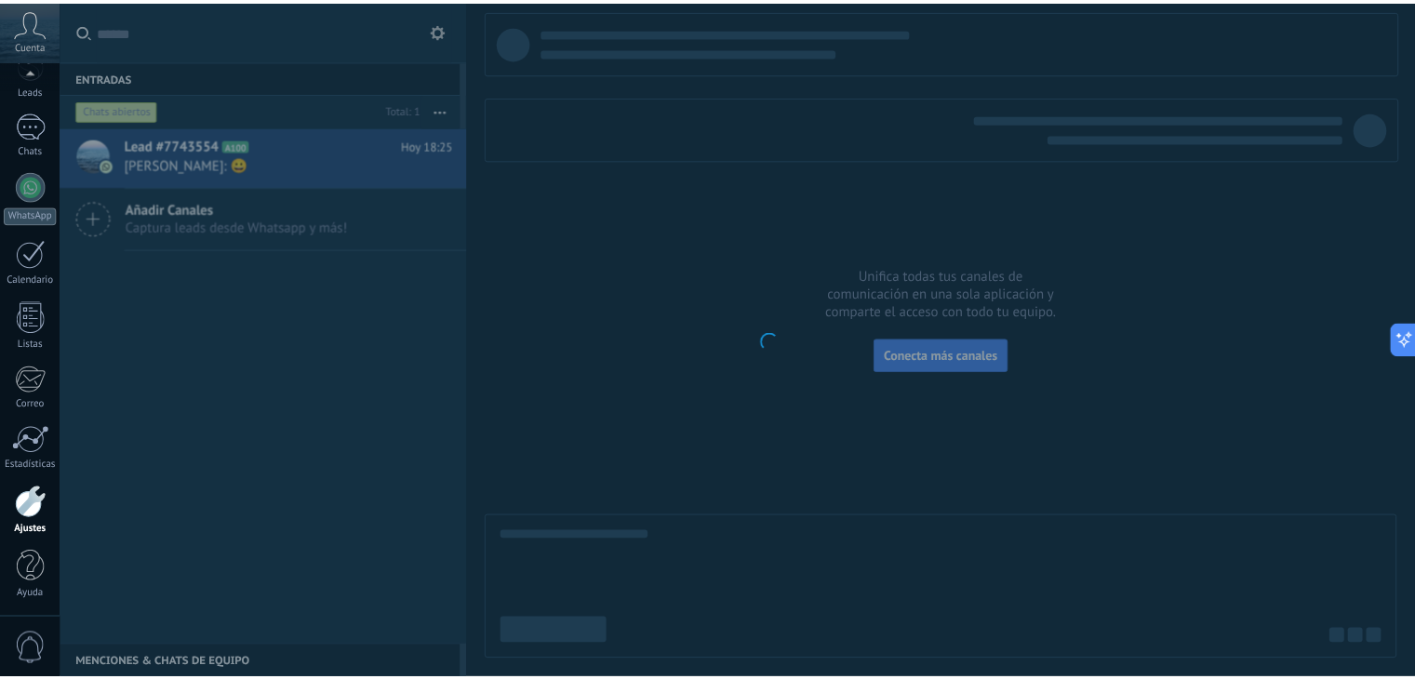
scroll to position [94, 0]
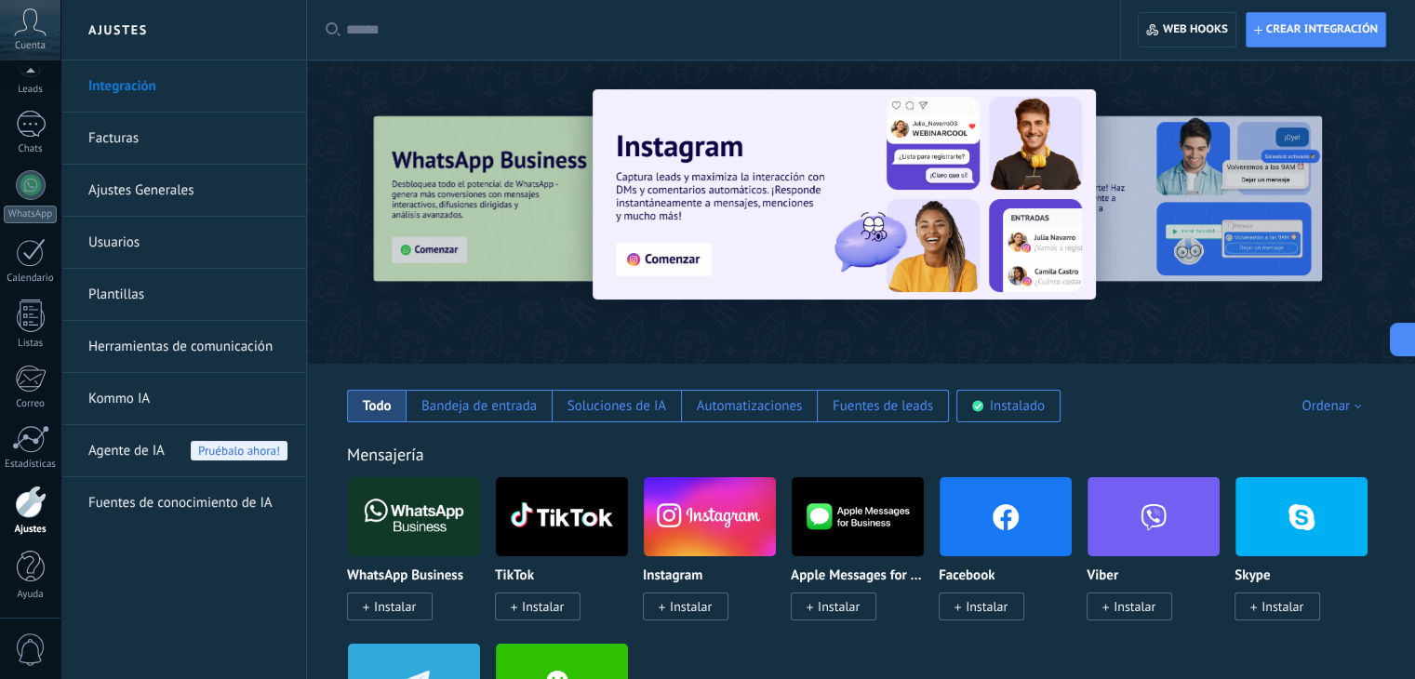
click at [166, 343] on link "Herramientas de comunicación" at bounding box center [187, 347] width 199 height 52
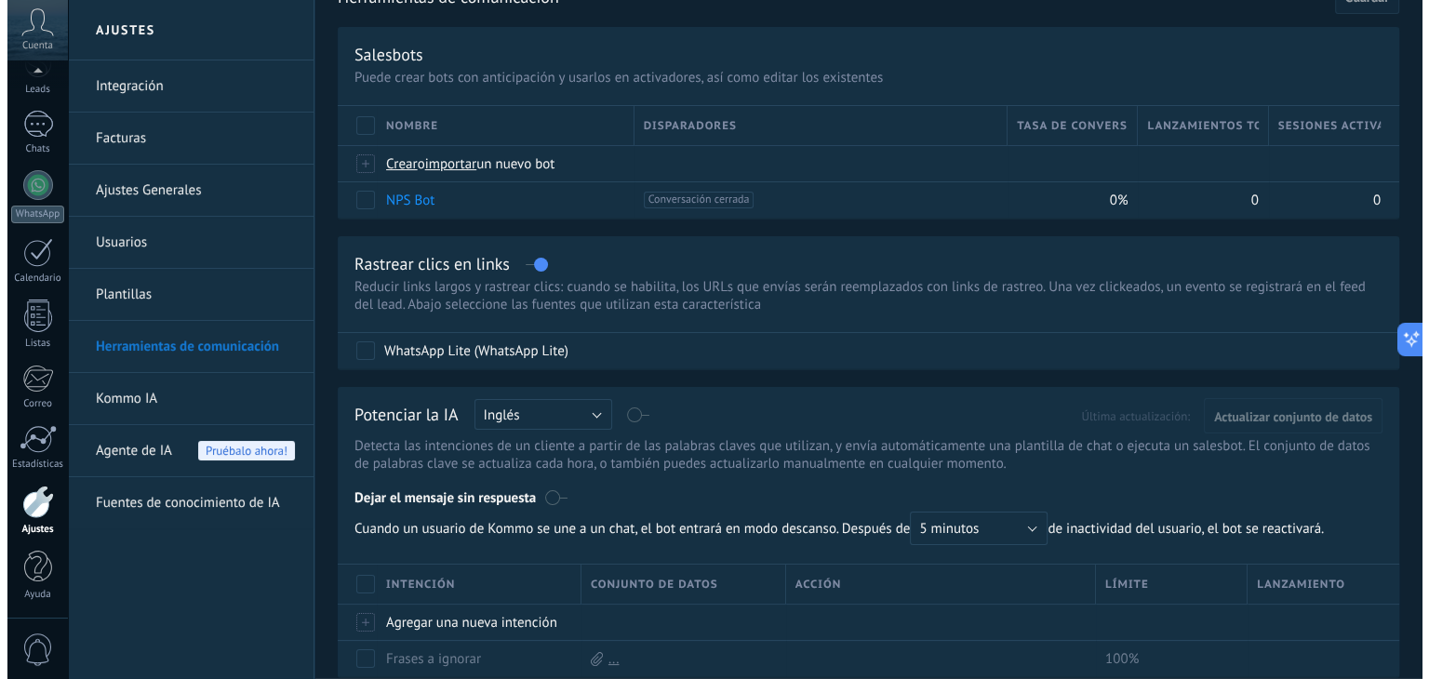
scroll to position [186, 0]
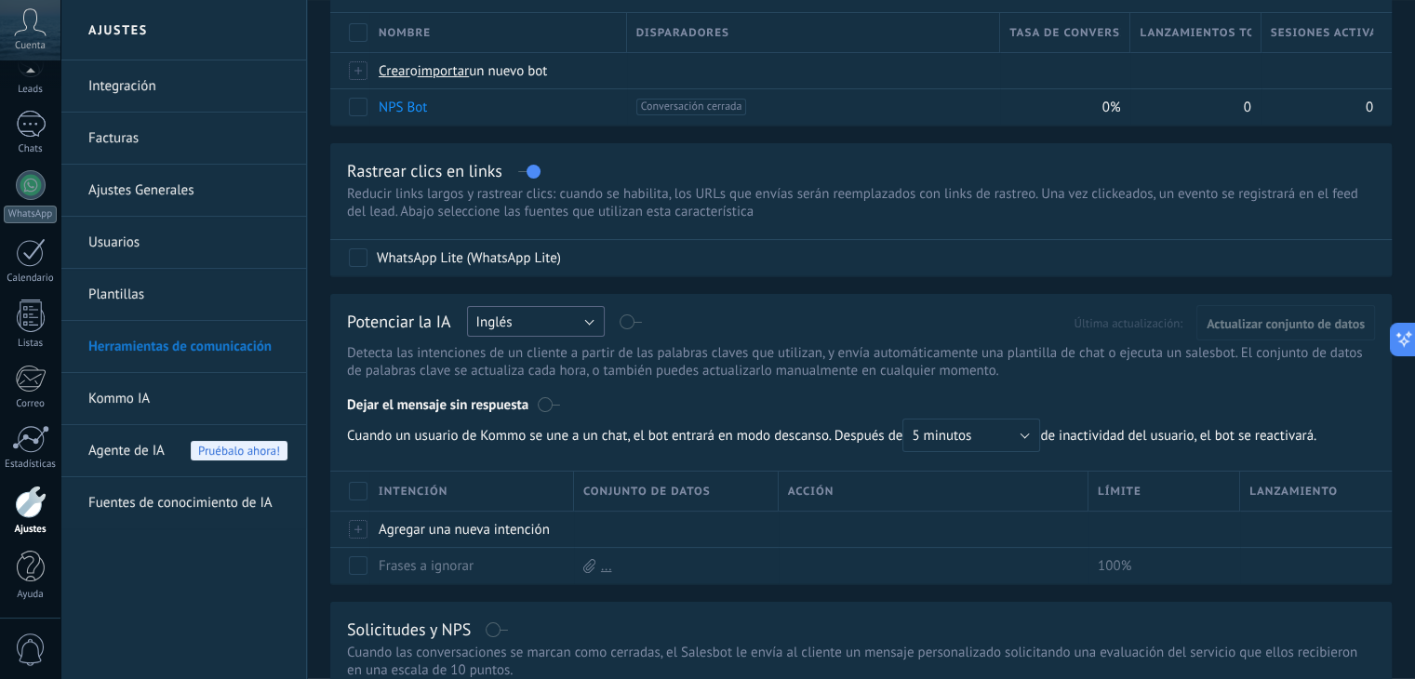
click at [585, 327] on button "Inglés" at bounding box center [536, 321] width 138 height 31
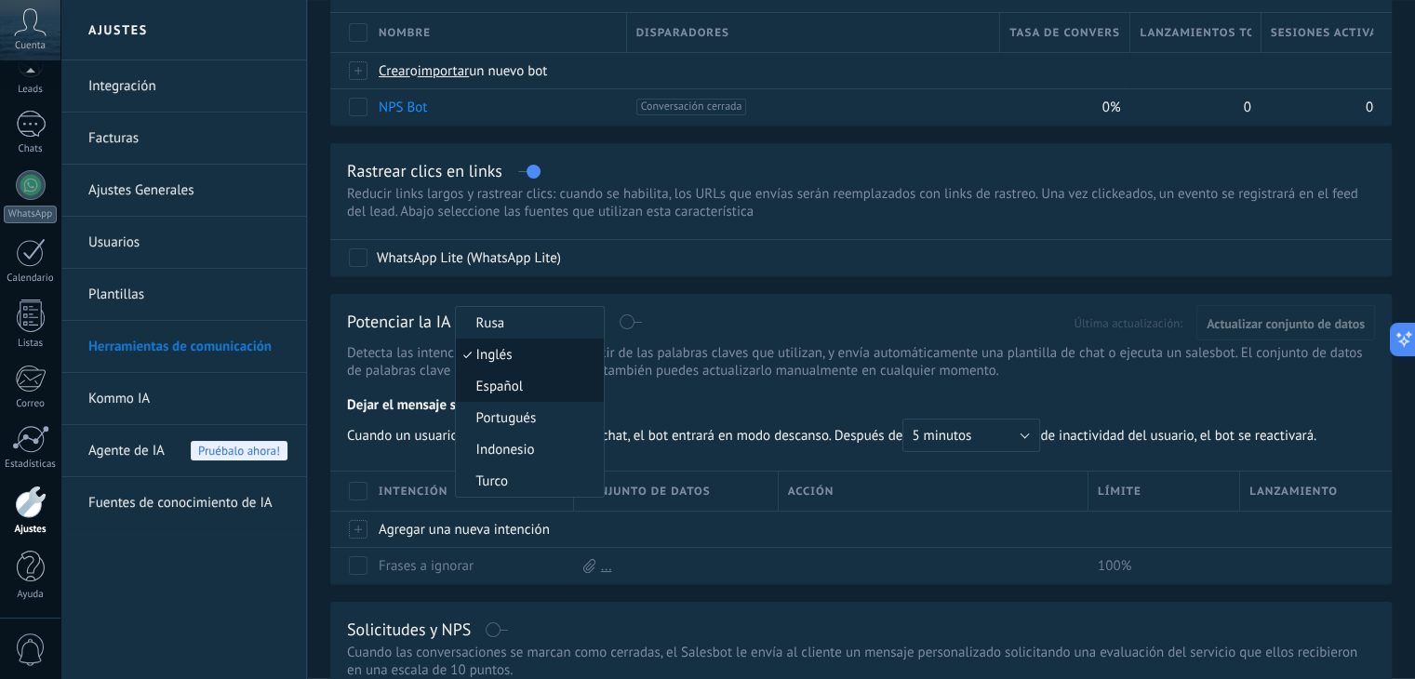
click at [521, 385] on span "Español" at bounding box center [527, 387] width 142 height 18
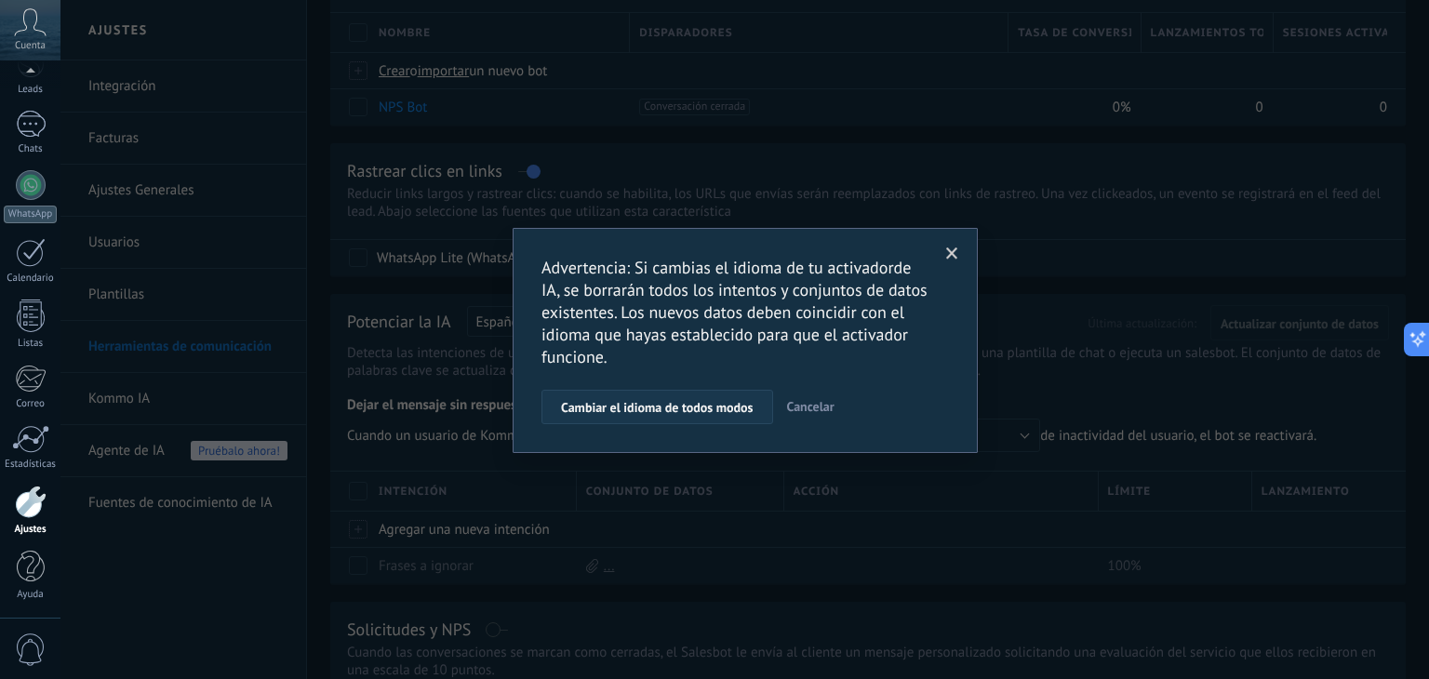
click at [669, 410] on span "Cambiar el idioma de todos modos" at bounding box center [657, 407] width 193 height 13
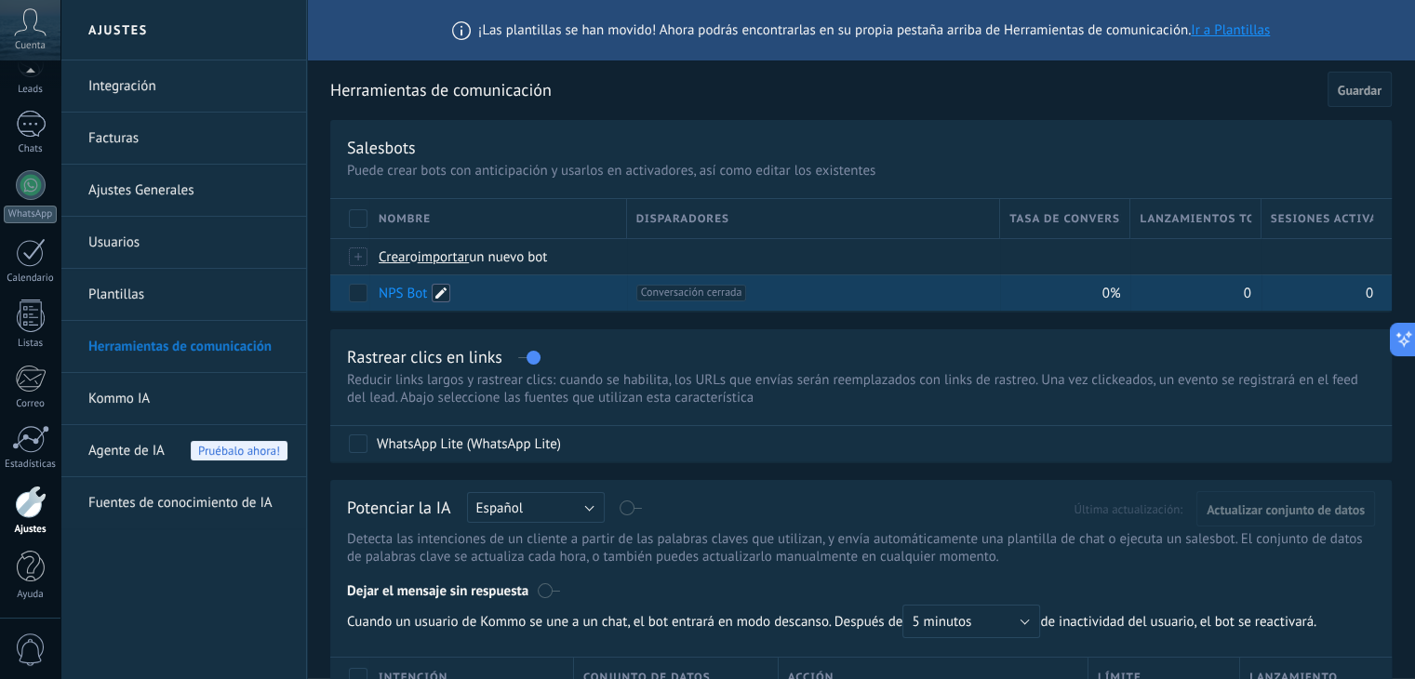
click at [441, 294] on span at bounding box center [441, 293] width 19 height 19
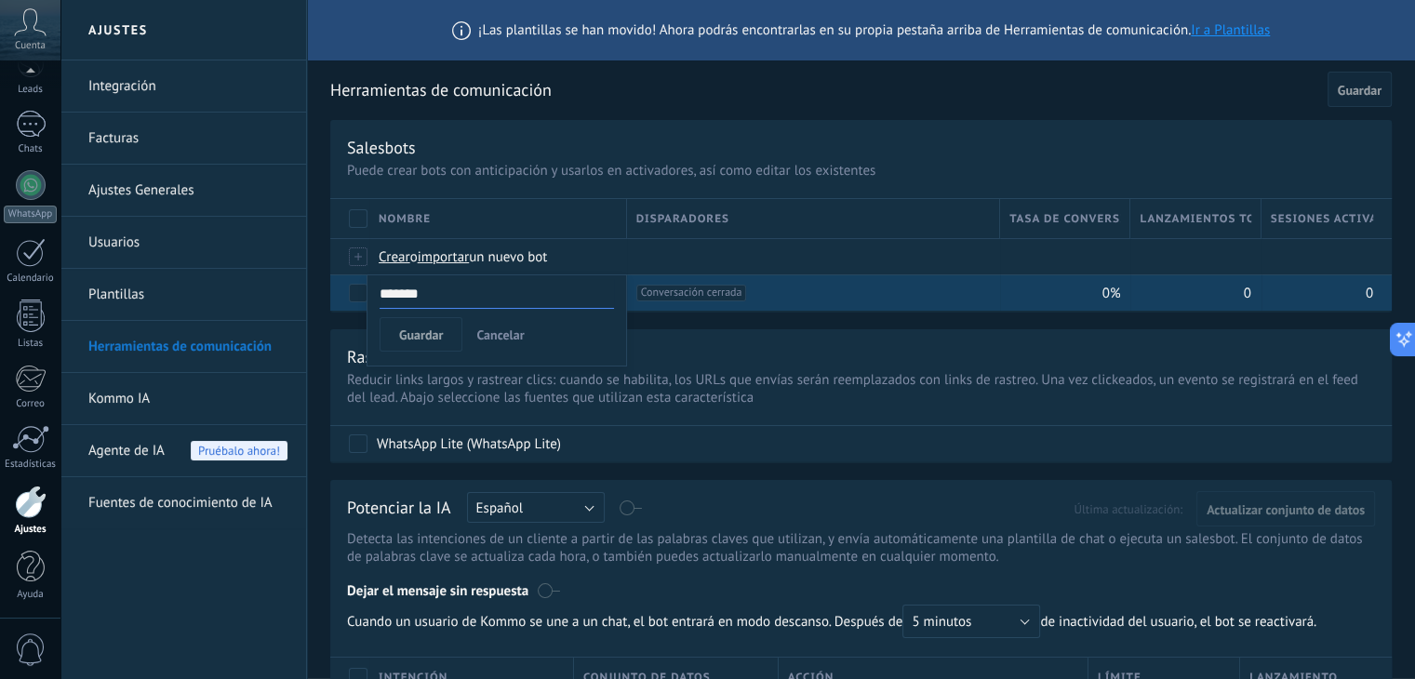
click at [685, 340] on div "Rastrear clics en links Reducir links largos y rastrear clics: cuando se habili…" at bounding box center [861, 395] width 1062 height 132
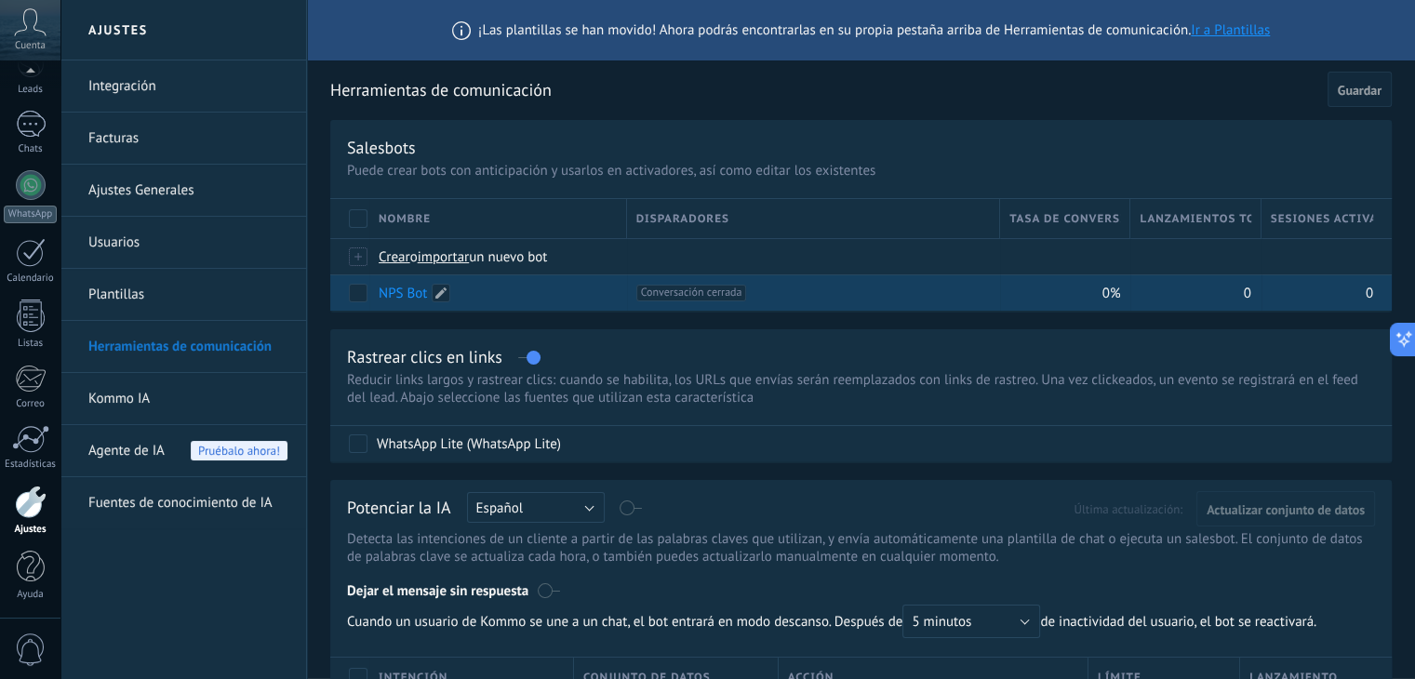
click at [407, 292] on link "NPS Bot" at bounding box center [403, 294] width 48 height 18
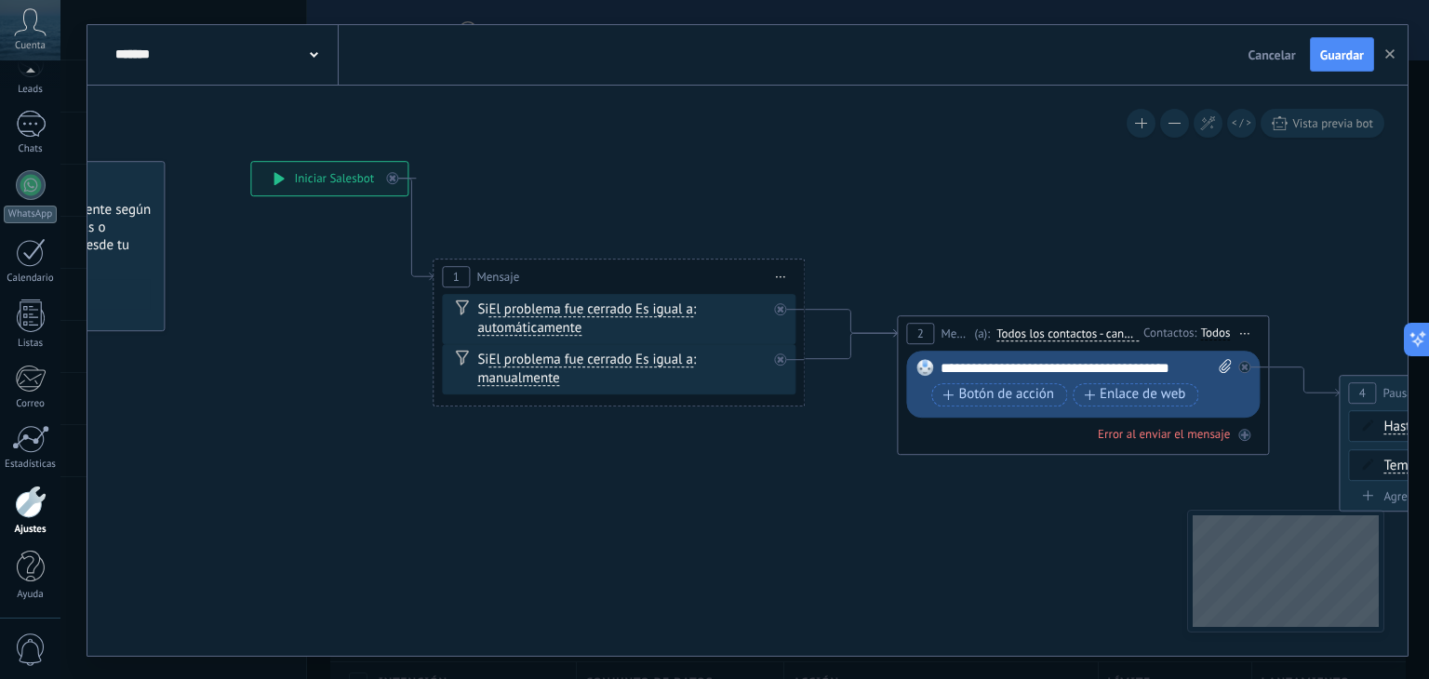
drag, startPoint x: 588, startPoint y: 223, endPoint x: 355, endPoint y: 248, distance: 234.0
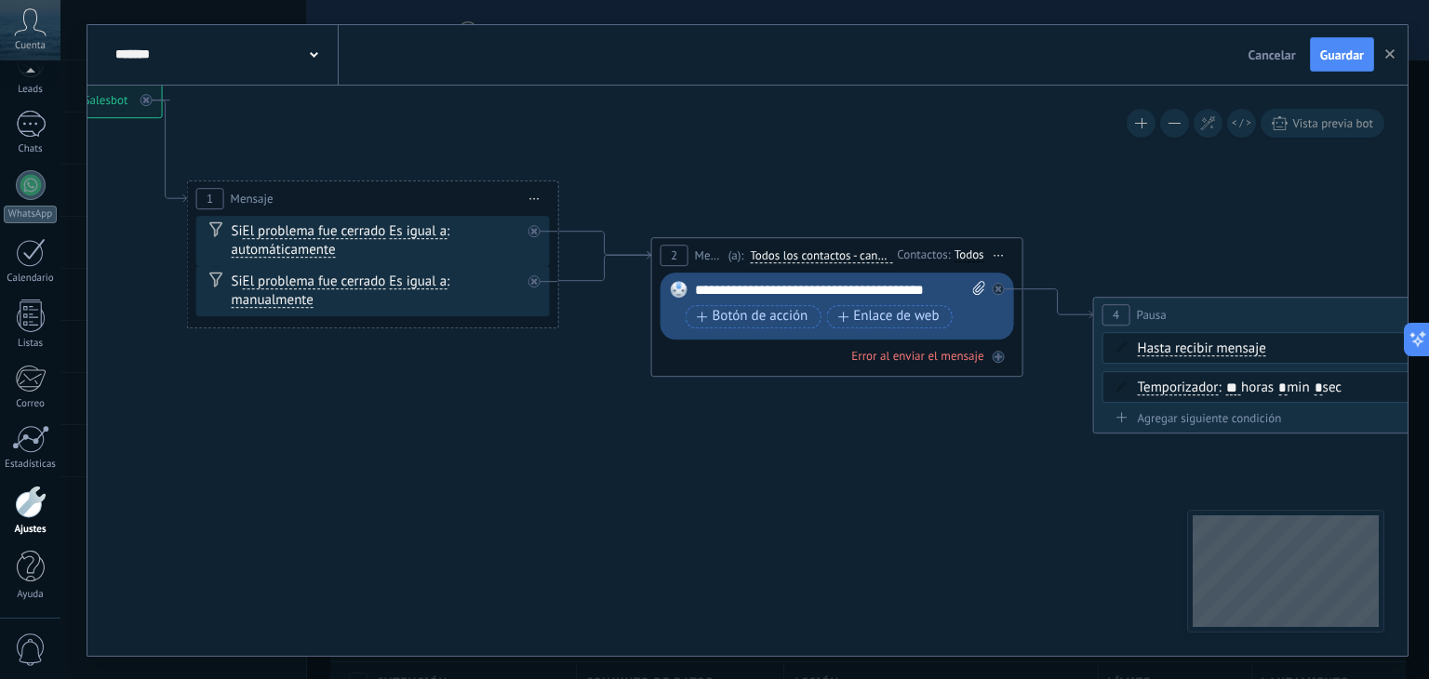
drag, startPoint x: 865, startPoint y: 476, endPoint x: 620, endPoint y: 398, distance: 257.8
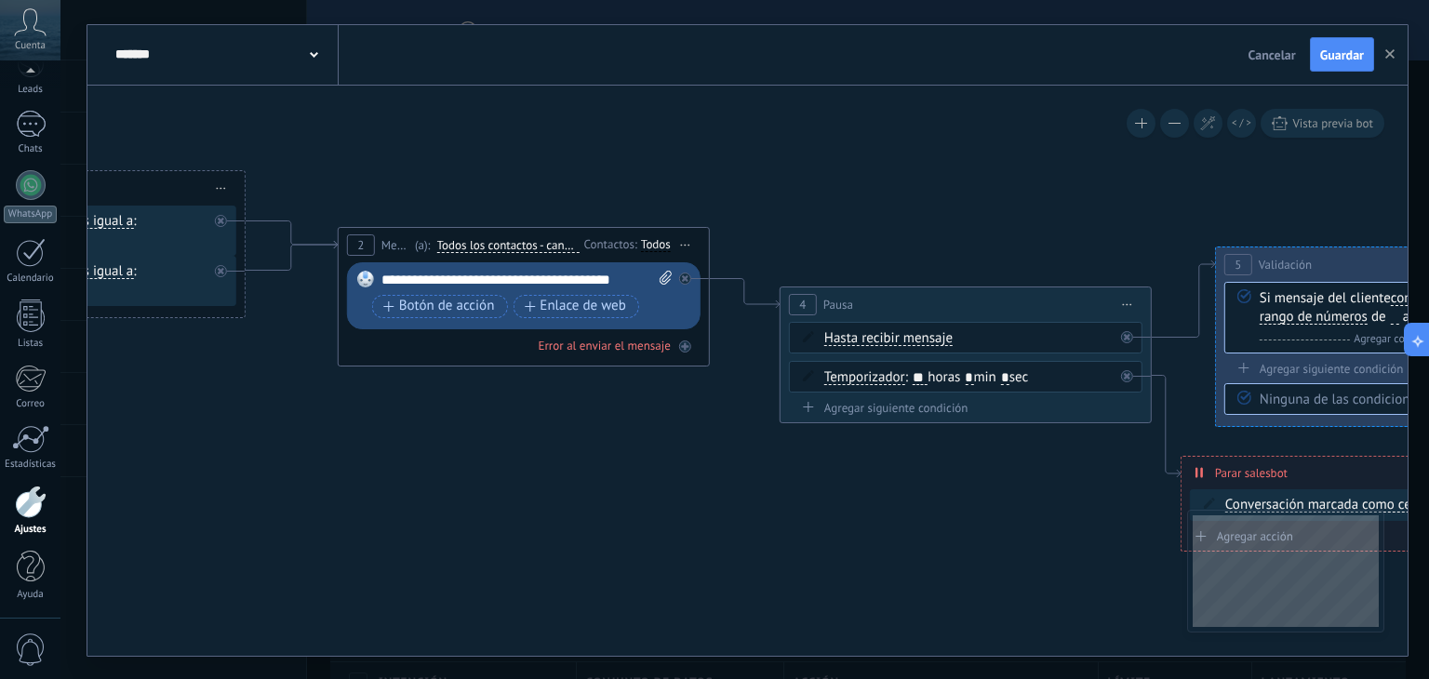
drag, startPoint x: 848, startPoint y: 423, endPoint x: 519, endPoint y: 410, distance: 328.7
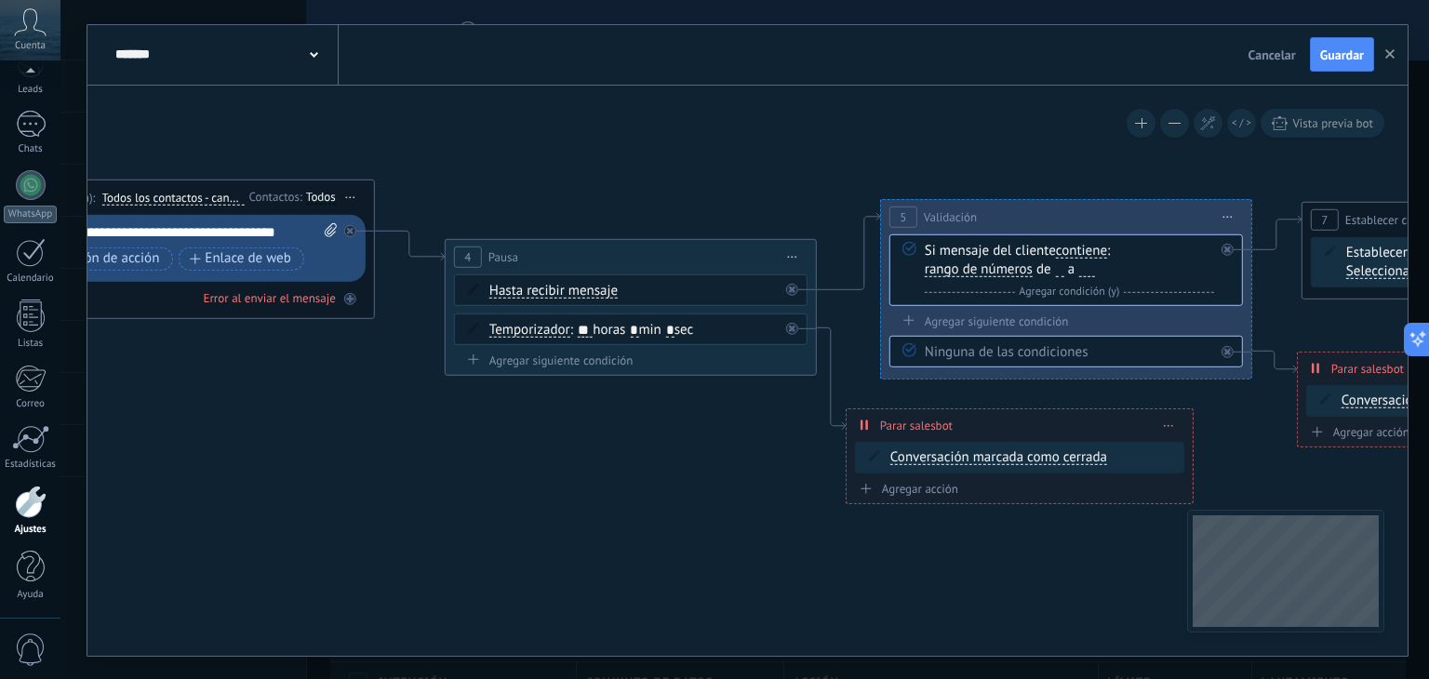
drag, startPoint x: 975, startPoint y: 476, endPoint x: 655, endPoint y: 431, distance: 323.3
click at [655, 431] on icon at bounding box center [1355, 273] width 4928 height 1428
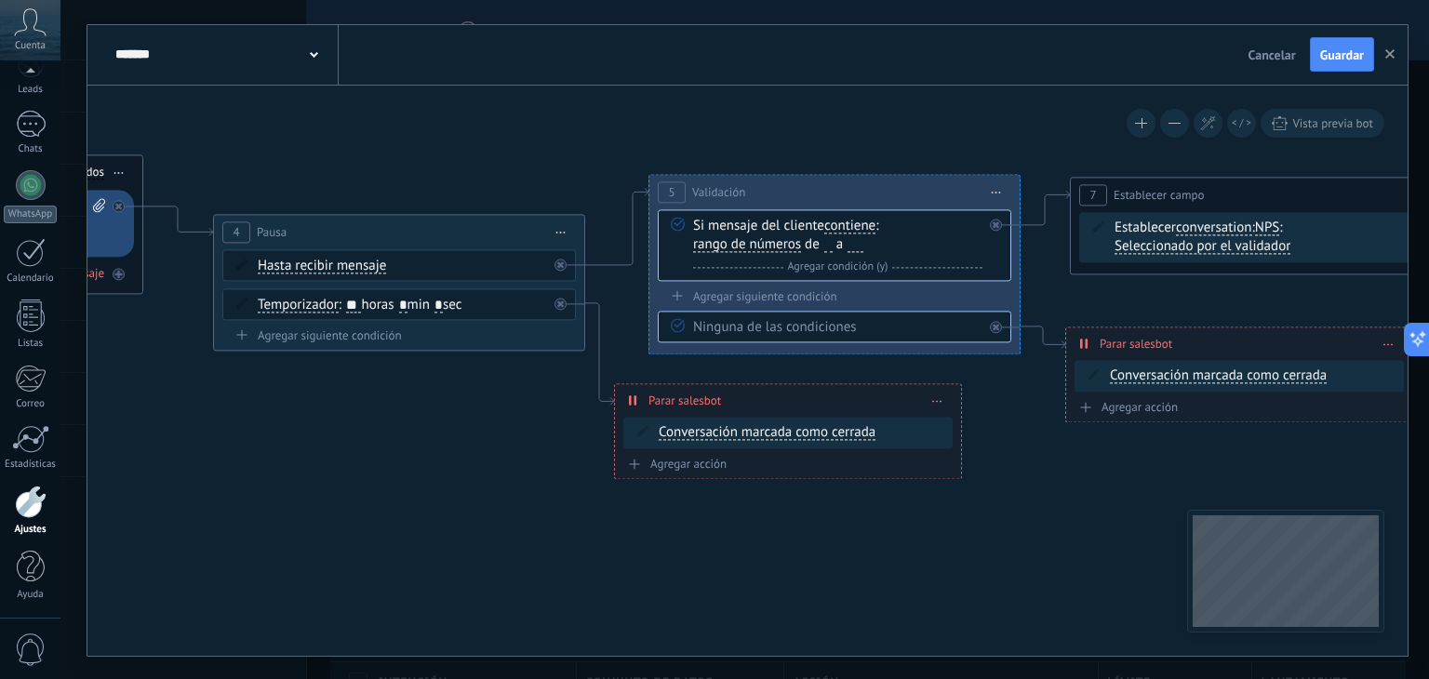
drag, startPoint x: 737, startPoint y: 432, endPoint x: 506, endPoint y: 407, distance: 232.1
click at [506, 407] on icon at bounding box center [1123, 249] width 4928 height 1428
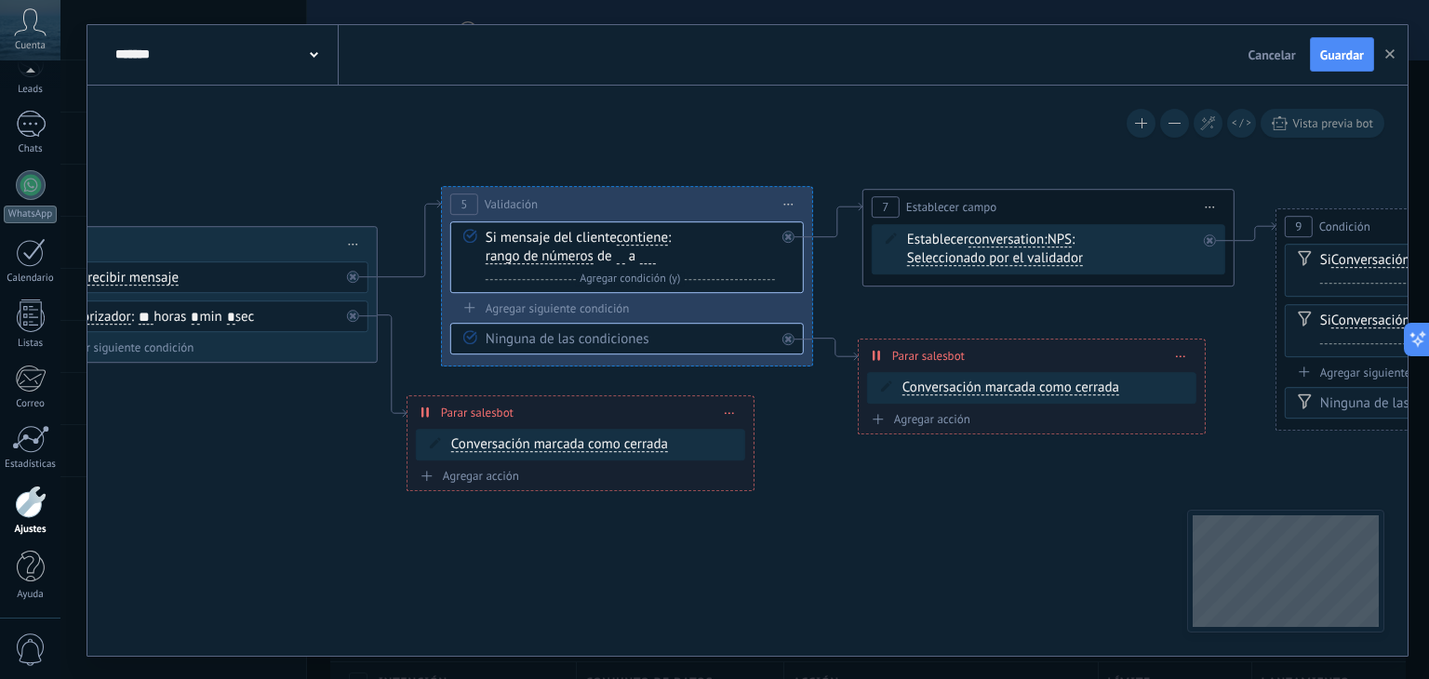
drag, startPoint x: 1072, startPoint y: 492, endPoint x: 864, endPoint y: 504, distance: 207.9
click at [864, 504] on icon at bounding box center [916, 261] width 4928 height 1428
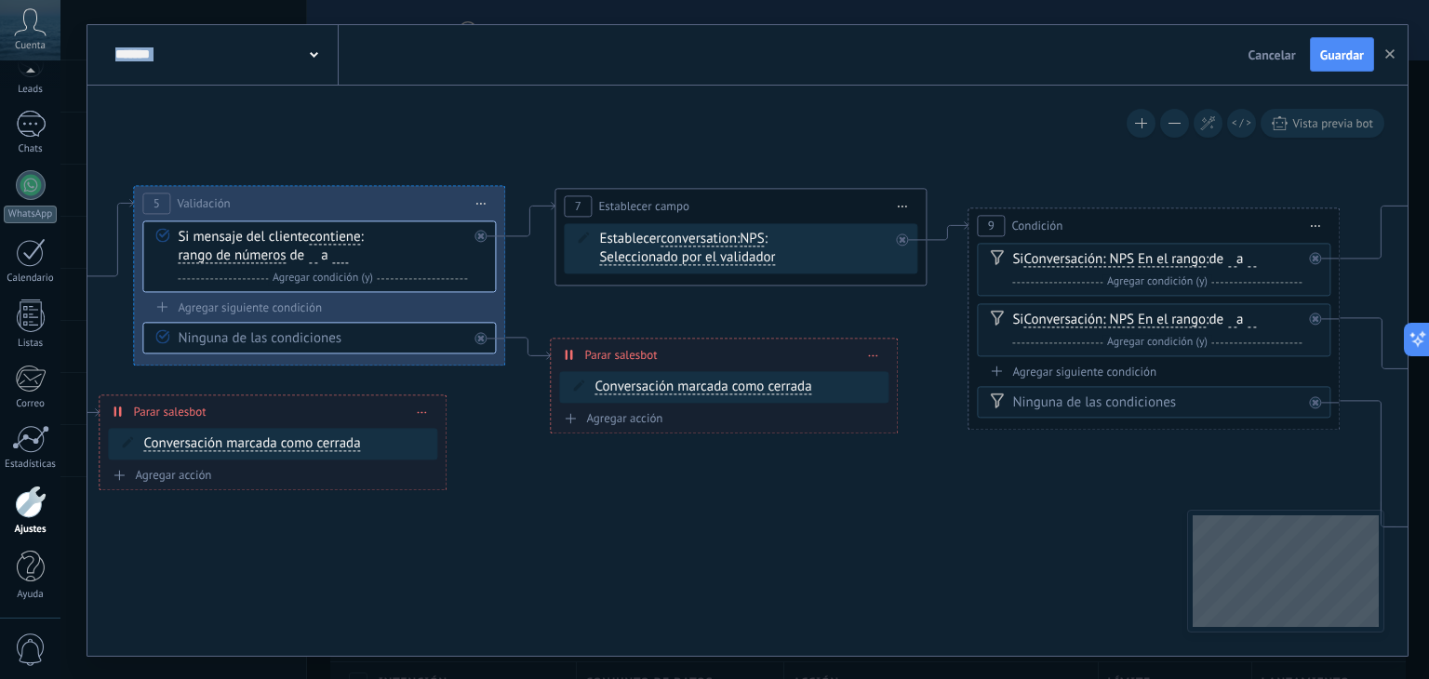
drag, startPoint x: 1011, startPoint y: 511, endPoint x: 670, endPoint y: 507, distance: 341.5
click at [670, 507] on icon at bounding box center [608, 260] width 4928 height 1428
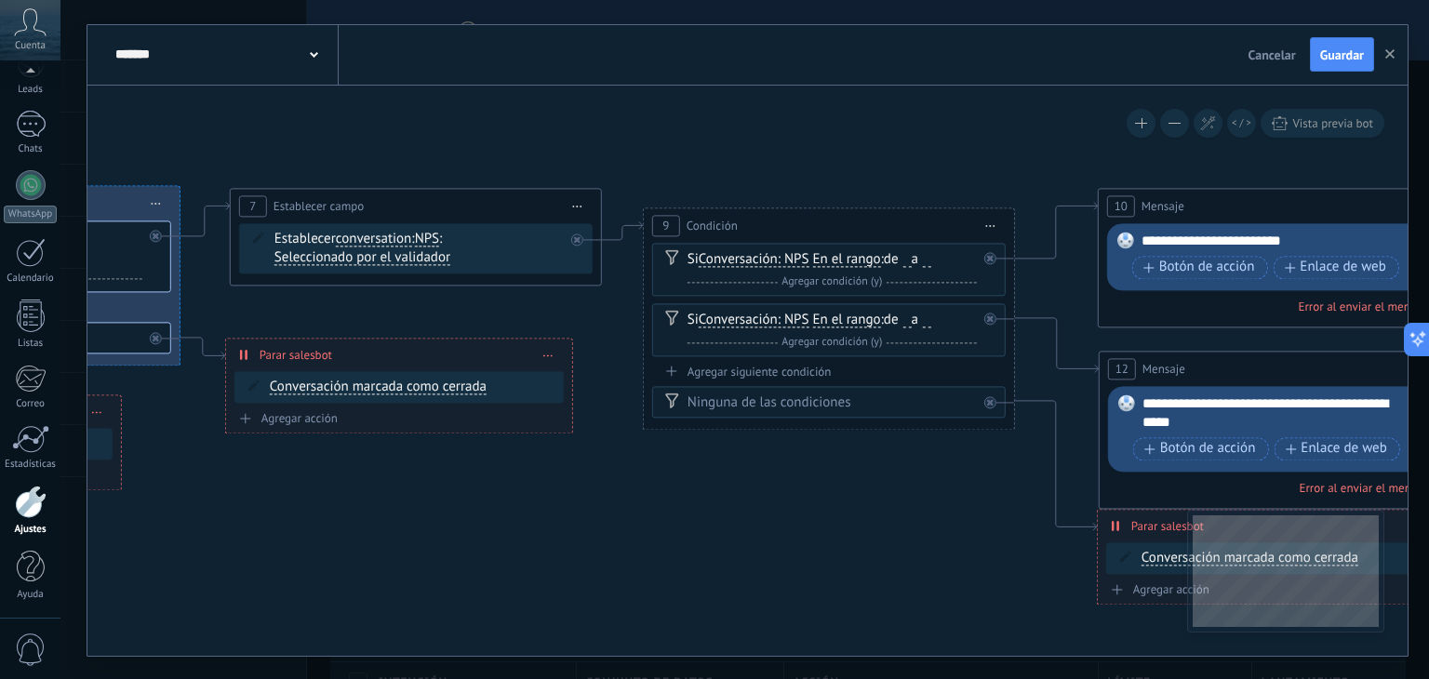
drag, startPoint x: 945, startPoint y: 507, endPoint x: 622, endPoint y: 511, distance: 323.8
click at [622, 511] on icon at bounding box center [283, 308] width 4928 height 1525
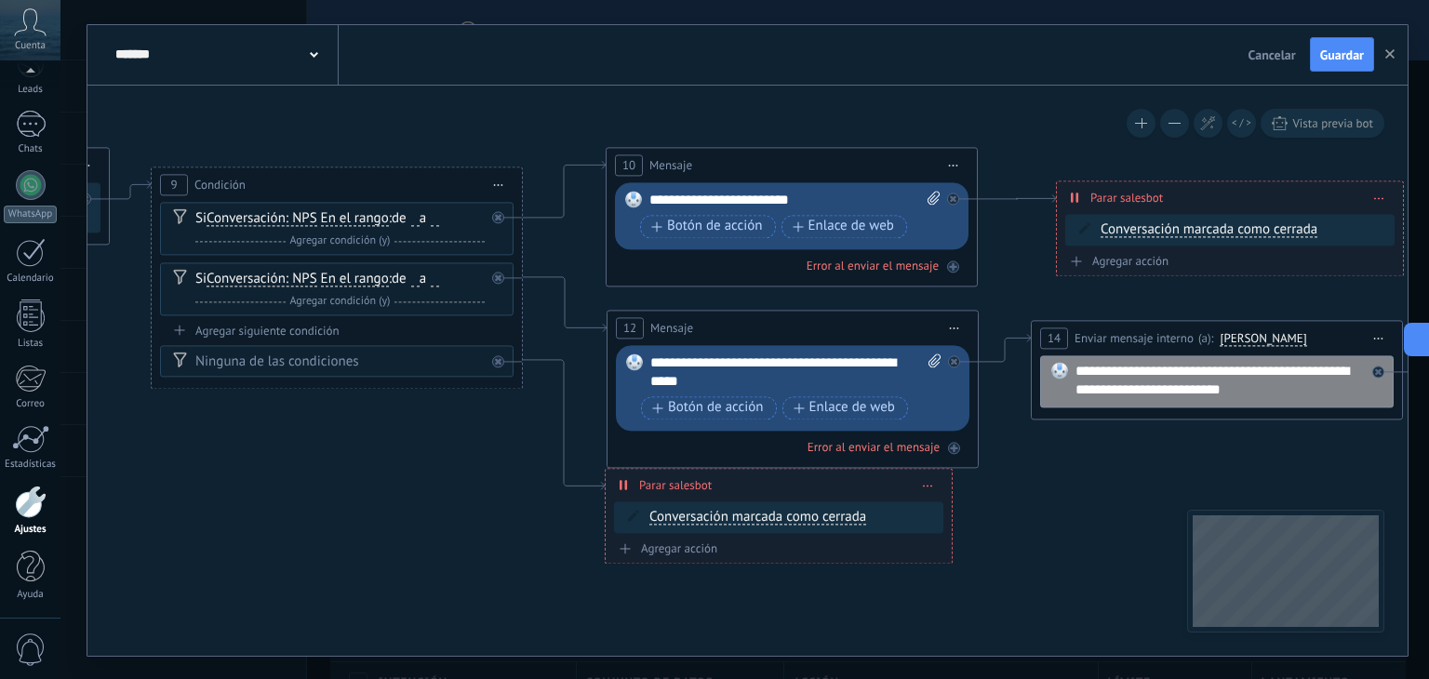
drag, startPoint x: 877, startPoint y: 502, endPoint x: 341, endPoint y: 447, distance: 538.9
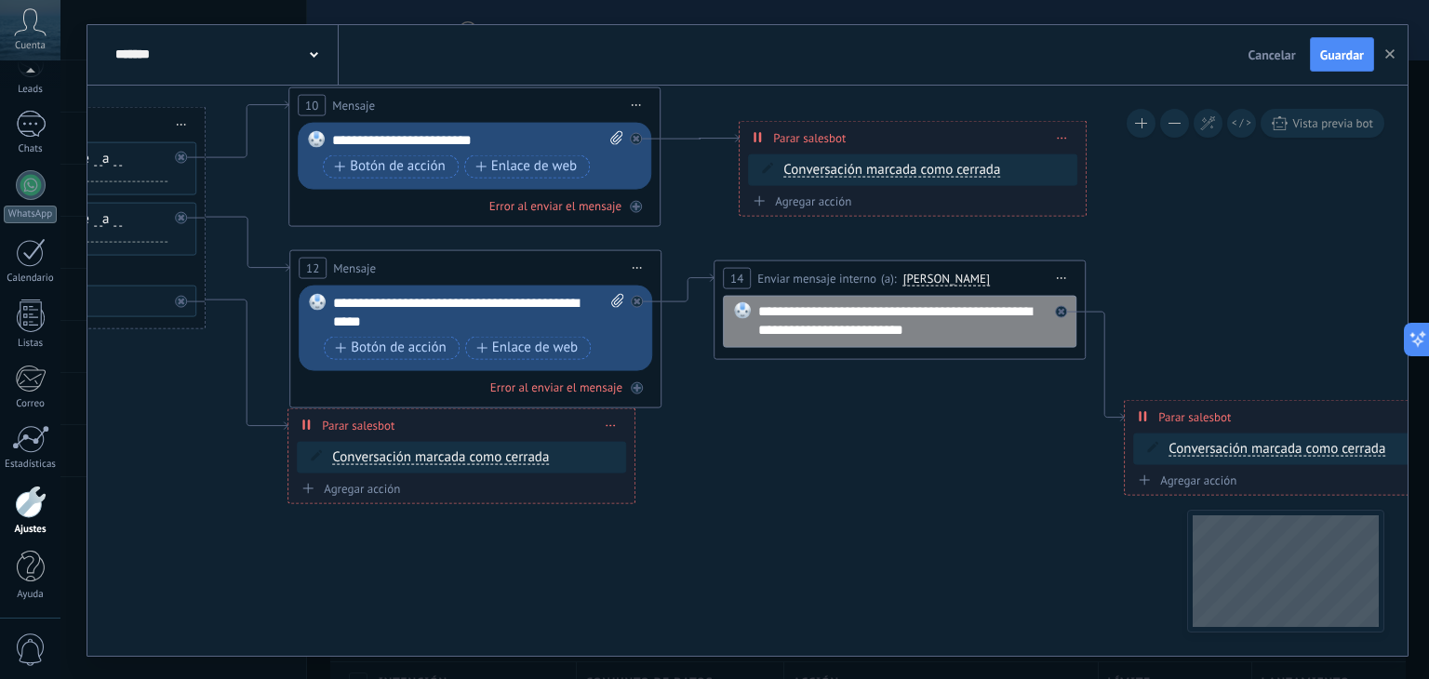
drag, startPoint x: 1102, startPoint y: 467, endPoint x: 628, endPoint y: 342, distance: 489.8
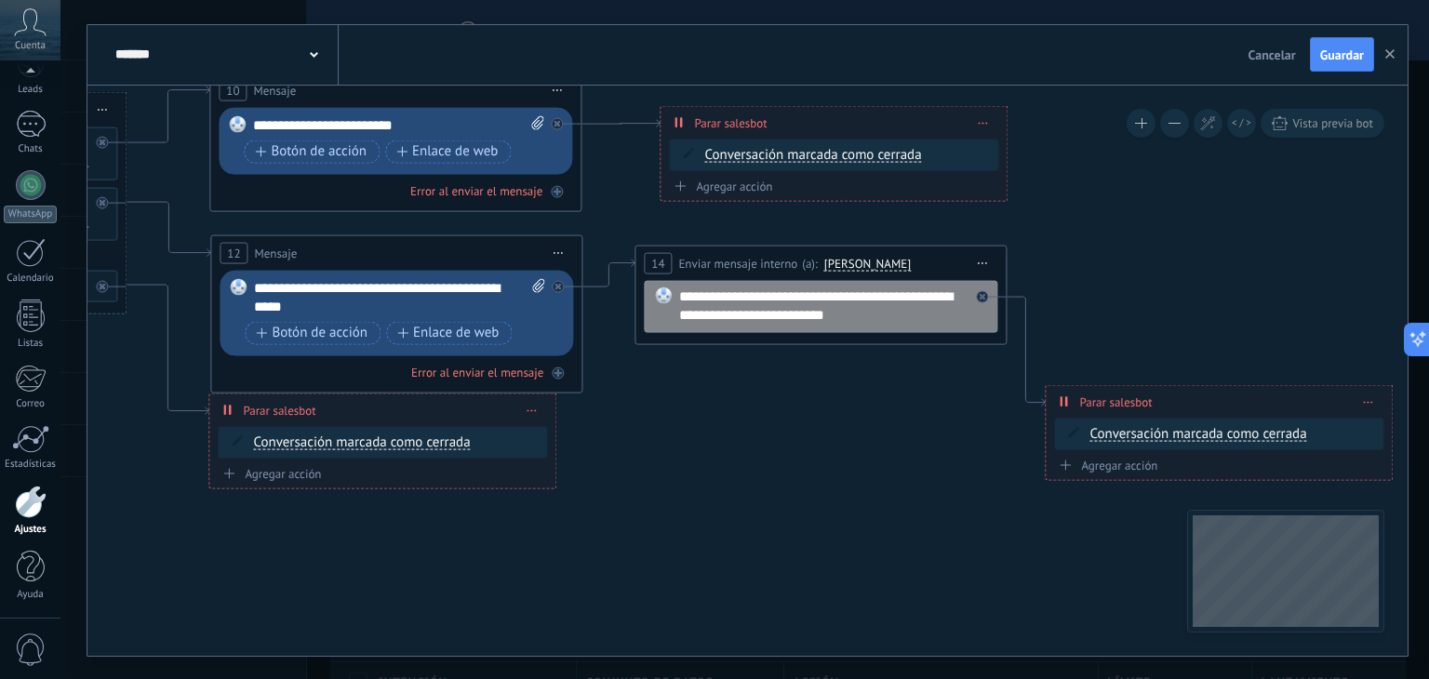
drag, startPoint x: 803, startPoint y: 358, endPoint x: 1159, endPoint y: 446, distance: 366.1
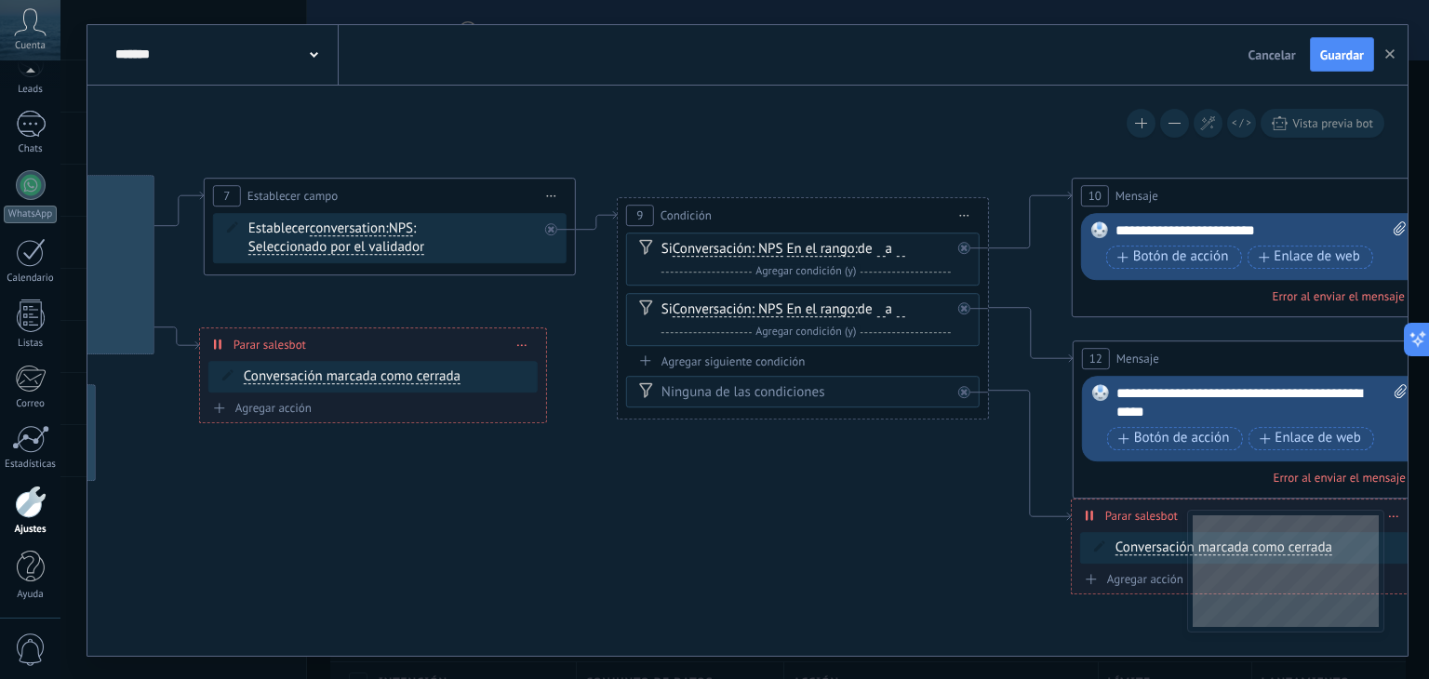
drag, startPoint x: 156, startPoint y: 492, endPoint x: 957, endPoint y: 574, distance: 804.4
click at [919, 574] on icon at bounding box center [257, 298] width 4928 height 1525
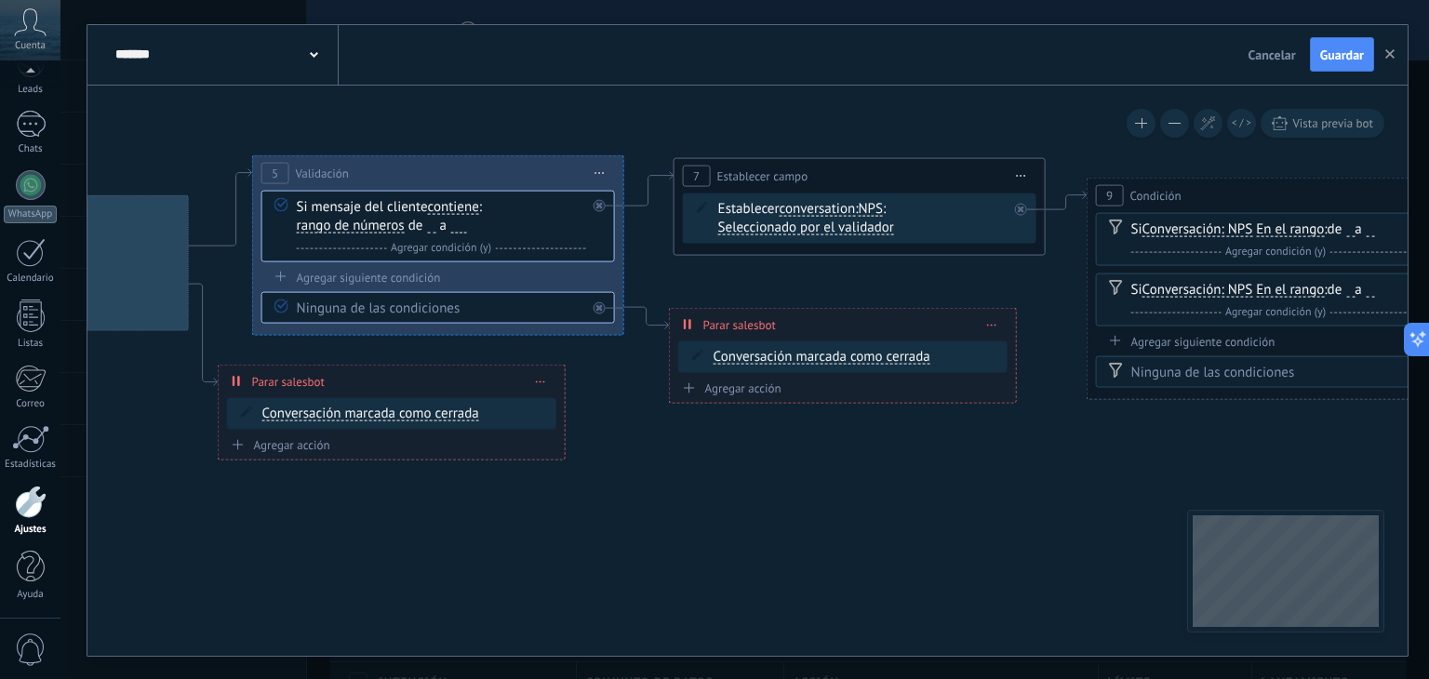
drag, startPoint x: 275, startPoint y: 516, endPoint x: 934, endPoint y: 496, distance: 659.1
click at [928, 496] on icon at bounding box center [727, 277] width 4928 height 1525
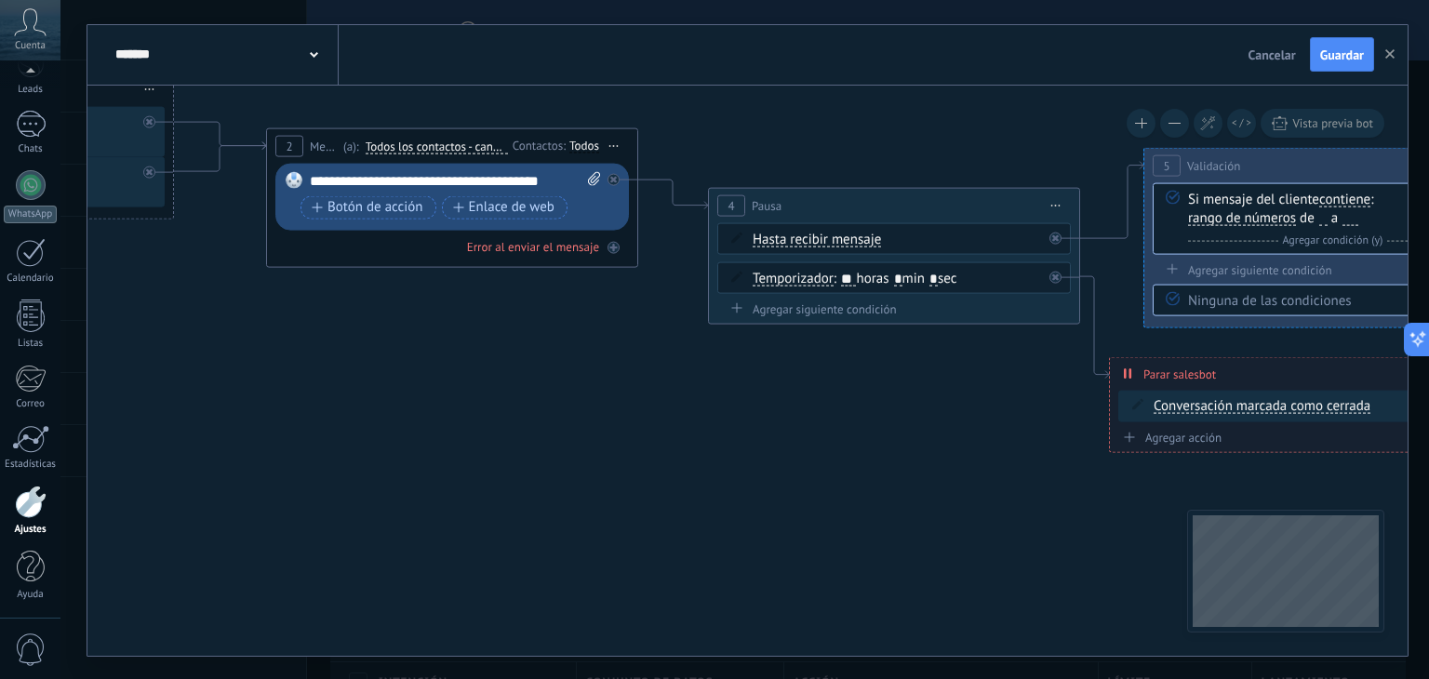
drag, startPoint x: 278, startPoint y: 500, endPoint x: 949, endPoint y: 492, distance: 671.0
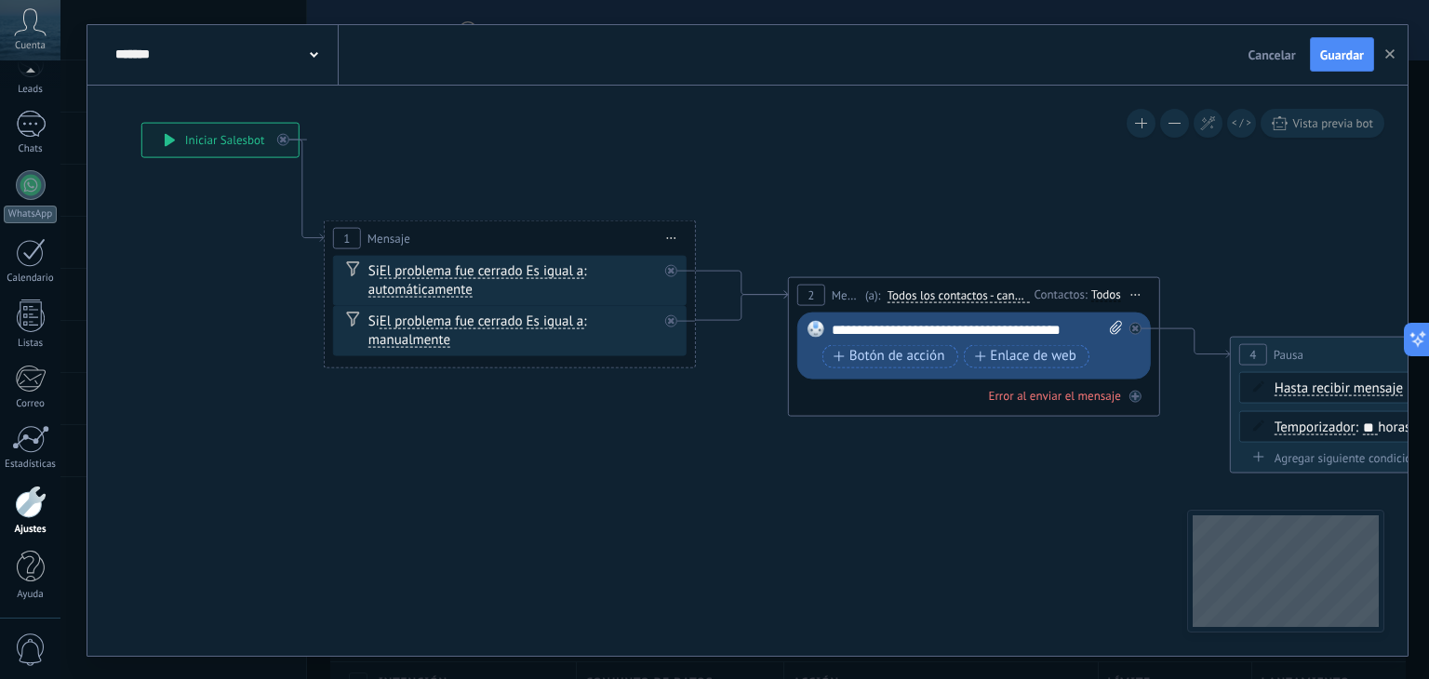
drag, startPoint x: 299, startPoint y: 381, endPoint x: 819, endPoint y: 528, distance: 540.5
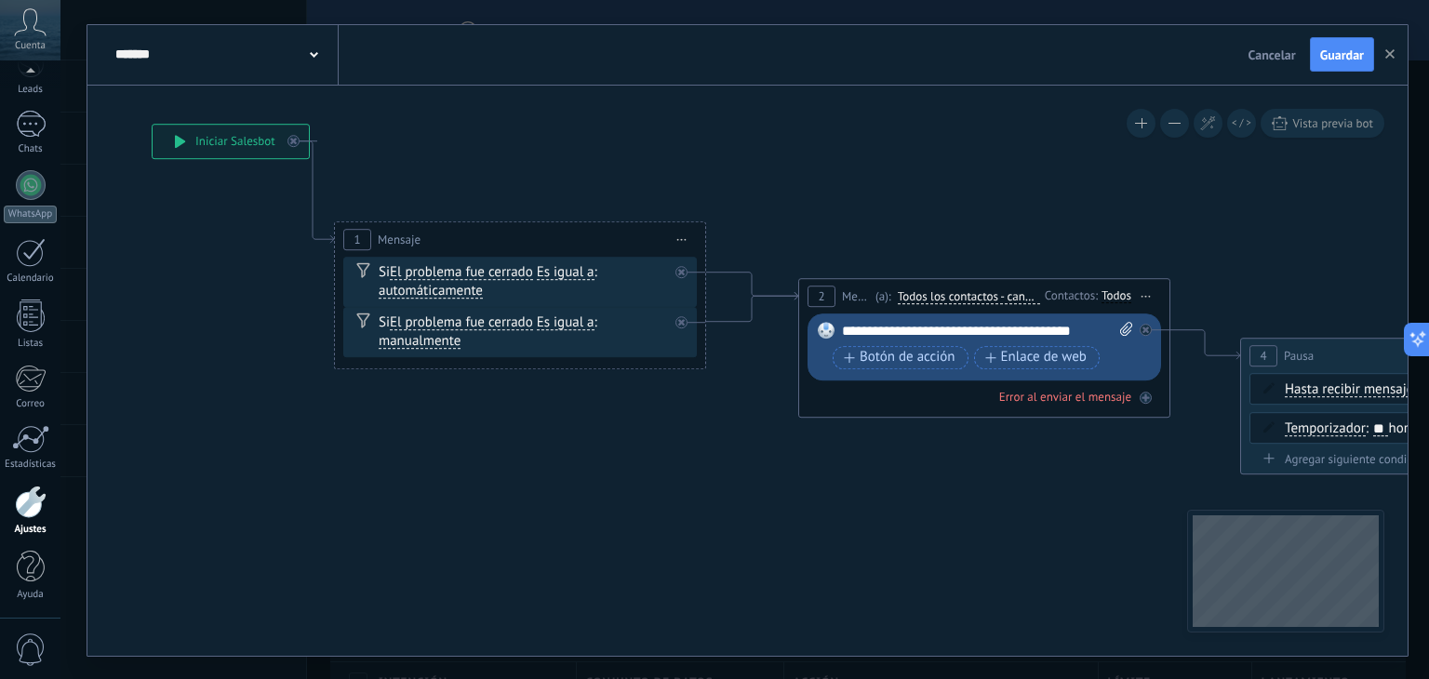
click at [315, 57] on icon at bounding box center [314, 55] width 8 height 6
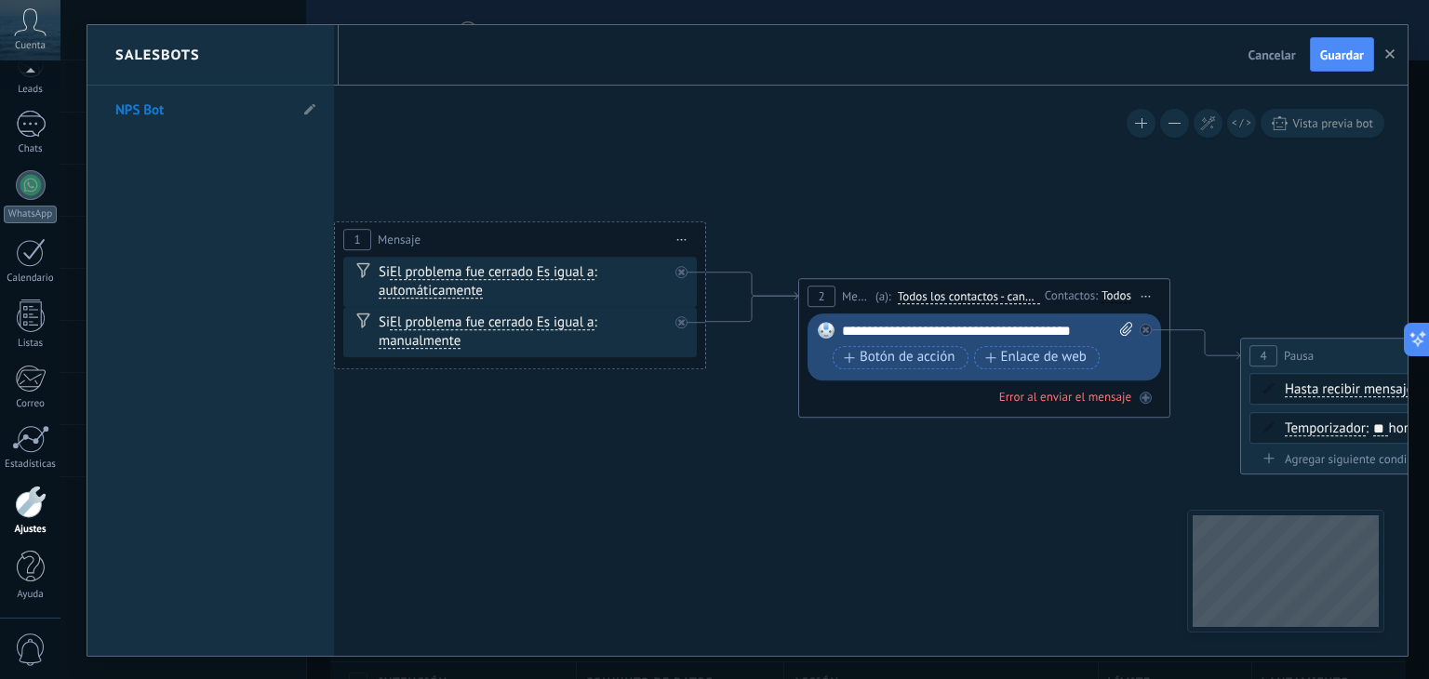
click at [429, 113] on div at bounding box center [747, 340] width 1320 height 631
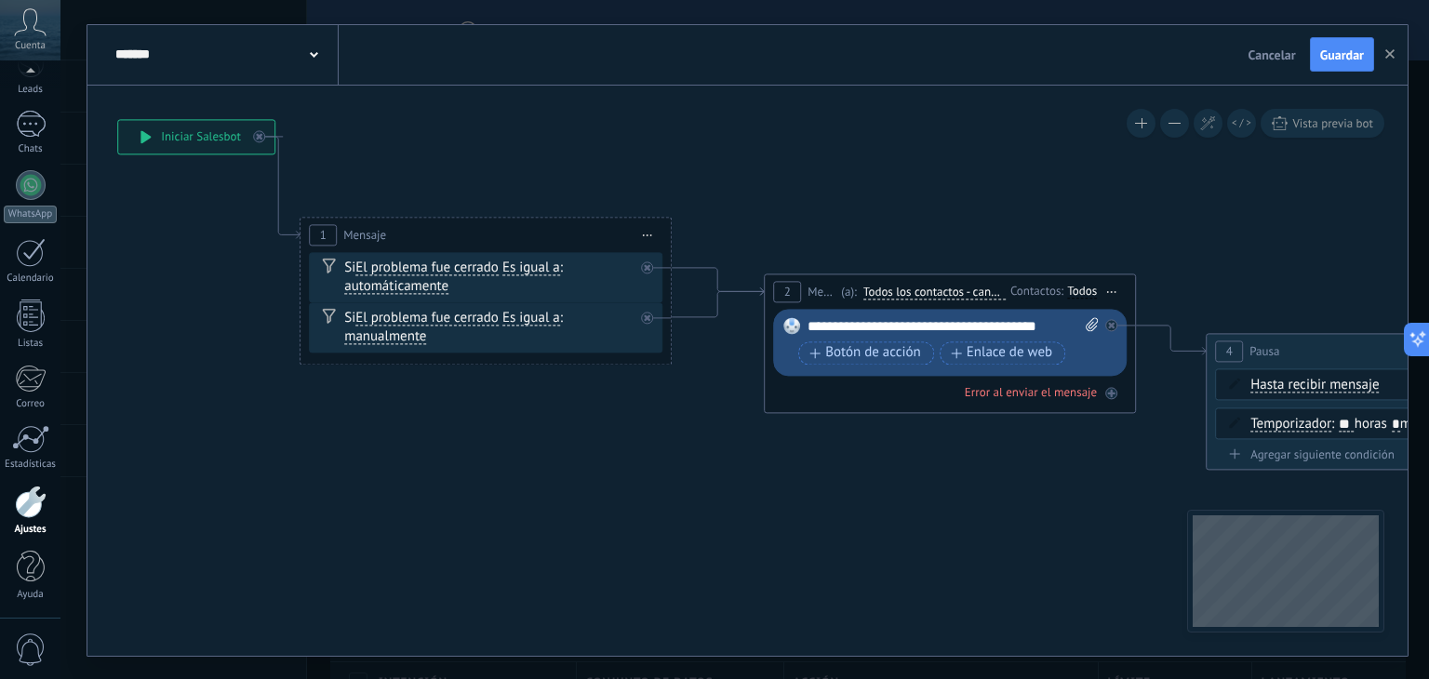
drag, startPoint x: 684, startPoint y: 481, endPoint x: 650, endPoint y: 477, distance: 34.6
click at [149, 139] on icon at bounding box center [146, 136] width 11 height 13
click at [143, 139] on icon at bounding box center [146, 136] width 10 height 13
click at [143, 133] on icon at bounding box center [146, 136] width 10 height 13
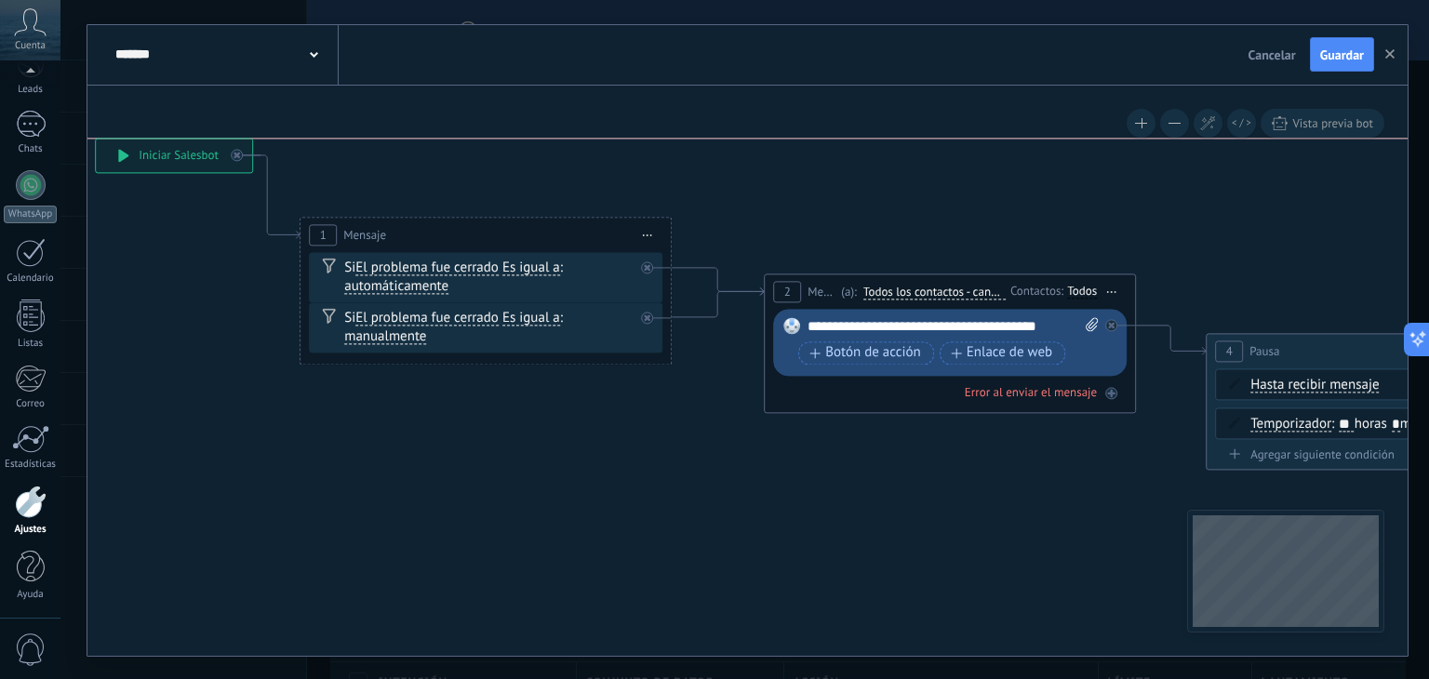
drag, startPoint x: 194, startPoint y: 137, endPoint x: 171, endPoint y: 154, distance: 28.5
click at [171, 154] on div "**********" at bounding box center [174, 155] width 156 height 33
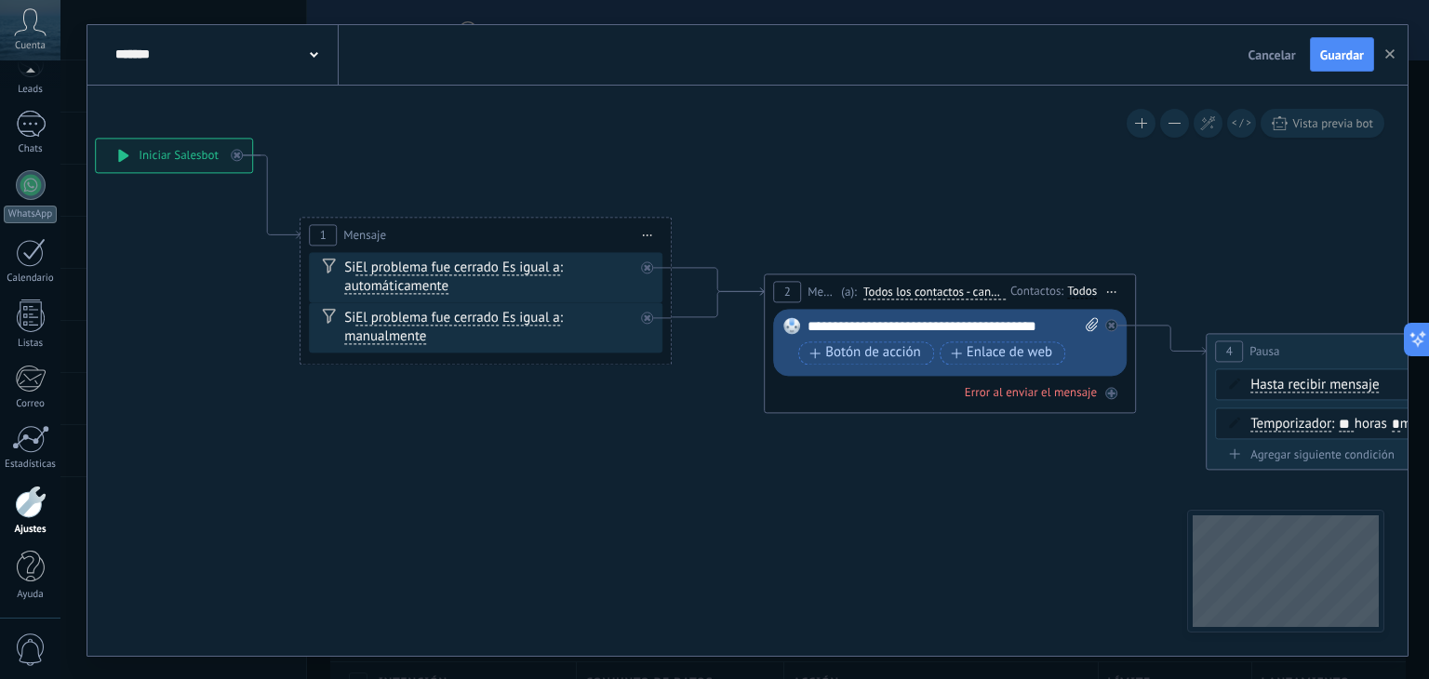
click at [476, 263] on div "Si El problema fue cerrado El problema fue cerrado El problema fue cerrado El p…" at bounding box center [488, 277] width 289 height 37
click at [474, 267] on div "Si El problema fue cerrado El problema fue cerrado El problema fue cerrado El p…" at bounding box center [488, 277] width 289 height 37
click at [474, 269] on div "Si El problema fue cerrado El problema fue cerrado El problema fue cerrado El p…" at bounding box center [488, 277] width 289 height 37
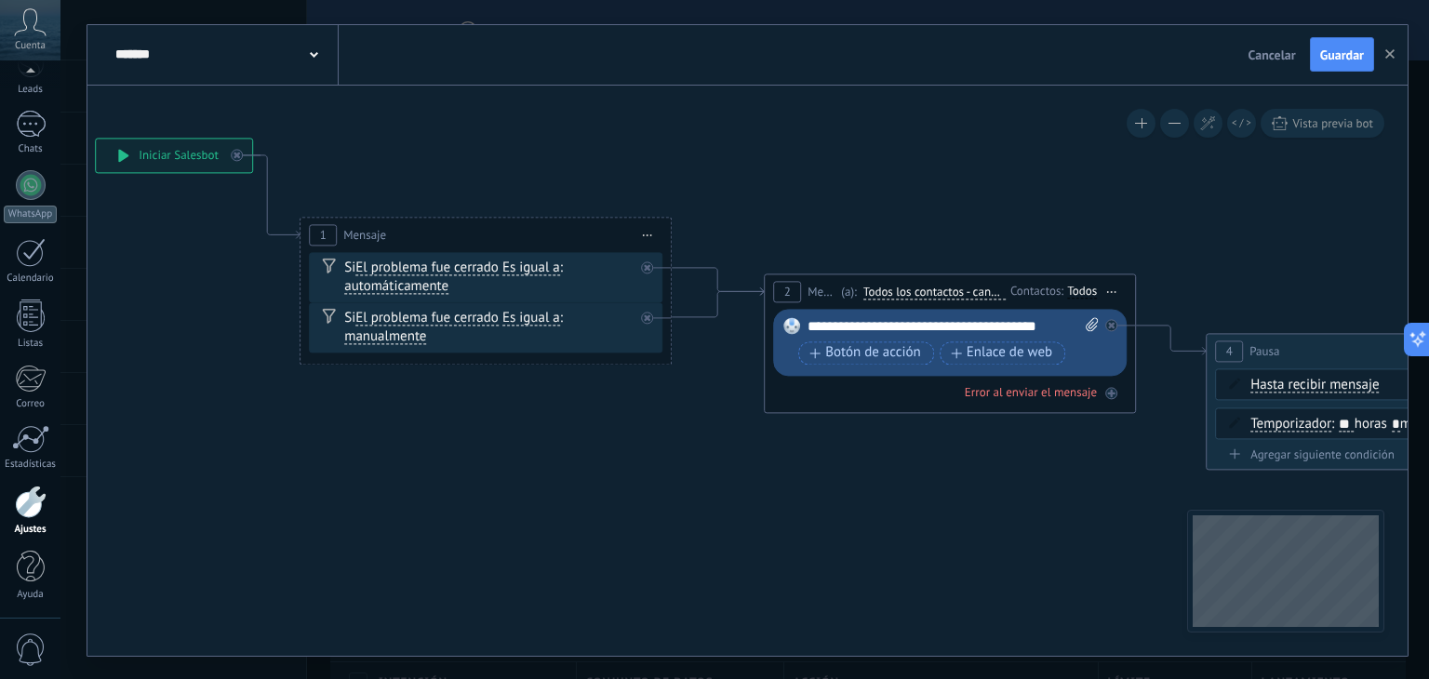
click at [474, 269] on div "Si El problema fue cerrado El problema fue cerrado El problema fue cerrado El p…" at bounding box center [488, 277] width 289 height 37
click at [643, 231] on span "Iniciar vista previa aquí" at bounding box center [648, 234] width 30 height 27
click at [705, 261] on div "Iniciar vista previa aquí" at bounding box center [732, 262] width 184 height 32
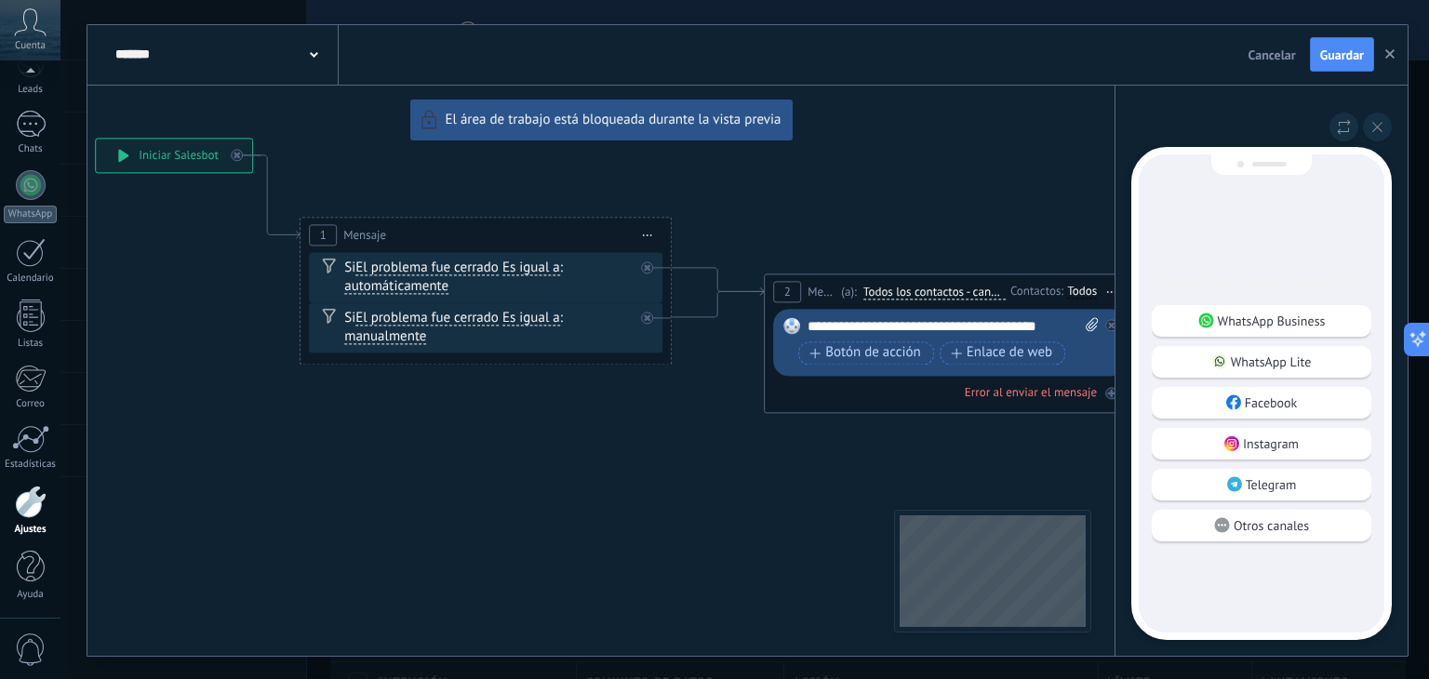
click at [1320, 361] on div "WhatsApp Lite" at bounding box center [1262, 362] width 220 height 32
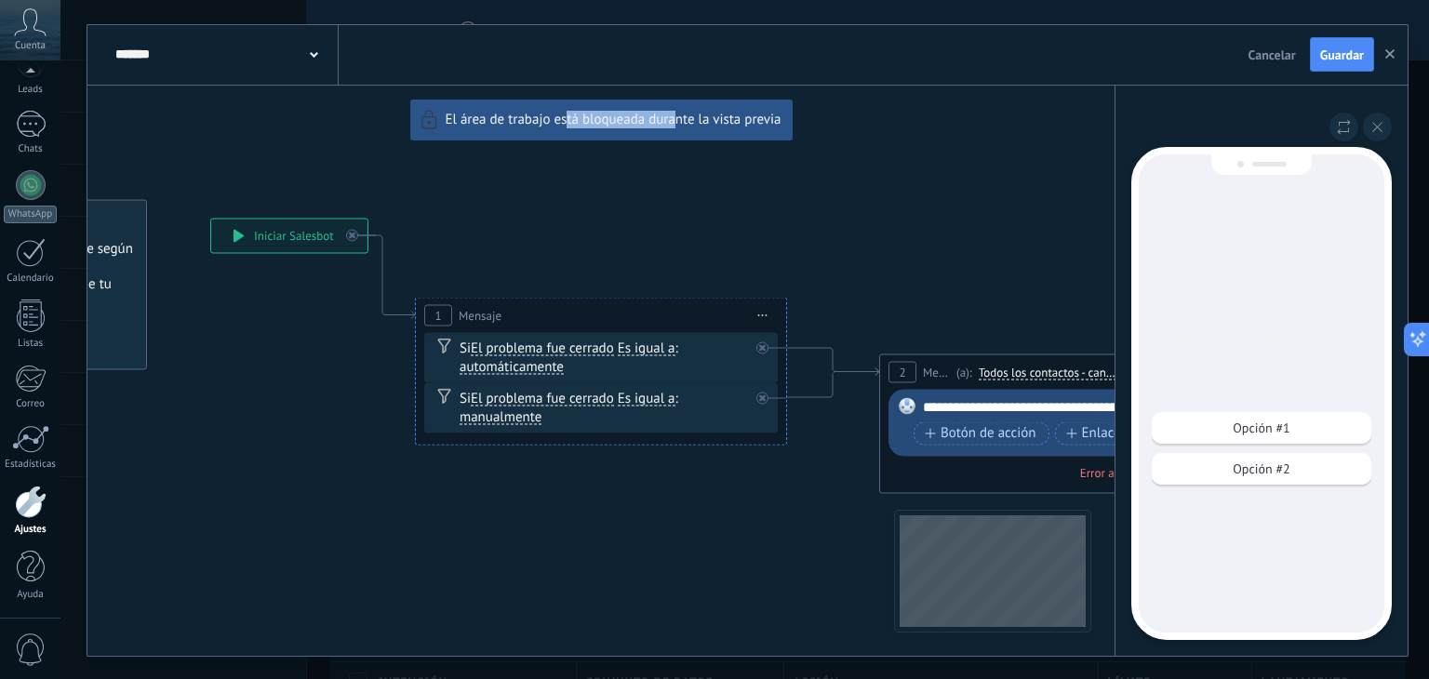
drag, startPoint x: 674, startPoint y: 502, endPoint x: 567, endPoint y: 504, distance: 107.0
click at [567, 504] on div "**********" at bounding box center [747, 340] width 1320 height 631
click at [1266, 439] on div "Opción #1" at bounding box center [1262, 428] width 220 height 32
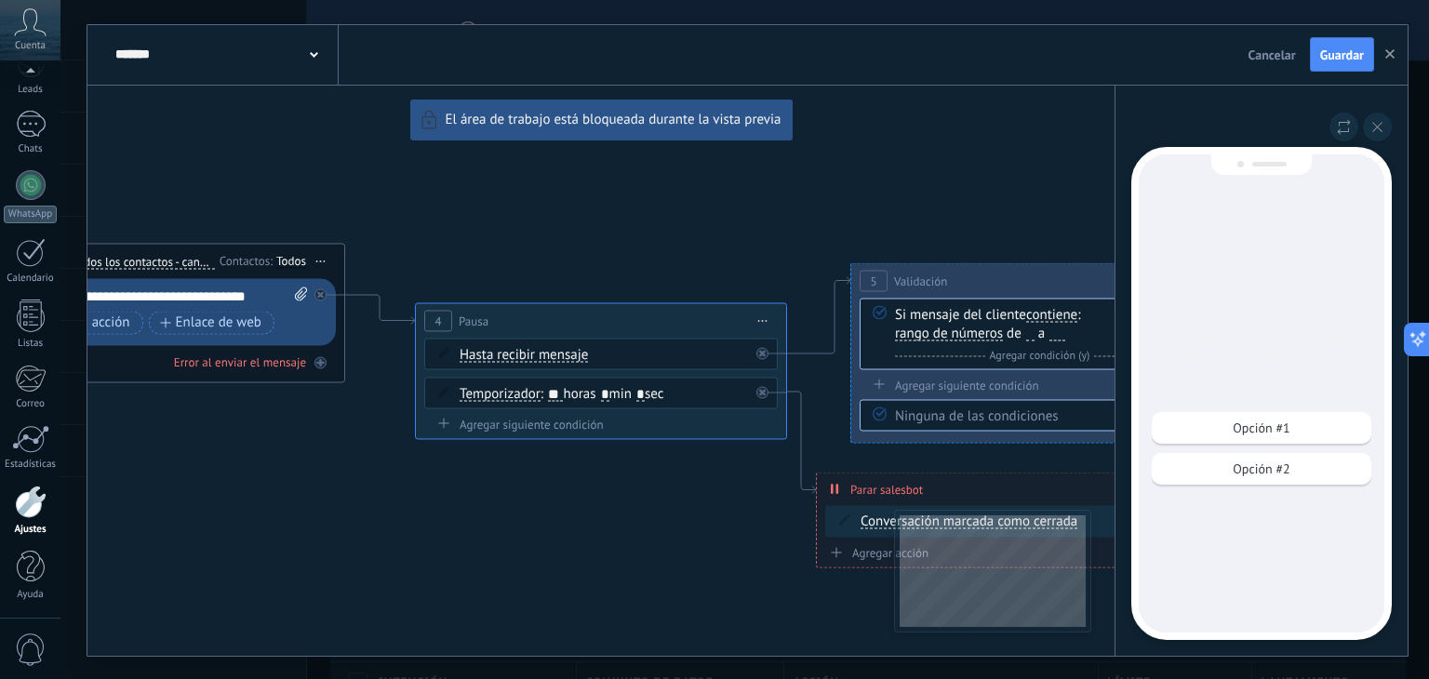
click at [1276, 424] on p "Opción #1" at bounding box center [1261, 428] width 57 height 17
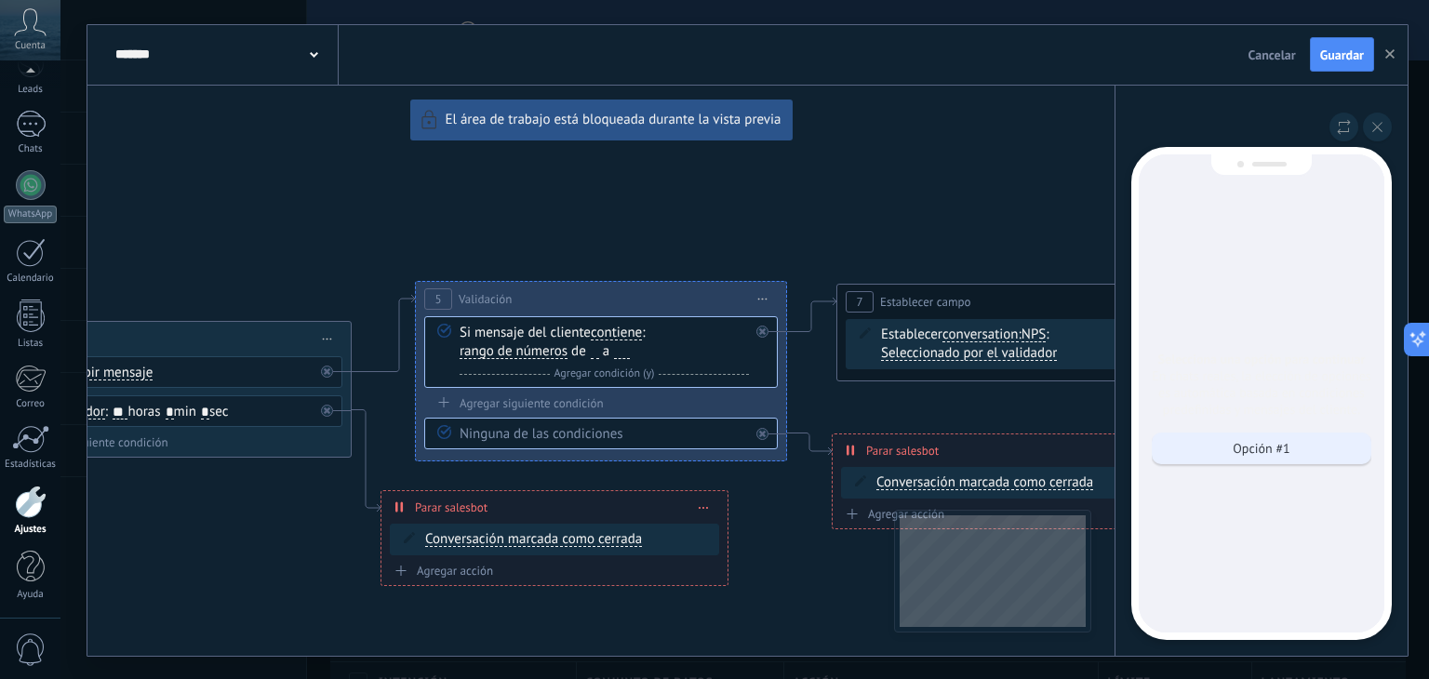
click at [1253, 442] on p "Opción #1" at bounding box center [1261, 448] width 57 height 17
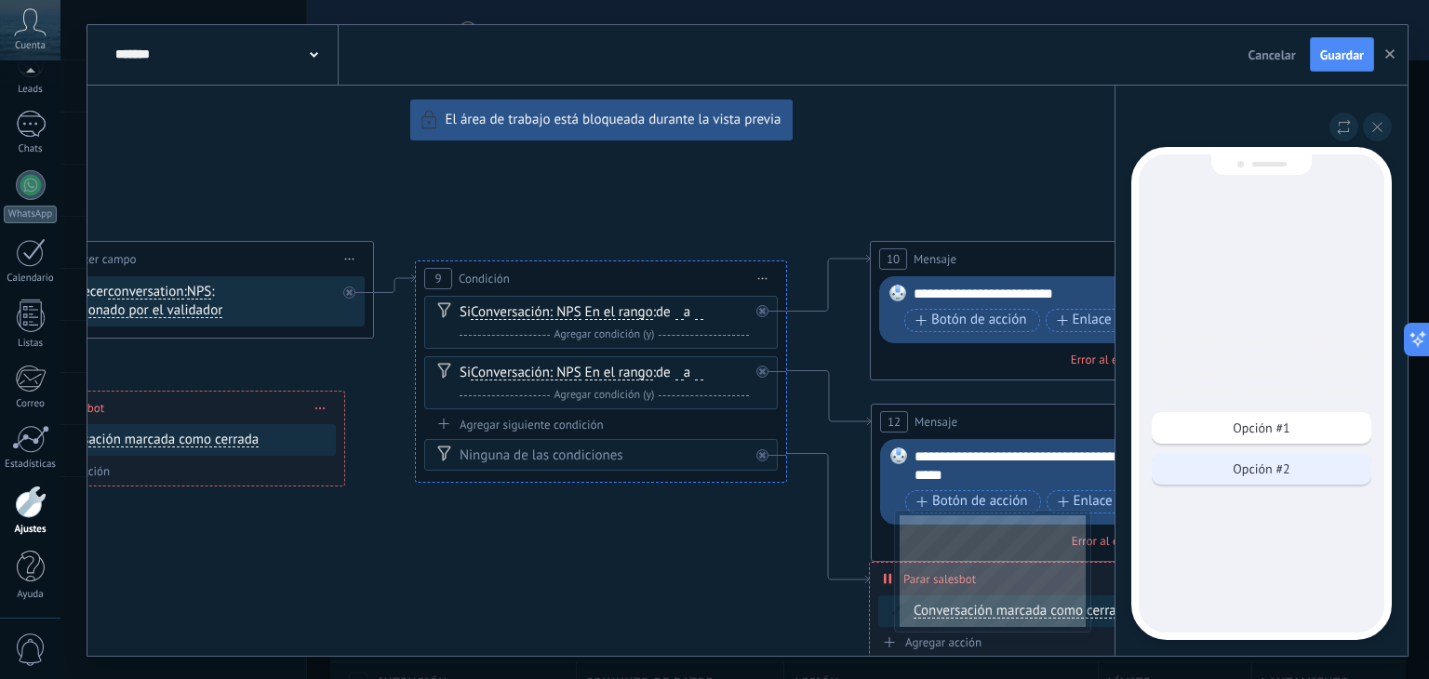
click at [1257, 470] on p "Opción #2" at bounding box center [1261, 469] width 57 height 17
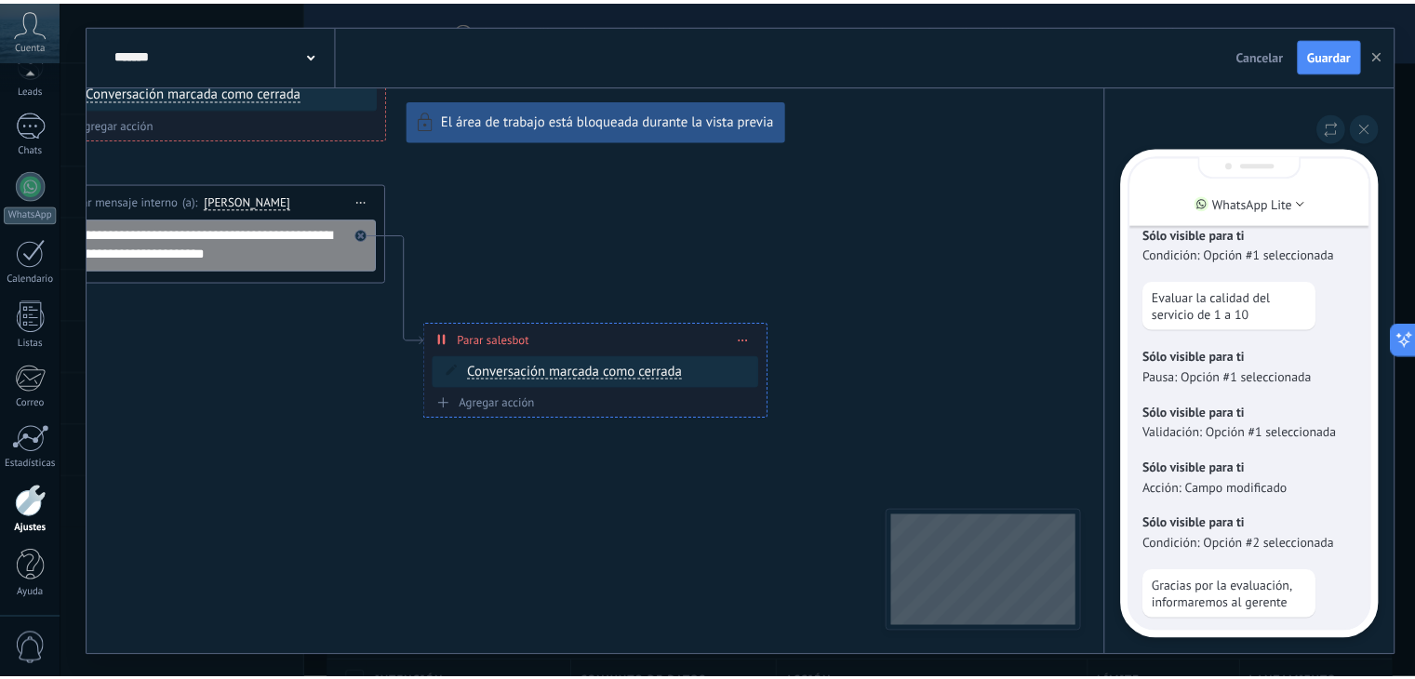
scroll to position [-225, 0]
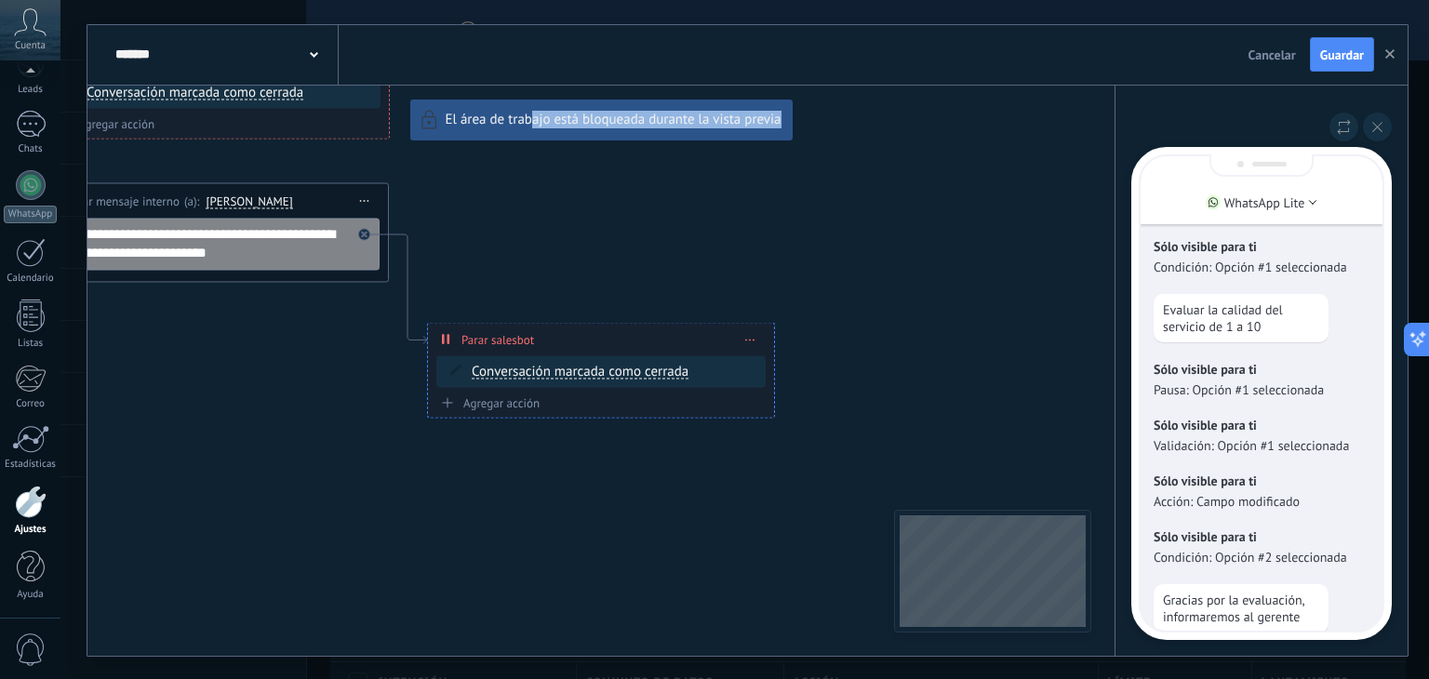
drag, startPoint x: 535, startPoint y: 235, endPoint x: 1046, endPoint y: 265, distance: 511.7
click at [1045, 265] on div "**********" at bounding box center [747, 340] width 1320 height 631
click at [1386, 128] on button at bounding box center [1377, 127] width 29 height 29
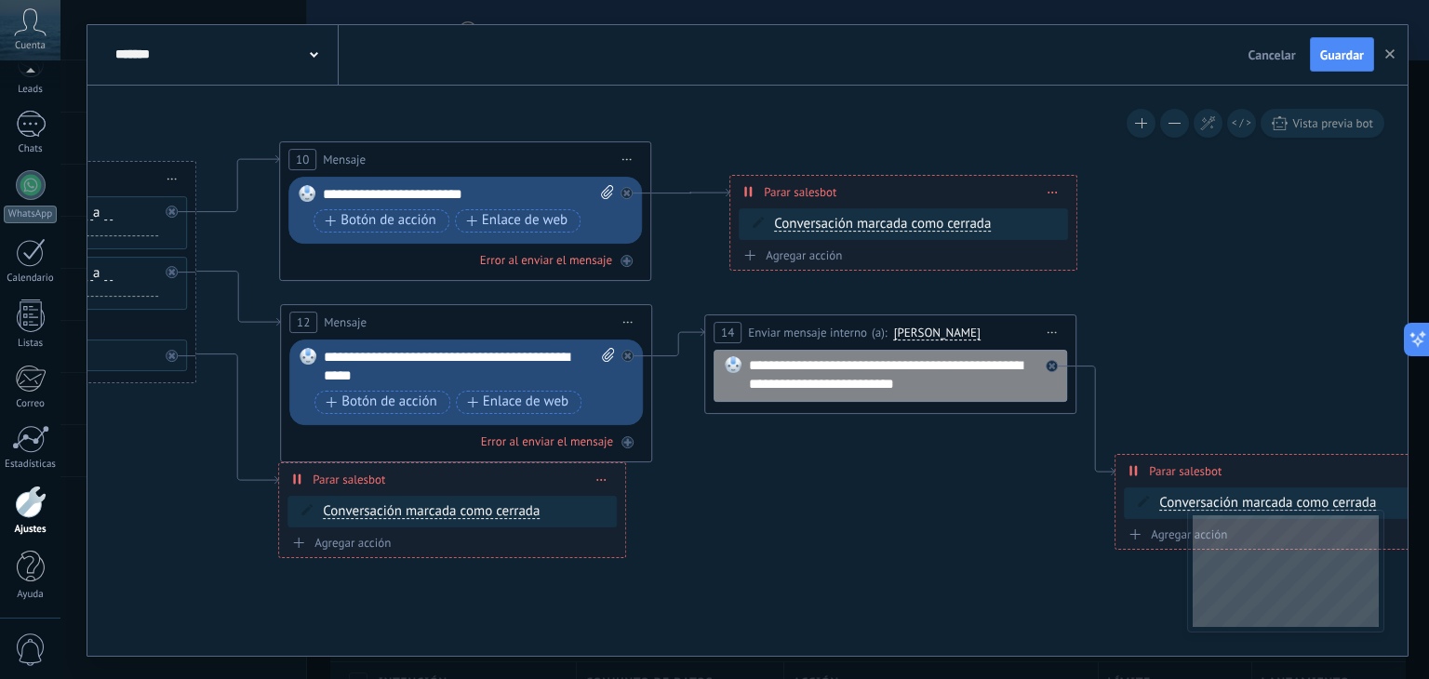
drag, startPoint x: 584, startPoint y: 211, endPoint x: 1287, endPoint y: 337, distance: 713.7
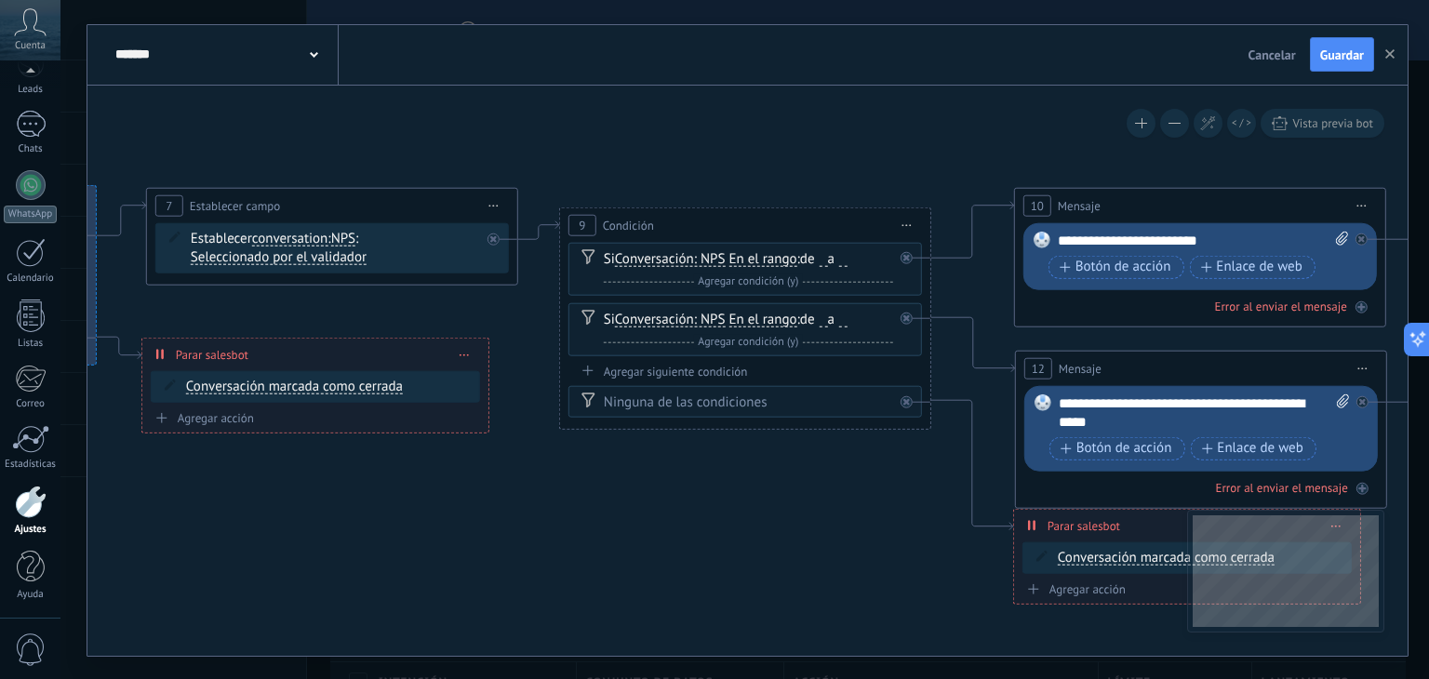
drag, startPoint x: 160, startPoint y: 489, endPoint x: 874, endPoint y: 529, distance: 714.9
click at [874, 529] on icon at bounding box center [188, 269] width 4950 height 1410
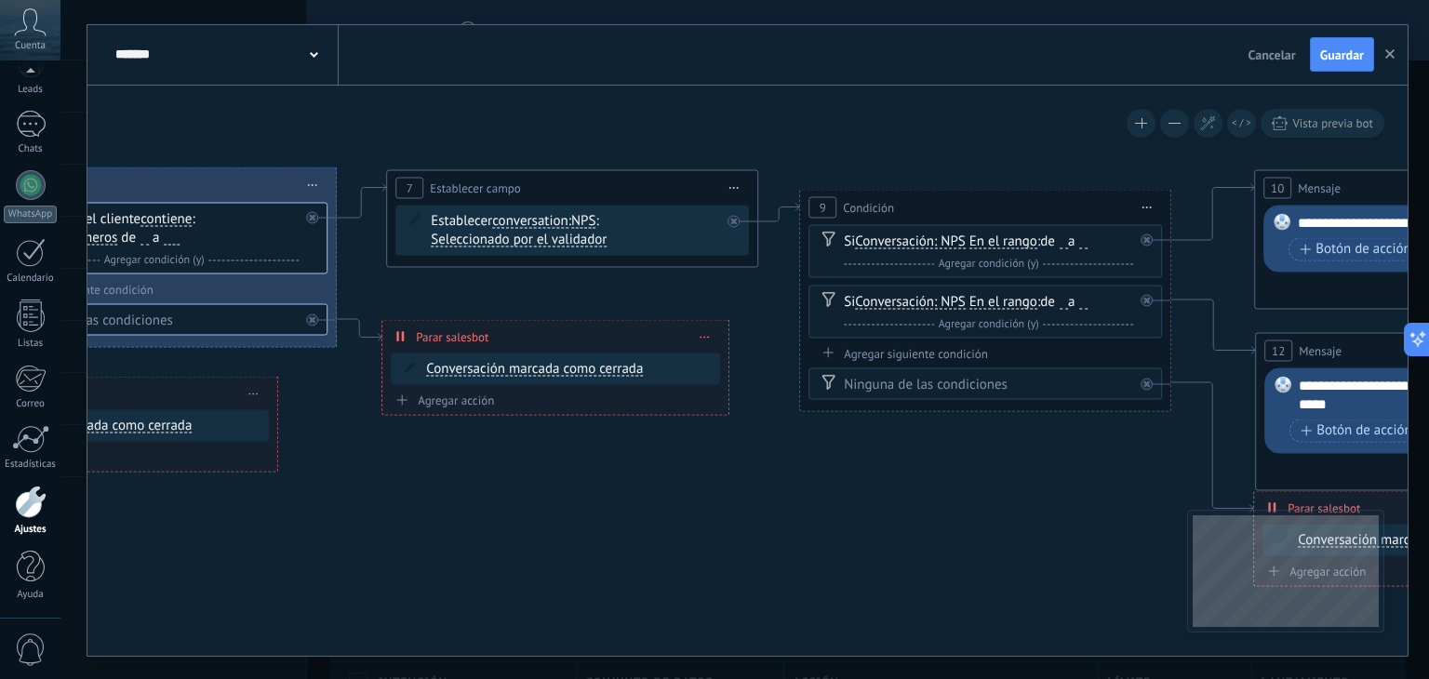
drag, startPoint x: 550, startPoint y: 502, endPoint x: 785, endPoint y: 485, distance: 236.0
click at [785, 485] on icon at bounding box center [428, 251] width 4950 height 1410
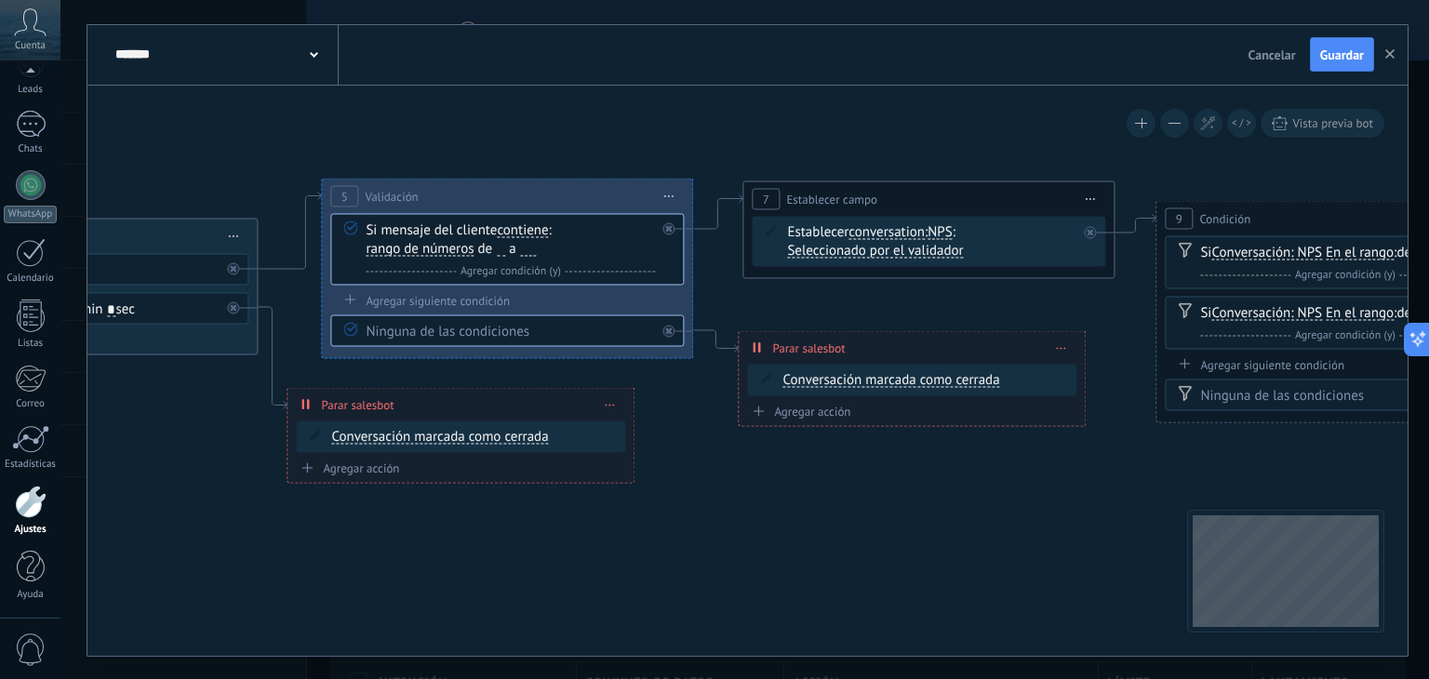
drag, startPoint x: 317, startPoint y: 509, endPoint x: 800, endPoint y: 520, distance: 483.1
click at [805, 520] on icon at bounding box center [784, 262] width 4950 height 1410
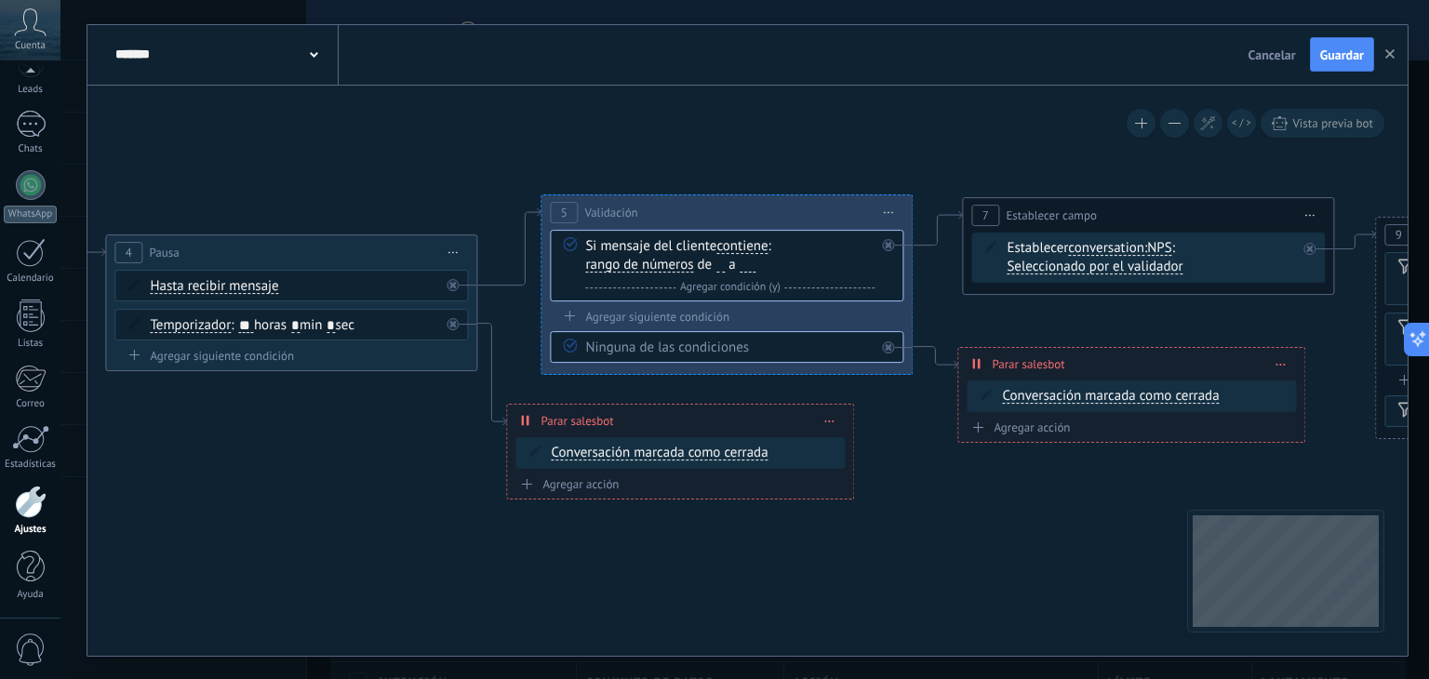
drag, startPoint x: 269, startPoint y: 447, endPoint x: 355, endPoint y: 466, distance: 87.8
click at [355, 466] on icon at bounding box center [1004, 279] width 4950 height 1410
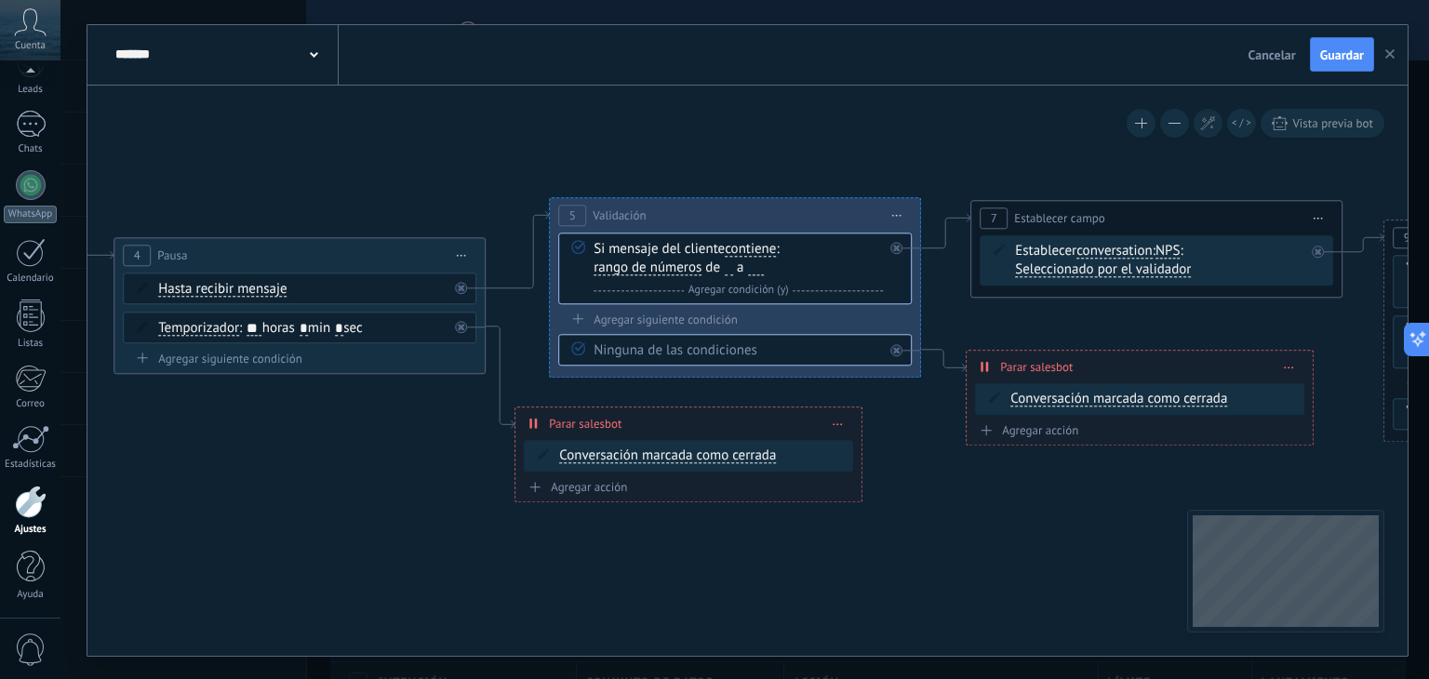
click at [1396, 52] on button "button" at bounding box center [1390, 54] width 28 height 35
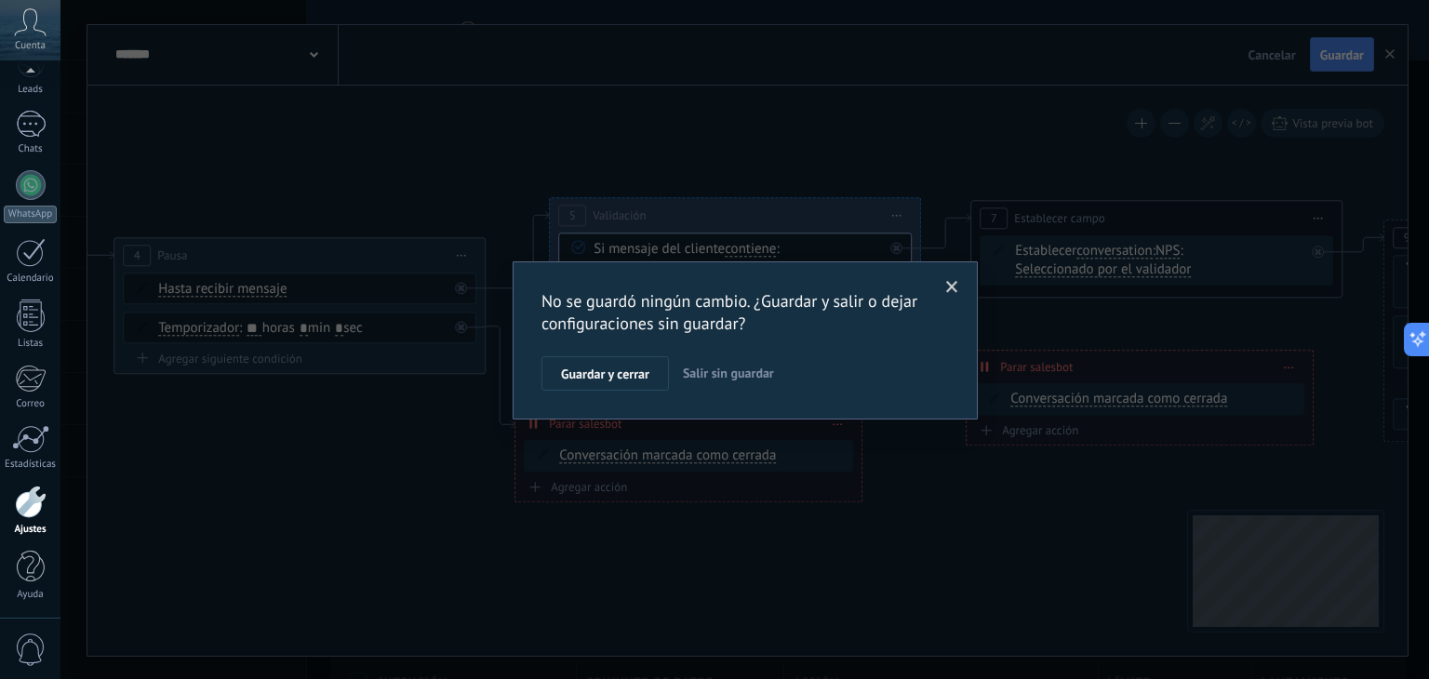
click at [695, 373] on span "Salir sin guardar" at bounding box center [728, 373] width 91 height 17
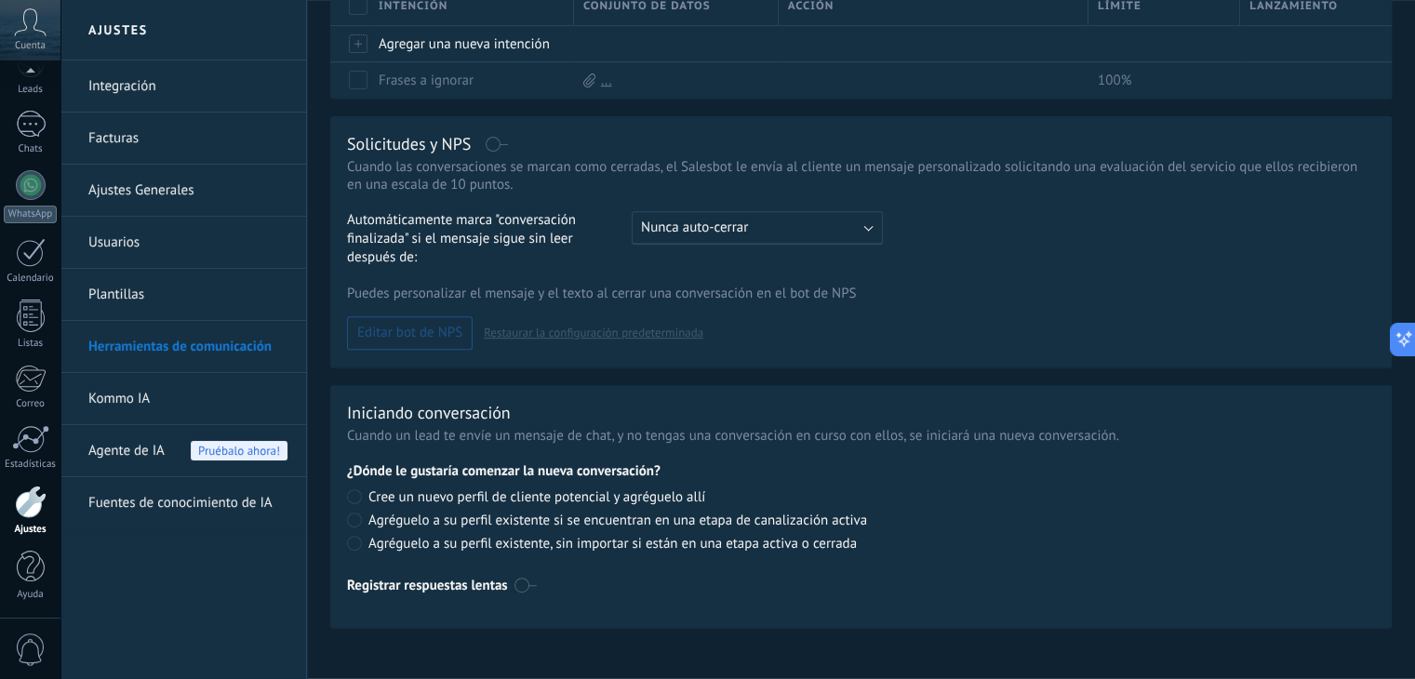
scroll to position [689, 0]
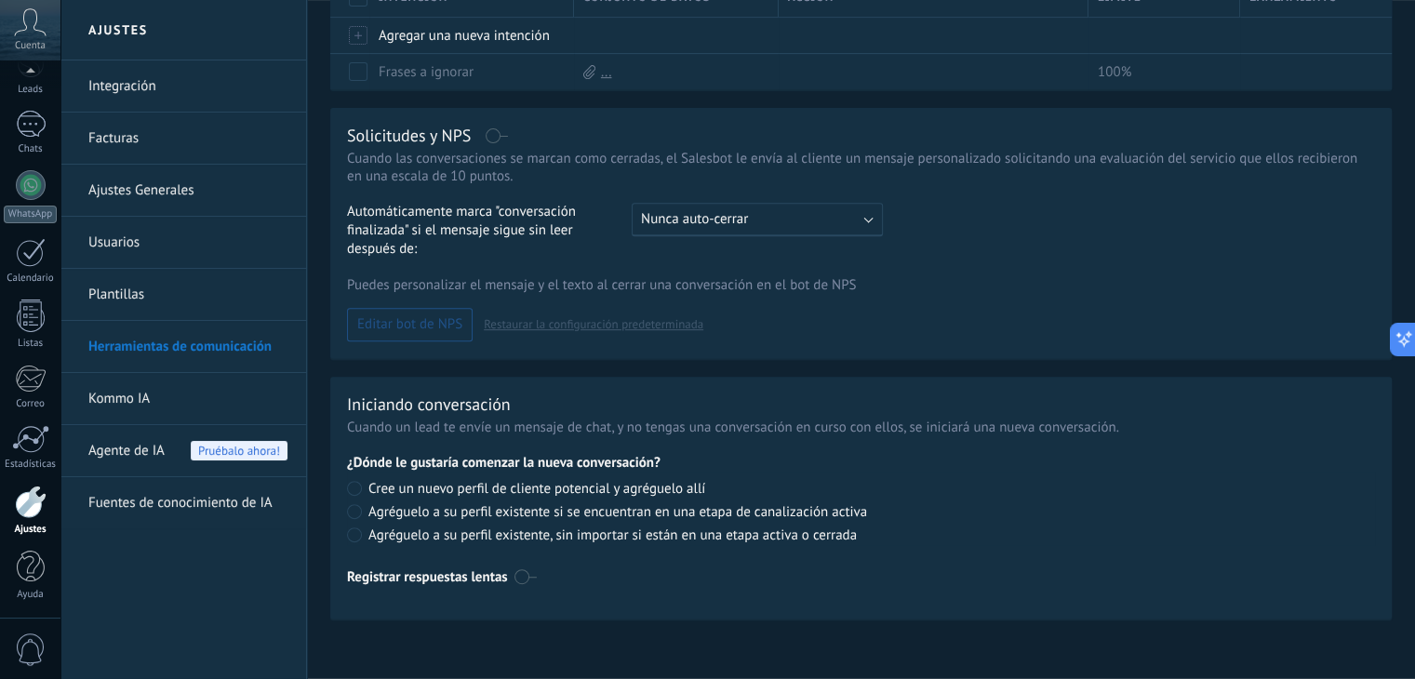
click at [159, 503] on link "Fuentes de conocimiento de IA" at bounding box center [187, 503] width 199 height 52
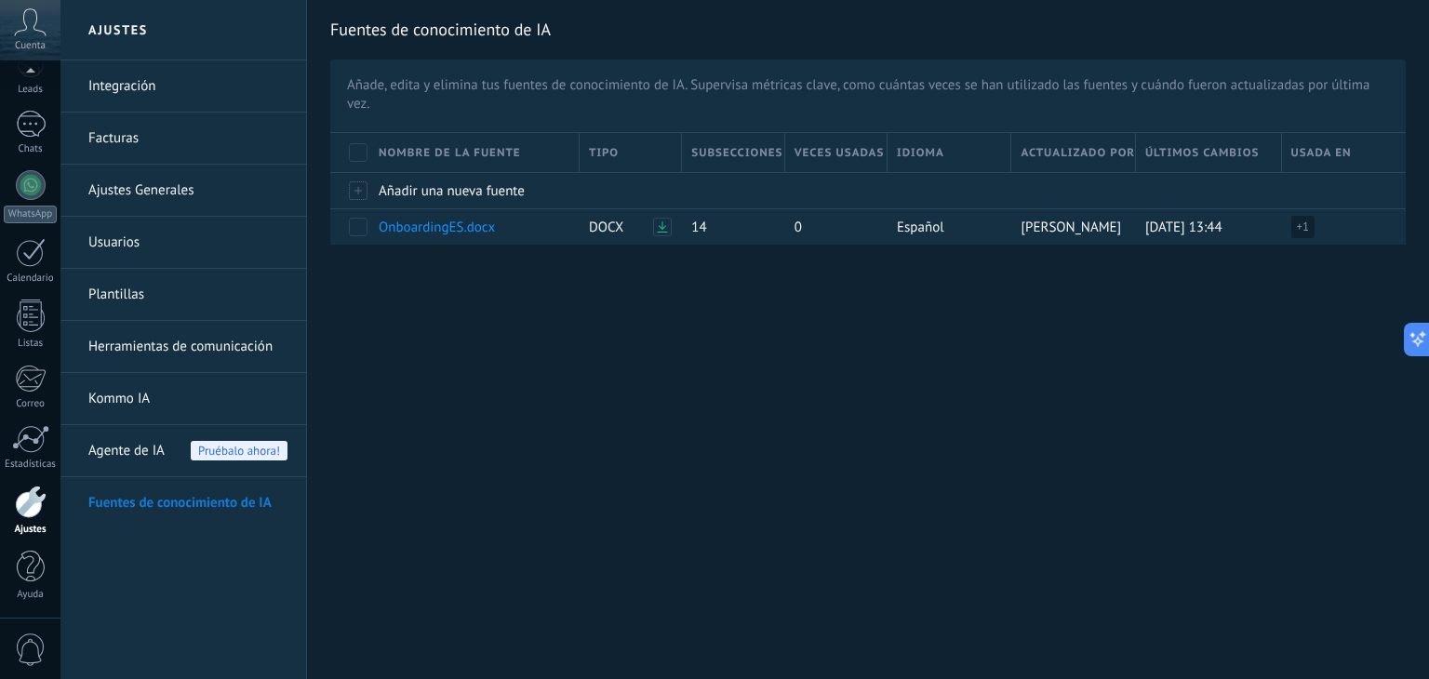
click at [124, 455] on span "Agente de IA" at bounding box center [126, 451] width 76 height 52
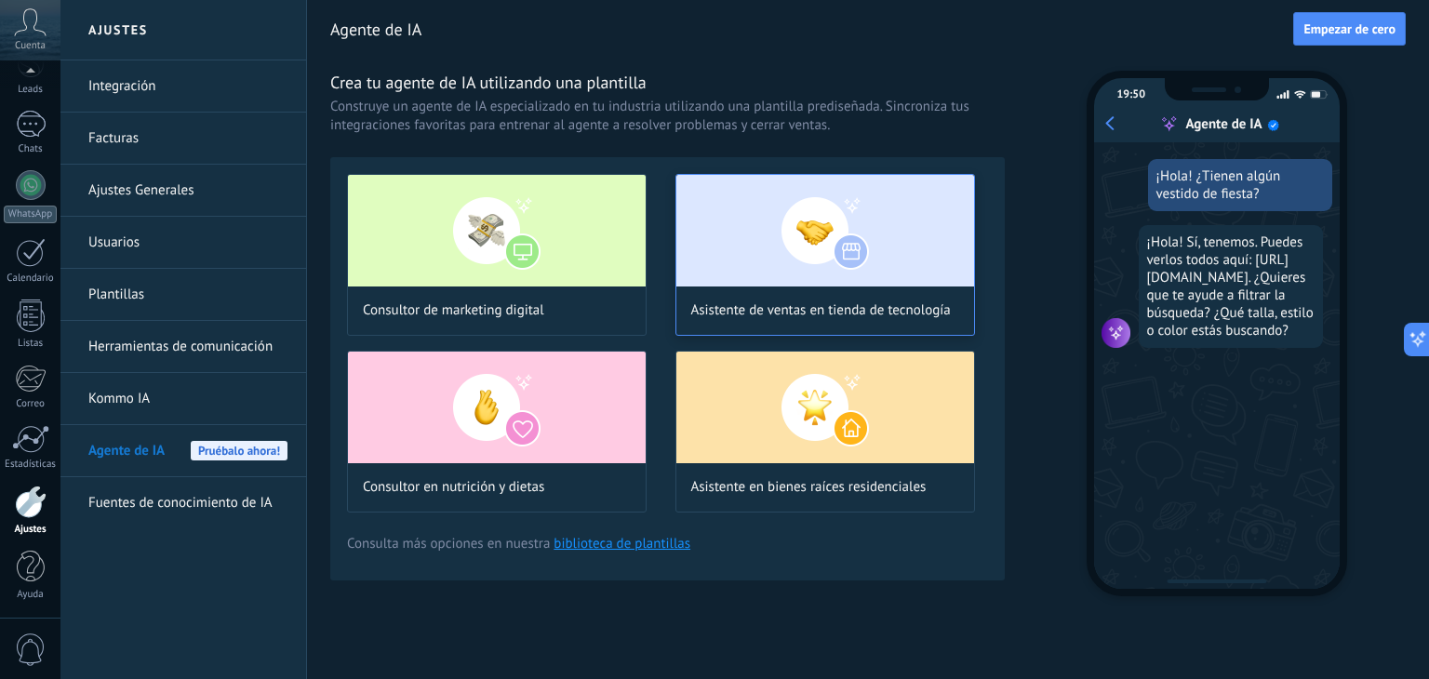
click at [798, 308] on span "Asistente de ventas en tienda de tecnología" at bounding box center [821, 310] width 260 height 19
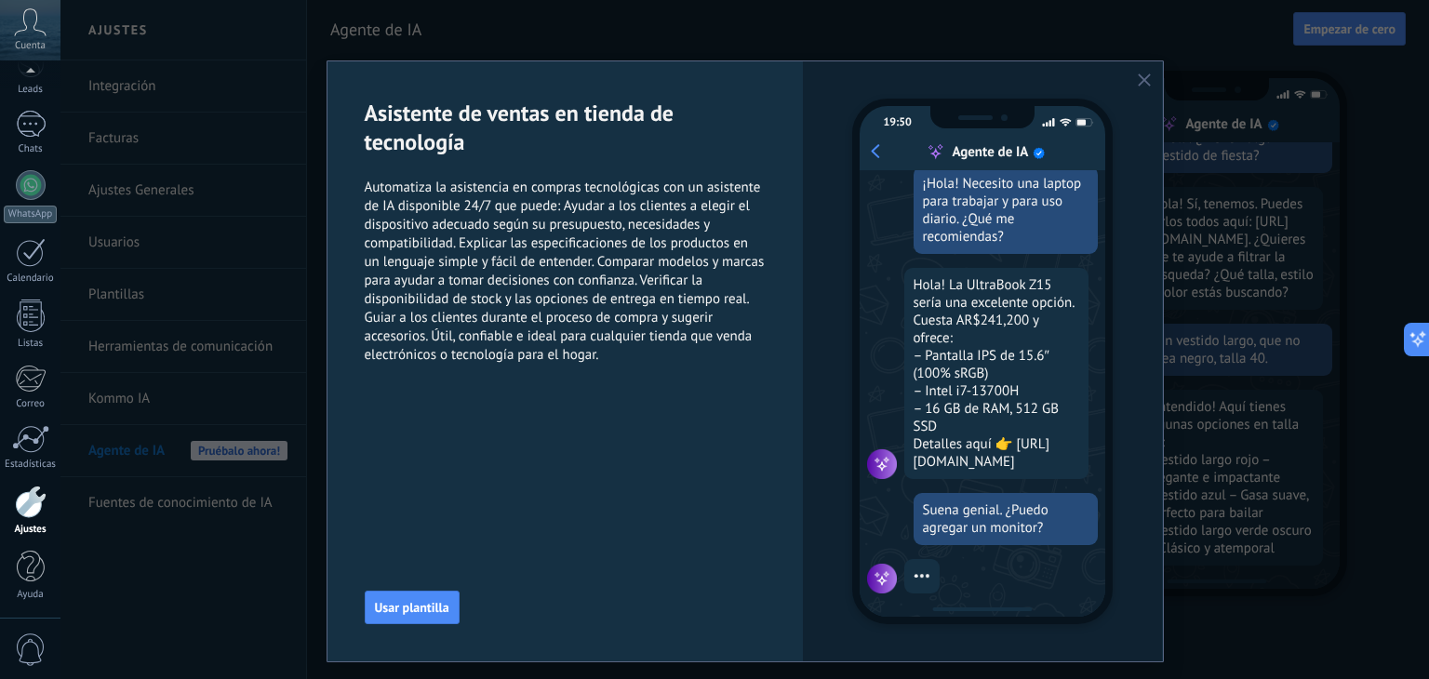
scroll to position [42, 0]
click at [650, 232] on span "Automatiza la asistencia en compras tecnológicas con un asistente de IA disponi…" at bounding box center [566, 272] width 402 height 186
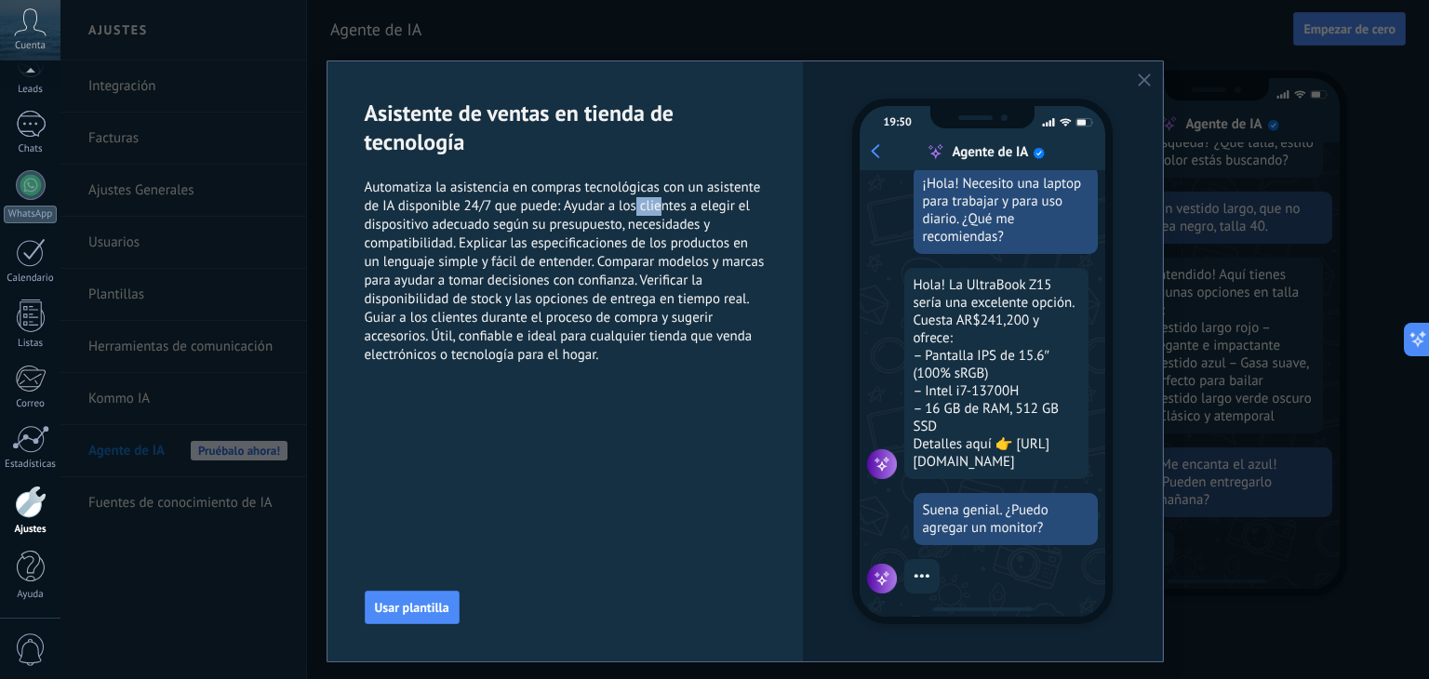
scroll to position [193, 0]
drag, startPoint x: 653, startPoint y: 207, endPoint x: 543, endPoint y: 207, distance: 109.8
click at [543, 207] on span "Automatiza la asistencia en compras tecnológicas con un asistente de IA disponi…" at bounding box center [566, 272] width 402 height 186
click at [592, 237] on span "Automatiza la asistencia en compras tecnológicas con un asistente de IA disponi…" at bounding box center [566, 272] width 402 height 186
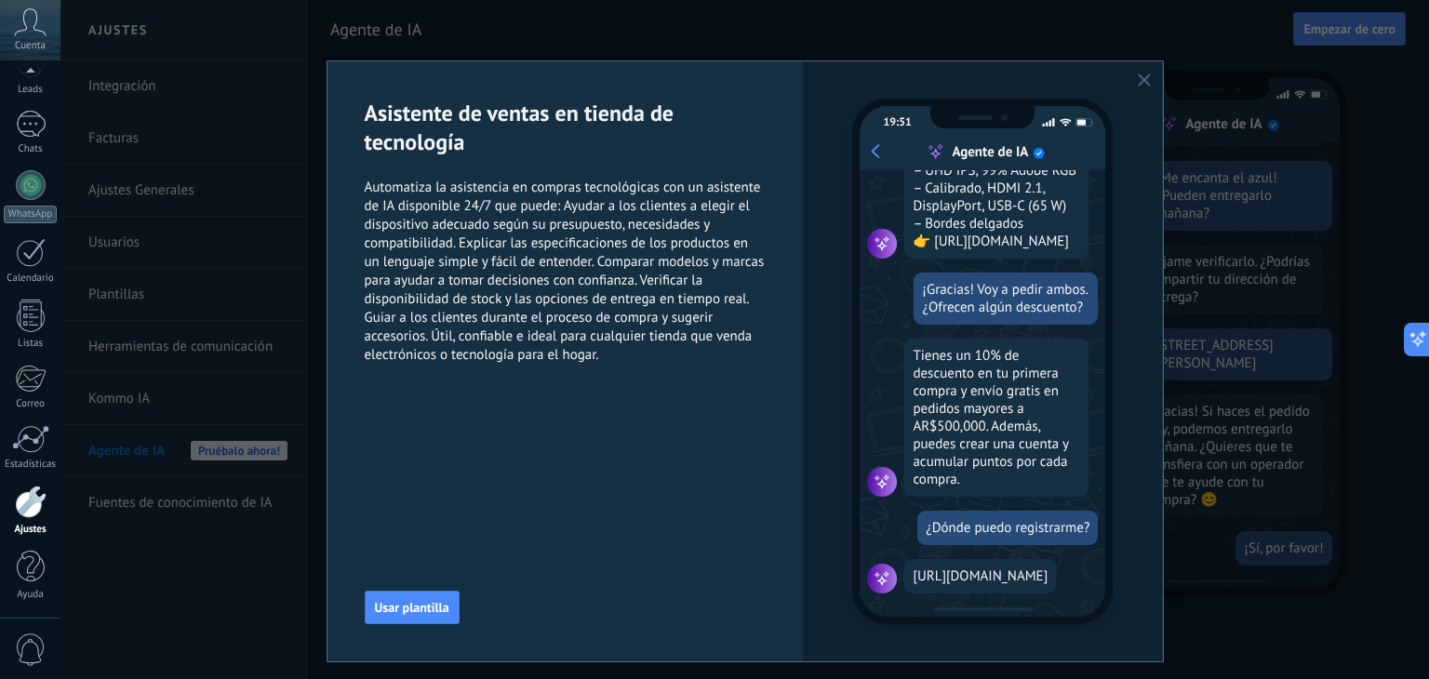
scroll to position [0, 0]
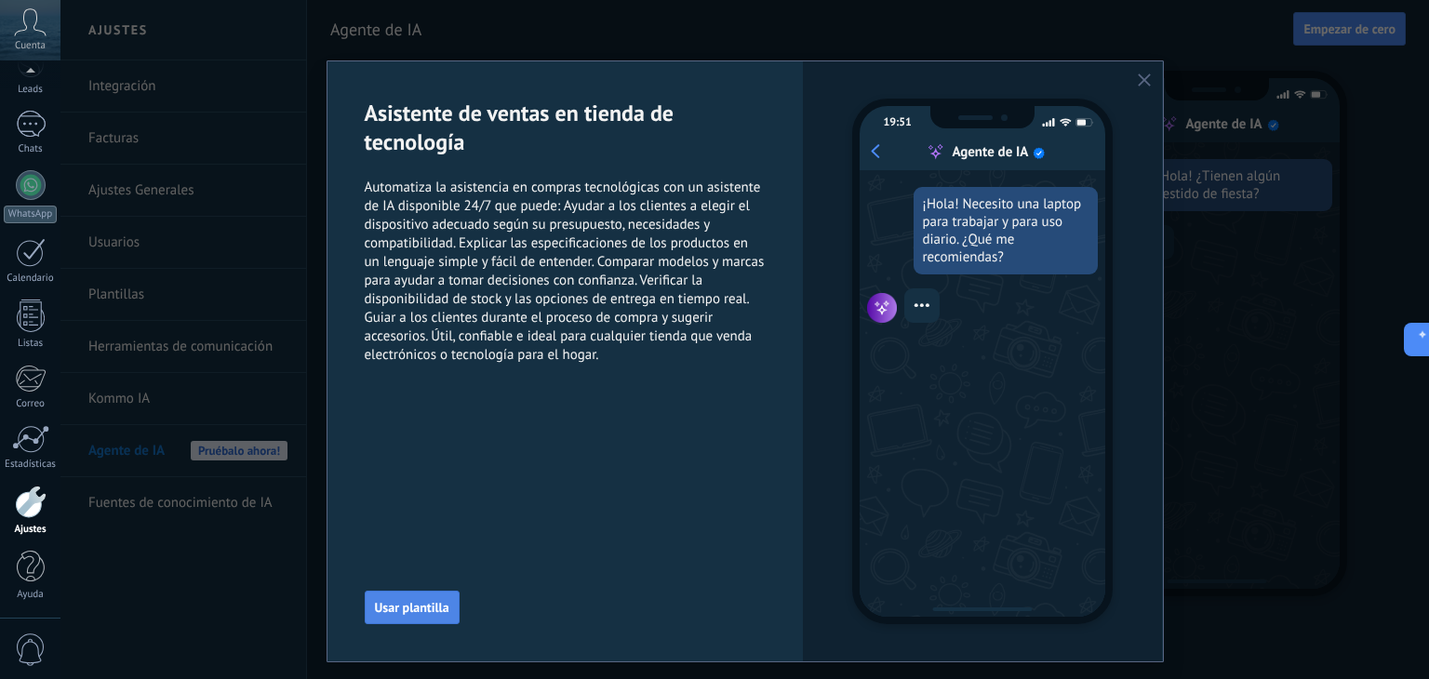
click at [414, 613] on span "Usar plantilla" at bounding box center [412, 607] width 74 height 13
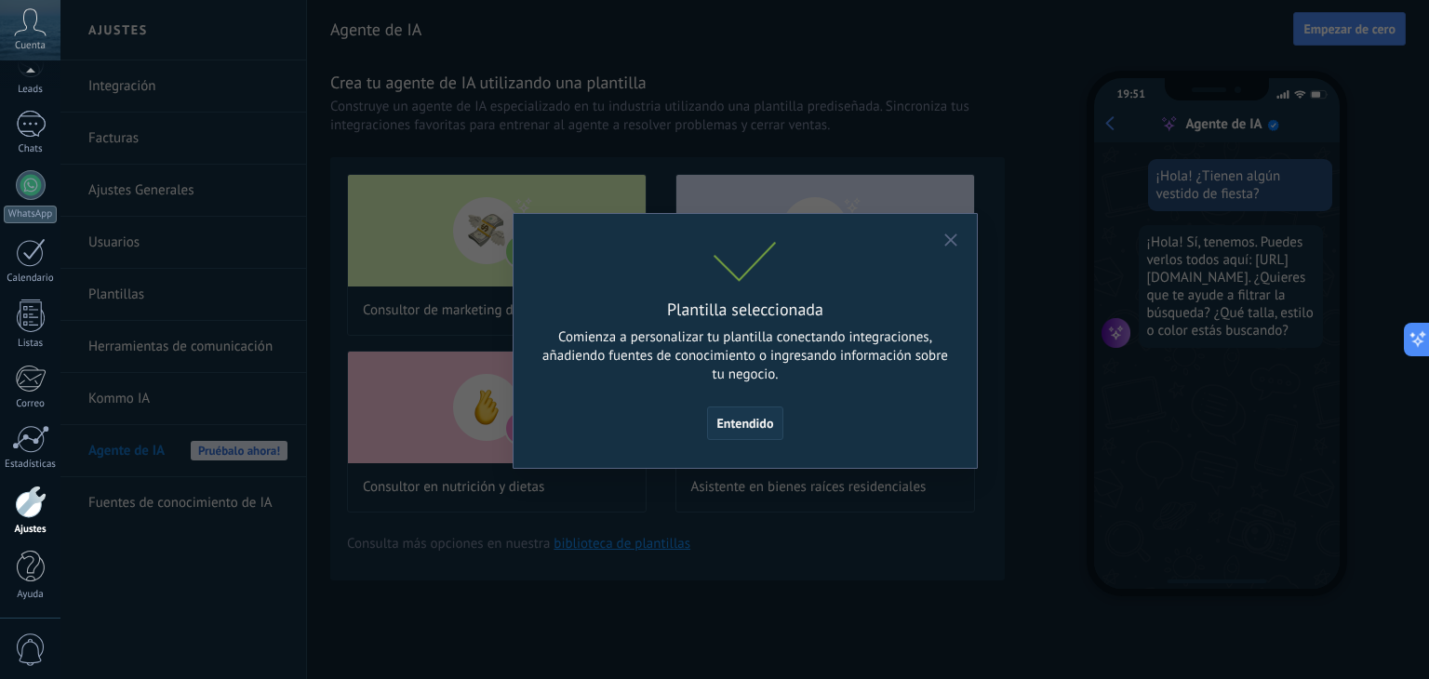
click at [762, 419] on span "Entendido" at bounding box center [745, 423] width 57 height 13
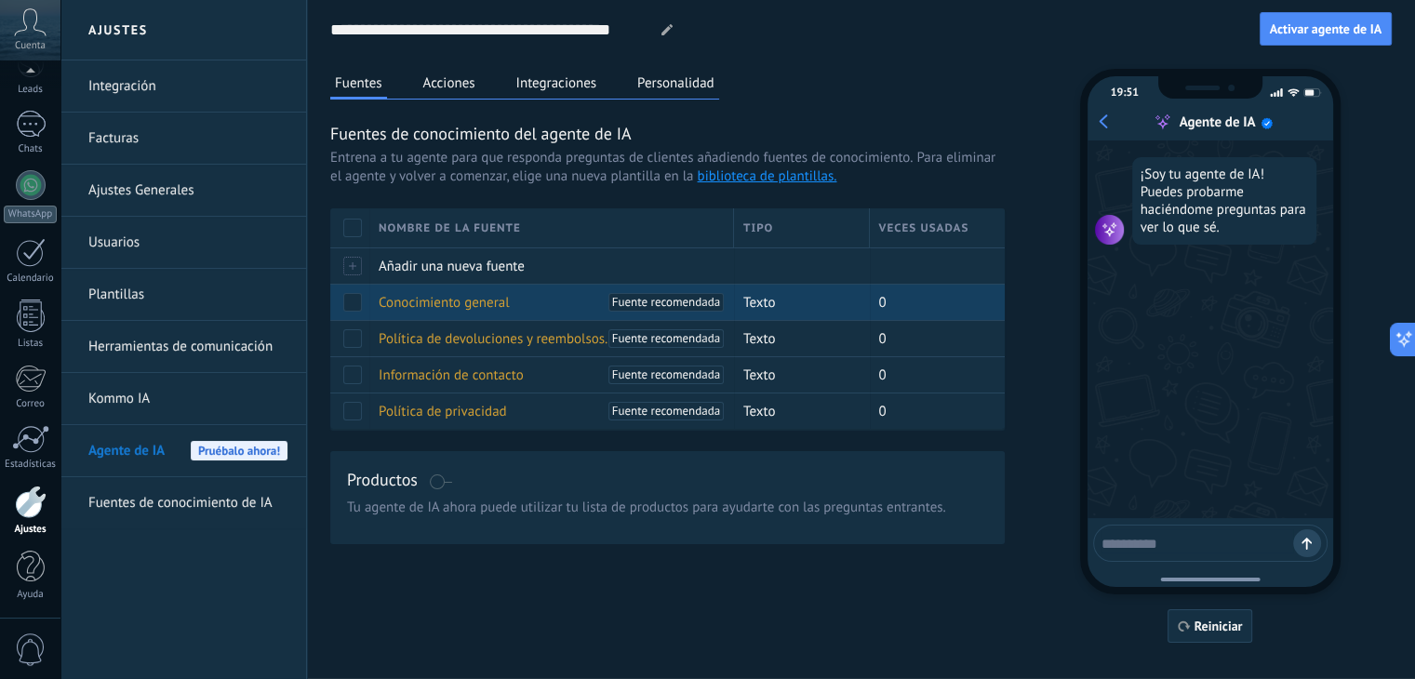
click at [443, 301] on span "Conocimiento general" at bounding box center [444, 303] width 131 height 18
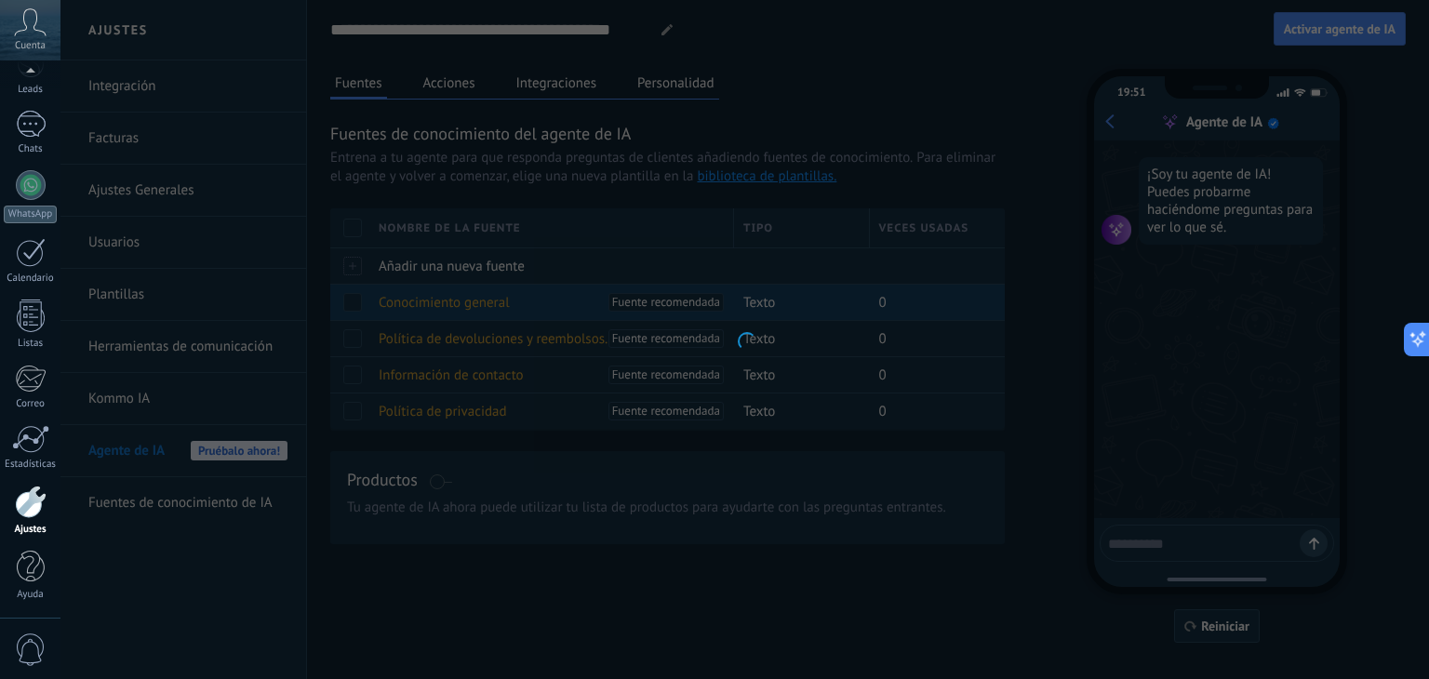
type input "**********"
type textarea "**********"
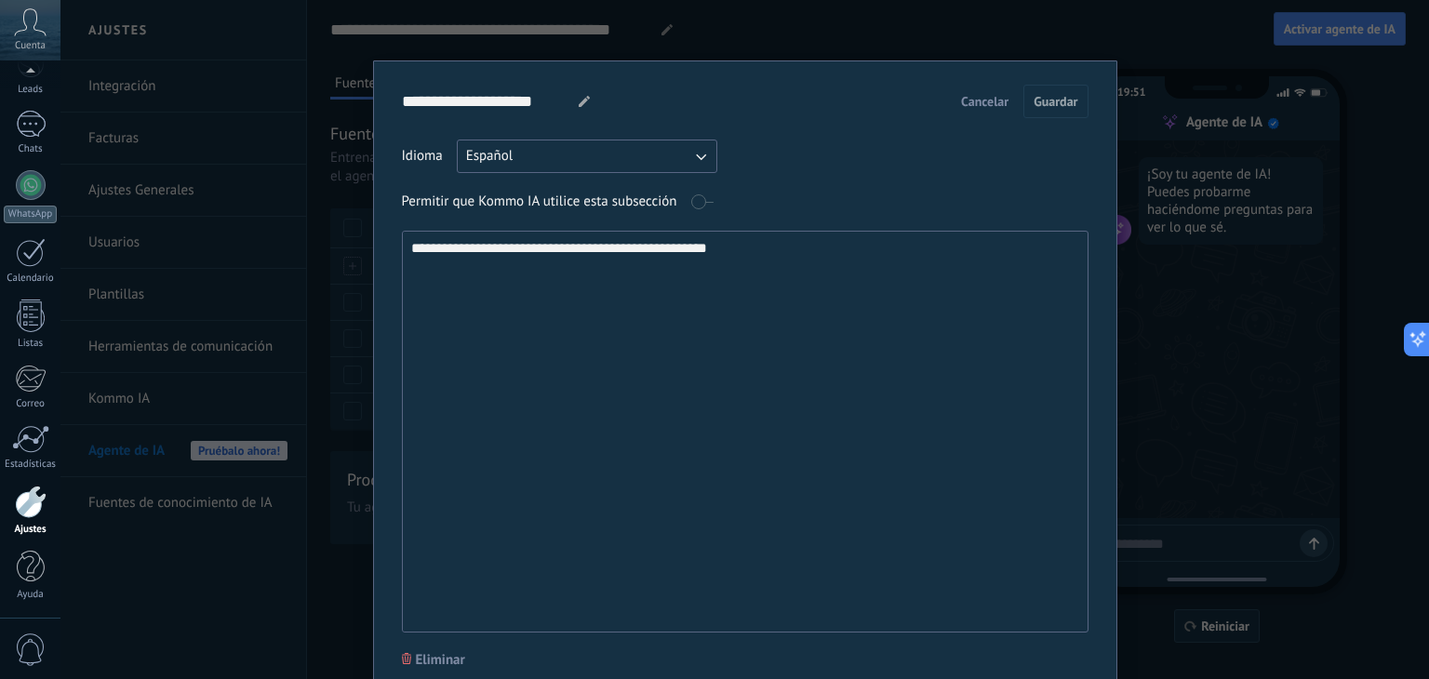
click at [499, 258] on textarea "**********" at bounding box center [744, 432] width 682 height 400
click at [549, 309] on textarea "**********" at bounding box center [744, 432] width 682 height 400
click at [971, 108] on span "Cancelar" at bounding box center [984, 101] width 47 height 13
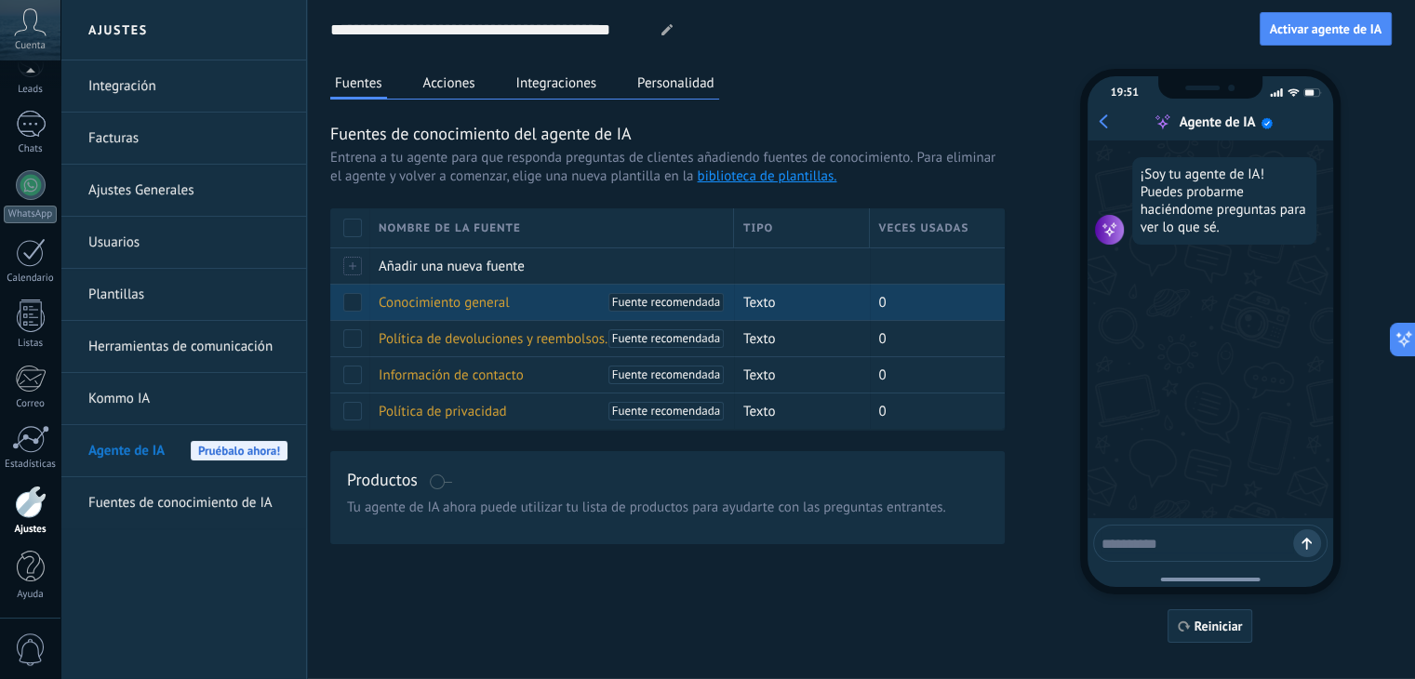
click at [667, 302] on span "Fuente recomendada" at bounding box center [666, 302] width 108 height 19
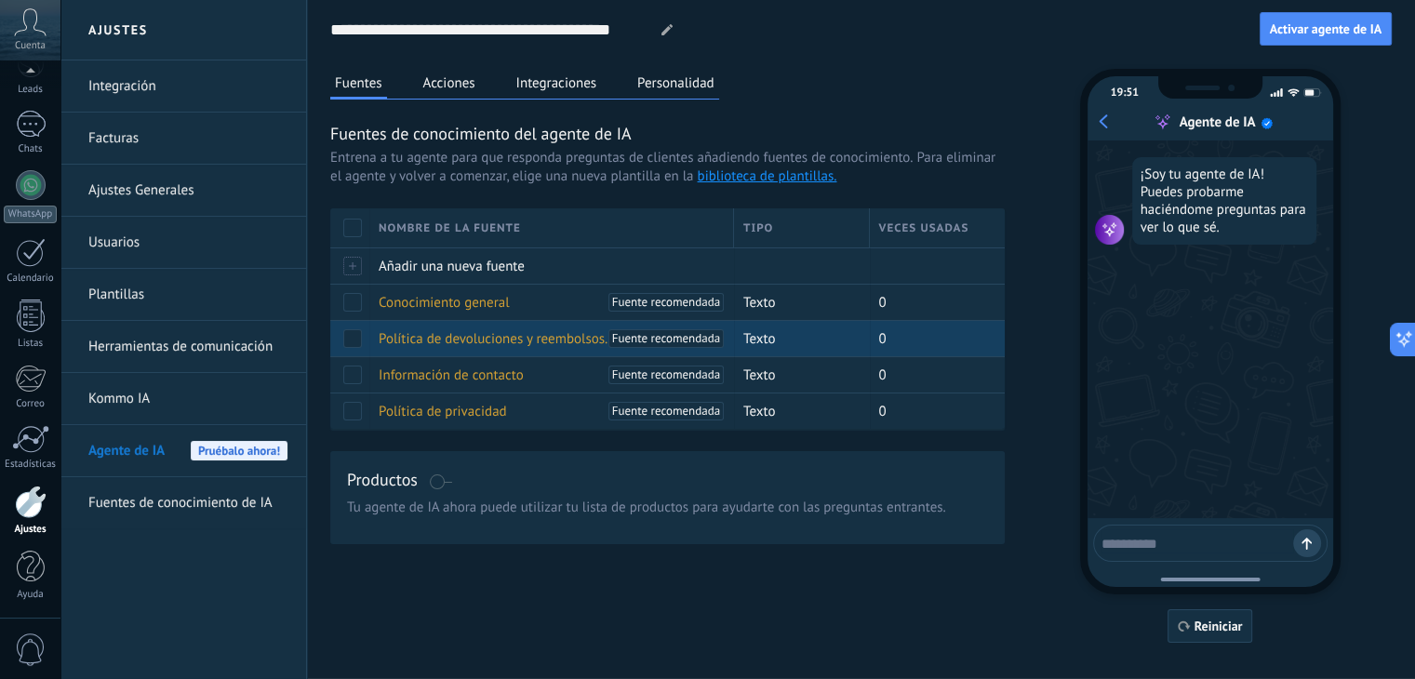
click at [428, 336] on span "Política de devoluciones y reembolsos." at bounding box center [493, 339] width 229 height 18
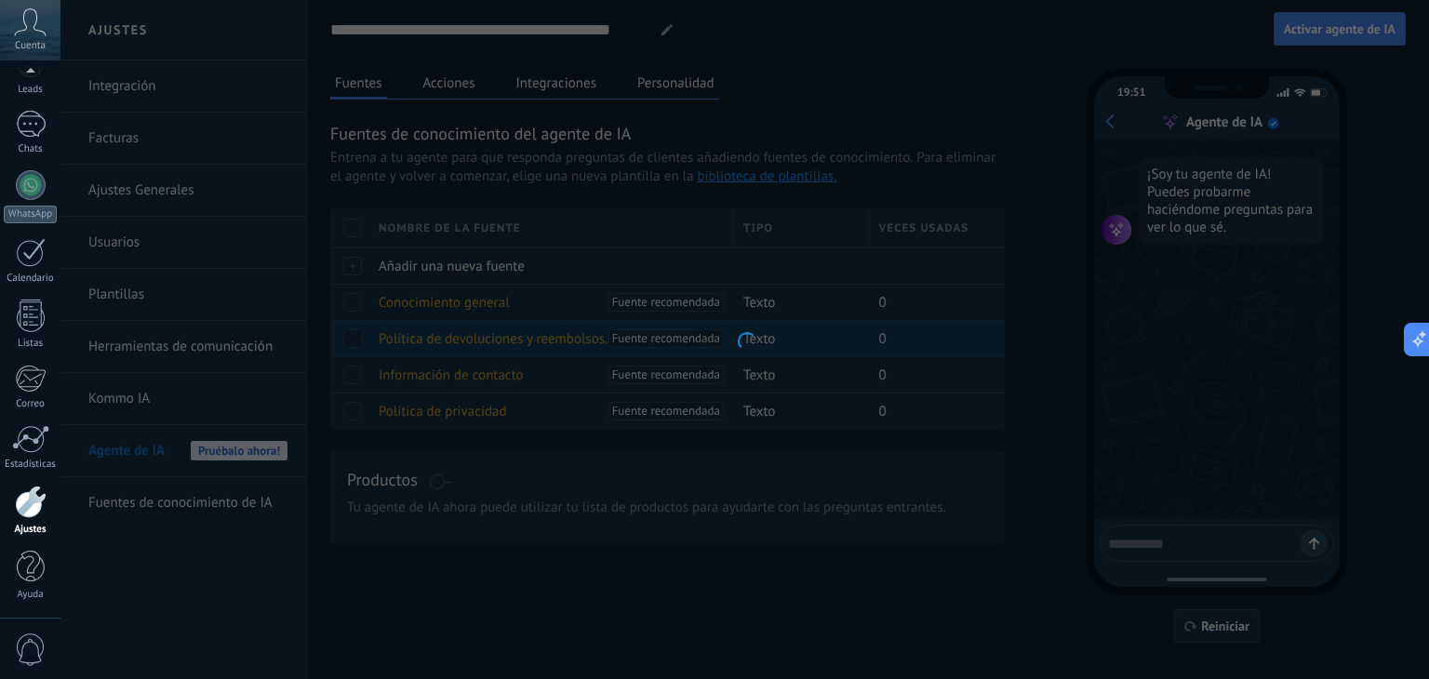
type input "**********"
type textarea "**********"
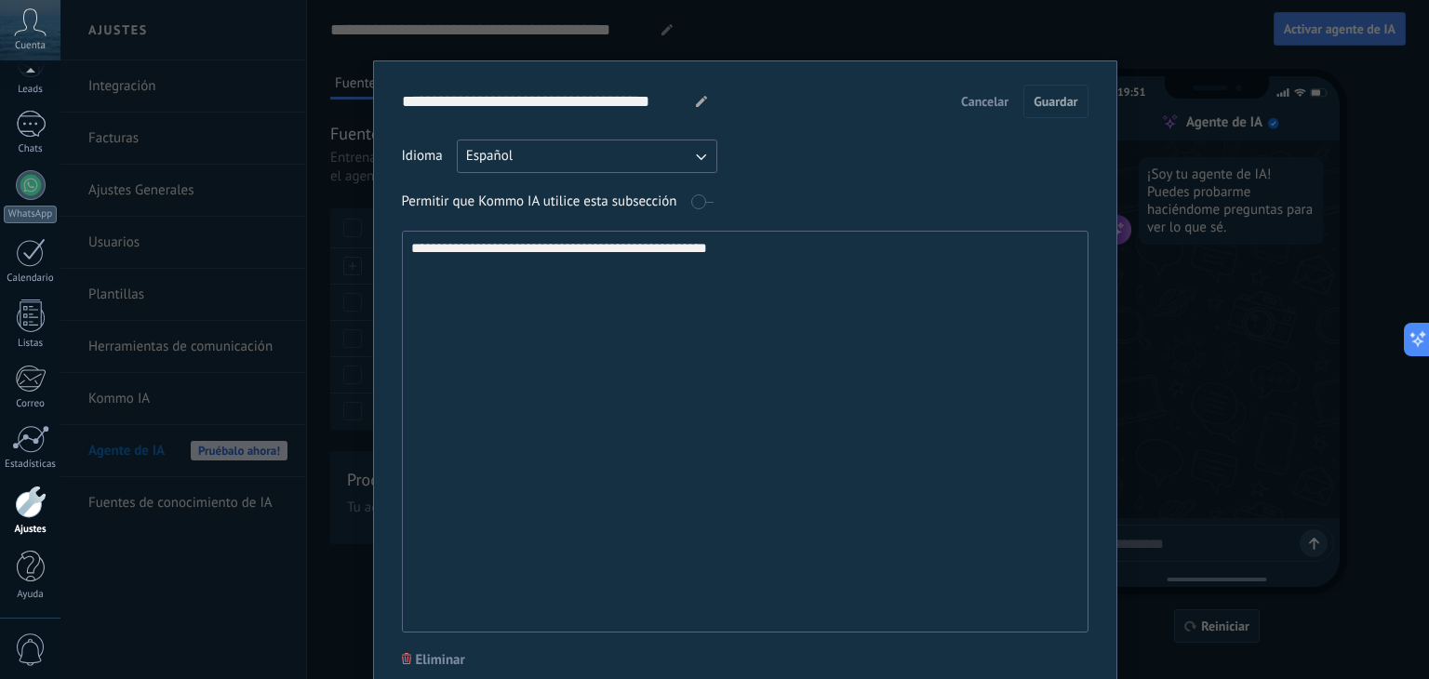
click at [995, 98] on span "Cancelar" at bounding box center [984, 101] width 47 height 13
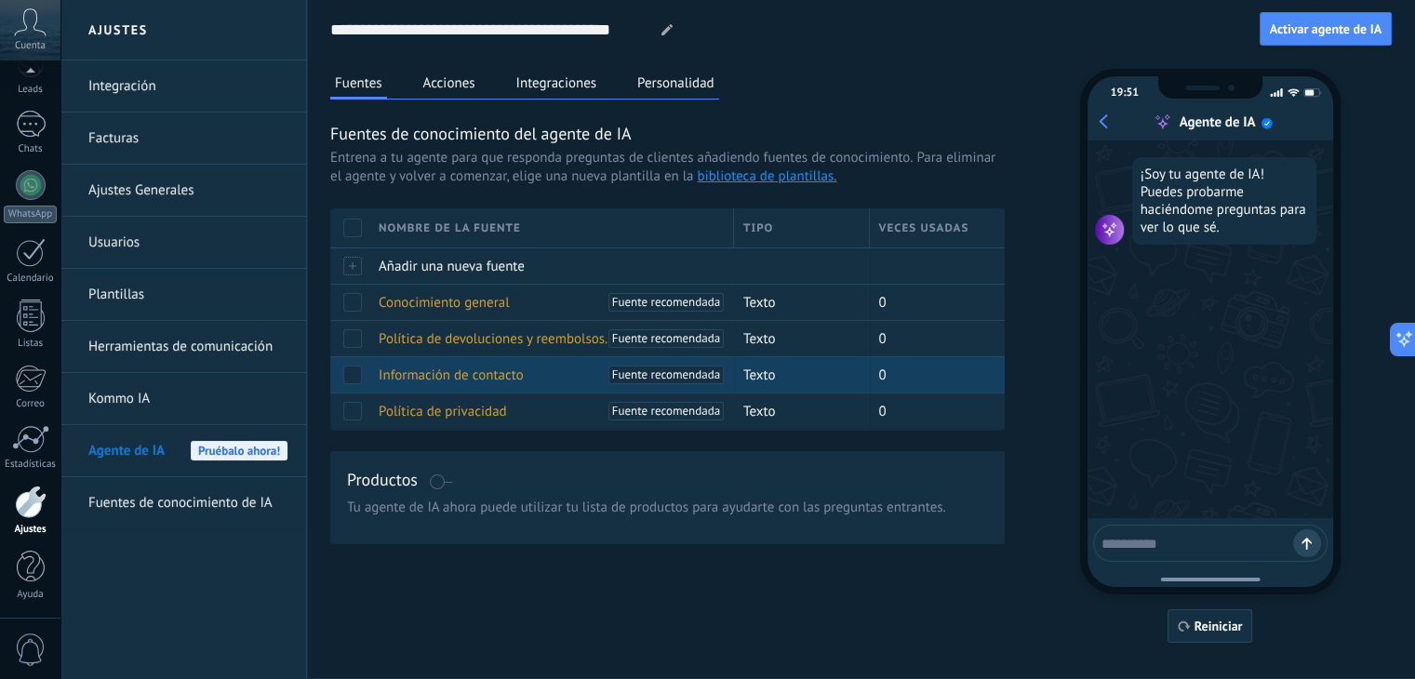
click at [462, 378] on span "Información de contacto" at bounding box center [451, 376] width 145 height 18
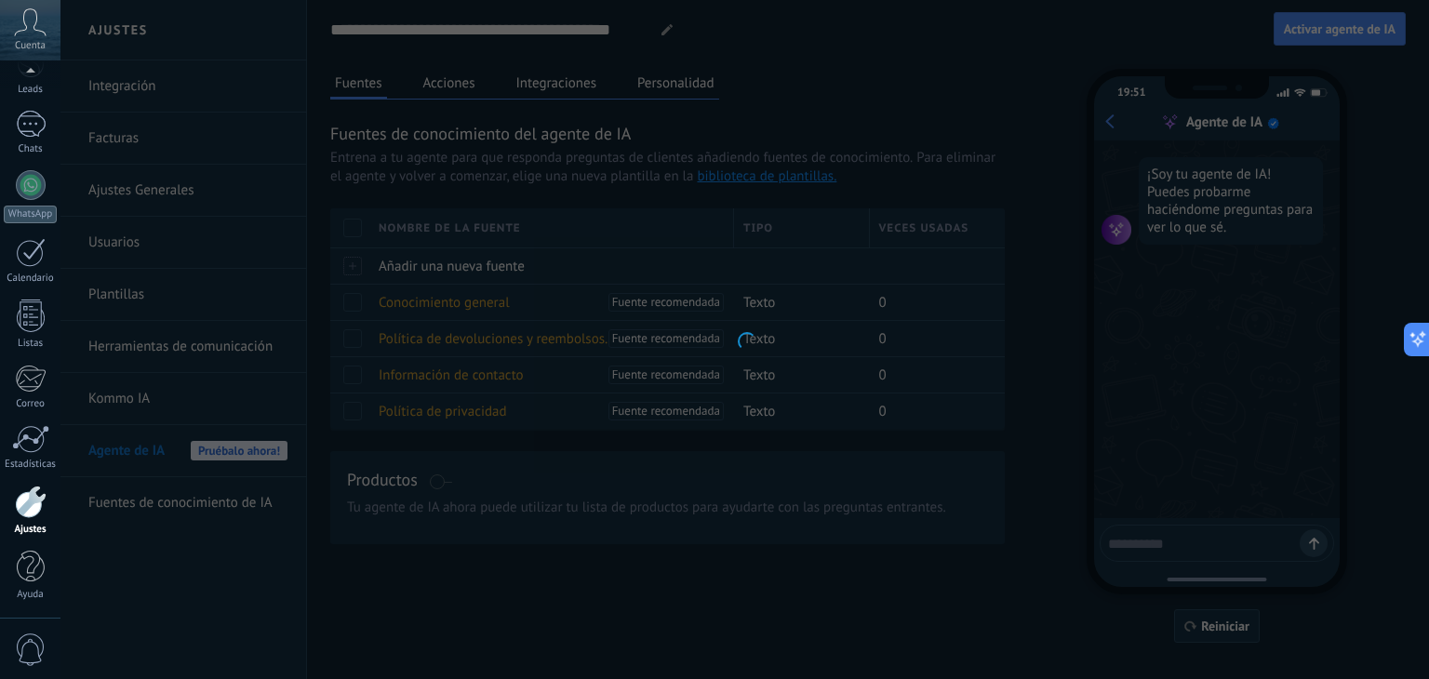
type input "**********"
type textarea "**********"
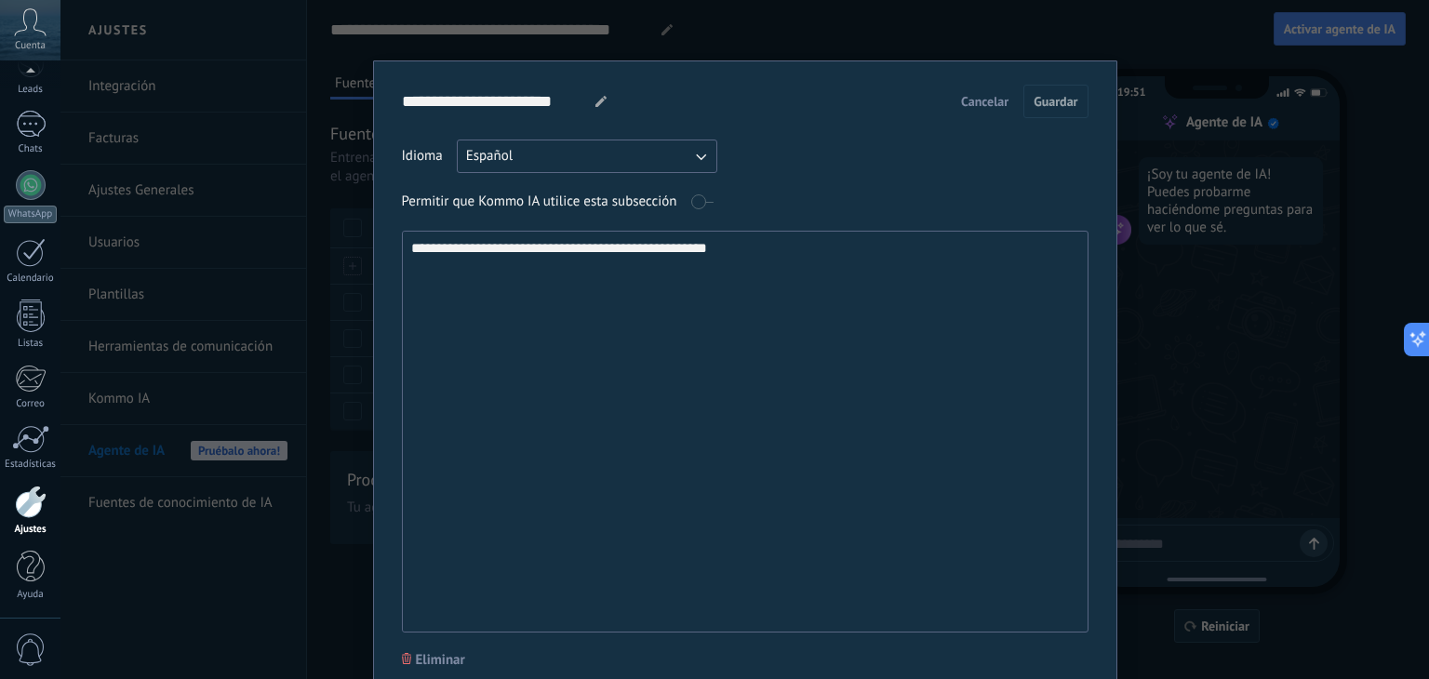
click at [961, 101] on span "Cancelar" at bounding box center [984, 101] width 47 height 13
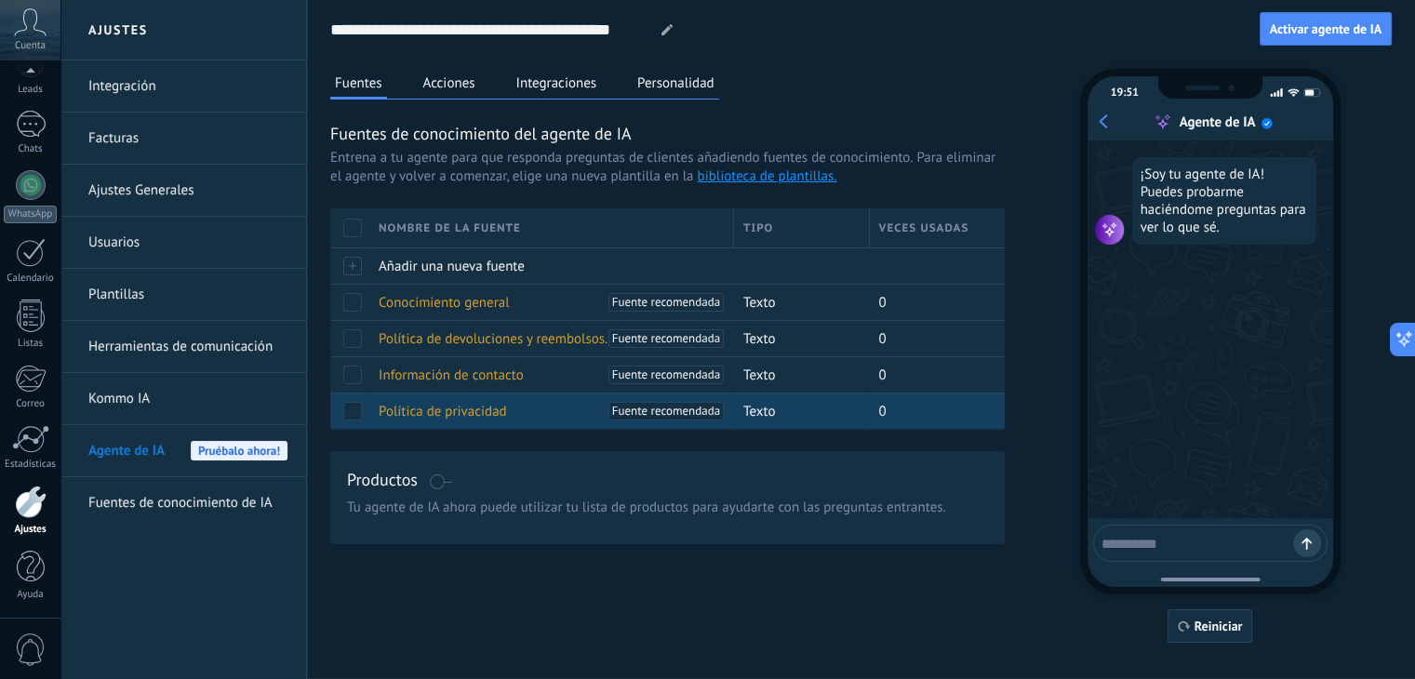
click at [476, 414] on span "Política de privacidad" at bounding box center [443, 412] width 128 height 18
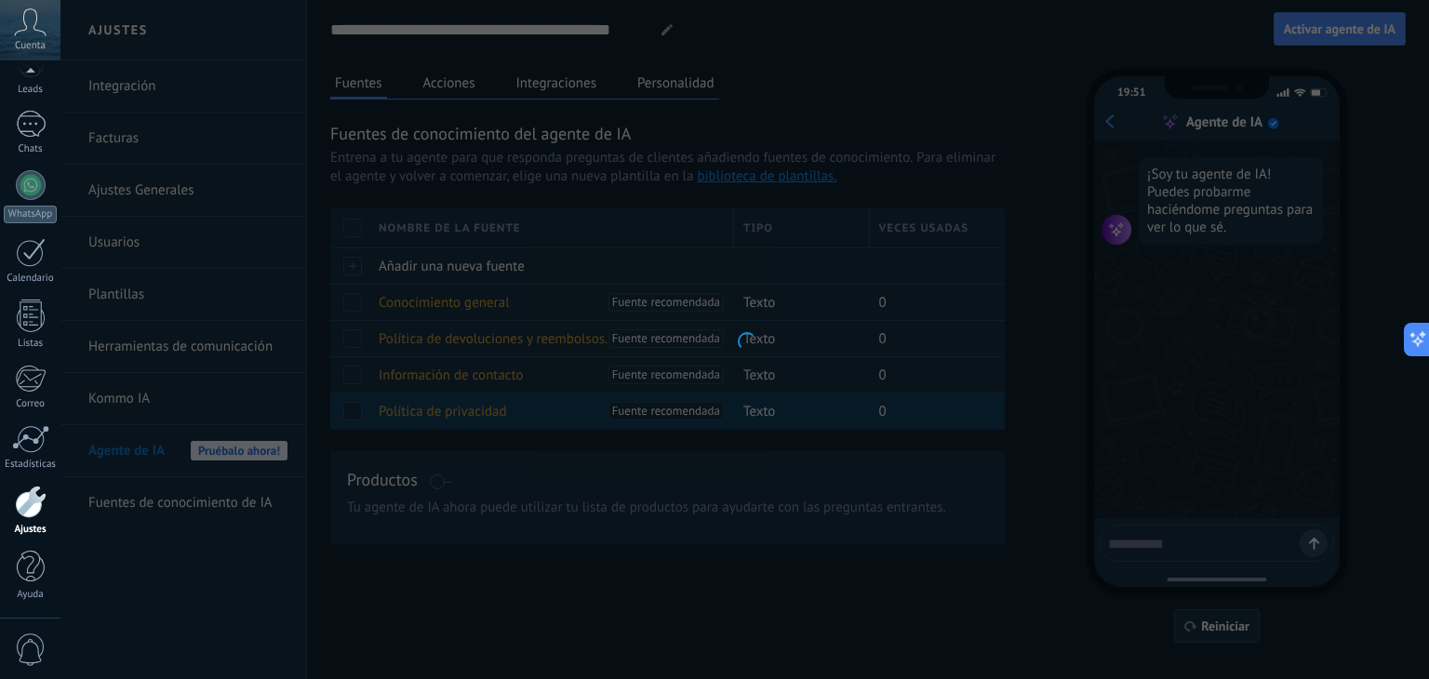
type input "**********"
type textarea "**********"
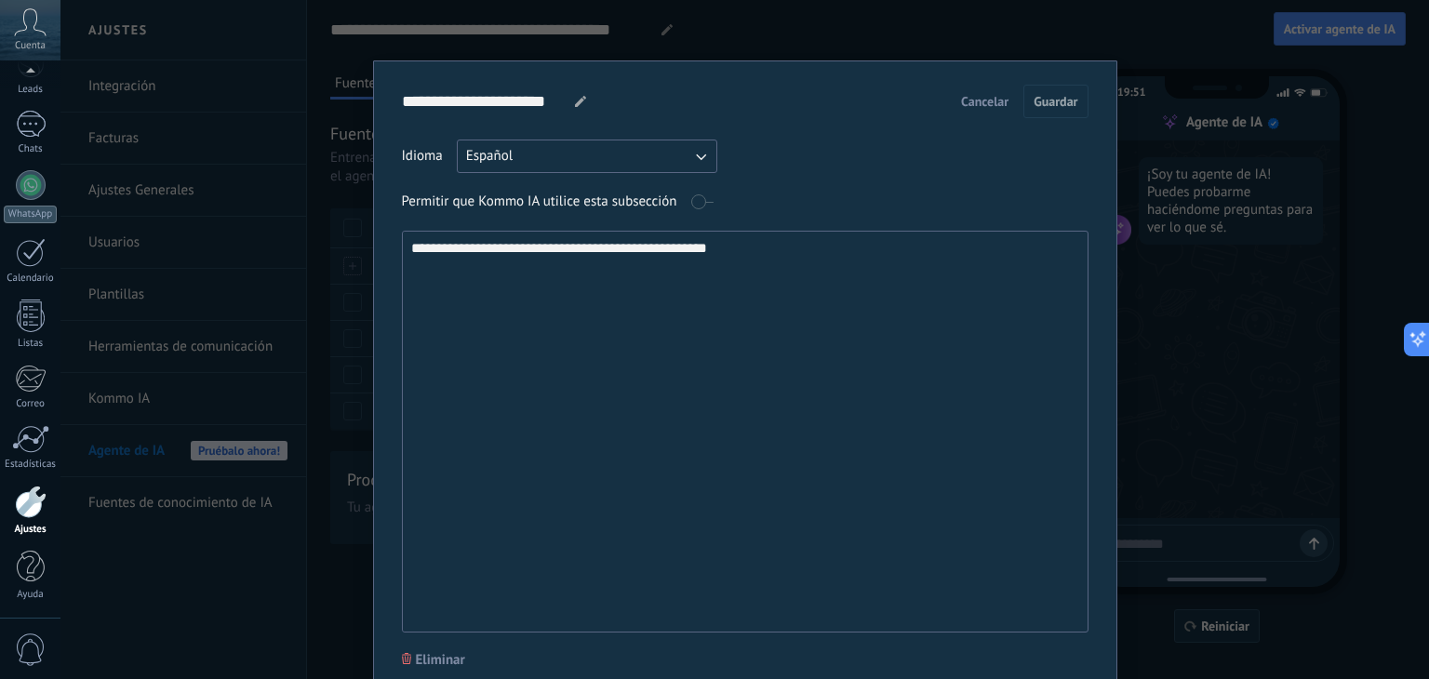
click at [990, 98] on span "Cancelar" at bounding box center [984, 101] width 47 height 13
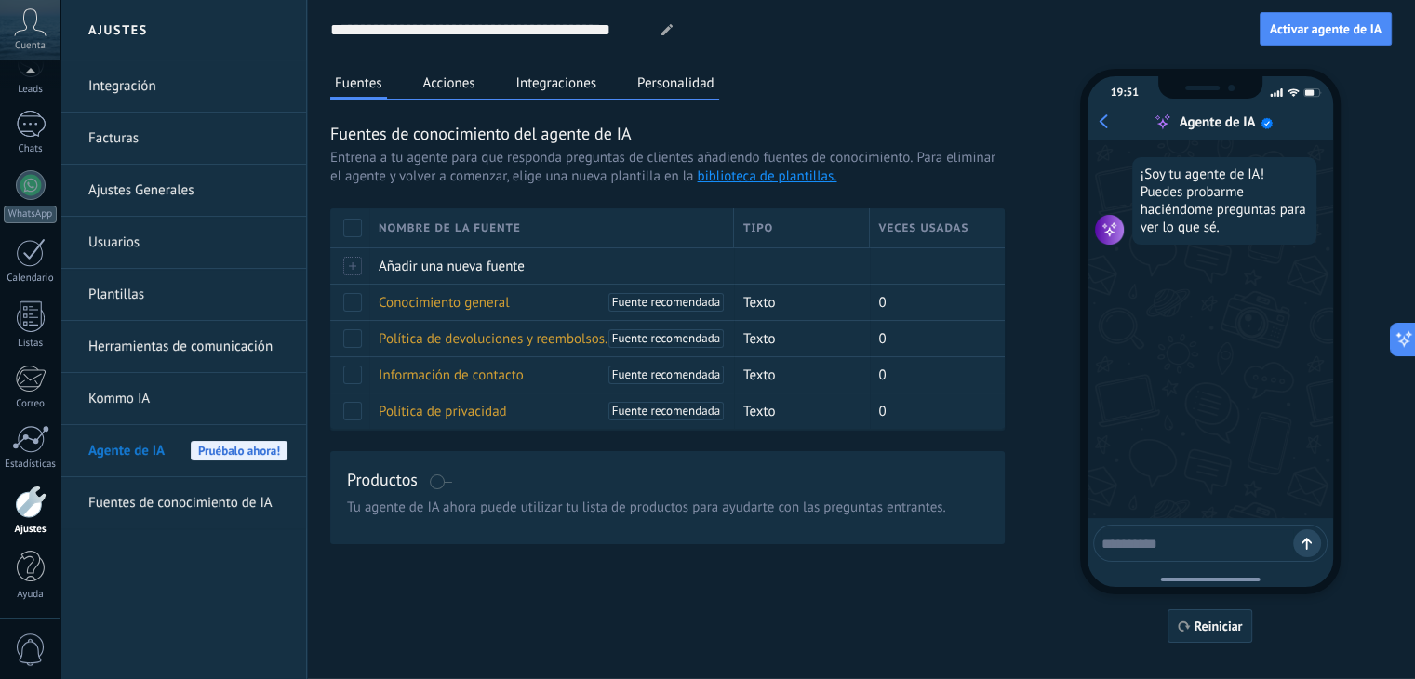
click at [454, 88] on button "Acciones" at bounding box center [449, 83] width 61 height 28
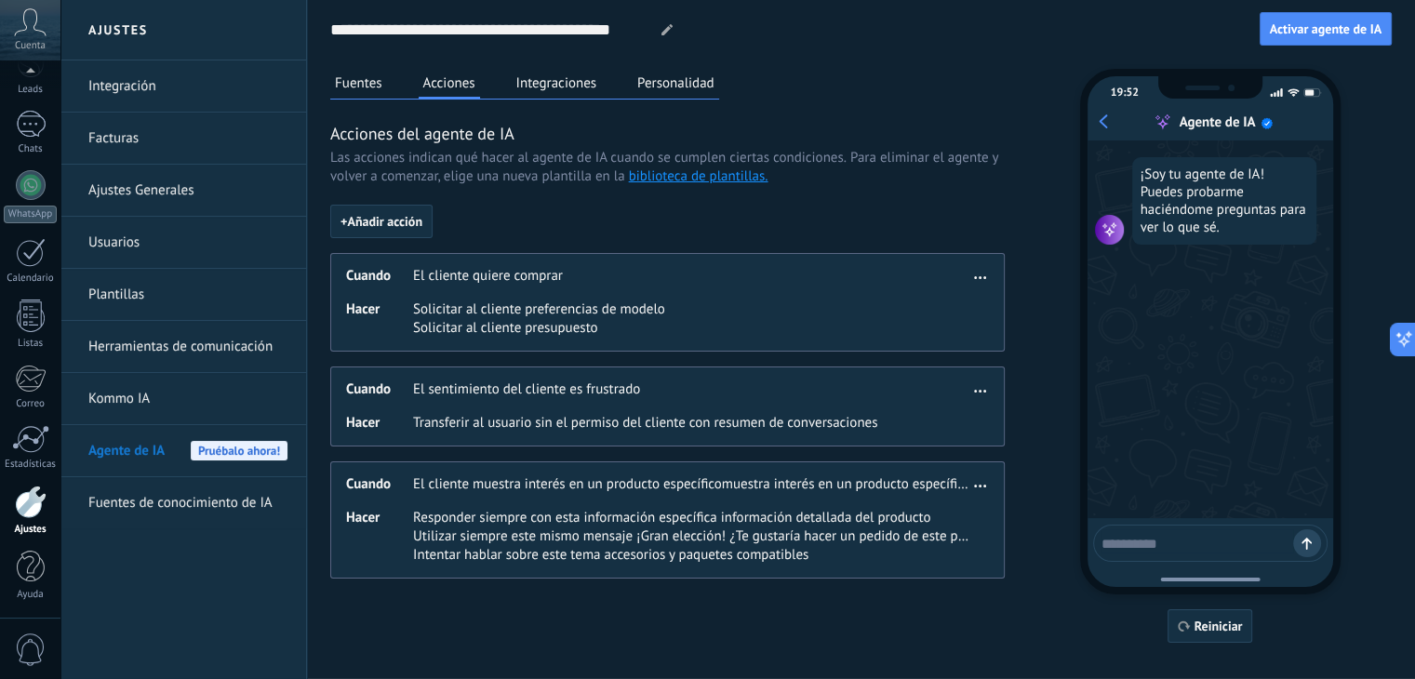
click at [575, 85] on button "Integraciones" at bounding box center [557, 83] width 90 height 28
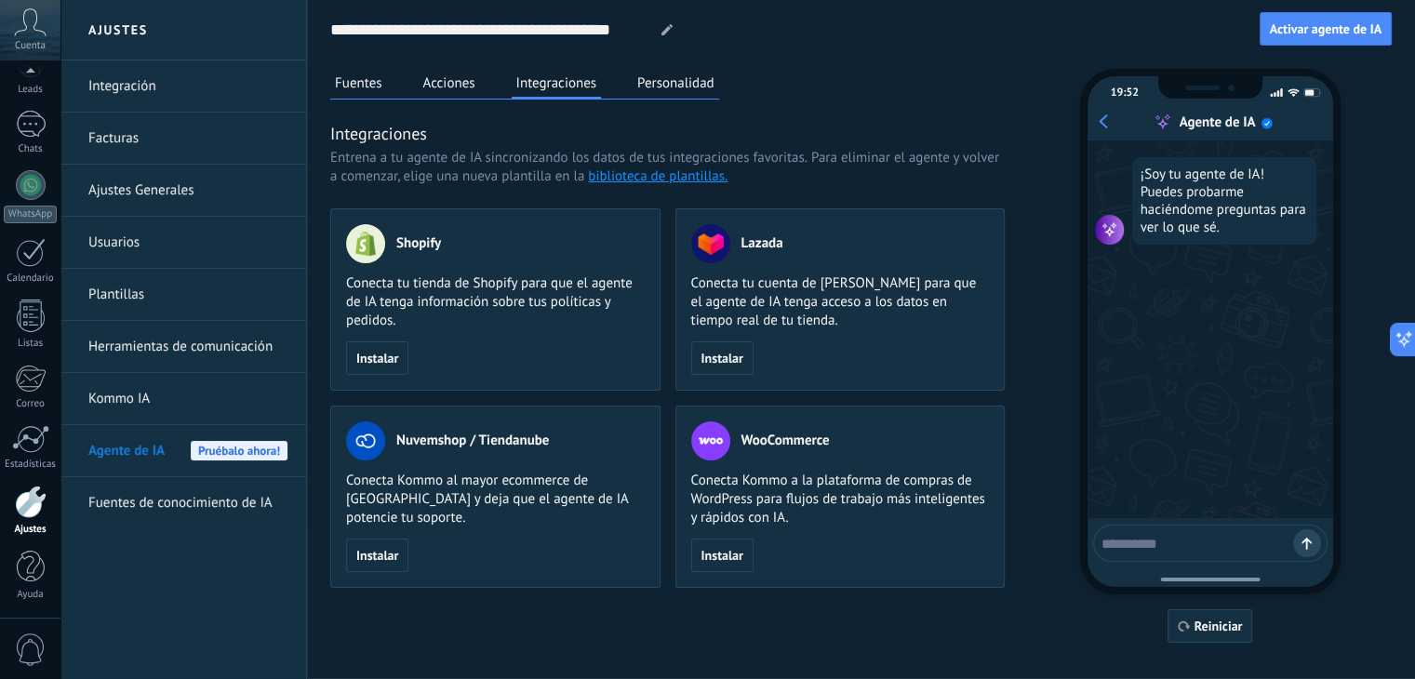
click at [624, 177] on link "biblioteca de plantillas." at bounding box center [658, 176] width 140 height 18
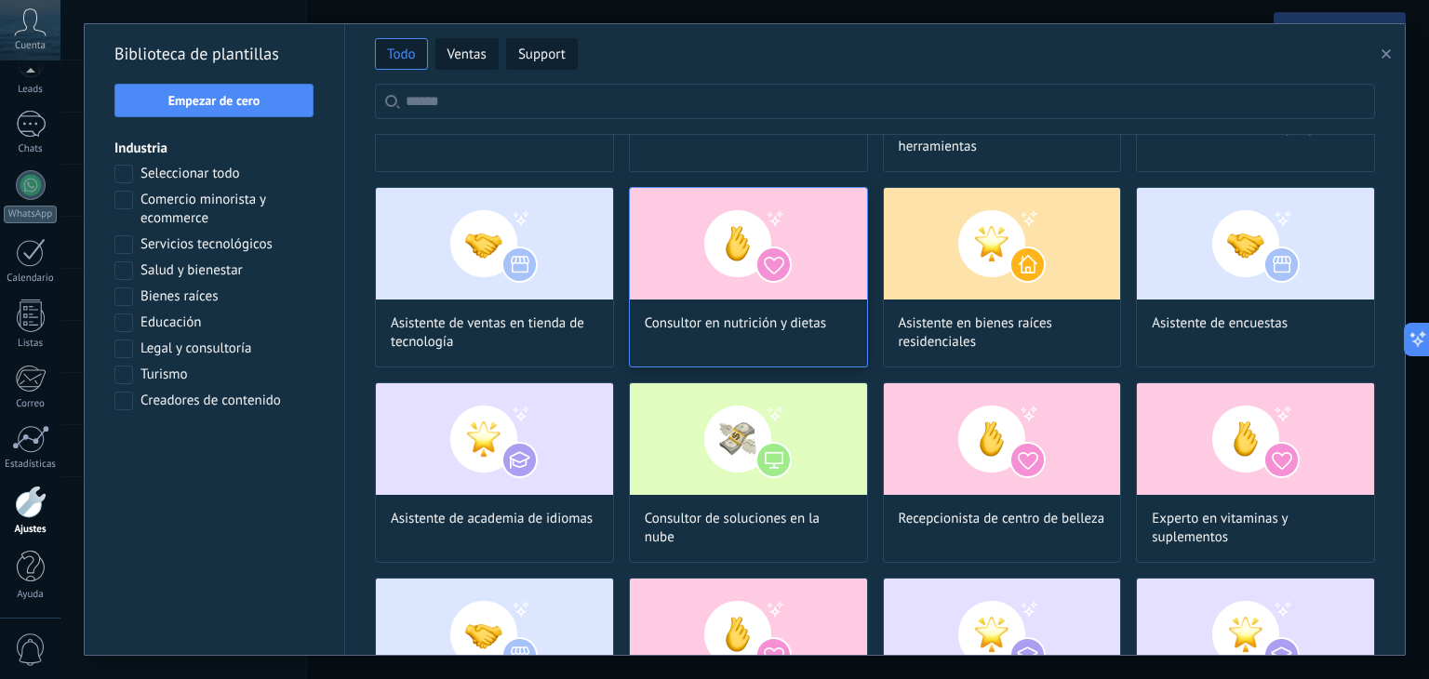
scroll to position [1053, 0]
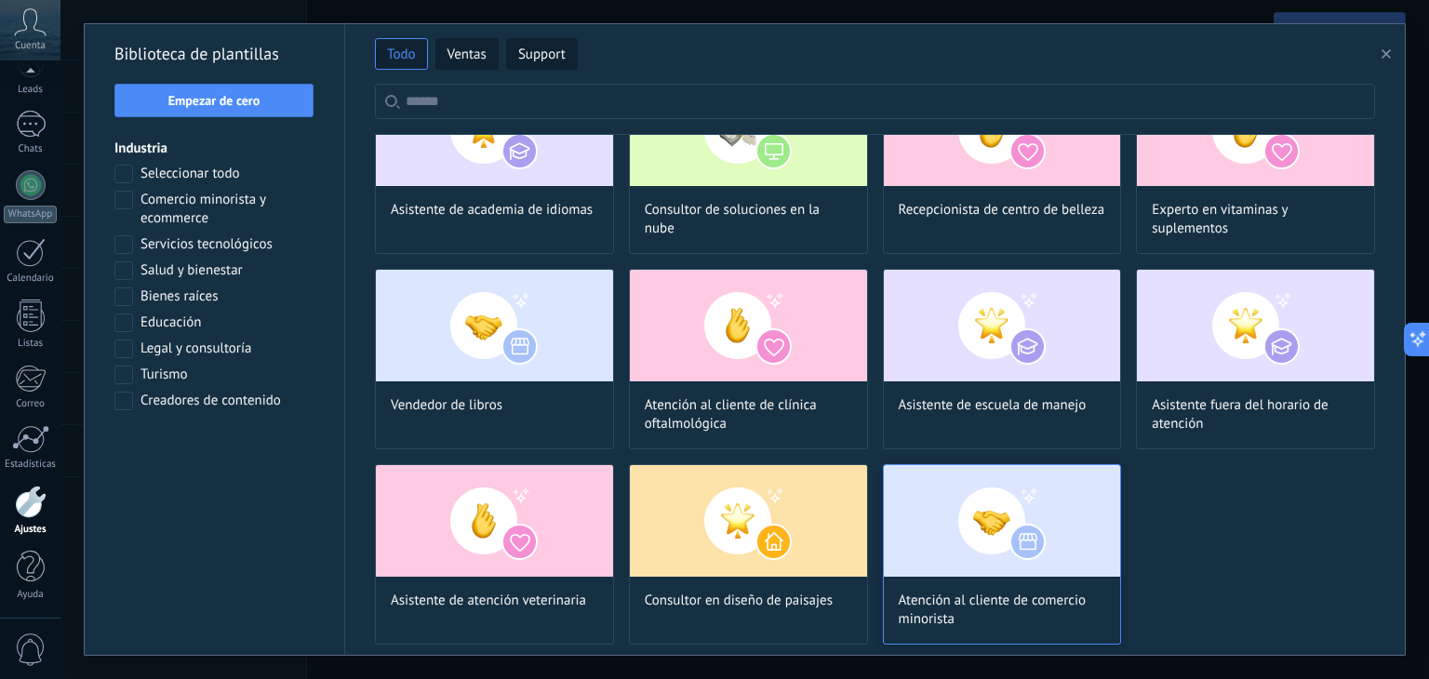
click at [979, 559] on img at bounding box center [1002, 521] width 237 height 112
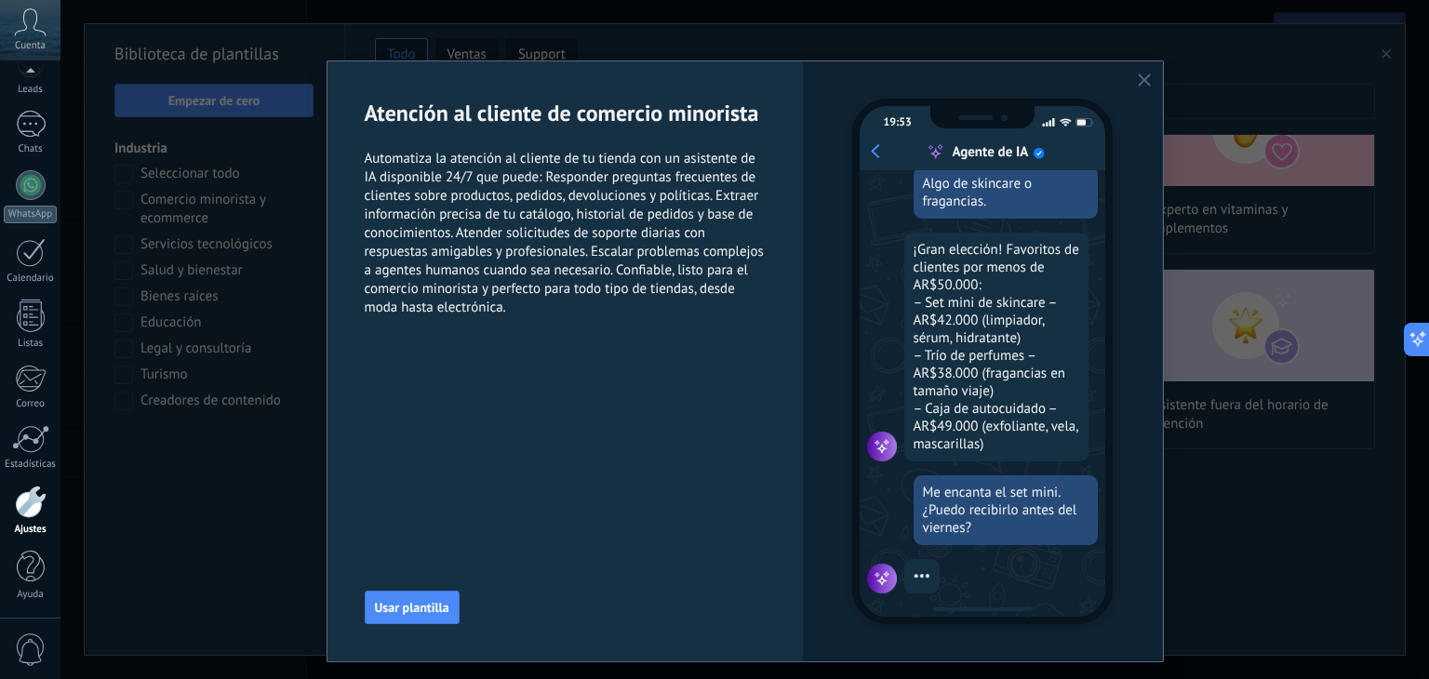
scroll to position [264, 0]
click at [1138, 81] on icon "button" at bounding box center [1144, 80] width 13 height 13
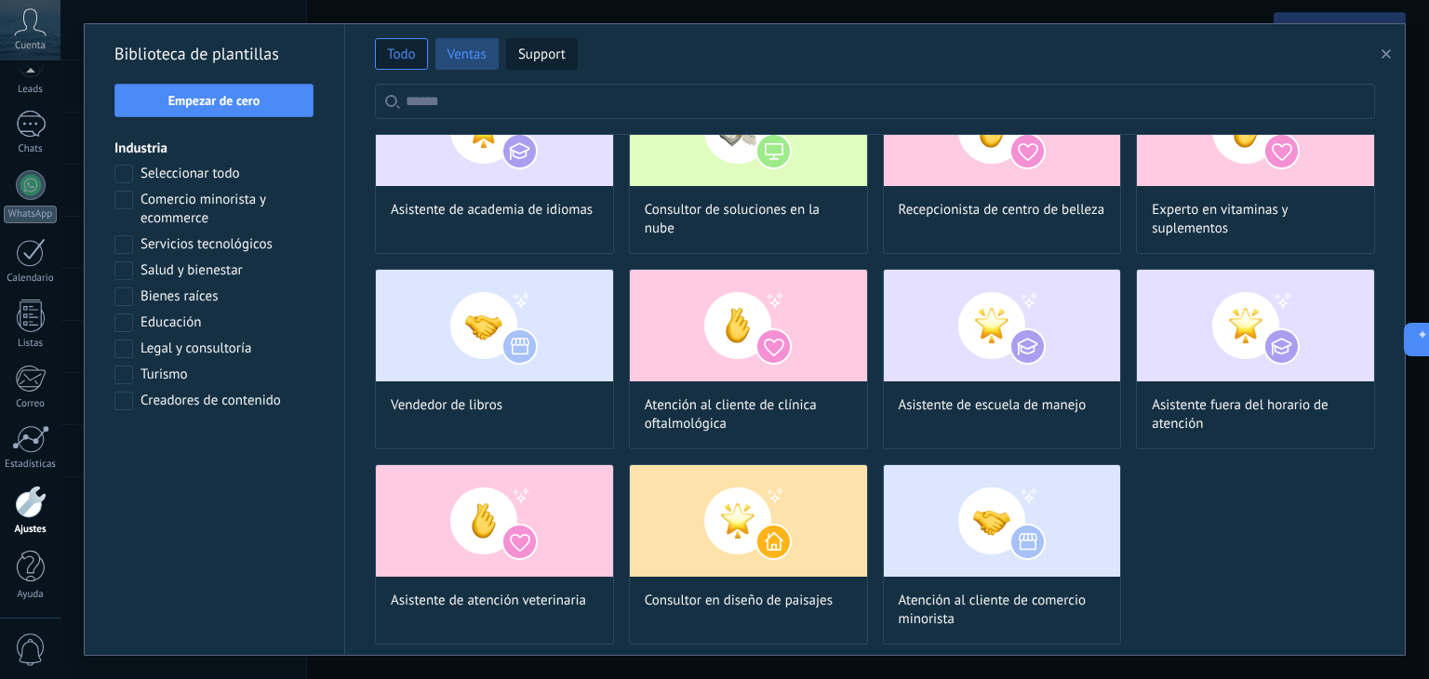
click at [467, 58] on span "Ventas" at bounding box center [467, 55] width 39 height 19
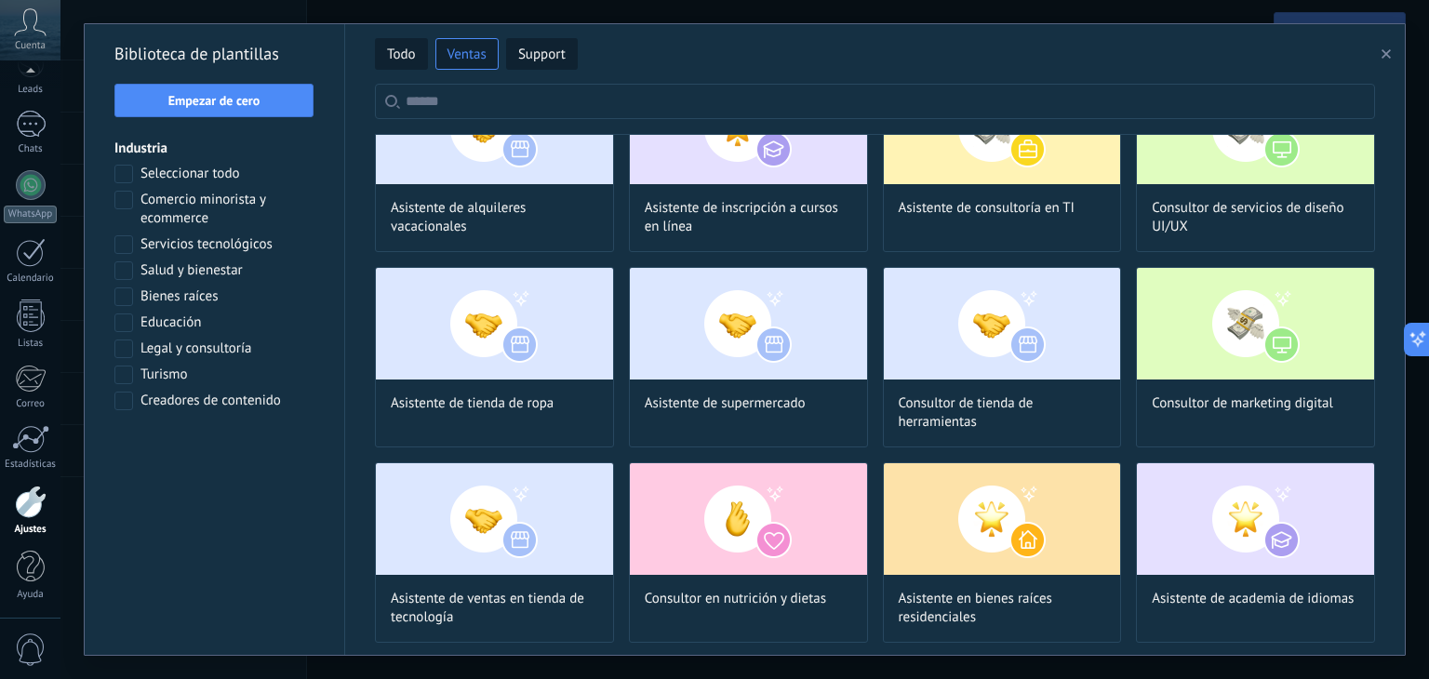
scroll to position [273, 0]
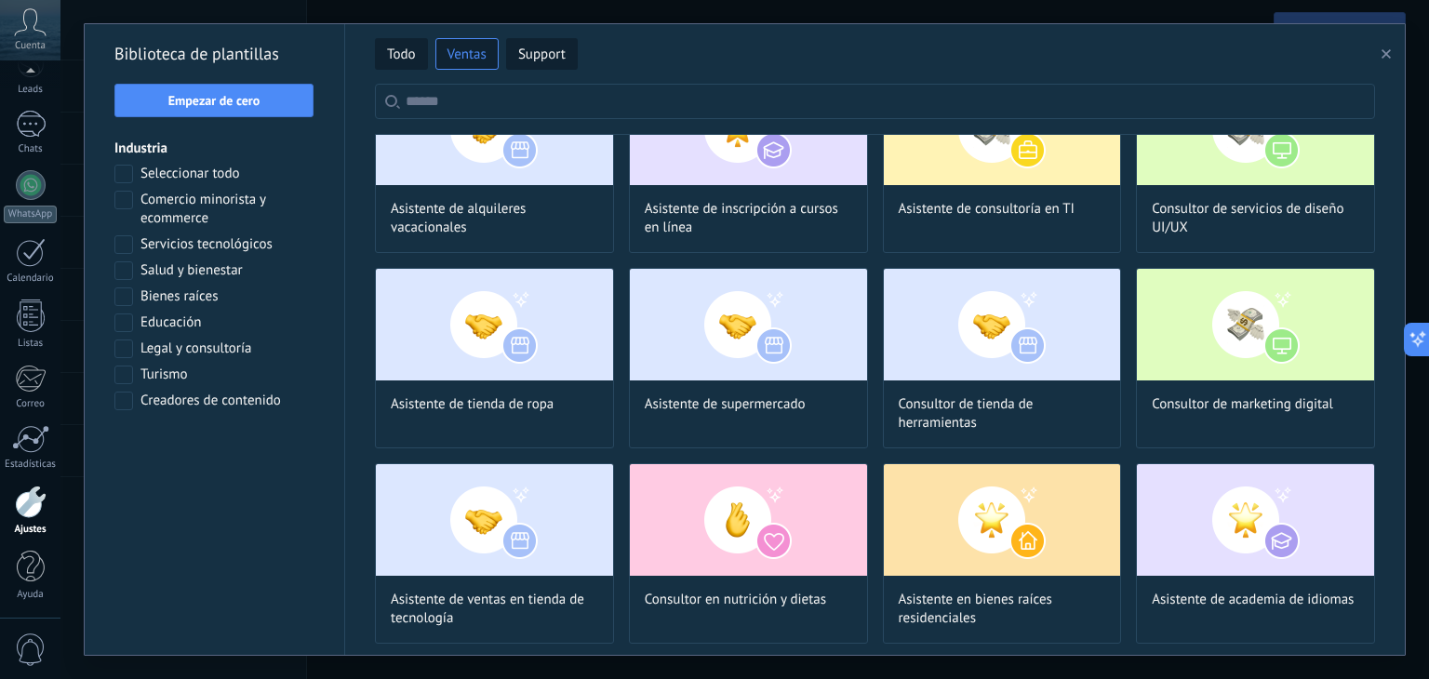
click at [134, 199] on label "Comercio minorista y ecommerce" at bounding box center [214, 209] width 200 height 37
click at [218, 445] on span "Aplicar" at bounding box center [214, 449] width 39 height 13
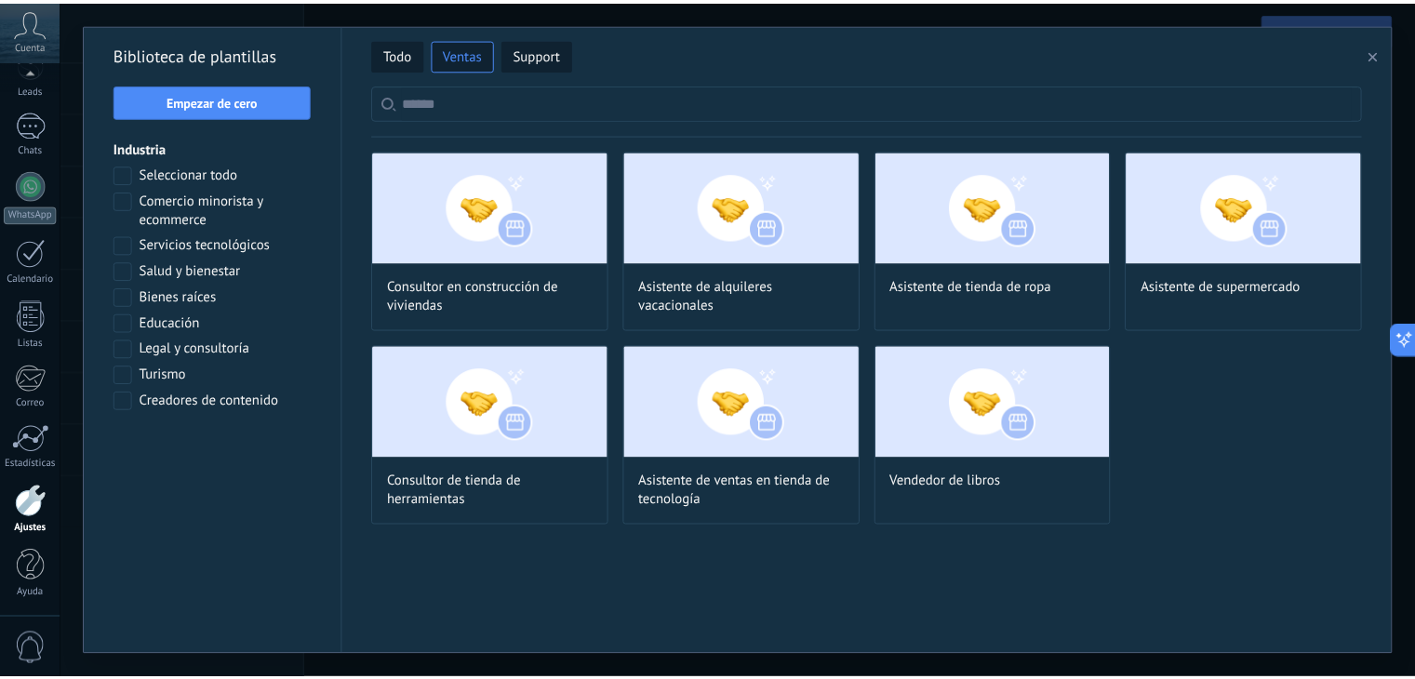
scroll to position [0, 0]
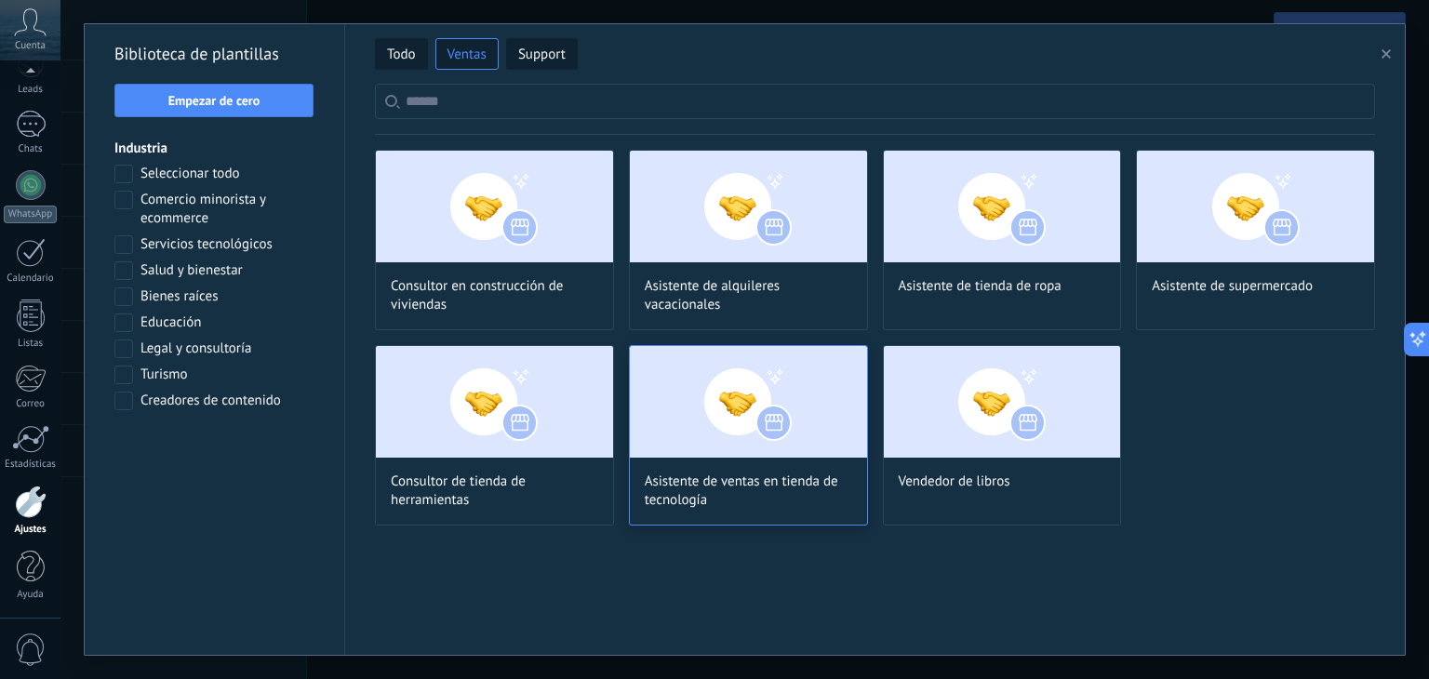
click at [742, 418] on img at bounding box center [748, 402] width 237 height 112
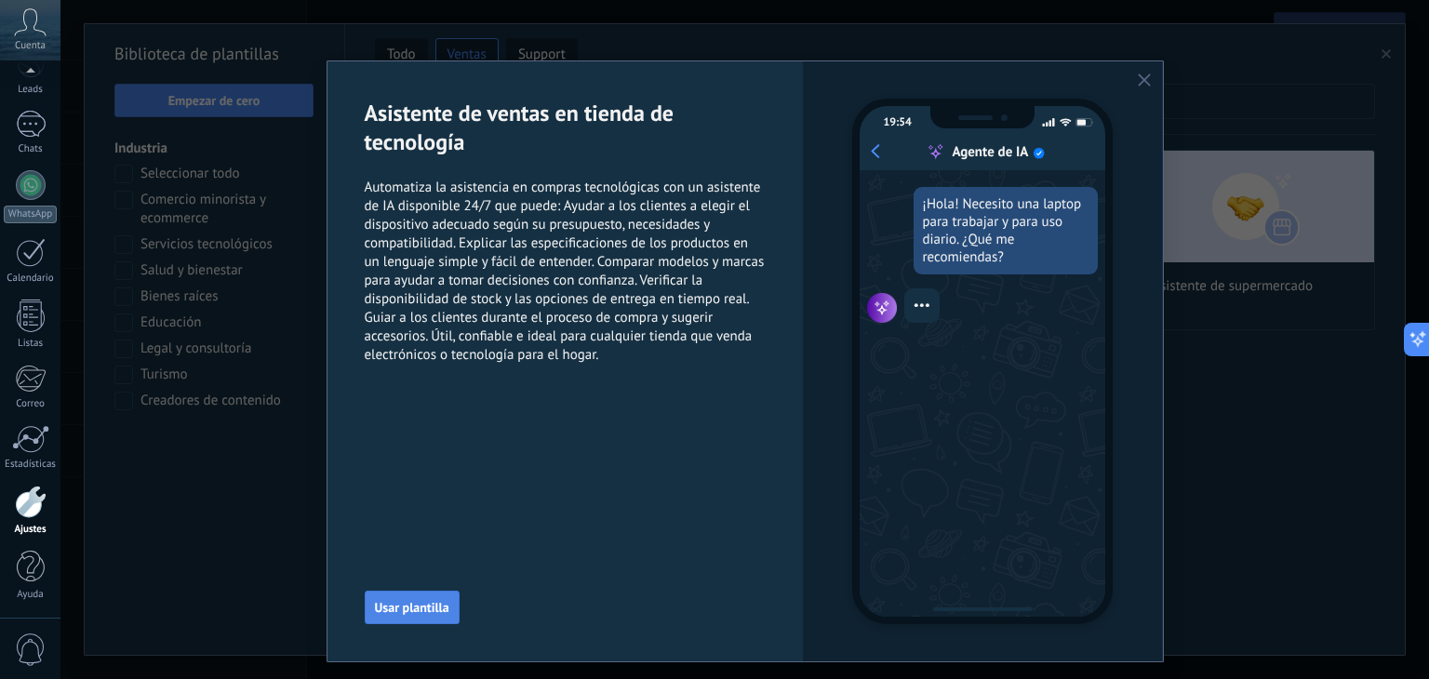
click at [410, 604] on span "Usar plantilla" at bounding box center [412, 607] width 74 height 13
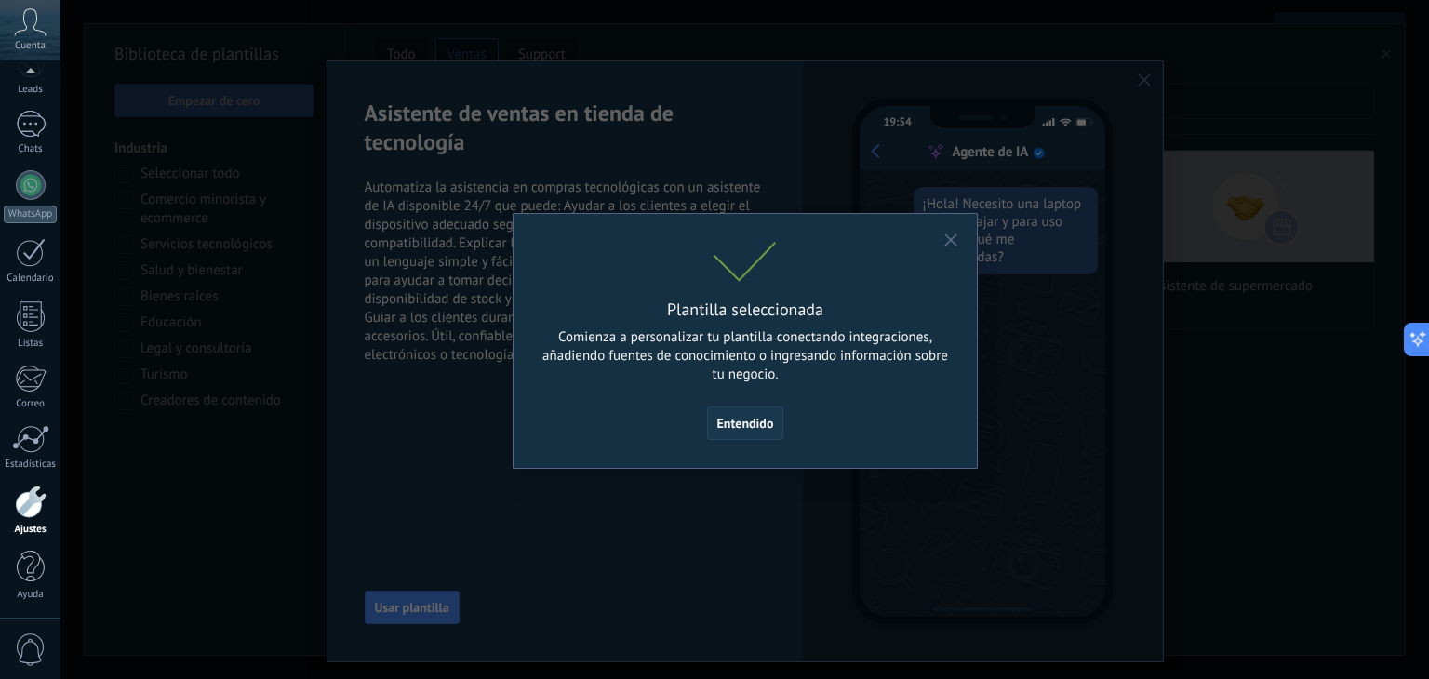
click at [716, 424] on button "Entendido" at bounding box center [745, 423] width 77 height 33
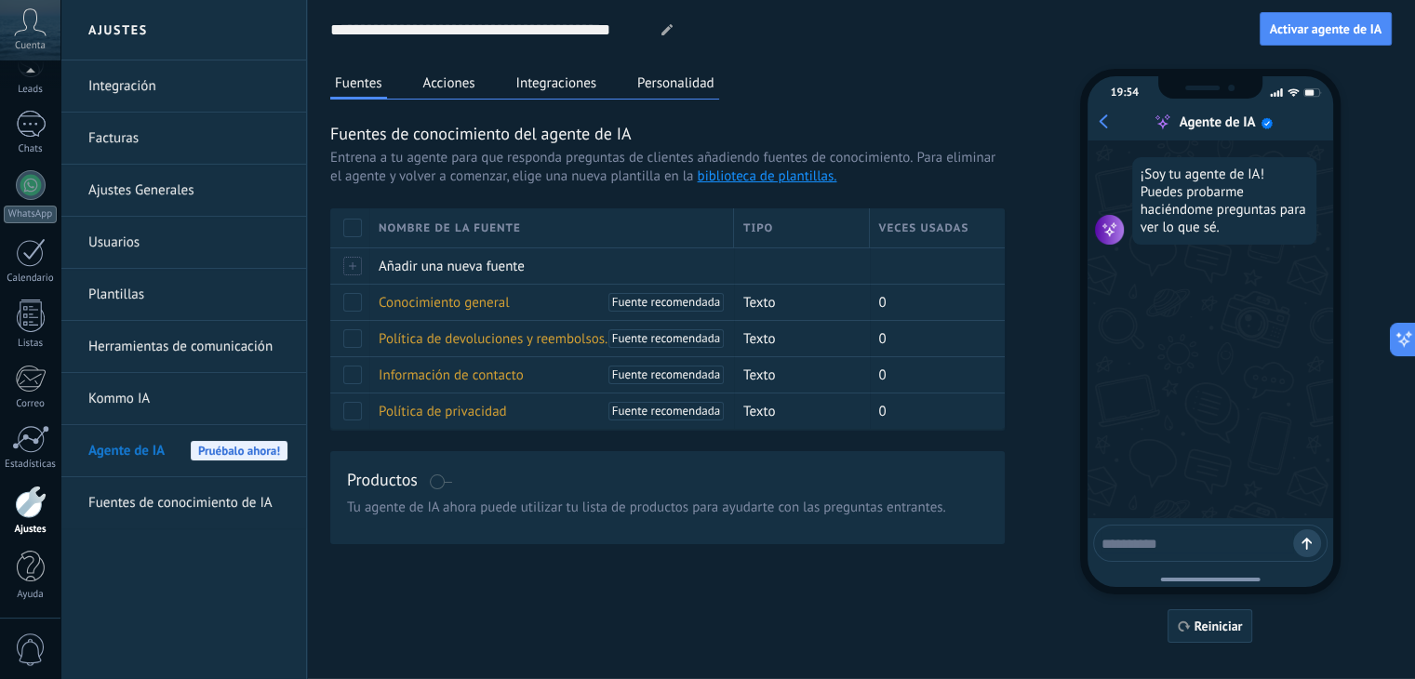
click at [442, 80] on button "Acciones" at bounding box center [449, 83] width 61 height 28
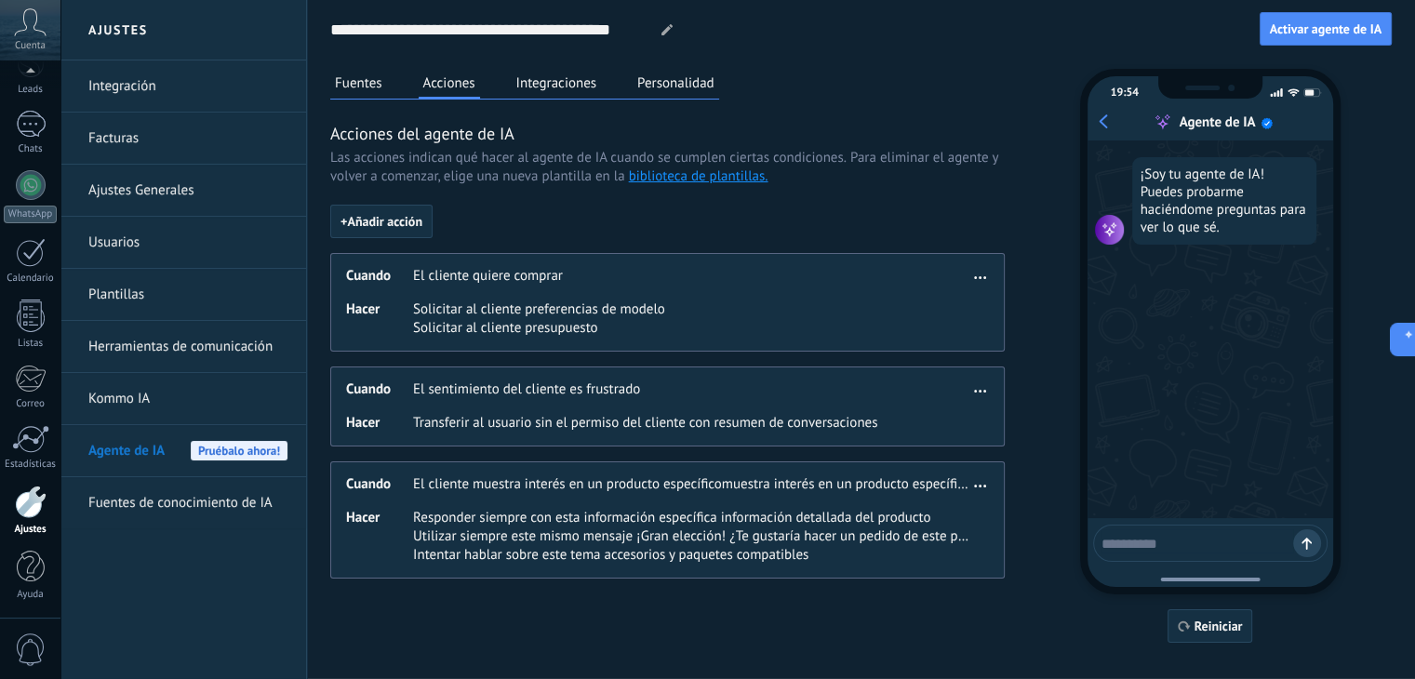
drag, startPoint x: 1187, startPoint y: 344, endPoint x: 1186, endPoint y: 381, distance: 36.3
click at [1186, 344] on div "¡Soy tu agente de IA! Puedes probarme haciéndome preguntas para ver lo que sé." at bounding box center [1211, 330] width 246 height 378
click at [1150, 541] on textarea at bounding box center [1198, 540] width 192 height 23
click at [974, 278] on icon "button" at bounding box center [980, 277] width 12 height 3
click at [933, 308] on span "Editar" at bounding box center [943, 305] width 35 height 19
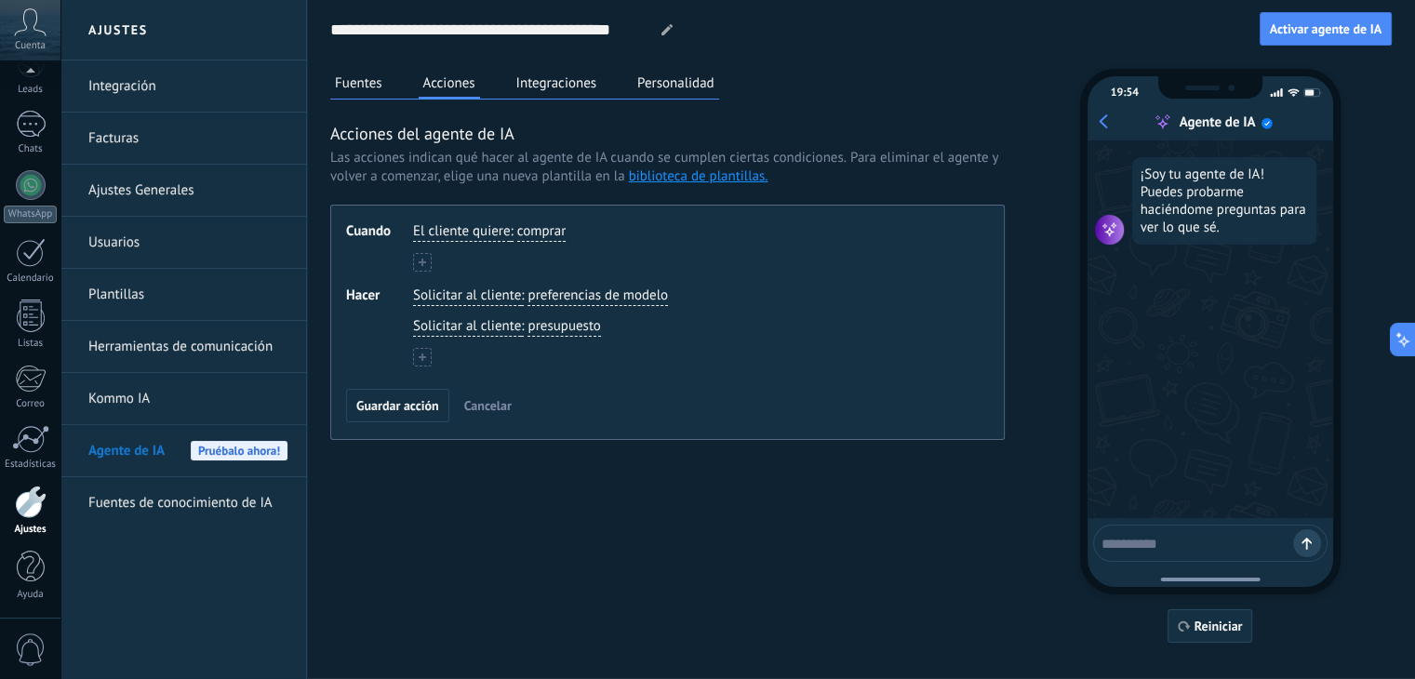
click at [501, 407] on span "Cancelar" at bounding box center [487, 405] width 47 height 13
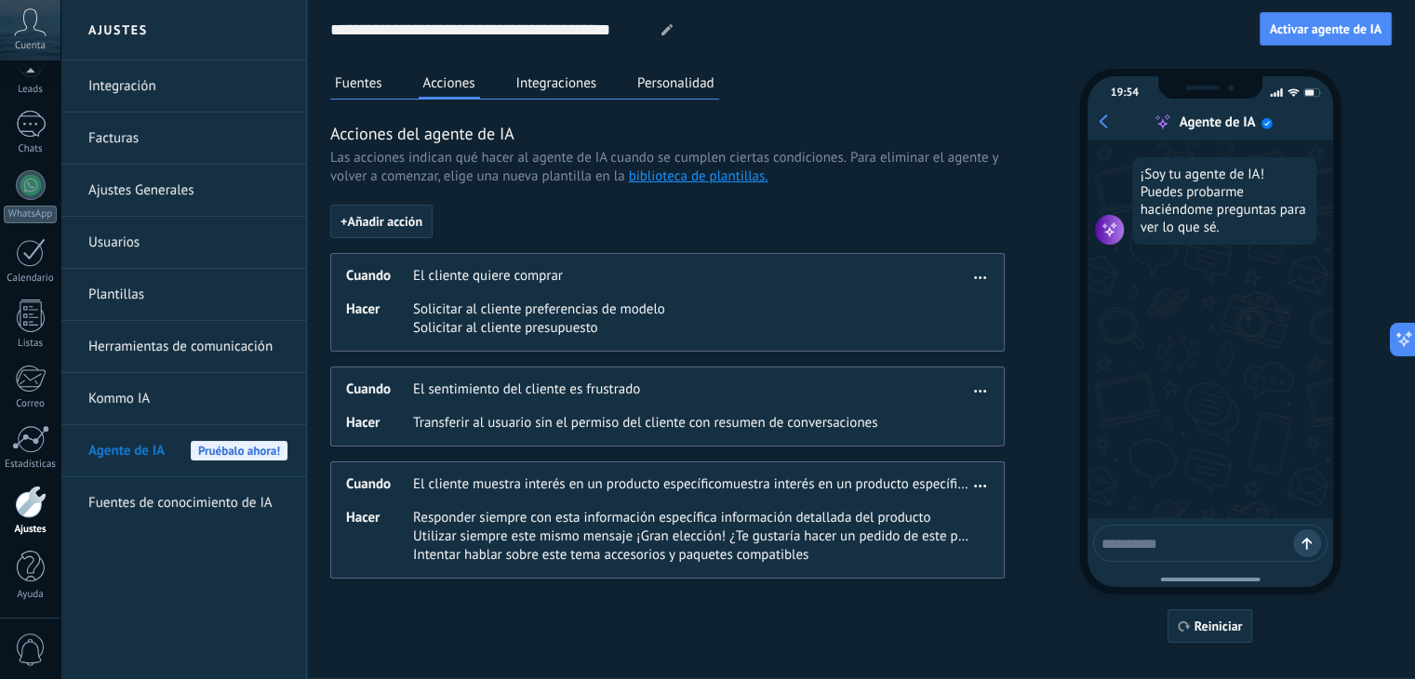
click at [569, 86] on button "Integraciones" at bounding box center [557, 83] width 90 height 28
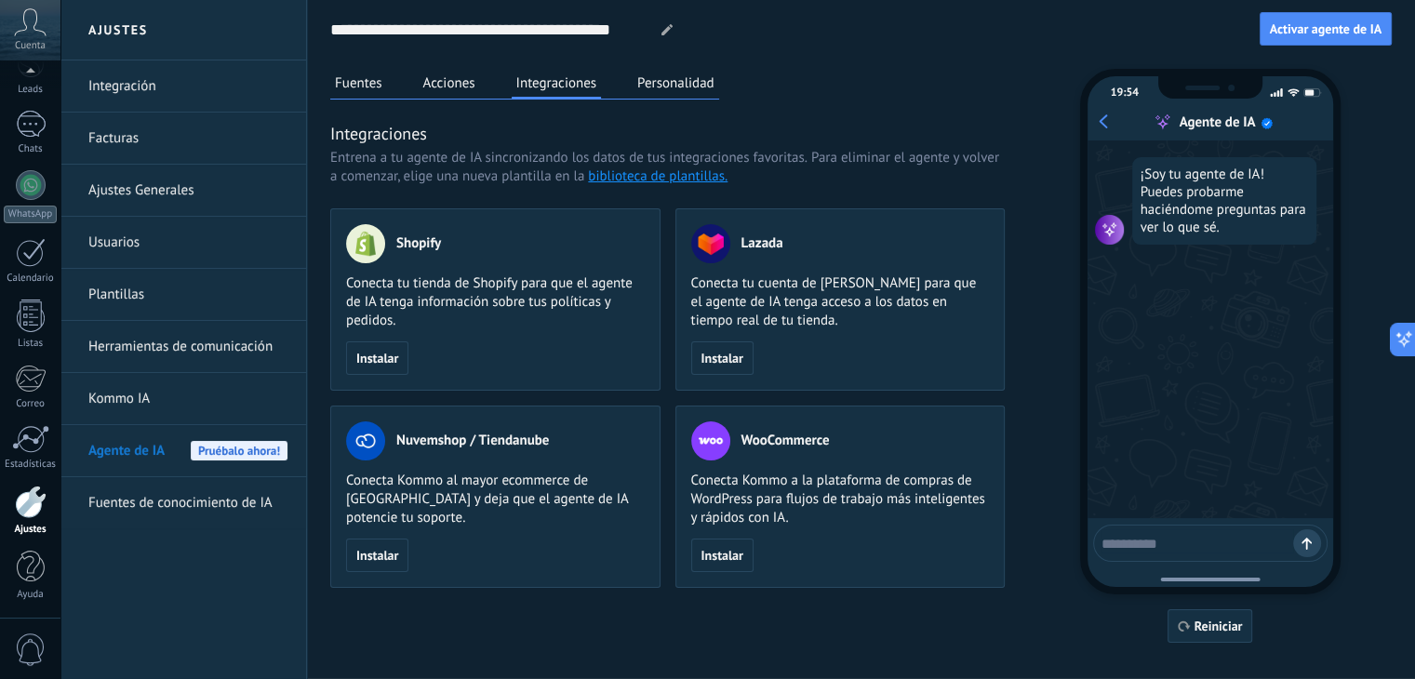
click at [685, 90] on button "Personalidad" at bounding box center [676, 83] width 87 height 28
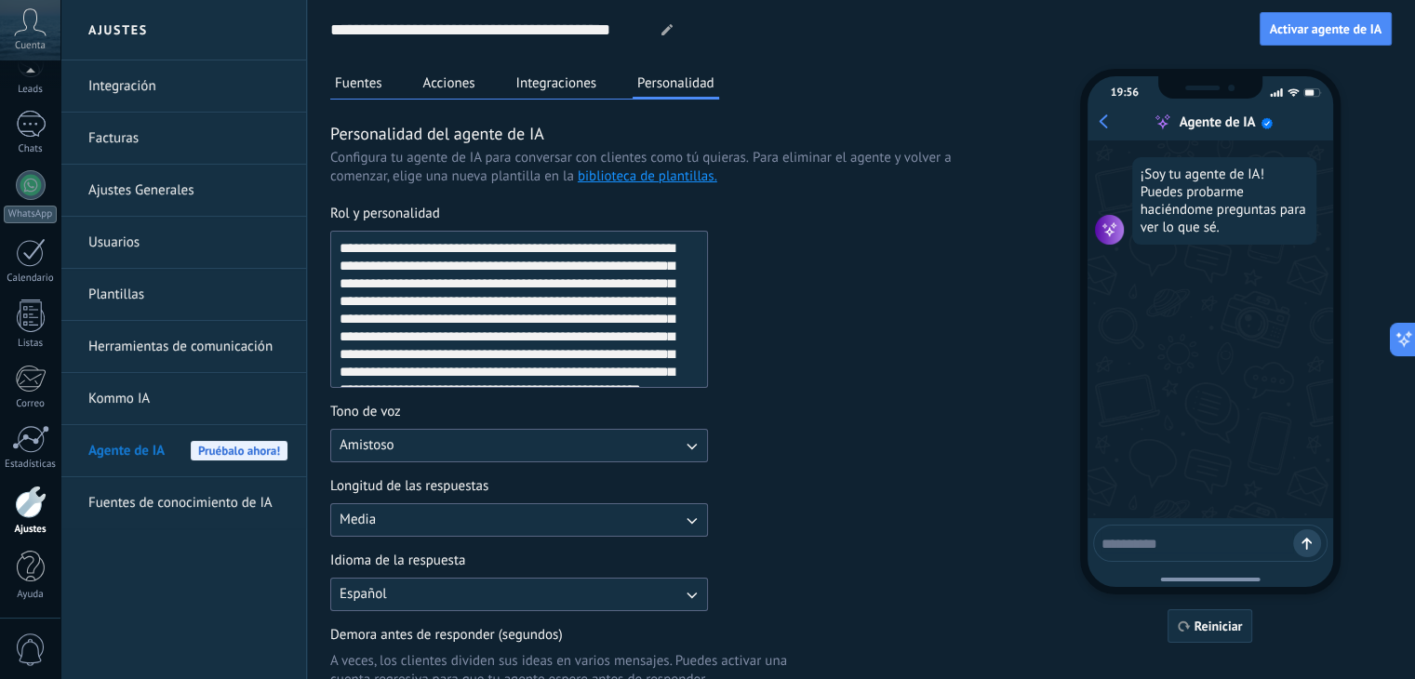
click at [562, 88] on button "Integraciones" at bounding box center [557, 83] width 90 height 28
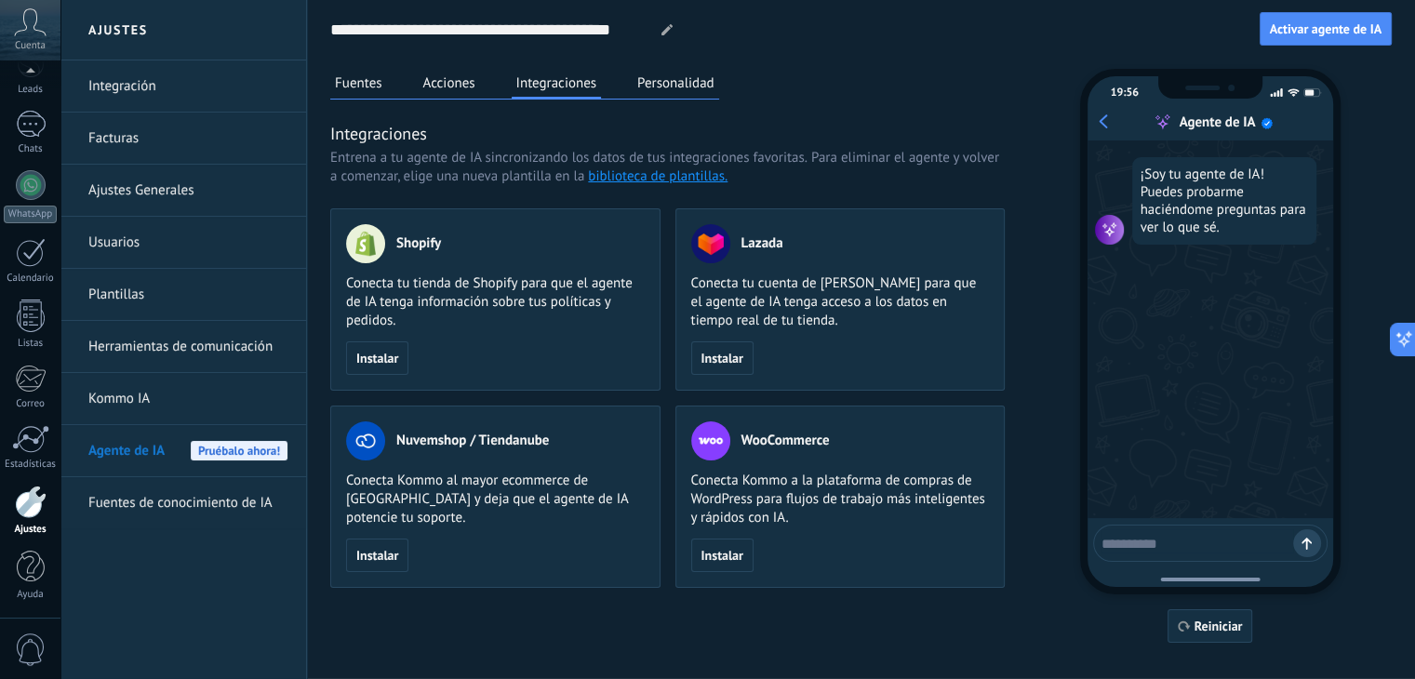
click at [459, 90] on button "Acciones" at bounding box center [449, 83] width 61 height 28
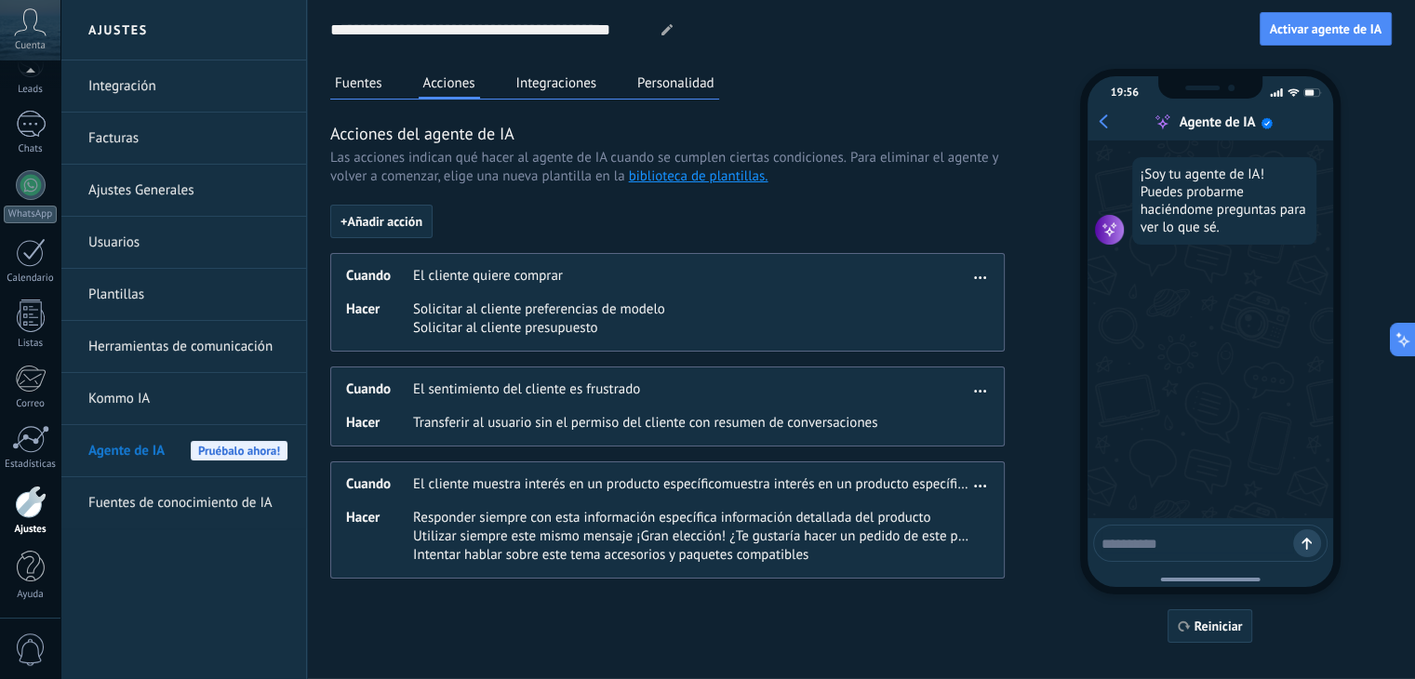
click at [361, 87] on button "Fuentes" at bounding box center [358, 83] width 57 height 28
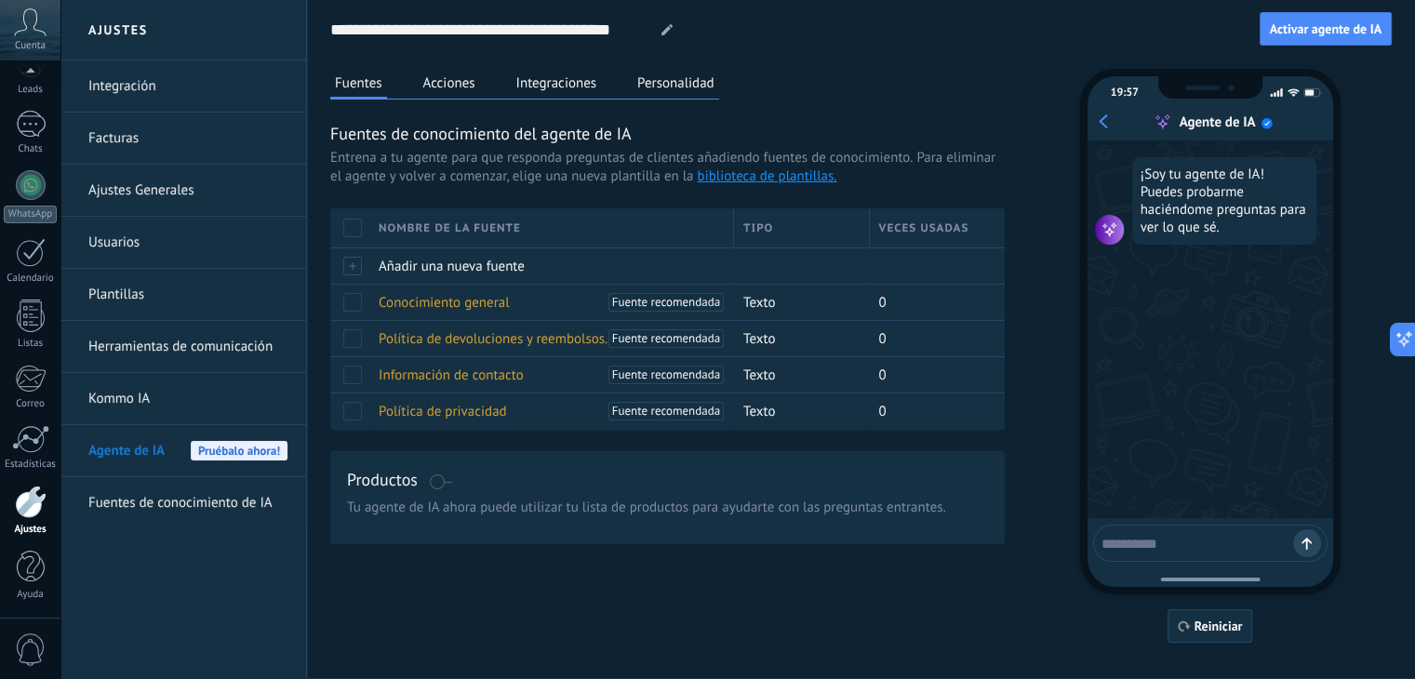
click at [468, 88] on button "Acciones" at bounding box center [449, 83] width 61 height 28
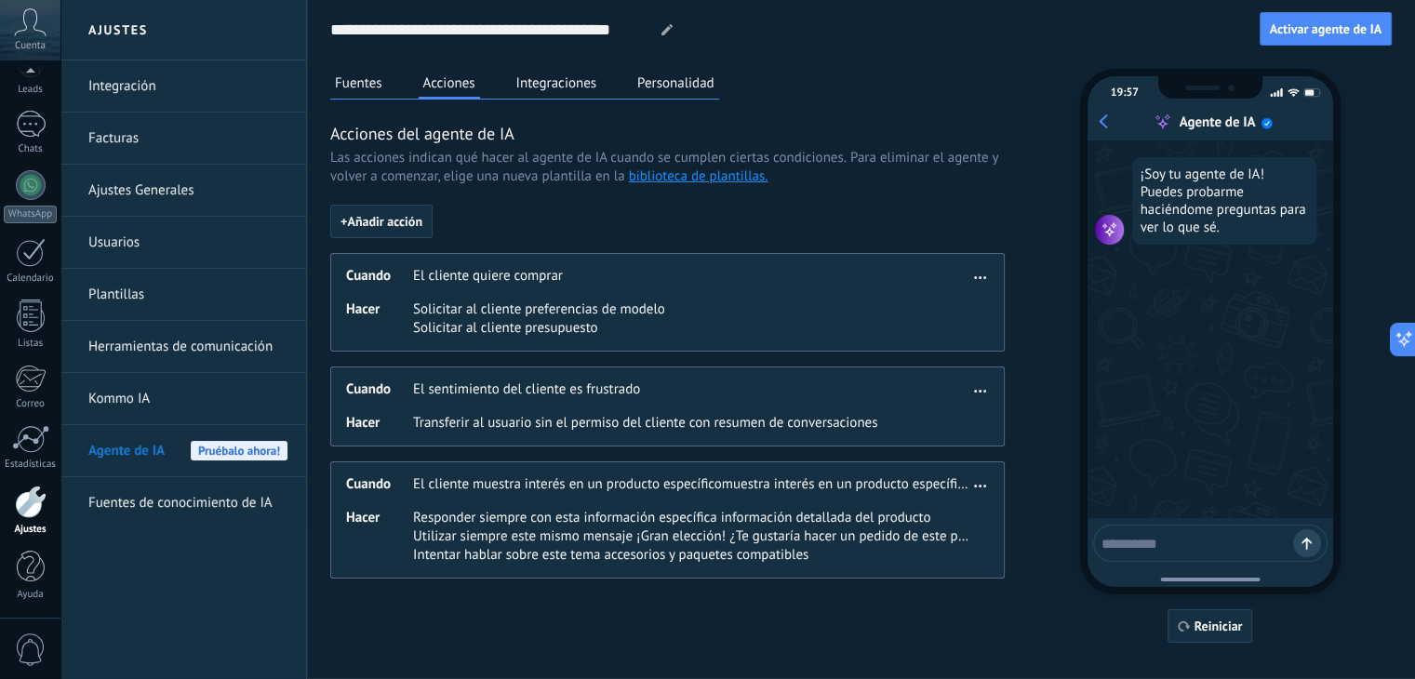
click at [532, 80] on button "Integraciones" at bounding box center [557, 83] width 90 height 28
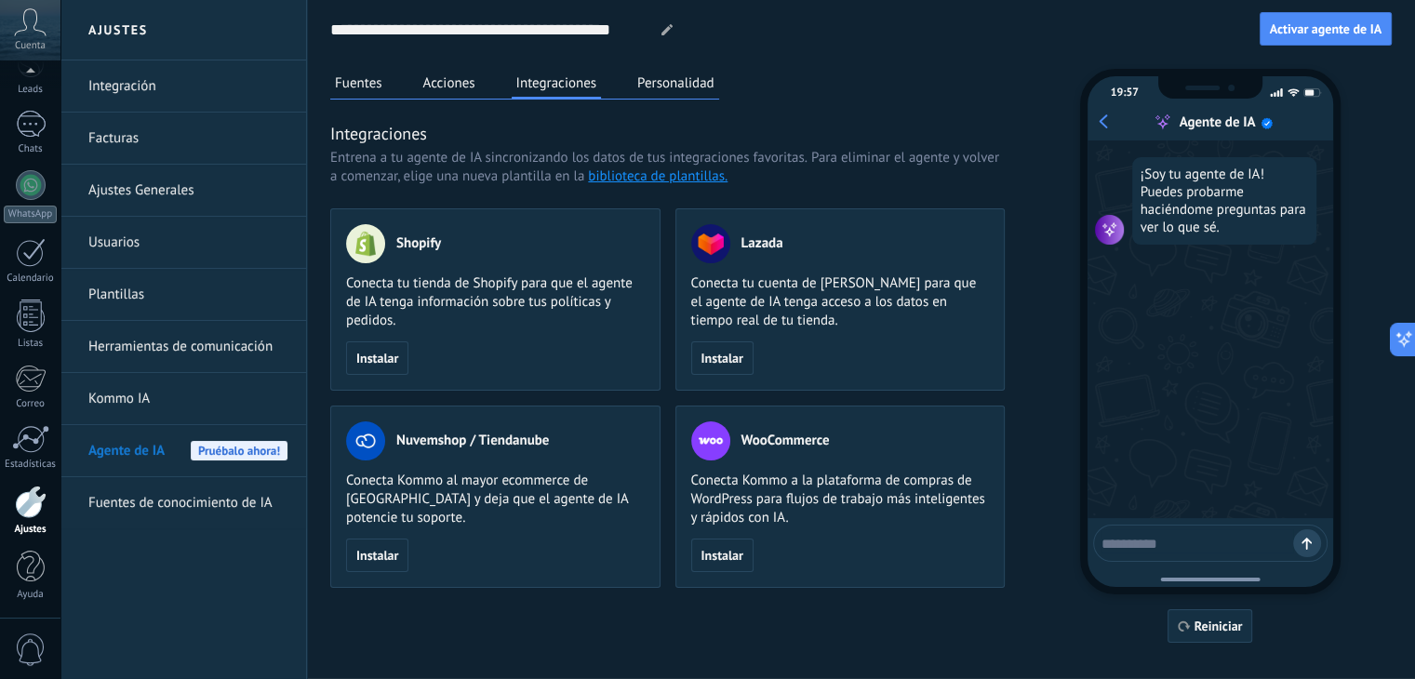
click at [661, 76] on button "Personalidad" at bounding box center [676, 83] width 87 height 28
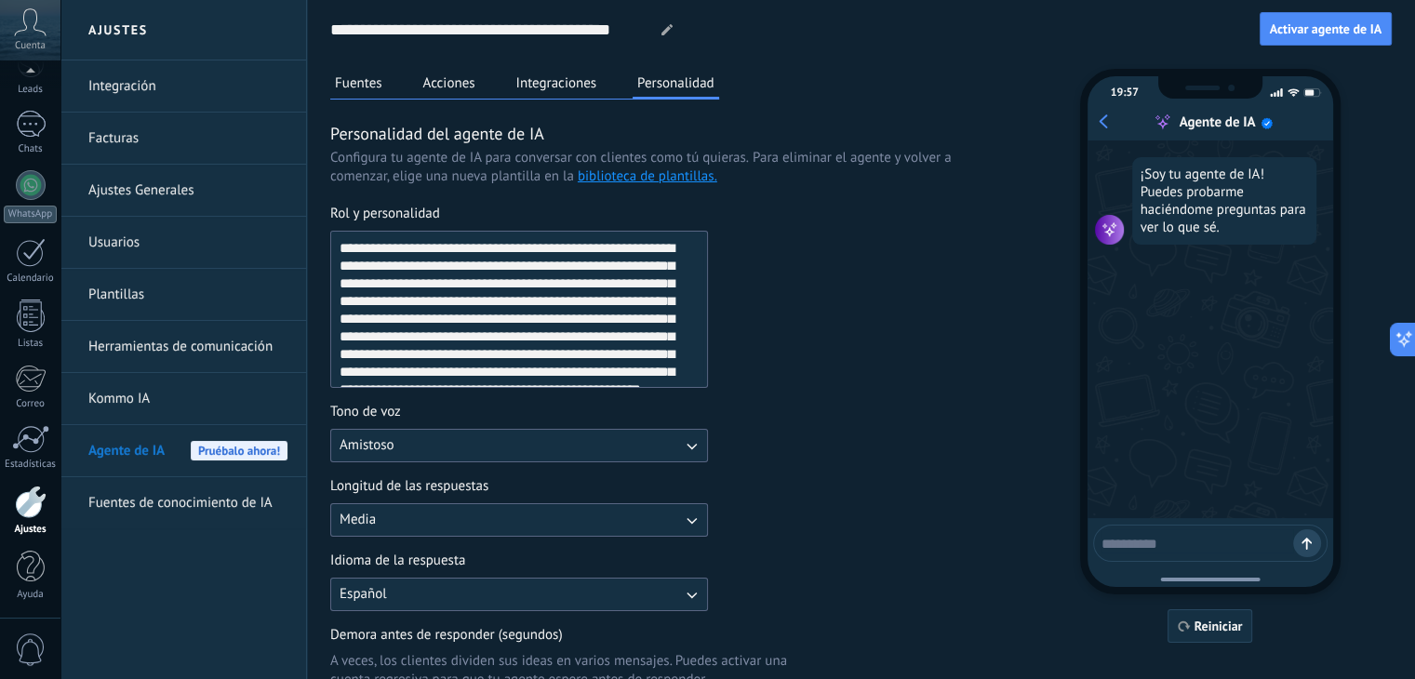
click at [563, 85] on button "Integraciones" at bounding box center [557, 83] width 90 height 28
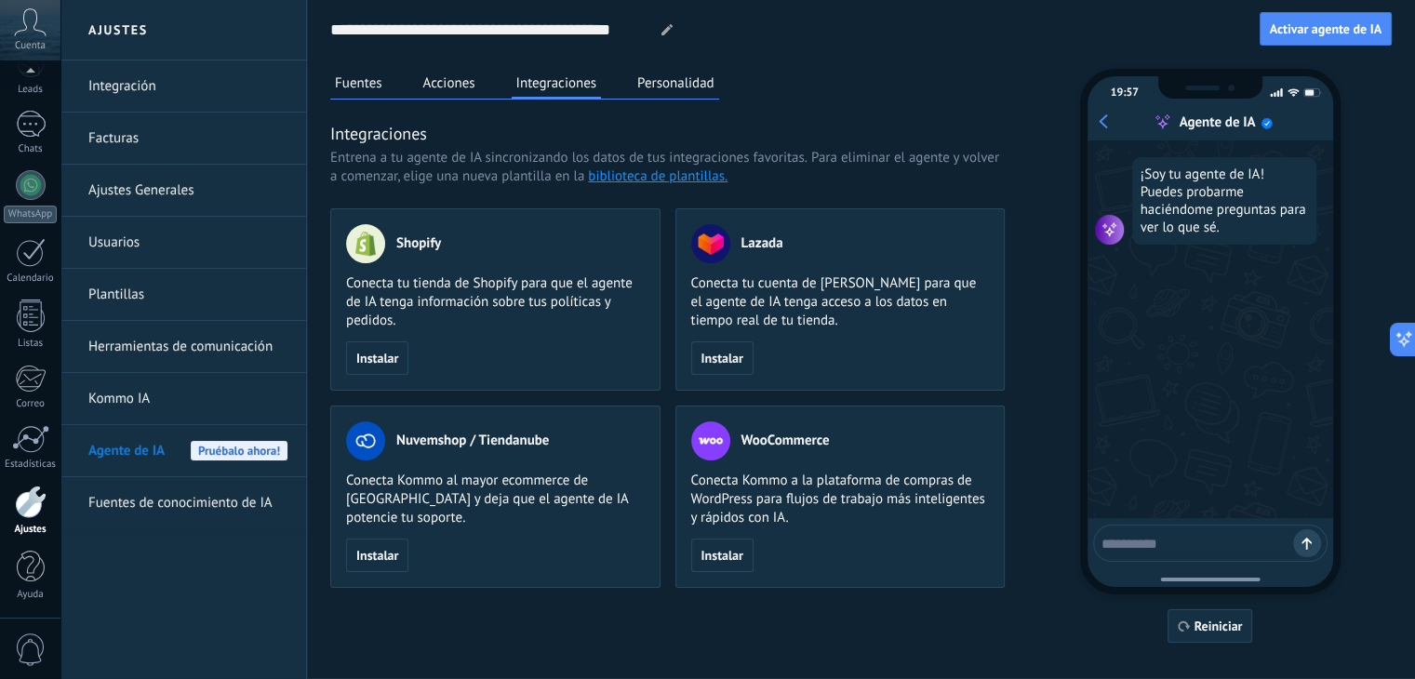
click at [460, 90] on button "Acciones" at bounding box center [449, 83] width 61 height 28
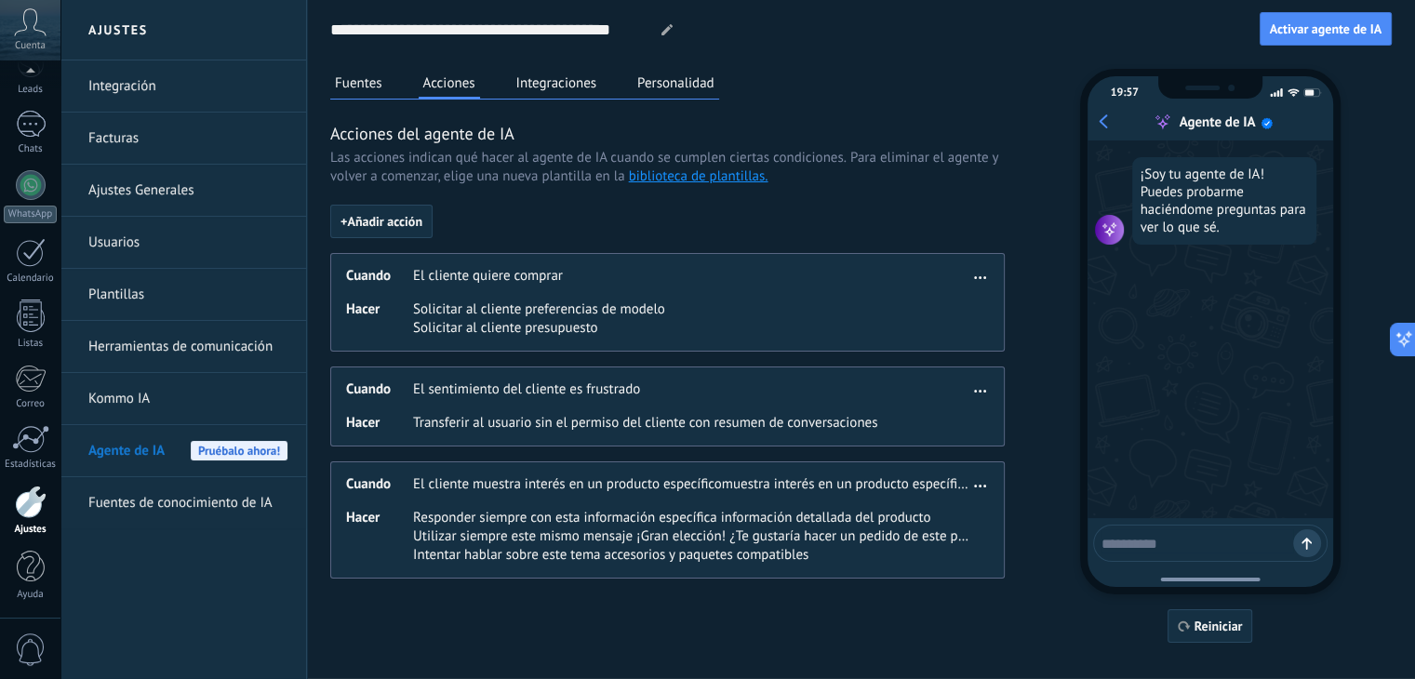
click at [376, 89] on button "Fuentes" at bounding box center [358, 83] width 57 height 28
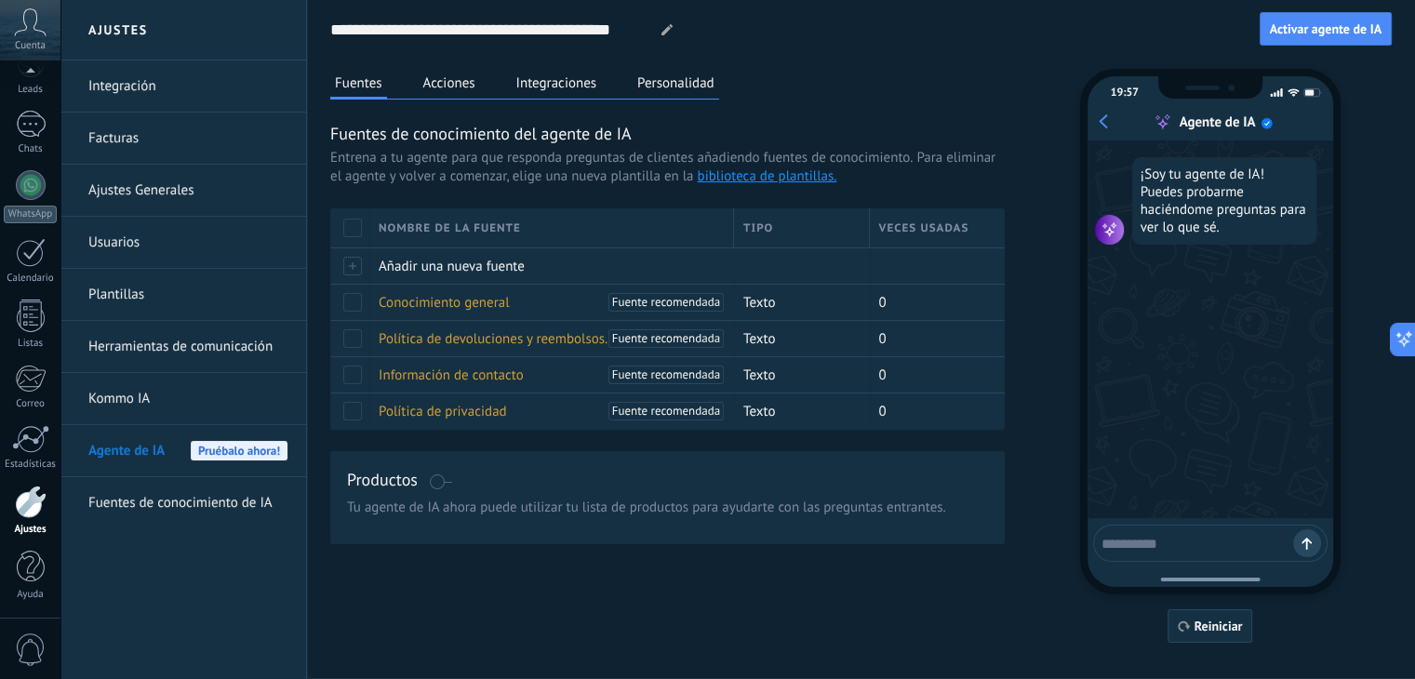
click at [177, 393] on link "Kommo IA" at bounding box center [187, 399] width 199 height 52
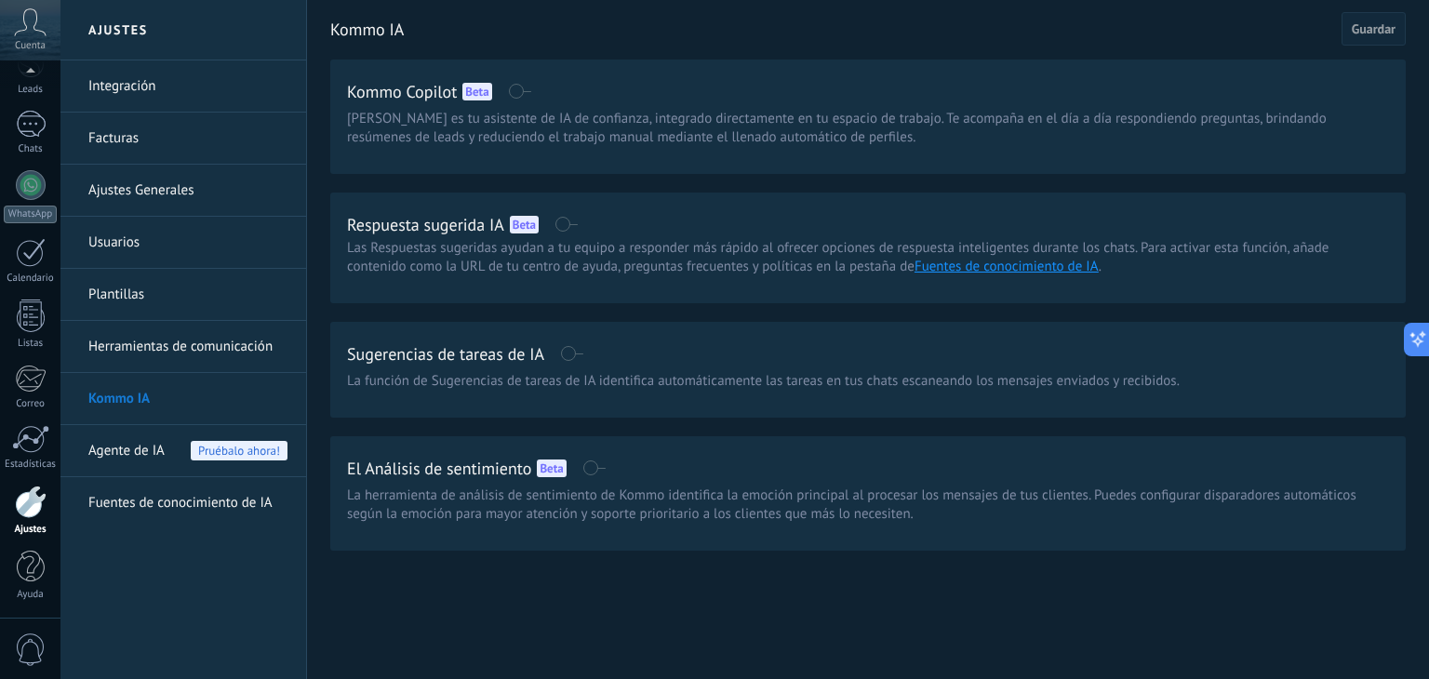
click at [164, 346] on link "Herramientas de comunicación" at bounding box center [187, 347] width 199 height 52
